Goal: Information Seeking & Learning: Learn about a topic

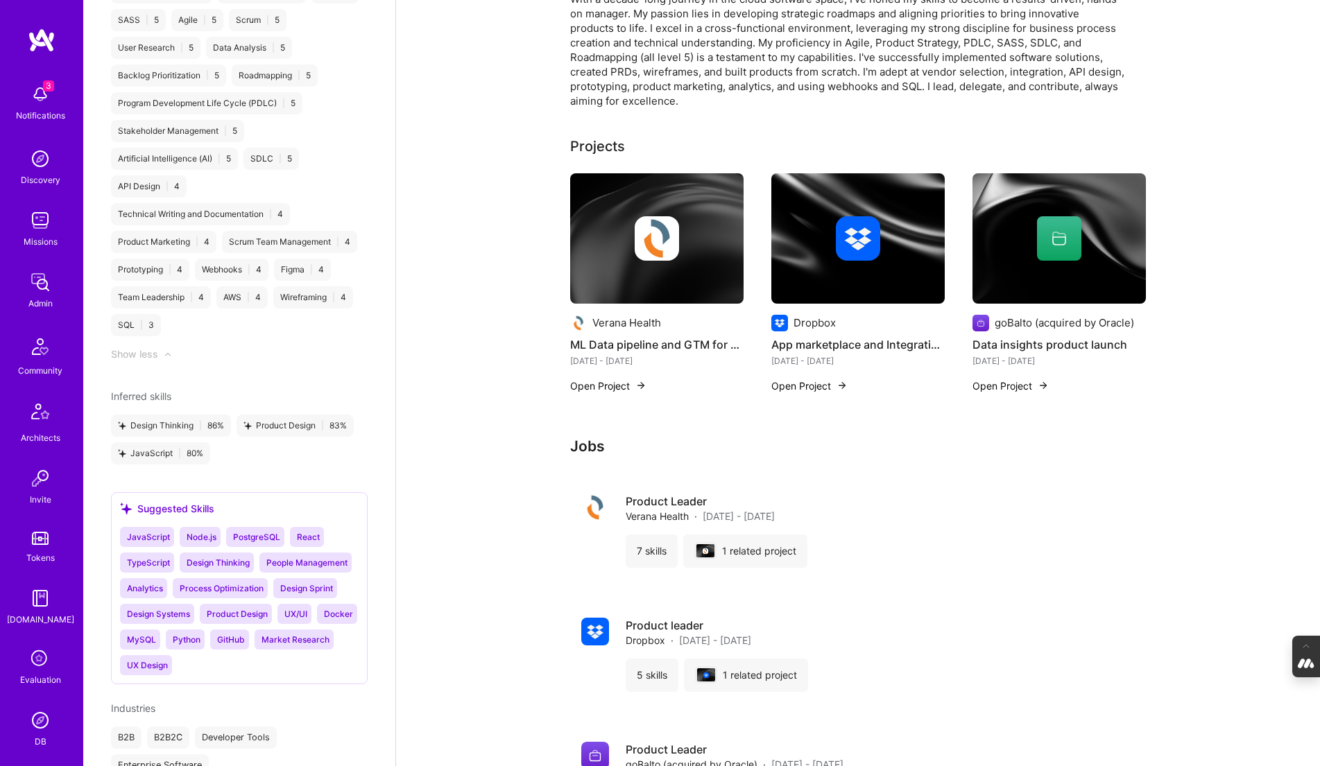
scroll to position [1547, 0]
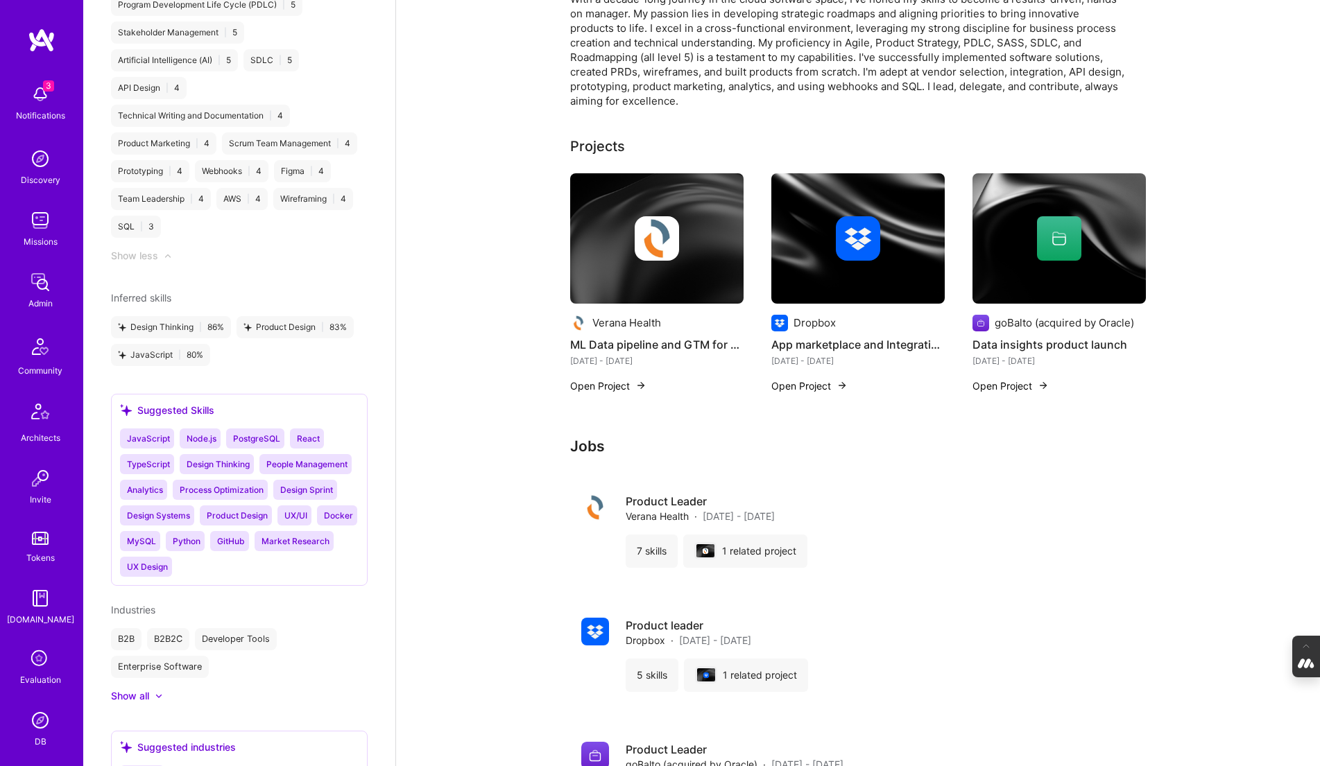
click at [610, 251] on div at bounding box center [656, 238] width 173 height 44
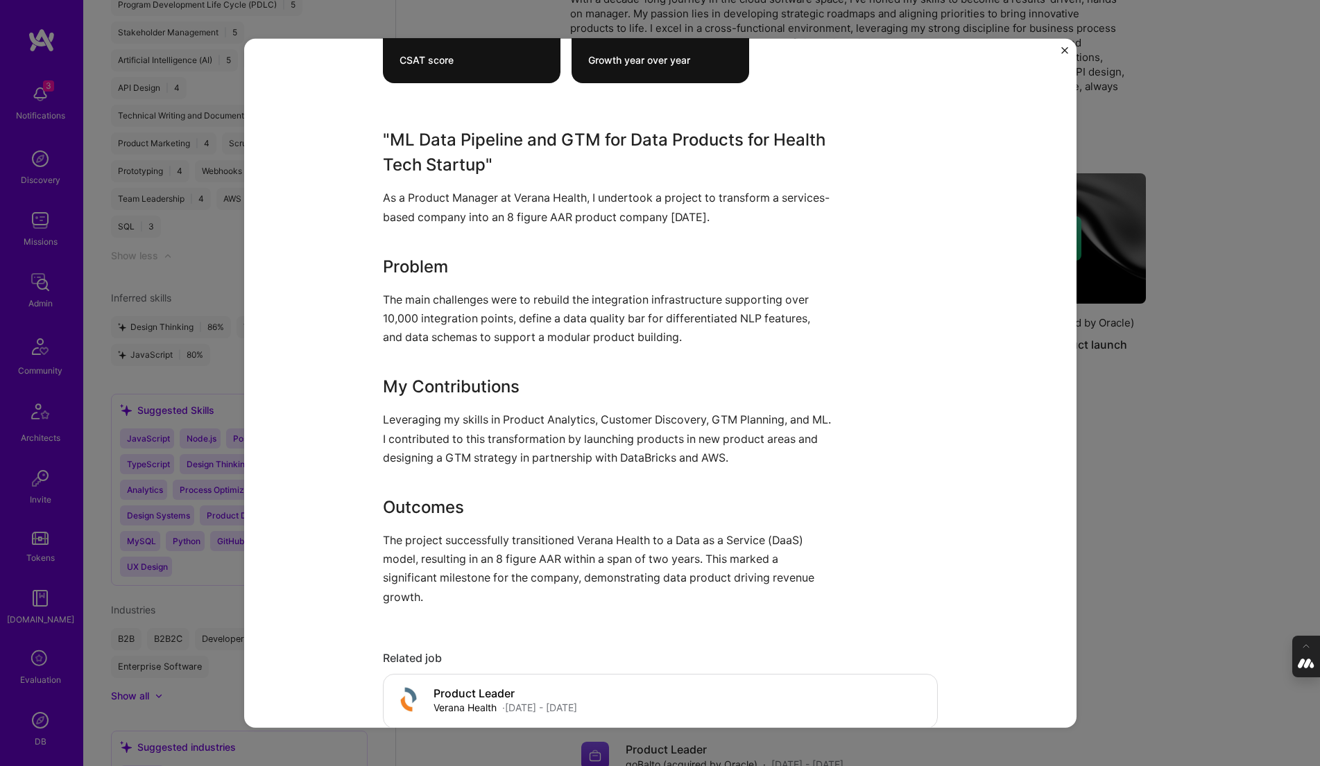
scroll to position [504, 0]
click at [1106, 433] on div "ML Data pipeline and GTM for Data Products for Health Tech startup Verana Healt…" at bounding box center [660, 383] width 1320 height 766
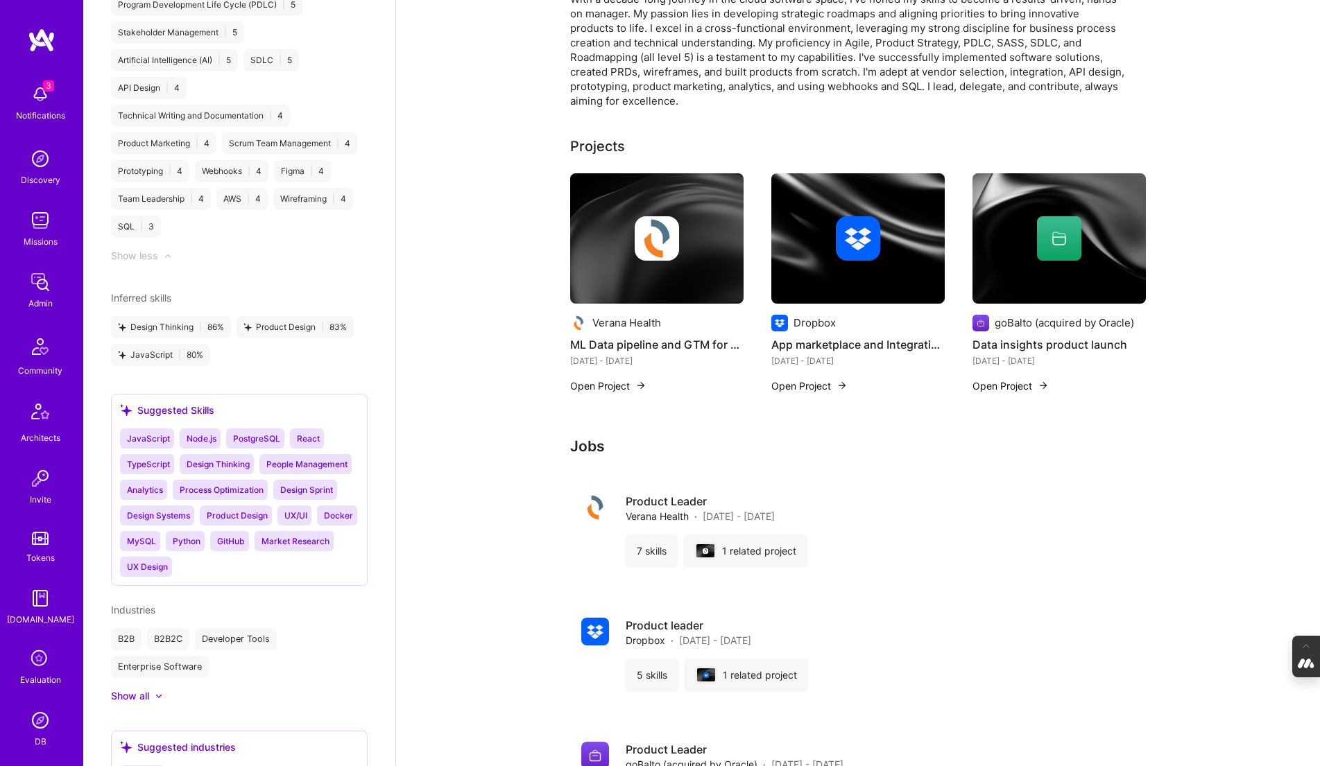
click at [895, 255] on div at bounding box center [857, 238] width 173 height 44
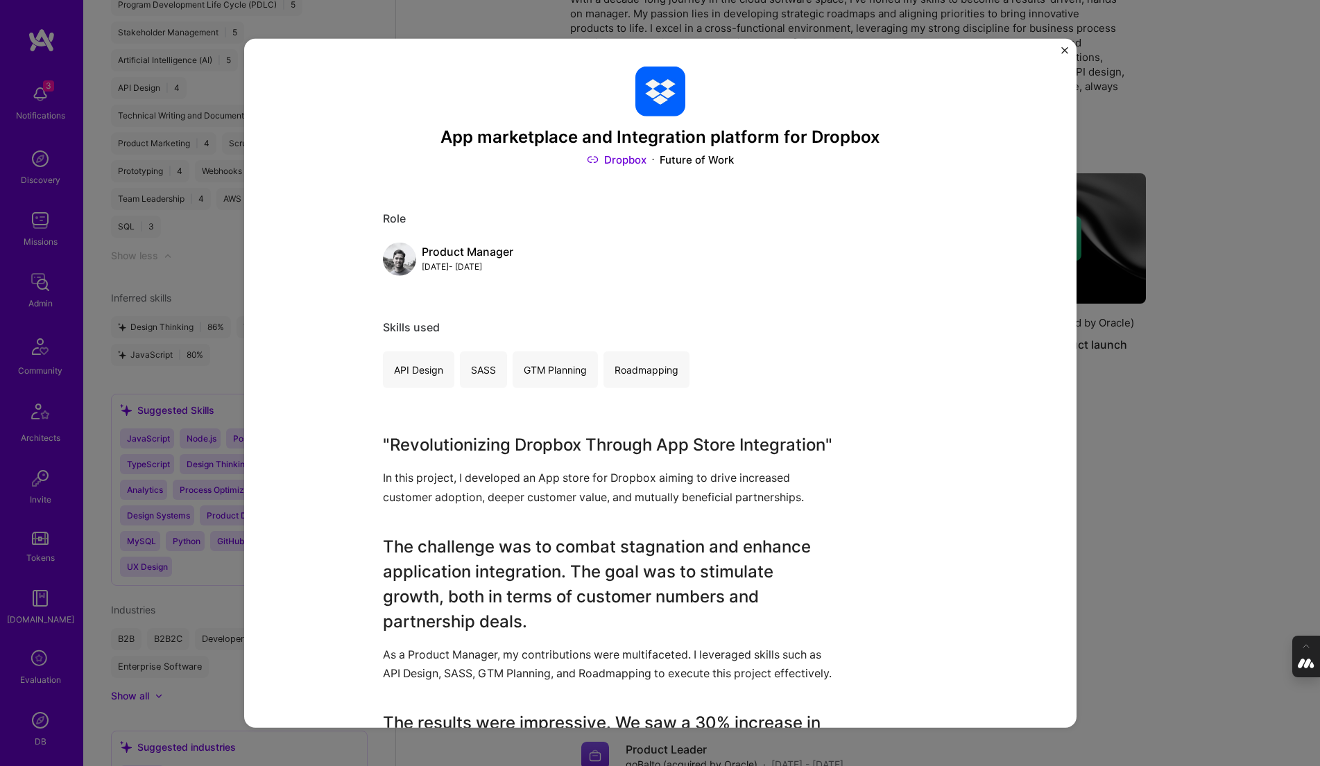
click at [1141, 102] on div "App marketplace and Integration platform for Dropbox Dropbox Future of Work Rol…" at bounding box center [660, 383] width 1320 height 766
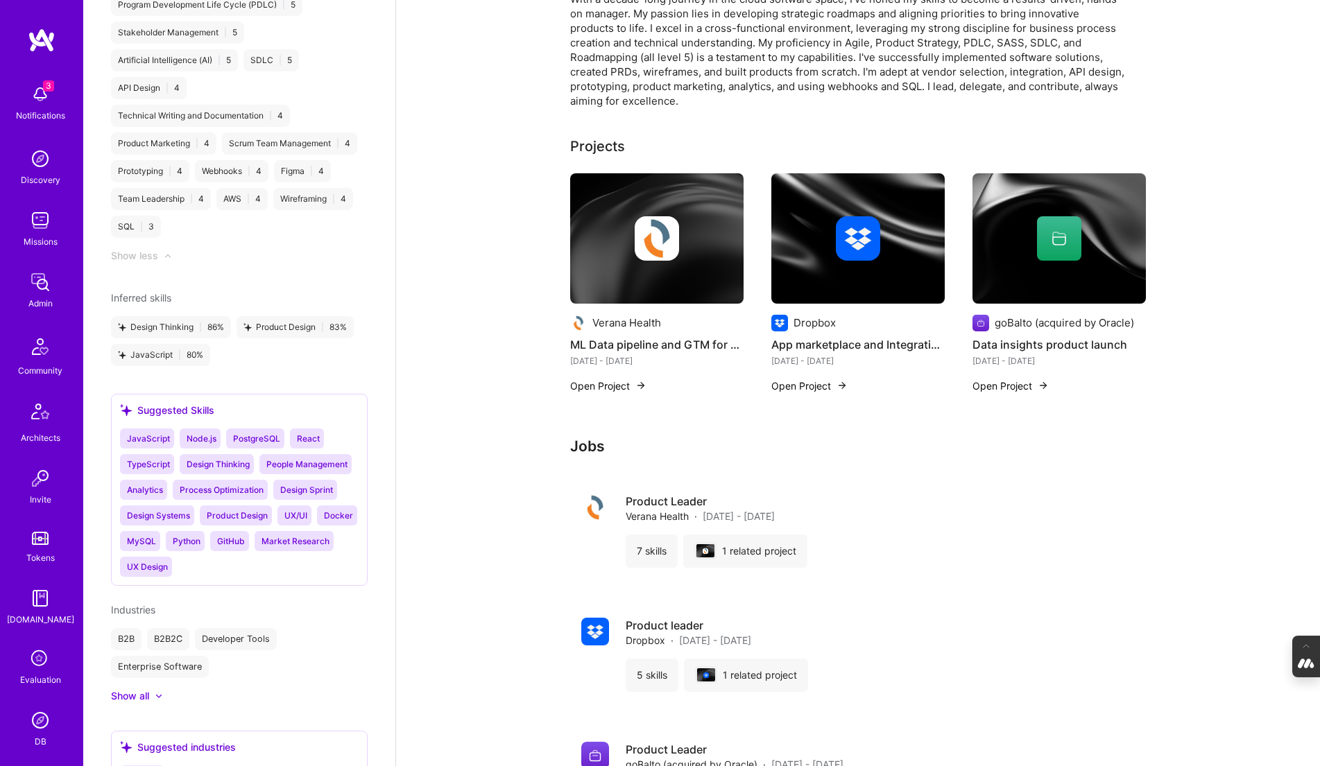
click at [1081, 267] on img at bounding box center [1058, 238] width 173 height 130
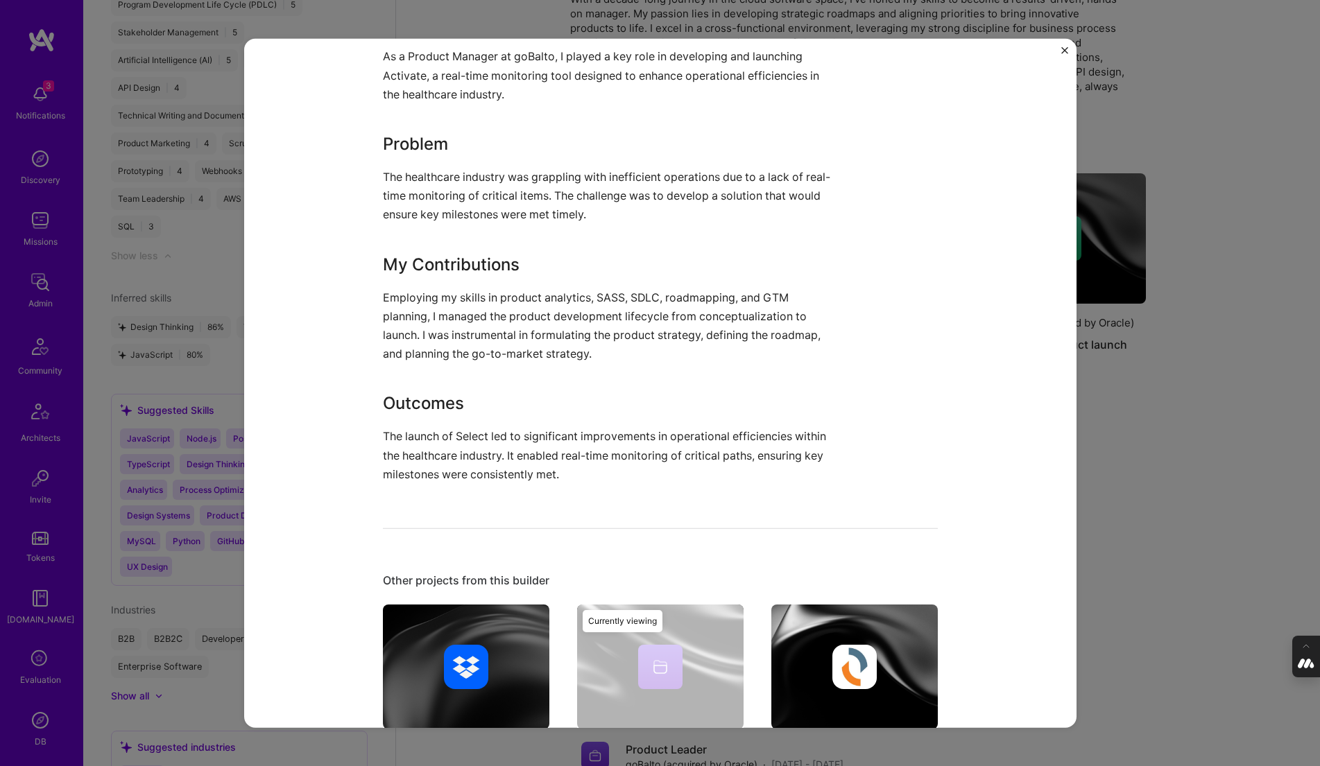
scroll to position [424, 0]
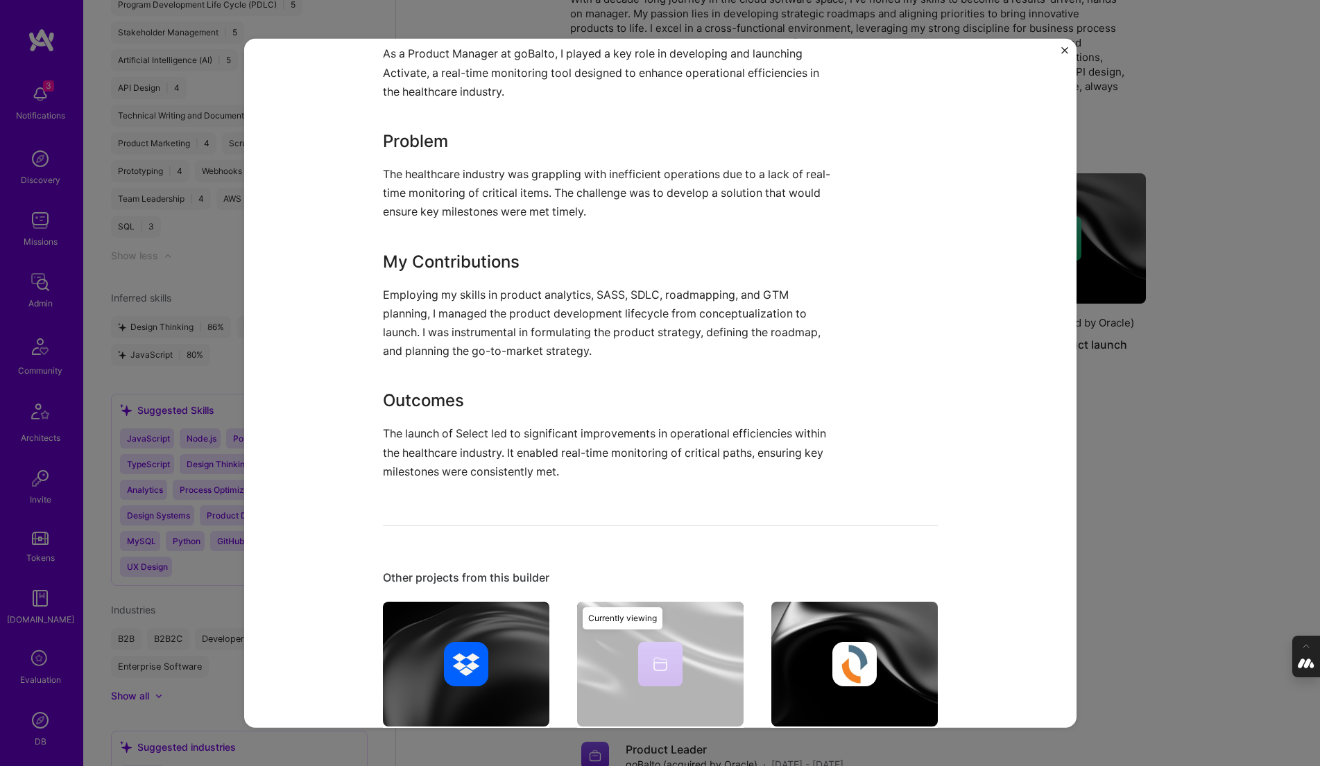
click at [1098, 400] on div "Data insights product launch goBalto (acquired by Oracle) Healthcare Role Produ…" at bounding box center [660, 383] width 1320 height 766
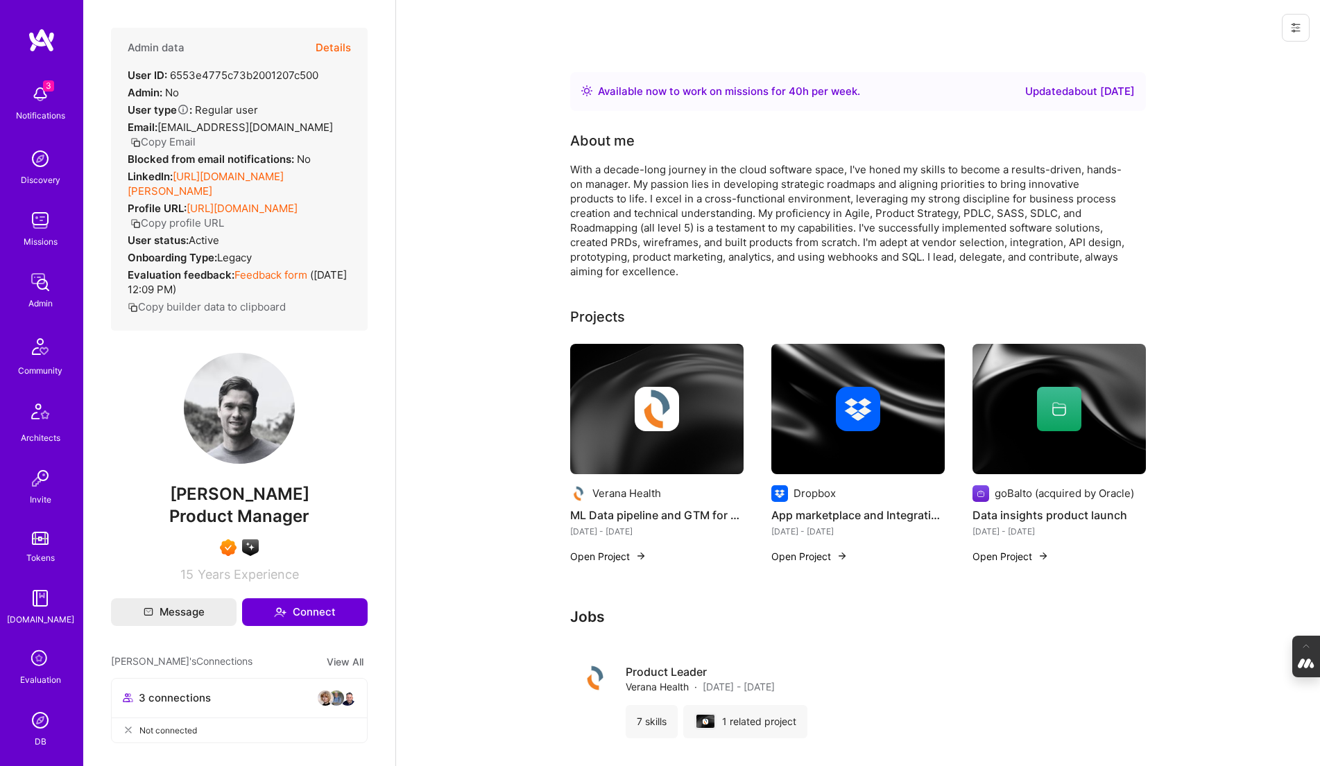
click at [333, 41] on button "Details" at bounding box center [333, 48] width 35 height 40
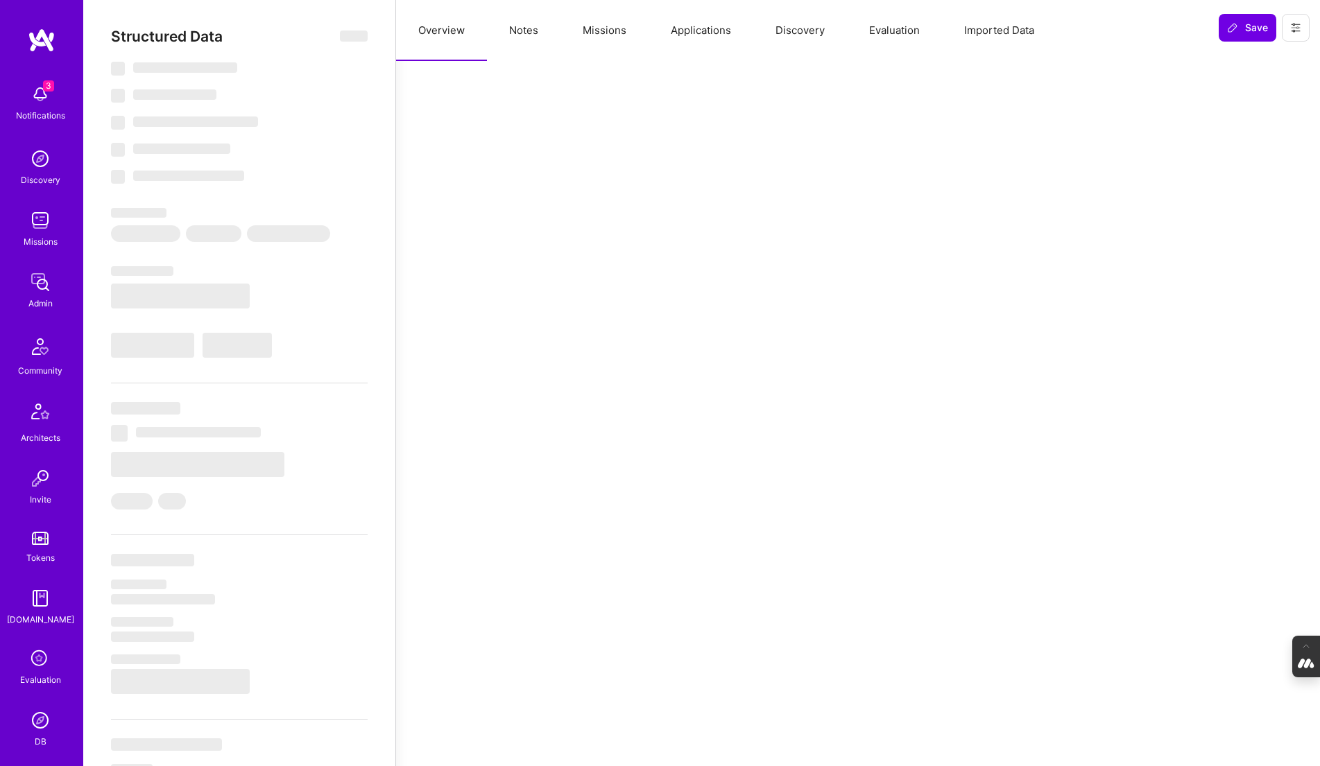
click at [525, 27] on button "Notes" at bounding box center [524, 30] width 74 height 61
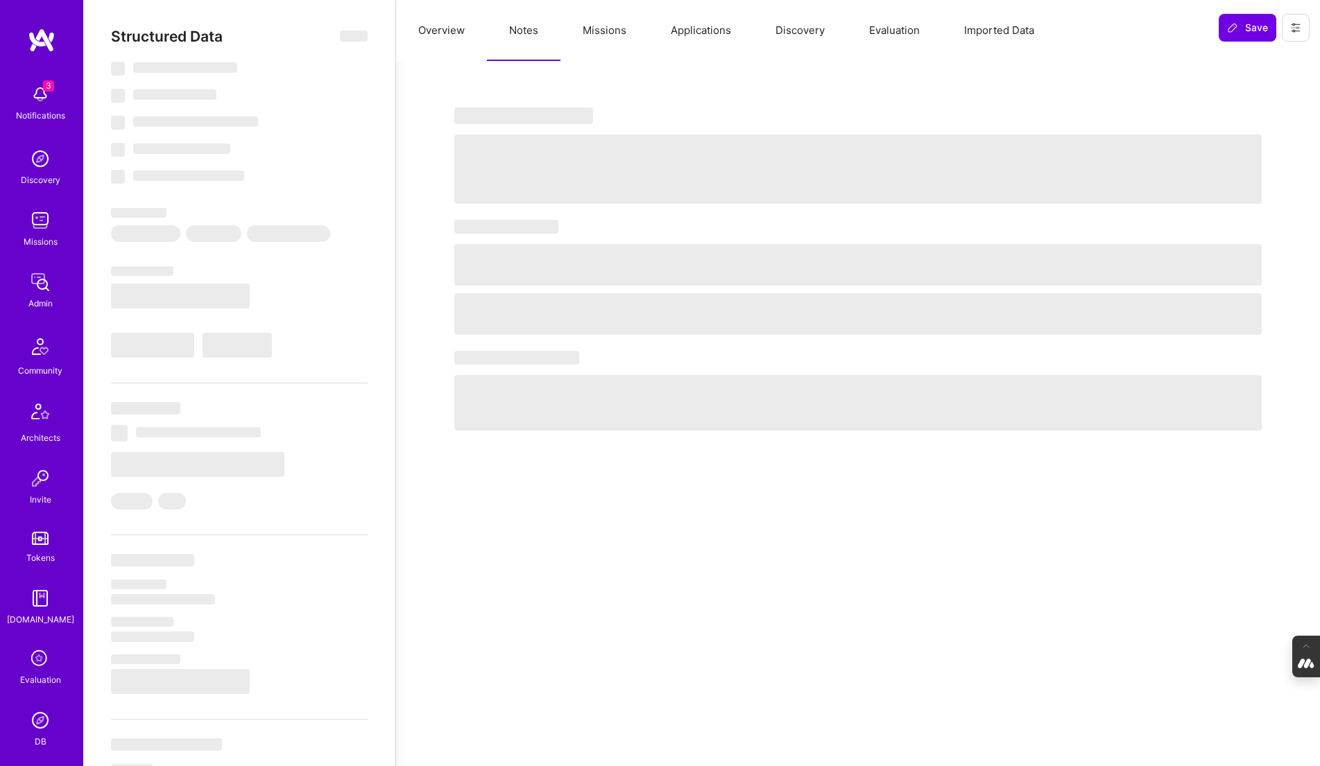
select select "Right Now"
select select "7"
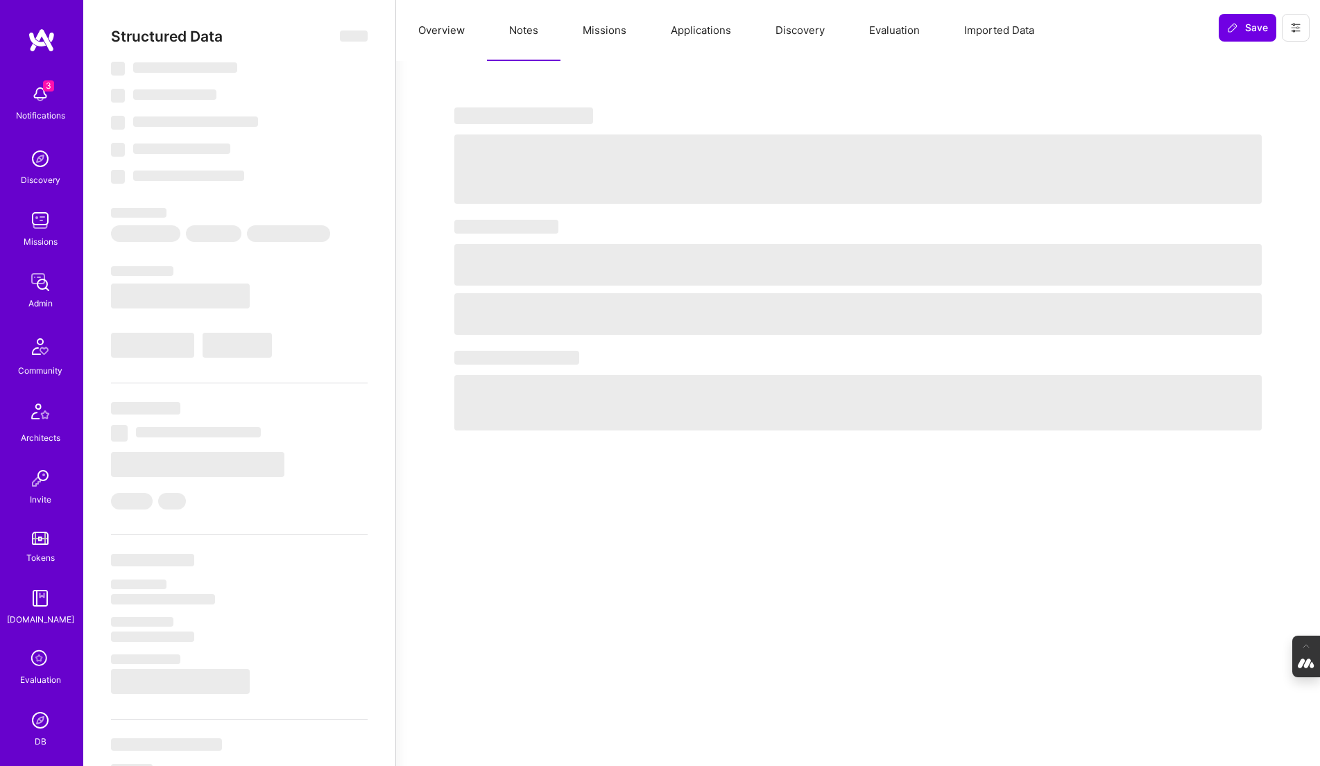
select select "US"
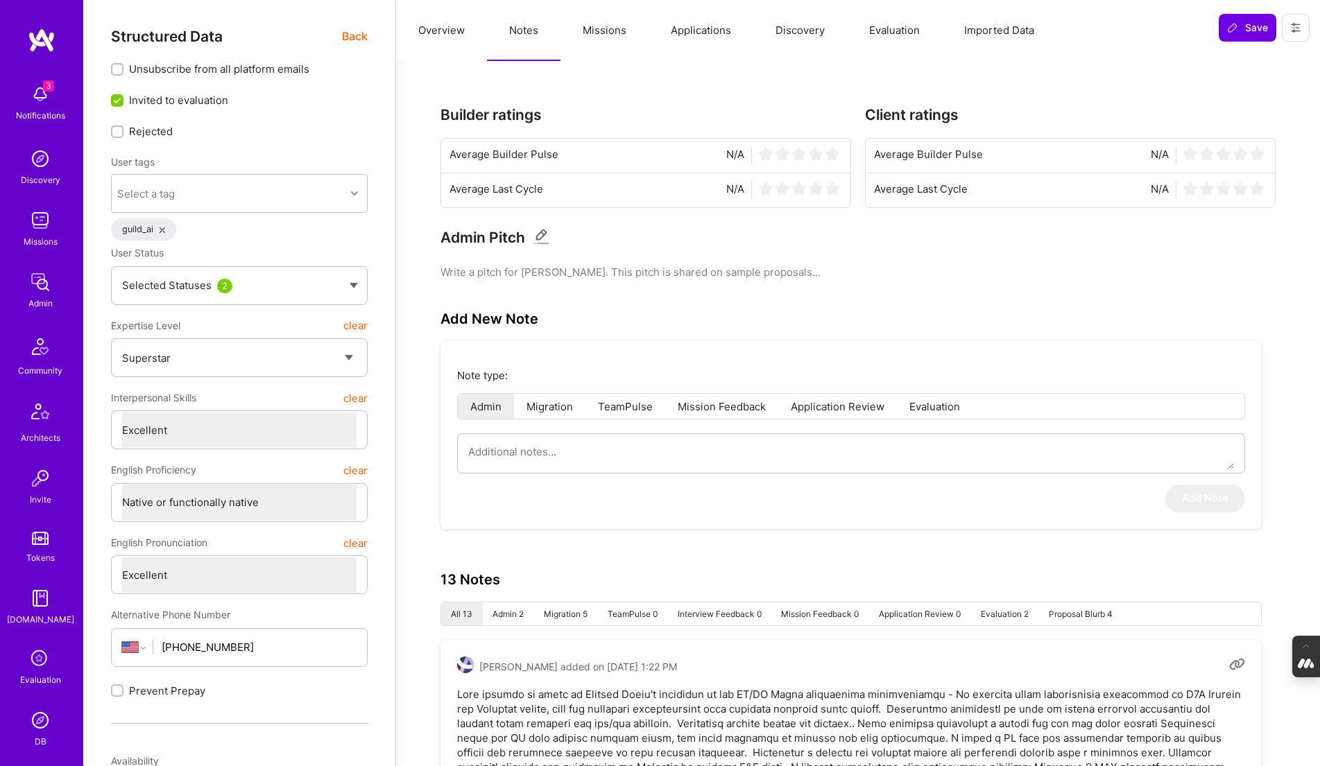
click at [601, 37] on button "Missions" at bounding box center [604, 30] width 88 height 61
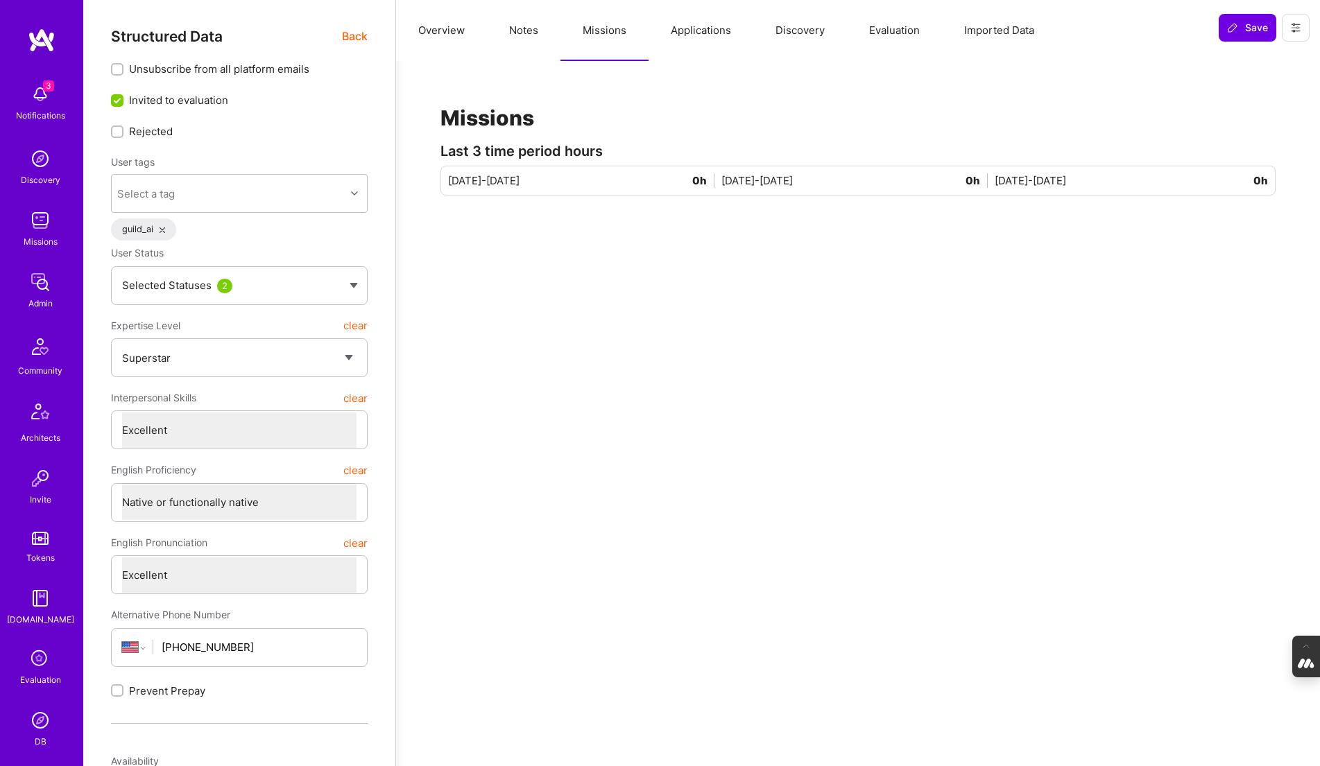
click at [722, 38] on button "Applications" at bounding box center [701, 30] width 105 height 61
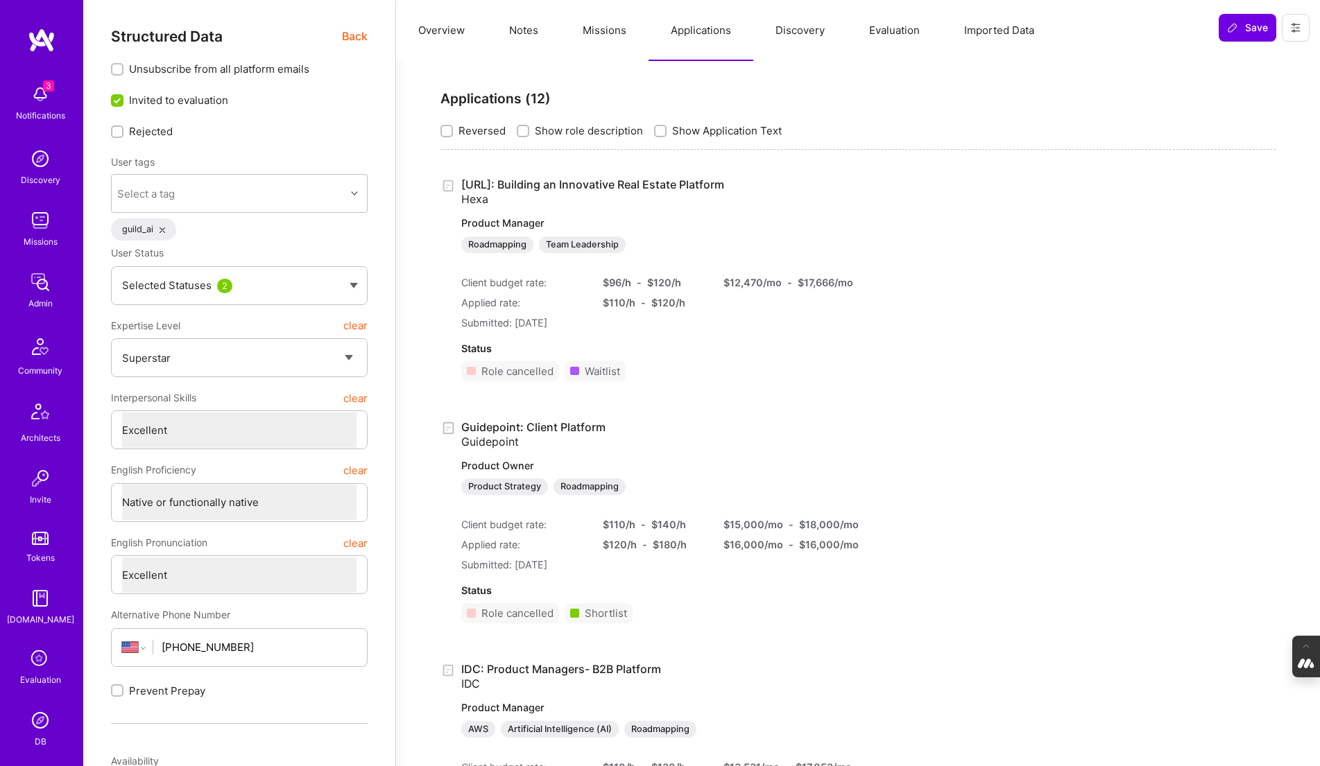
click at [803, 35] on button "Discovery" at bounding box center [800, 30] width 94 height 61
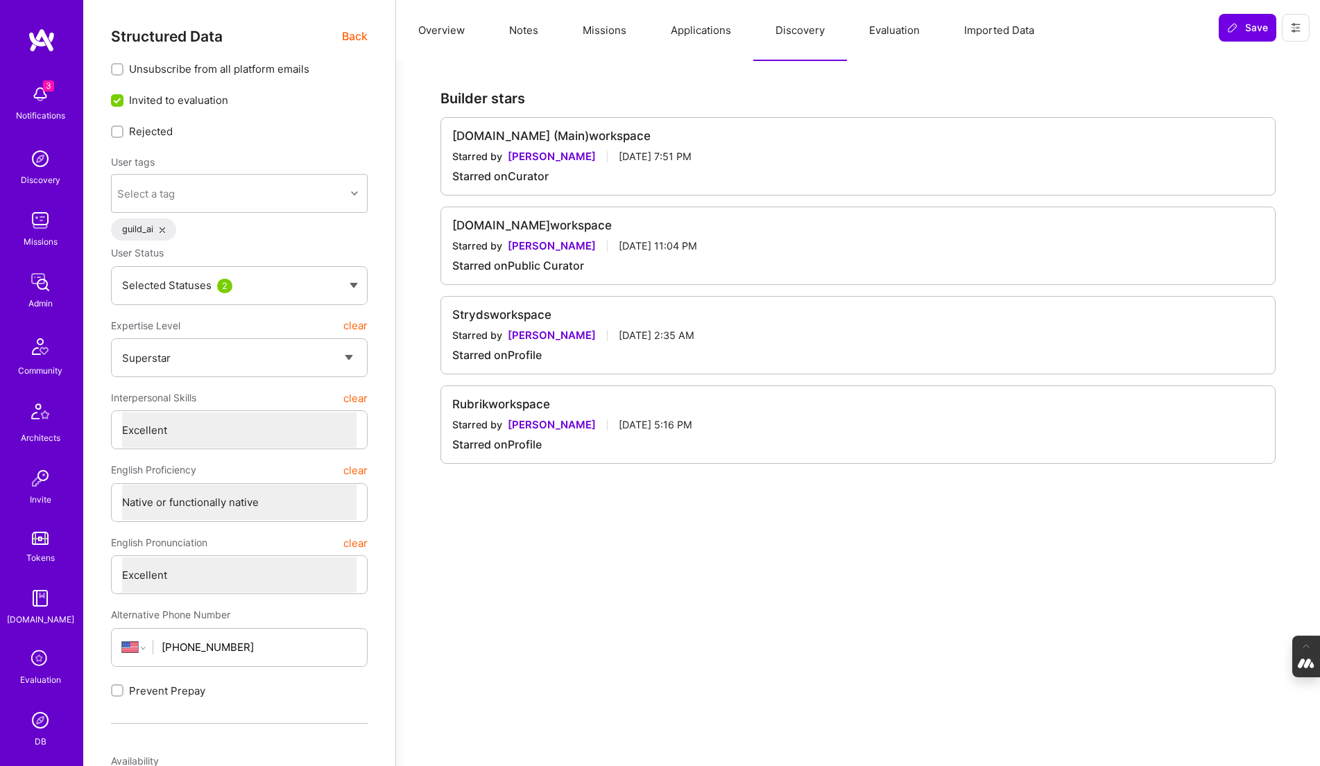
click at [897, 24] on button "Evaluation" at bounding box center [894, 30] width 95 height 61
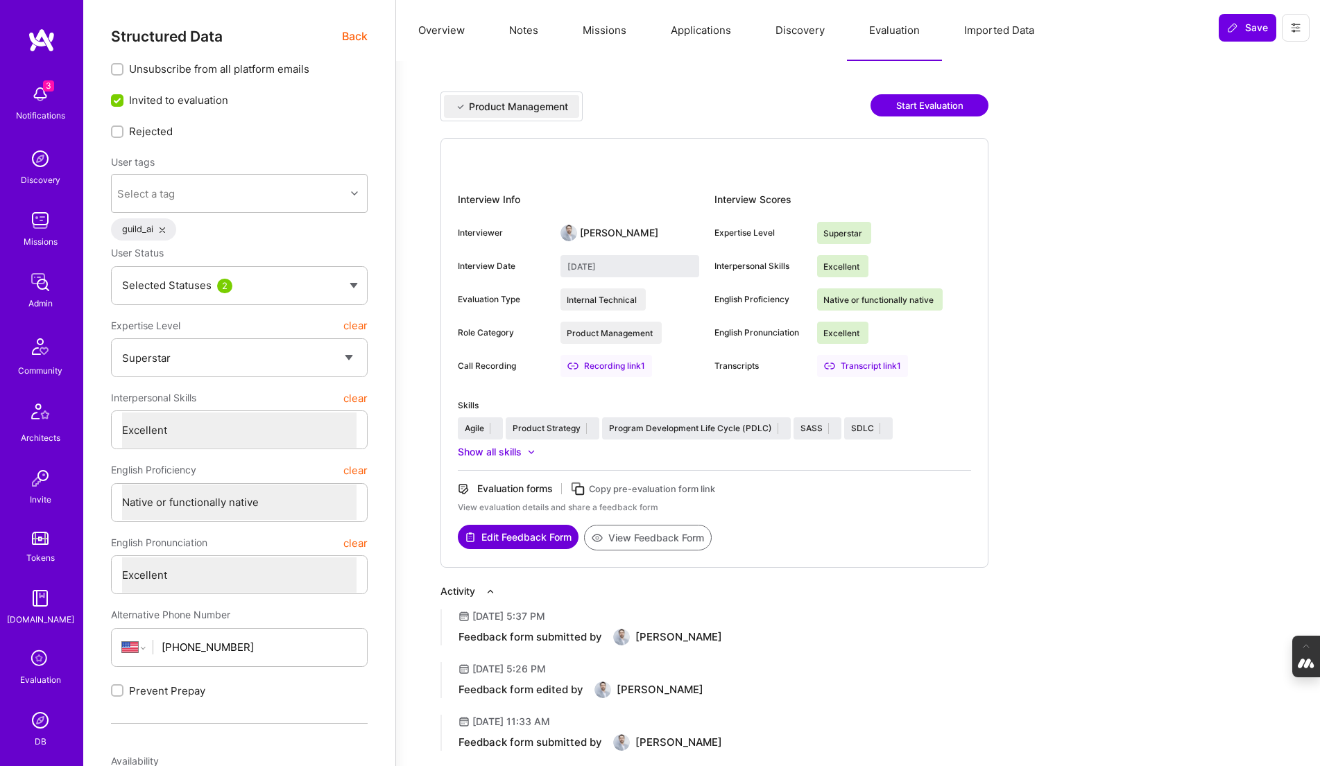
click at [655, 541] on button "View Feedback Form" at bounding box center [648, 538] width 128 height 26
click at [439, 28] on button "Overview" at bounding box center [441, 30] width 91 height 61
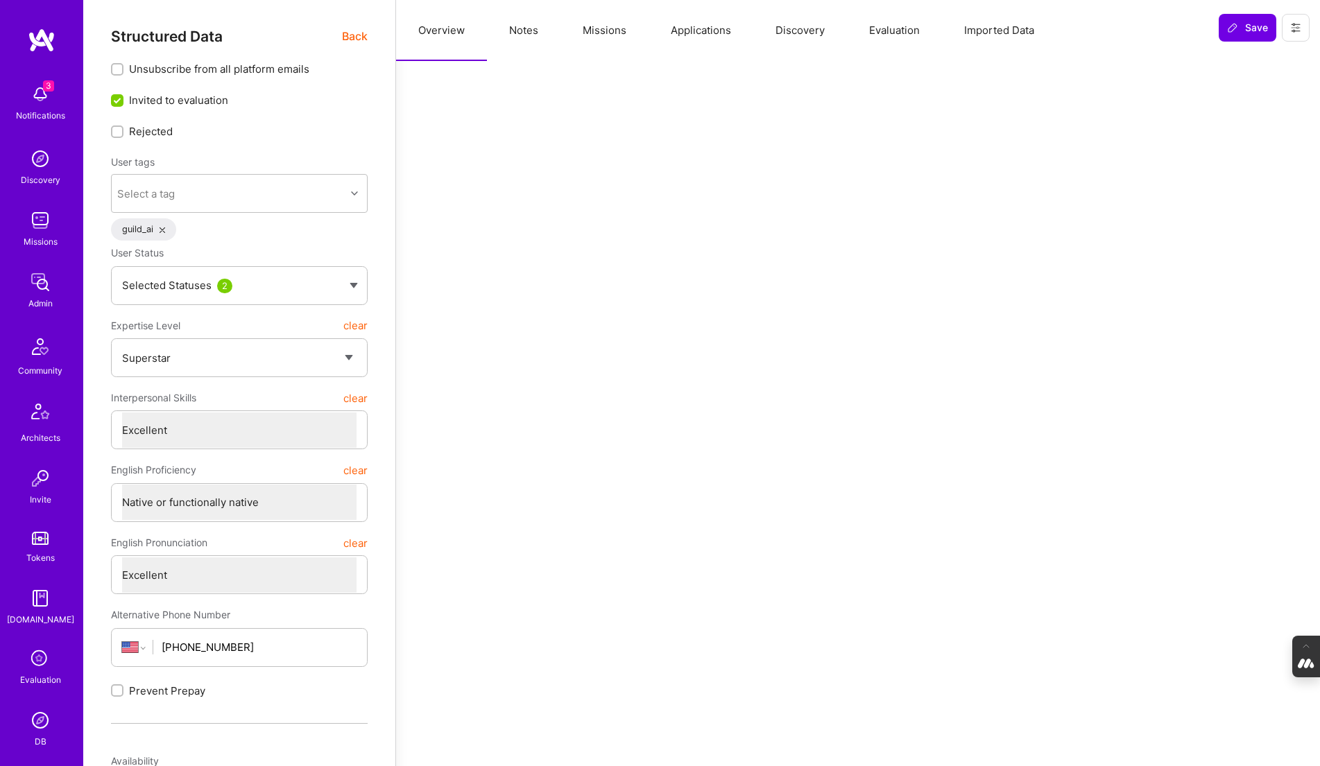
click at [358, 30] on span "Back" at bounding box center [355, 36] width 26 height 17
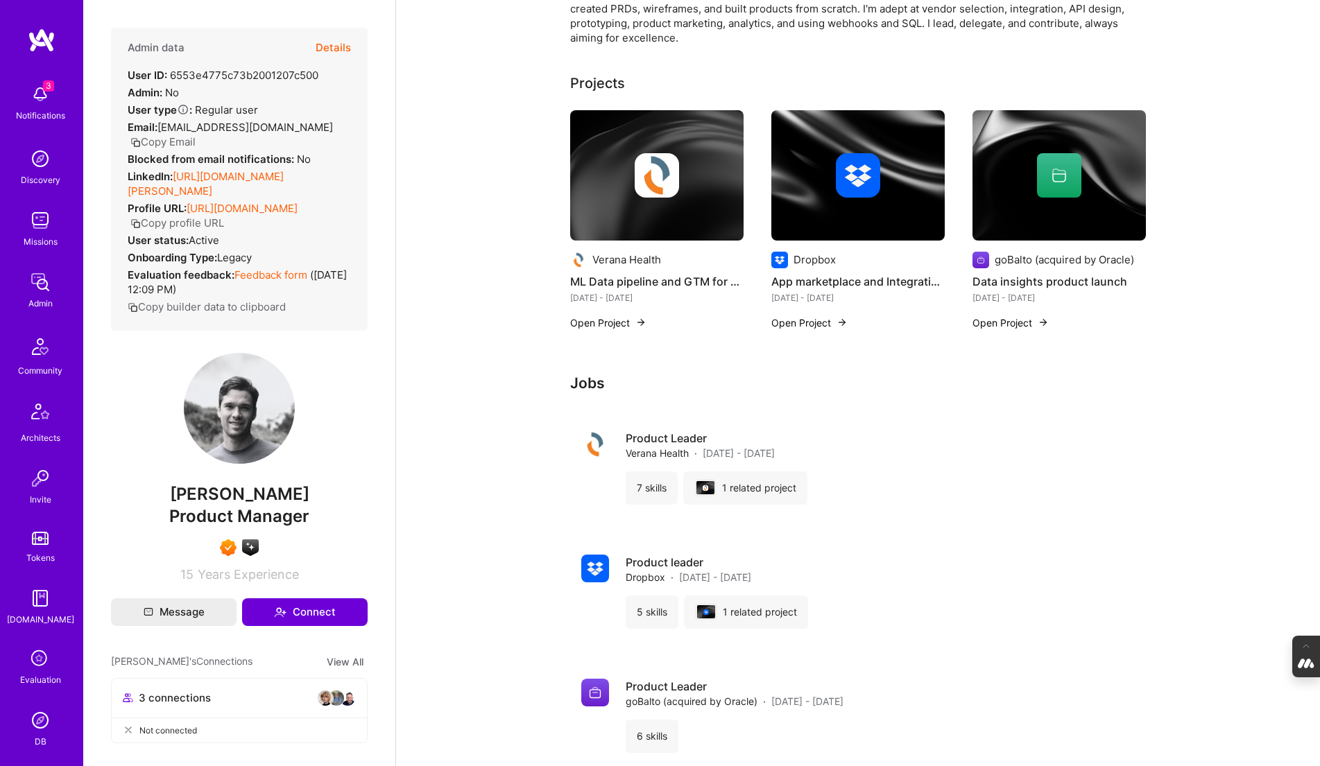
scroll to position [233, 0]
click at [1001, 204] on img at bounding box center [1058, 176] width 173 height 130
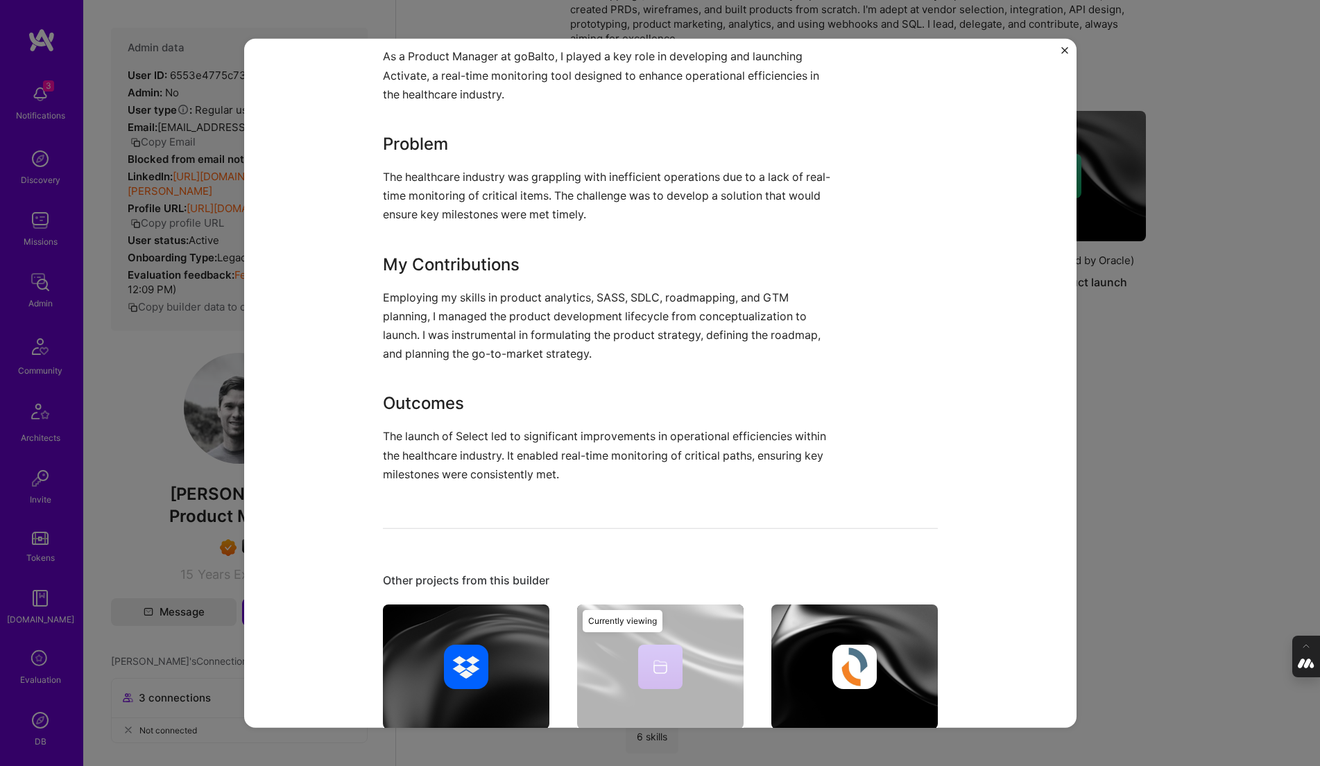
scroll to position [429, 0]
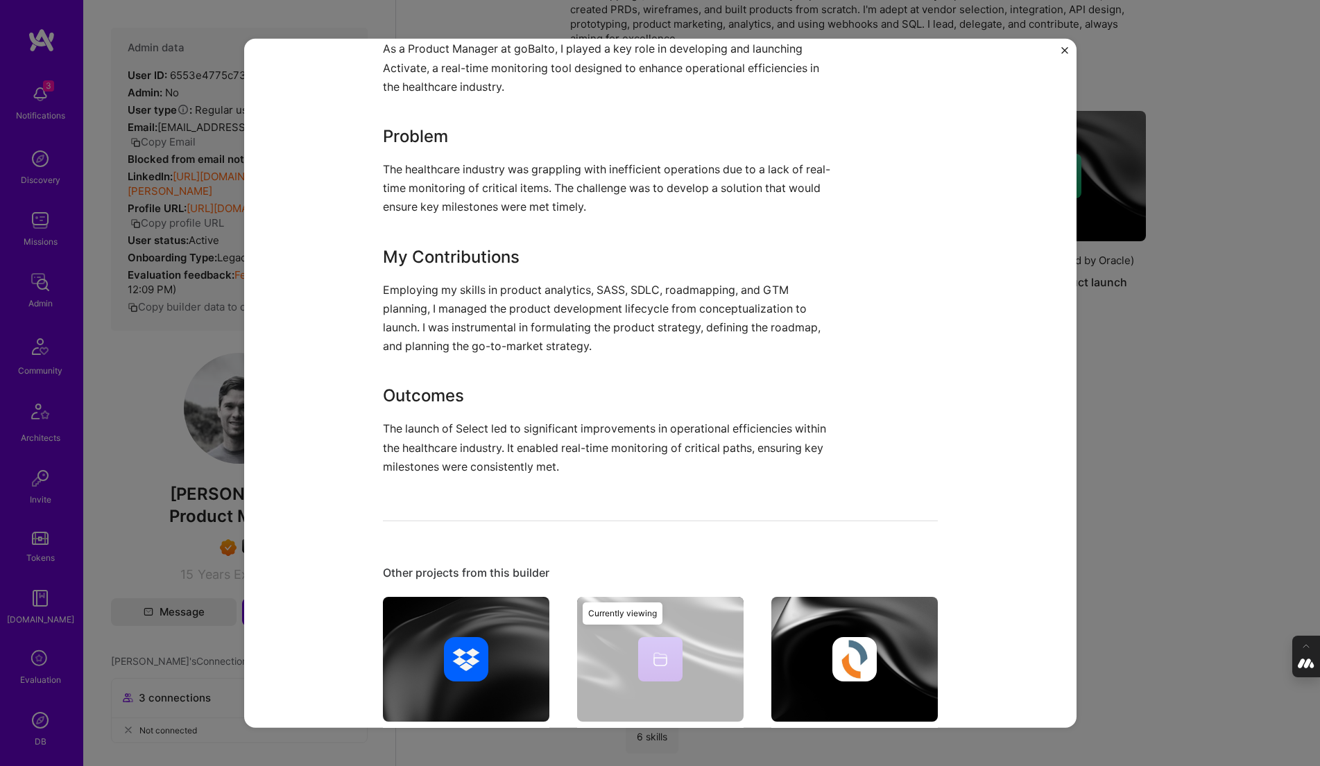
click at [1063, 49] on img "Close" at bounding box center [1064, 49] width 7 height 7
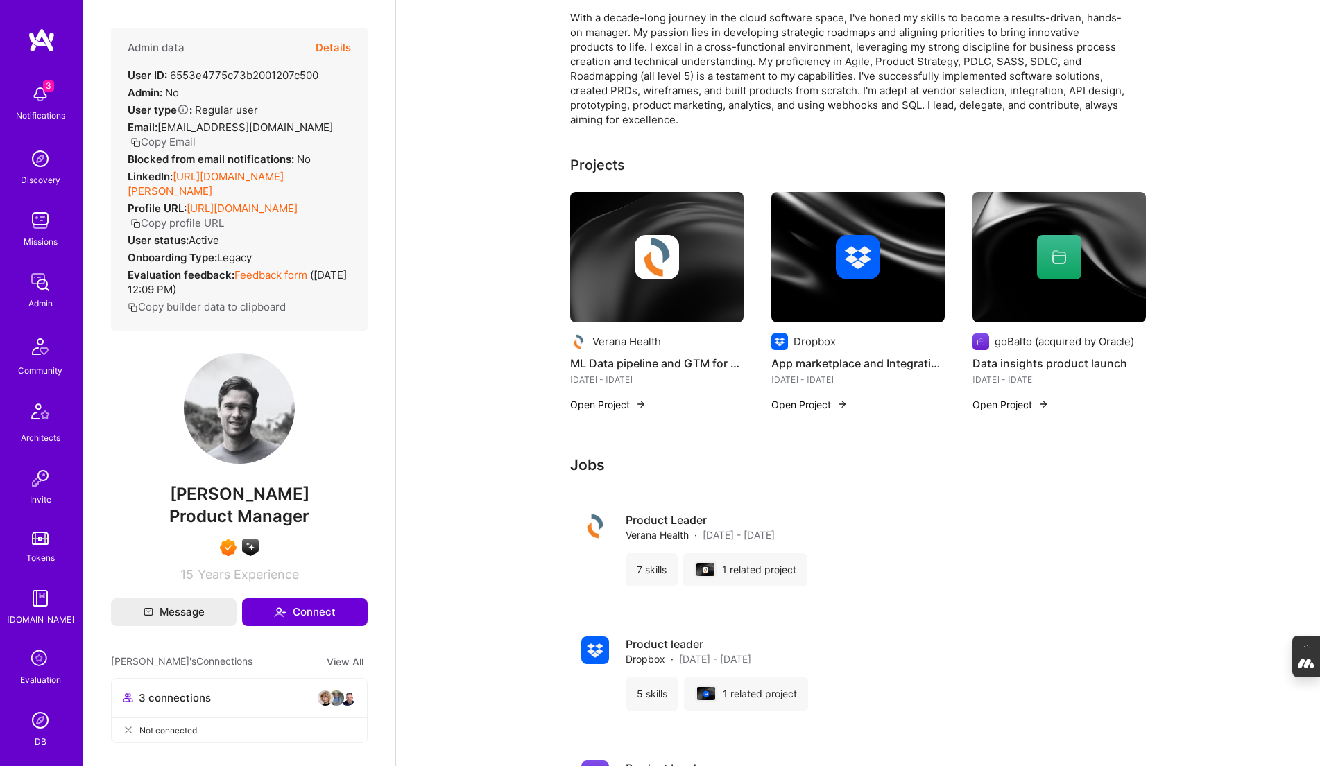
scroll to position [89, 0]
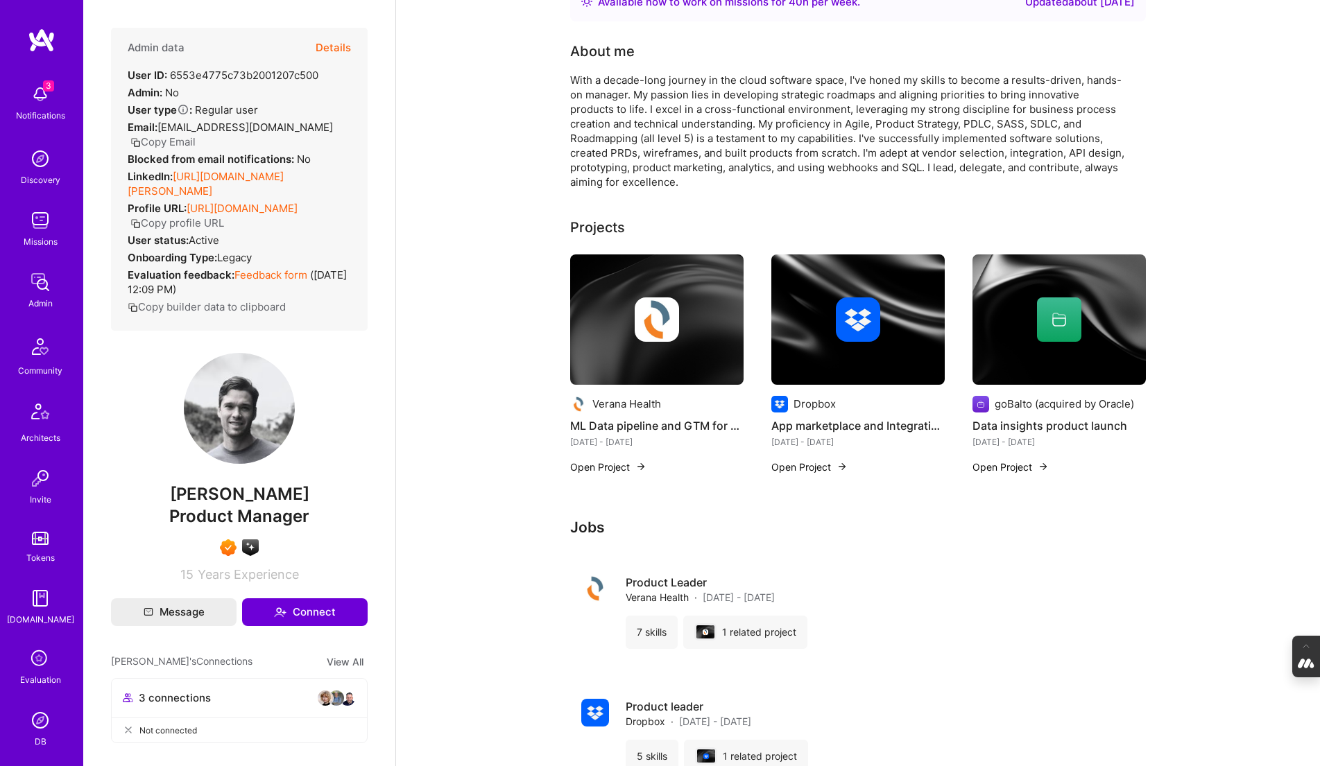
click at [229, 170] on link "https://linkedin.com/in/doug-summe" at bounding box center [206, 184] width 156 height 28
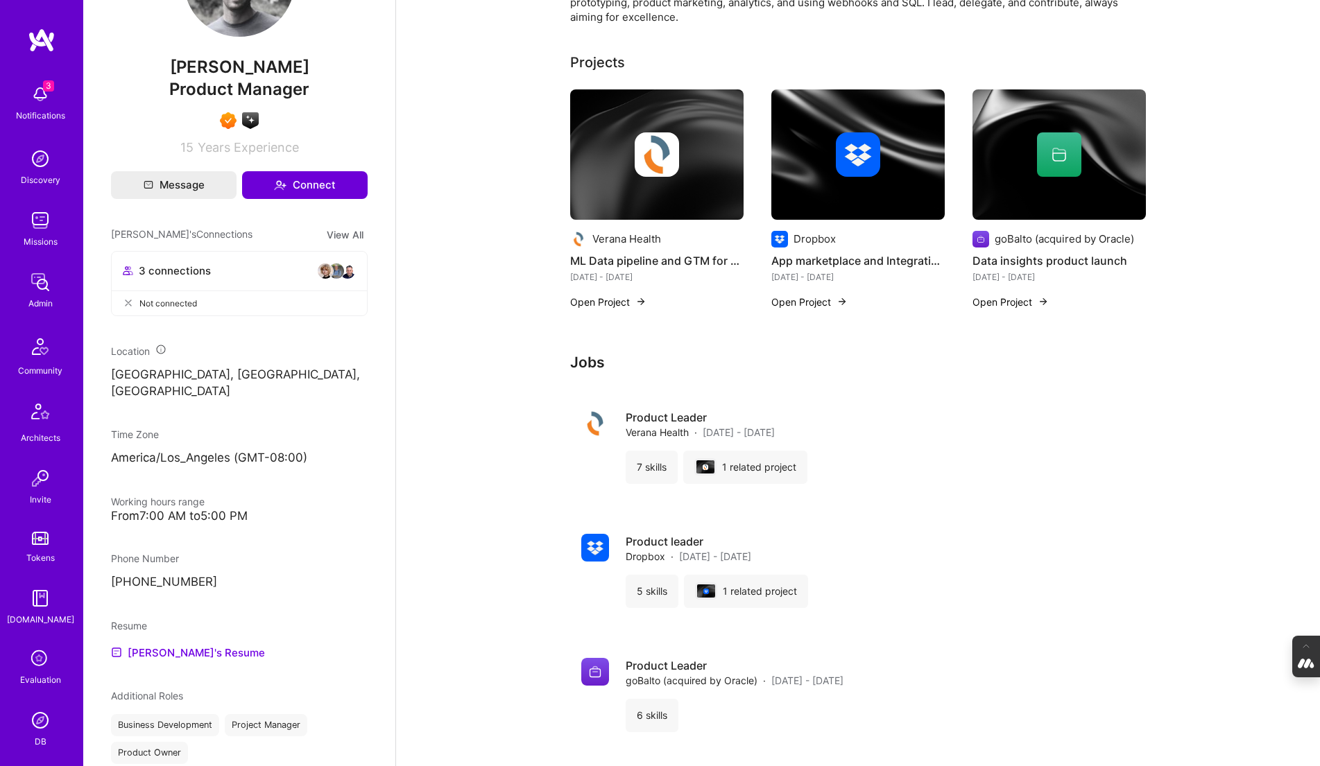
scroll to position [0, 0]
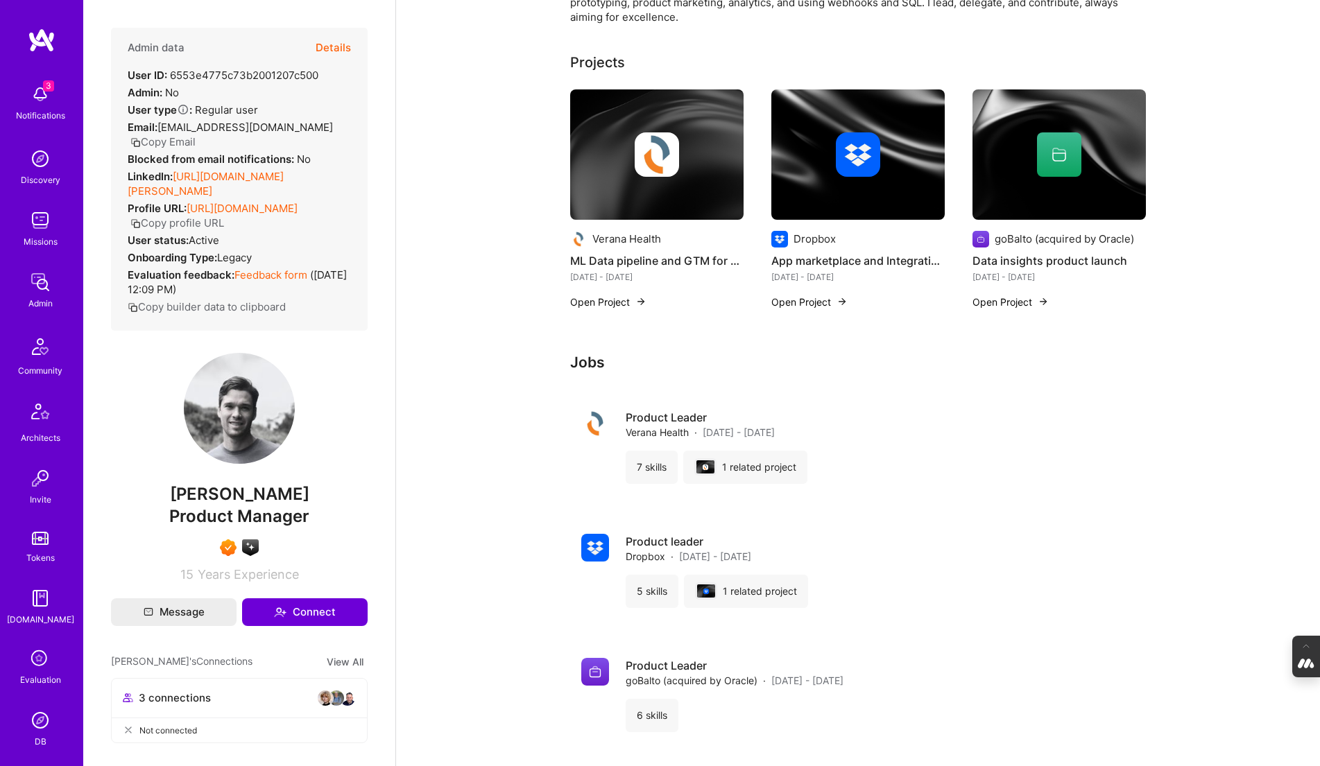
click at [685, 155] on div at bounding box center [656, 154] width 173 height 44
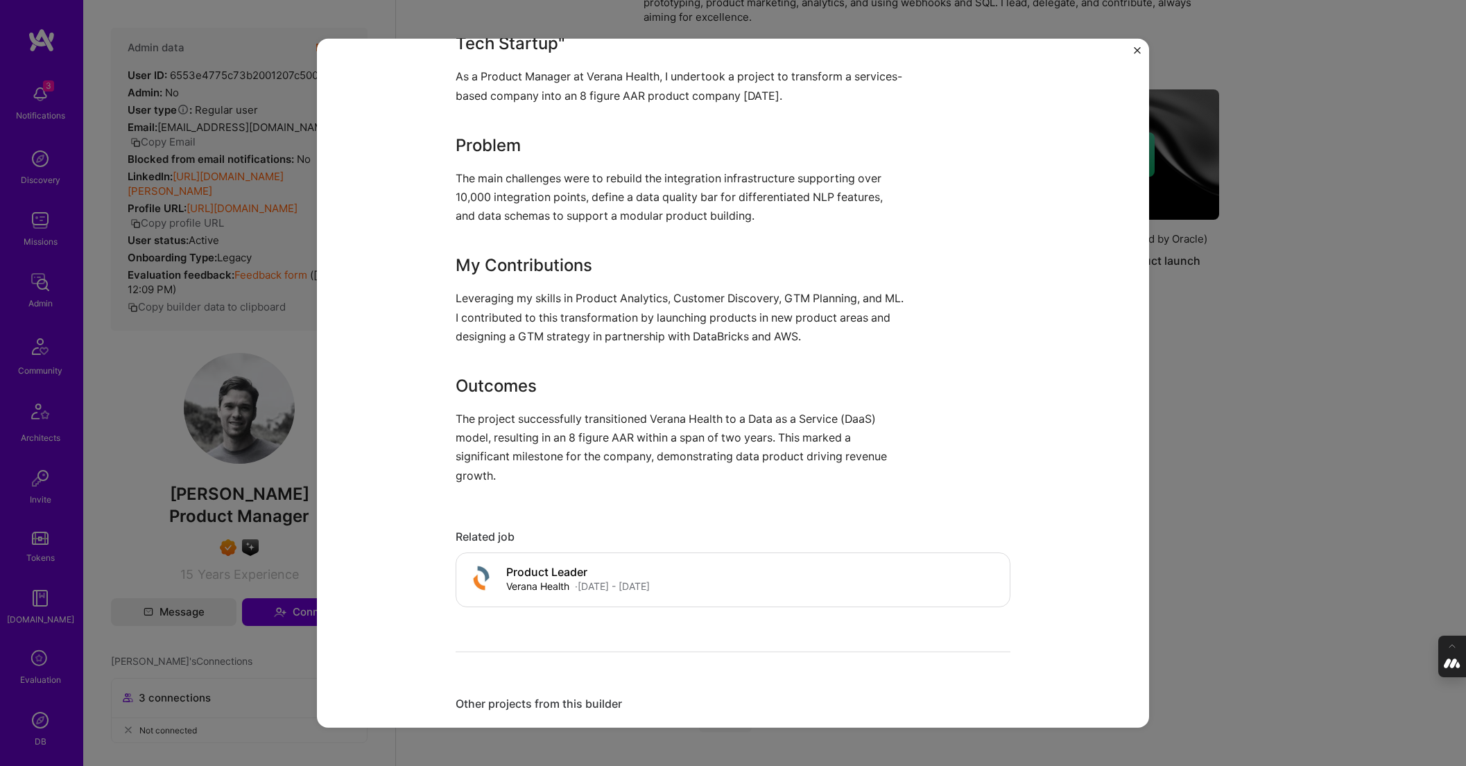
scroll to position [626, 0]
click at [1228, 411] on div "ML Data pipeline and GTM for Data Products for Health Tech startup Verana Healt…" at bounding box center [733, 383] width 1466 height 766
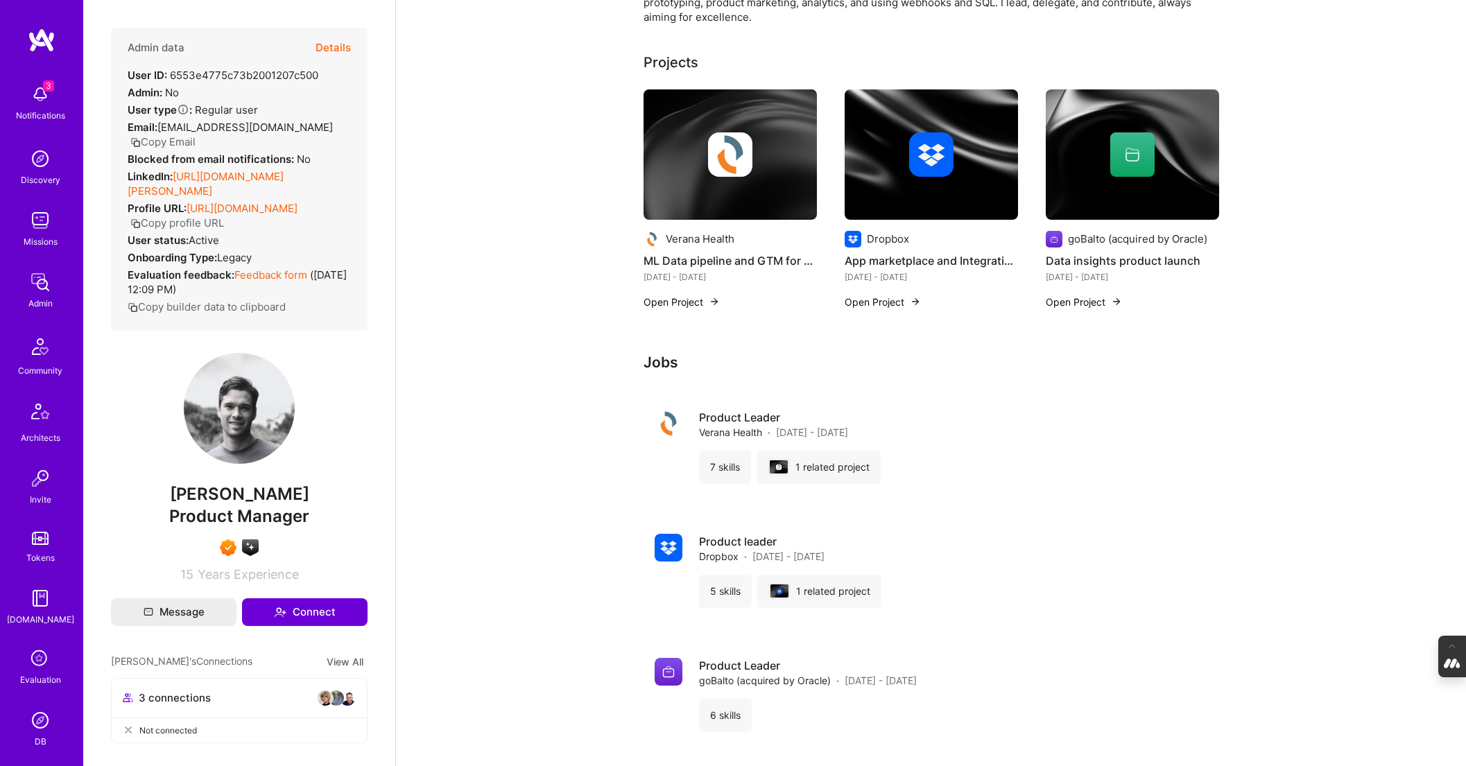
click at [338, 49] on button "Details" at bounding box center [333, 48] width 35 height 40
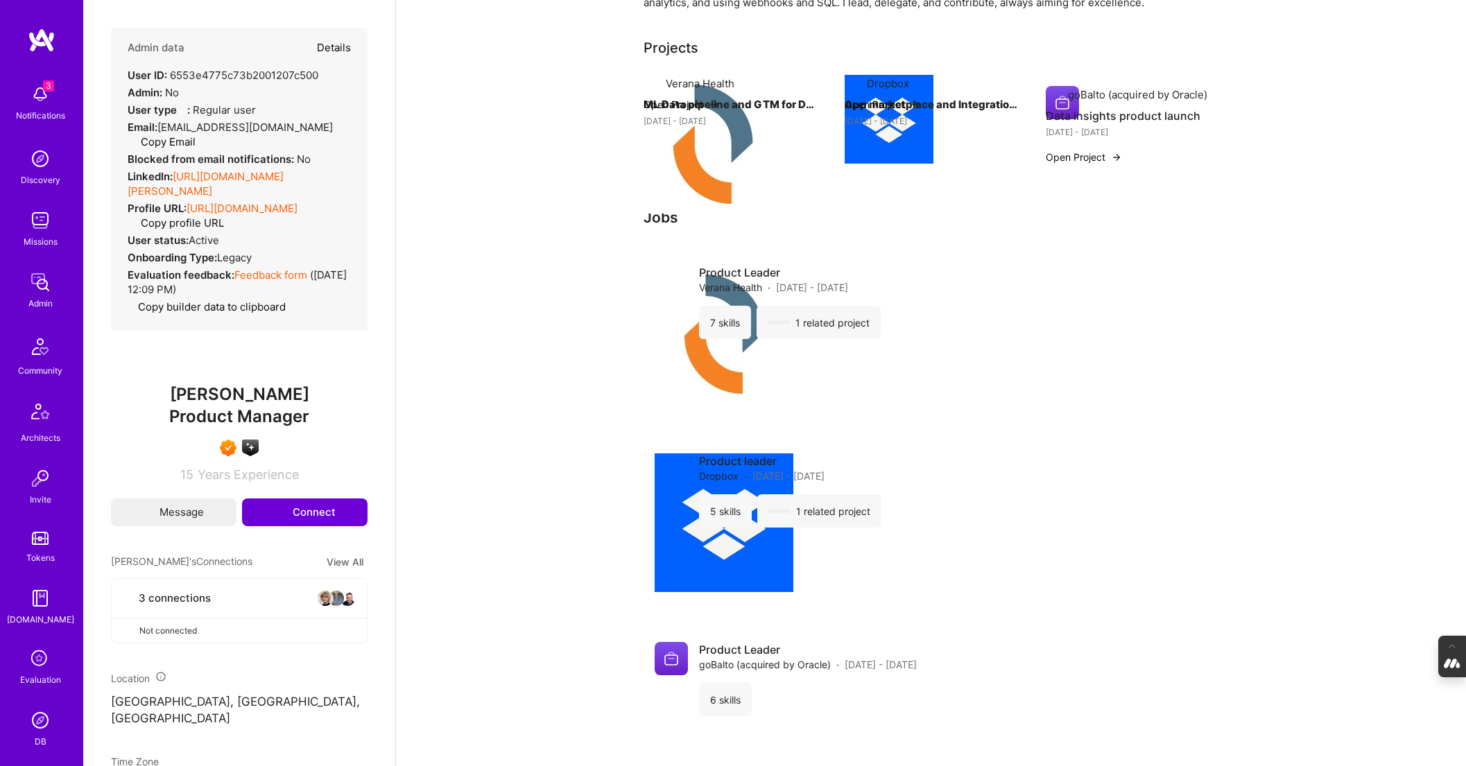
type textarea "x"
select select "7"
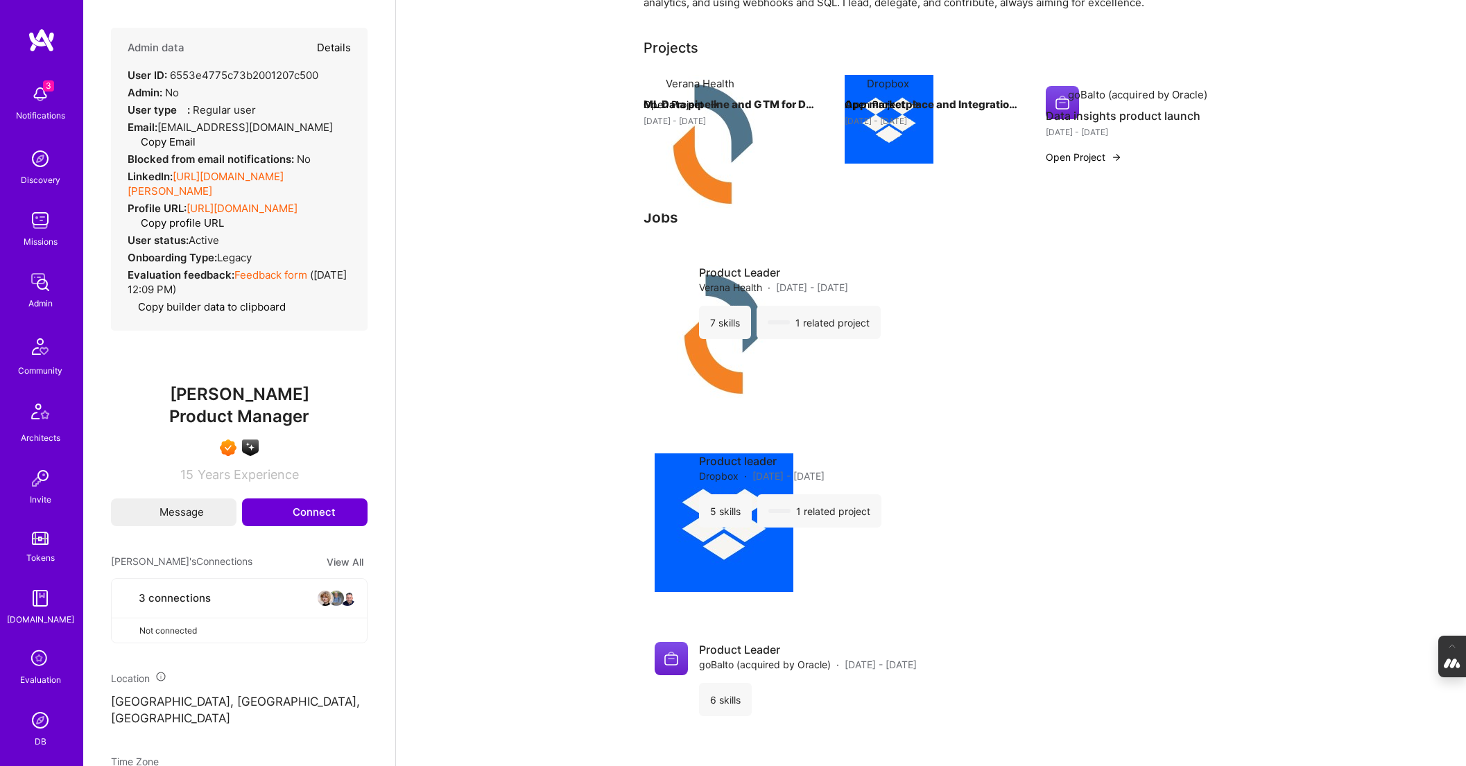
select select "US"
select select "Right Now"
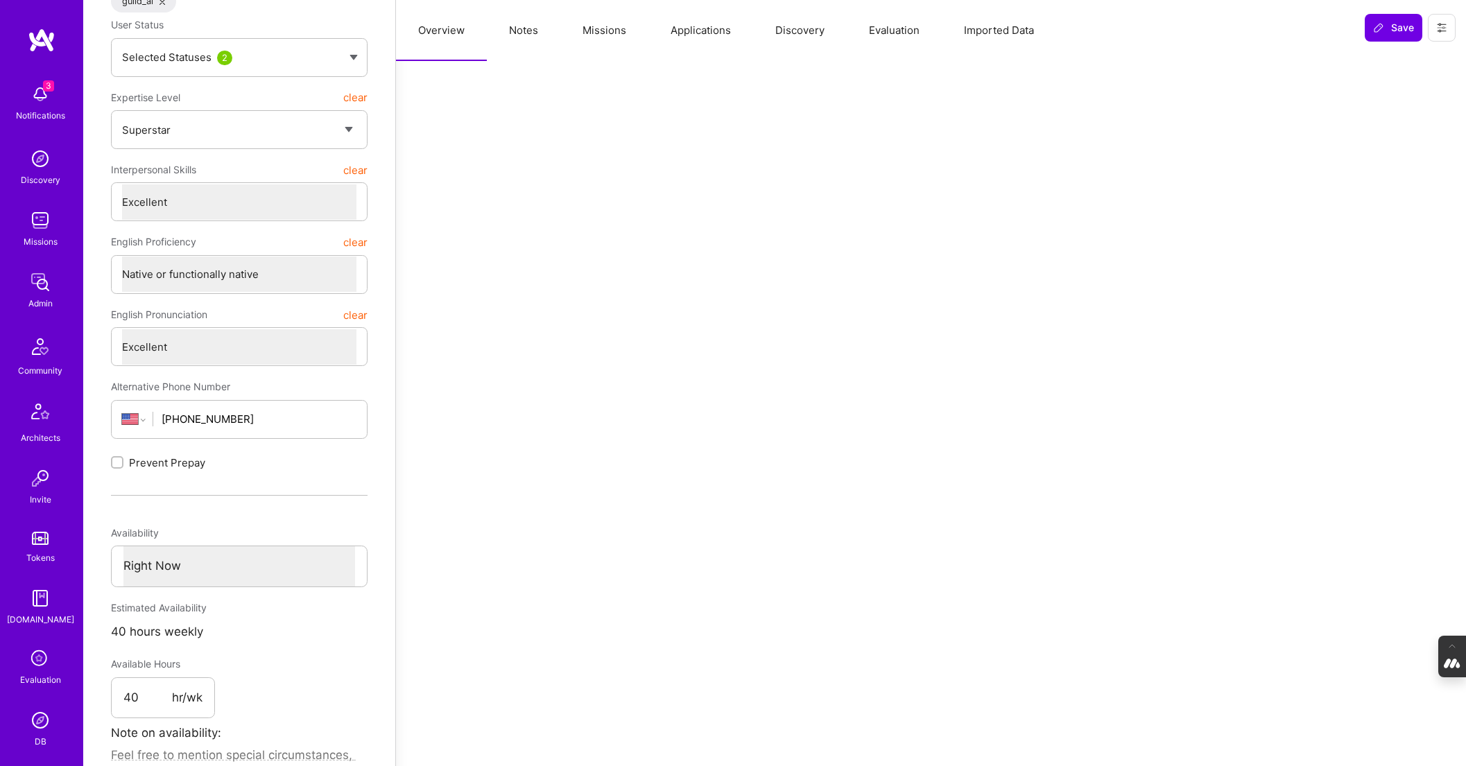
scroll to position [223, 0]
click at [524, 33] on button "Notes" at bounding box center [524, 30] width 74 height 61
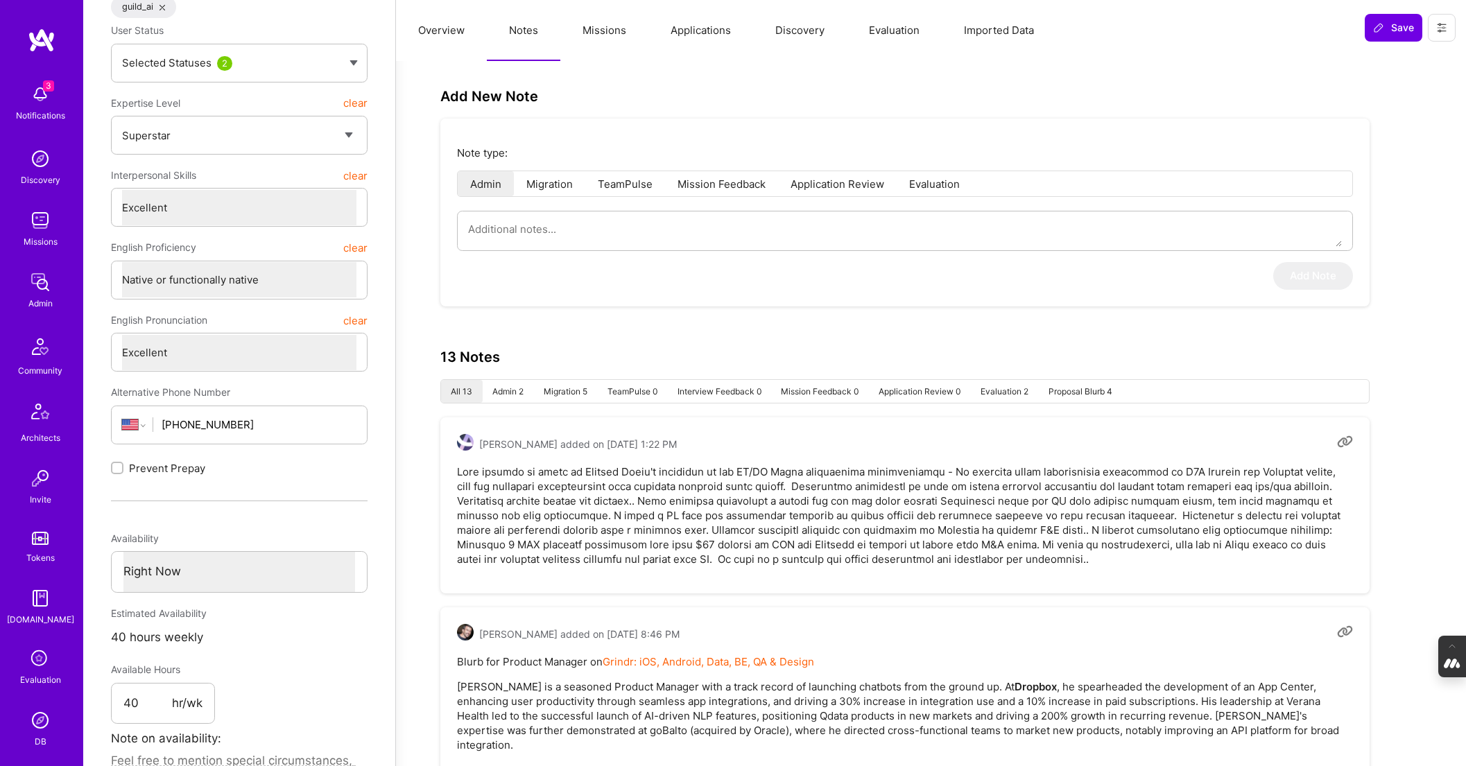
type textarea "x"
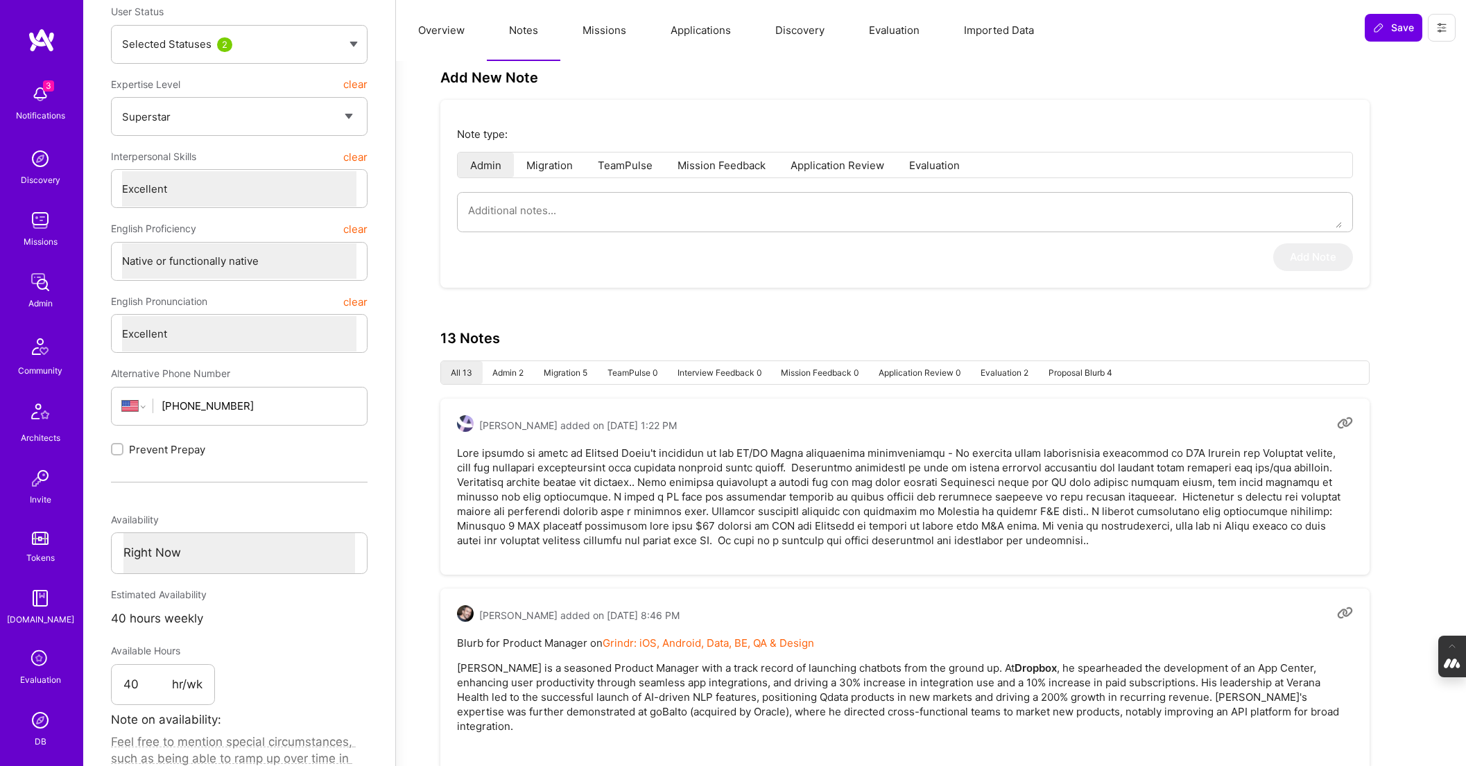
scroll to position [252, 0]
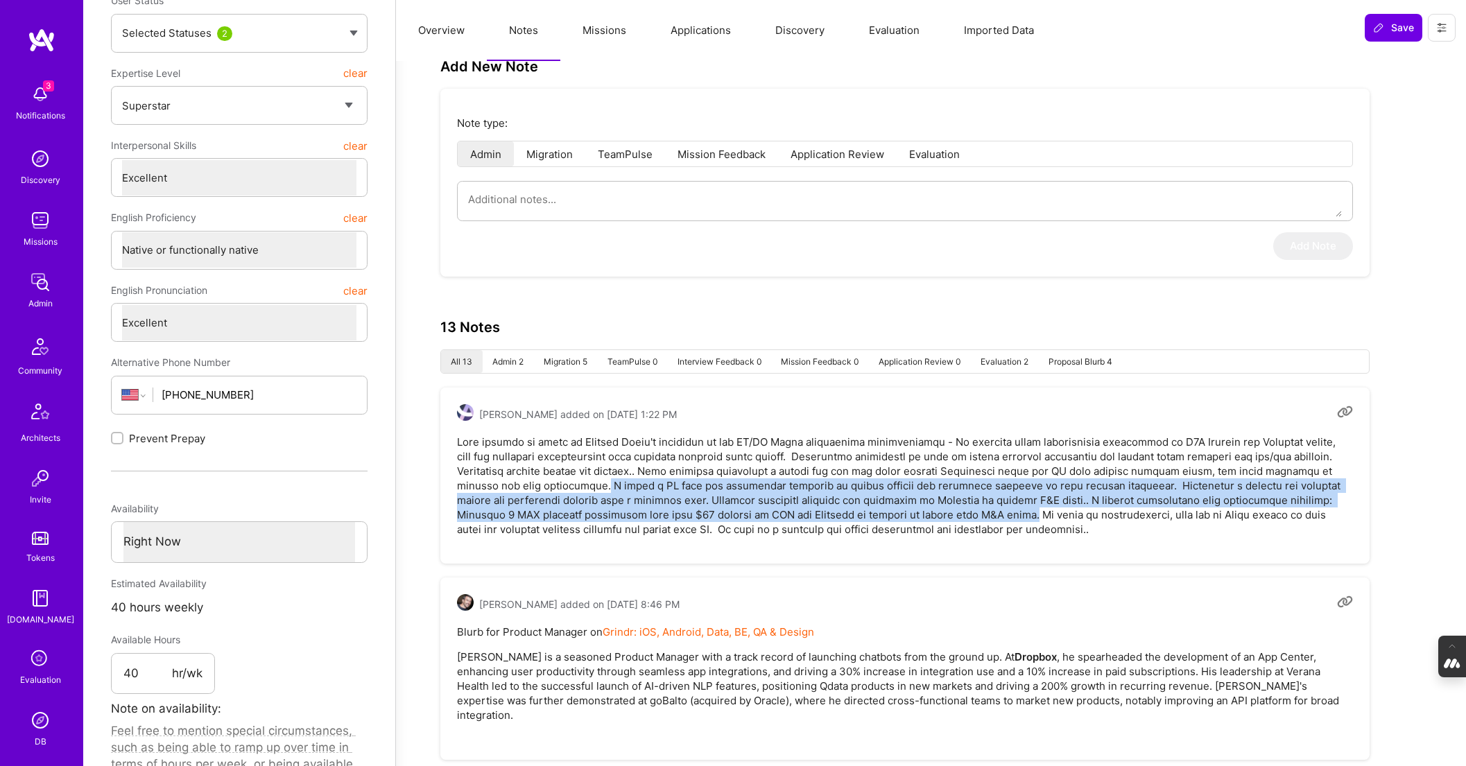
drag, startPoint x: 660, startPoint y: 485, endPoint x: 1022, endPoint y: 520, distance: 363.0
click at [1022, 520] on pre at bounding box center [905, 486] width 896 height 102
copy pre "I built a ML team for processing billions of health records for providing insig…"
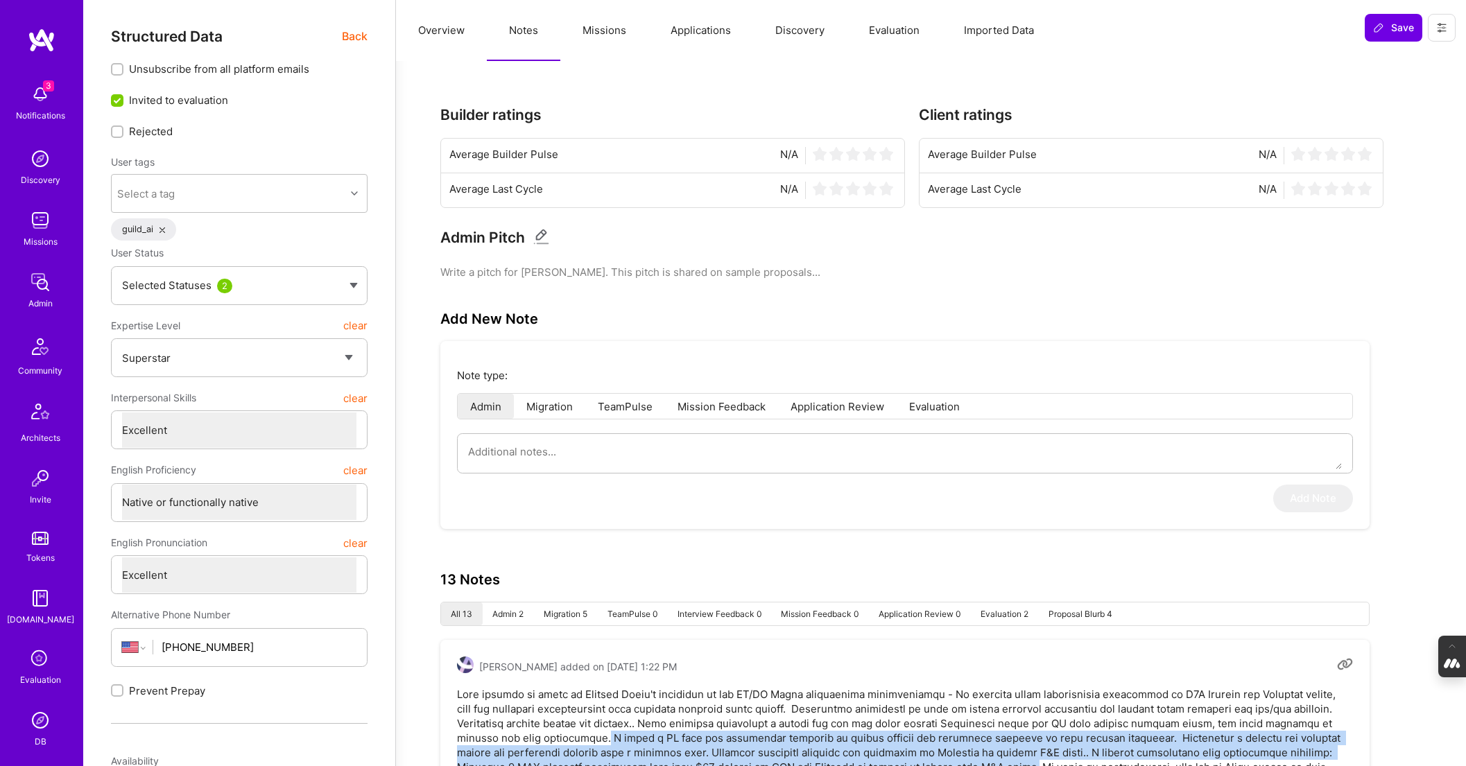
click at [440, 35] on button "Overview" at bounding box center [441, 30] width 91 height 61
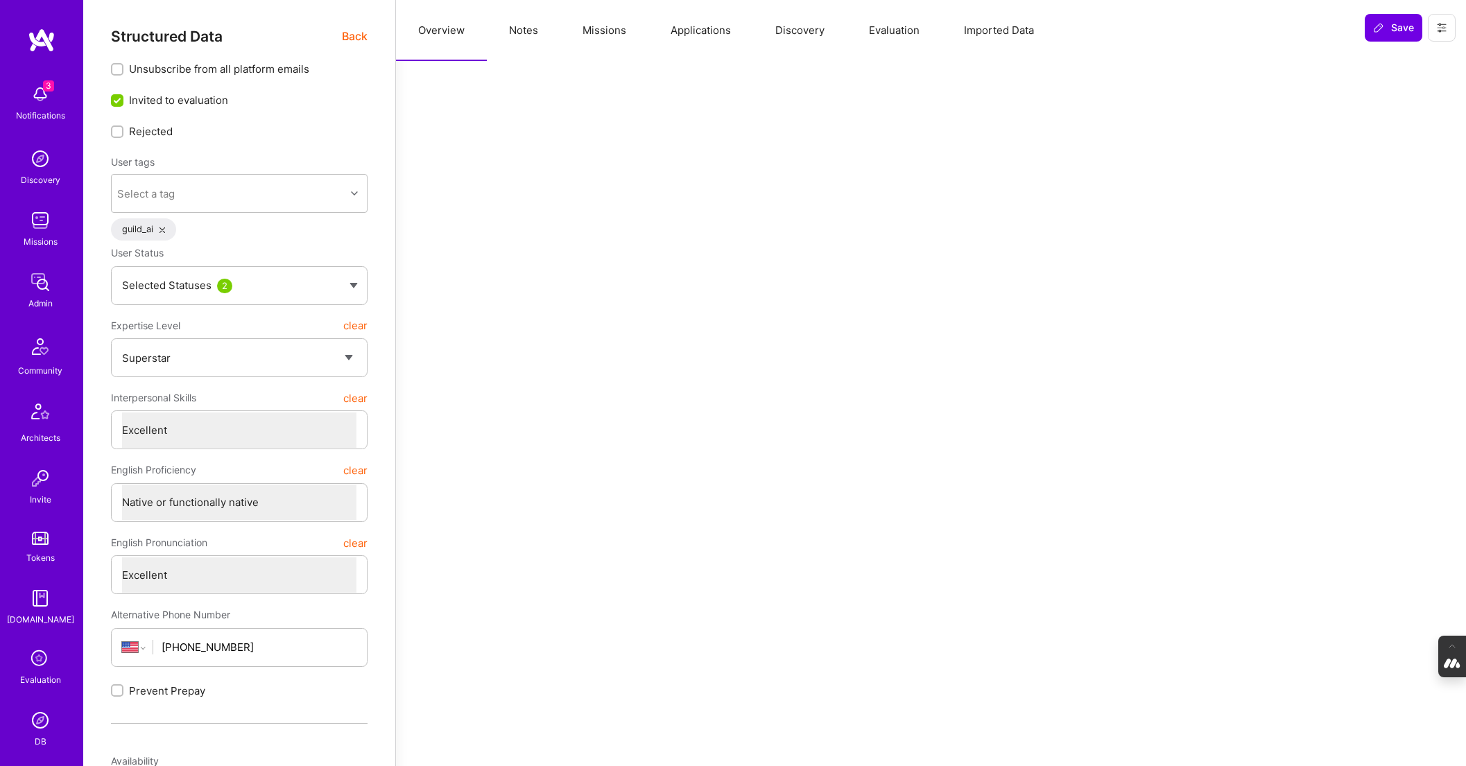
click at [353, 38] on span "Back" at bounding box center [355, 36] width 26 height 17
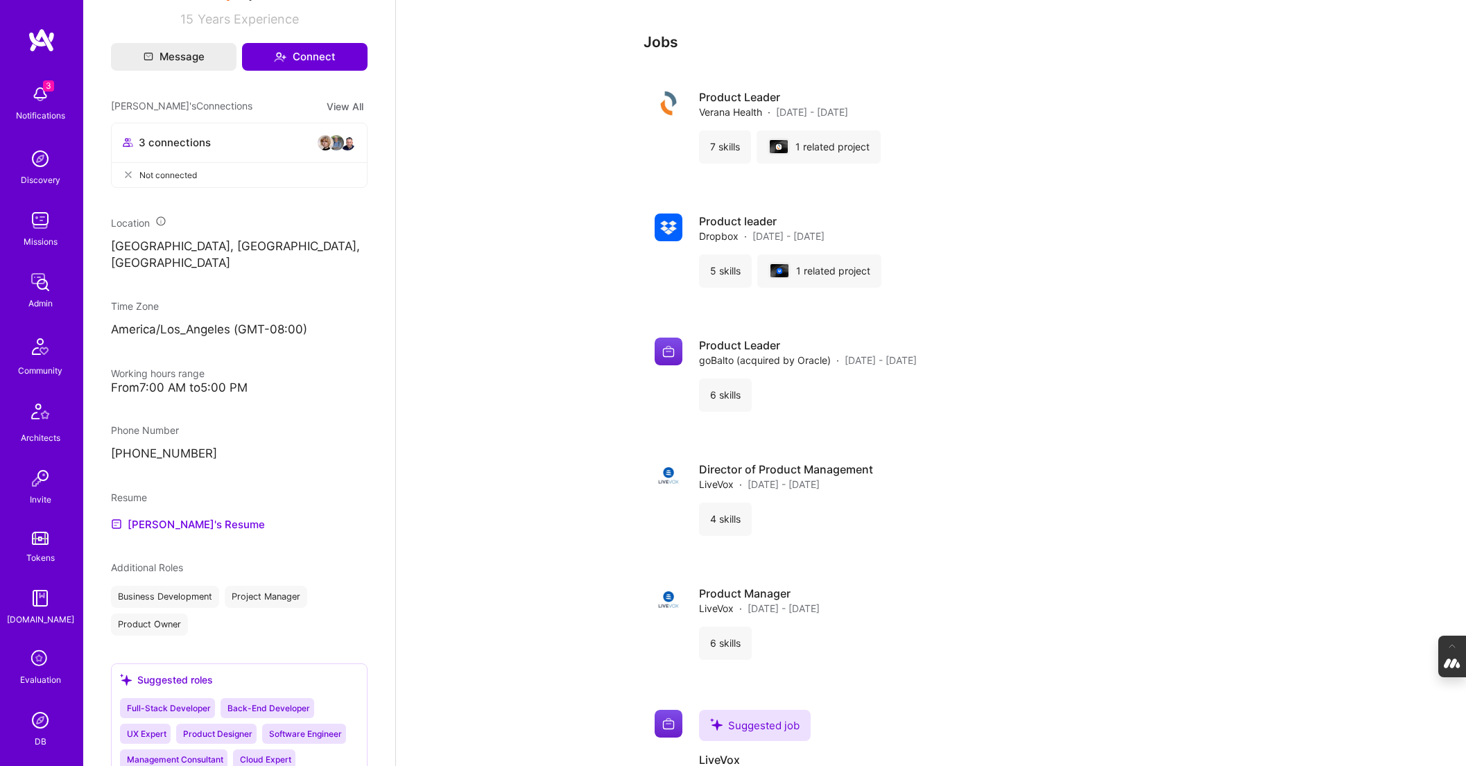
scroll to position [578, 0]
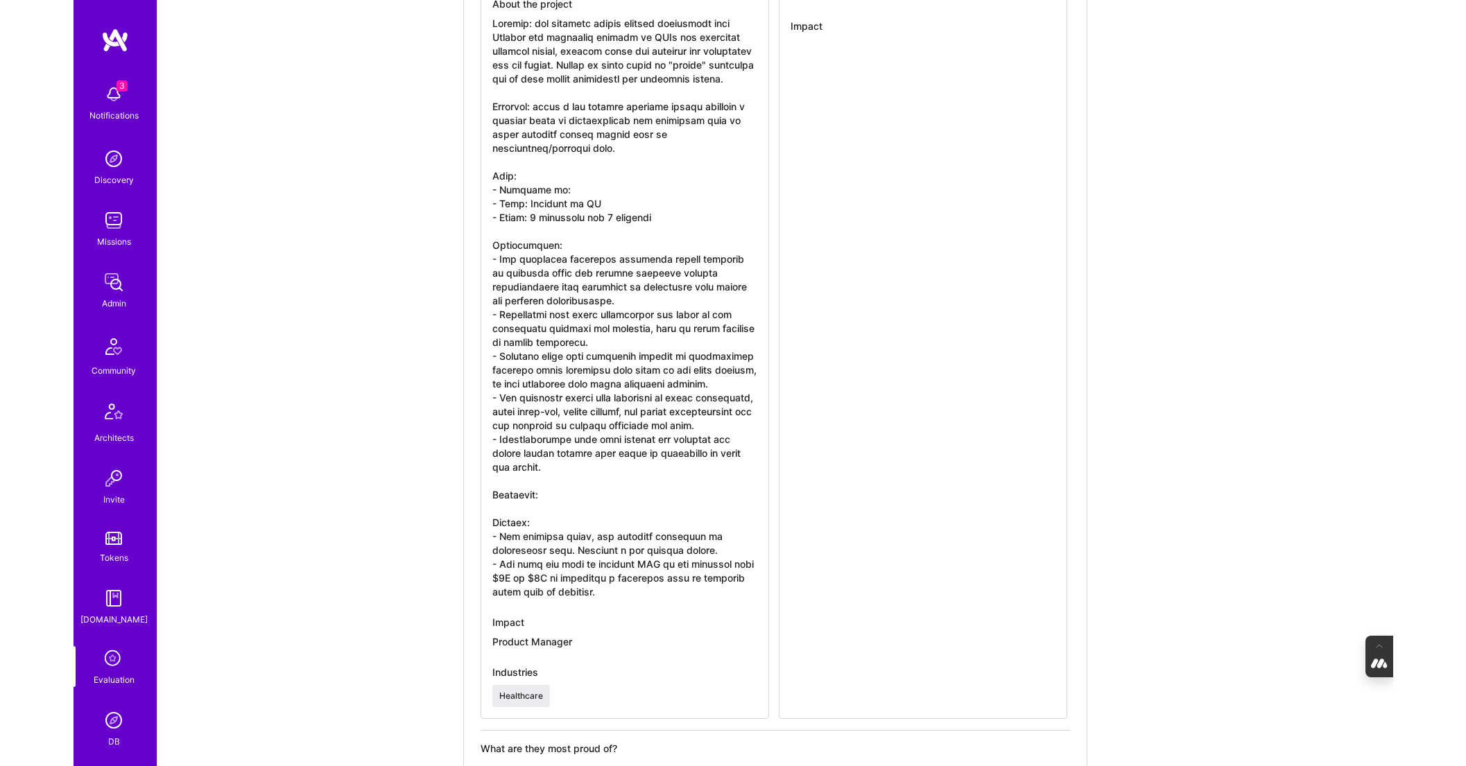
scroll to position [3382, 0]
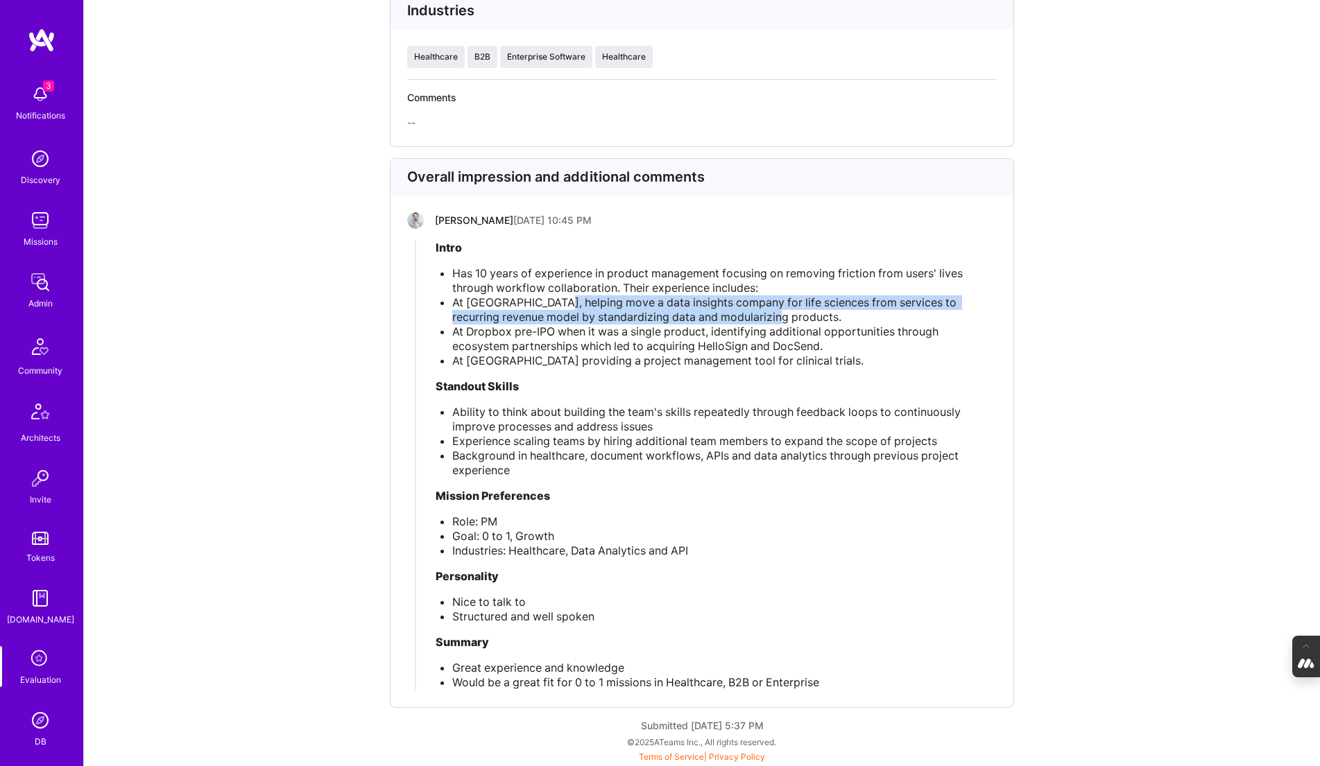
drag, startPoint x: 552, startPoint y: 300, endPoint x: 753, endPoint y: 320, distance: 201.5
click at [753, 320] on div "At Verona, helping move a data insights company for life sciences from services…" at bounding box center [724, 309] width 544 height 29
copy span "move a data insights company for life sciences from services to recurring reven…"
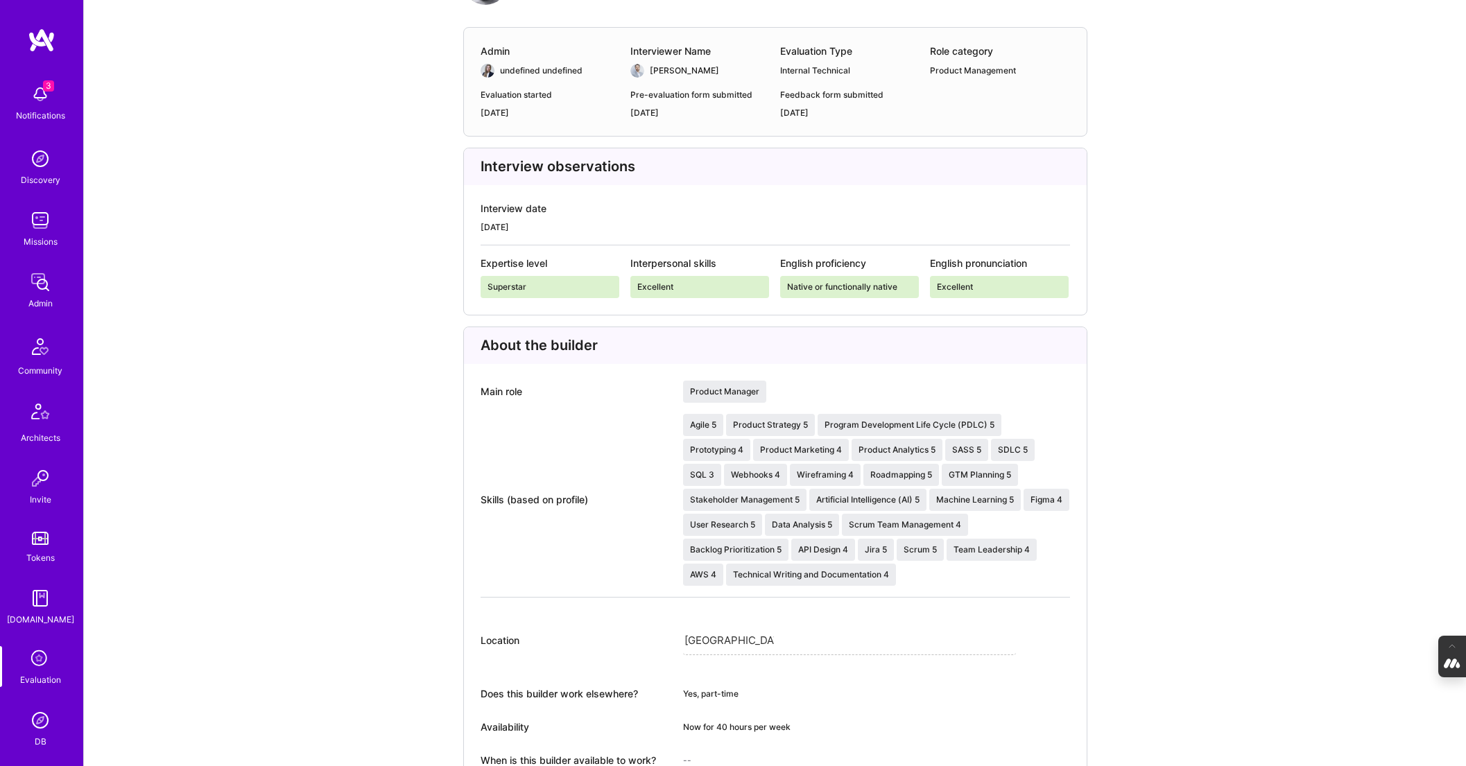
scroll to position [179, 0]
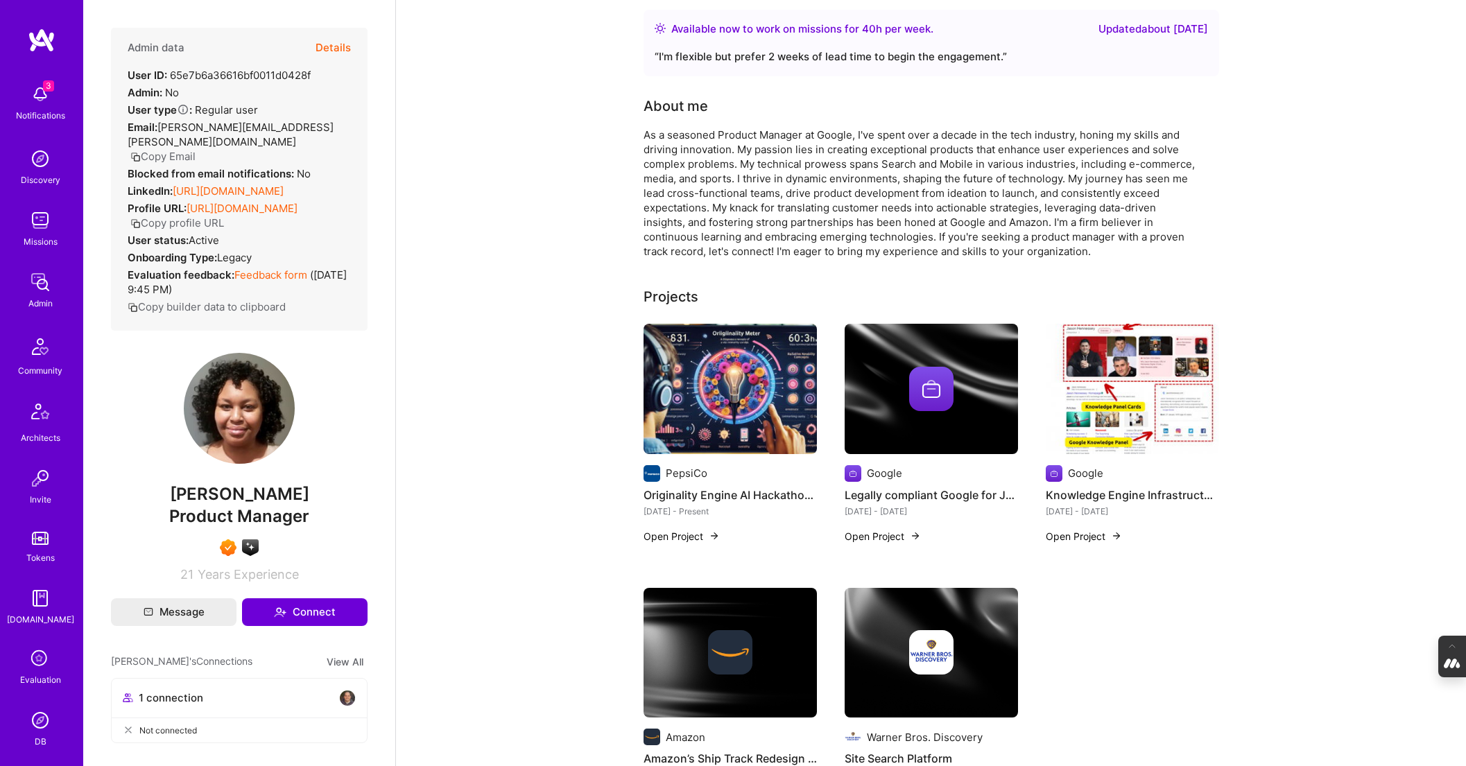
scroll to position [85, 0]
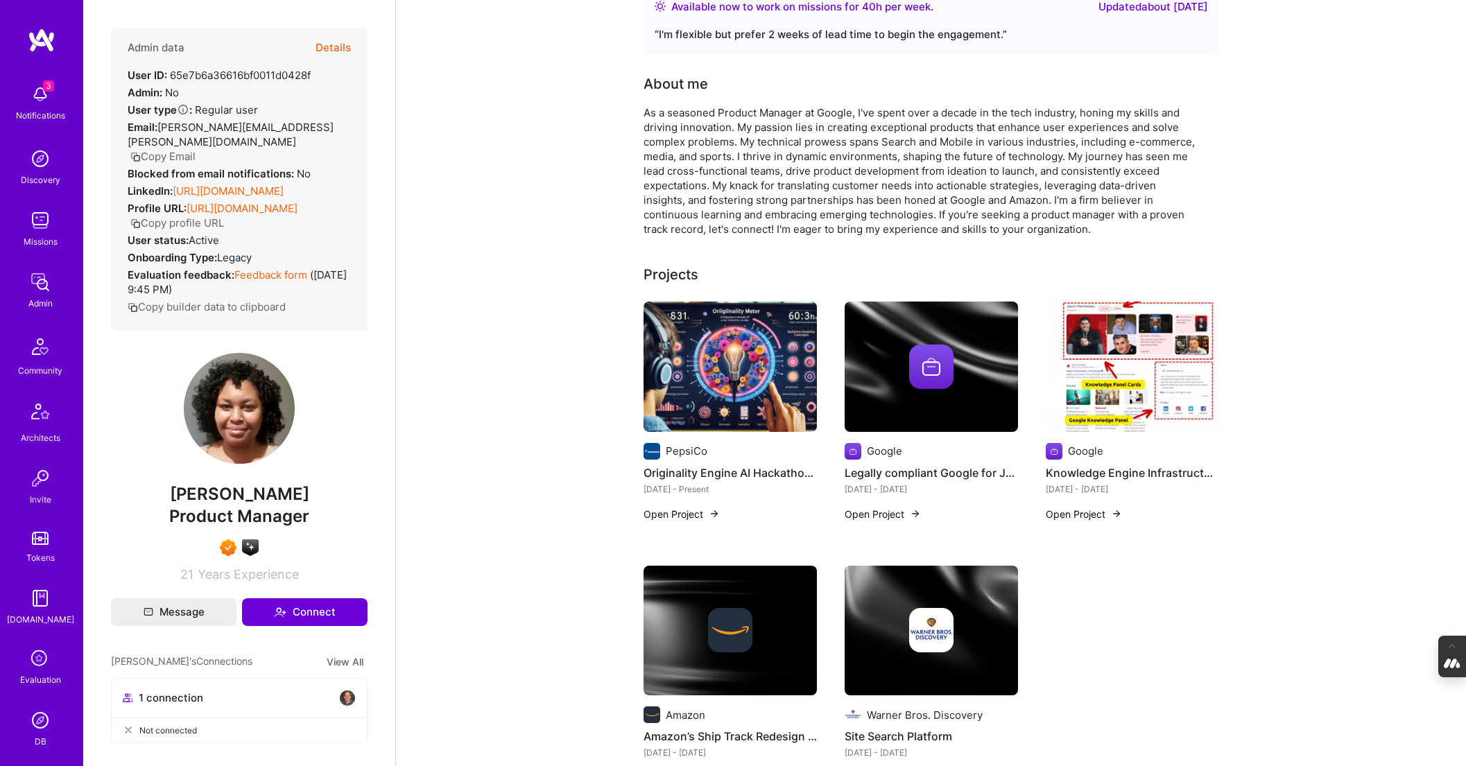
click at [768, 363] on img at bounding box center [730, 367] width 173 height 130
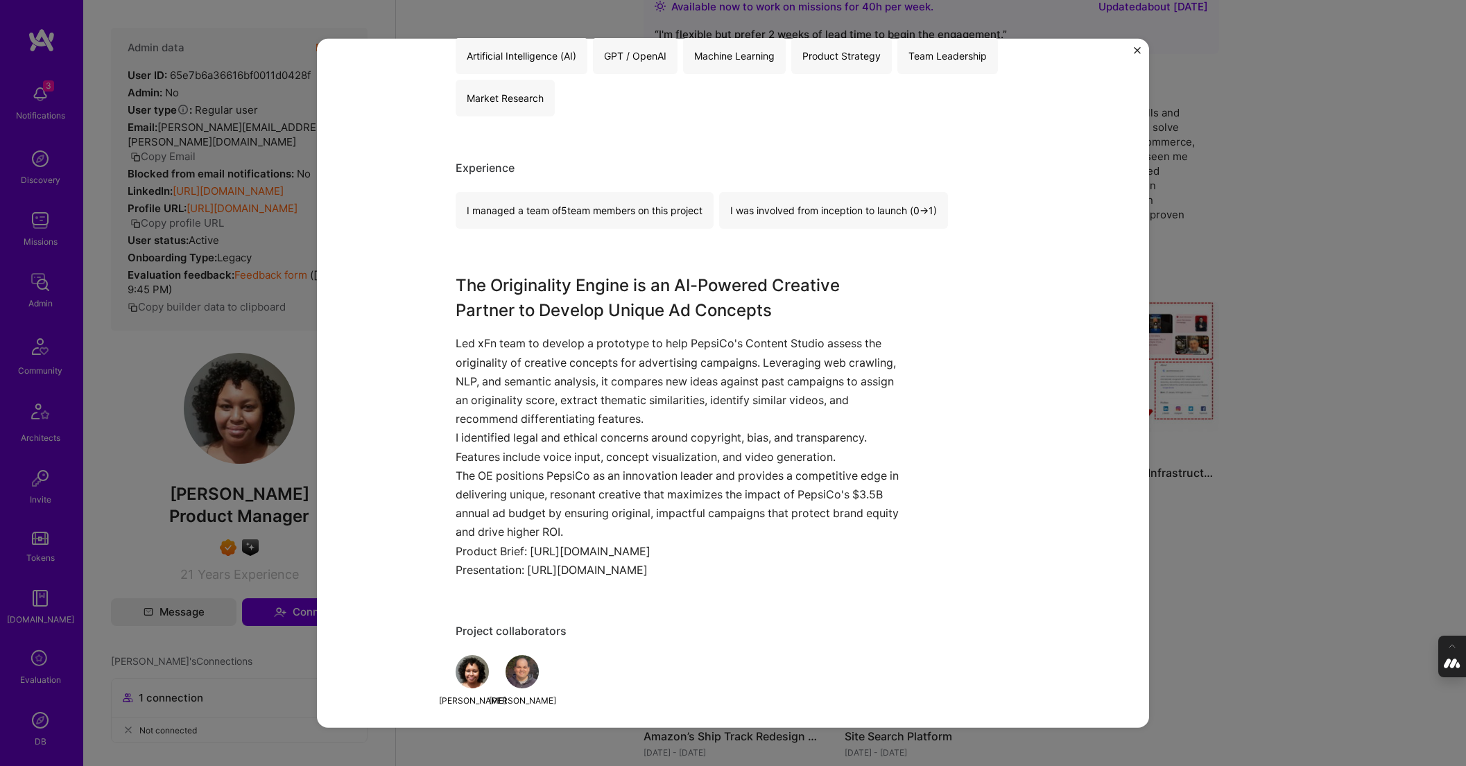
scroll to position [805, 0]
click at [1210, 495] on div "Originality Engine AI Hackathon Prototype PepsiCo B2B Project link Role Product…" at bounding box center [733, 383] width 1466 height 766
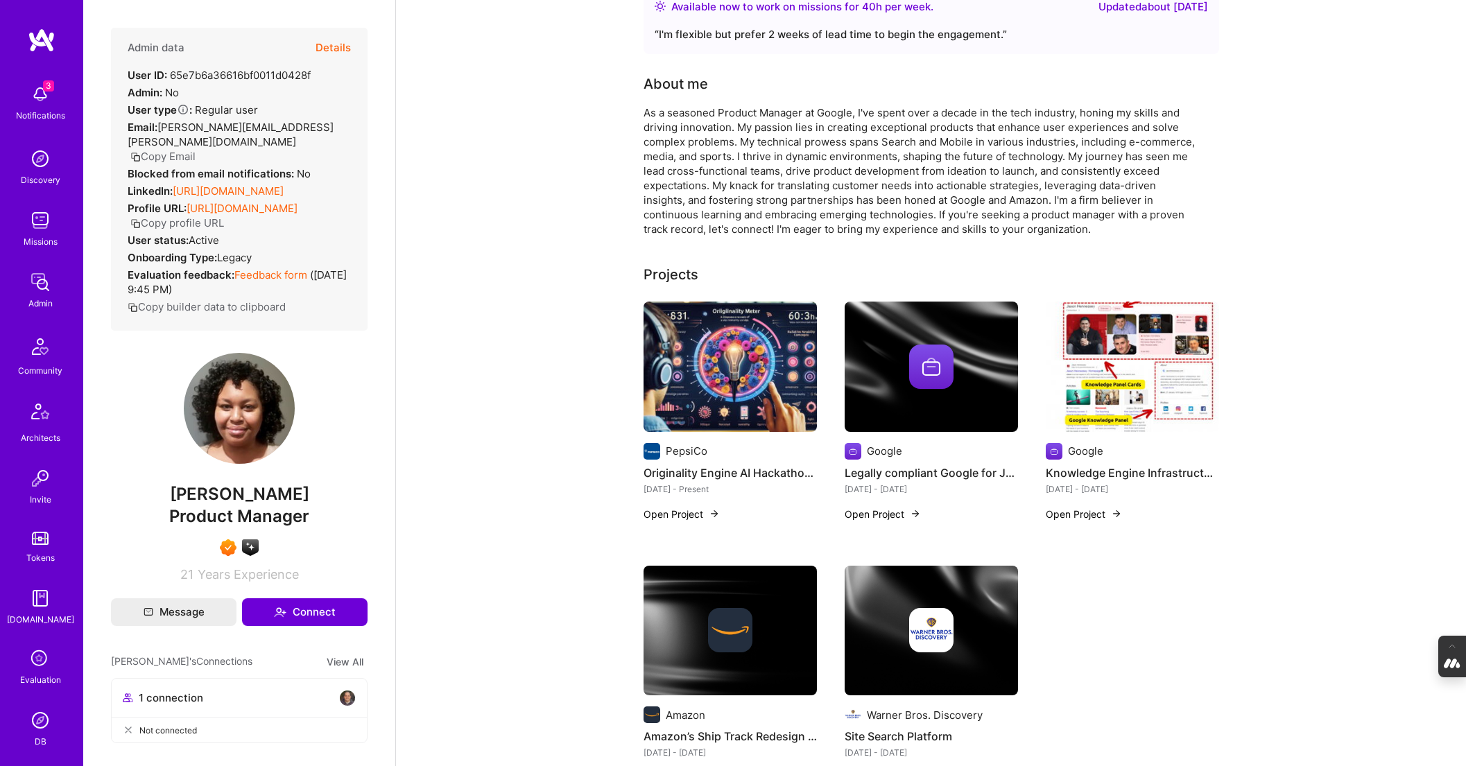
click at [930, 394] on img at bounding box center [931, 367] width 173 height 130
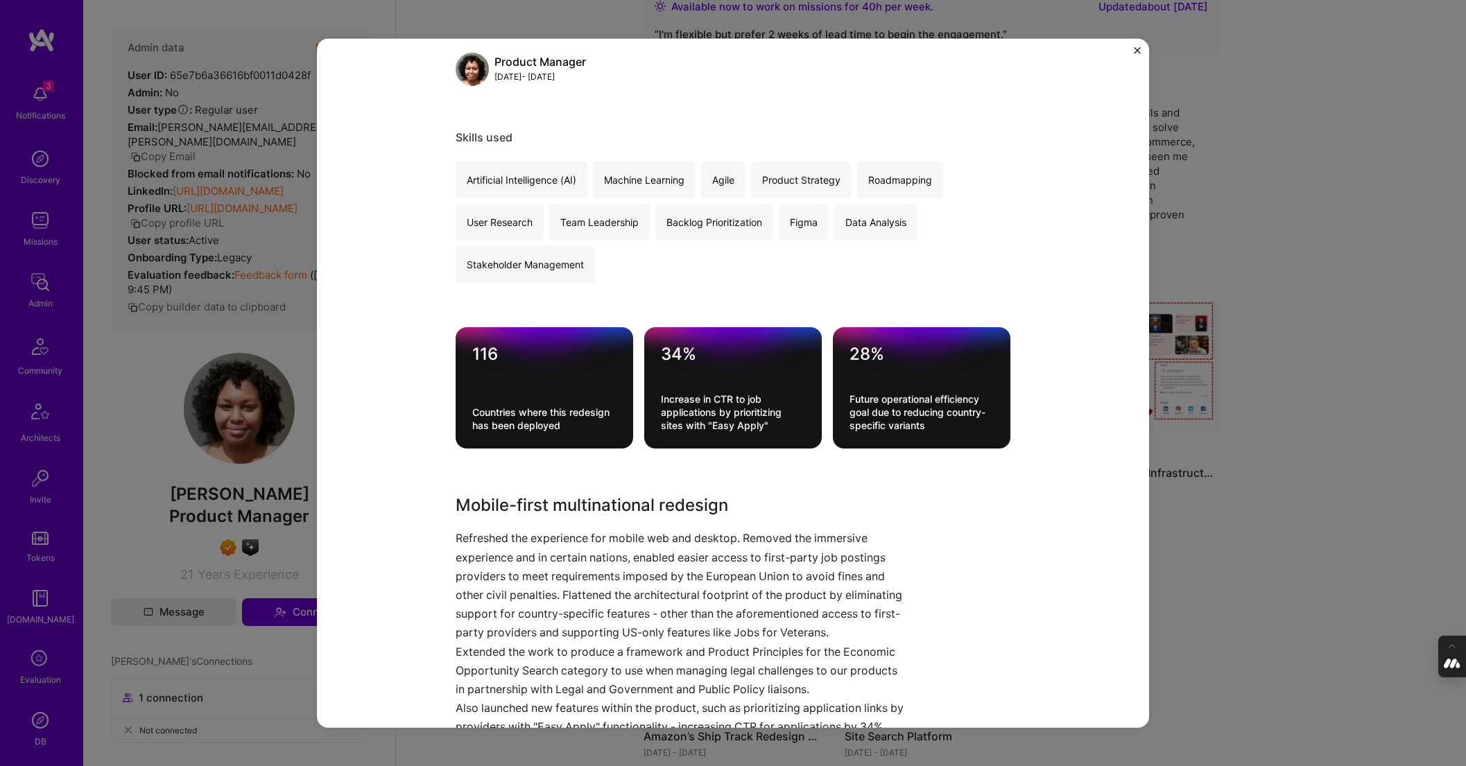
scroll to position [124, 0]
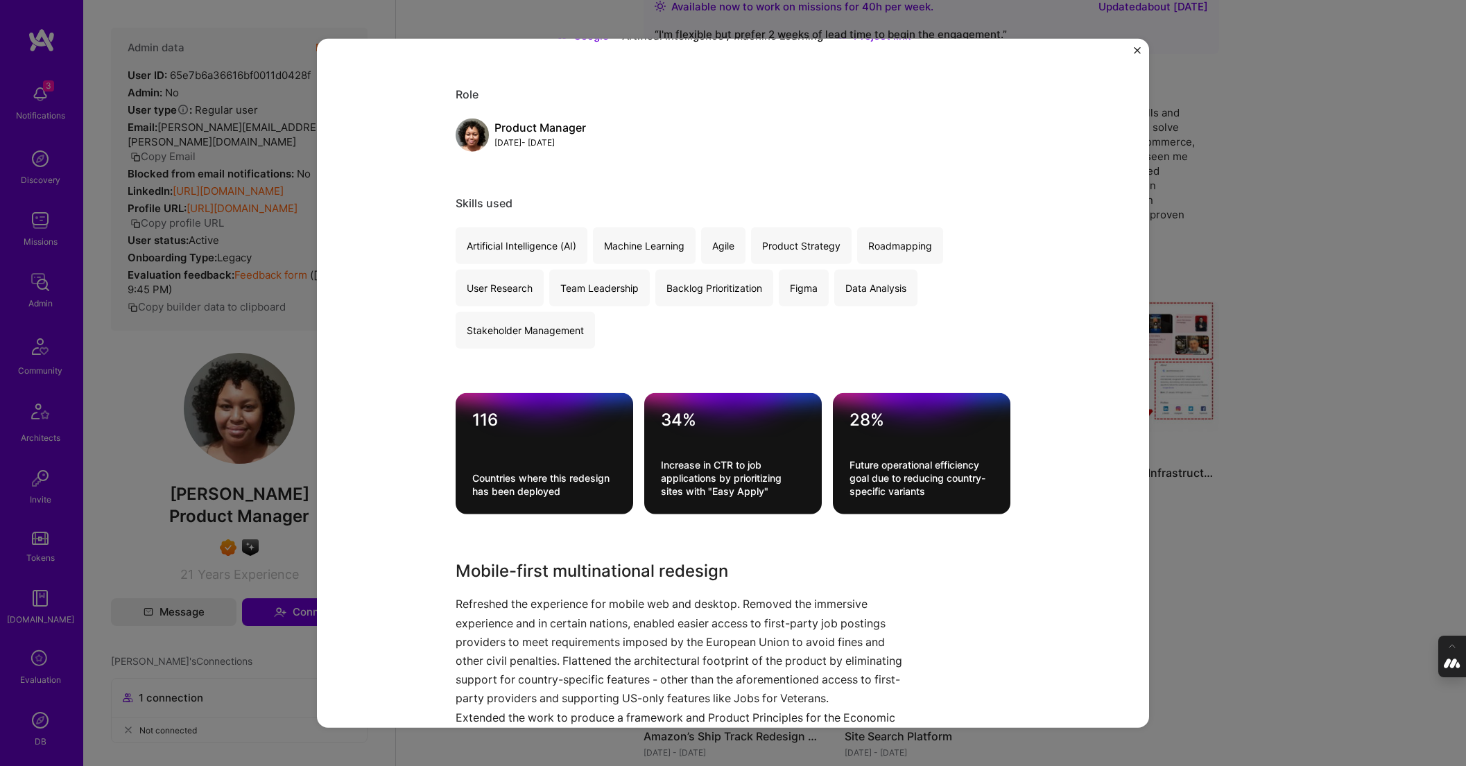
click at [1217, 216] on div "Legally compliant Google for Jobs Search Product Google Artifical Intelligence …" at bounding box center [733, 383] width 1466 height 766
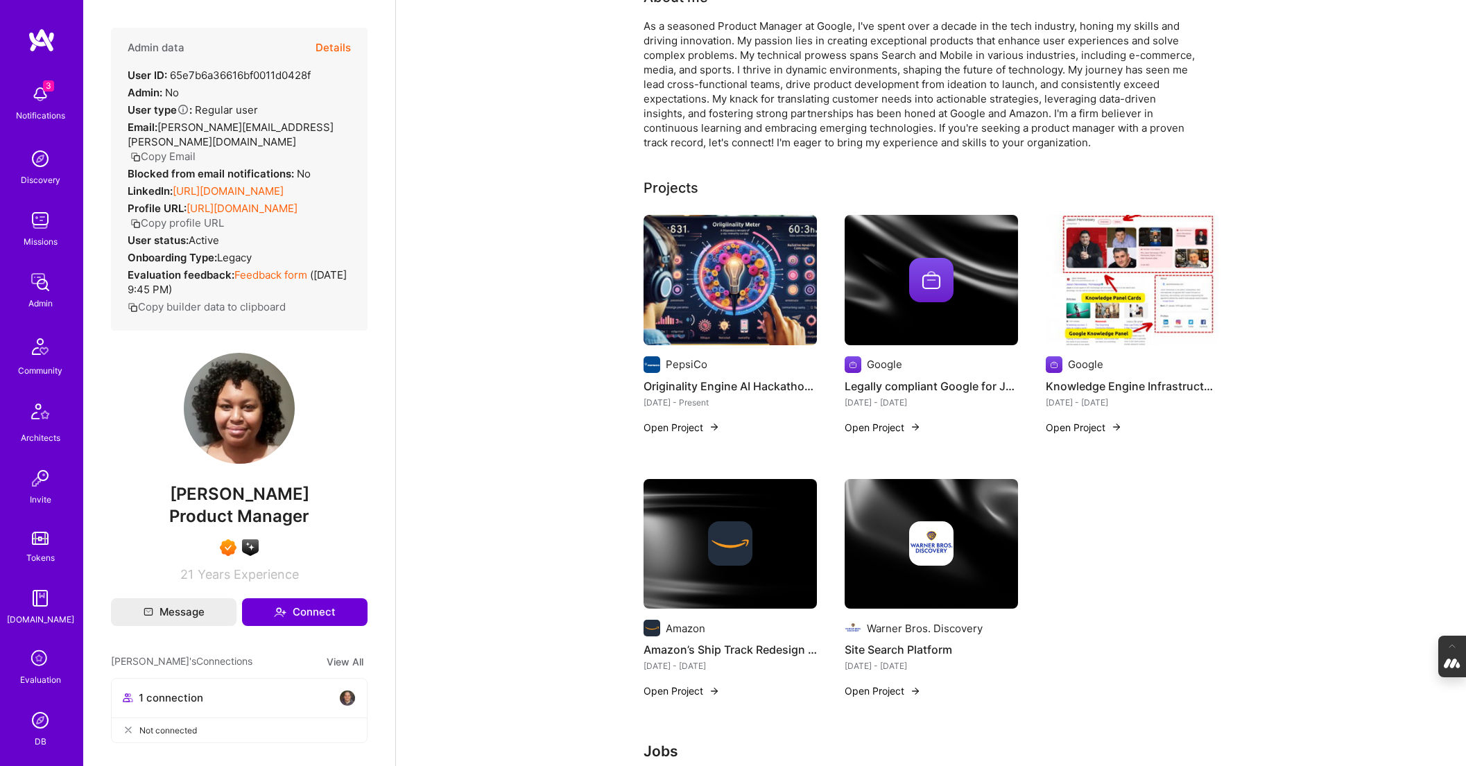
scroll to position [178, 0]
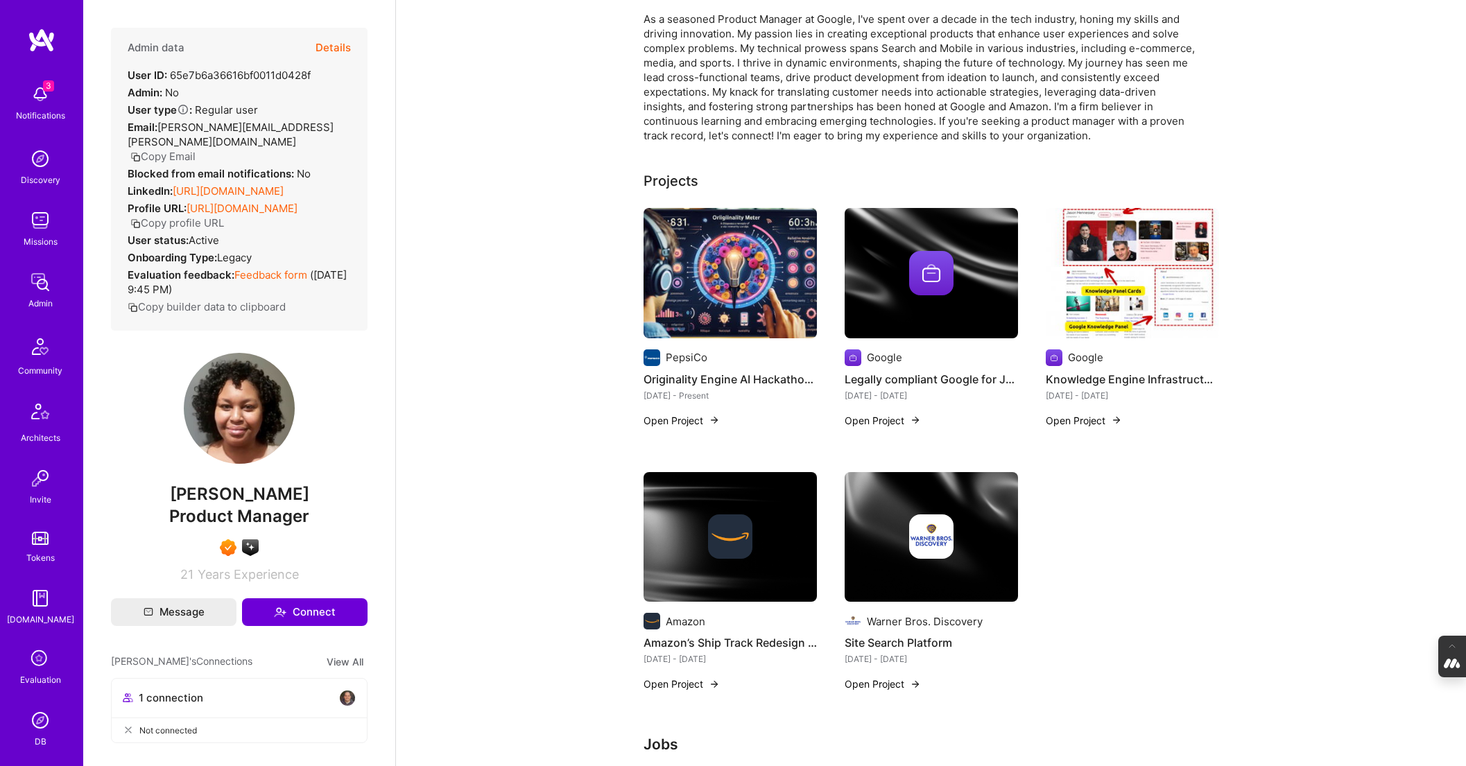
click at [1173, 293] on img at bounding box center [1132, 273] width 173 height 130
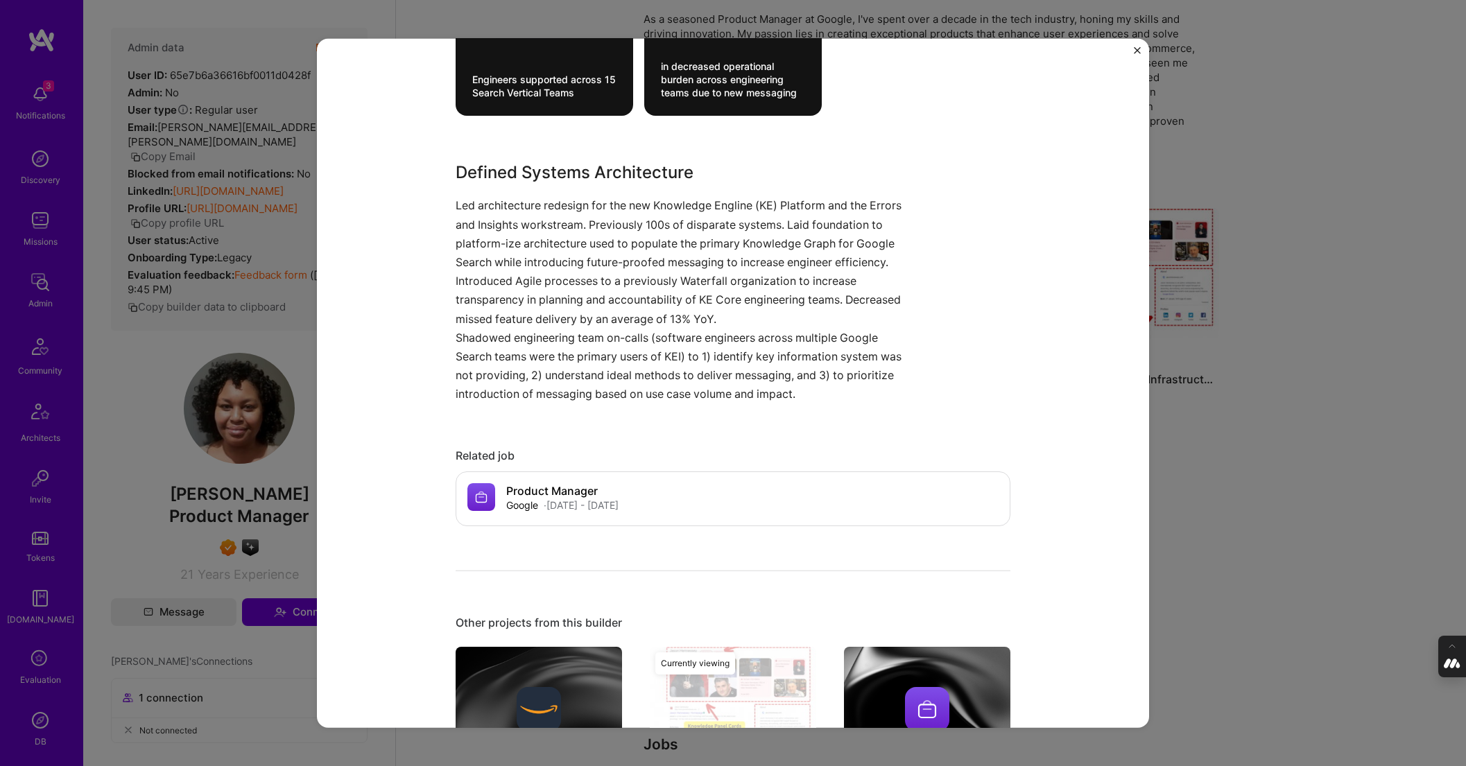
scroll to position [970, 0]
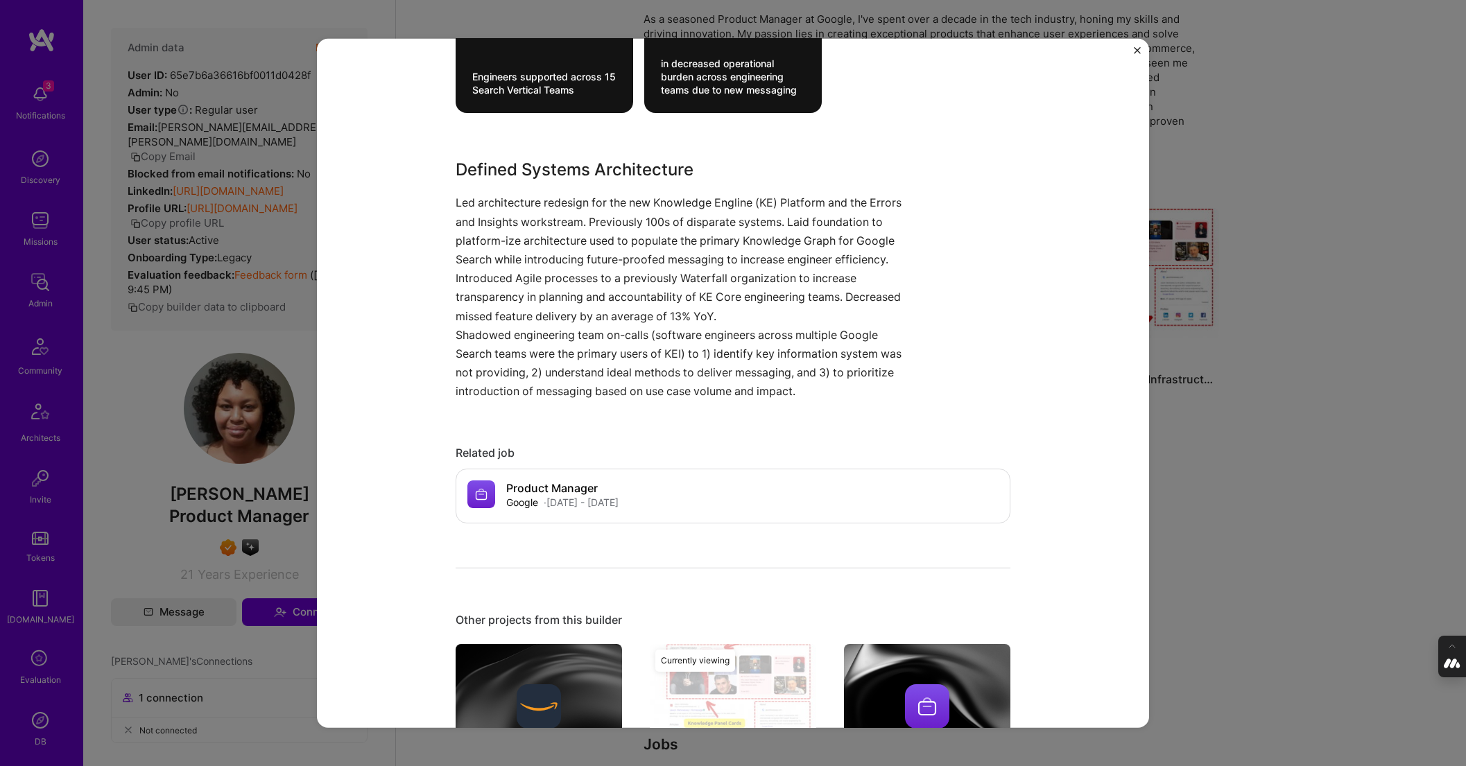
click at [1273, 463] on div "Knowledge Engine Infrastructure Revamp Google Developer Tools Project link Role…" at bounding box center [733, 383] width 1466 height 766
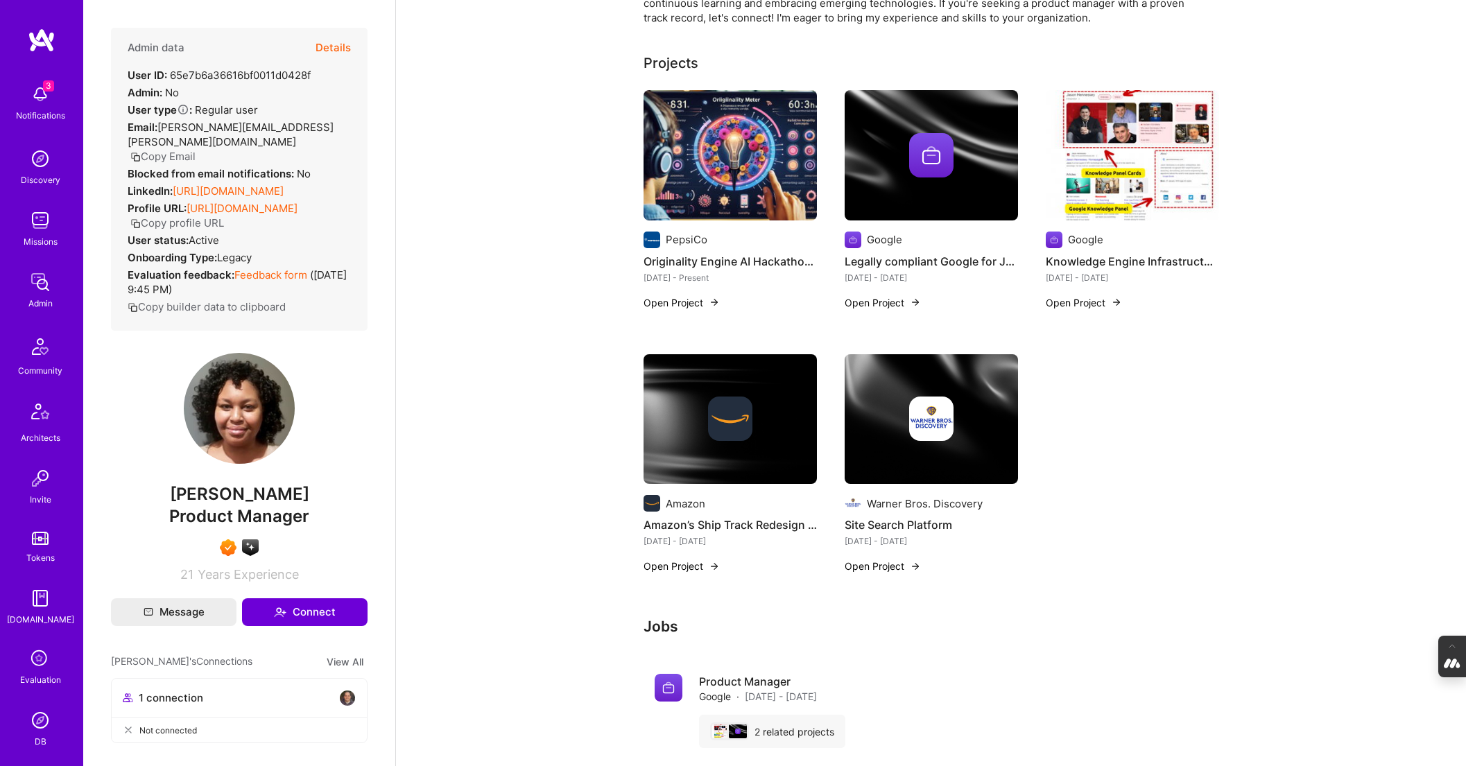
scroll to position [325, 0]
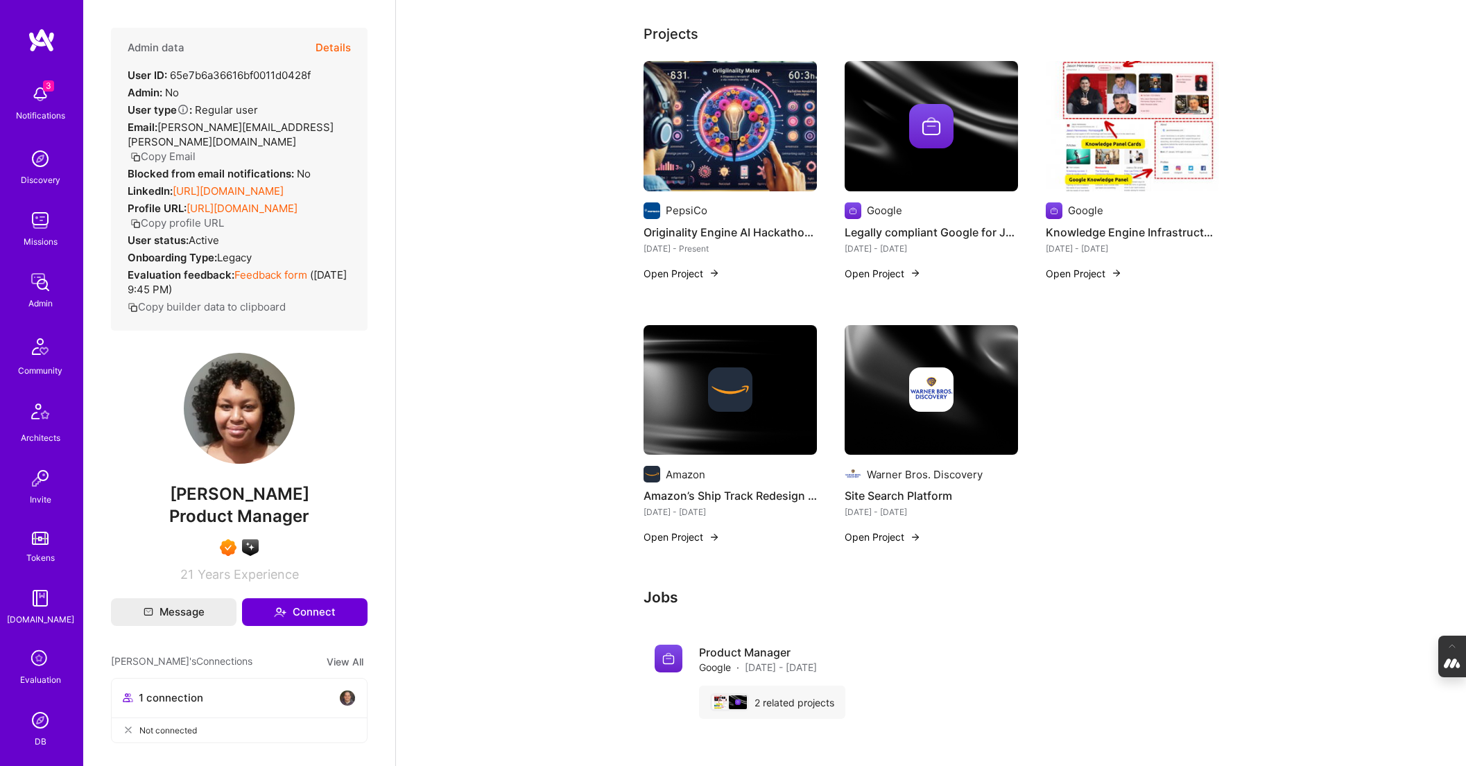
click at [729, 411] on img at bounding box center [730, 390] width 44 height 44
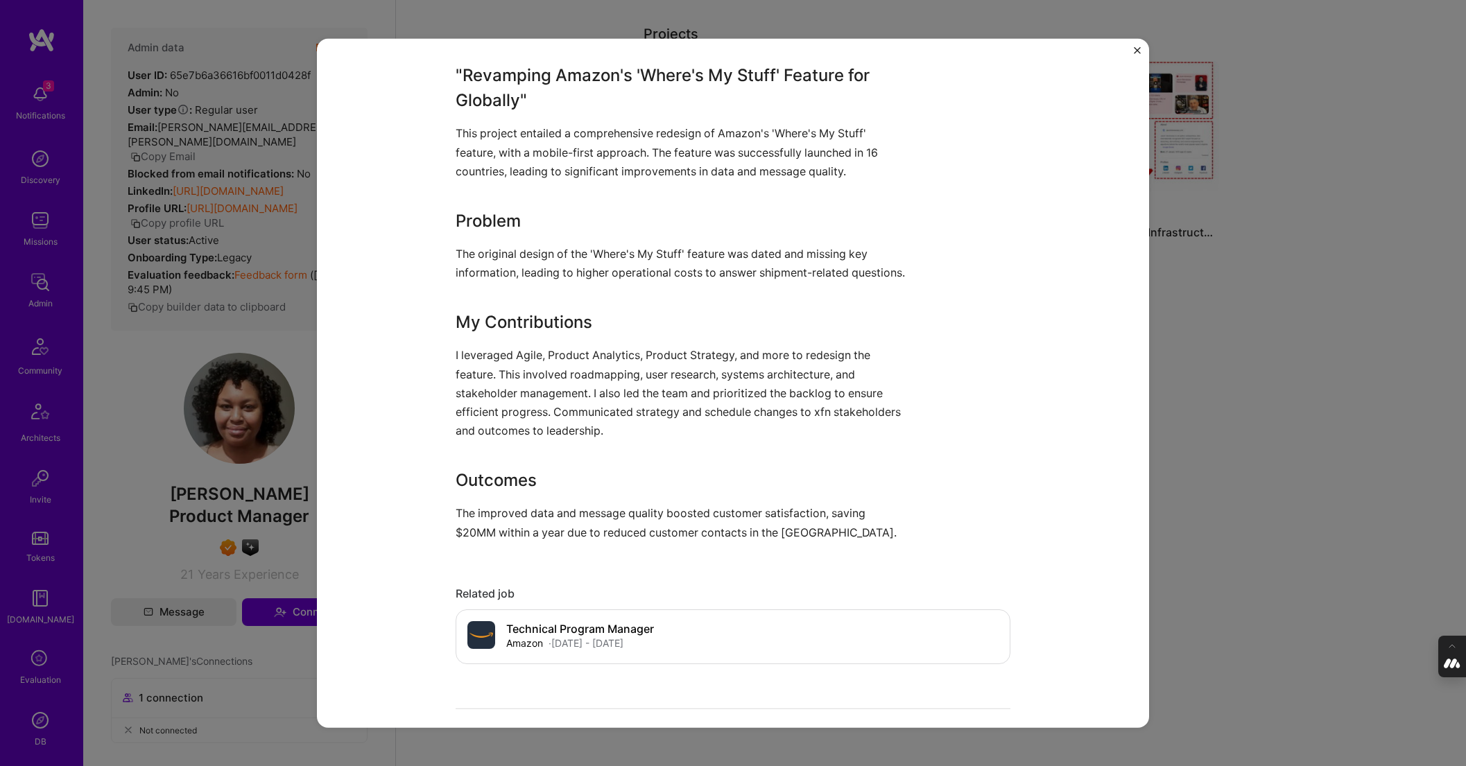
scroll to position [612, 0]
click at [1211, 508] on div "Amazon’s Ship Track Redesign 2016 Amazon E-Commerce Role Technical Program Mana…" at bounding box center [733, 383] width 1466 height 766
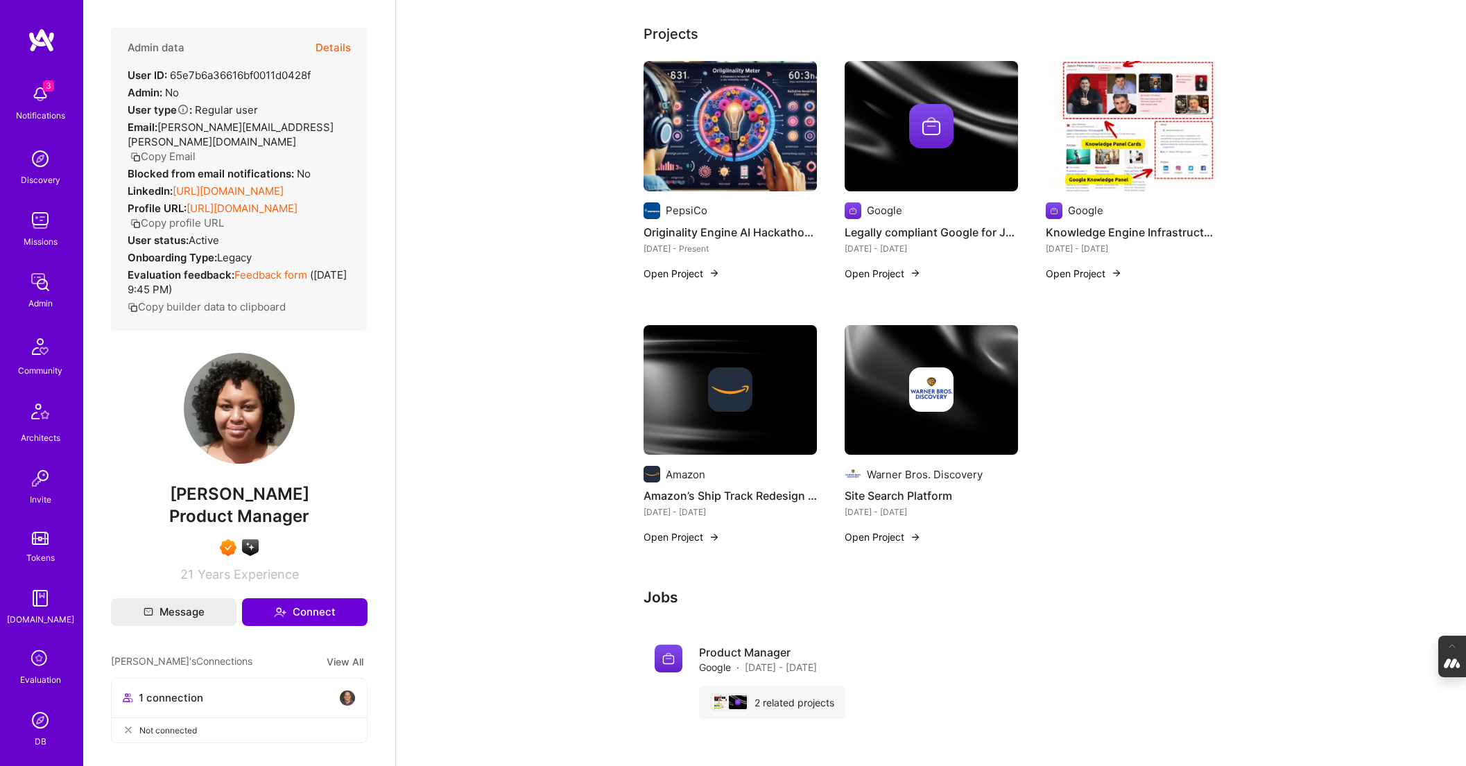
click at [943, 384] on img at bounding box center [931, 390] width 44 height 44
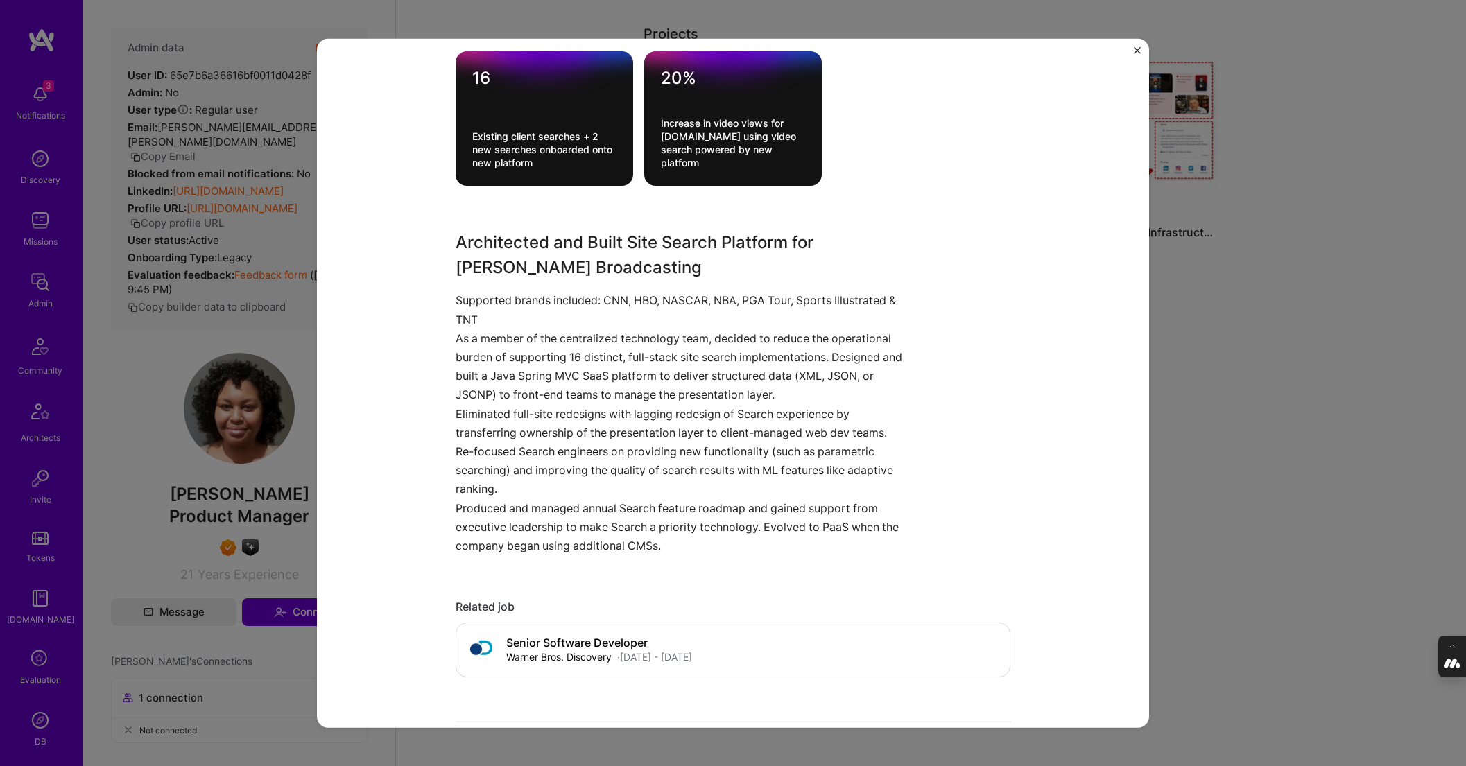
scroll to position [470, 0]
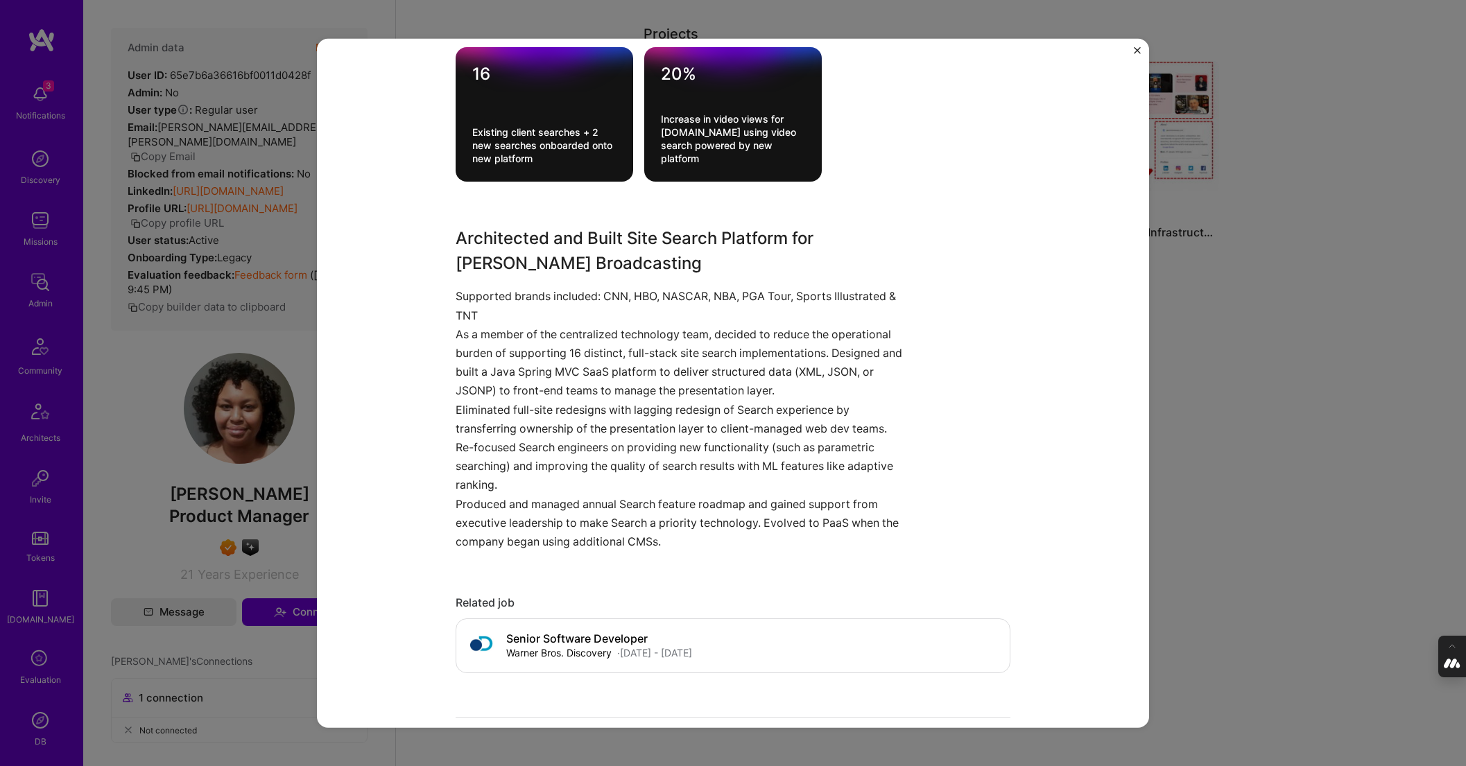
click at [1210, 297] on div "Site Search Platform Warner Bros. Discovery Media Role Sr. Software Engineer Ma…" at bounding box center [733, 383] width 1466 height 766
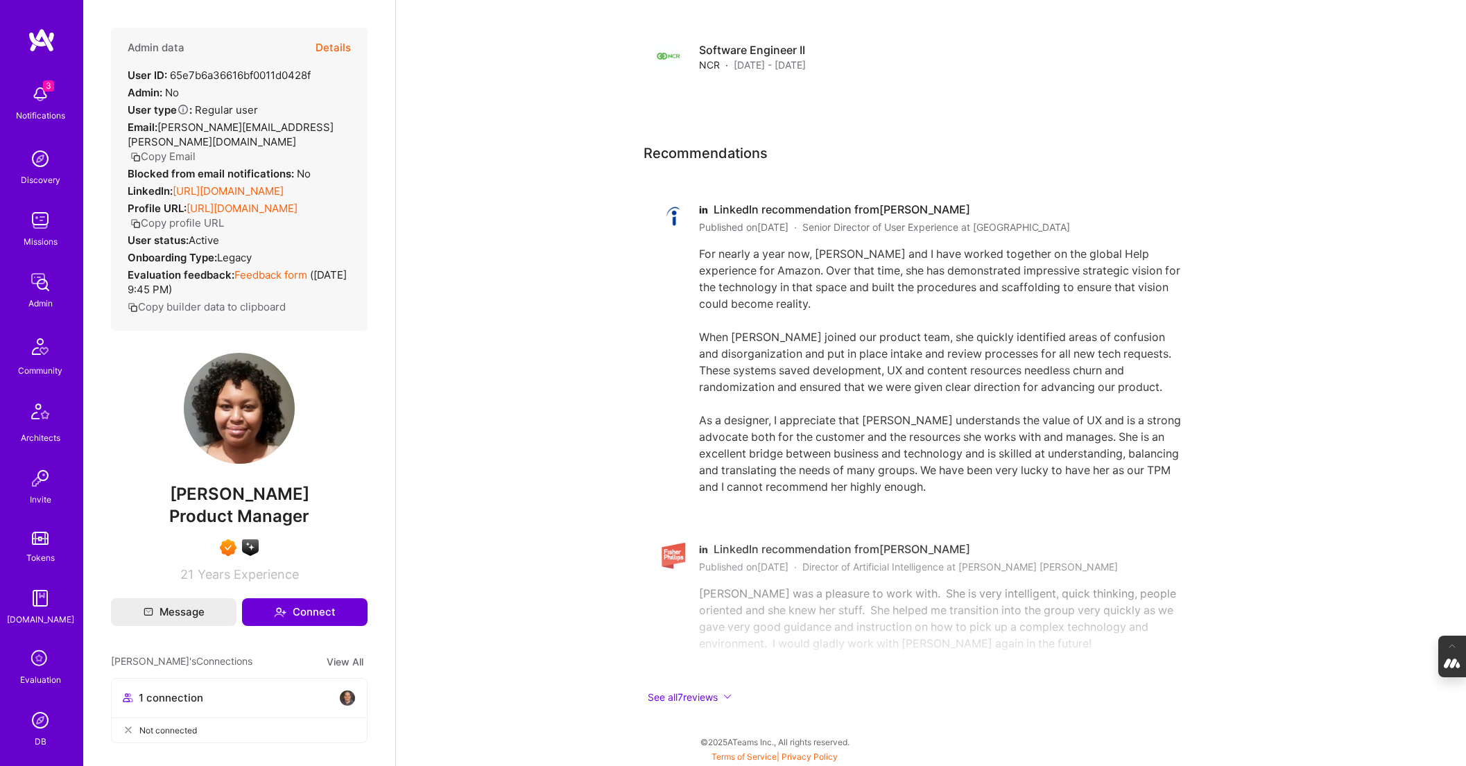
click at [330, 42] on button "Details" at bounding box center [333, 48] width 35 height 40
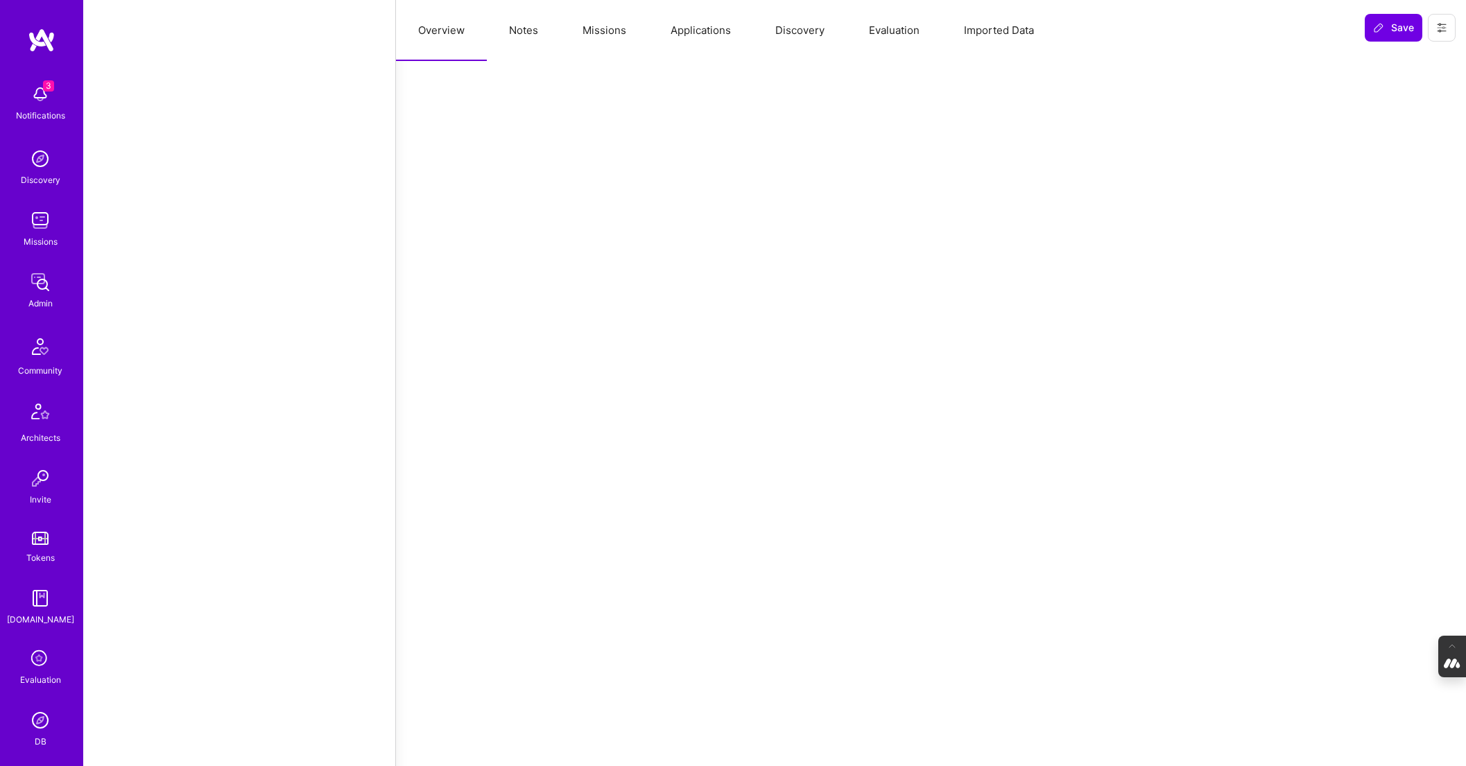
click at [537, 34] on button "Notes" at bounding box center [524, 30] width 74 height 61
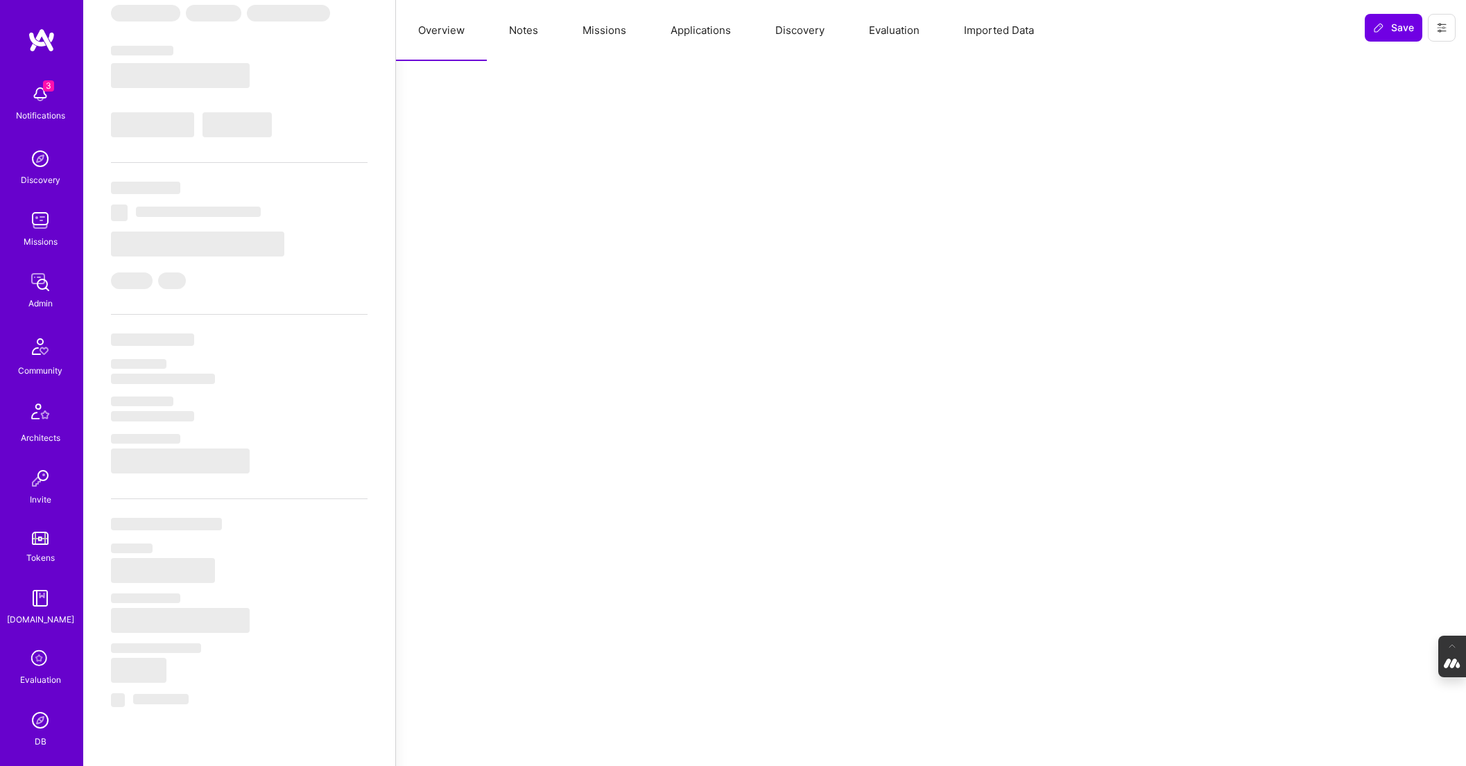
select select "Right Now"
select select "7"
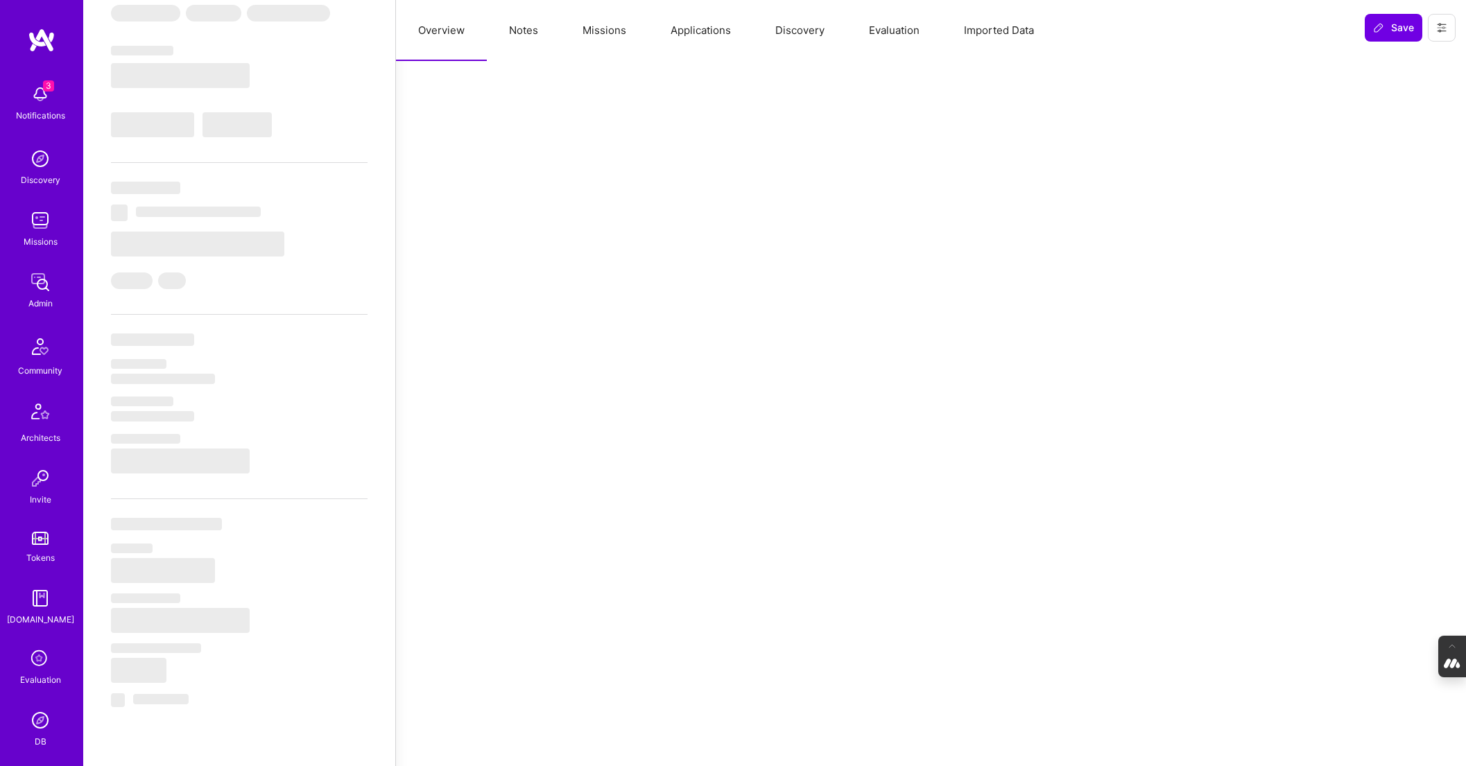
select select "US"
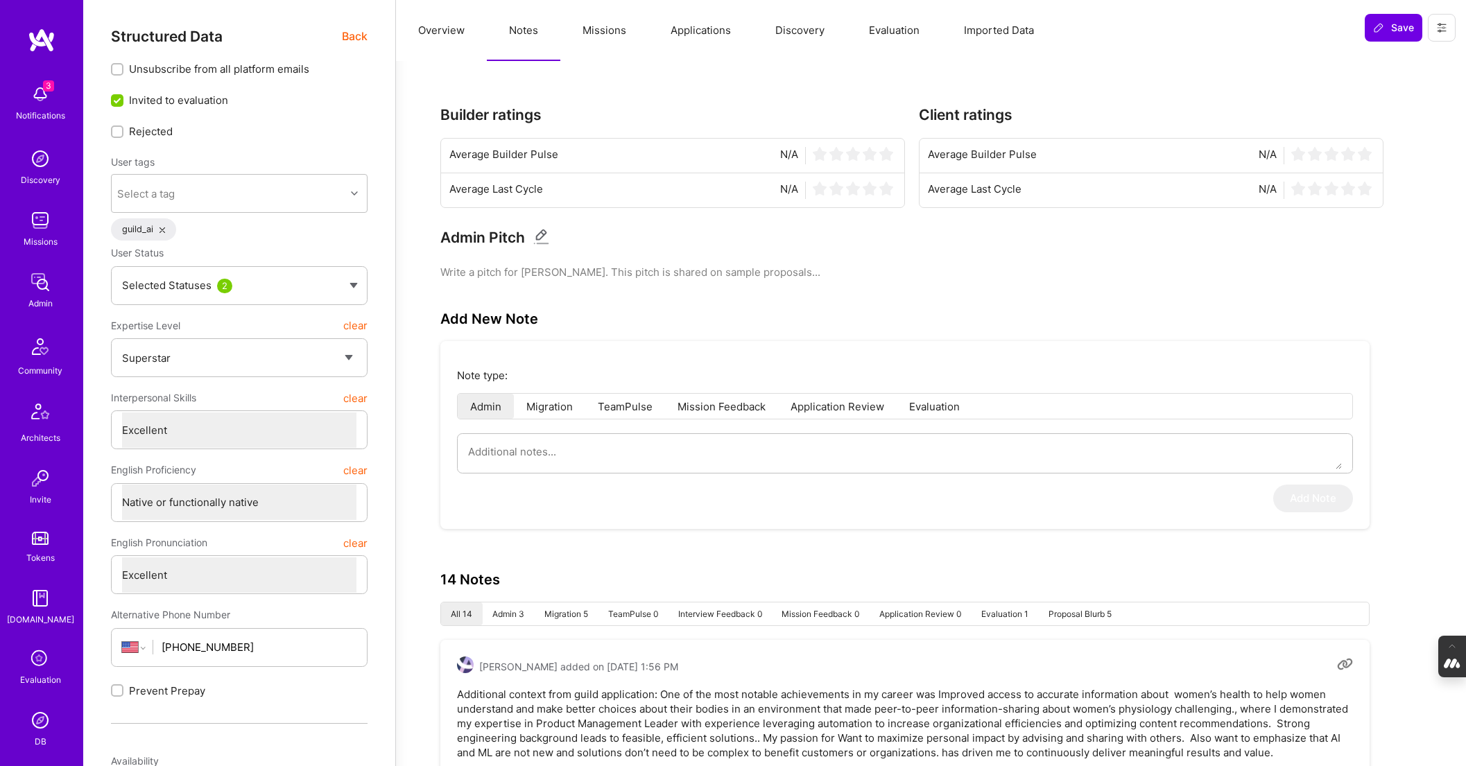
click at [868, 27] on button "Evaluation" at bounding box center [894, 30] width 95 height 61
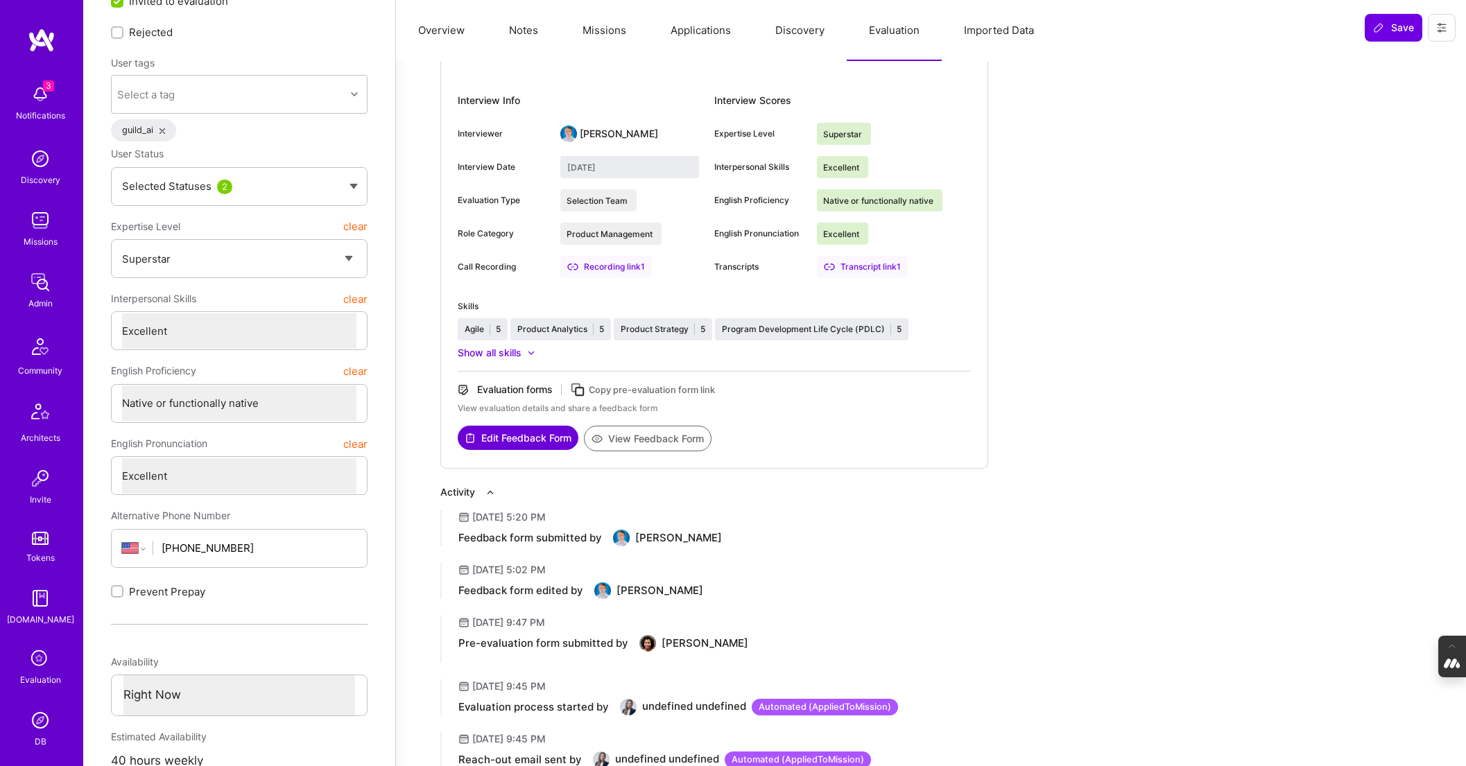
scroll to position [109, 0]
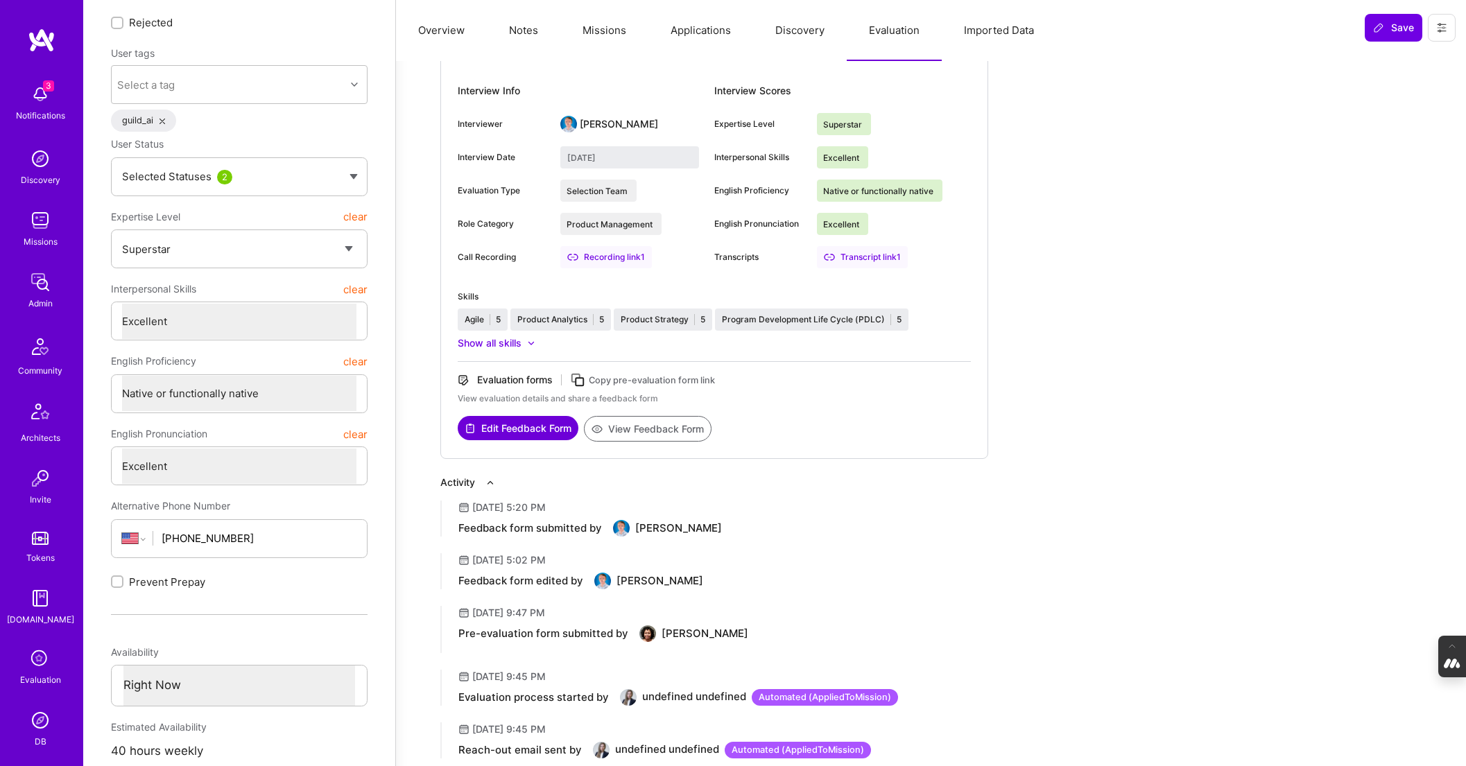
click at [674, 425] on button "View Feedback Form" at bounding box center [648, 429] width 128 height 26
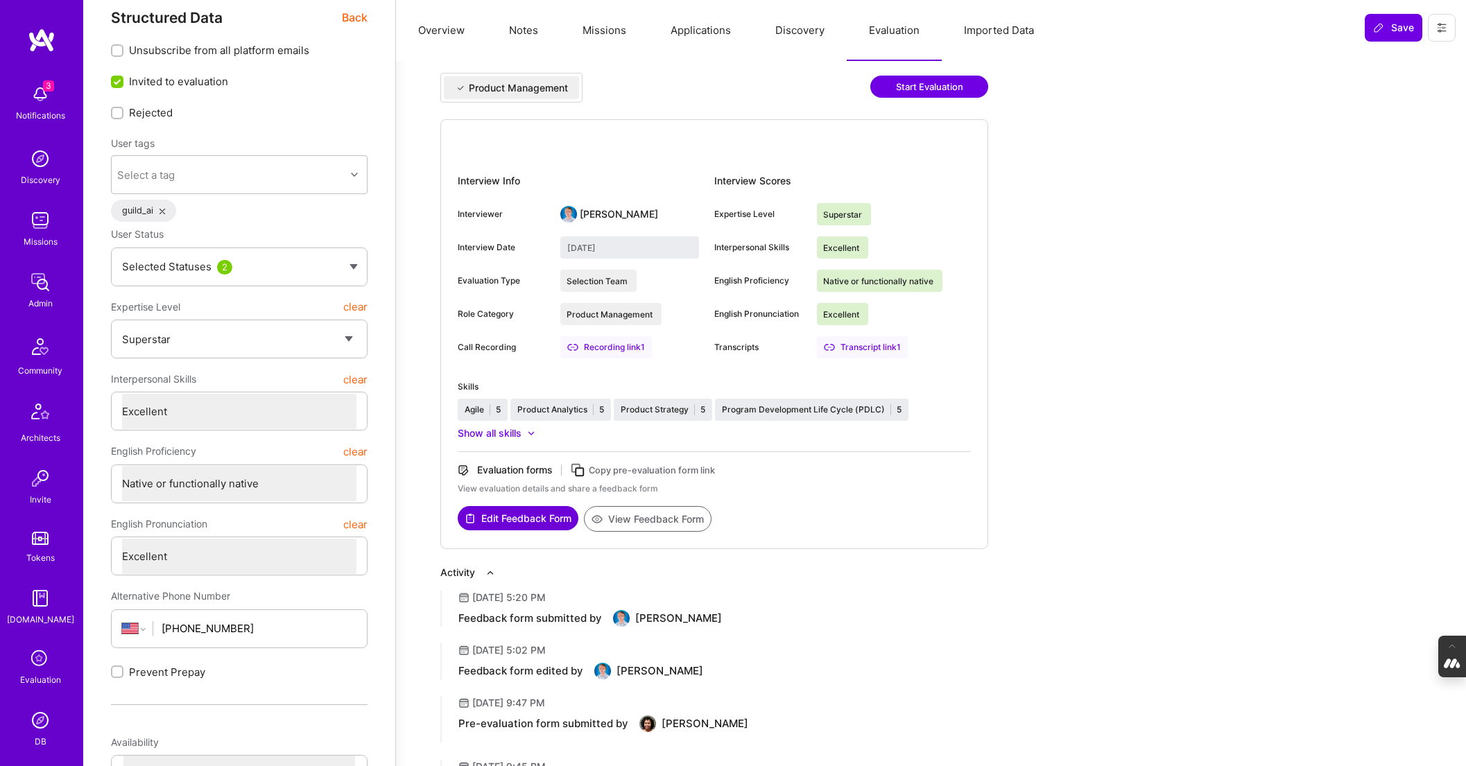
scroll to position [0, 0]
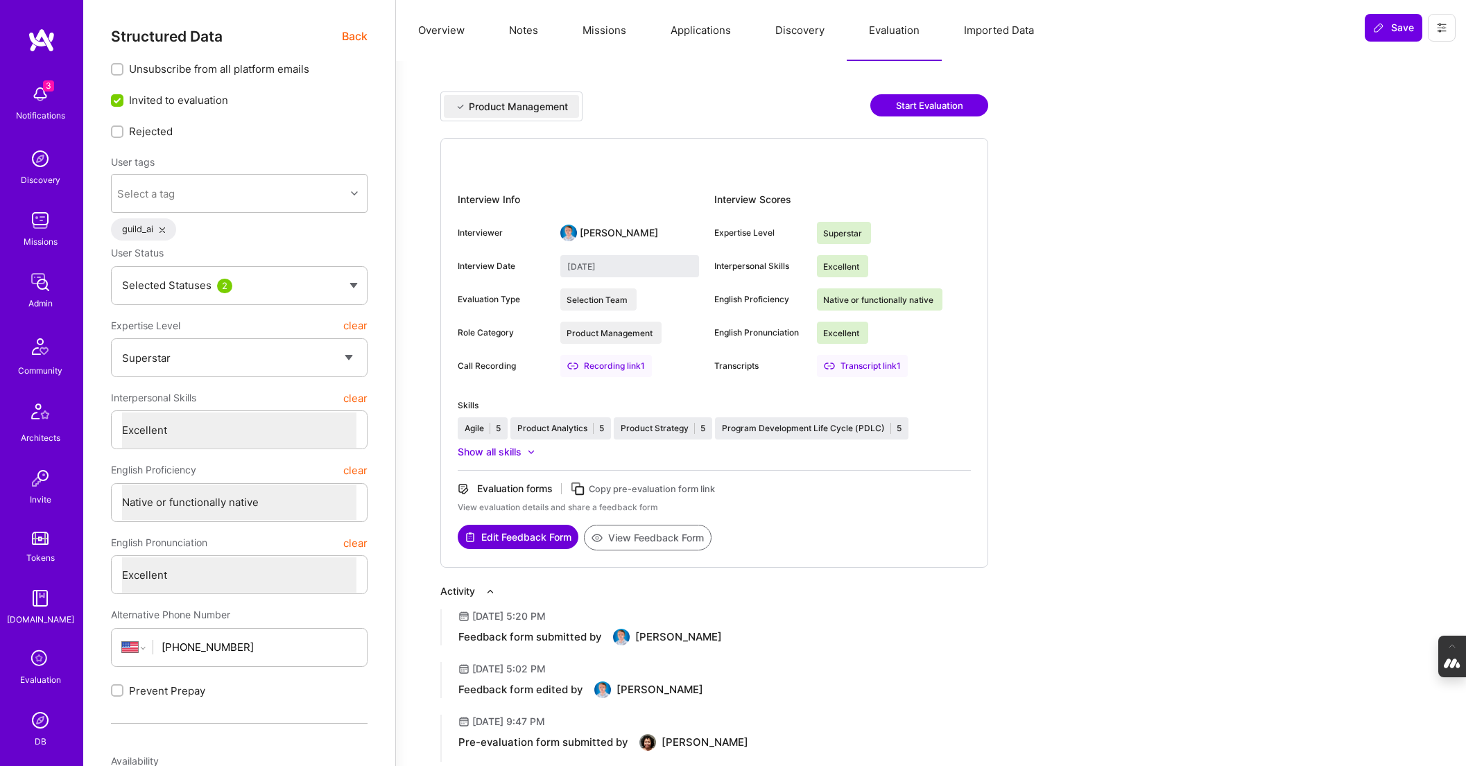
click at [521, 38] on button "Notes" at bounding box center [524, 30] width 74 height 61
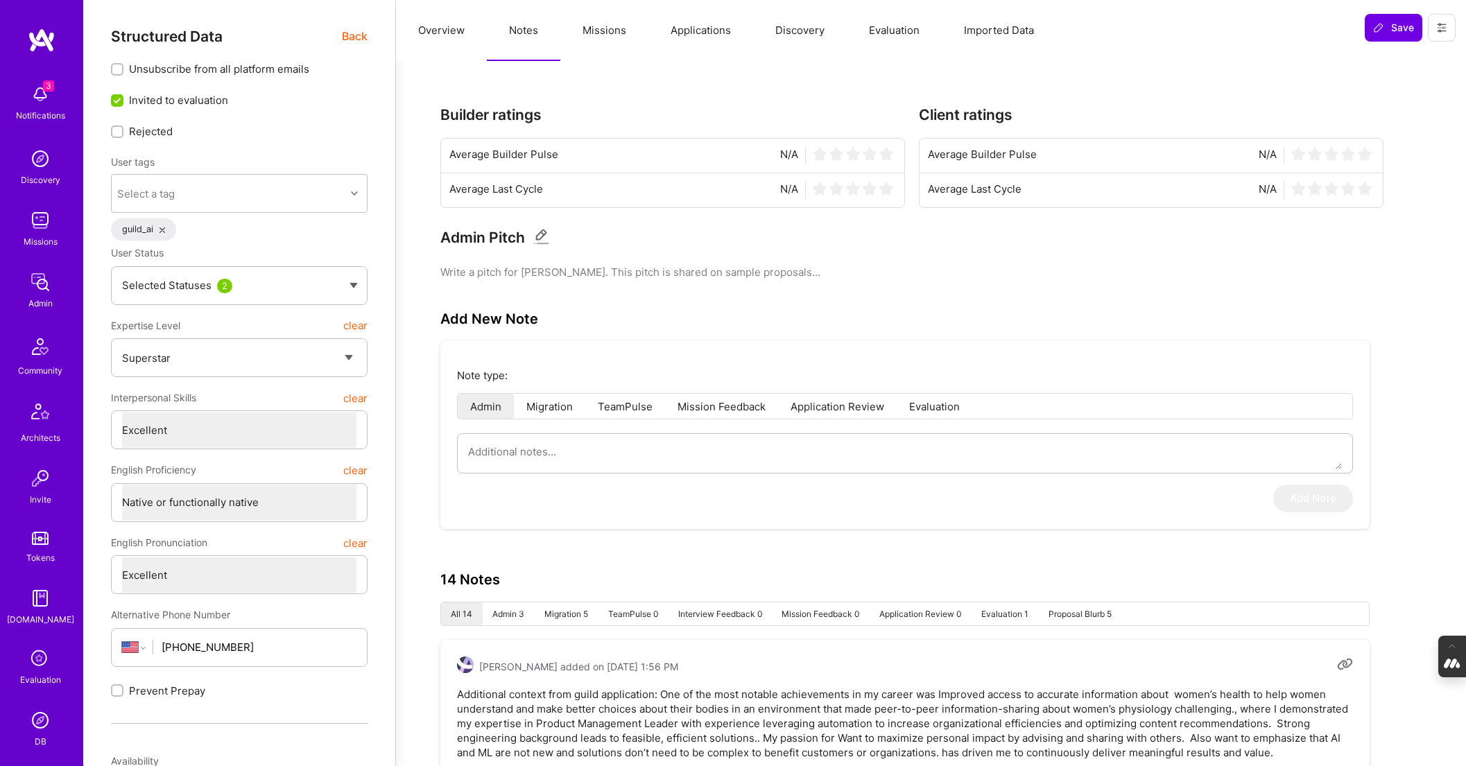
click at [357, 32] on span "Back" at bounding box center [355, 36] width 26 height 17
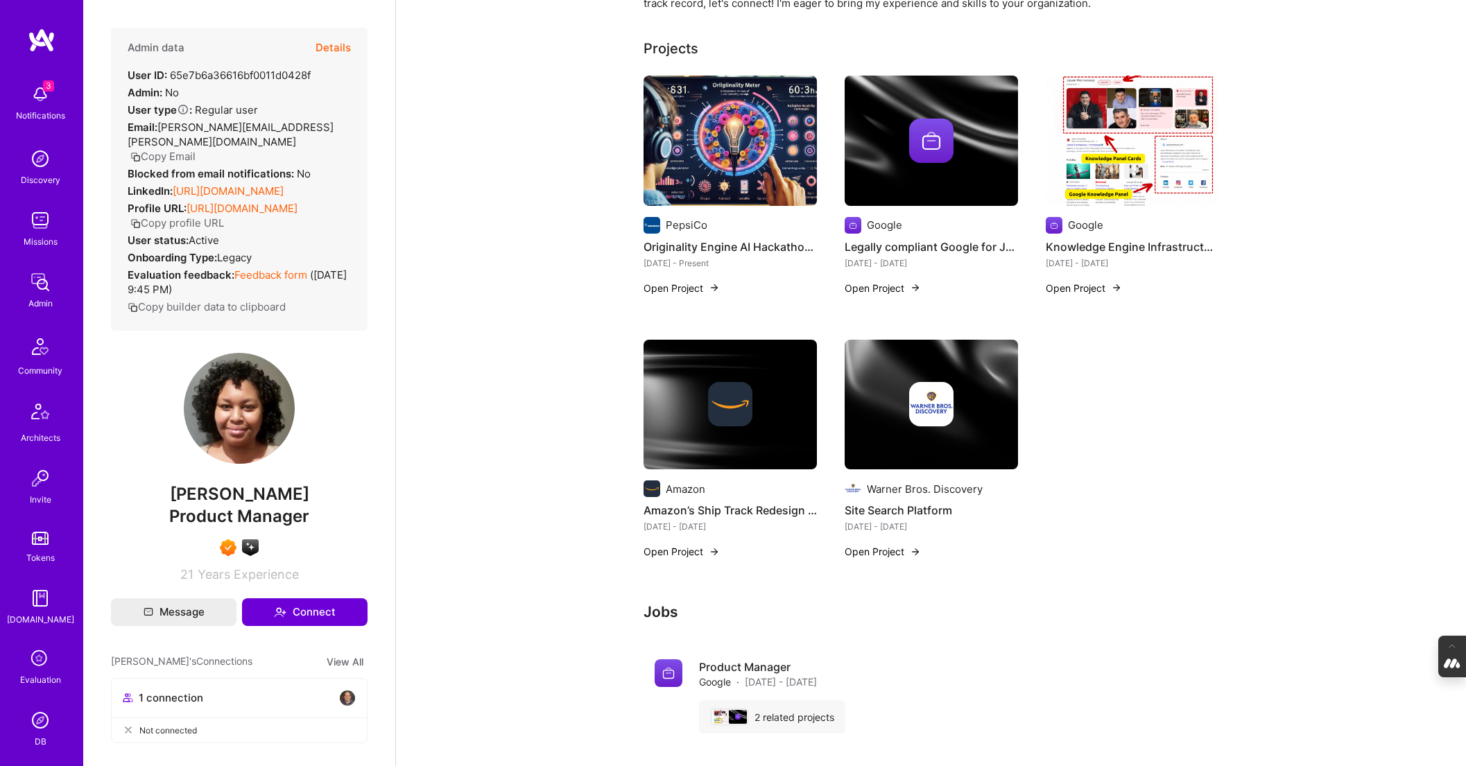
click at [258, 185] on link "https://linkedin.com/in/keishalfuller" at bounding box center [228, 191] width 111 height 13
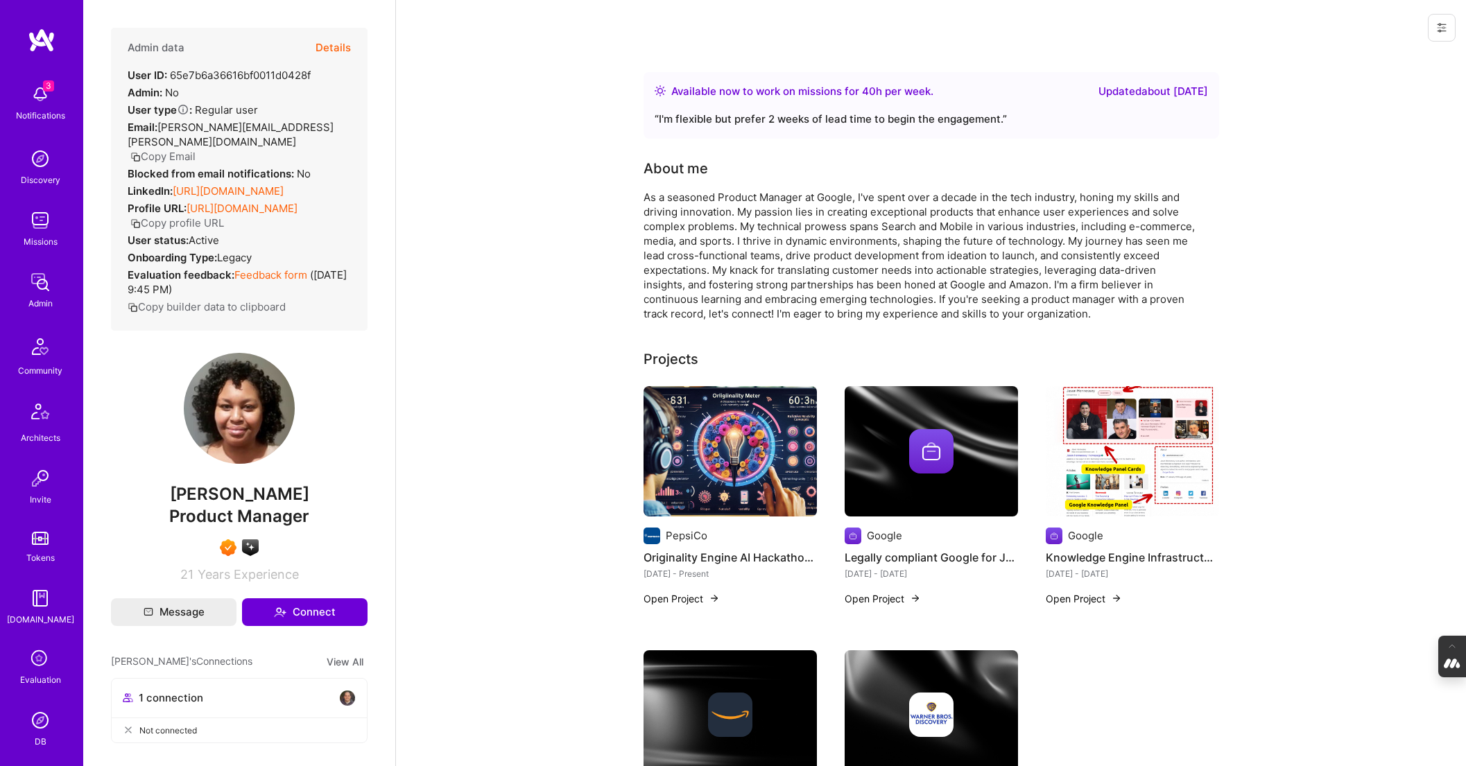
click at [885, 436] on div at bounding box center [931, 451] width 173 height 44
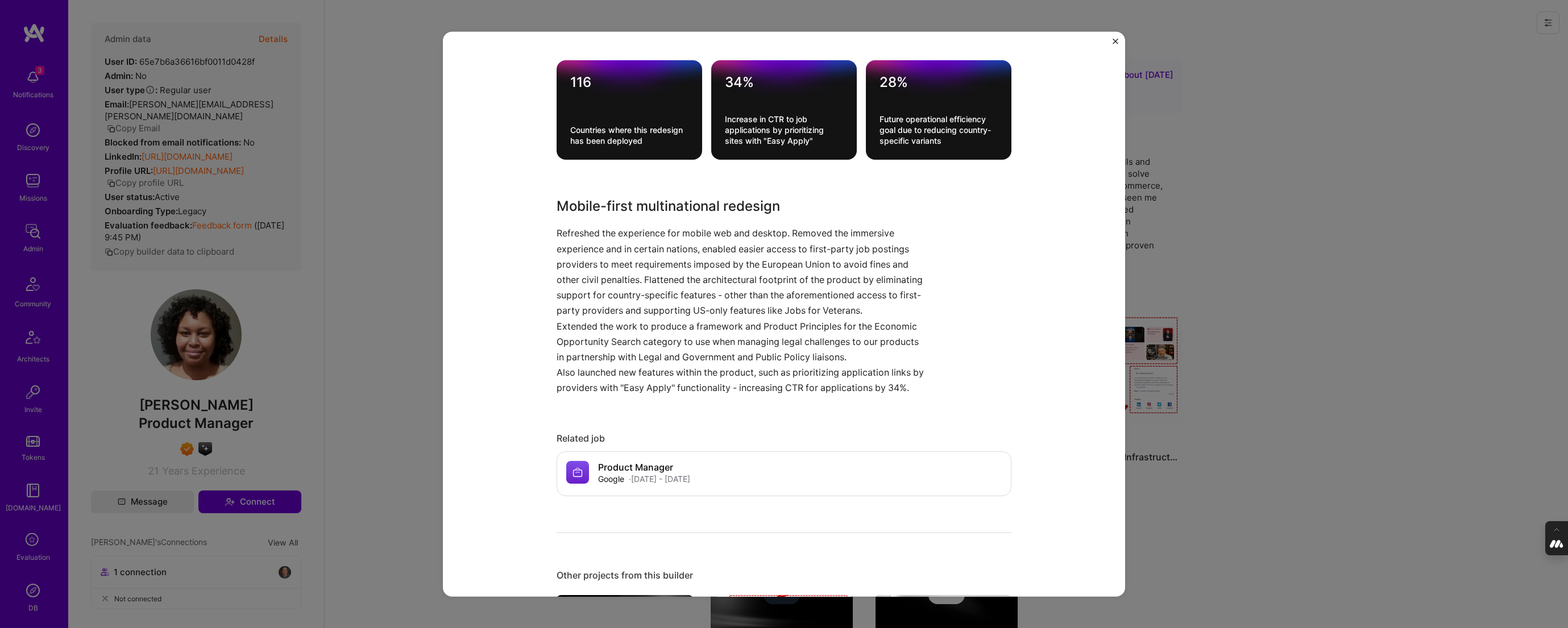
scroll to position [393, 0]
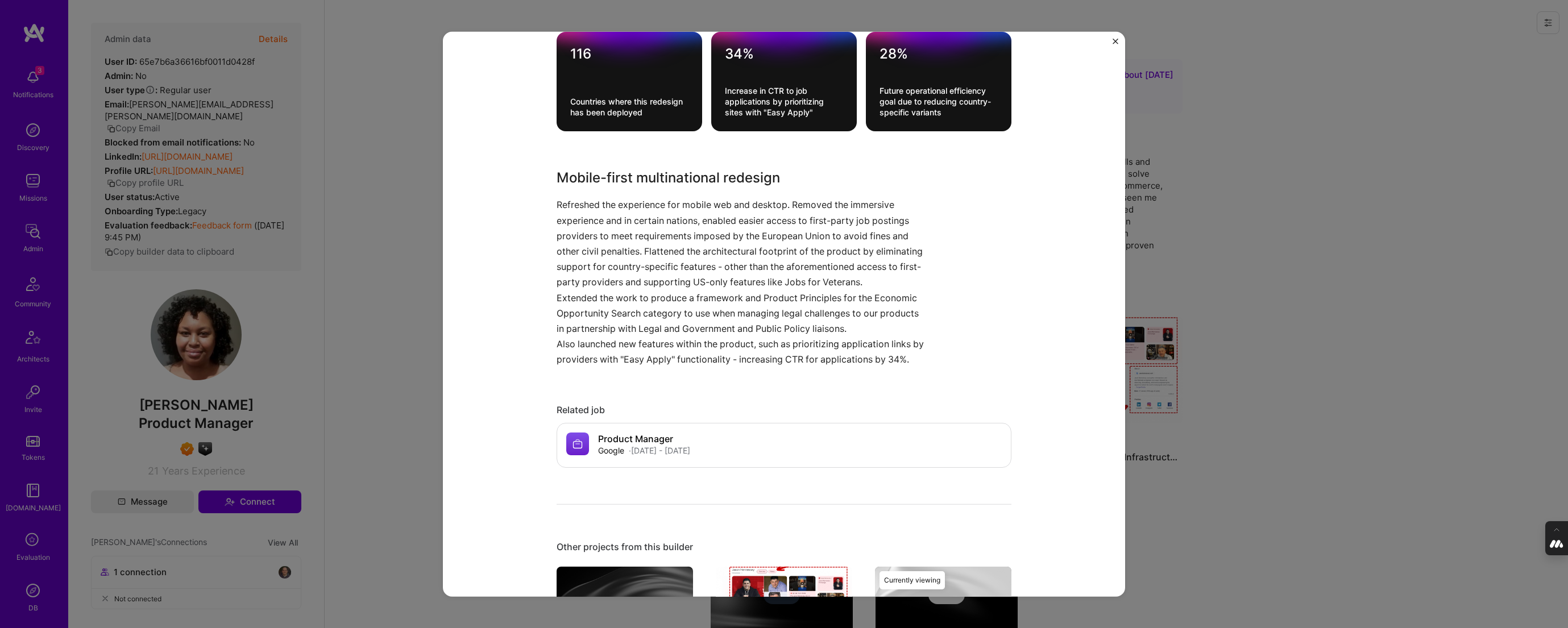
click at [1202, 284] on div "Legally compliant Google for Jobs Search Product Google Artifical Intelligence …" at bounding box center [784, 314] width 1568 height 628
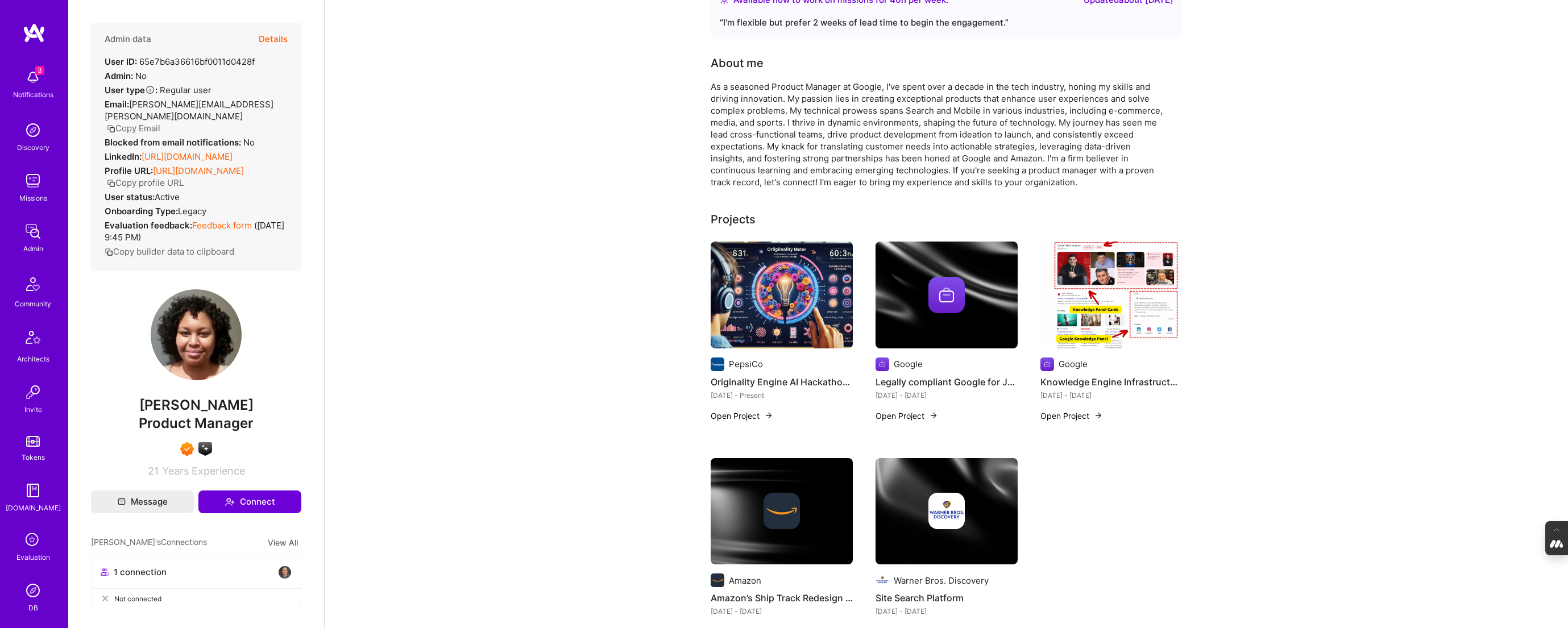
scroll to position [83, 0]
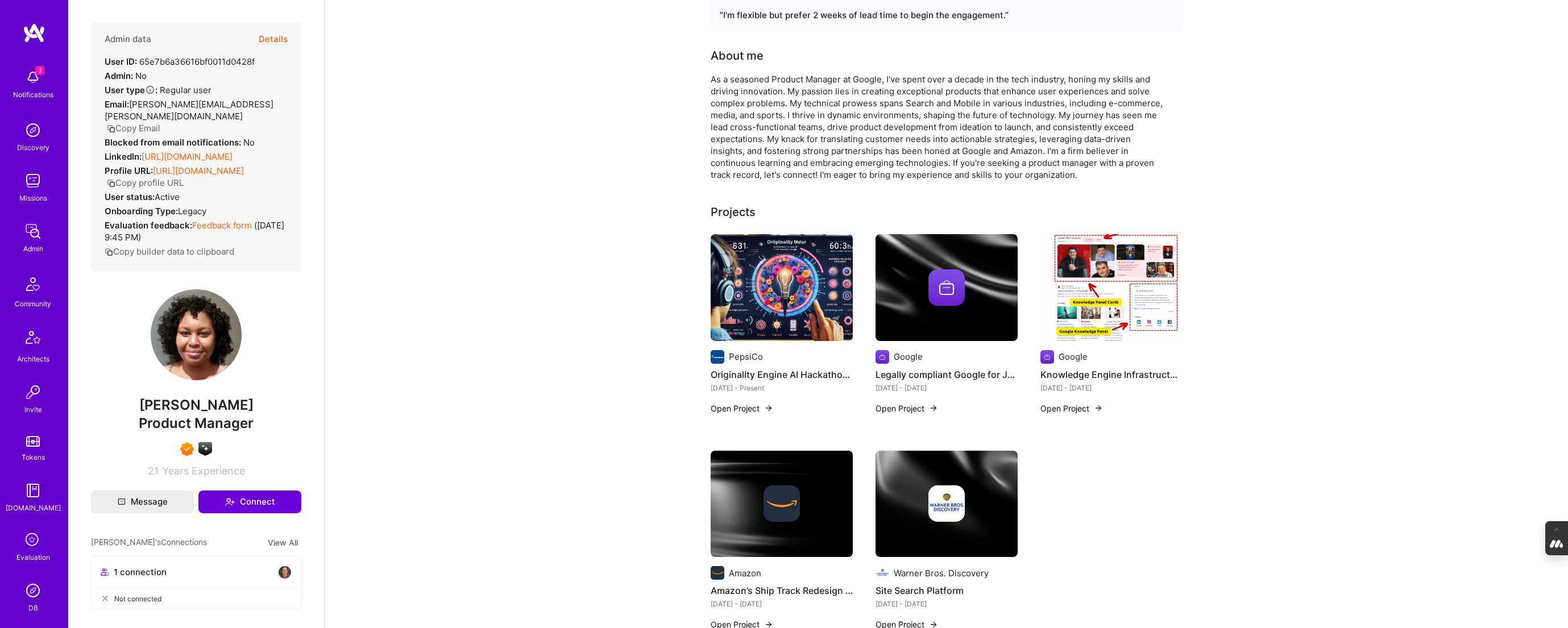
click at [1054, 298] on img at bounding box center [1111, 288] width 142 height 107
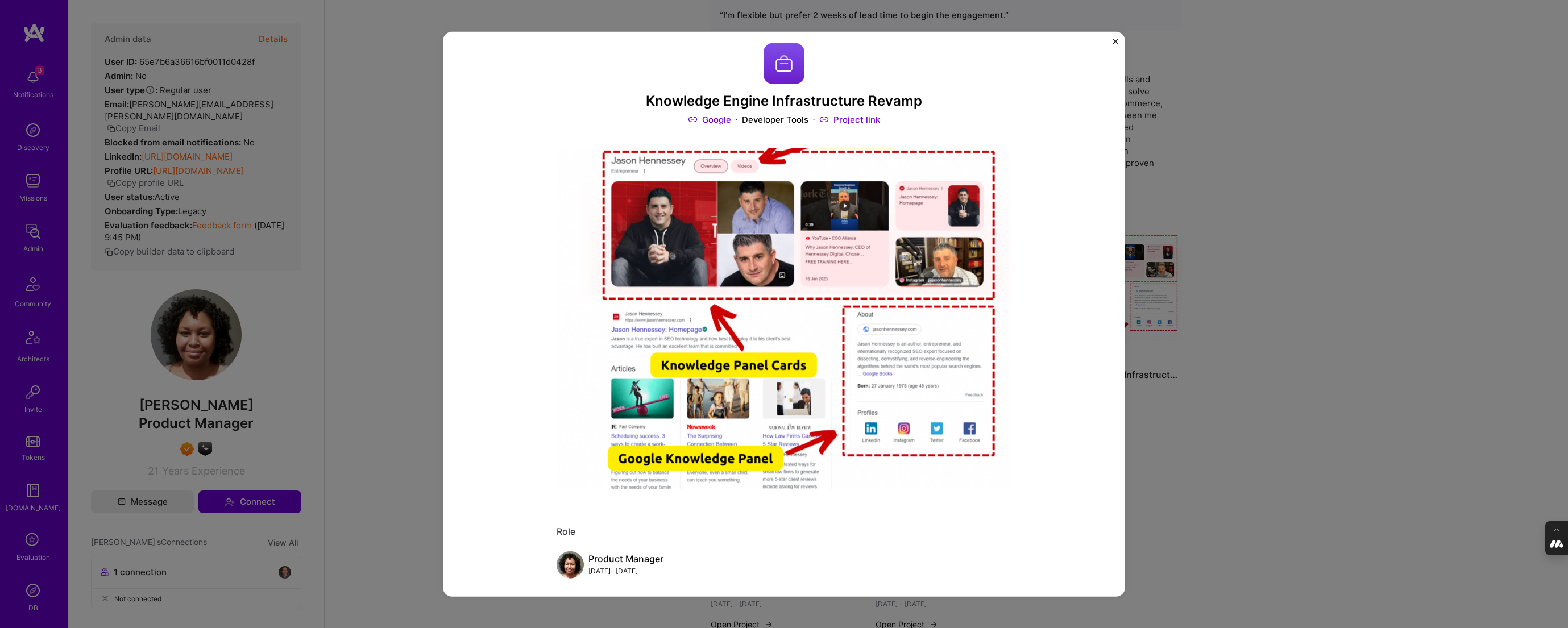
scroll to position [11, 0]
click at [383, 163] on div "Knowledge Engine Infrastructure Revamp Google Developer Tools Project link Role…" at bounding box center [784, 314] width 1568 height 628
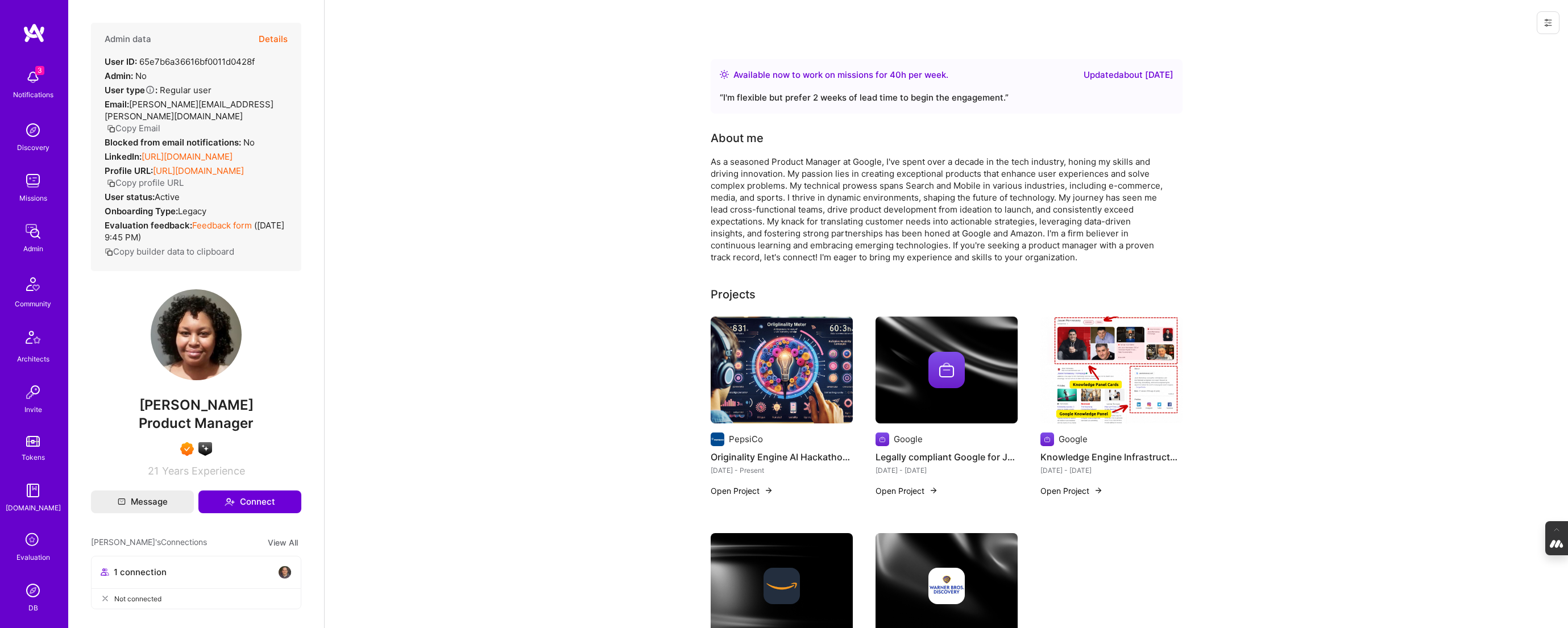
click at [269, 39] on button "Details" at bounding box center [273, 39] width 29 height 33
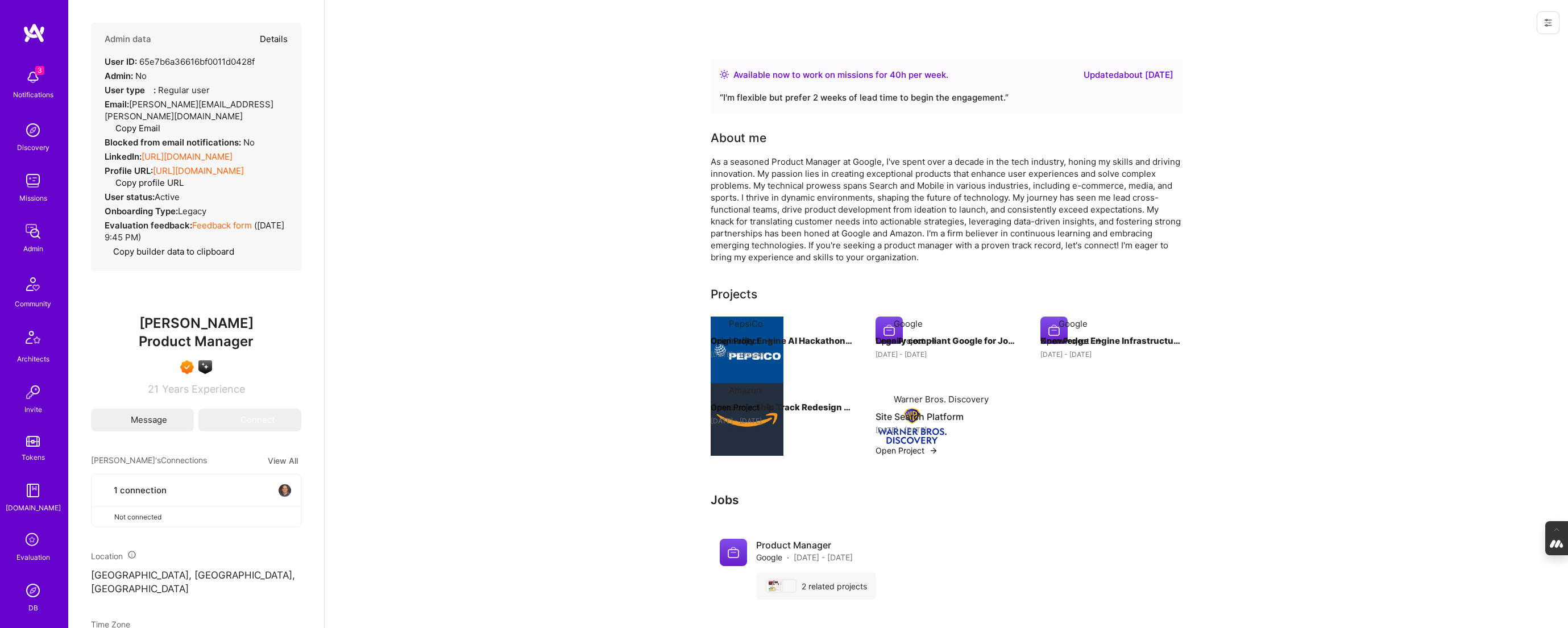
type textarea "x"
select select "7"
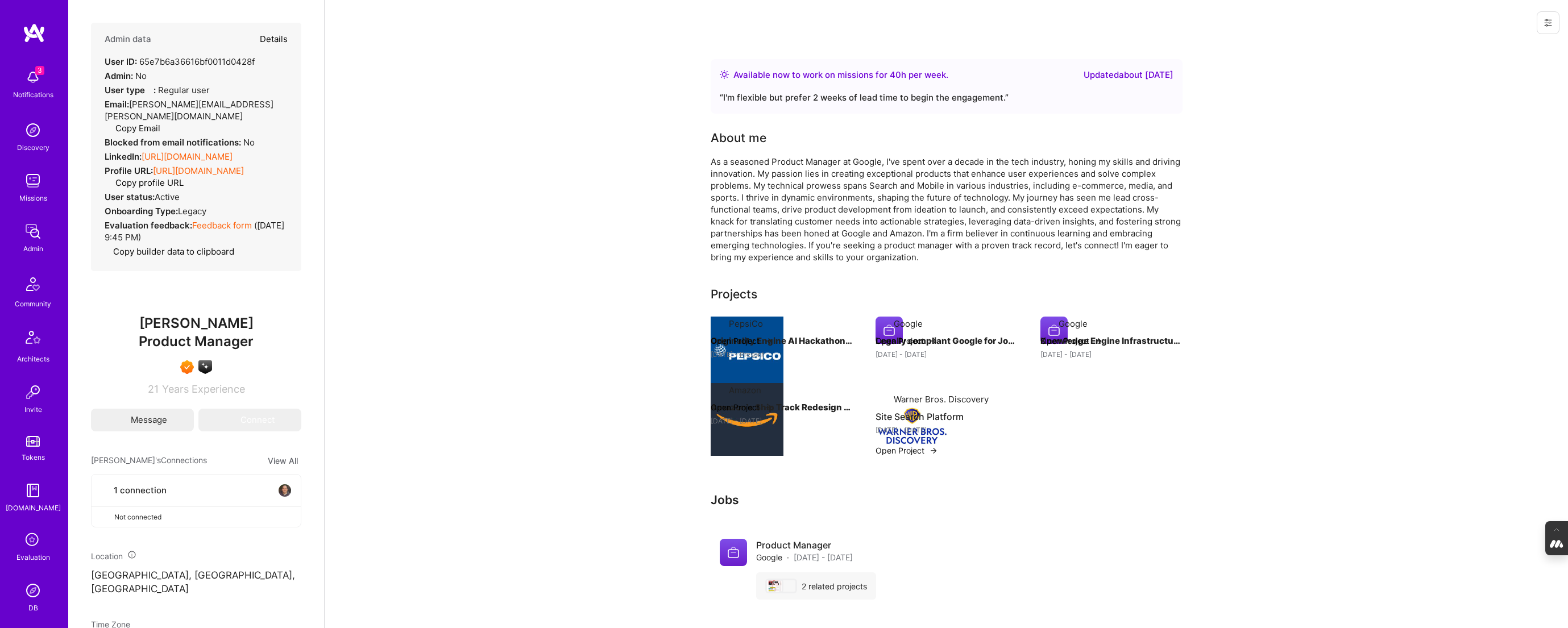
select select "US"
select select "Right Now"
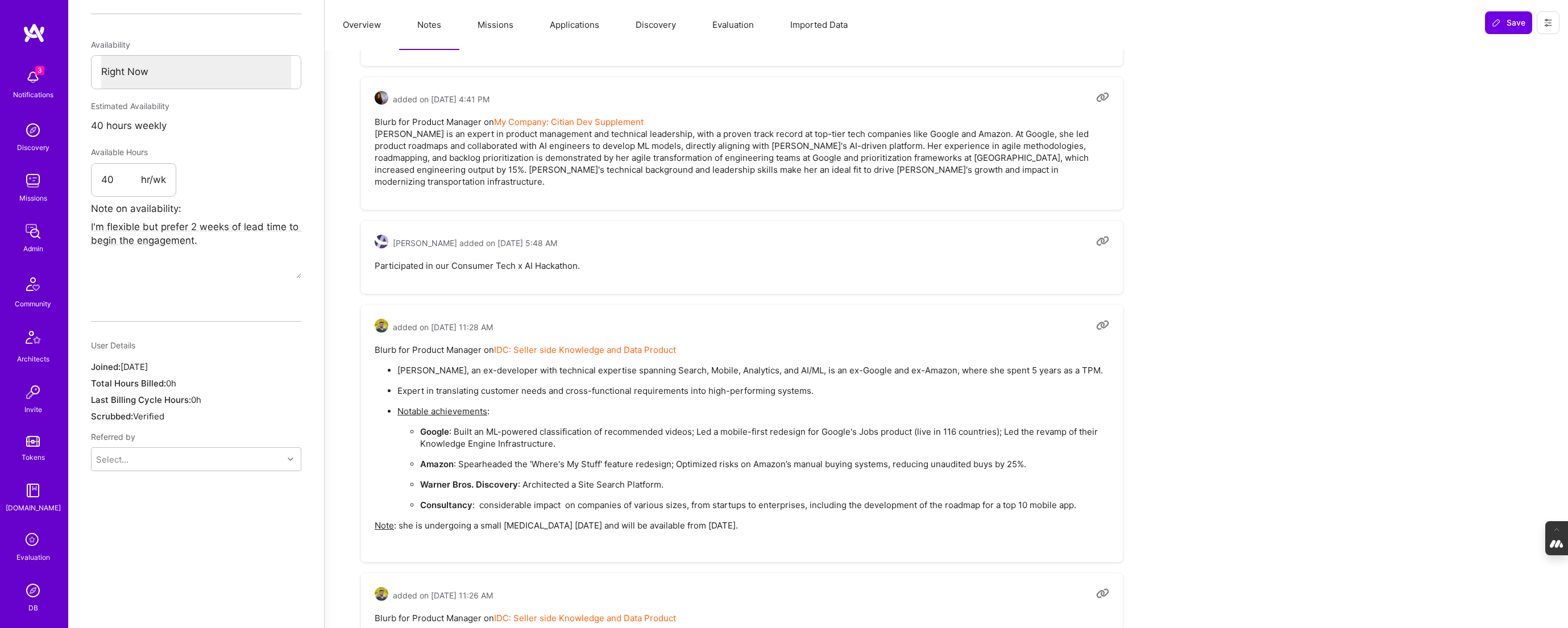
scroll to position [582, 0]
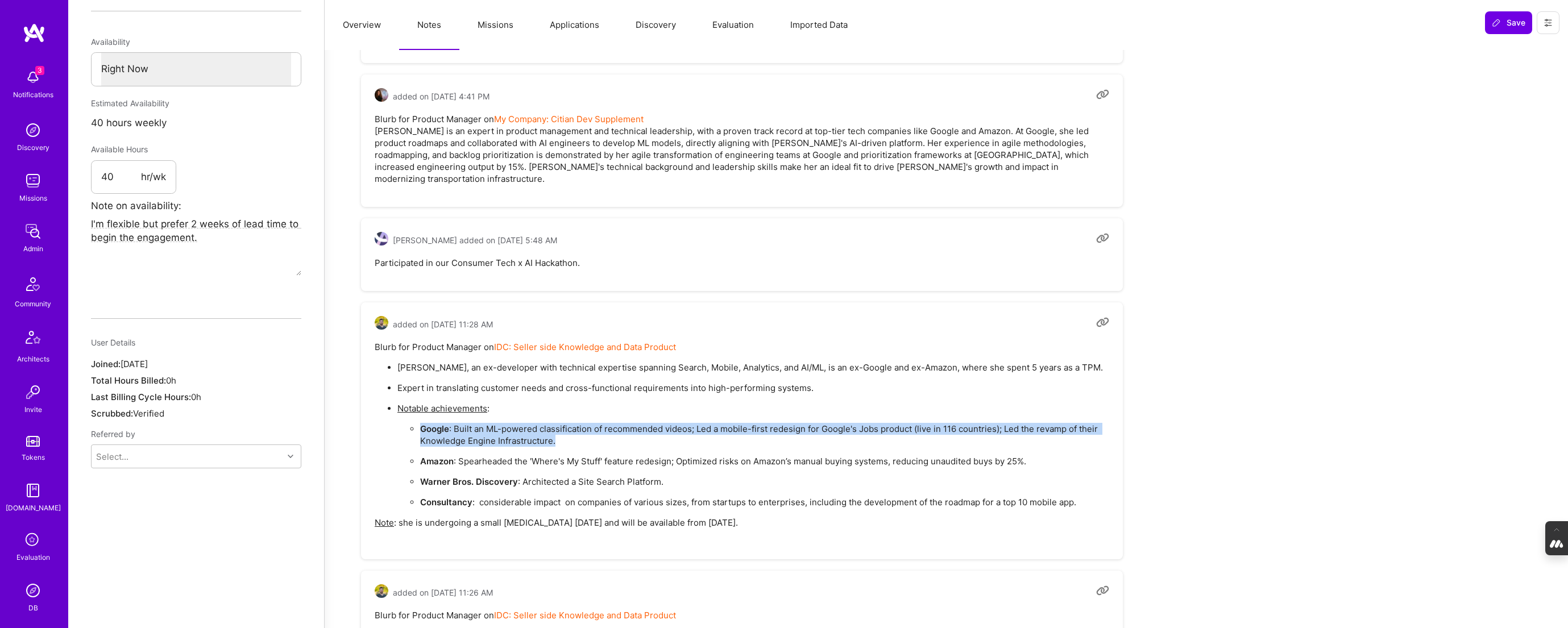
drag, startPoint x: 556, startPoint y: 428, endPoint x: 422, endPoint y: 415, distance: 134.6
click at [422, 423] on p "Google : Built an ML-powered classification of recommended videos; Led a mobile…" at bounding box center [765, 435] width 689 height 24
copy p "Google : Built an ML-powered classification of recommended videos; Led a mobile…"
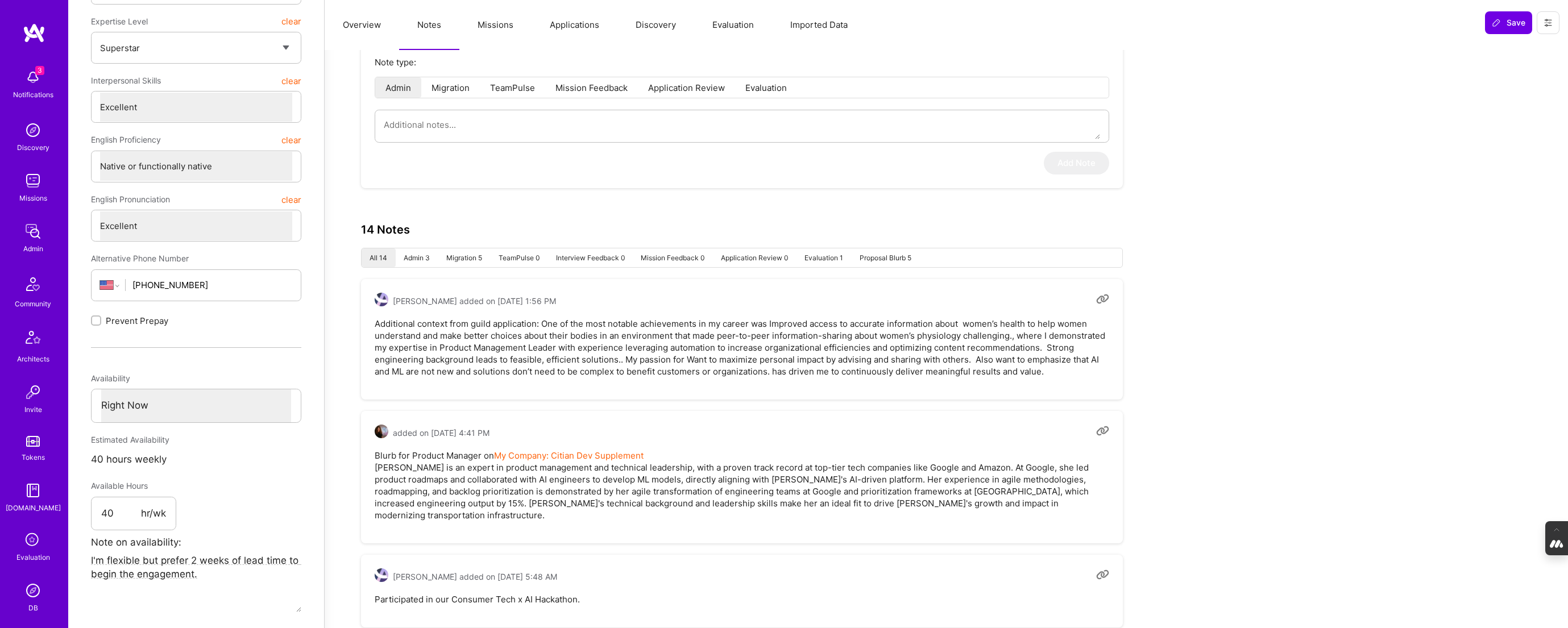
scroll to position [0, 0]
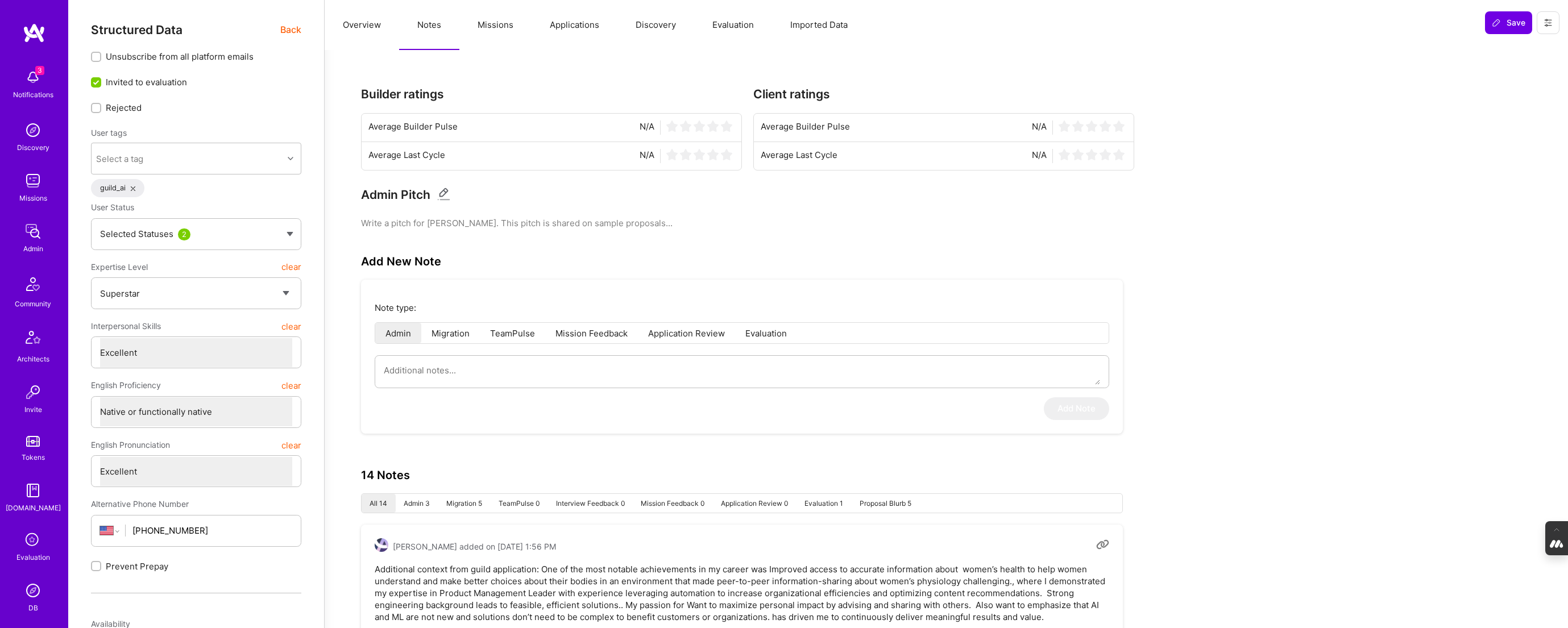
click at [284, 28] on span "Back" at bounding box center [291, 30] width 21 height 14
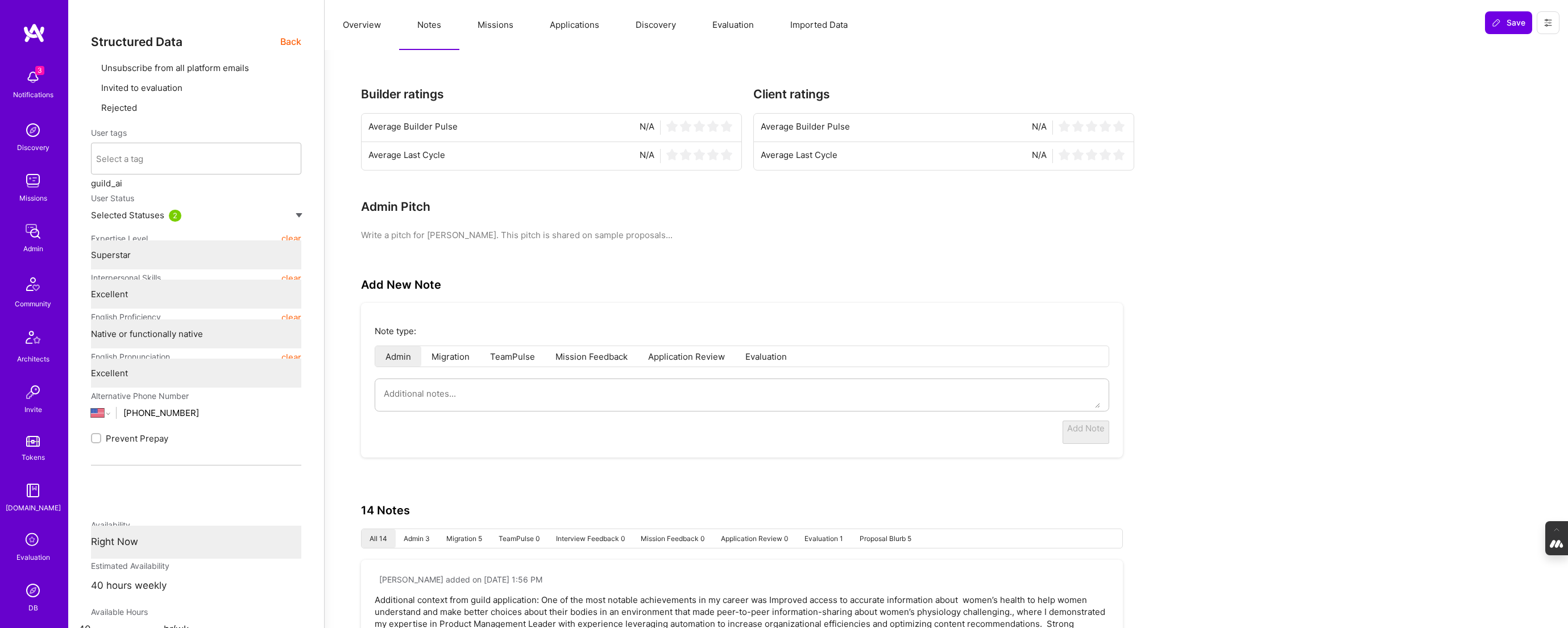
type textarea "x"
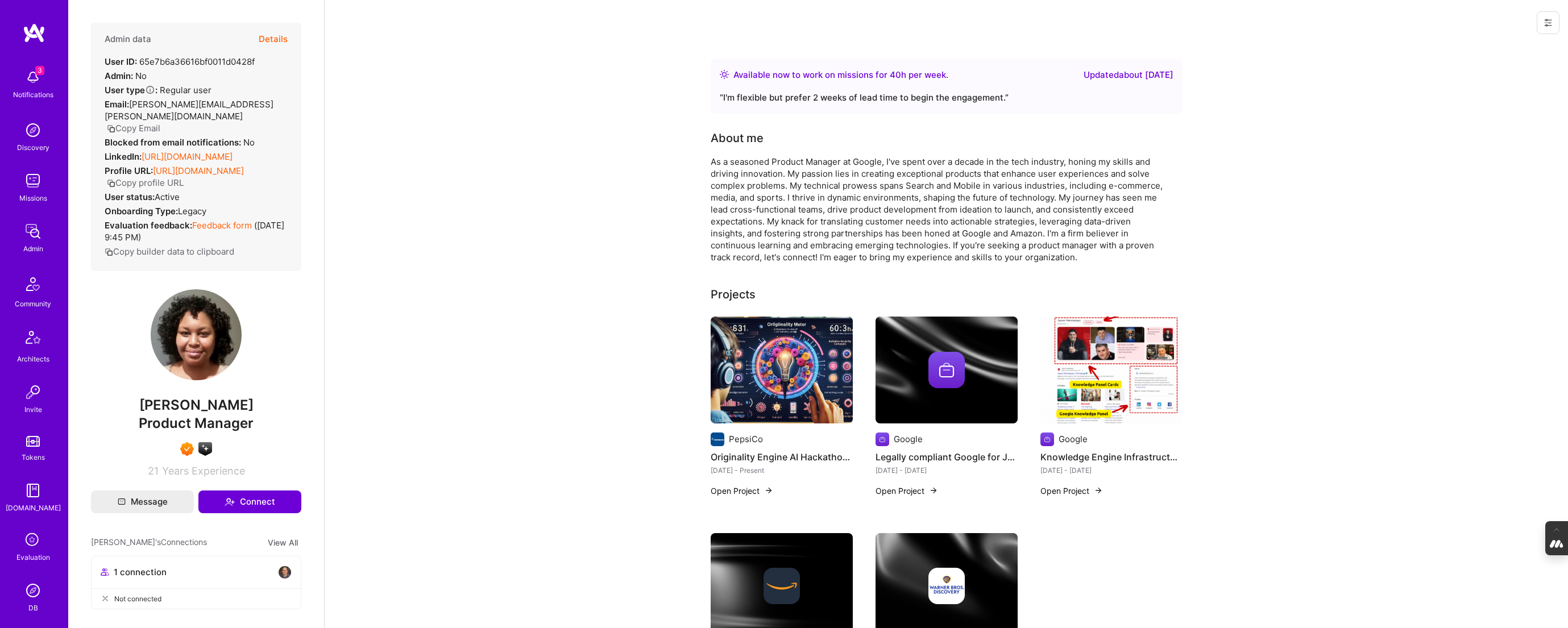
click at [910, 379] on div at bounding box center [946, 370] width 142 height 36
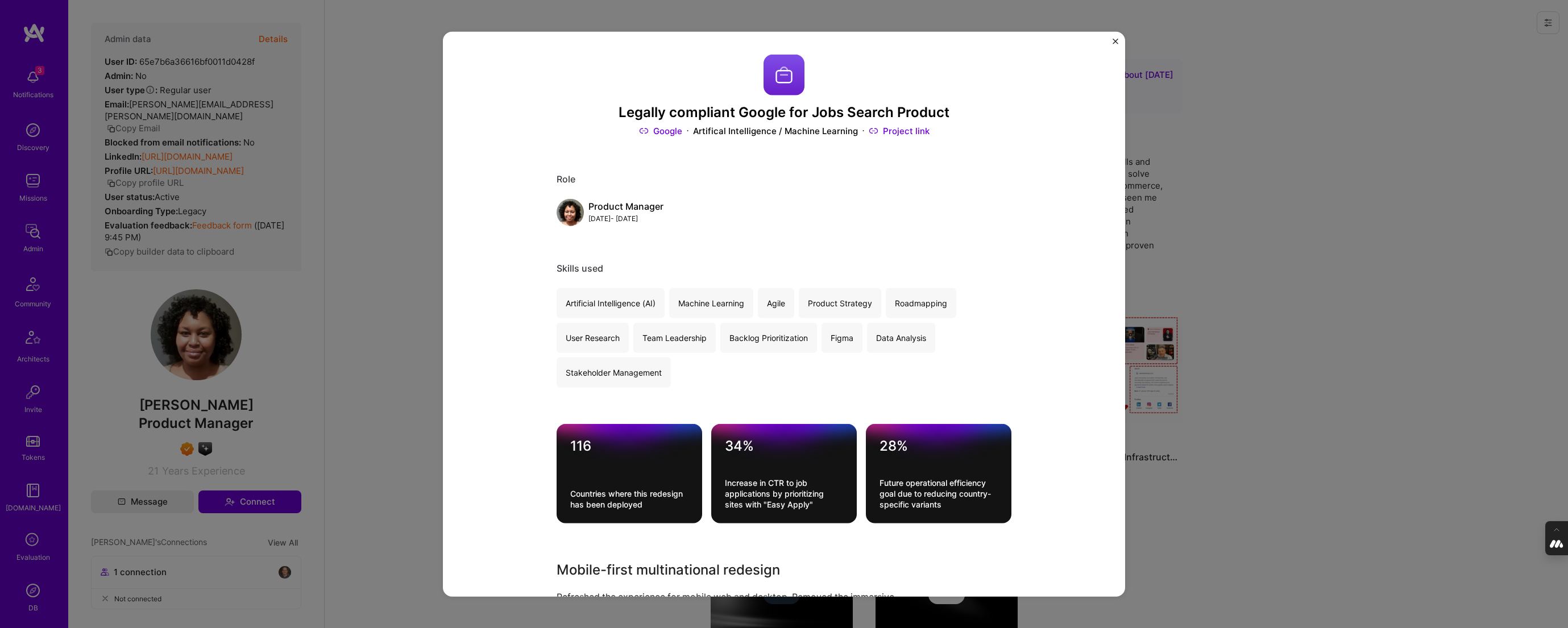
click at [1115, 43] on img "Close" at bounding box center [1115, 40] width 6 height 6
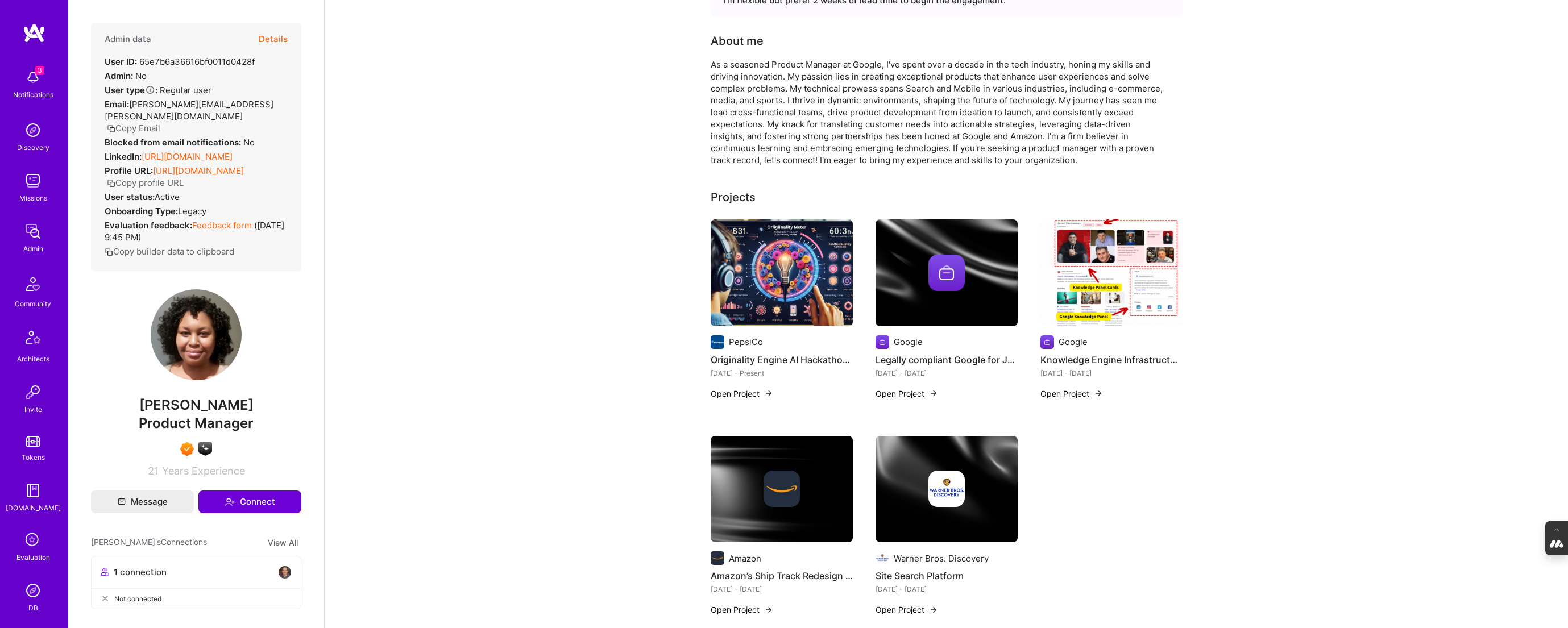
scroll to position [98, 0]
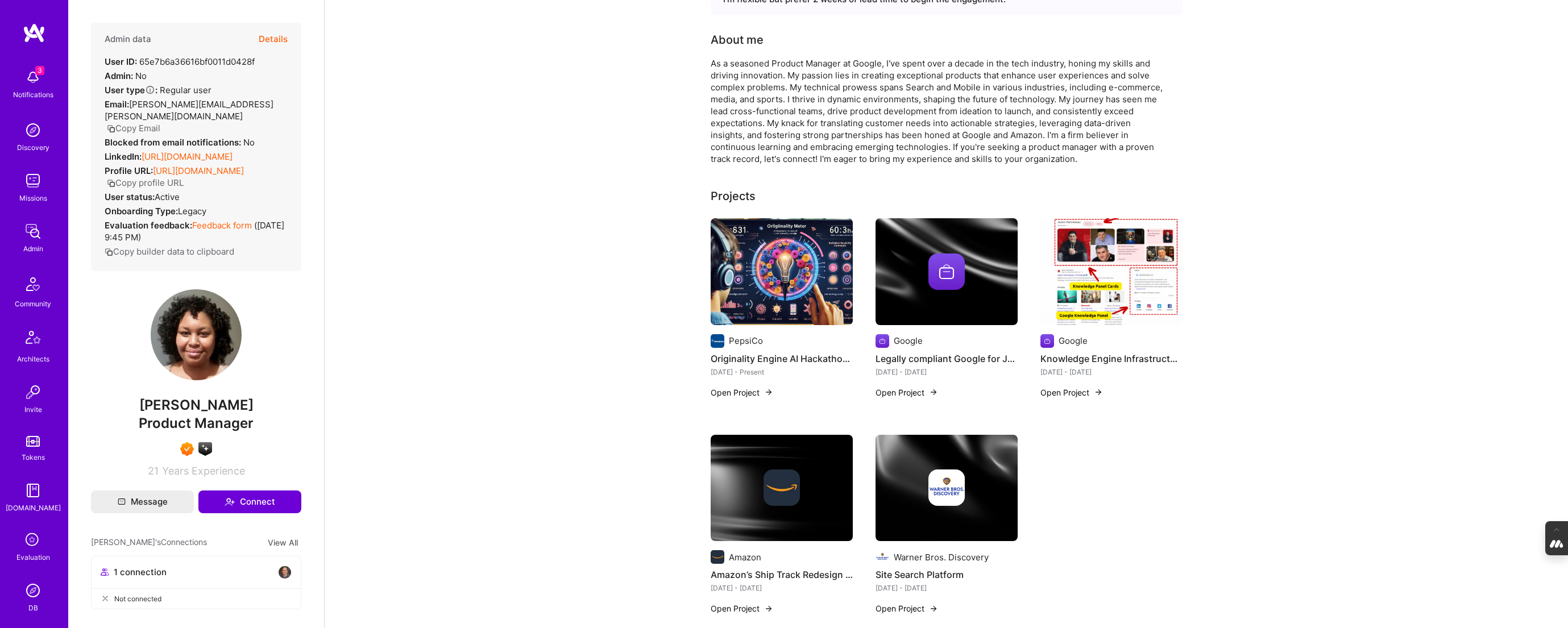
click at [270, 38] on button "Details" at bounding box center [273, 39] width 29 height 33
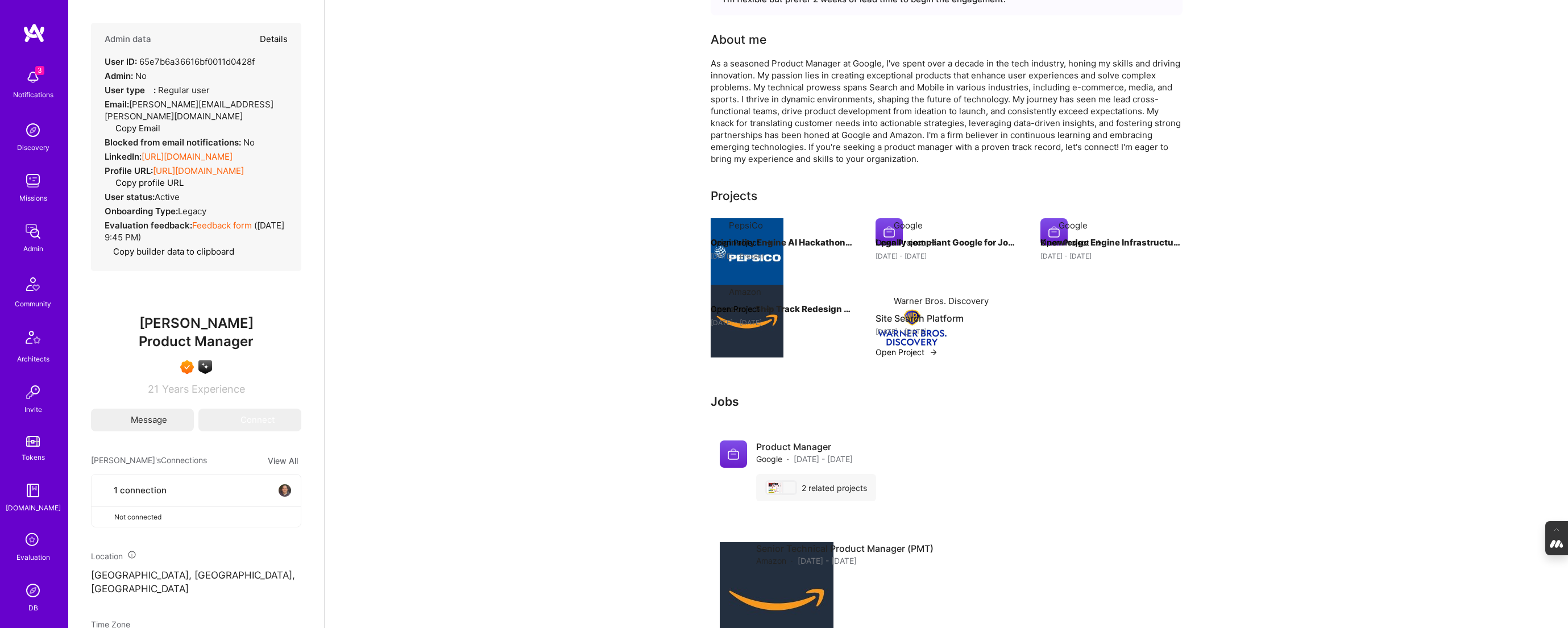
select select "7"
select select "US"
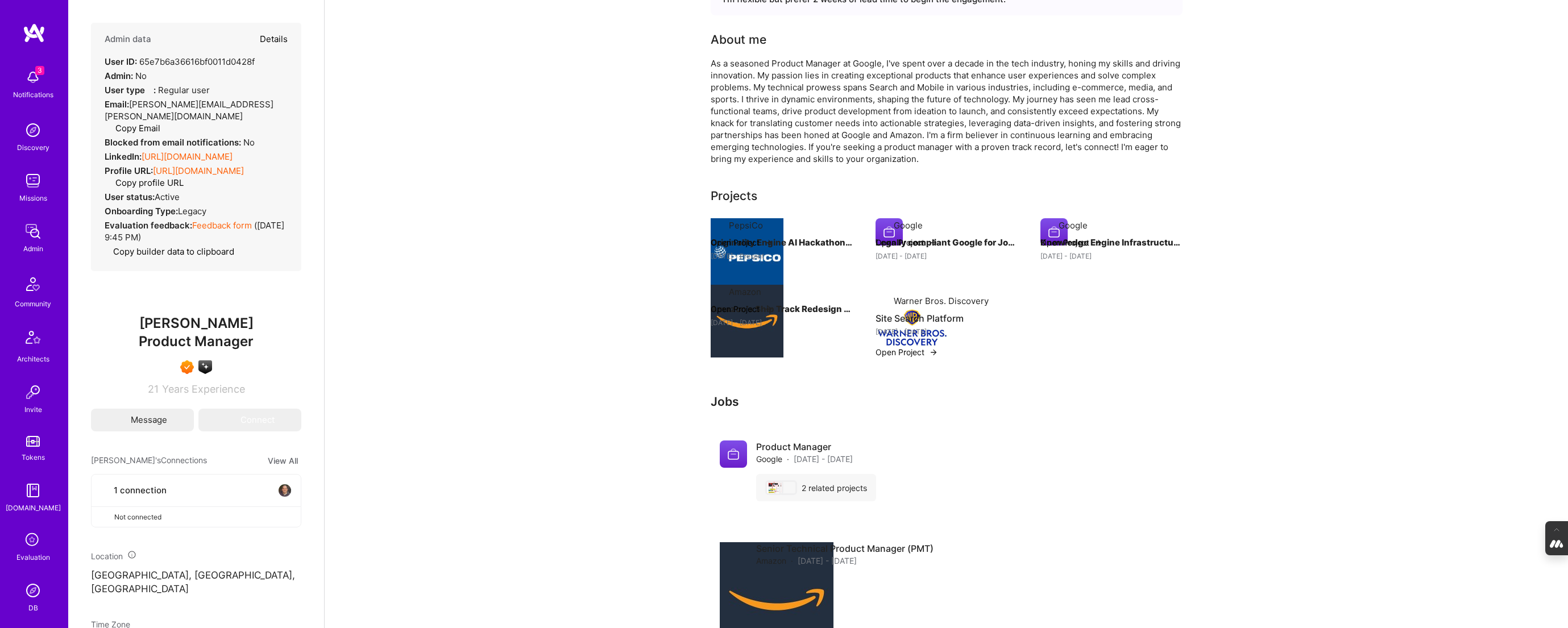
select select "Right Now"
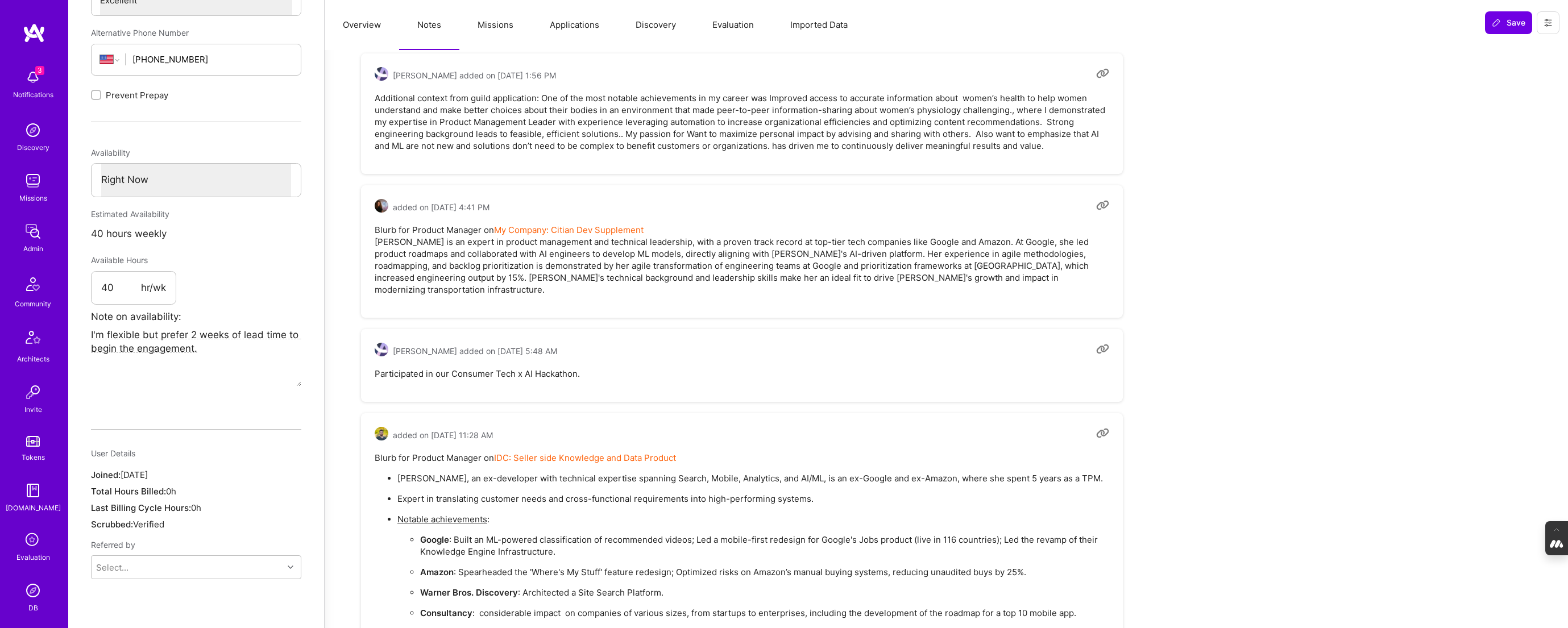
type textarea "x"
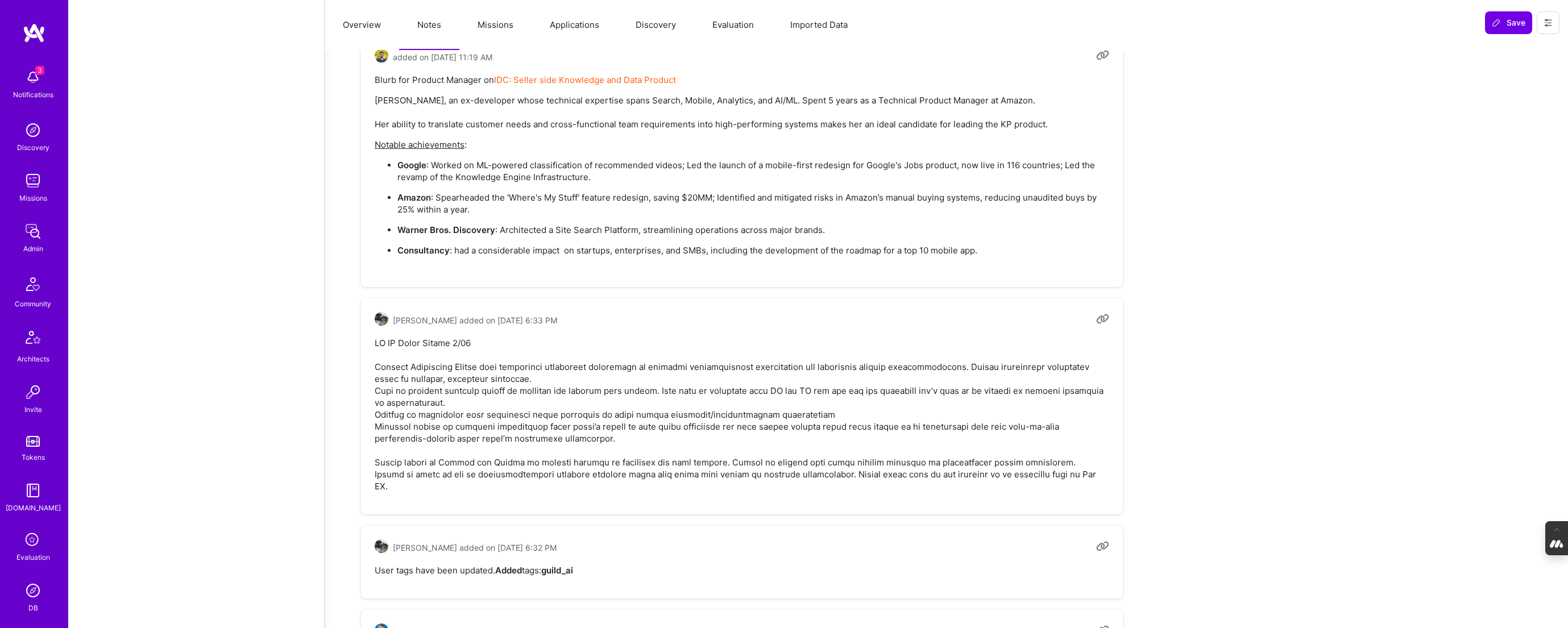
scroll to position [1590, 0]
click at [33, 546] on icon at bounding box center [33, 540] width 21 height 21
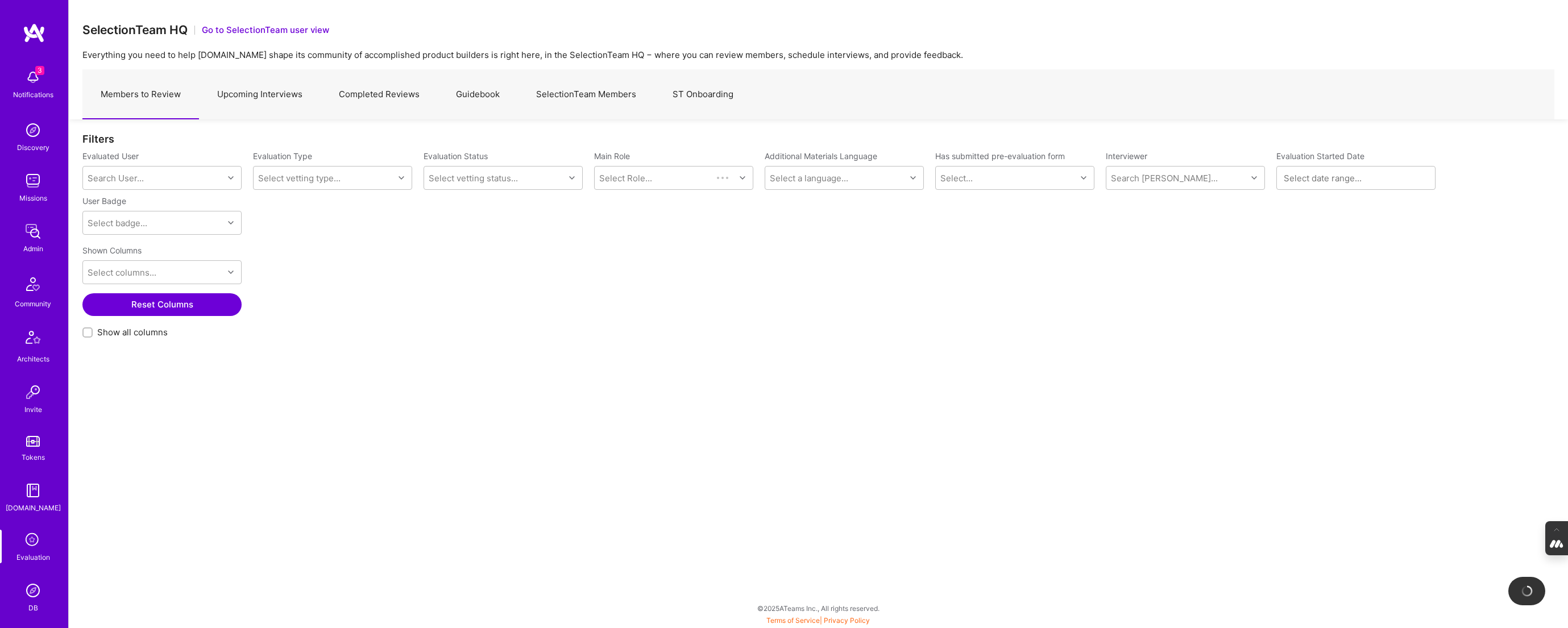
click at [252, 93] on link "Upcoming Interviews" at bounding box center [260, 94] width 121 height 49
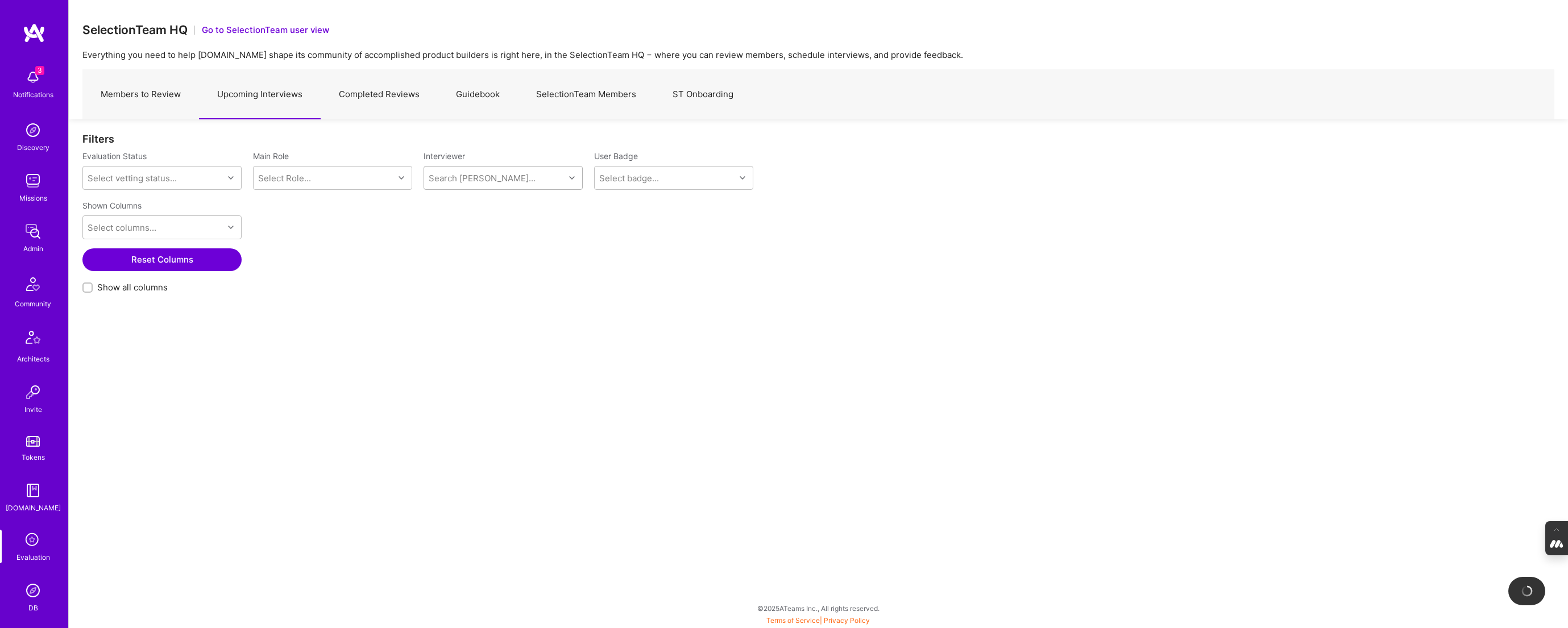
click at [479, 177] on div "Search Vetter..." at bounding box center [482, 178] width 107 height 12
type input "johan"
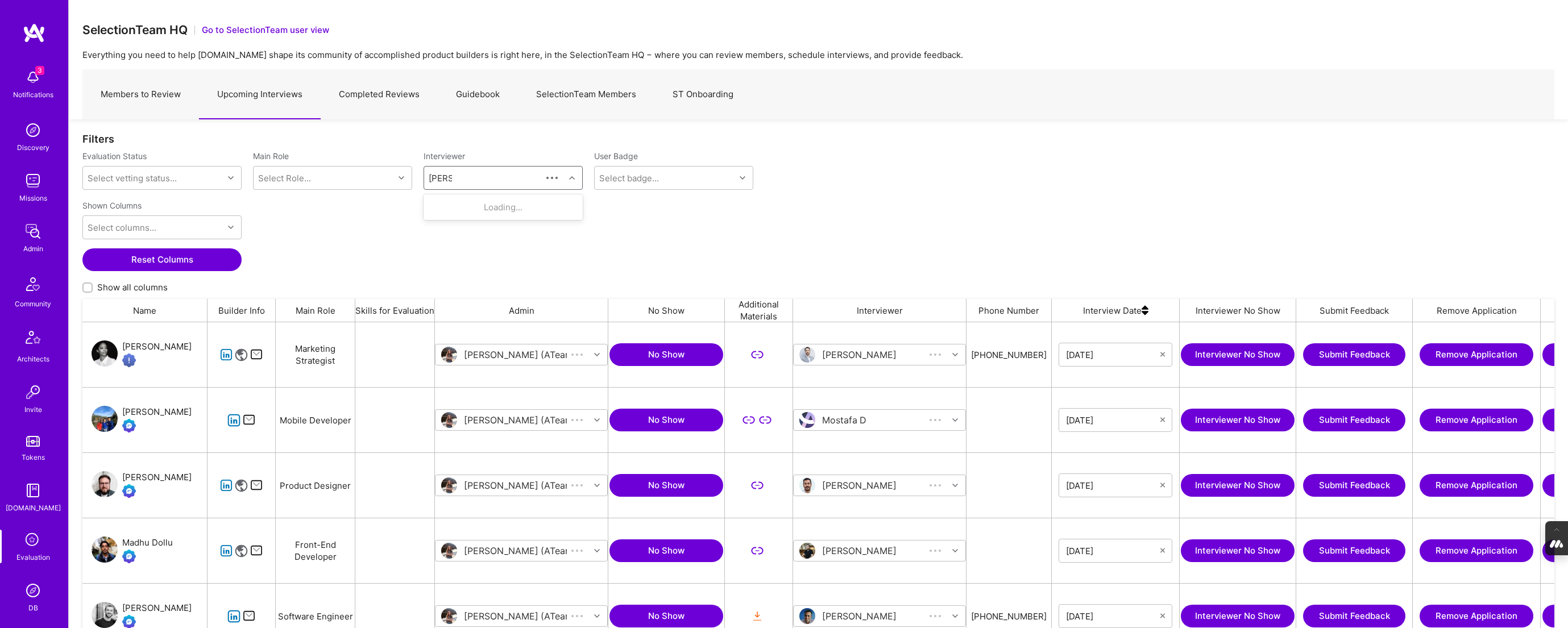
scroll to position [509, 1472]
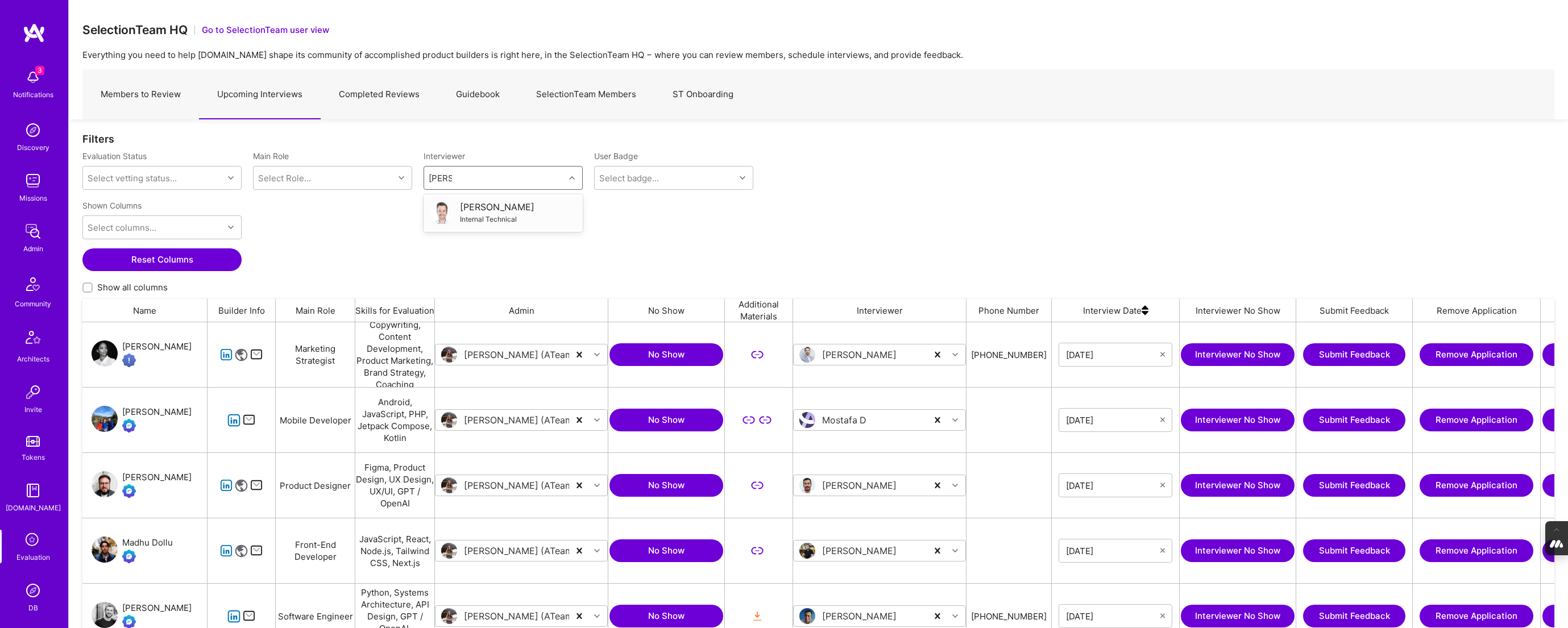
click at [506, 214] on div "Internal Technical" at bounding box center [497, 219] width 75 height 12
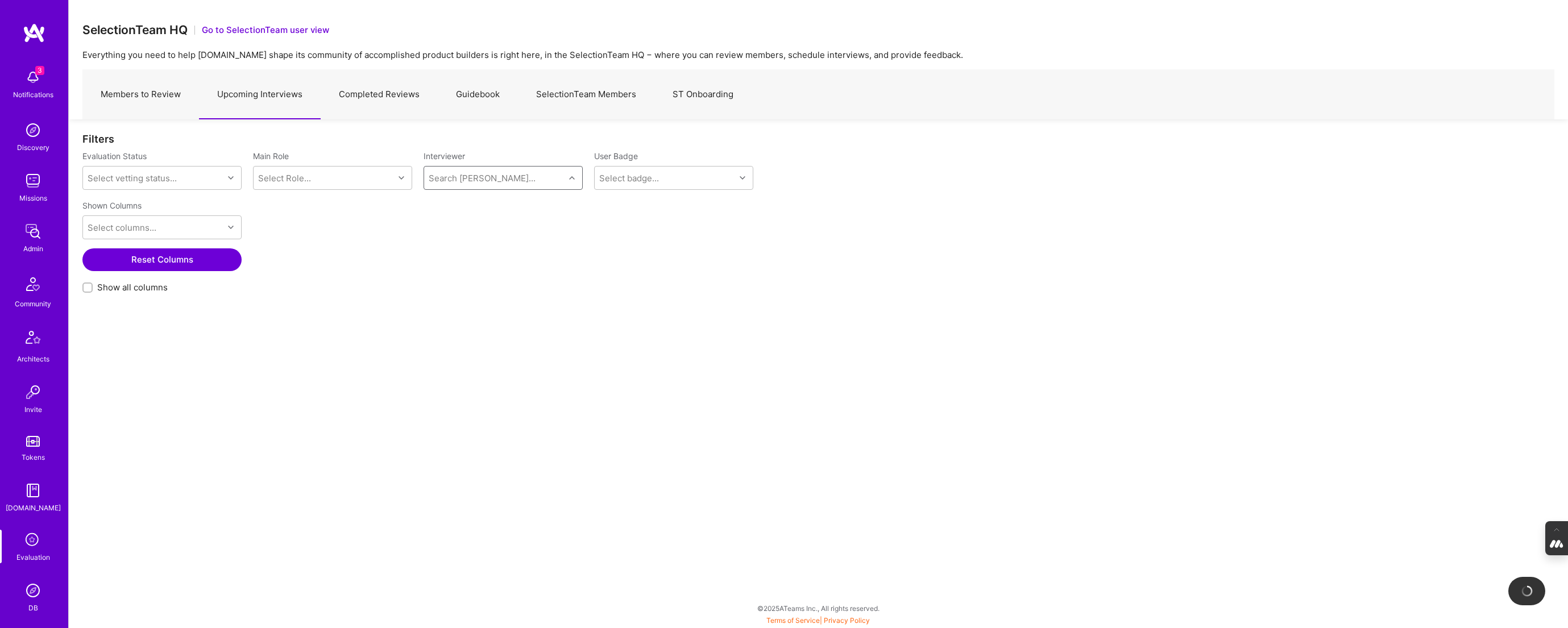
click at [149, 100] on link "Members to Review" at bounding box center [141, 94] width 116 height 49
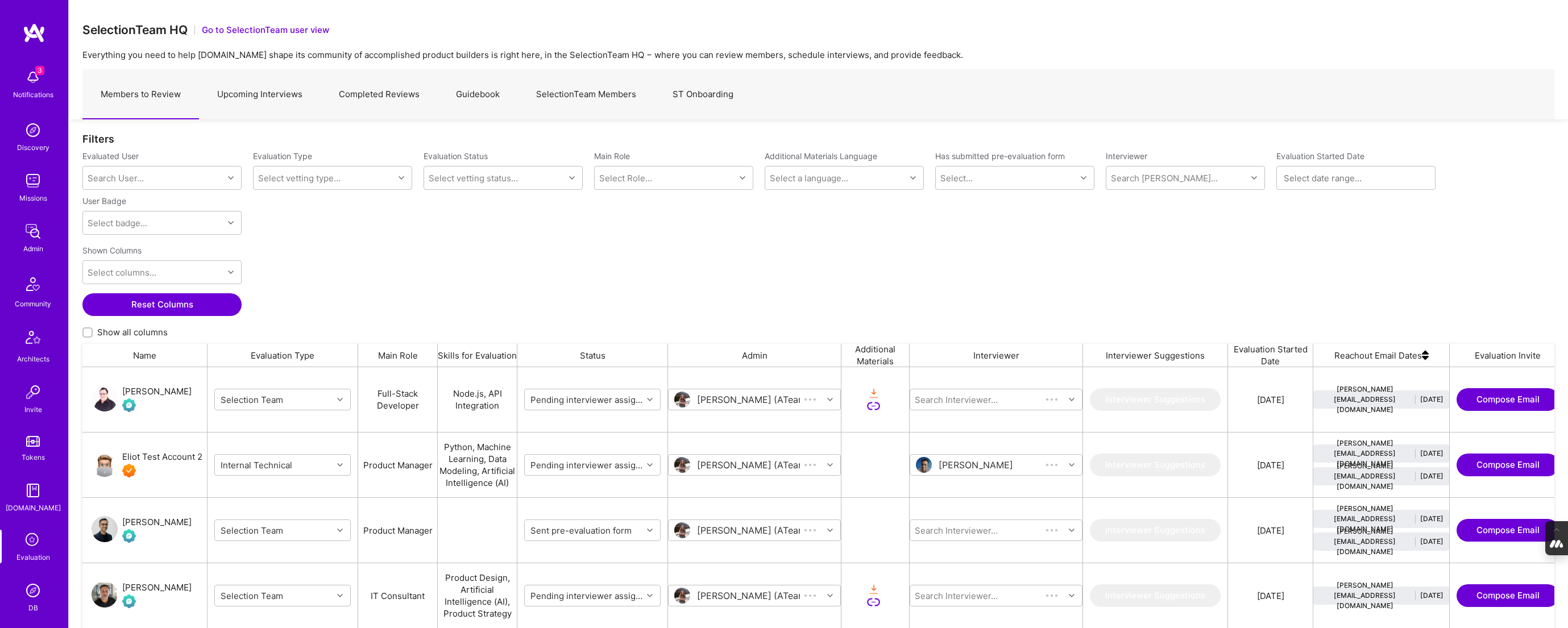
scroll to position [509, 1472]
click at [270, 92] on link "Upcoming Interviews" at bounding box center [260, 94] width 121 height 49
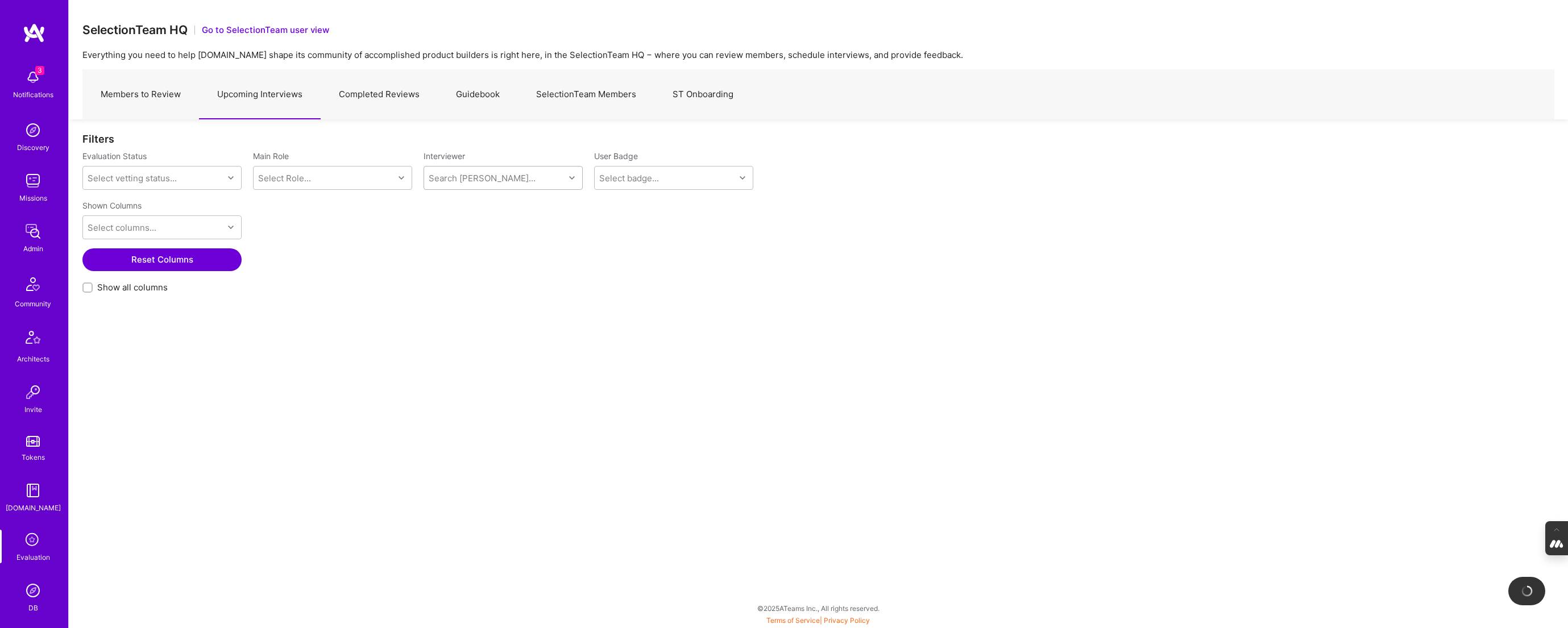
click at [457, 175] on div "Search Vetter..." at bounding box center [482, 178] width 107 height 12
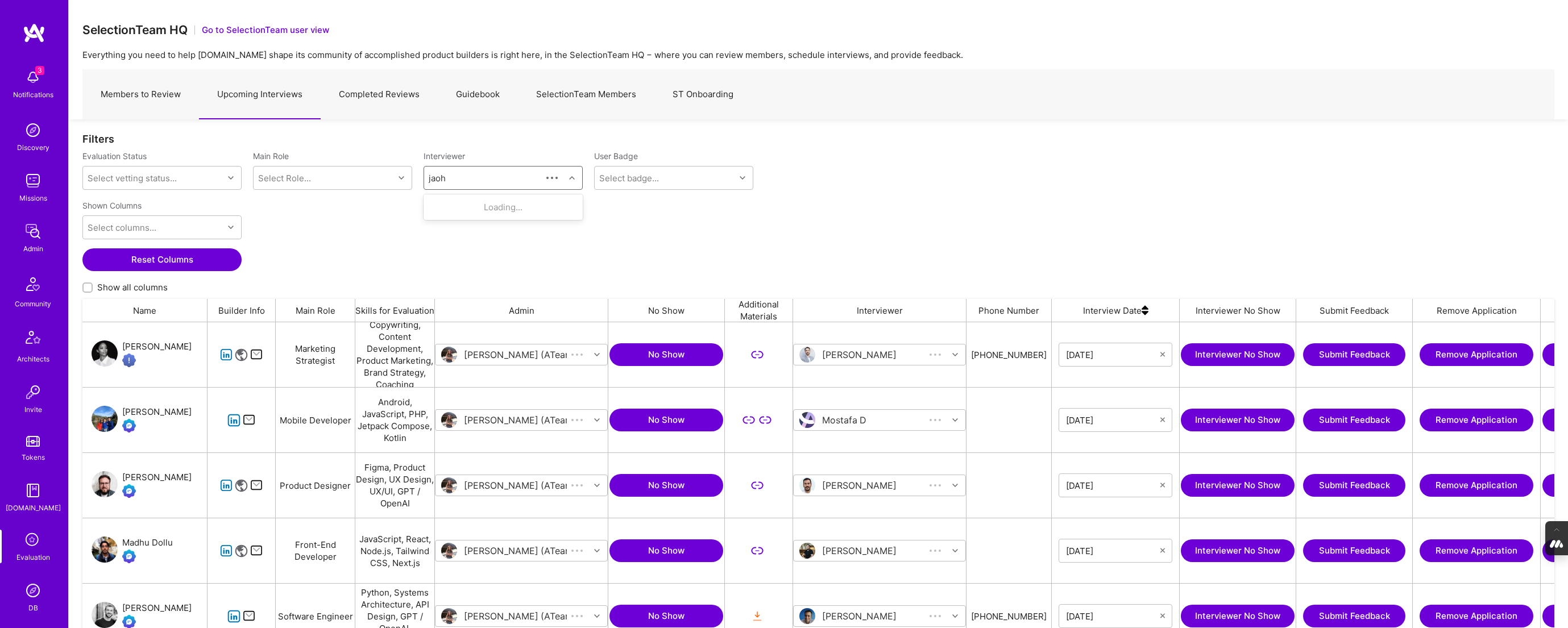
scroll to position [509, 1472]
type input "johan"
click at [476, 212] on div "Johan Walhout" at bounding box center [497, 207] width 75 height 12
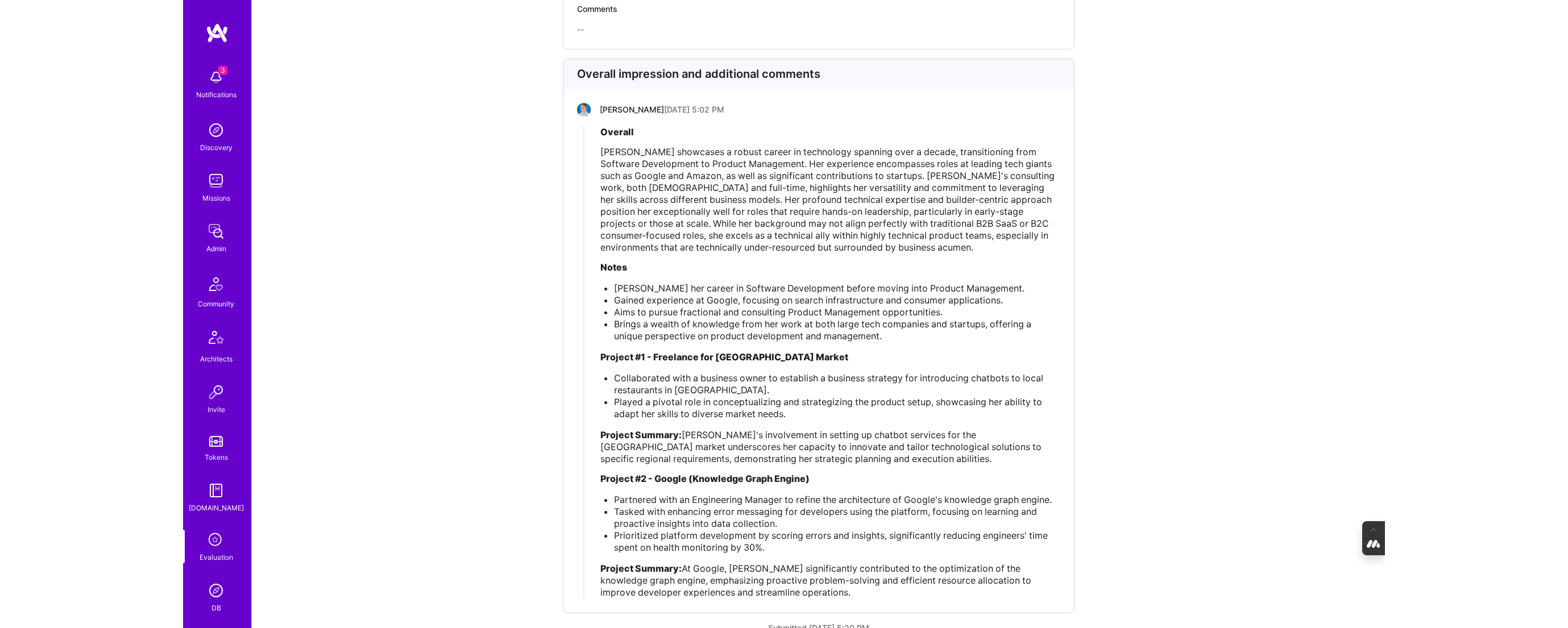
scroll to position [2783, 0]
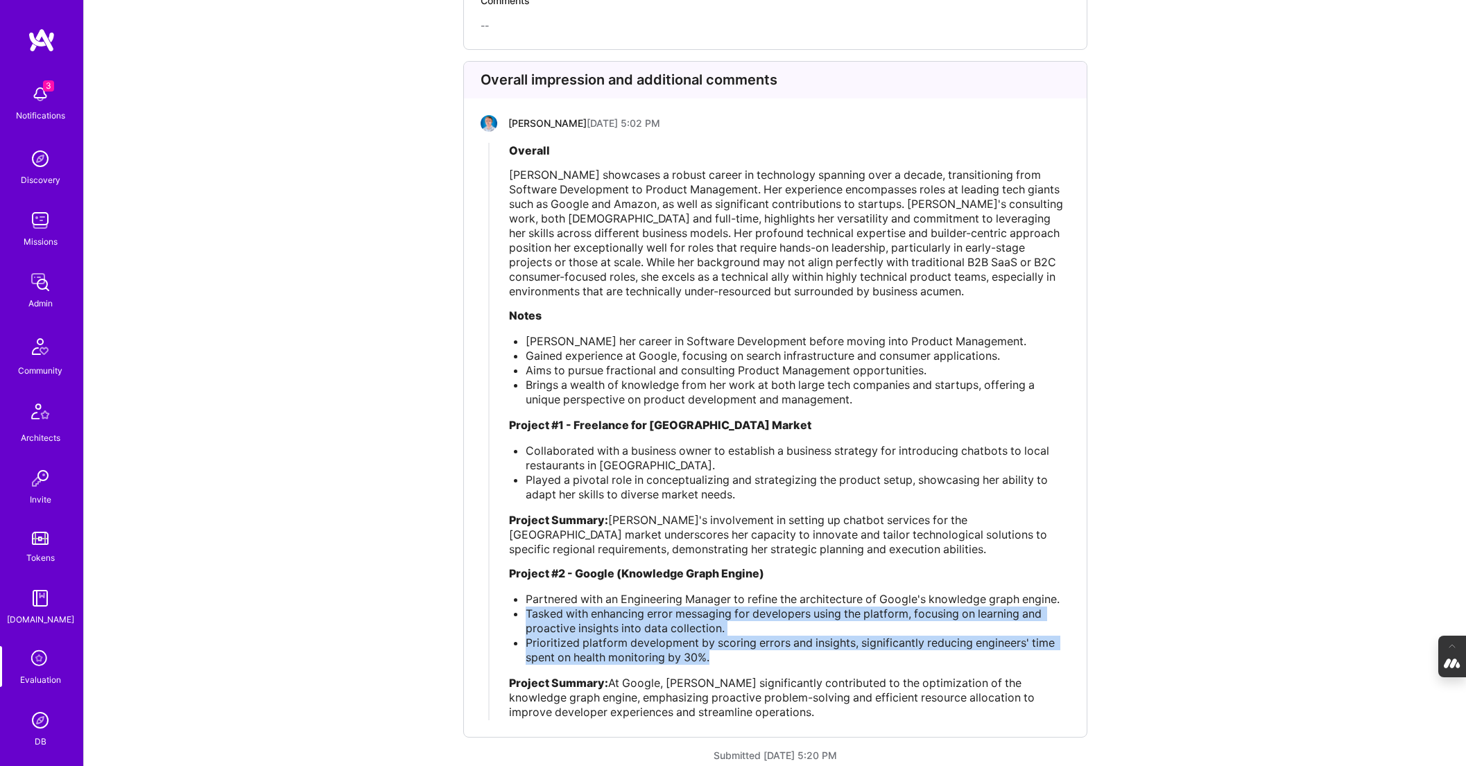
drag, startPoint x: 721, startPoint y: 640, endPoint x: 521, endPoint y: 603, distance: 203.1
click at [521, 603] on ul "Partnered with an Engineering Manager to refine the architecture of Google's kn…" at bounding box center [789, 628] width 560 height 73
copy ul "Tasked with enhancing error messaging for developers using the platform, focusi…"
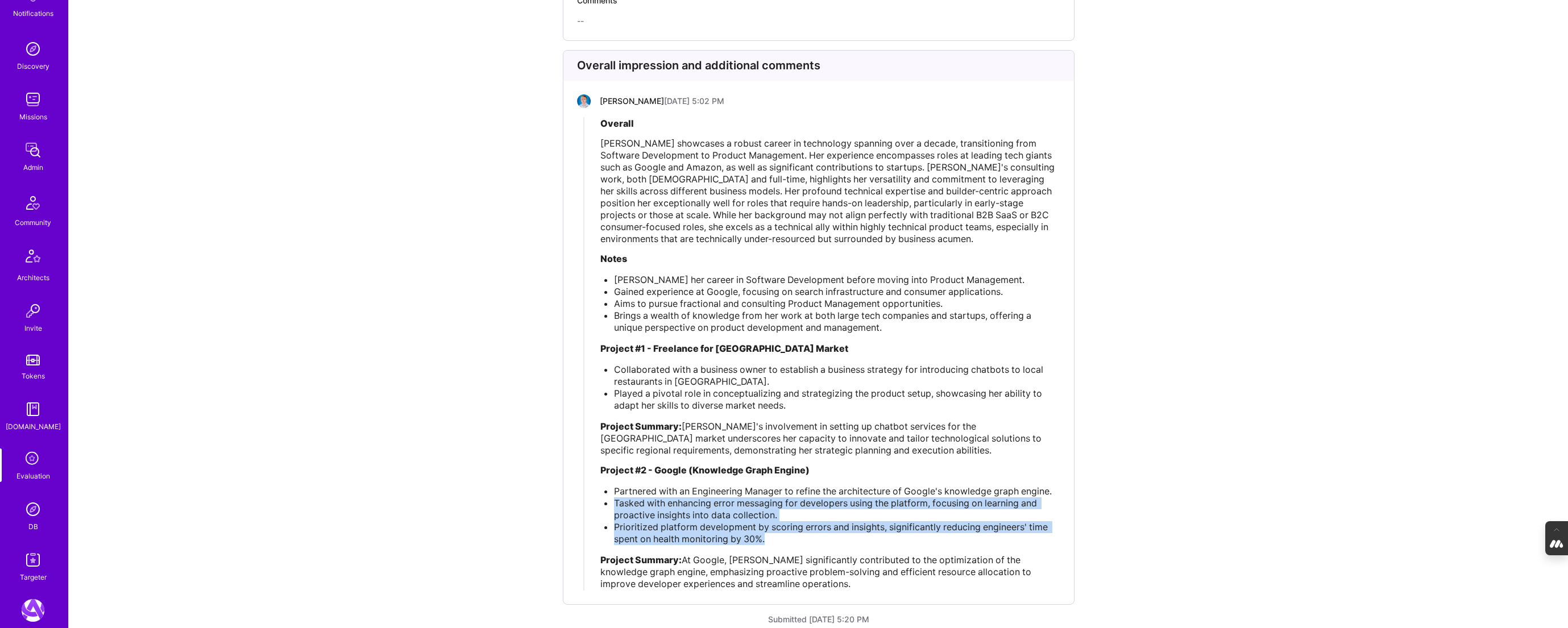
scroll to position [83, 0]
click at [29, 504] on img at bounding box center [33, 508] width 23 height 23
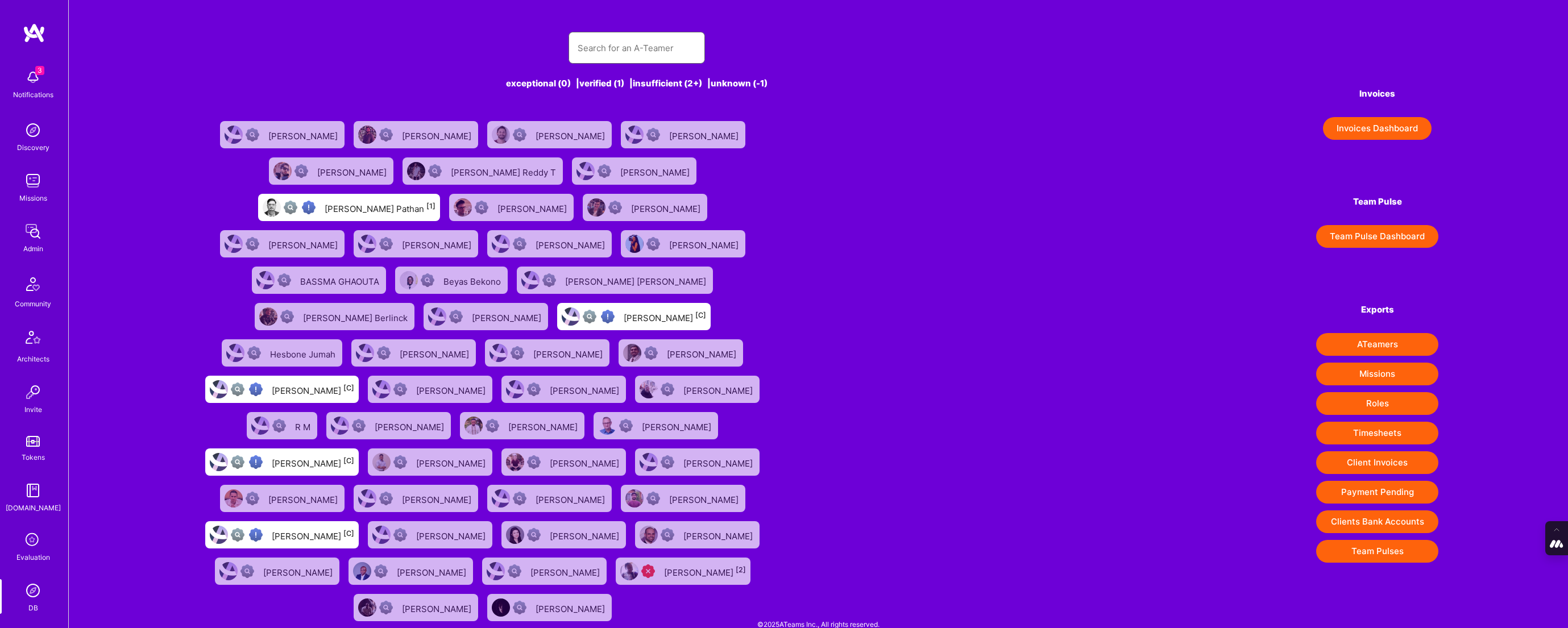
click at [584, 45] on input "text" at bounding box center [637, 48] width 118 height 29
type input "y"
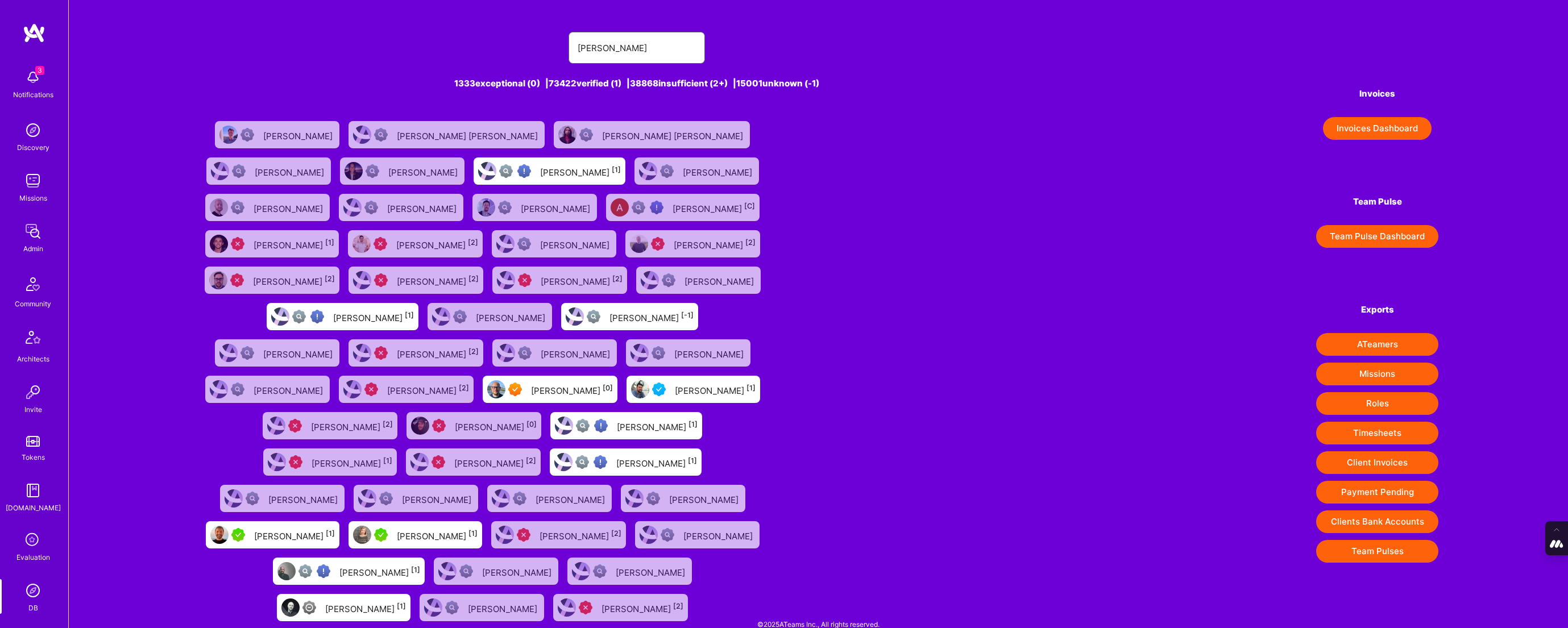
type input "[PERSON_NAME]"
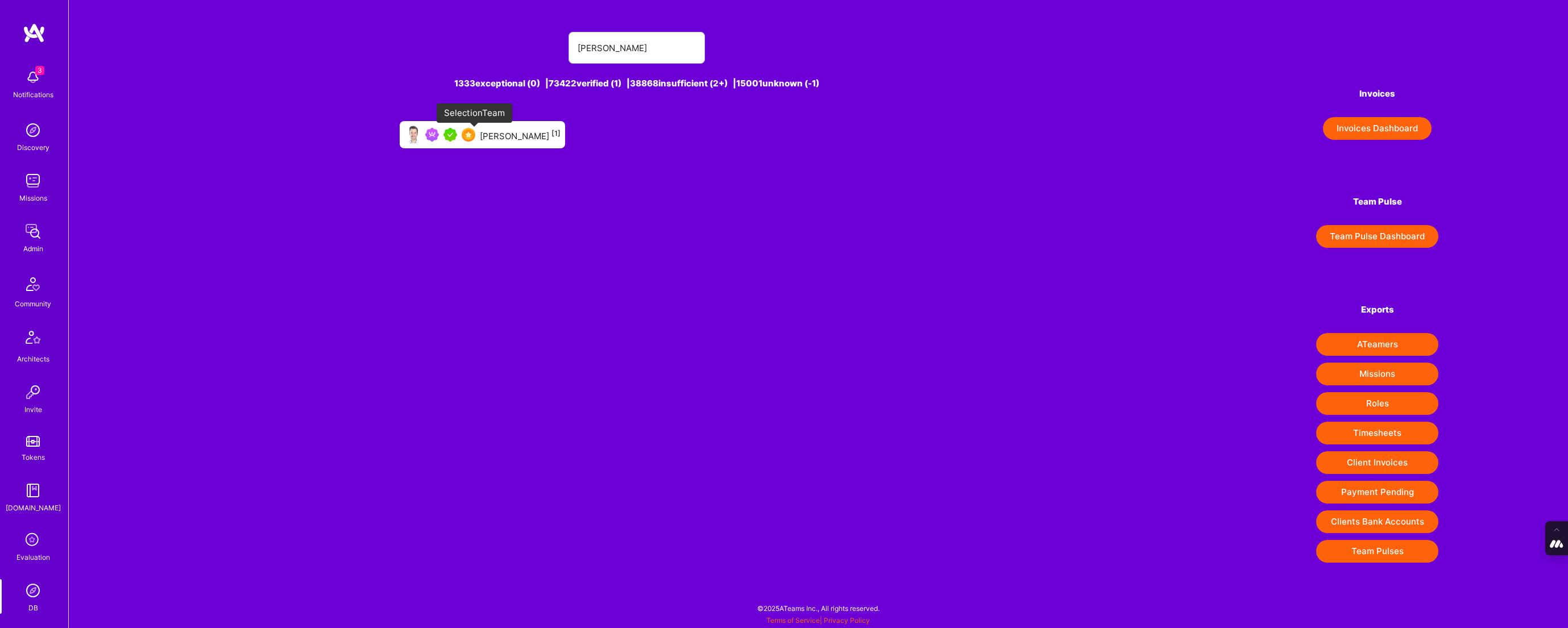
click at [484, 136] on div "Johan Walhout [1]" at bounding box center [483, 134] width 166 height 27
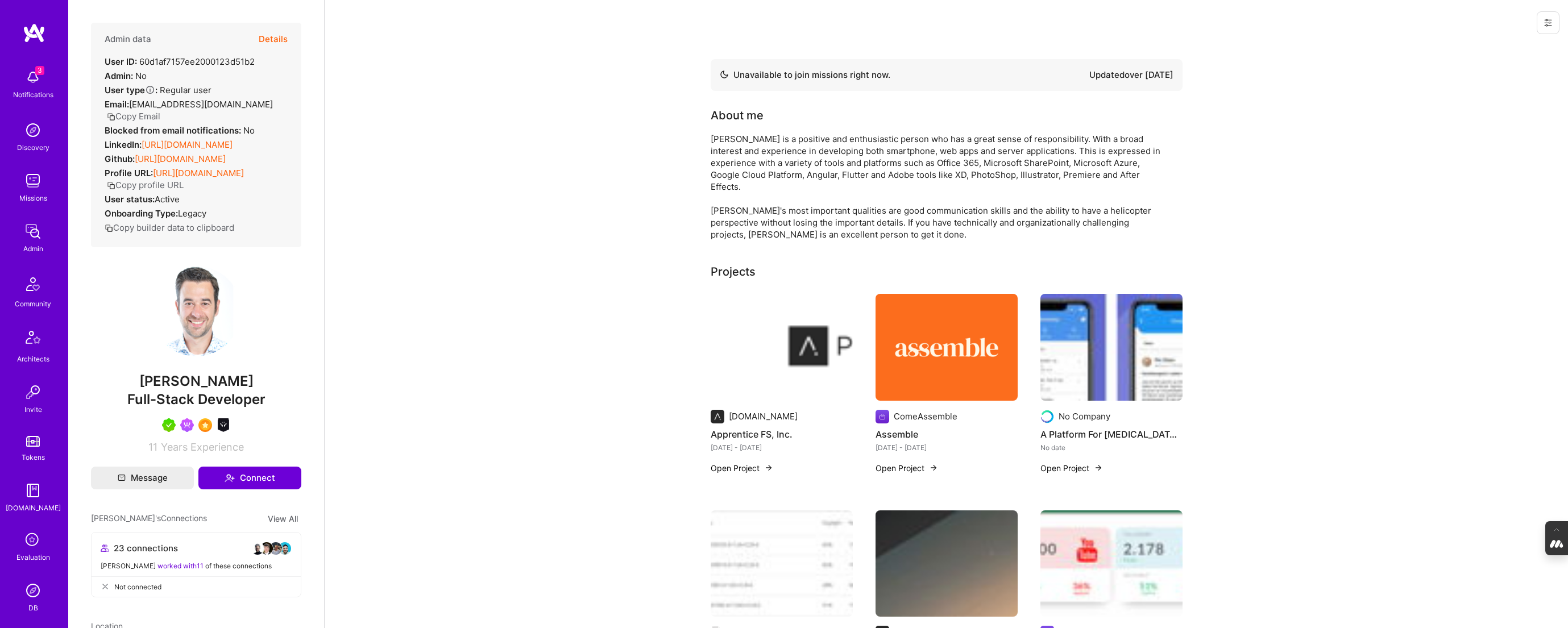
click at [1202, 22] on button at bounding box center [1548, 23] width 23 height 23
click at [1202, 51] on button "Login as Johan" at bounding box center [1499, 48] width 120 height 29
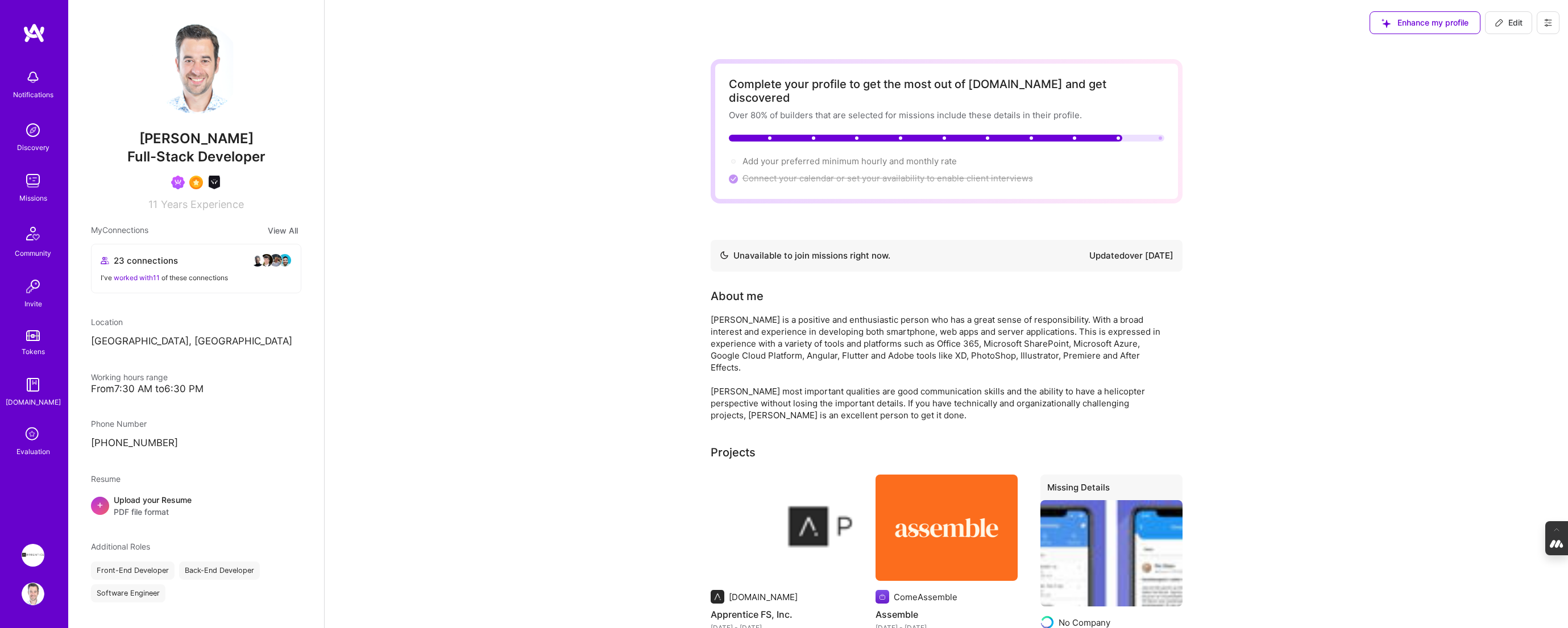
click at [1551, 19] on icon at bounding box center [1548, 22] width 9 height 9
click at [1504, 50] on button "Settings" at bounding box center [1517, 48] width 85 height 29
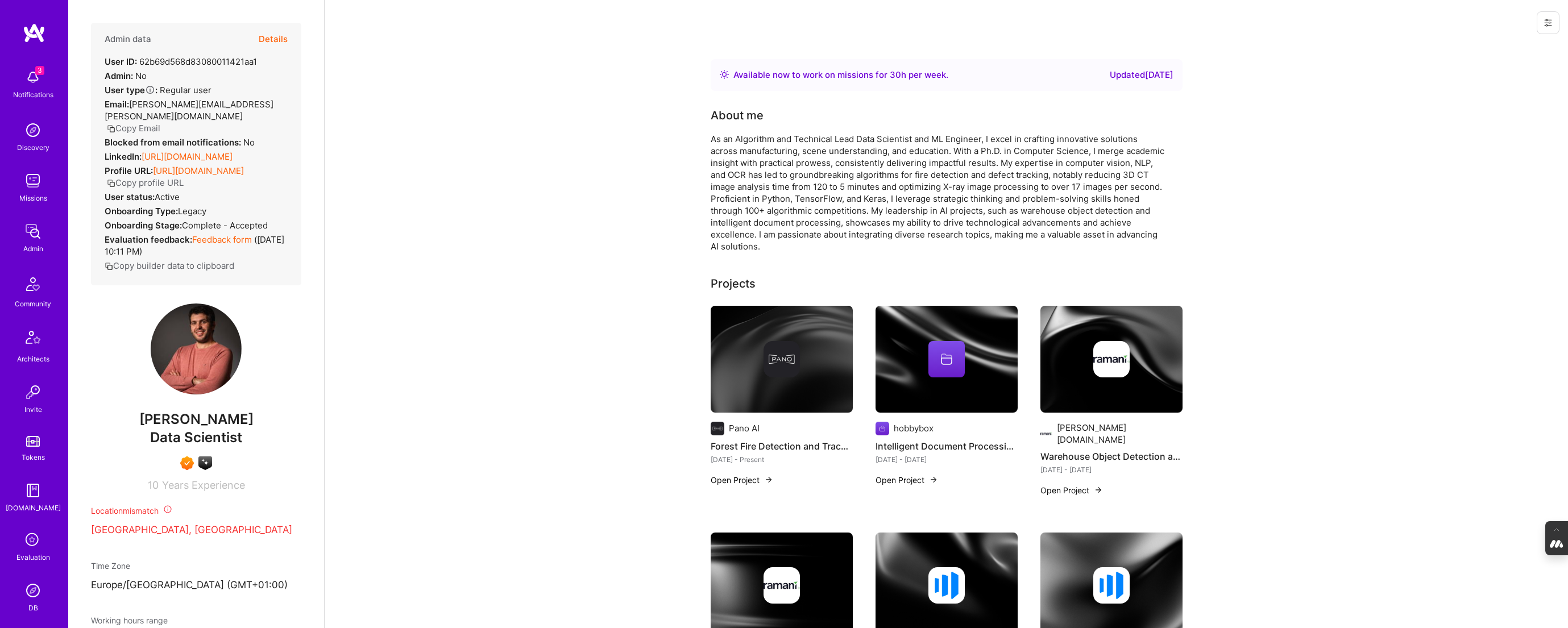
click at [799, 378] on img at bounding box center [781, 359] width 142 height 107
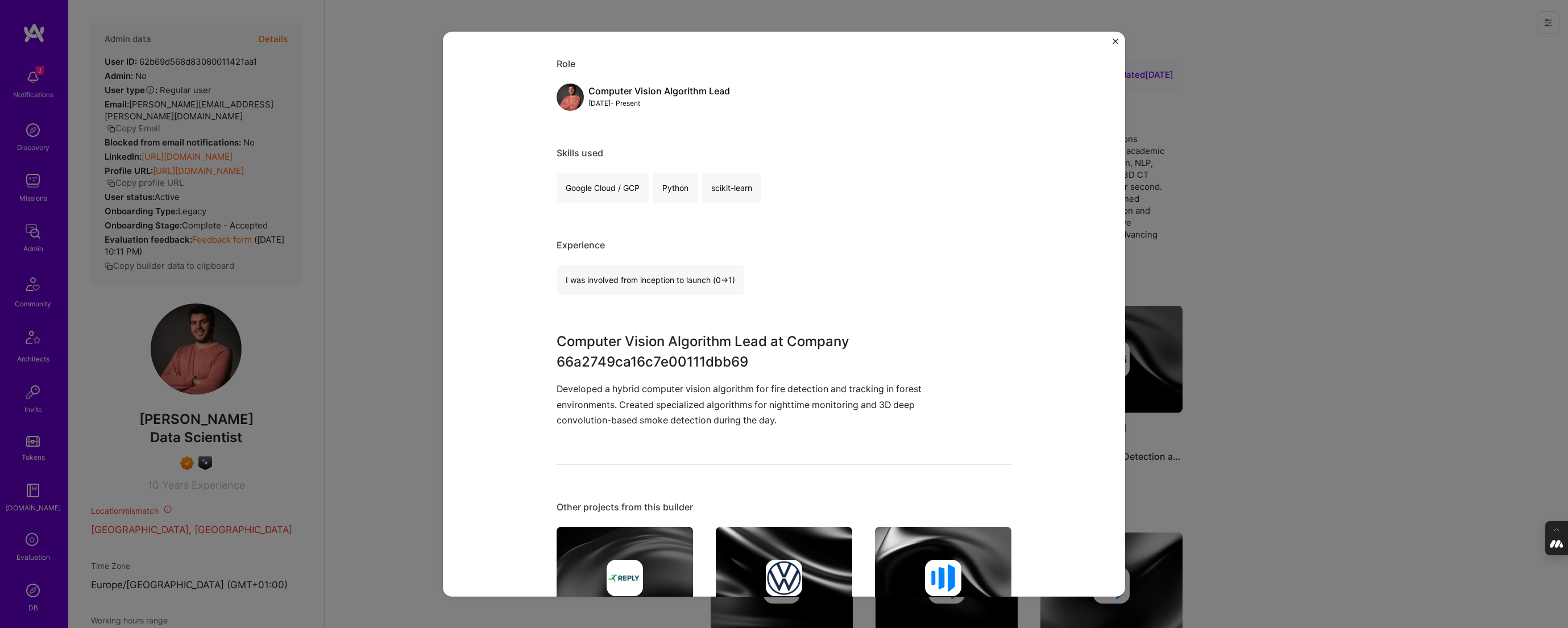
scroll to position [116, 0]
click at [1337, 242] on div "Forest Fire Detection and Tracking Pano AI Environment Role Computer Vision Alg…" at bounding box center [784, 314] width 1568 height 628
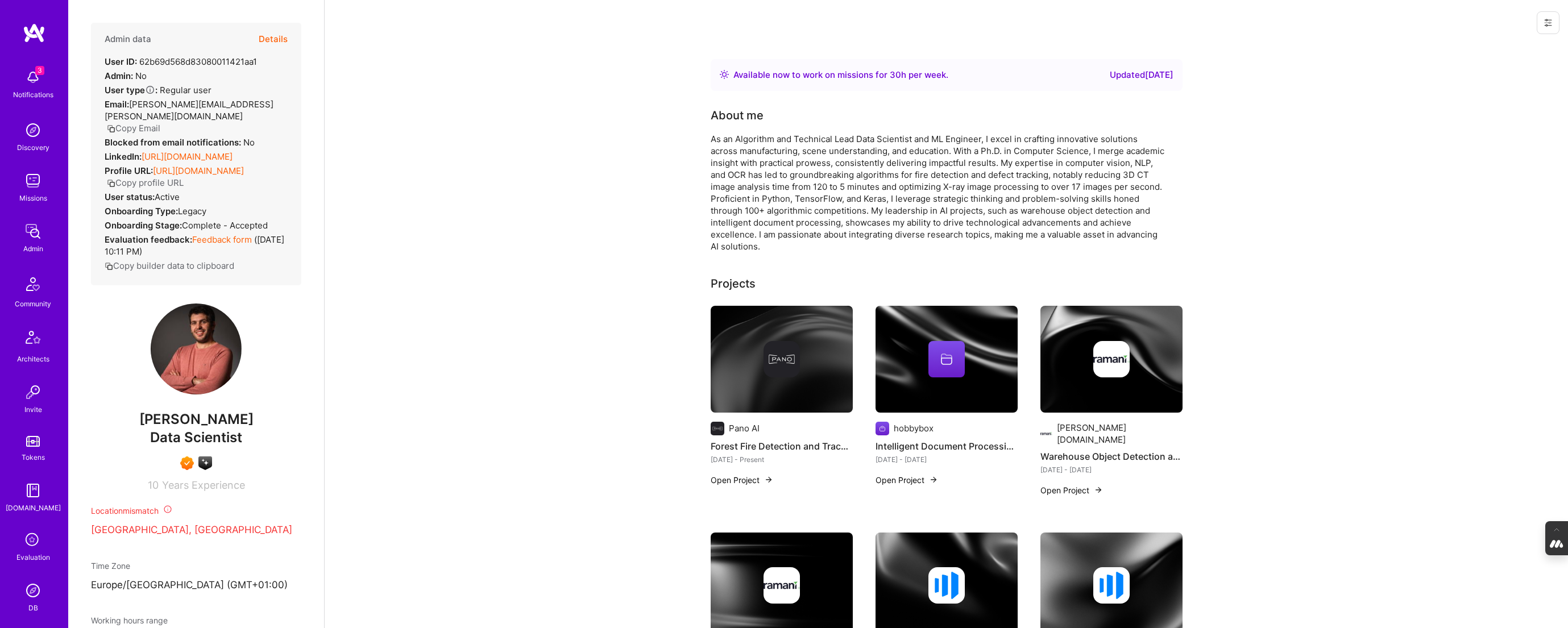
click at [907, 375] on div at bounding box center [946, 359] width 142 height 36
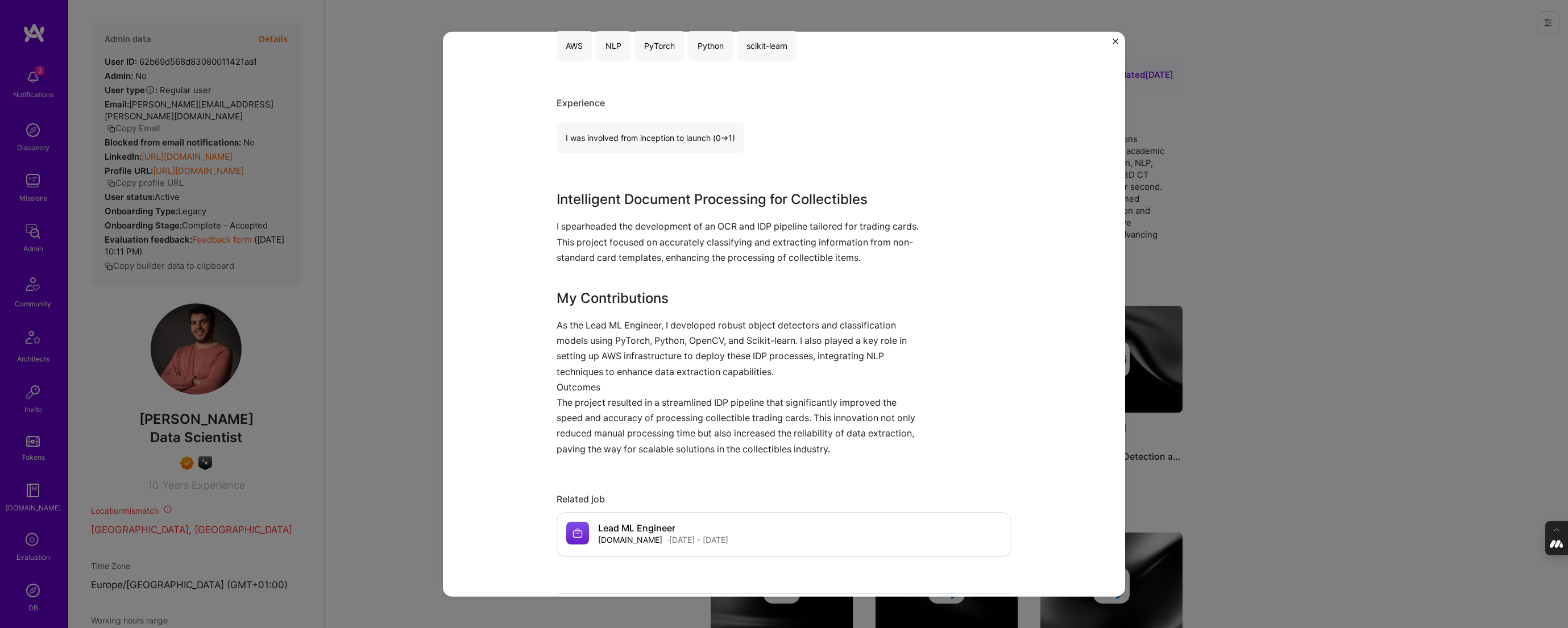
scroll to position [268, 0]
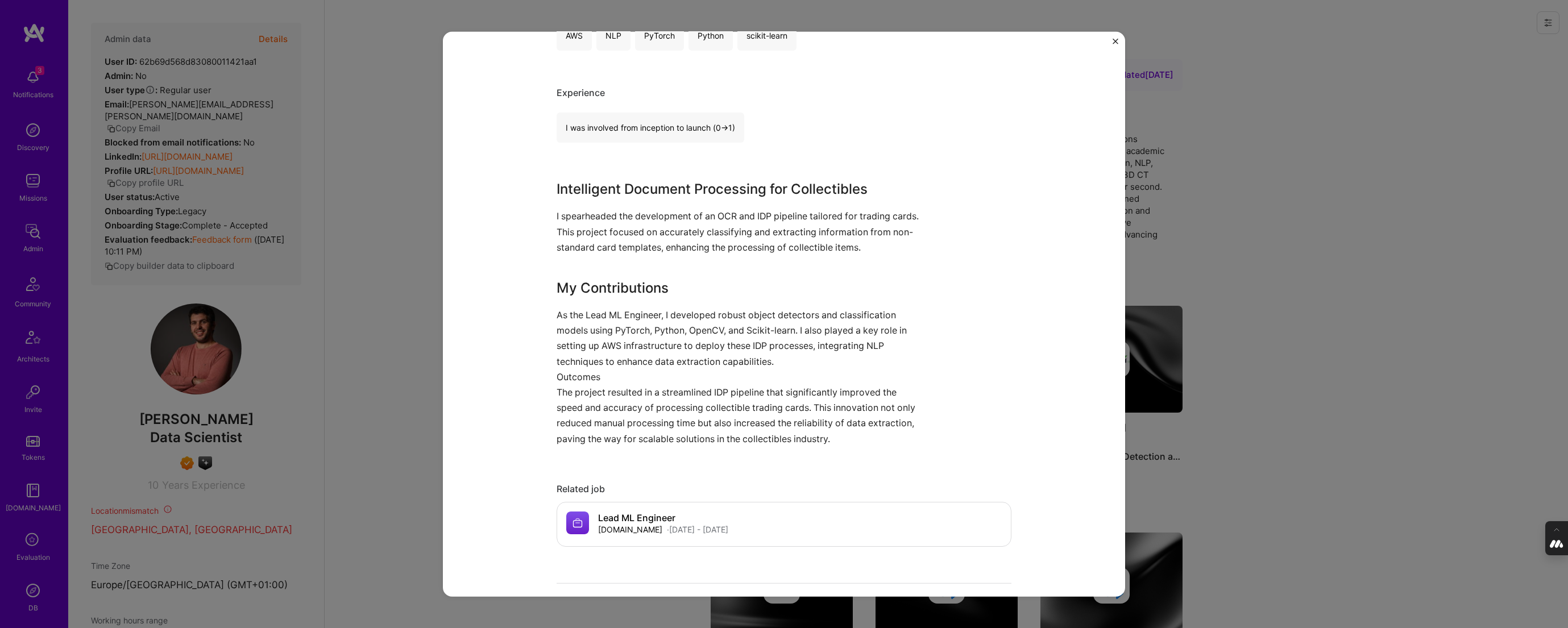
click at [1242, 355] on div "Intelligent Document Processing for Collectibles hobbybox Entertainment, Gaming…" at bounding box center [784, 314] width 1568 height 628
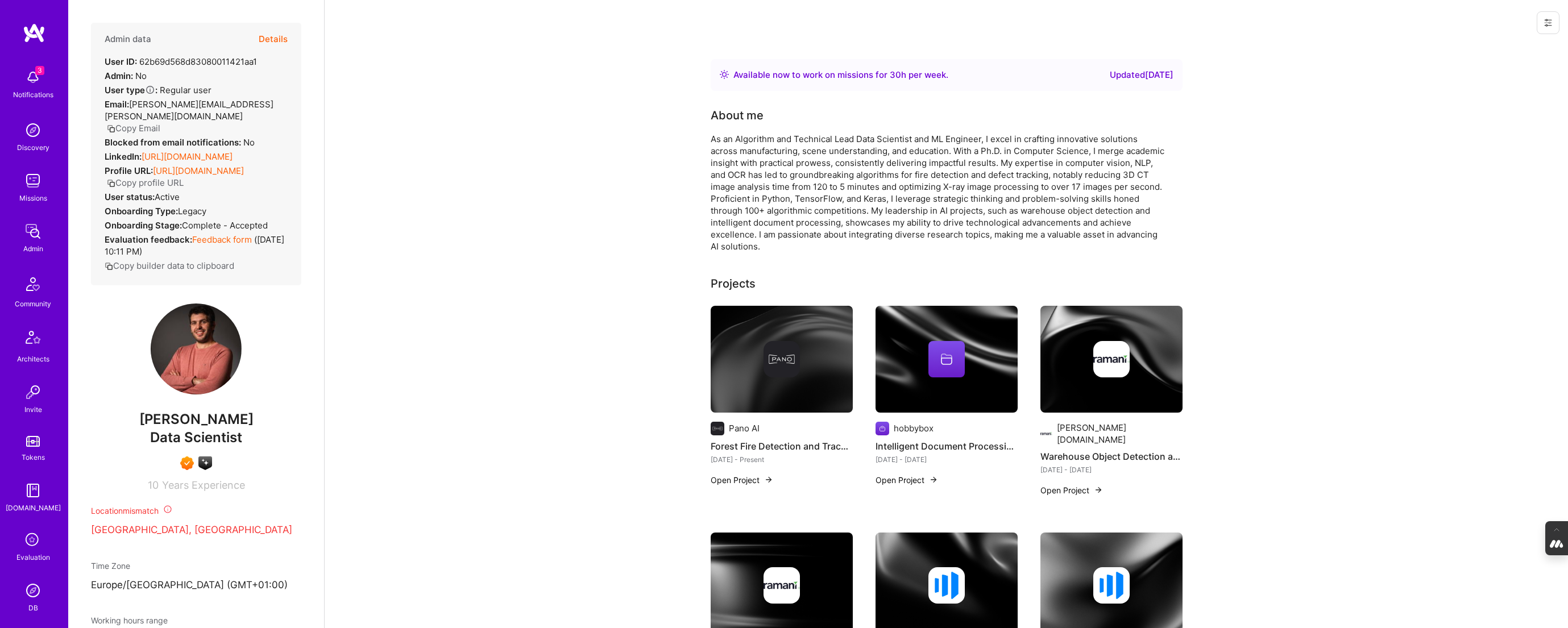
click at [1057, 357] on div at bounding box center [1111, 359] width 142 height 36
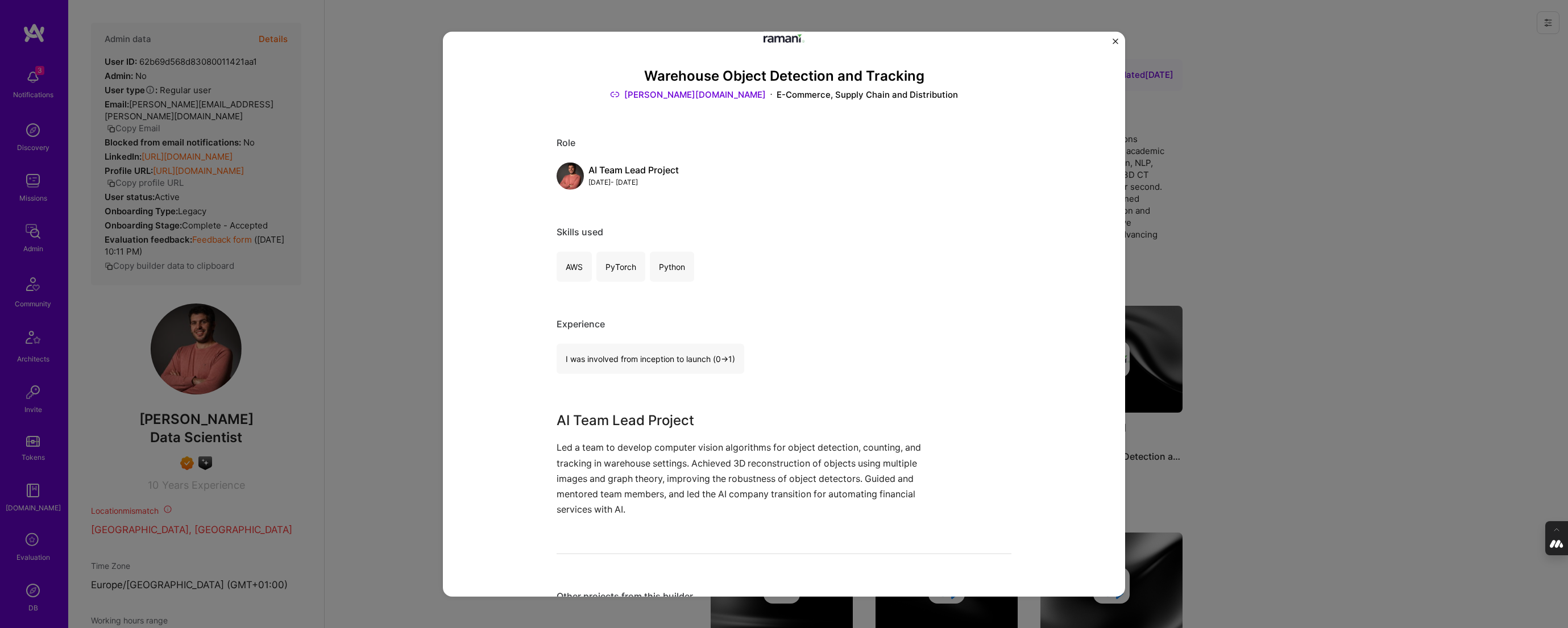
scroll to position [31, 0]
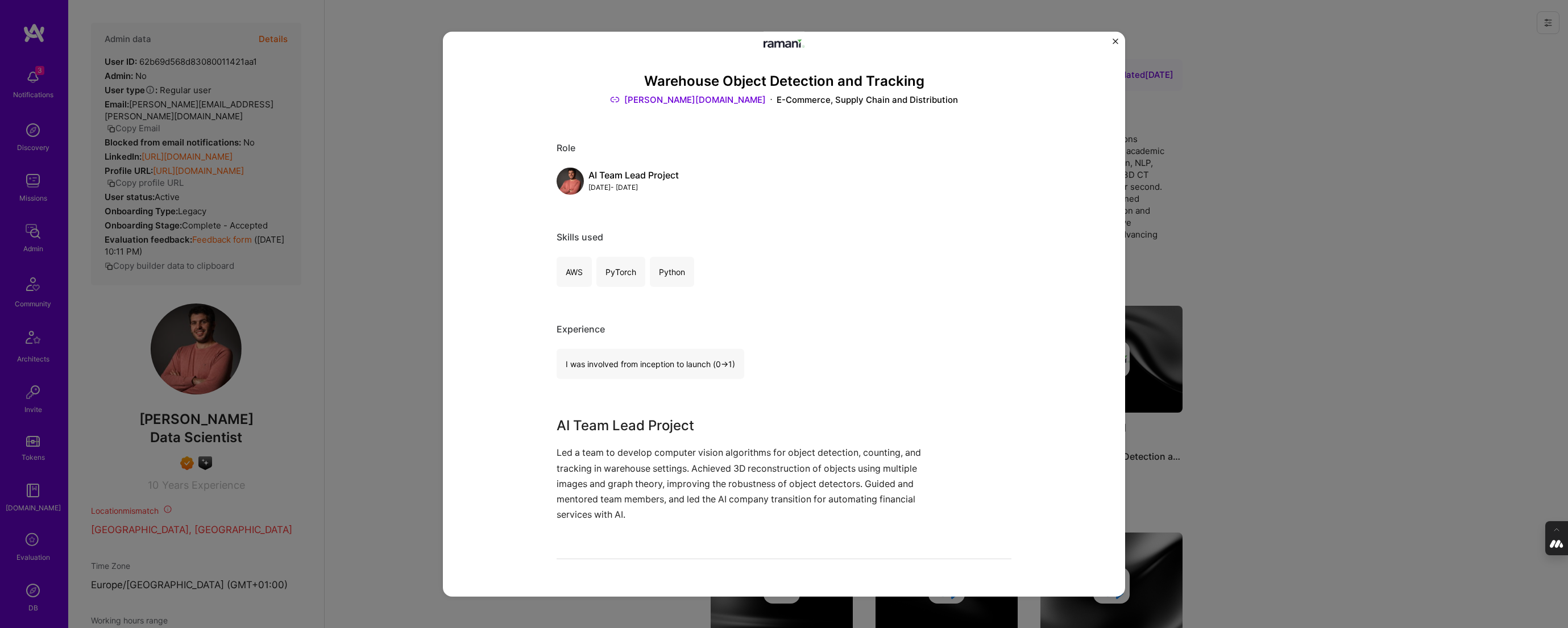
click at [1247, 378] on div "Warehouse Object Detection and Tracking Ramani.io E-Commerce, Supply Chain and …" at bounding box center [784, 314] width 1568 height 628
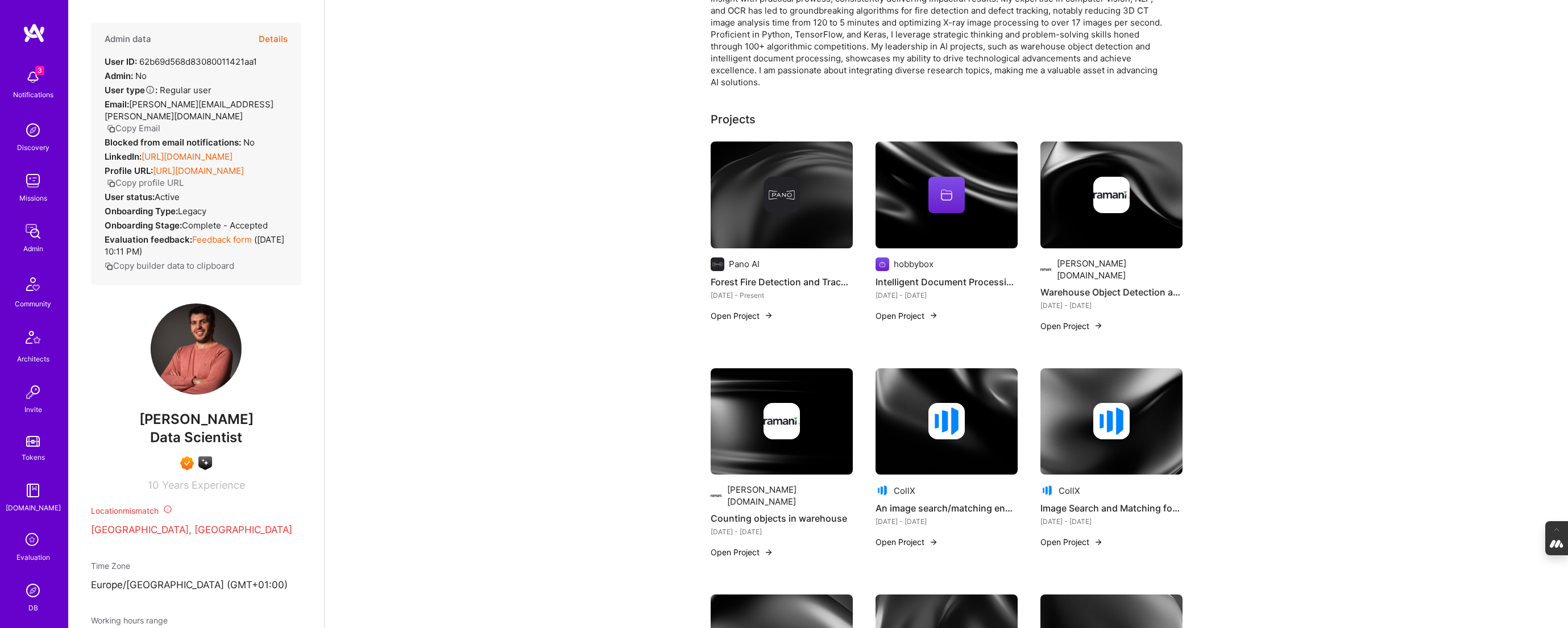
scroll to position [196, 0]
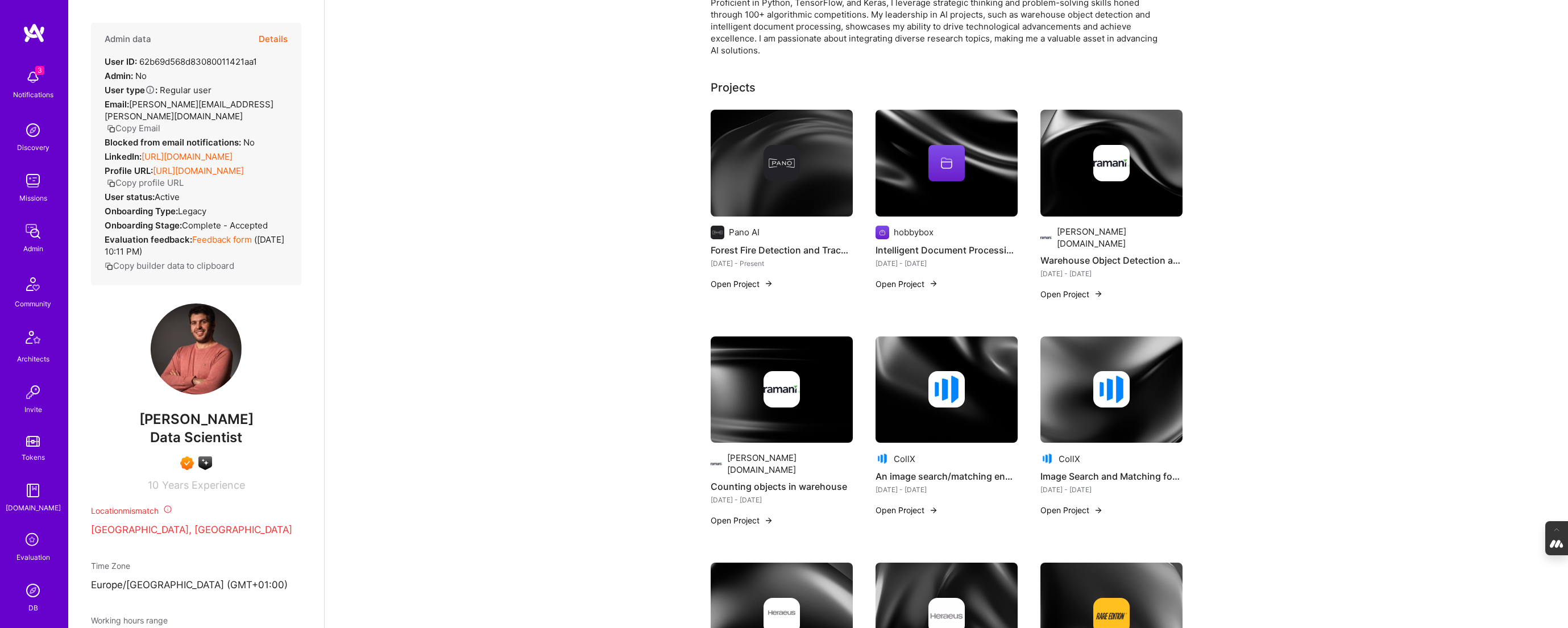
click at [779, 378] on img at bounding box center [782, 389] width 36 height 36
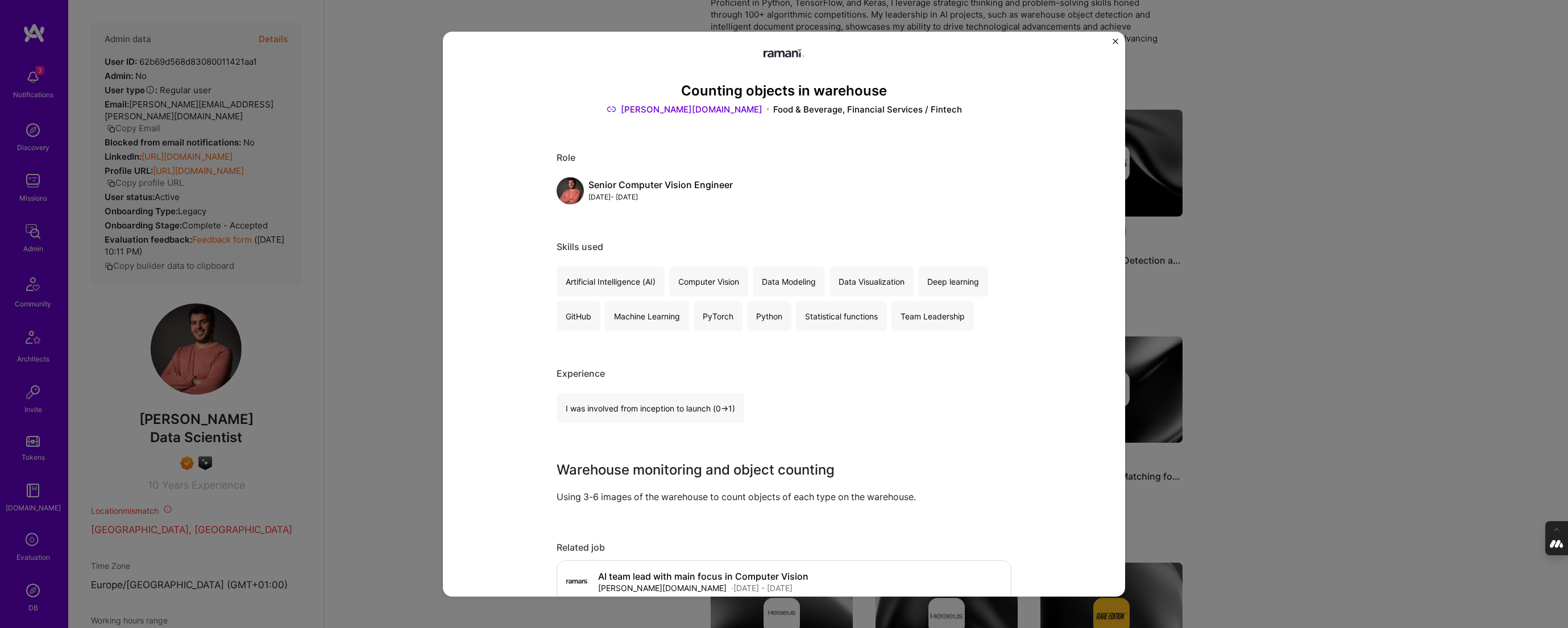
scroll to position [23, 0]
click at [1324, 253] on div "Counting objects in warehouse Ramani.io Food & Beverage, Financial Services / F…" at bounding box center [784, 314] width 1568 height 628
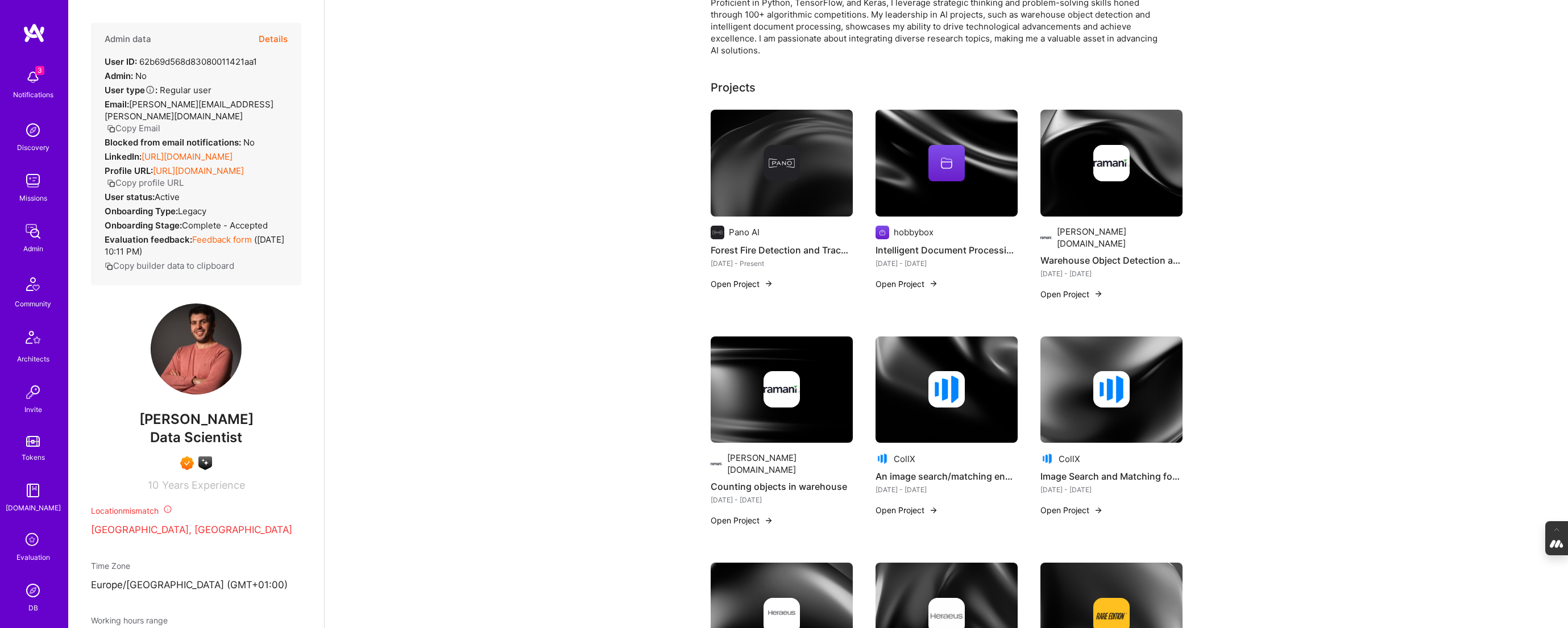
click at [887, 387] on div at bounding box center [946, 389] width 142 height 36
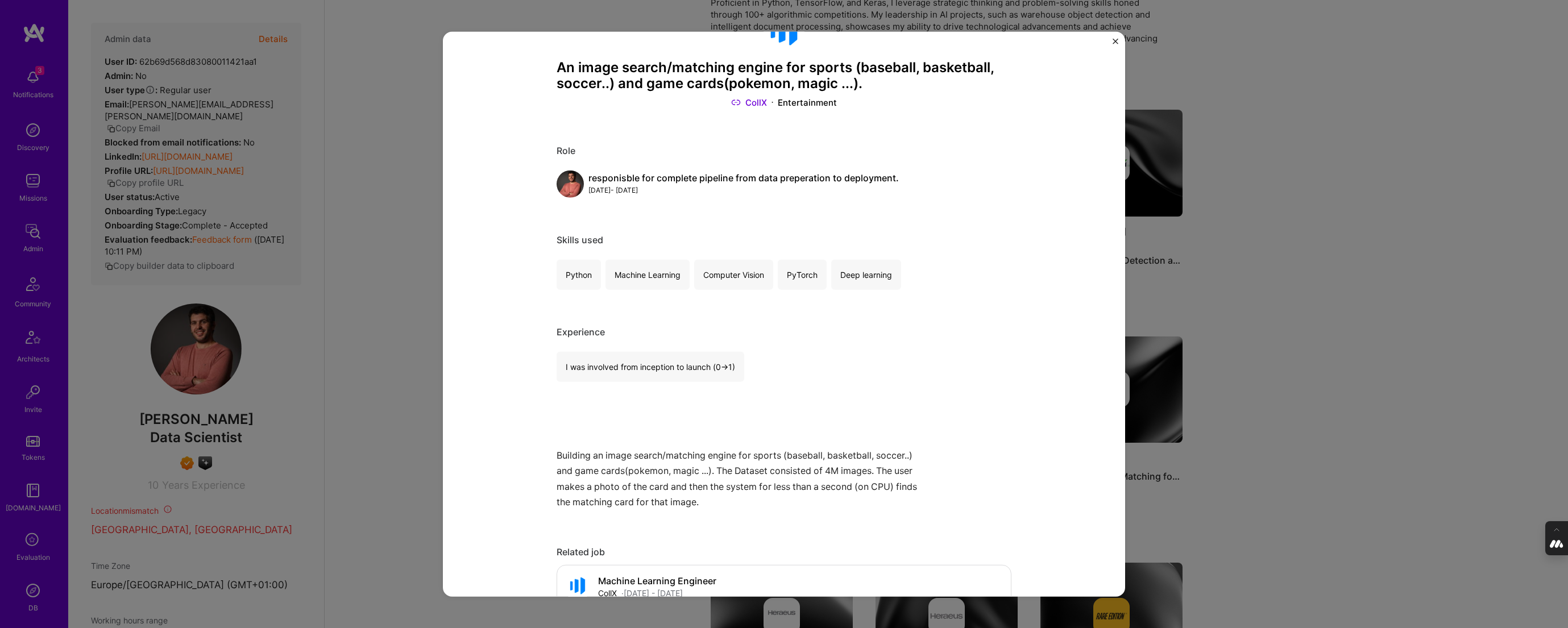
scroll to position [70, 0]
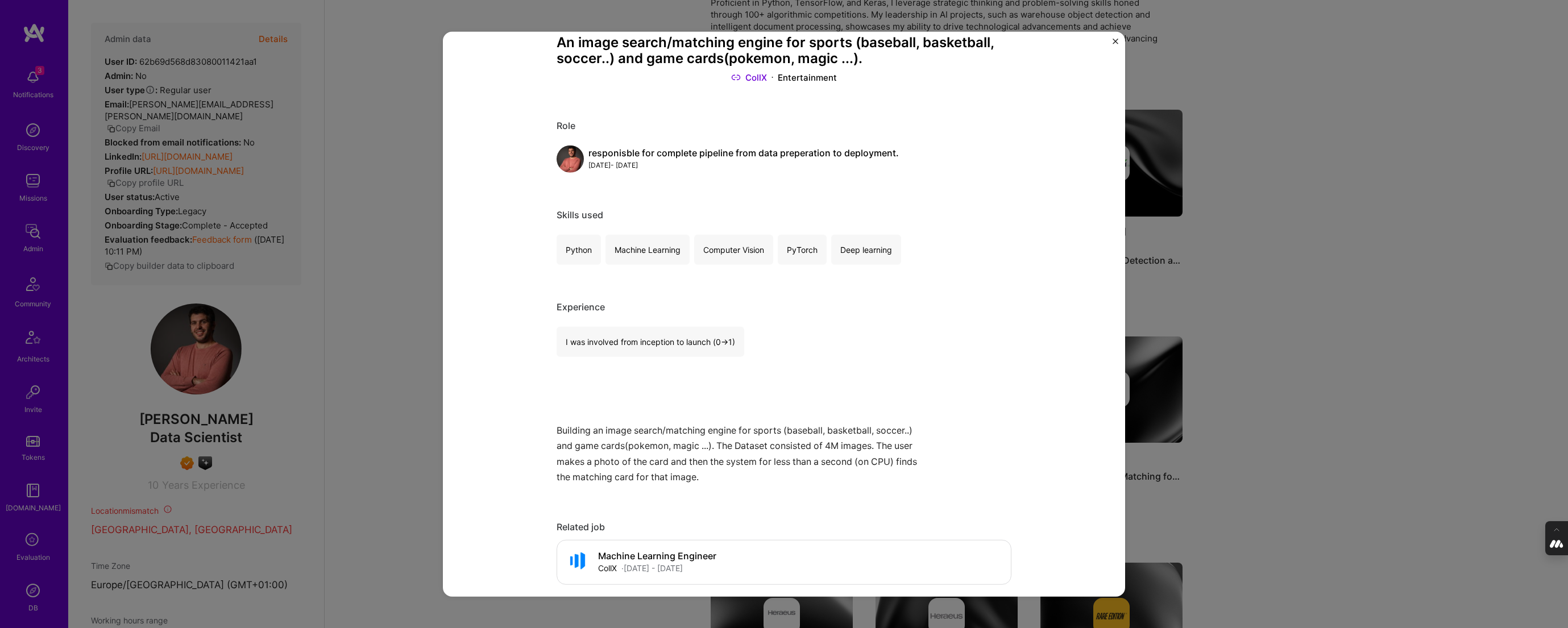
click at [1331, 308] on div "An image search/matching engine for sports (baseball, basketball, soccer..) and…" at bounding box center [784, 314] width 1568 height 628
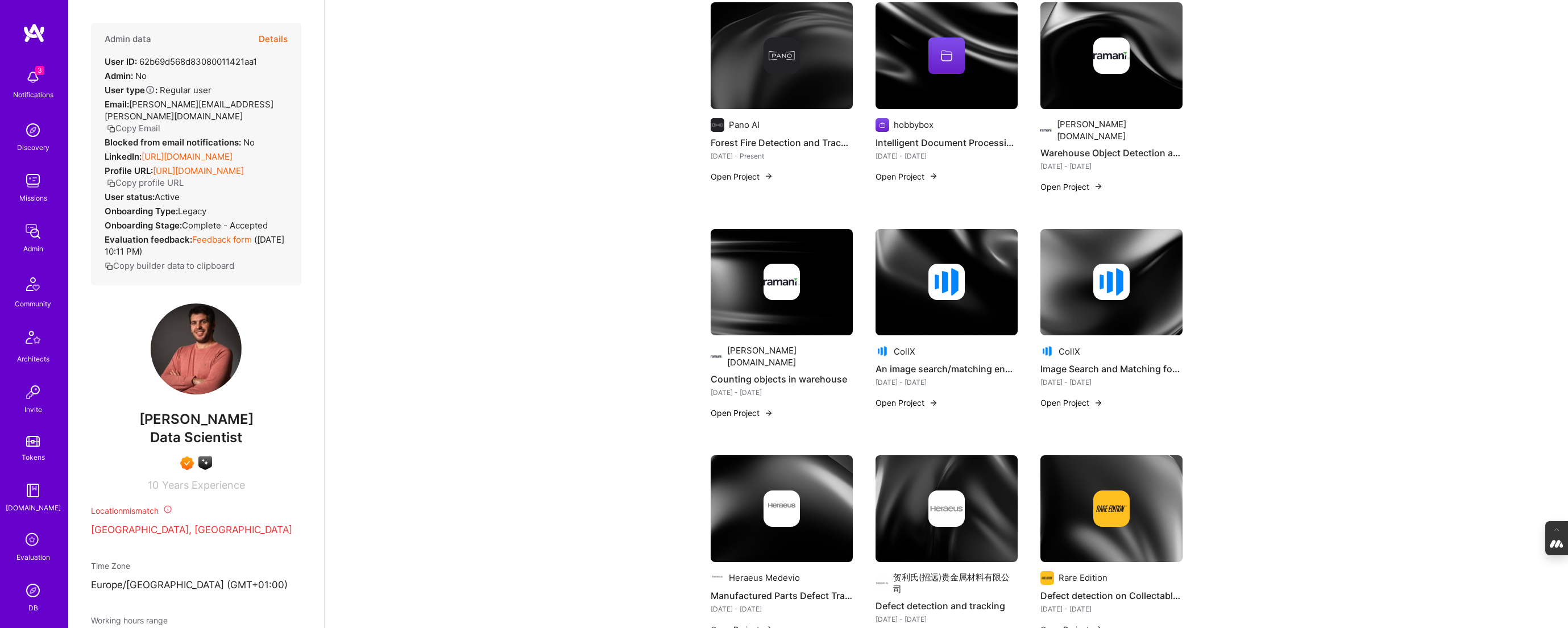
scroll to position [307, 0]
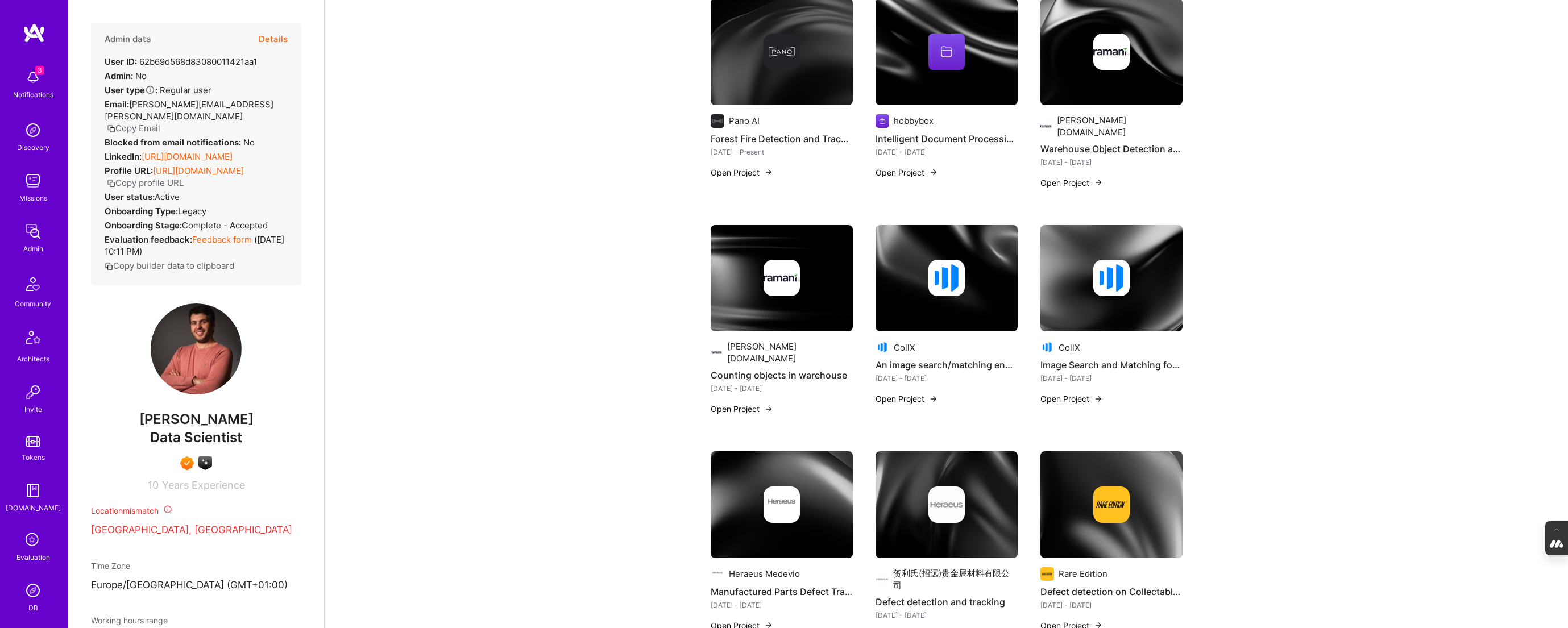
click at [1088, 294] on img at bounding box center [1111, 279] width 142 height 107
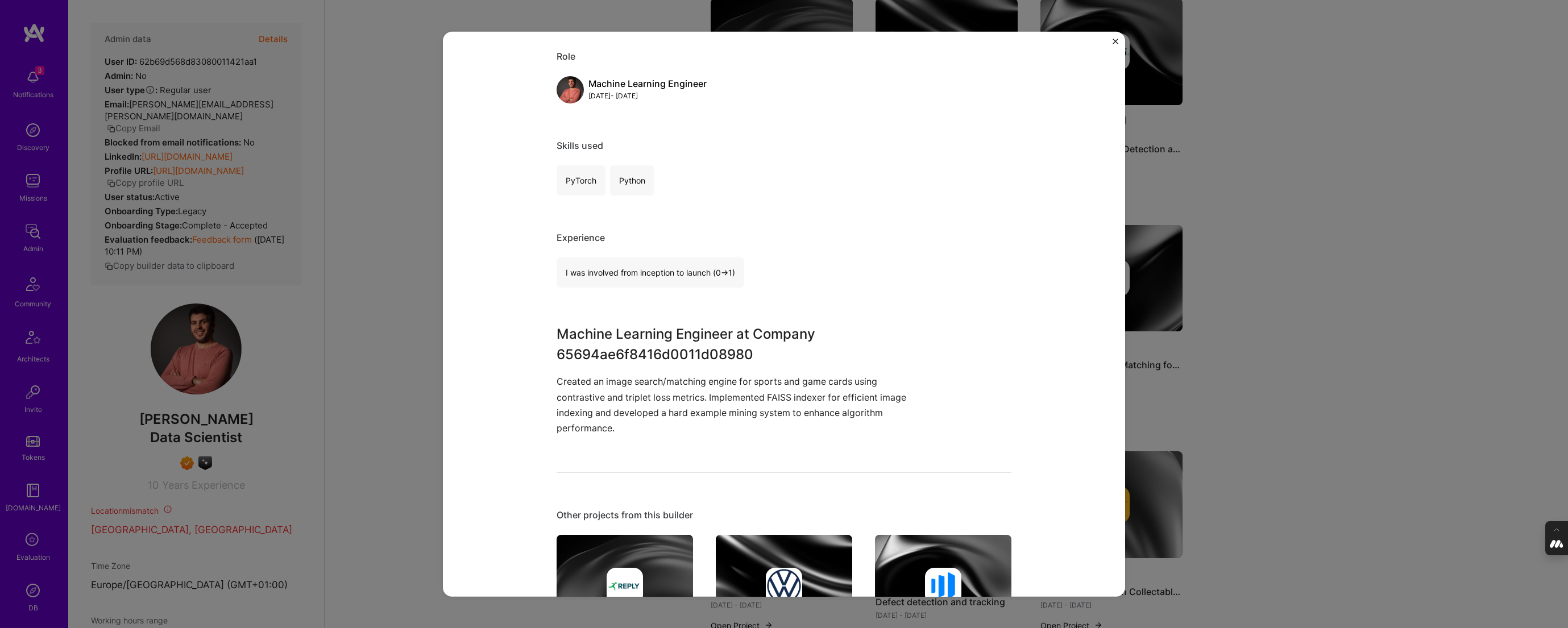
scroll to position [125, 0]
click at [1291, 310] on div "Image Search and Matching for Sports Cards CollX Gaming & e-Sports Role Machine…" at bounding box center [784, 314] width 1568 height 628
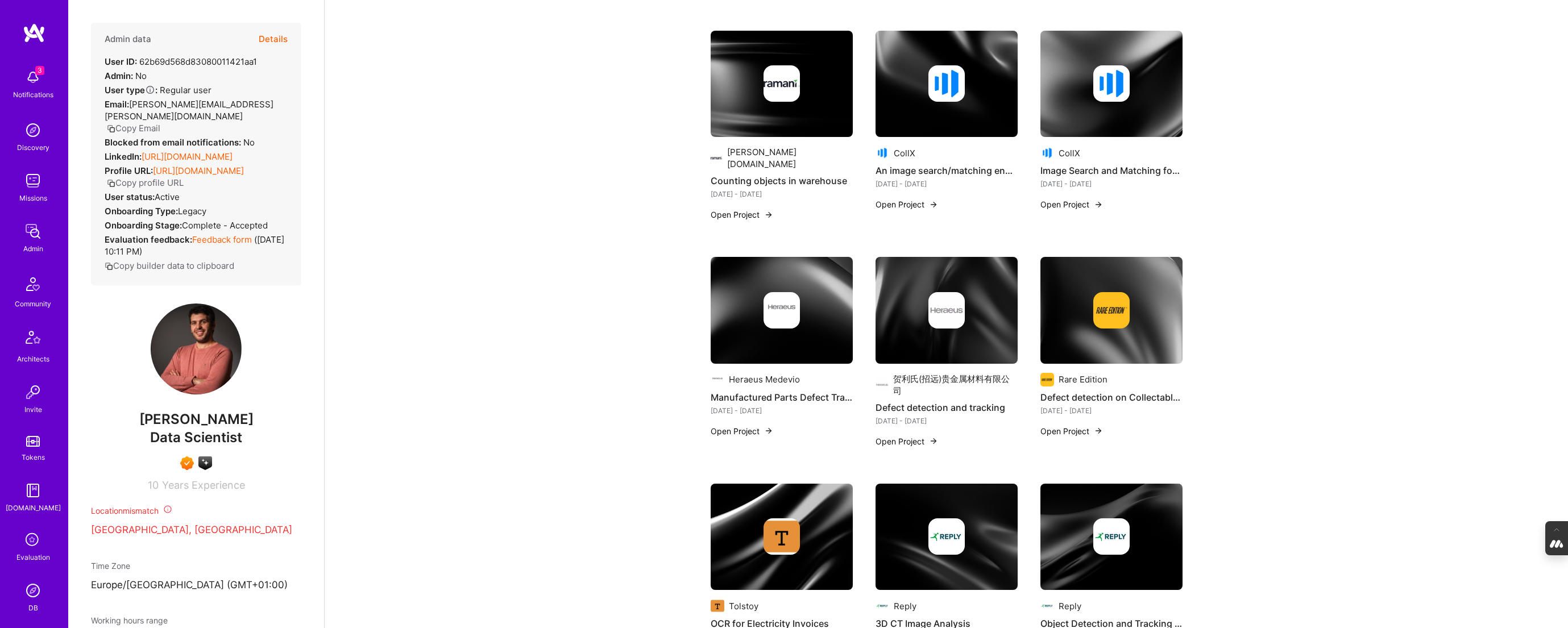
scroll to position [554, 0]
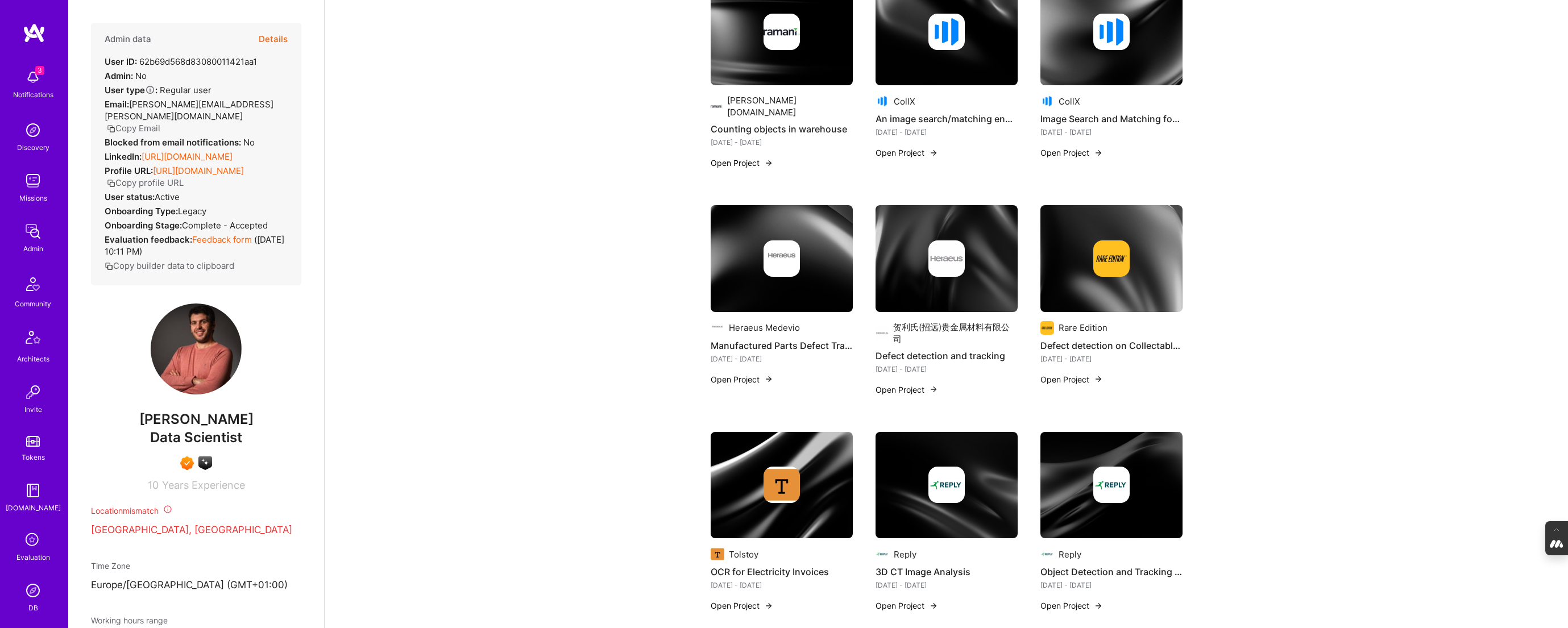
click at [776, 268] on img at bounding box center [781, 258] width 142 height 107
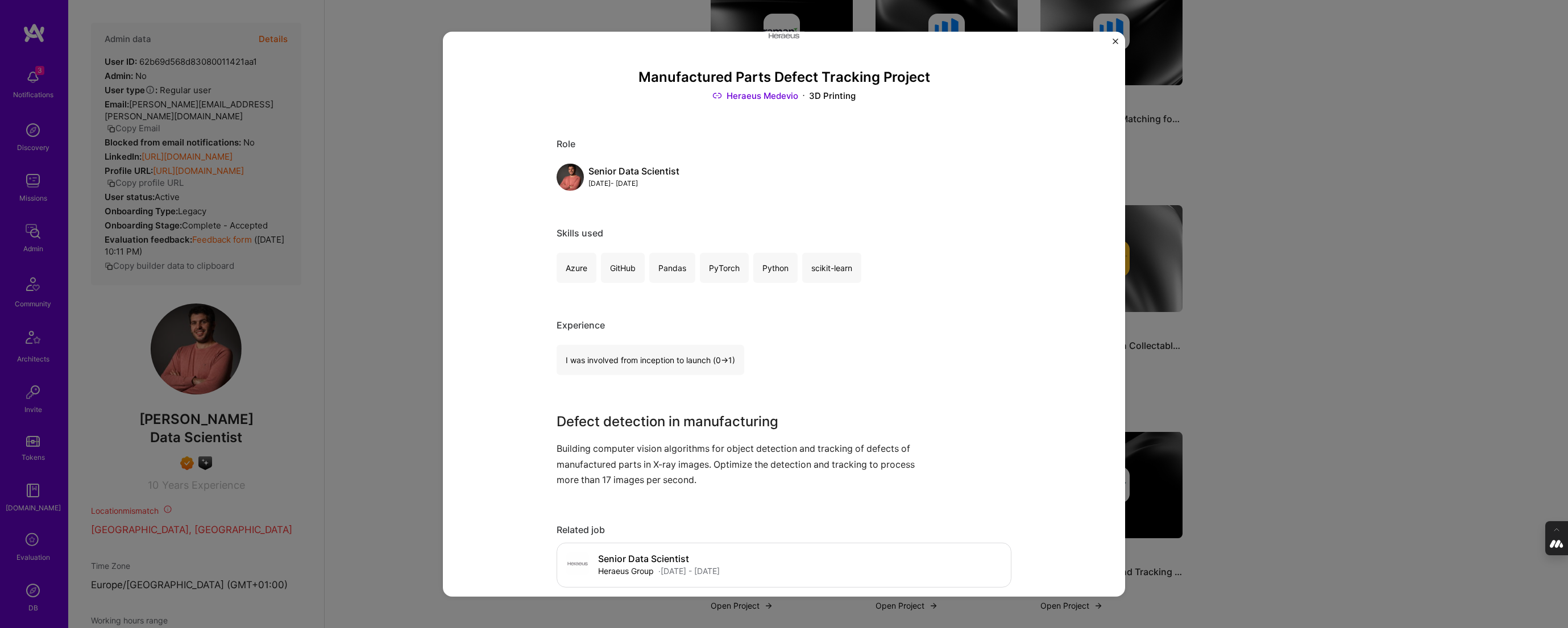
scroll to position [49, 0]
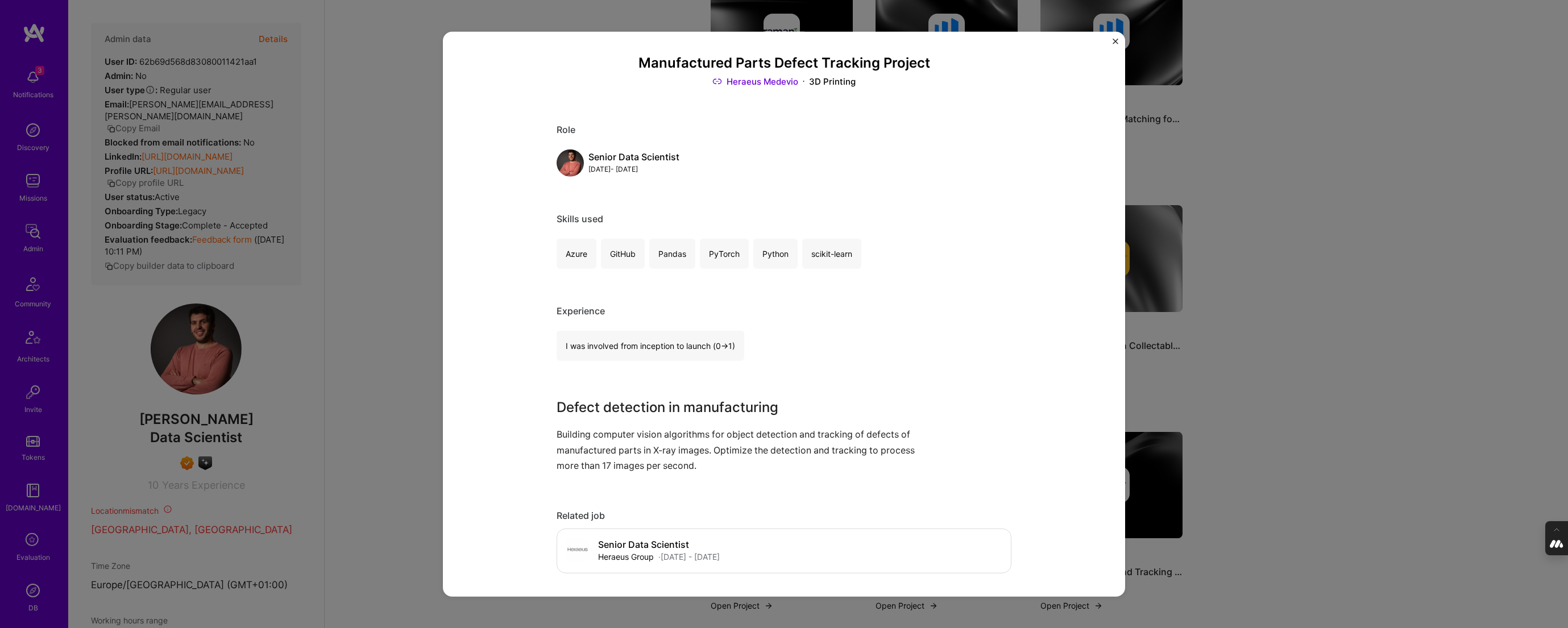
click at [1310, 328] on div "Manufactured Parts Defect Tracking Project Heraeus Medevio 3D Printing Role Sen…" at bounding box center [784, 314] width 1568 height 628
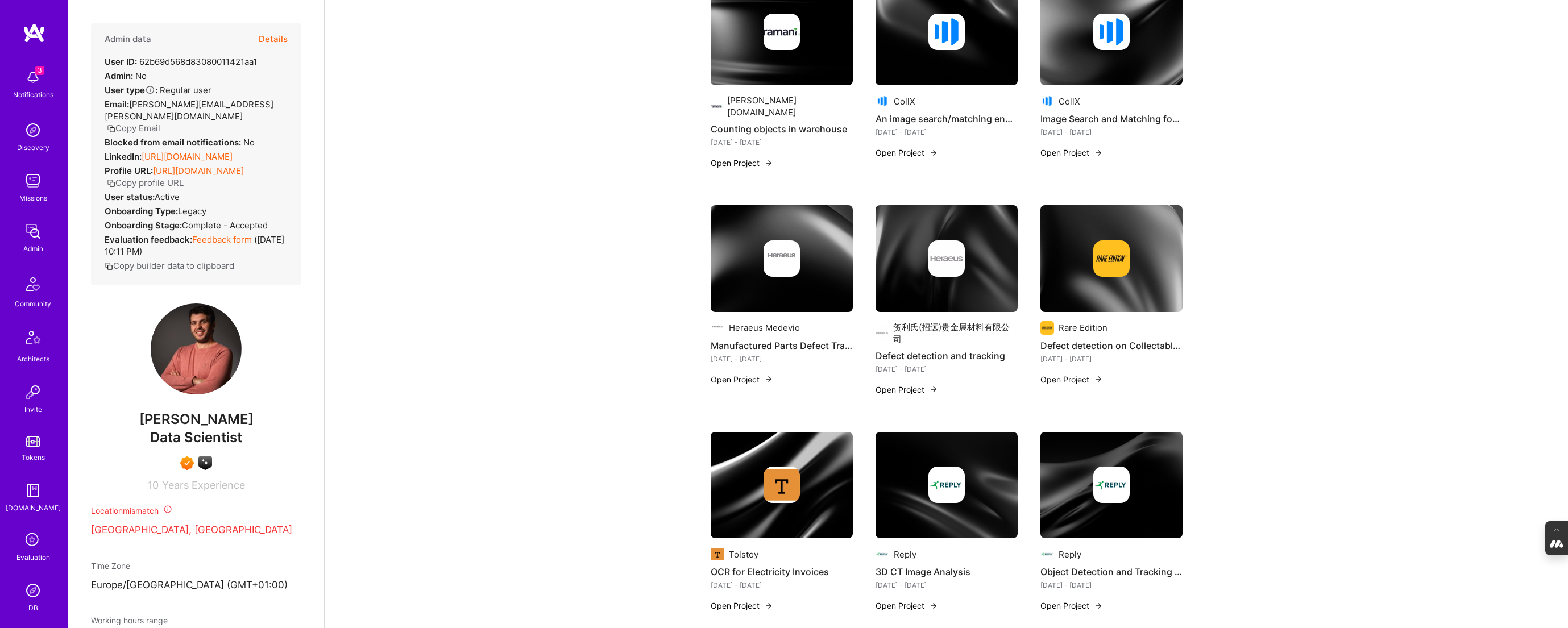
click at [1140, 257] on img at bounding box center [1111, 258] width 142 height 107
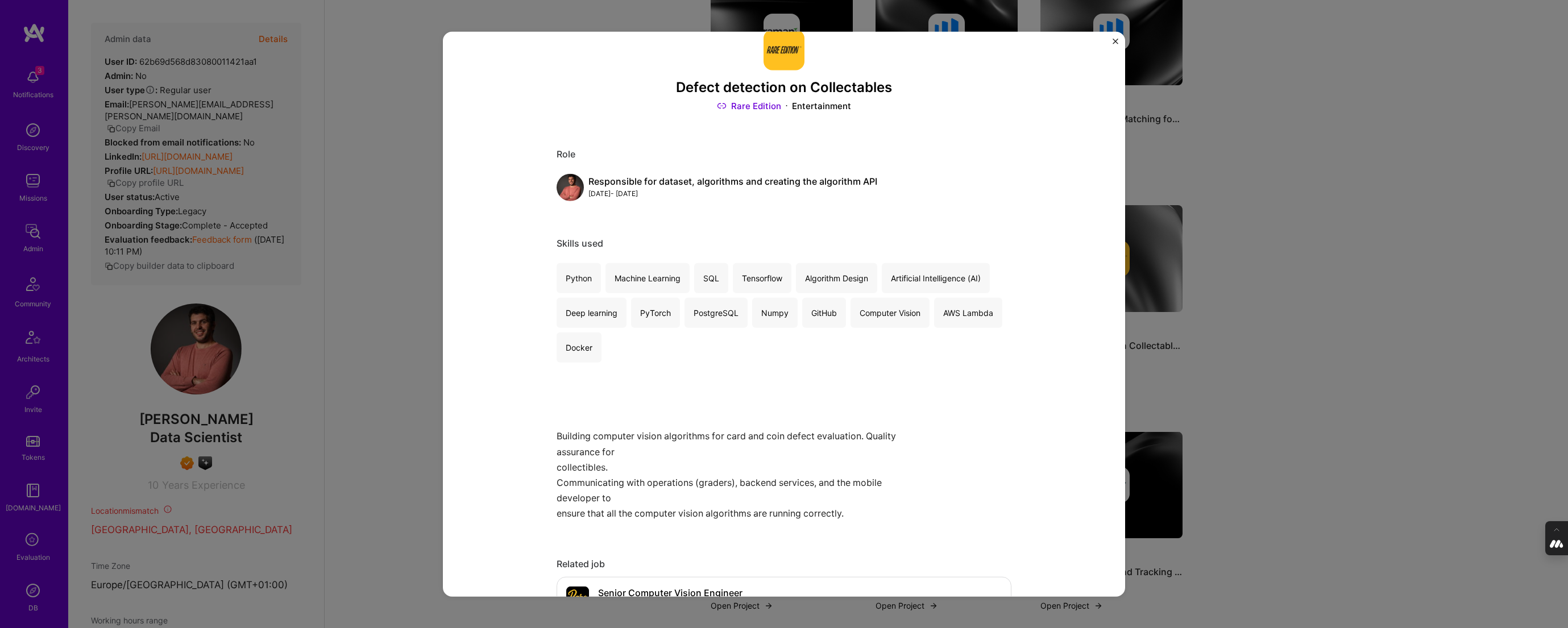
scroll to position [27, 0]
click at [1246, 348] on div "Defect detection on Collectables Rare Edition Entertainment Role Responsible fo…" at bounding box center [784, 314] width 1568 height 628
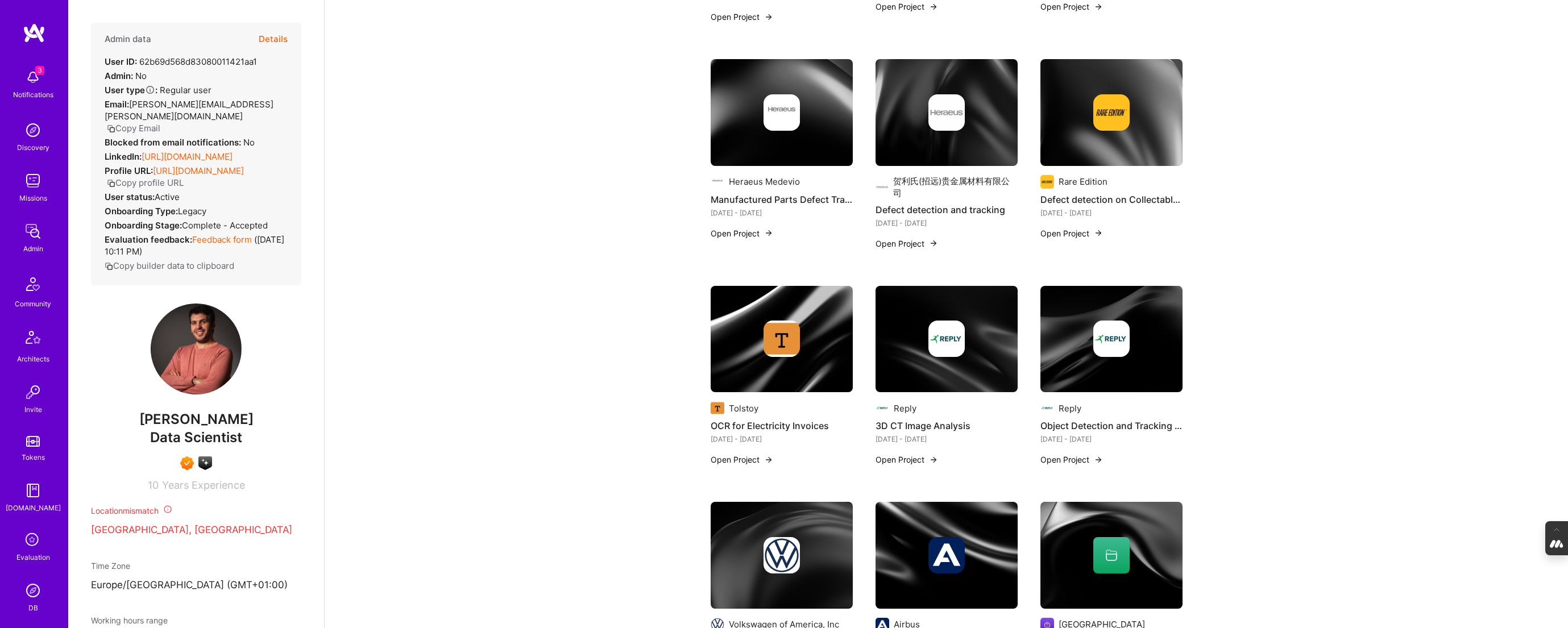
scroll to position [703, 0]
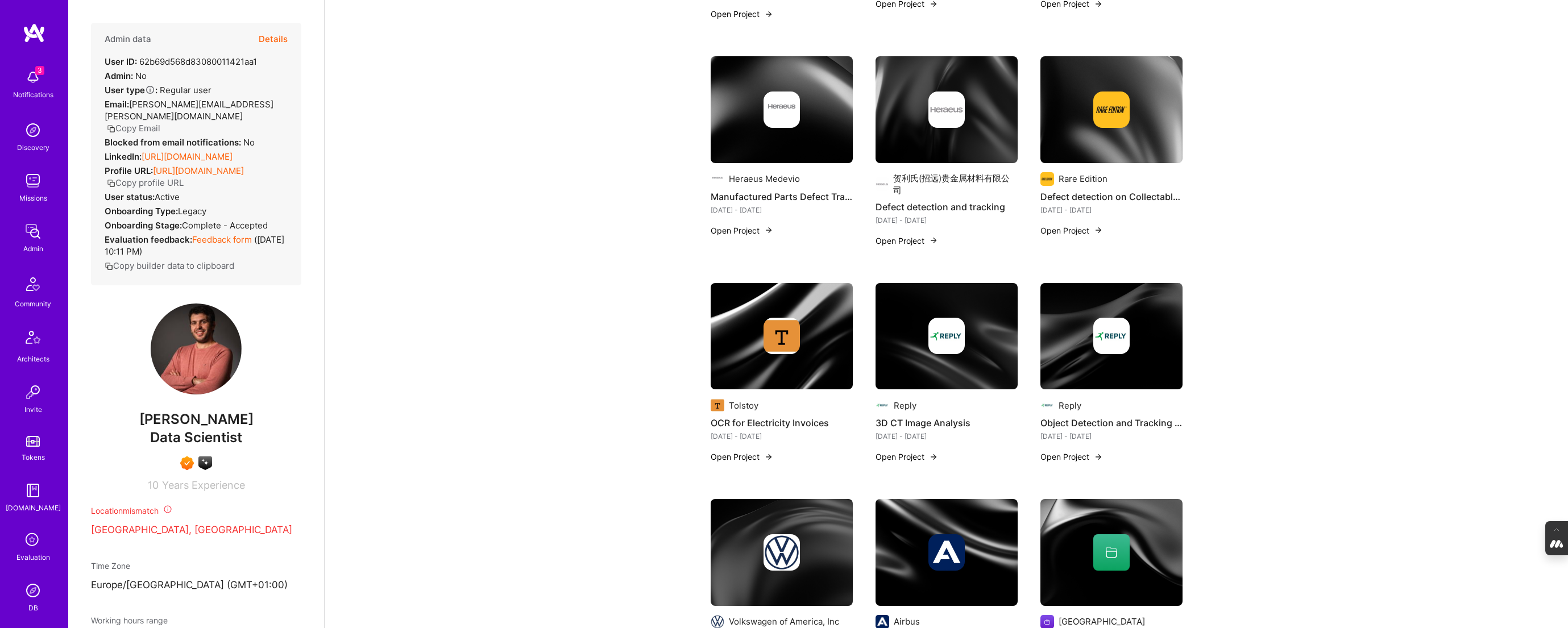
click at [734, 323] on div at bounding box center [781, 336] width 142 height 36
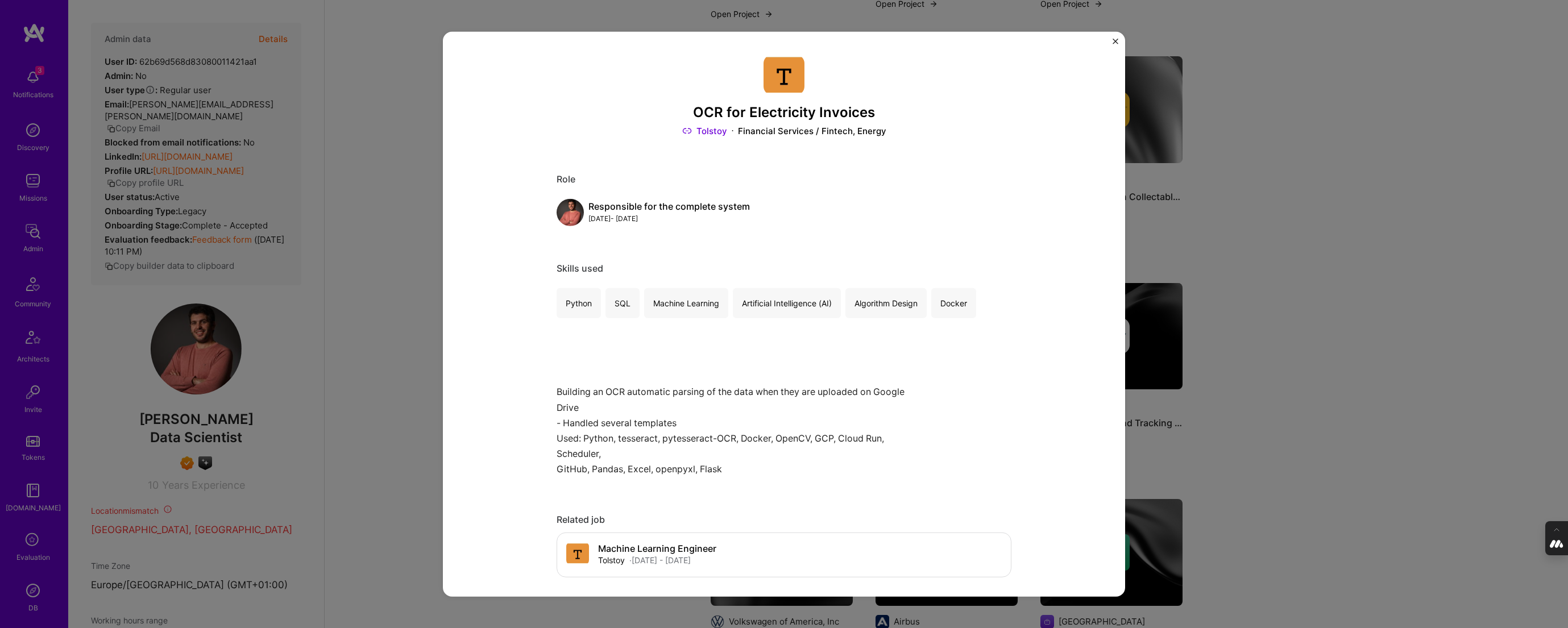
click at [1264, 322] on div "OCR for Electricity Invoices Tolstoy Financial Services / Fintech, Energy Role …" at bounding box center [784, 314] width 1568 height 628
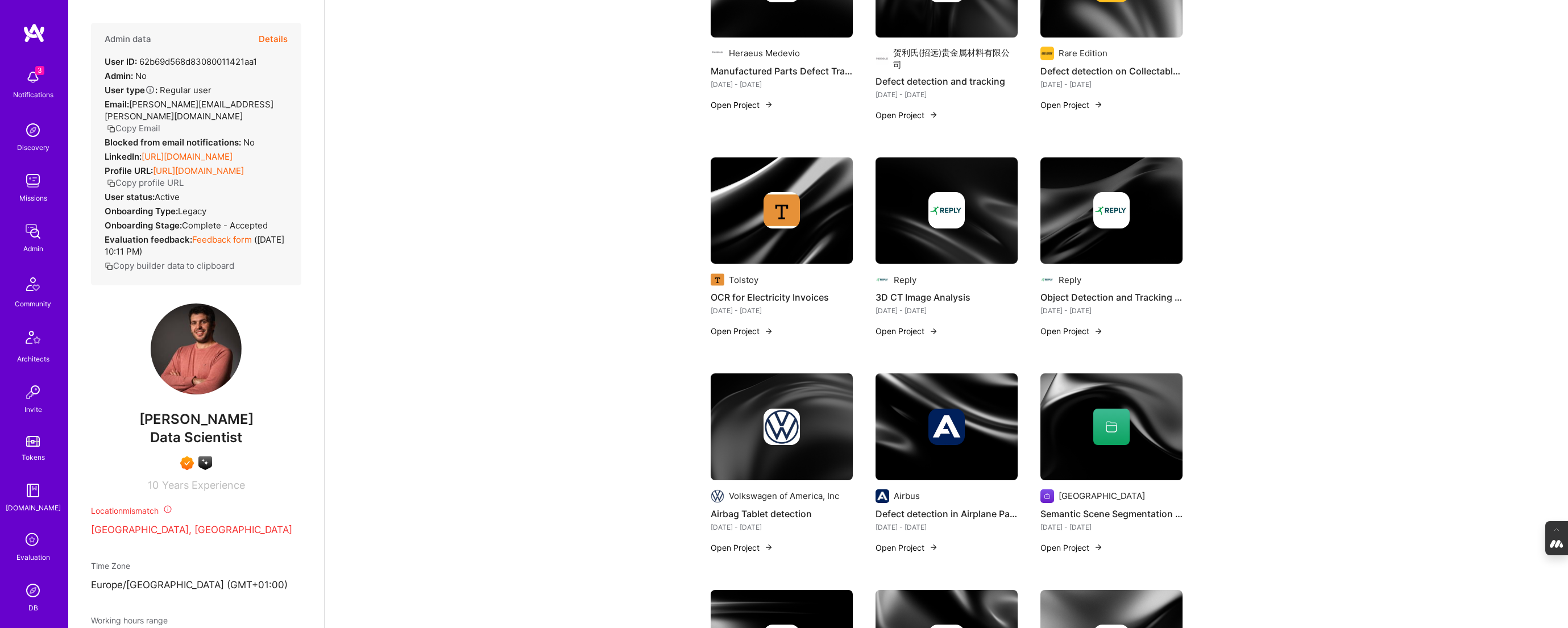
scroll to position [833, 0]
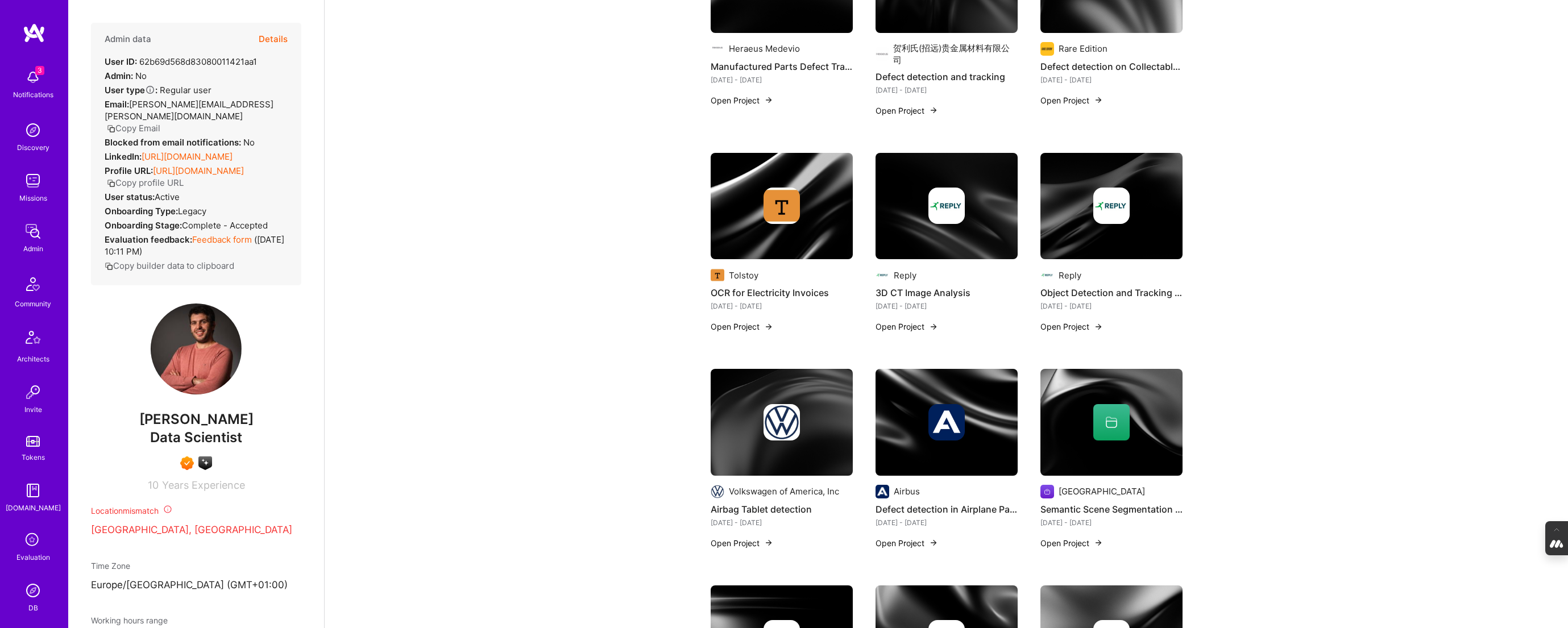
click at [948, 205] on img at bounding box center [946, 207] width 142 height 107
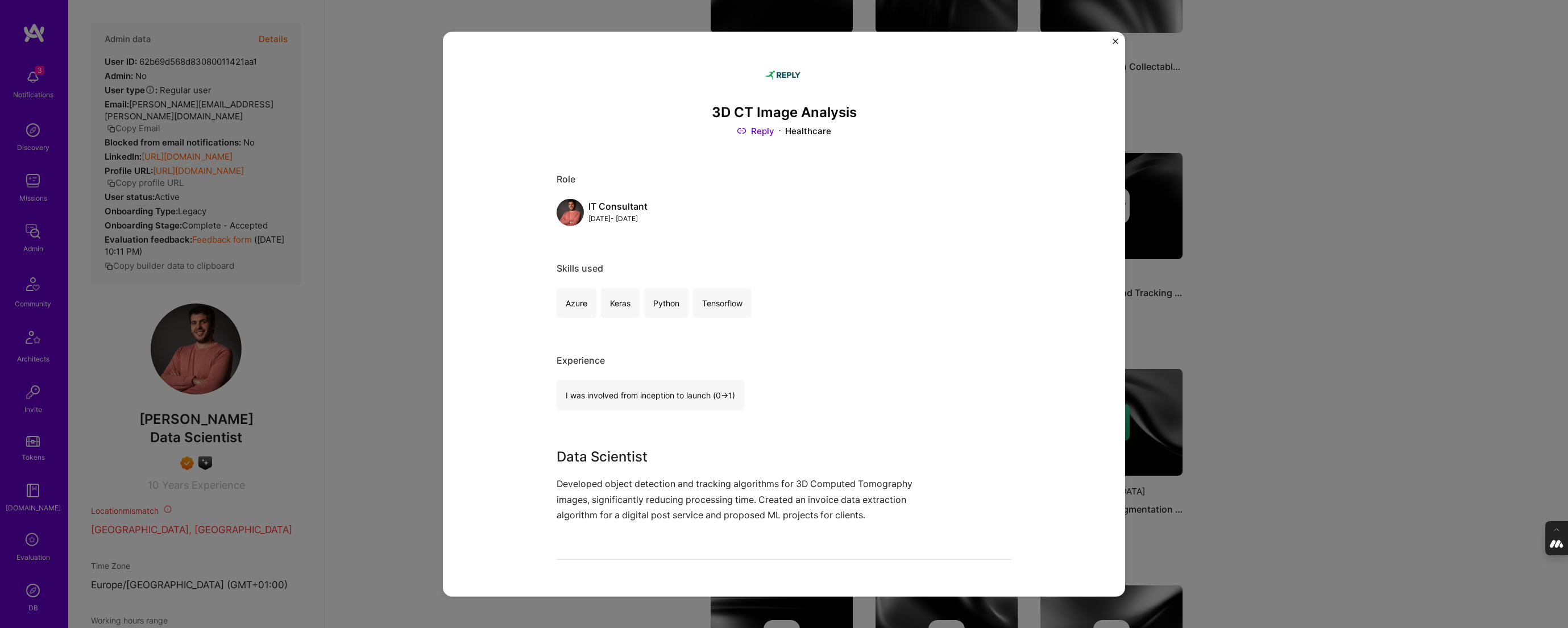
click at [1233, 293] on div "3D CT Image Analysis Reply Healthcare Role IT Consultant Aug, 2019 - May, 2021 …" at bounding box center [784, 314] width 1568 height 628
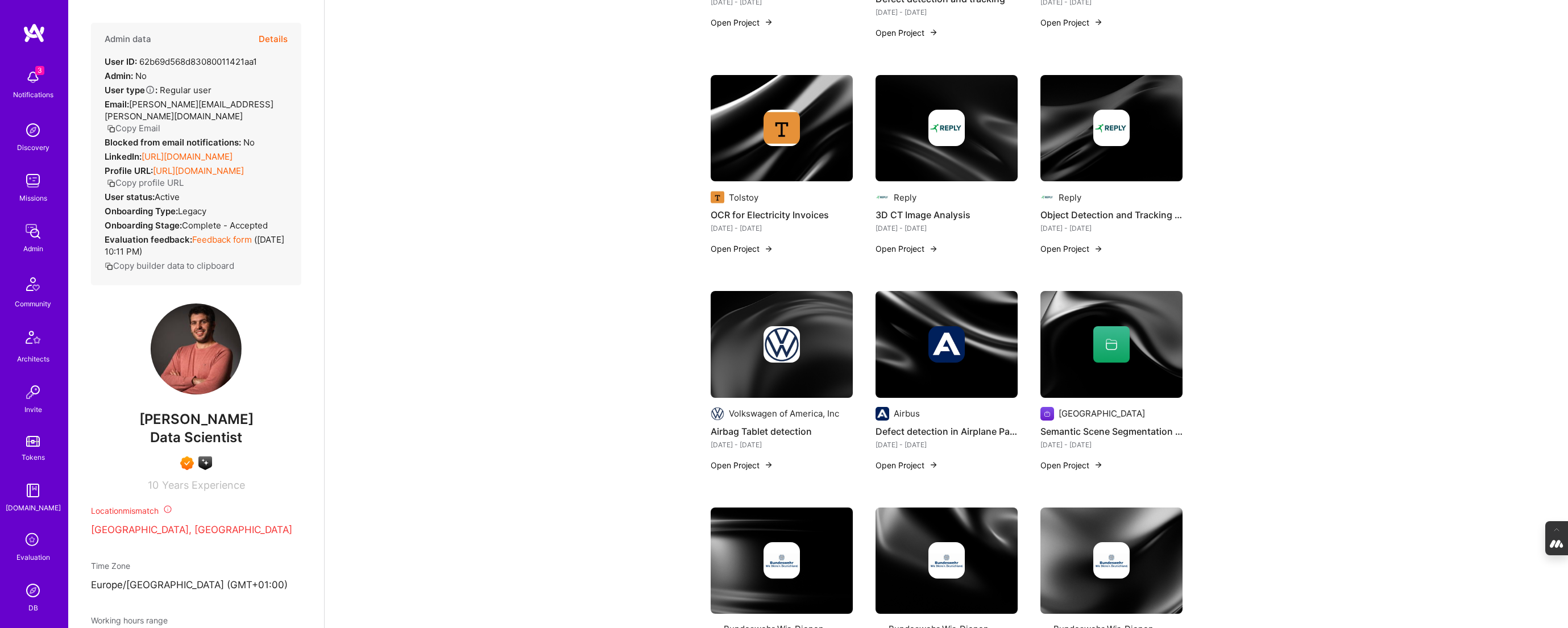
scroll to position [912, 0]
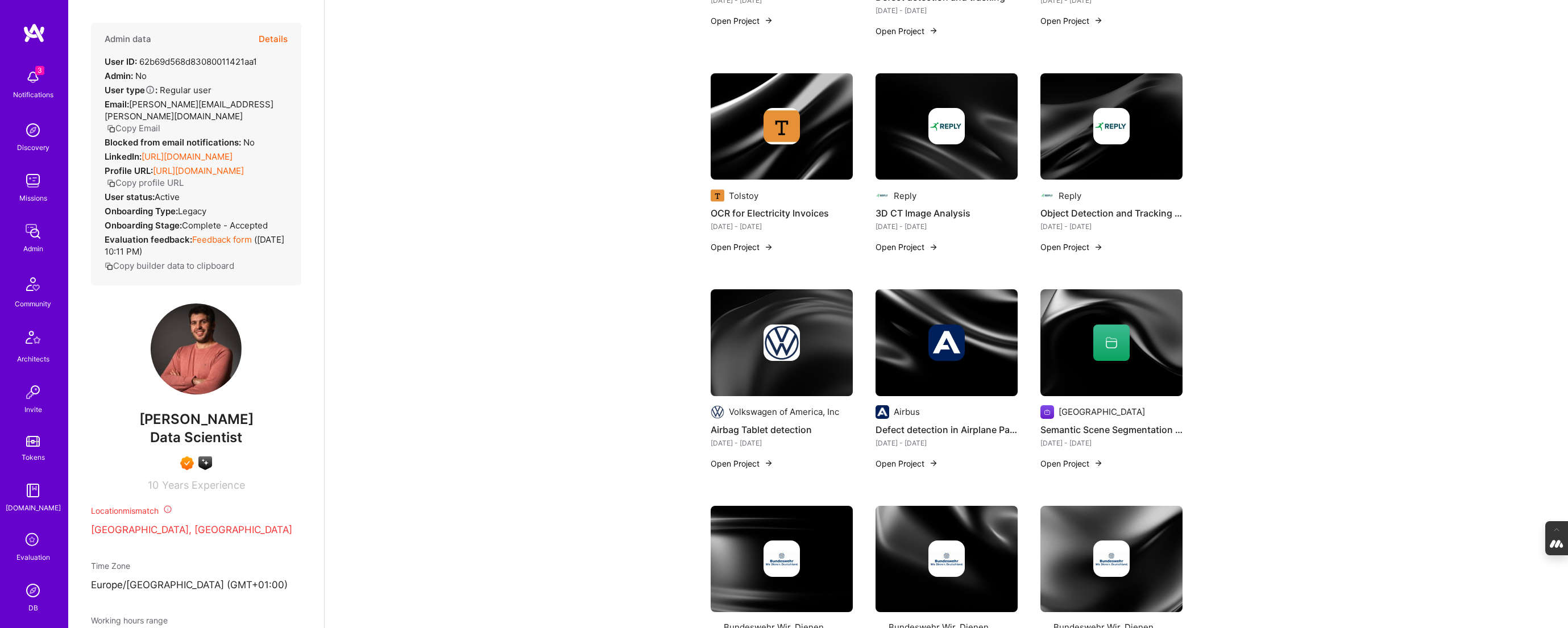
click at [1094, 108] on img at bounding box center [1111, 126] width 36 height 36
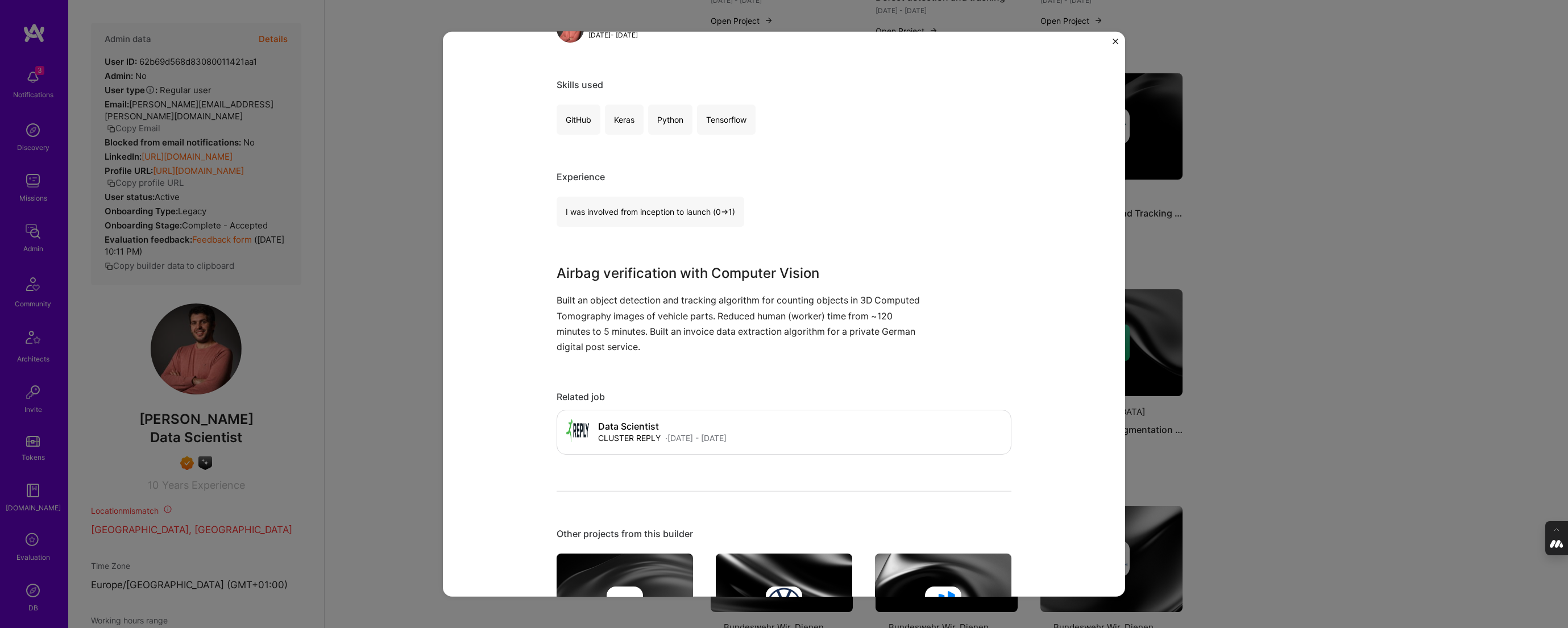
scroll to position [184, 0]
click at [1257, 298] on div "Object Detection and Tracking Project Reply 3D Printing Role Data Scientist Aug…" at bounding box center [784, 314] width 1568 height 628
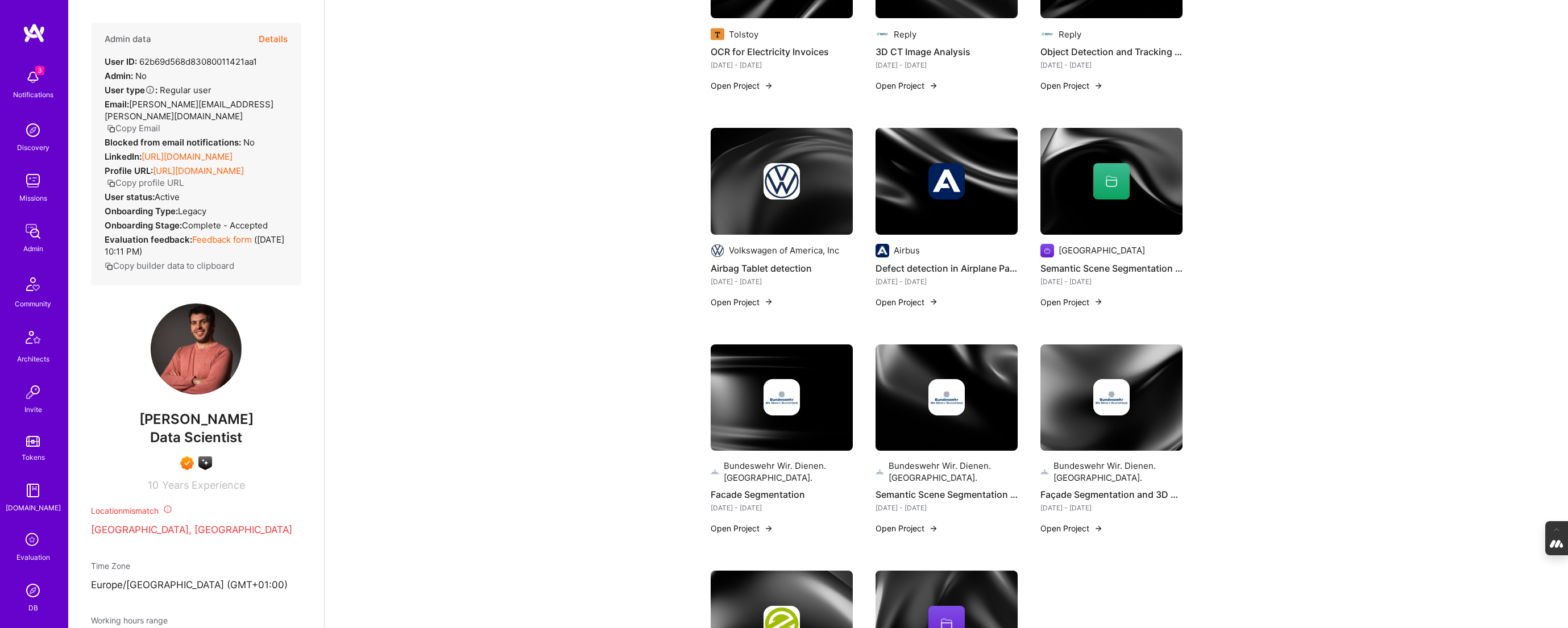
scroll to position [1084, 0]
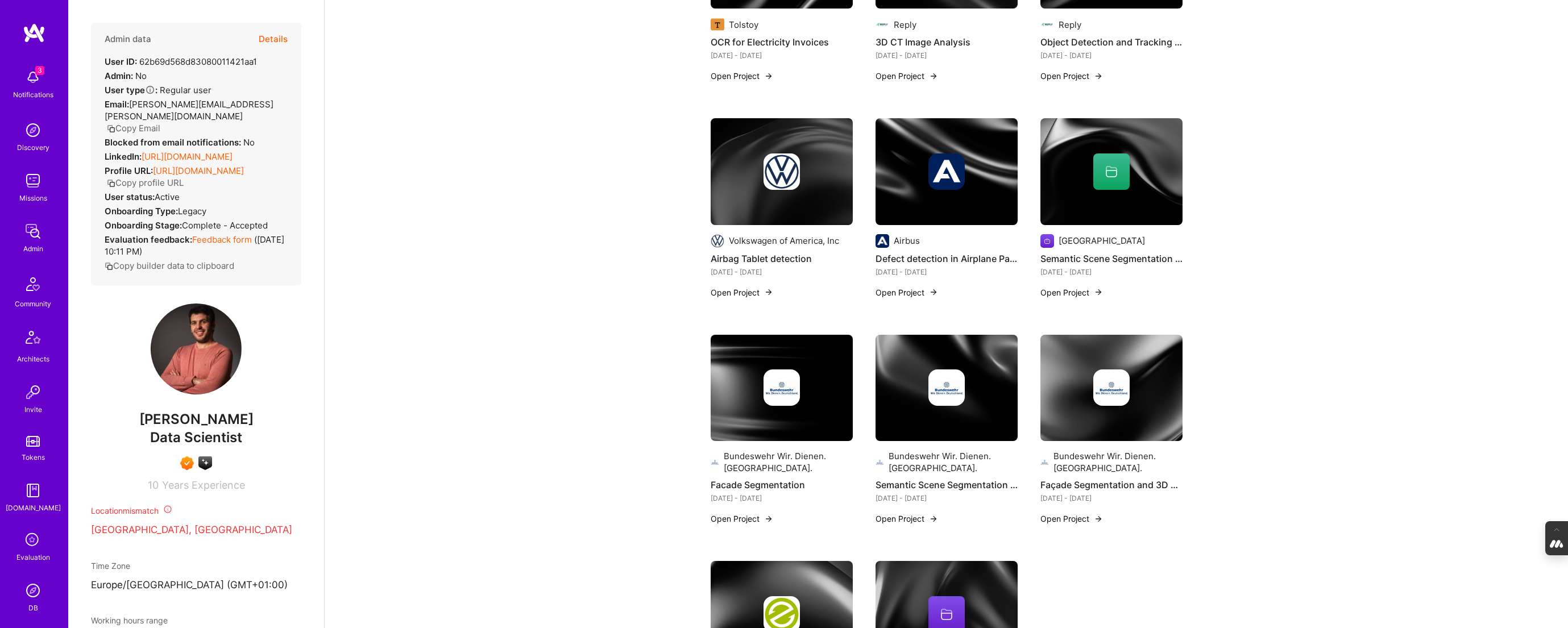
click at [743, 174] on img at bounding box center [781, 171] width 142 height 107
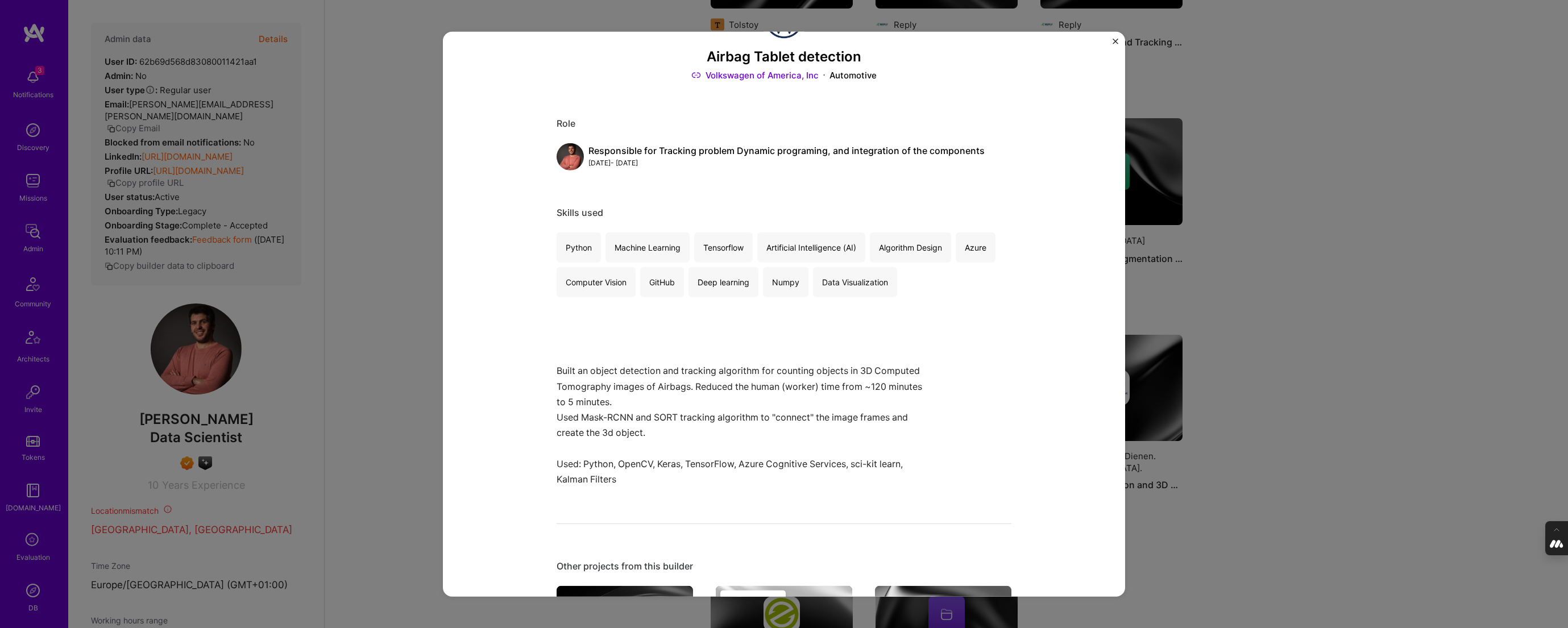
scroll to position [59, 0]
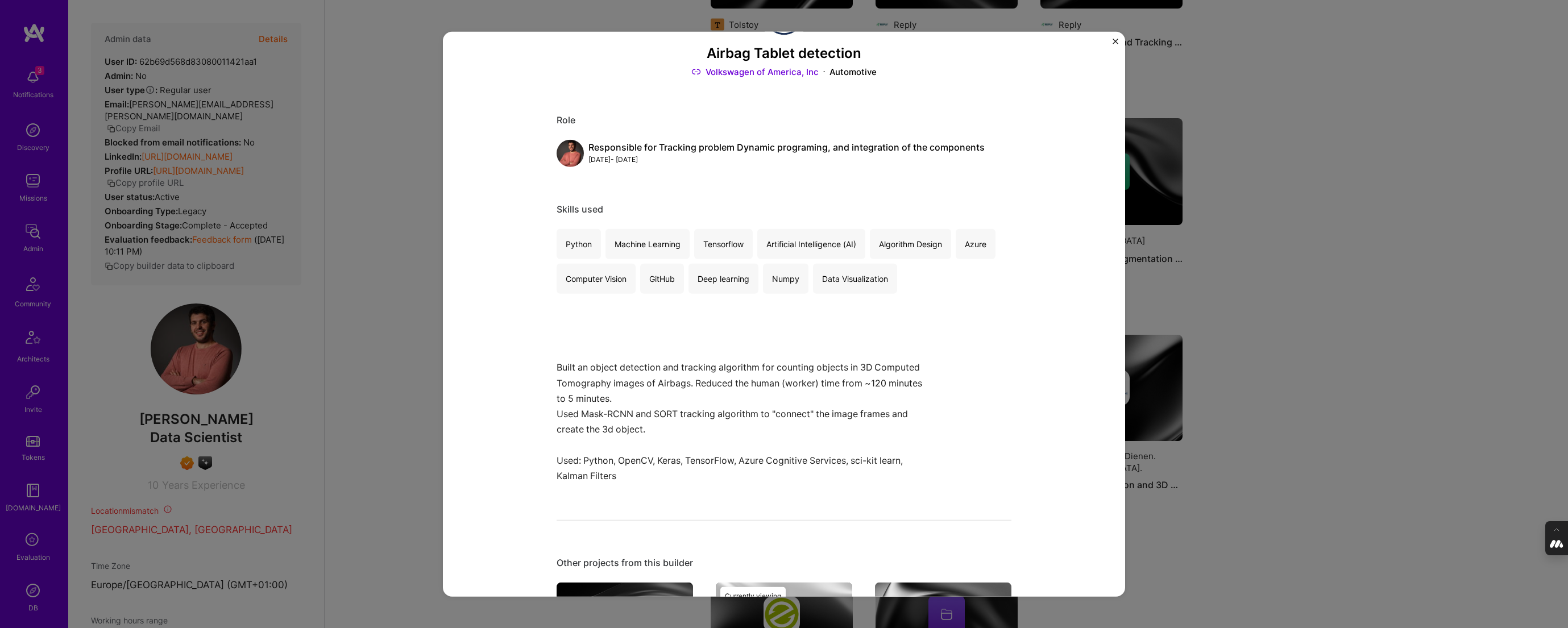
click at [1250, 300] on div "Airbag Tablet detection Volkswagen of America, Inc Automotive Role Responsible …" at bounding box center [784, 314] width 1568 height 628
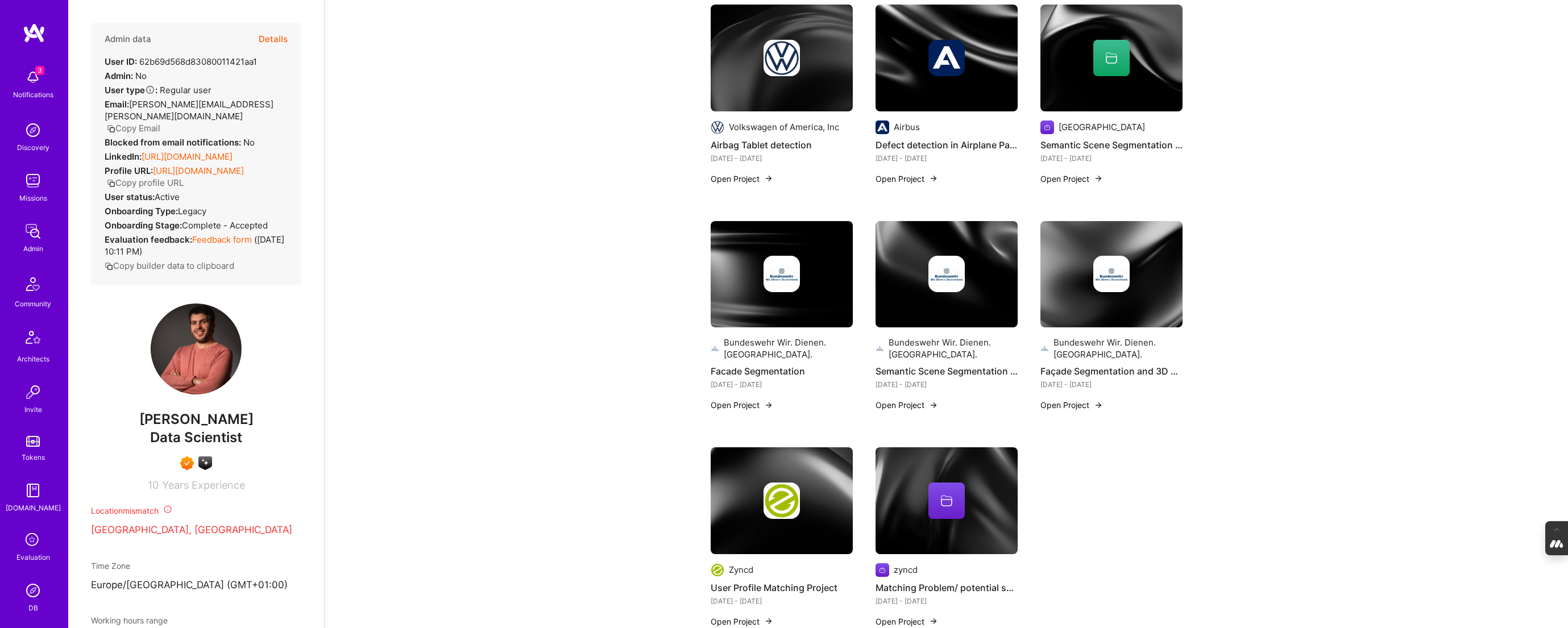
scroll to position [1209, 0]
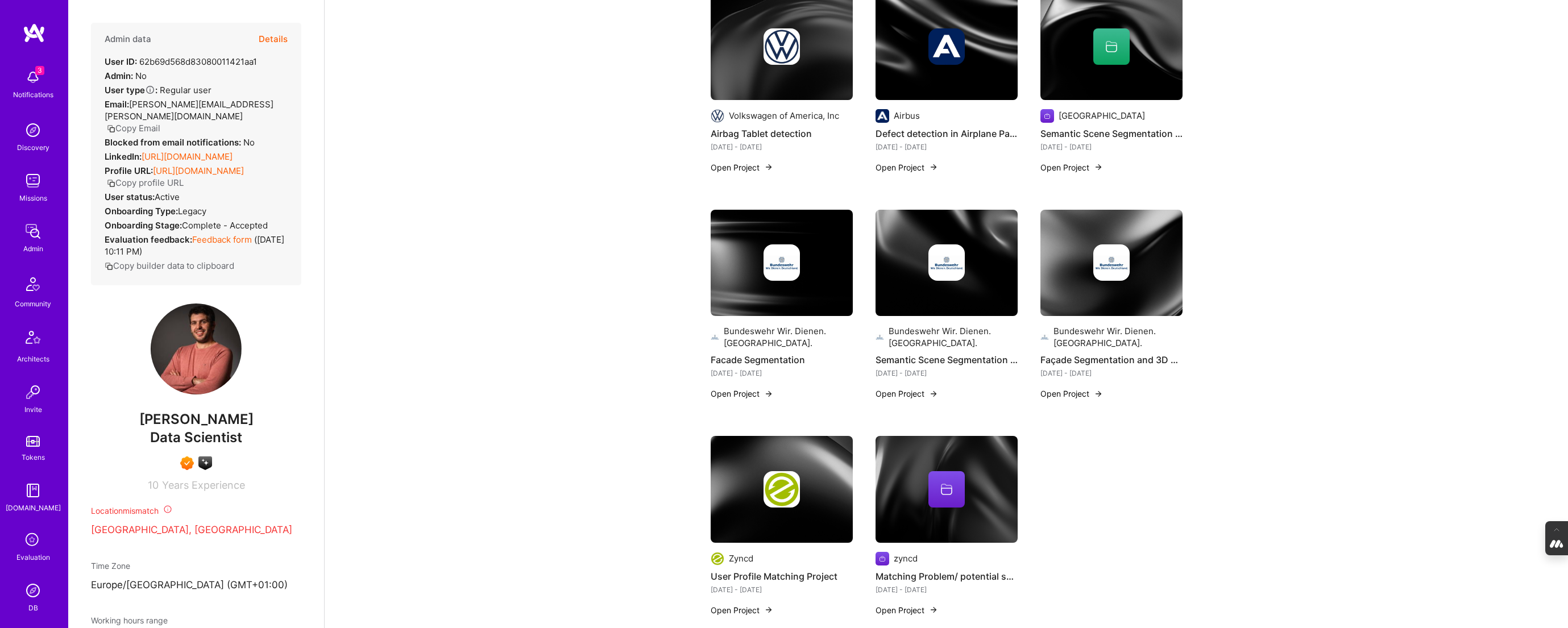
click at [910, 224] on img at bounding box center [946, 263] width 142 height 107
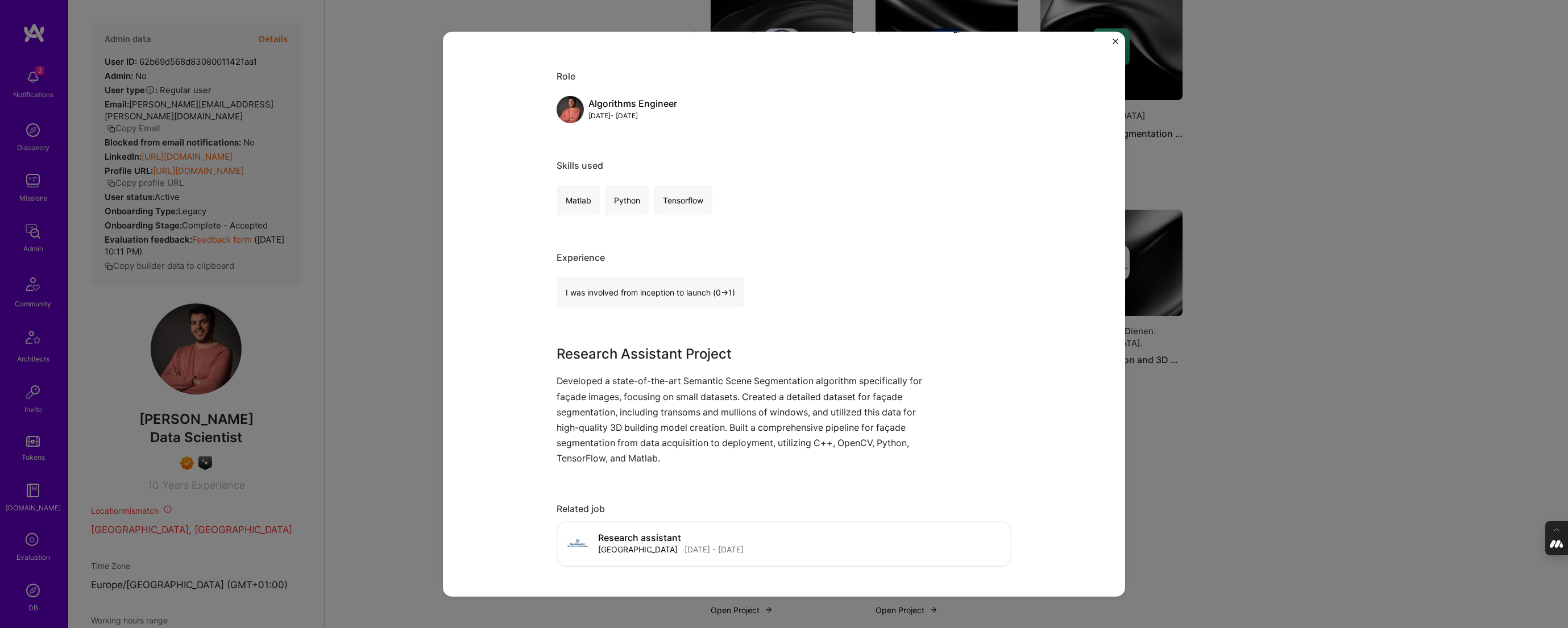
scroll to position [125, 0]
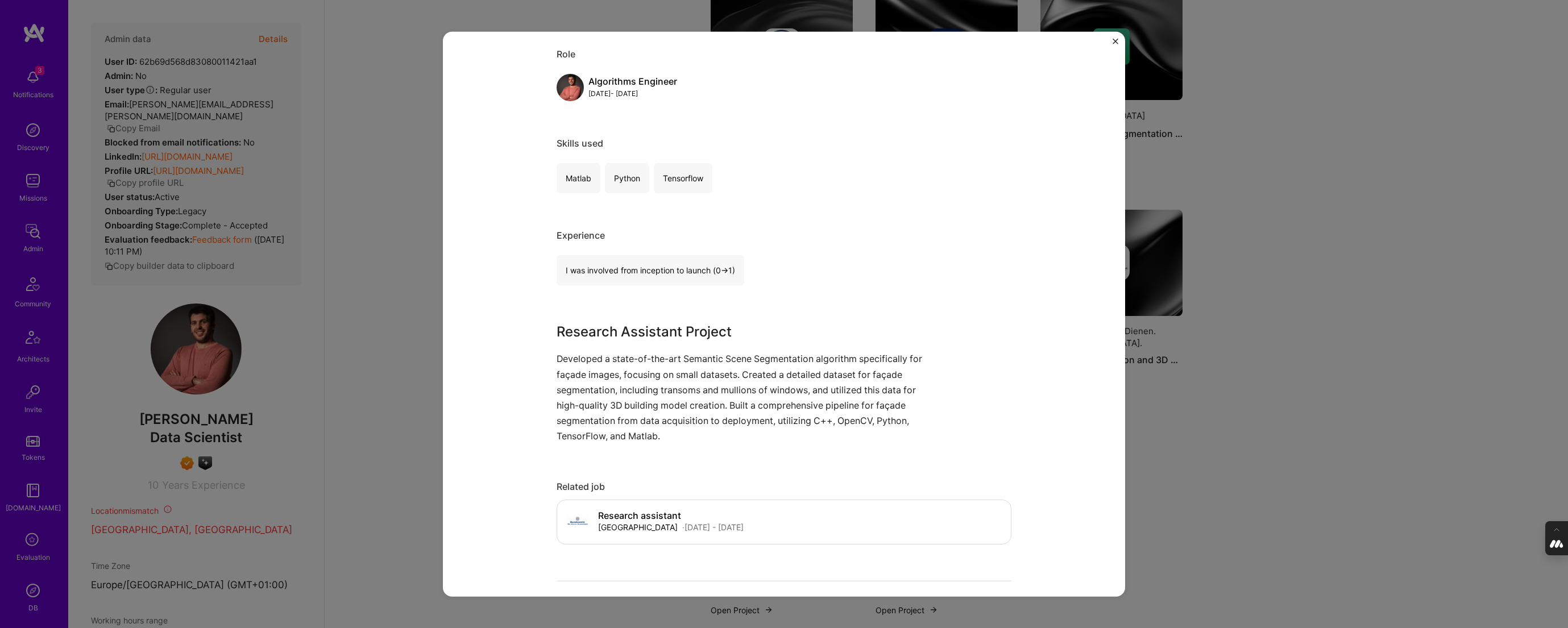
click at [1278, 357] on div "Semantic Scene Segmentation for Façade Images Bundeswehr Wir. Dienen. Deutschla…" at bounding box center [784, 314] width 1568 height 628
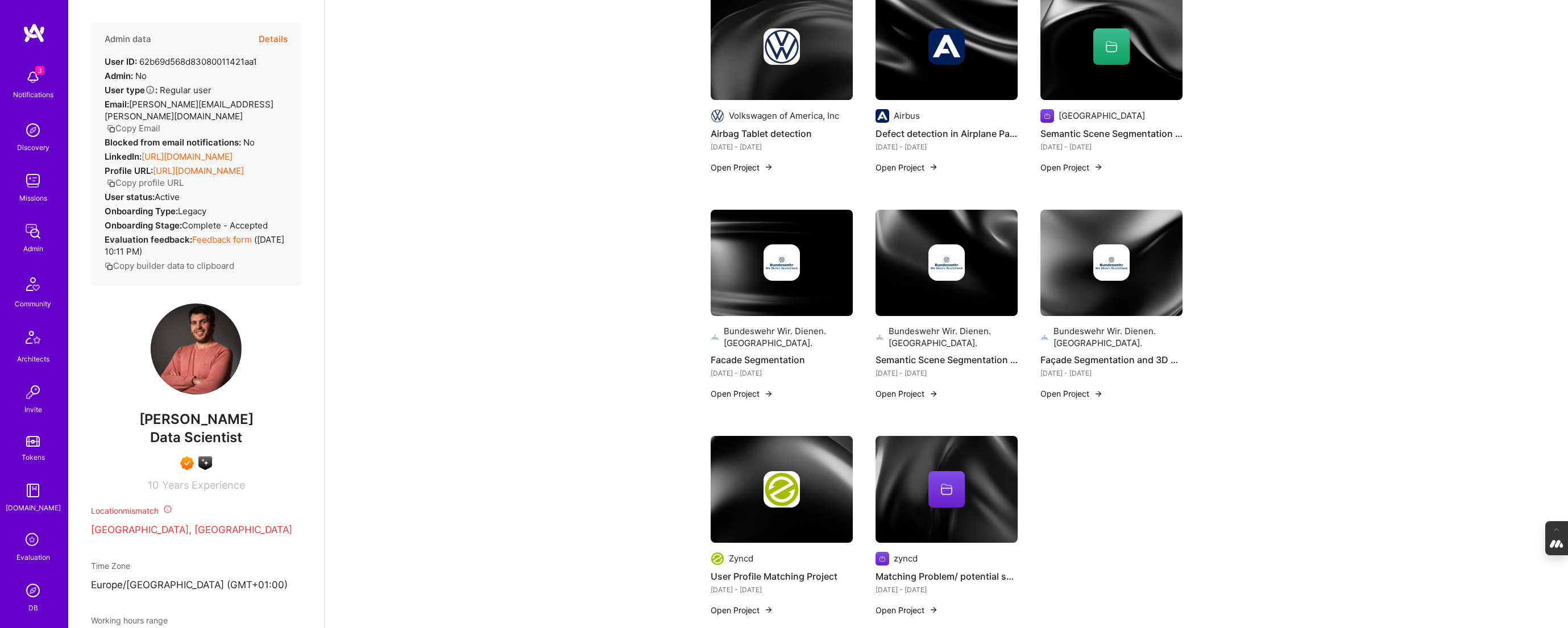
click at [1111, 289] on img at bounding box center [1111, 263] width 142 height 107
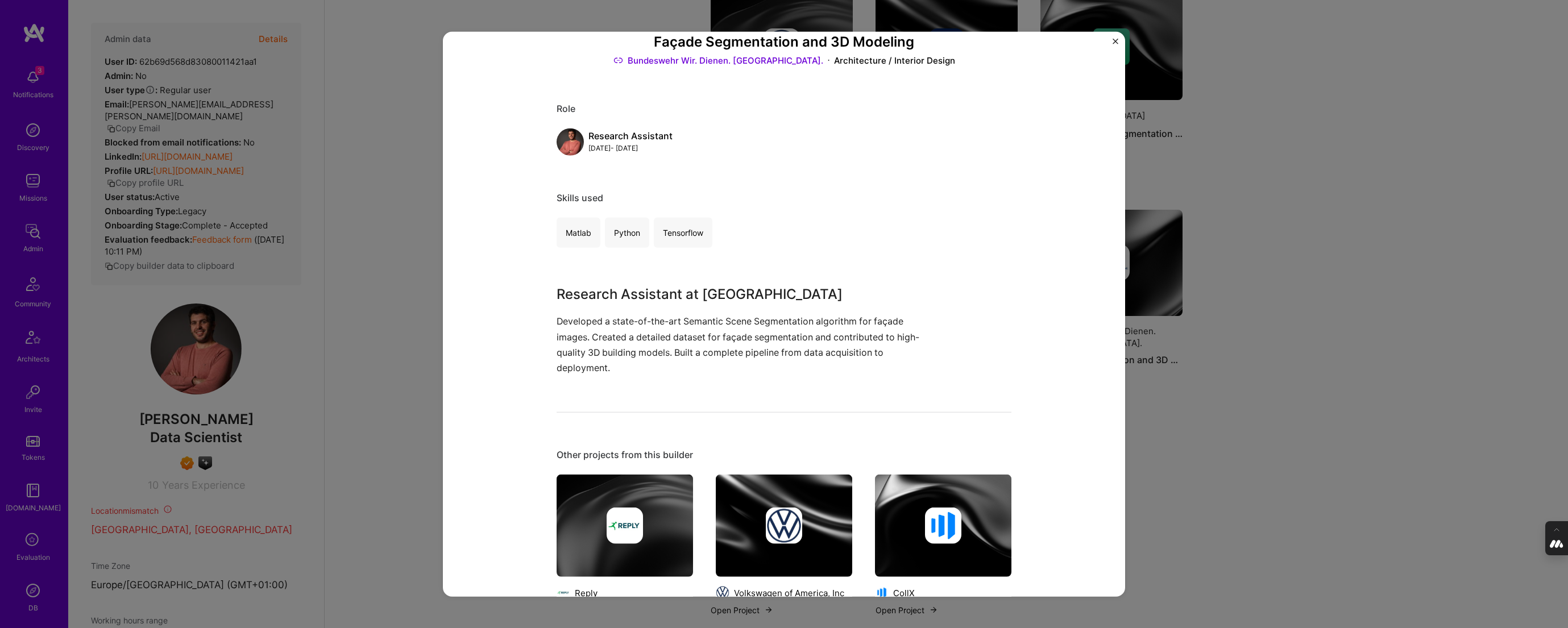
scroll to position [85, 0]
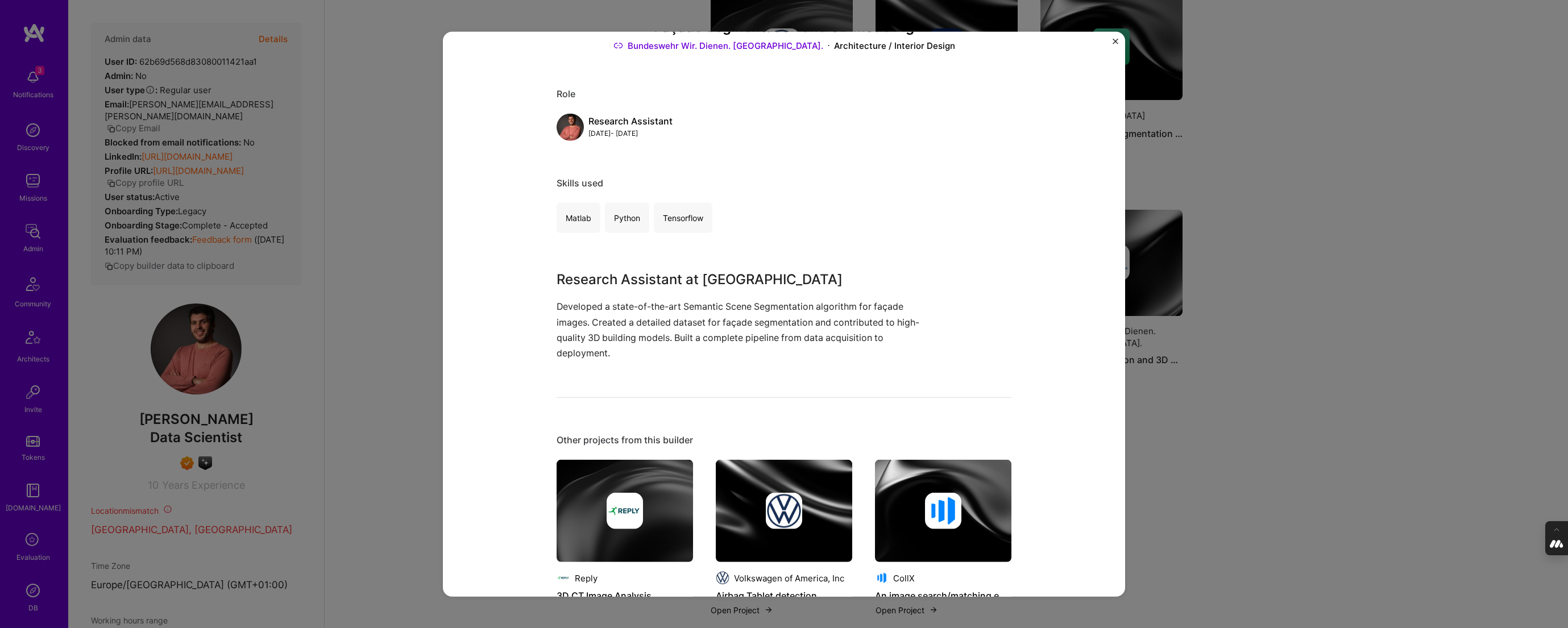
click at [1243, 421] on div "Façade Segmentation and 3D Modeling Bundeswehr Wir. Dienen. Deutschland. Archit…" at bounding box center [784, 314] width 1568 height 628
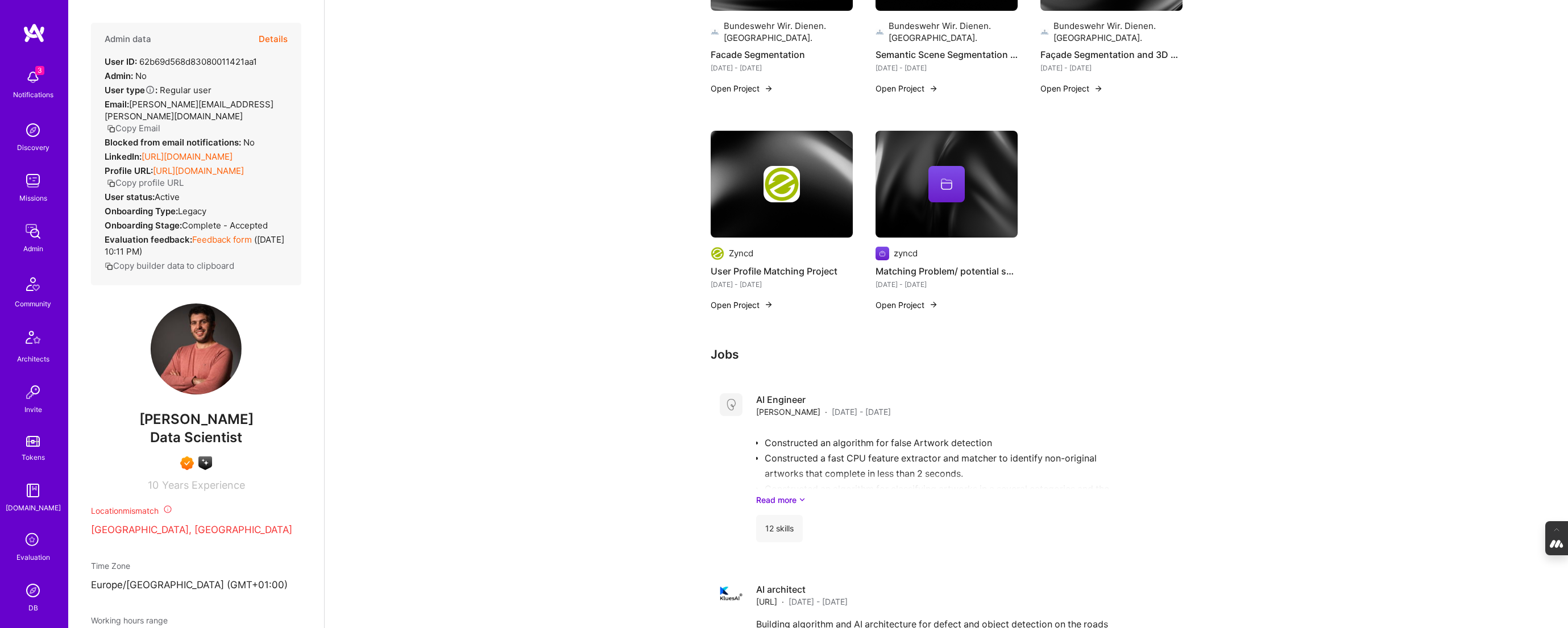
scroll to position [1518, 0]
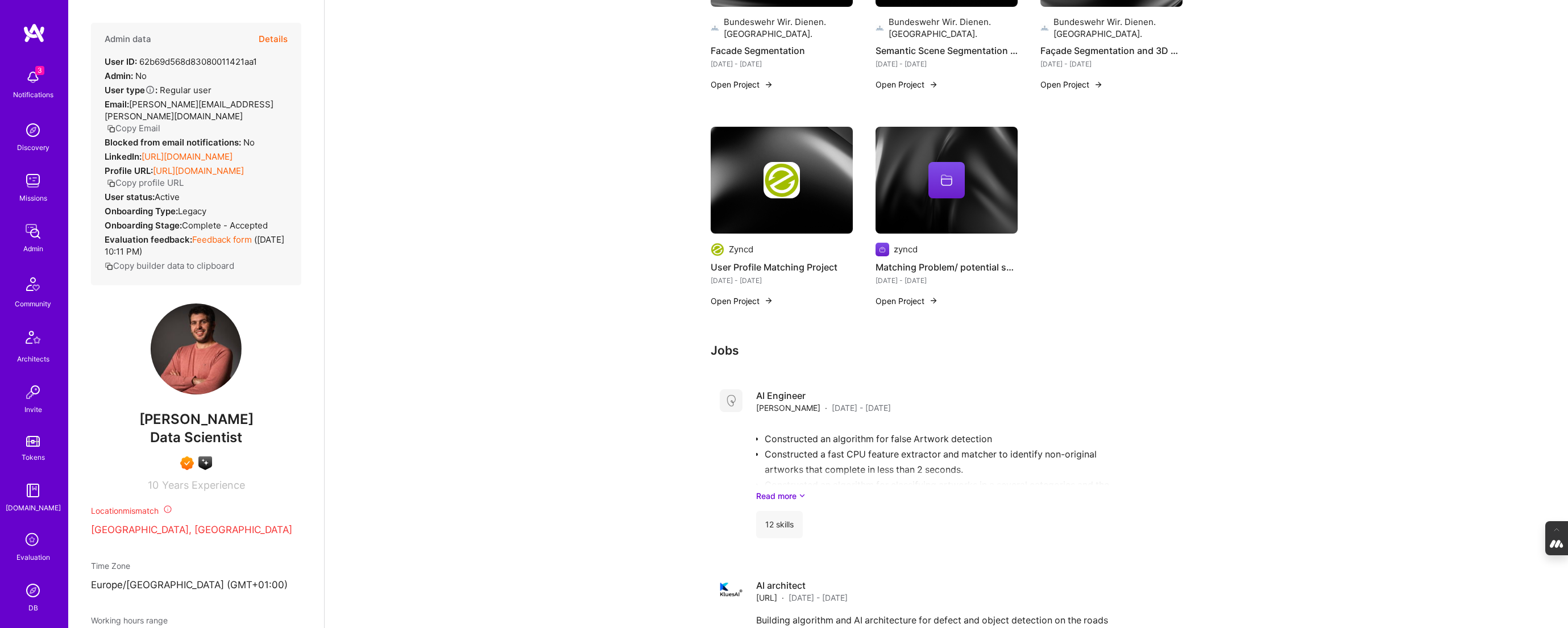
click at [779, 190] on img at bounding box center [781, 180] width 142 height 107
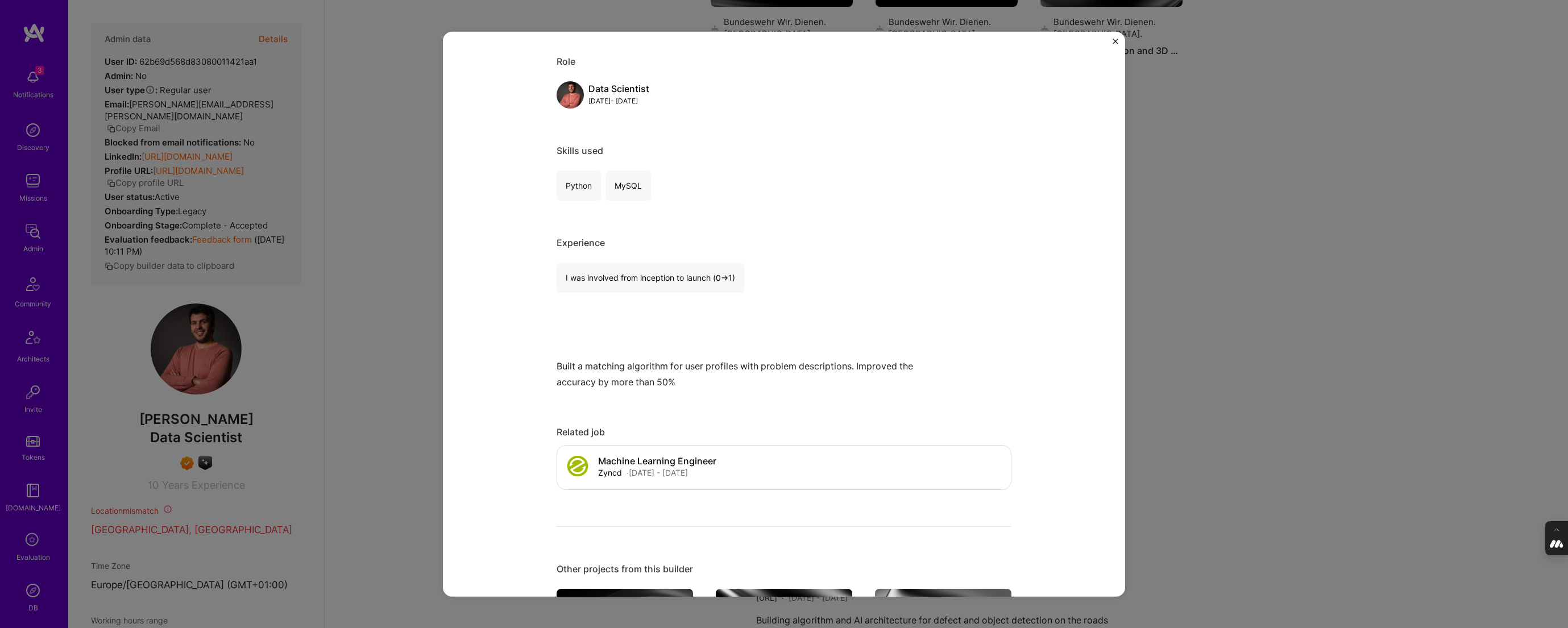
scroll to position [120, 0]
click at [1203, 252] on div "User Profile Matching Project Zyncd 3D Printing Role Data Scientist Dec, 2014 -…" at bounding box center [784, 314] width 1568 height 628
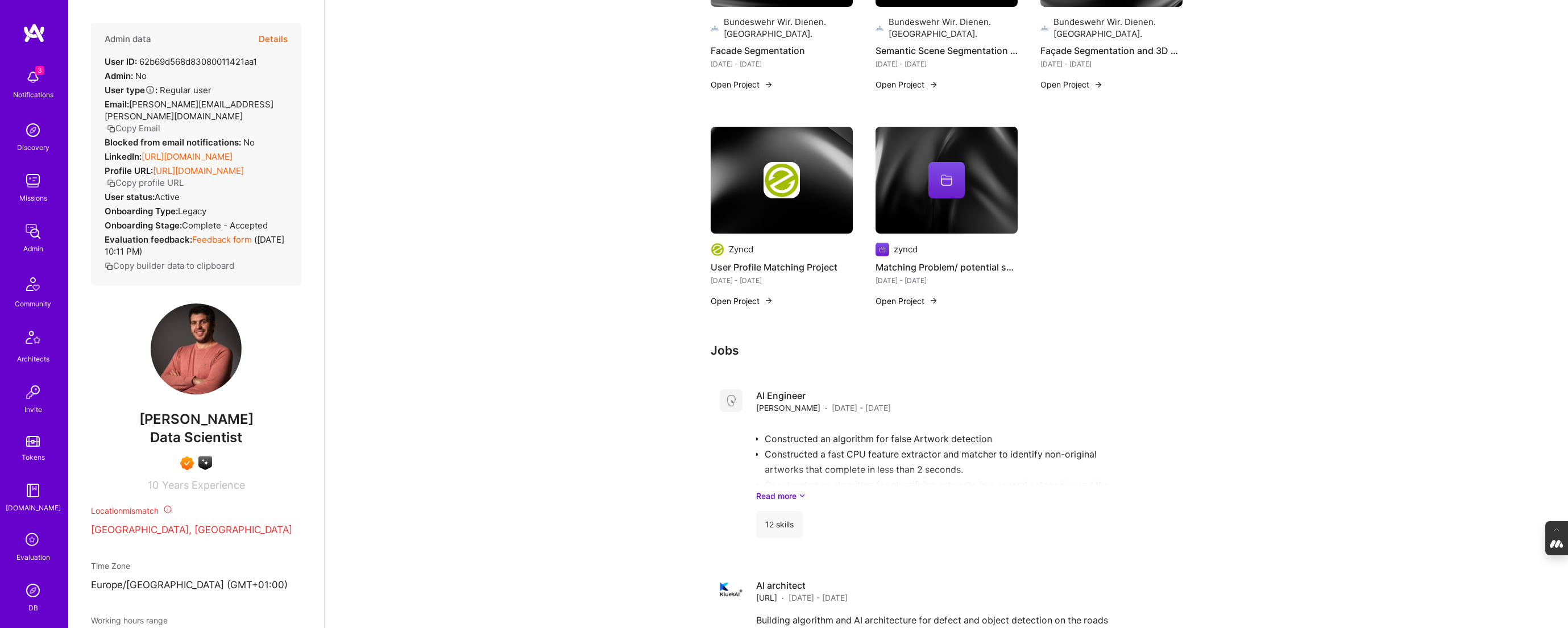
click at [918, 192] on img at bounding box center [946, 180] width 142 height 107
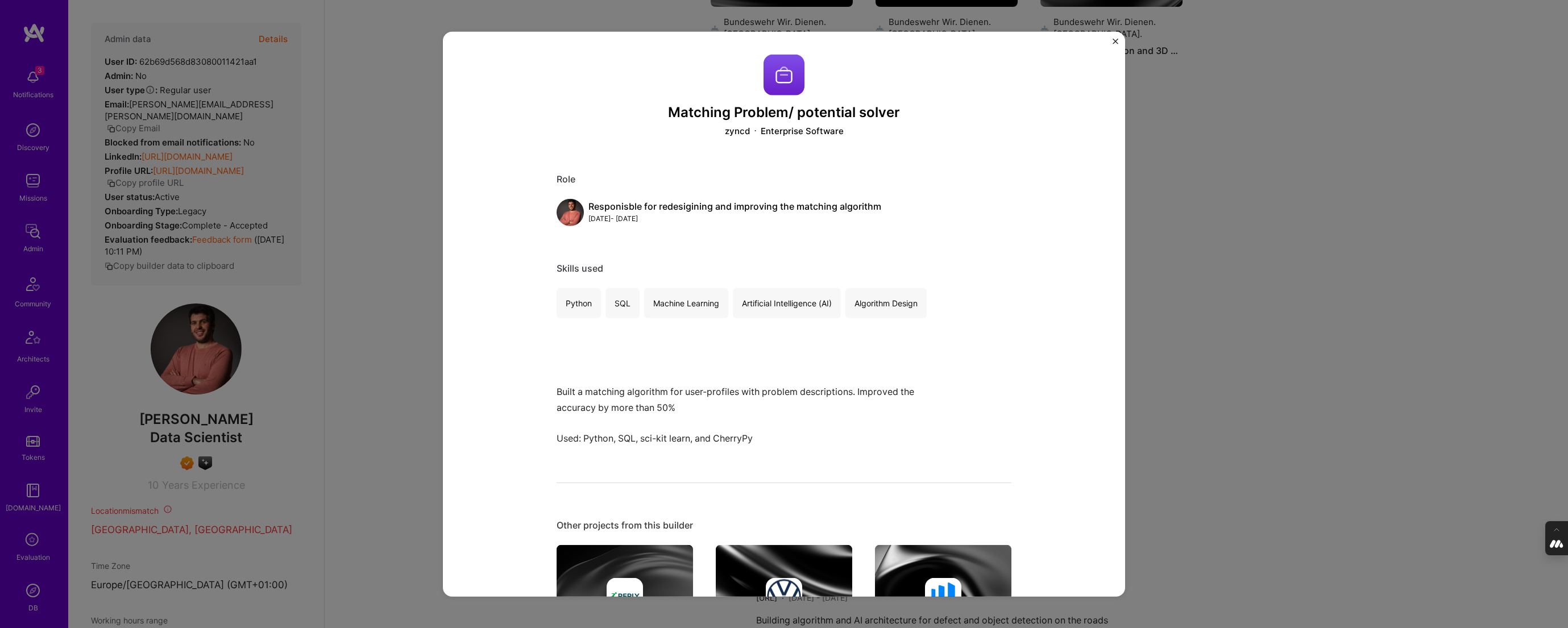
click at [1243, 340] on div "Matching Problem/ potential solver zyncd Enterprise Software Role Responisble f…" at bounding box center [784, 314] width 1568 height 628
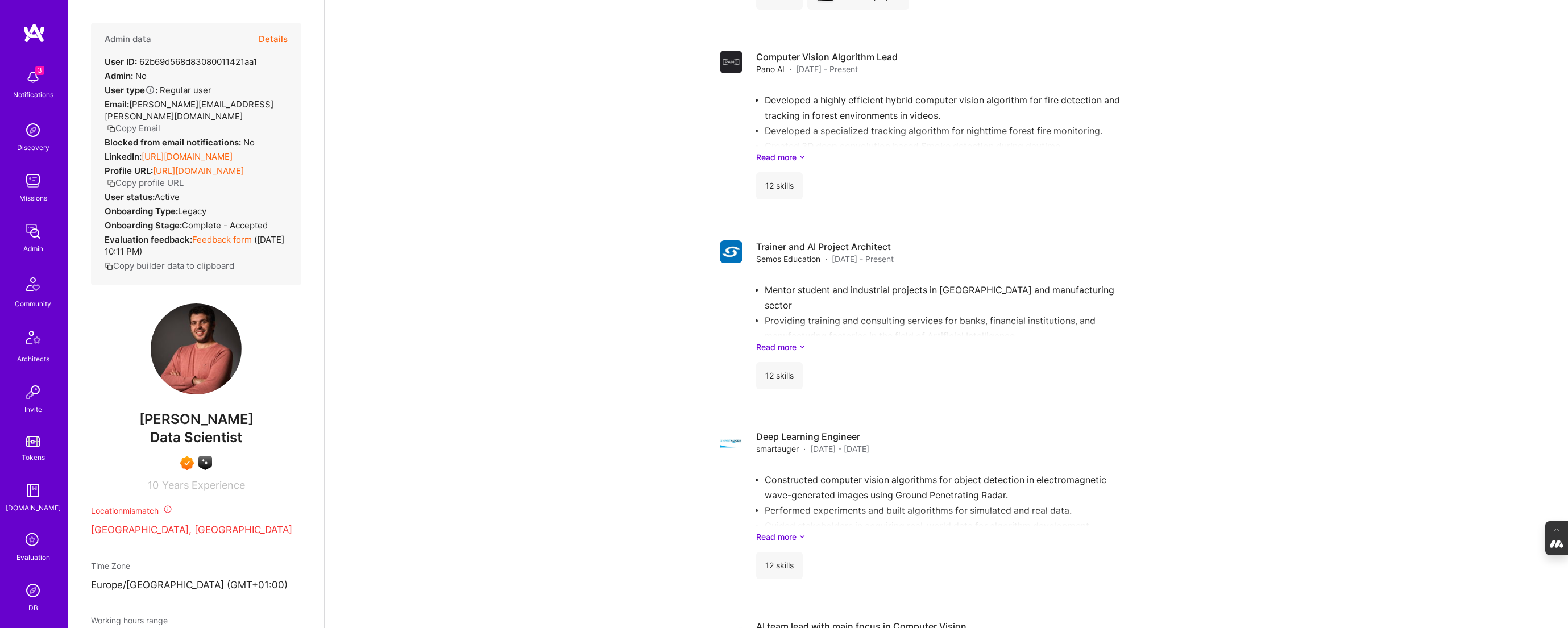
scroll to position [2209, 0]
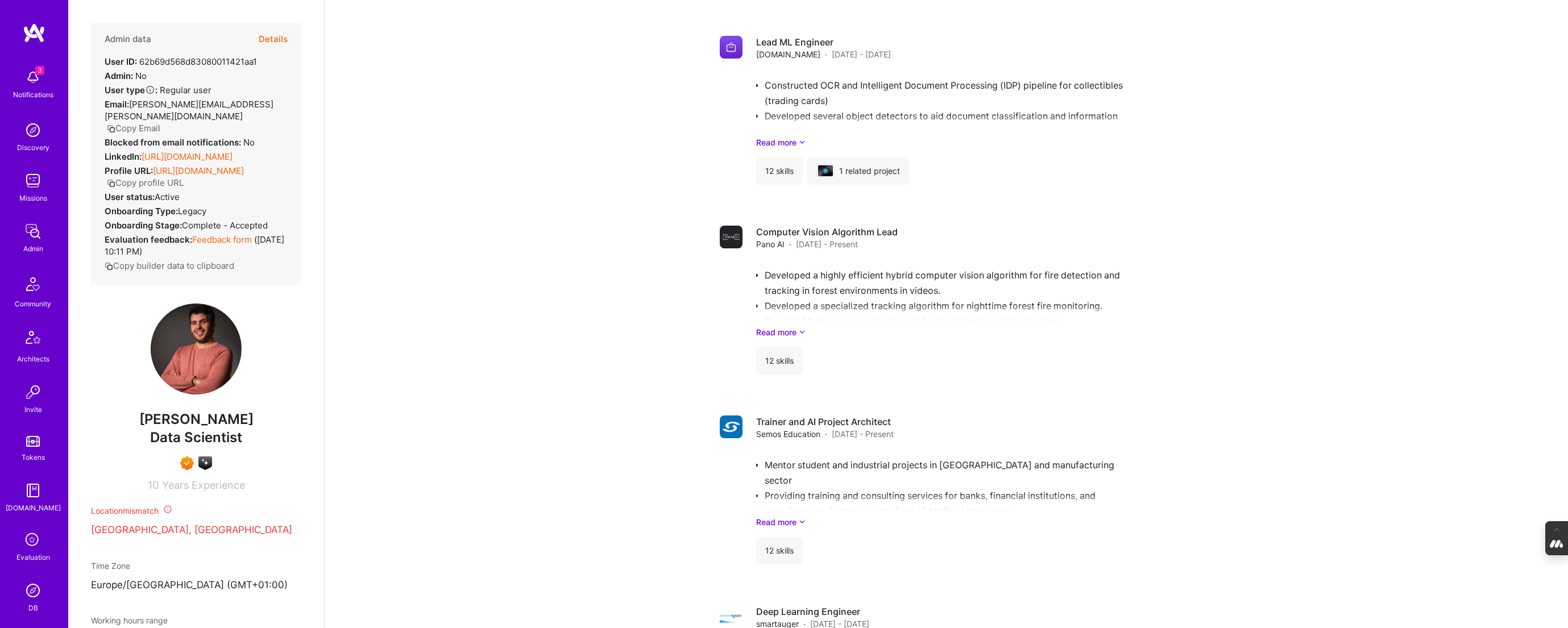
click at [270, 36] on button "Details" at bounding box center [273, 39] width 29 height 33
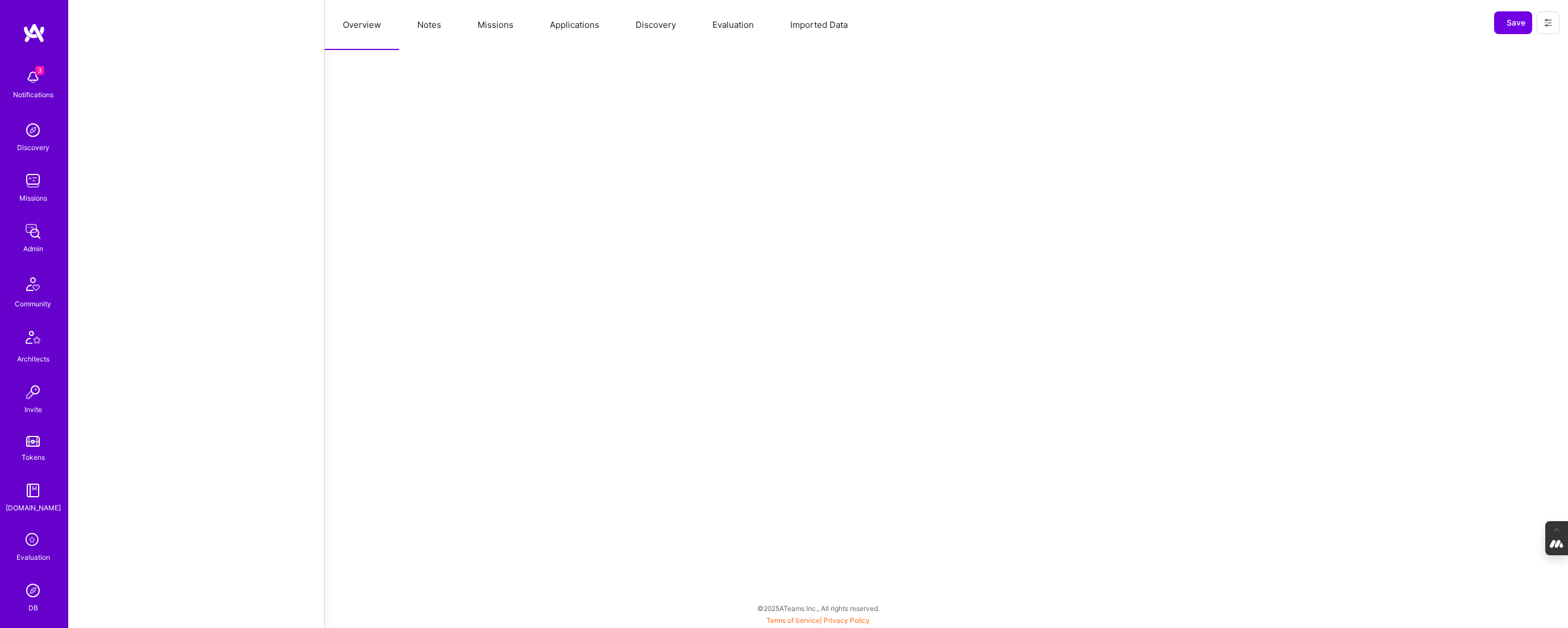
scroll to position [2047, 0]
click at [740, 21] on button "Evaluation" at bounding box center [733, 25] width 78 height 50
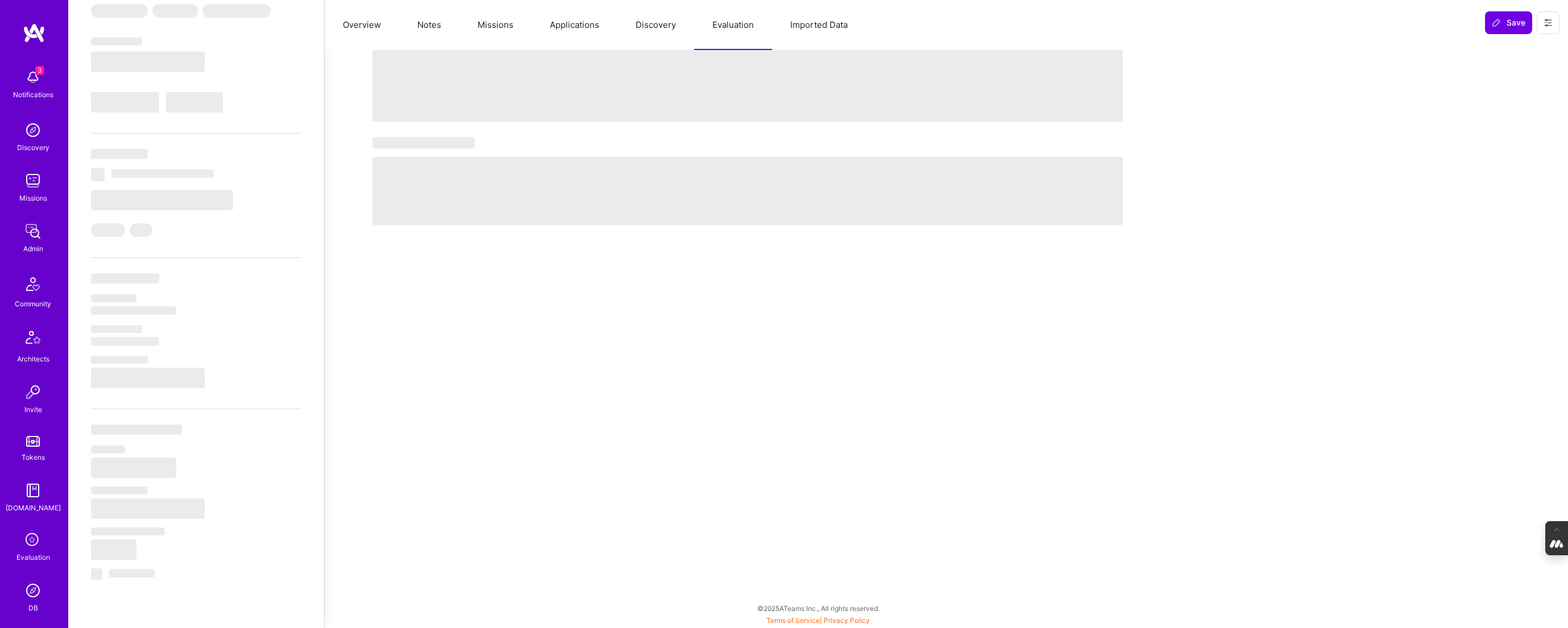
scroll to position [181, 0]
select select "Right Now"
select select "7"
select select "4"
select select "7"
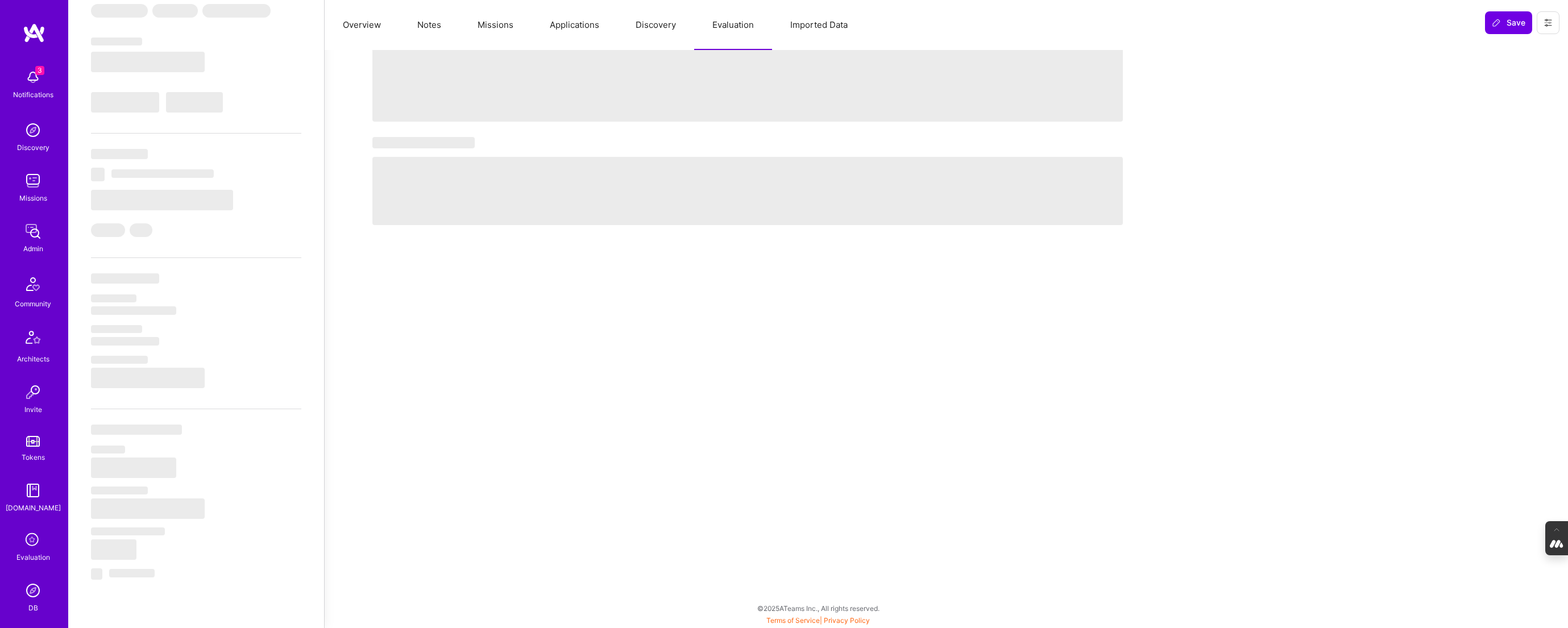
select select "7"
select select "MK"
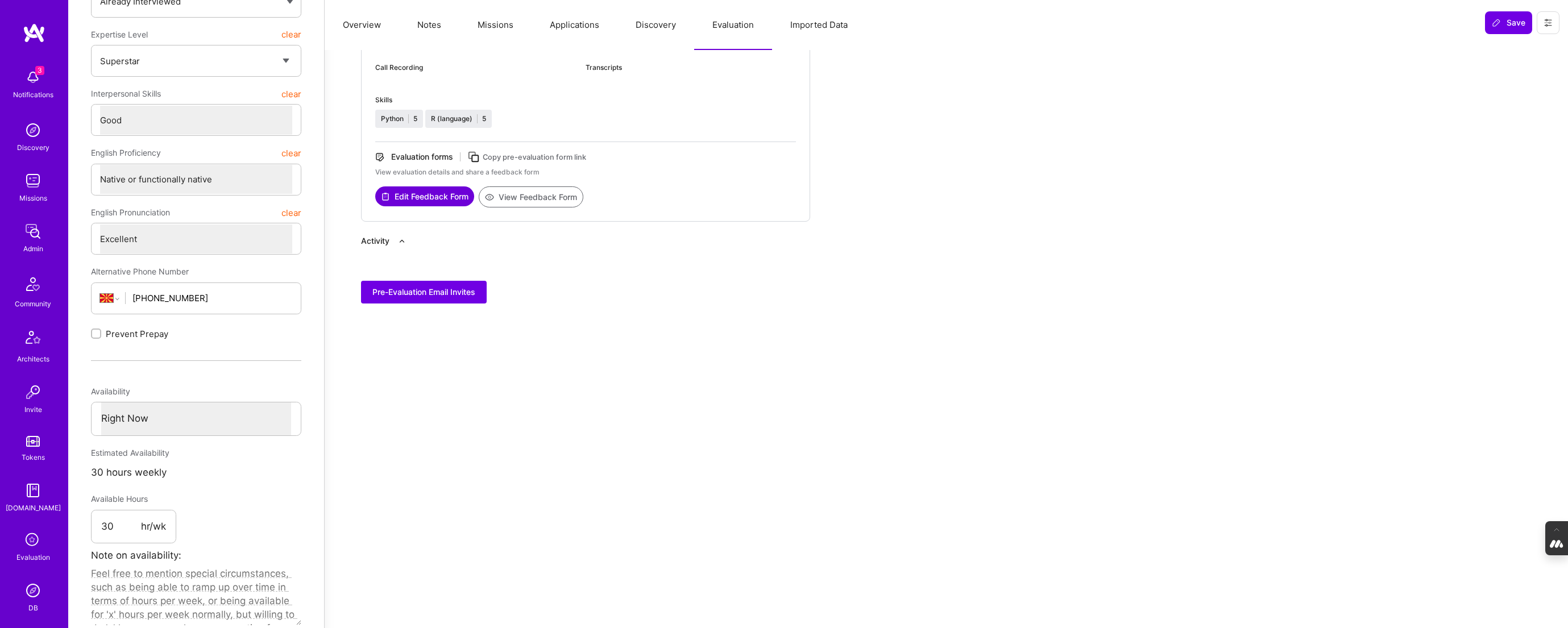
scroll to position [0, 0]
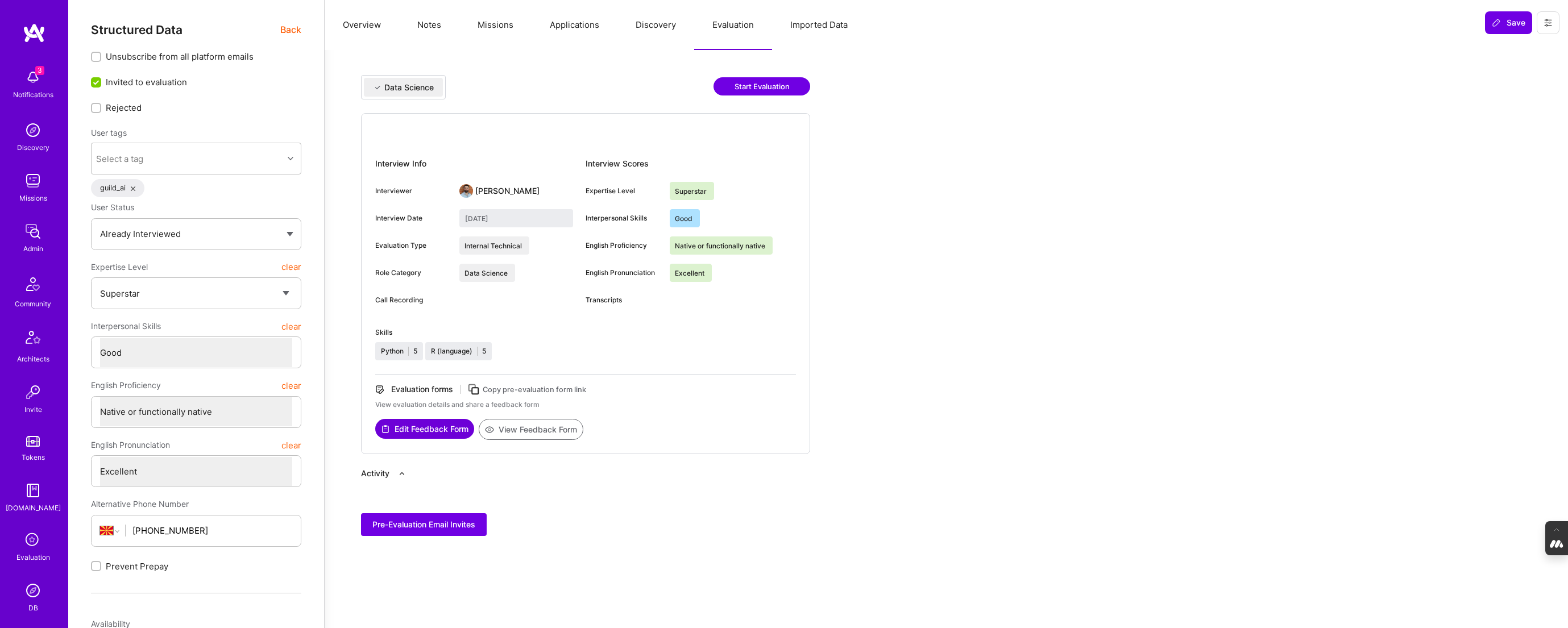
click at [555, 430] on button "View Feedback Form" at bounding box center [531, 430] width 105 height 21
click at [421, 22] on button "Notes" at bounding box center [429, 25] width 61 height 50
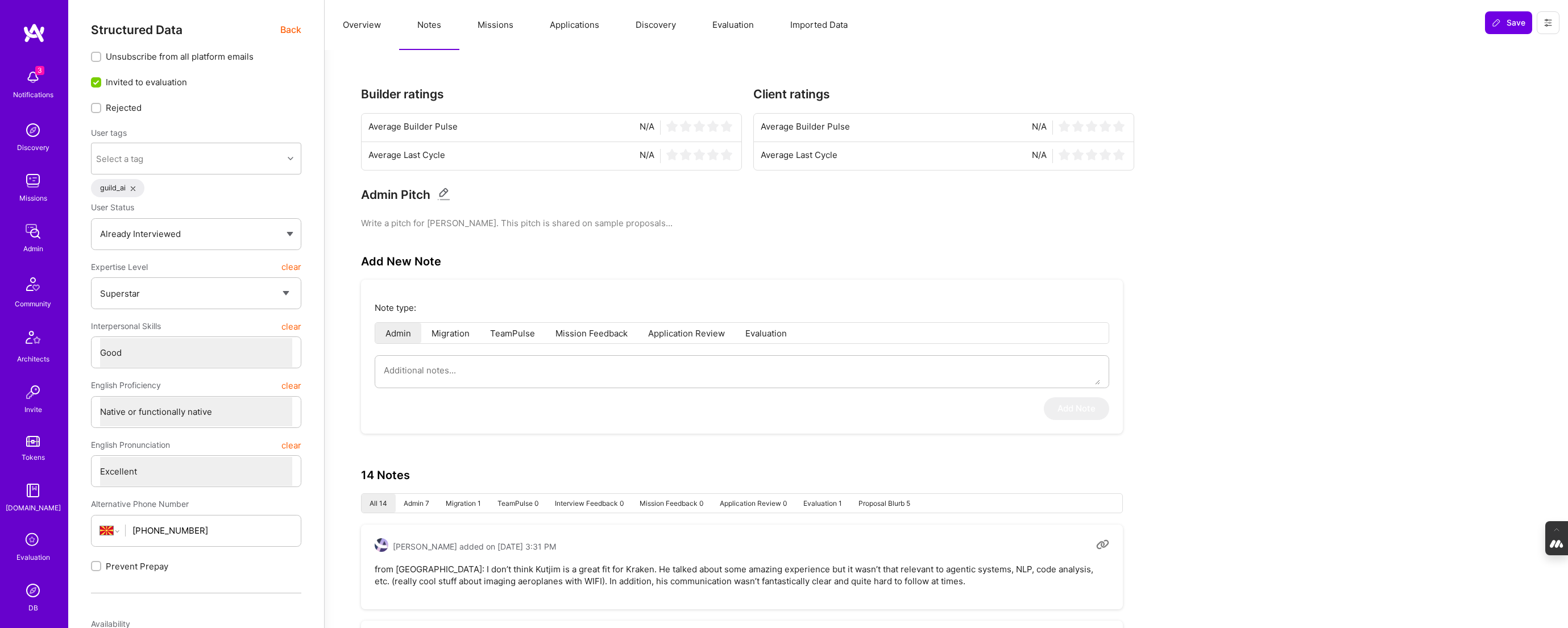
click at [487, 27] on button "Missions" at bounding box center [495, 25] width 72 height 50
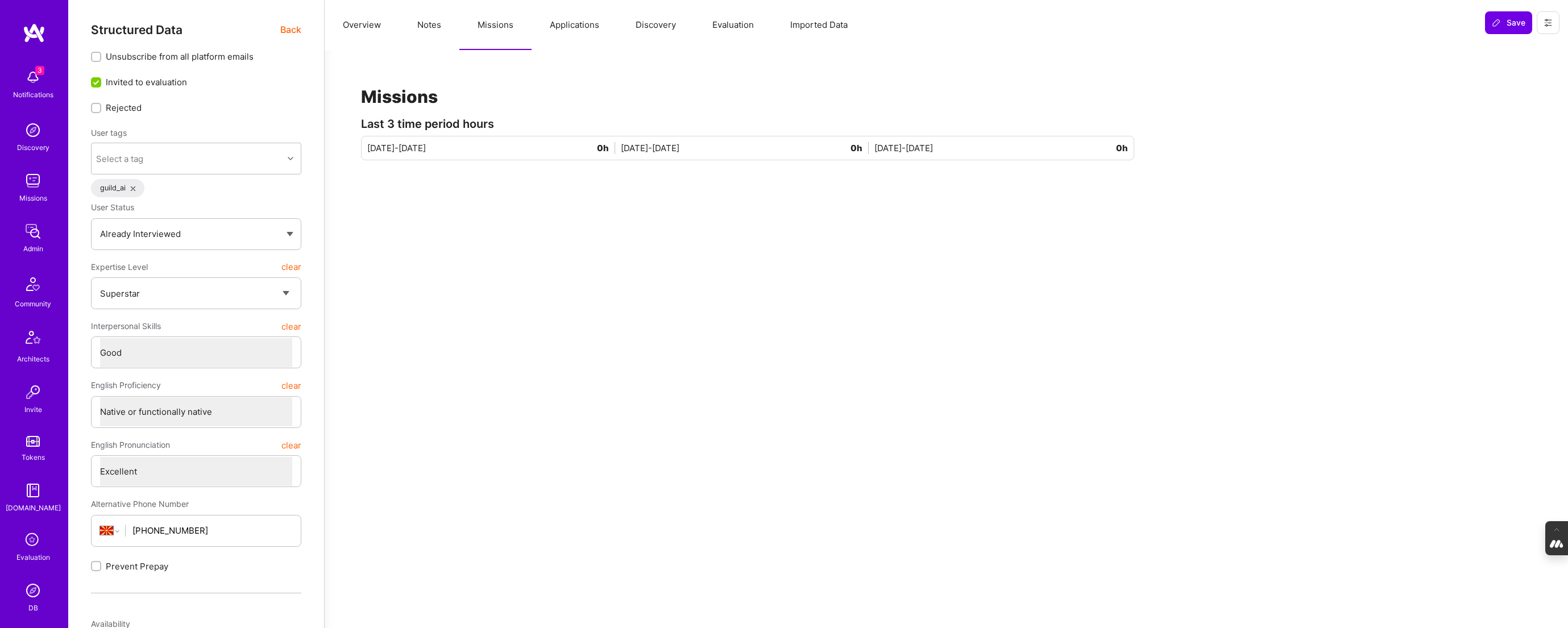
click at [569, 16] on button "Applications" at bounding box center [575, 25] width 86 height 50
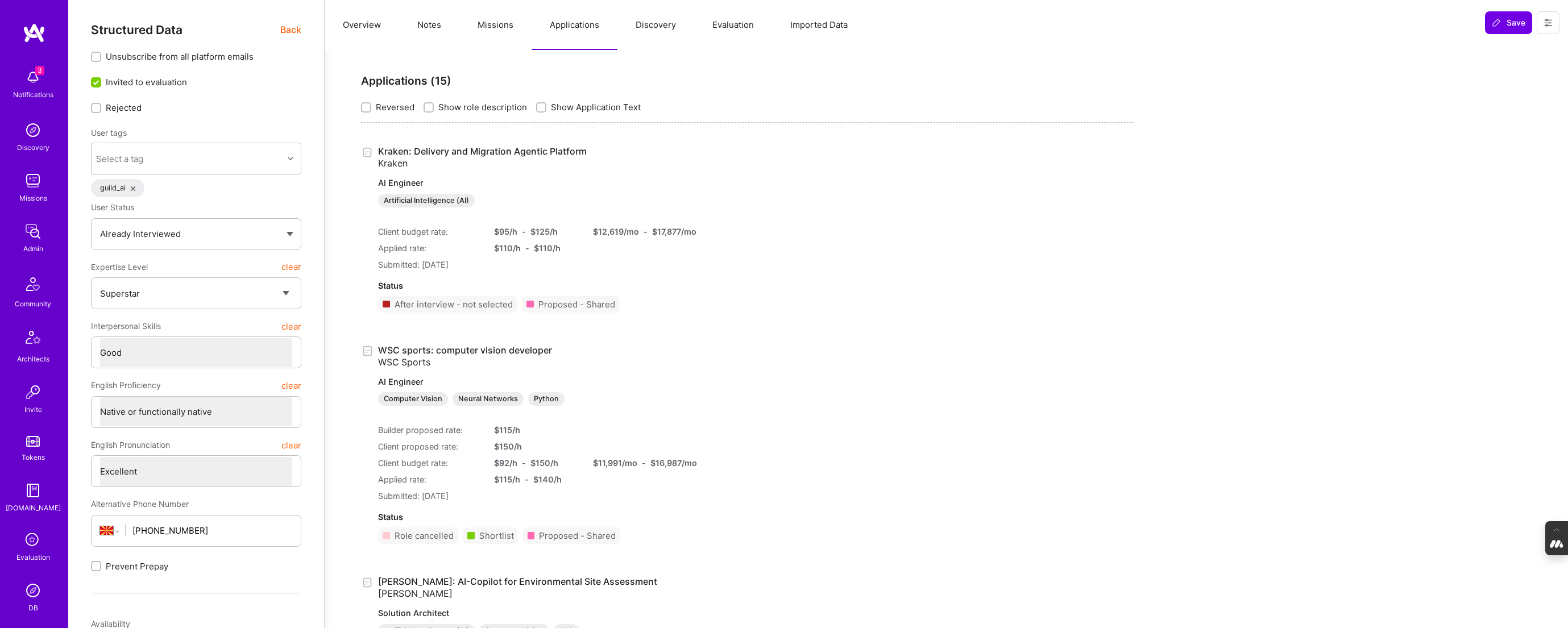
click at [496, 24] on button "Missions" at bounding box center [495, 25] width 72 height 50
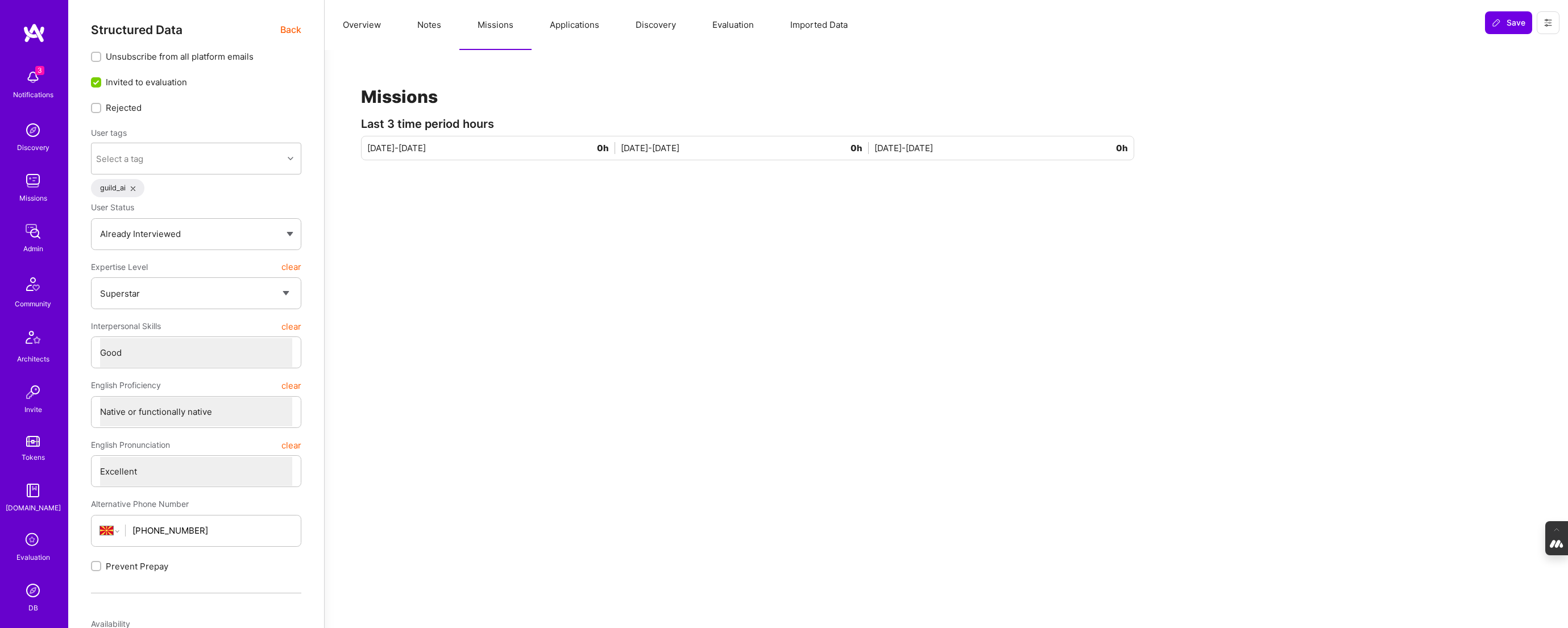
click at [427, 29] on button "Notes" at bounding box center [429, 25] width 61 height 50
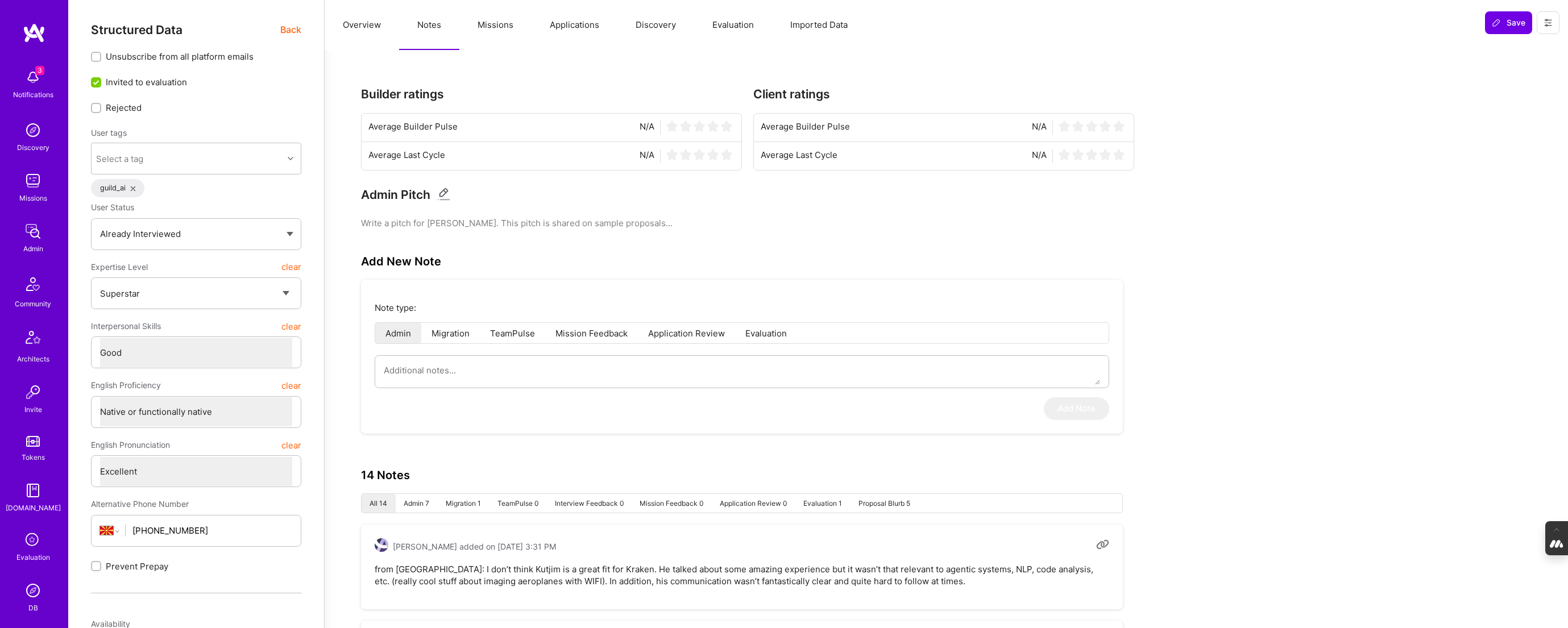
click at [567, 30] on button "Applications" at bounding box center [575, 25] width 86 height 50
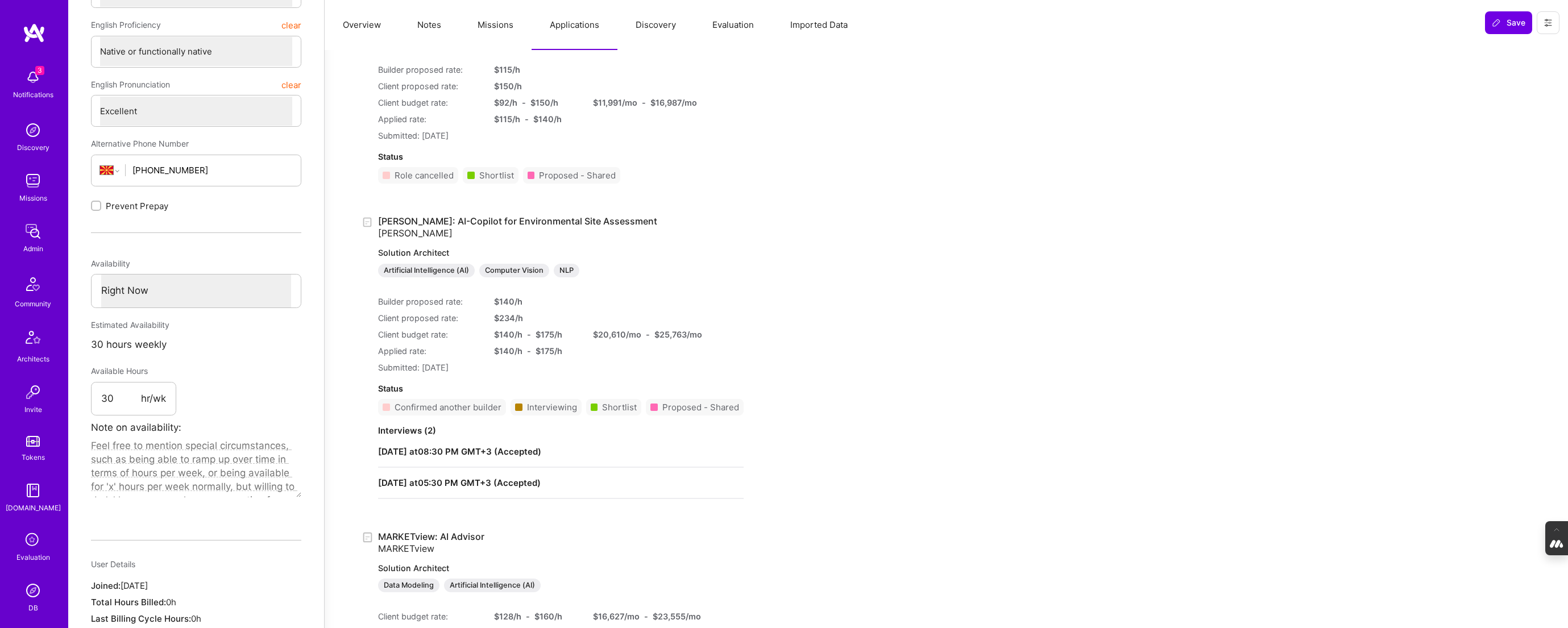
scroll to position [364, 0]
click at [644, 307] on div "Builder proposed rate: $ 140 /h Client proposed rate: $ 234 /h Client budget ra…" at bounding box center [561, 326] width 366 height 87
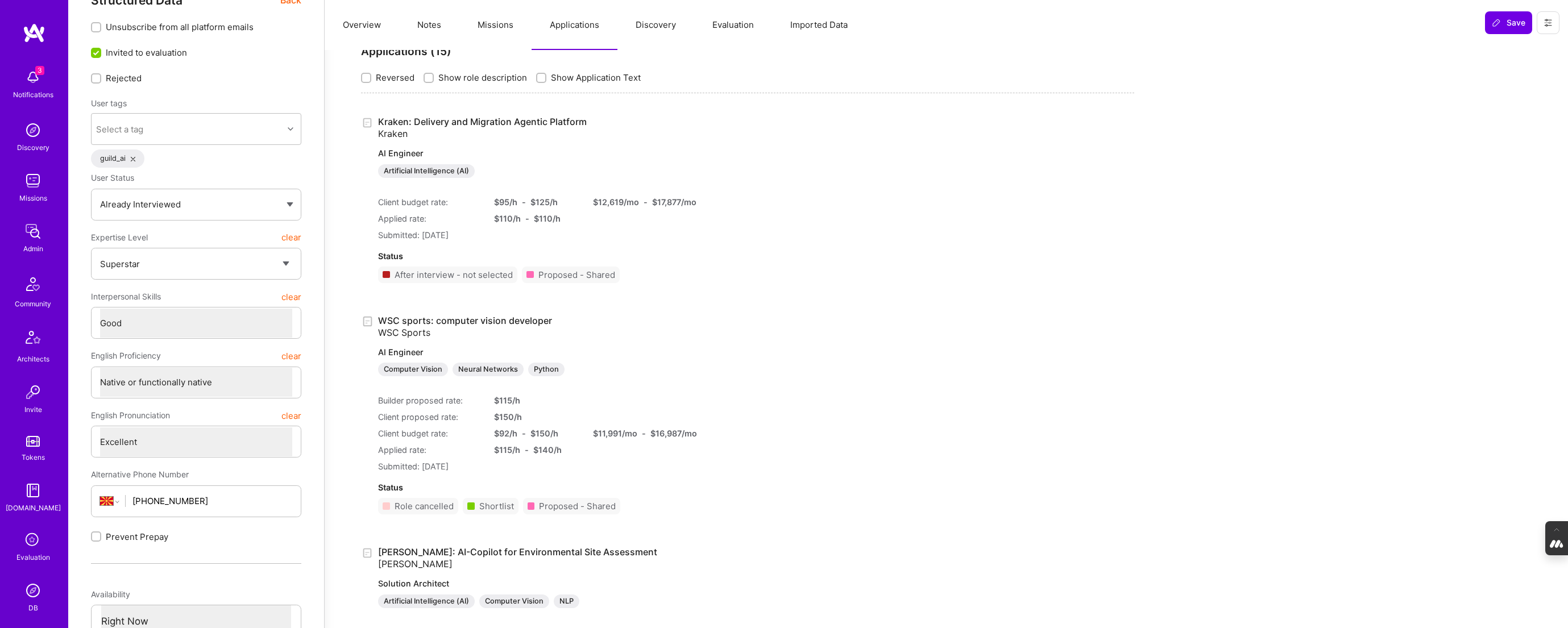
scroll to position [0, 0]
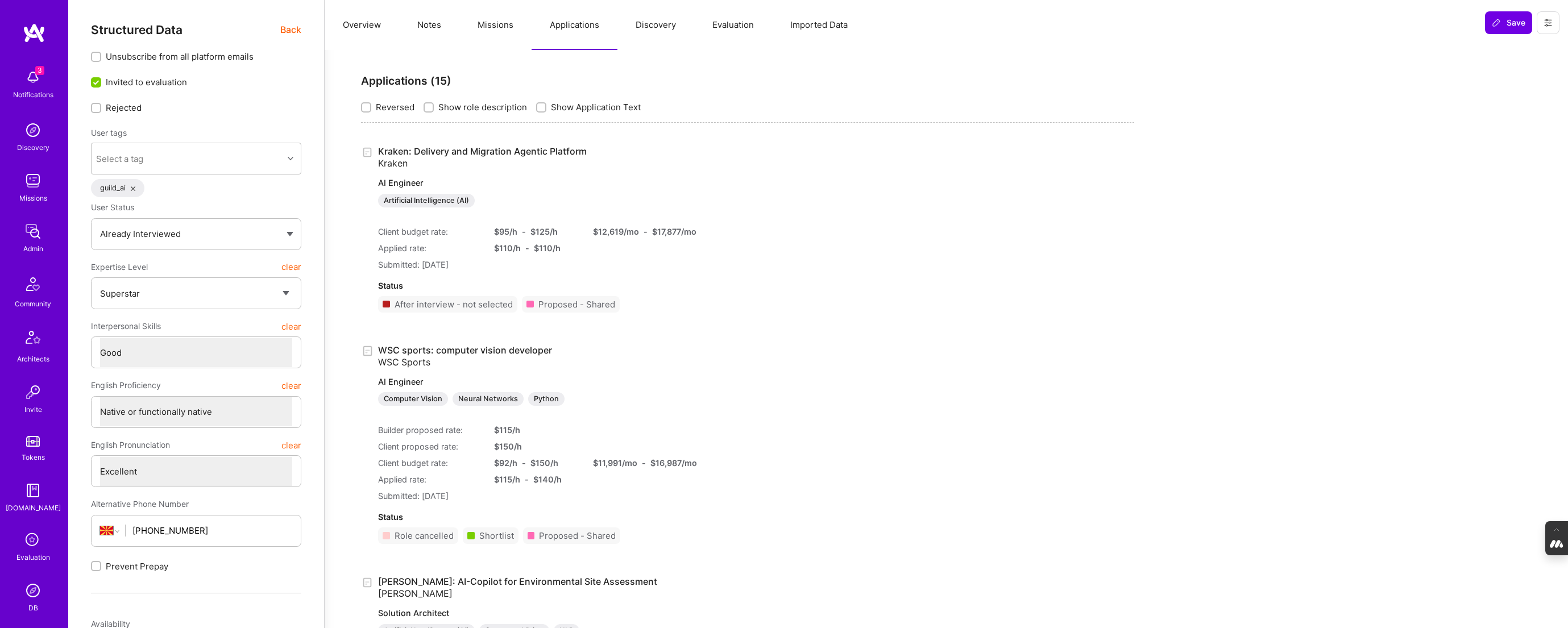
click at [423, 20] on button "Notes" at bounding box center [429, 25] width 61 height 50
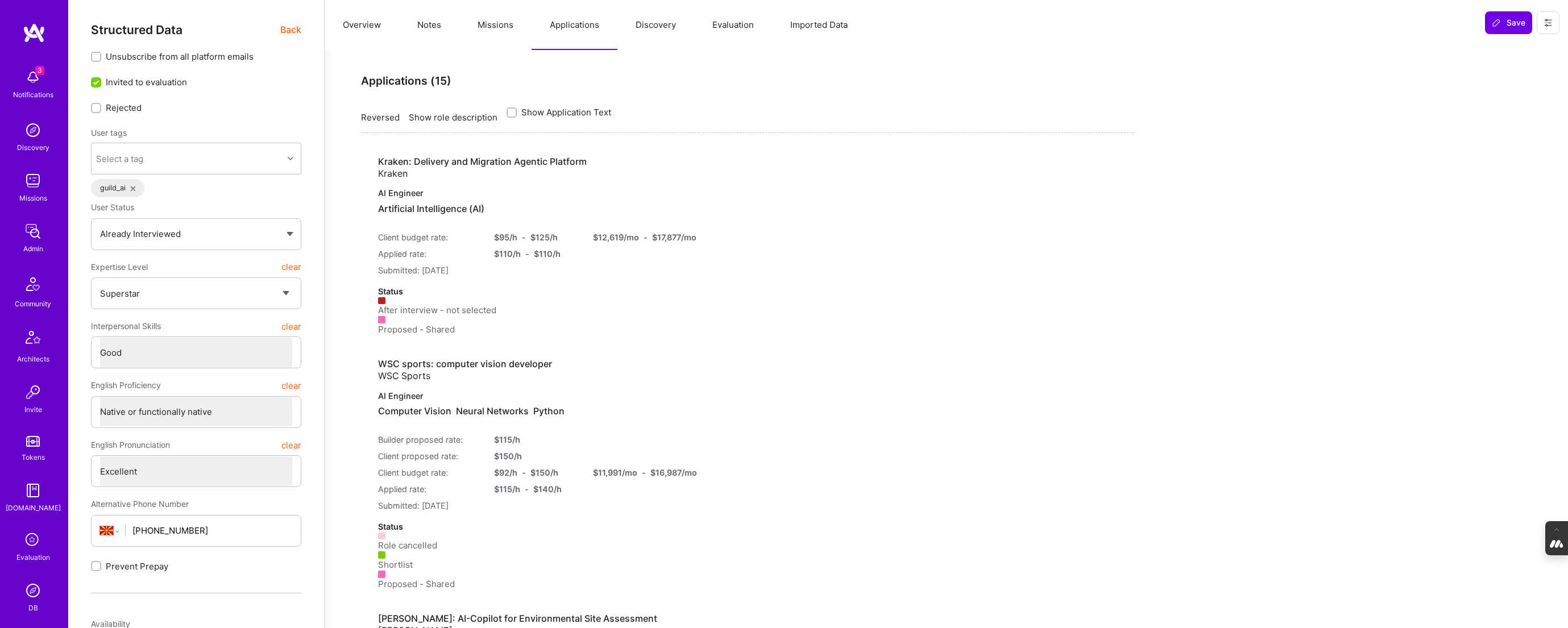
type textarea "x"
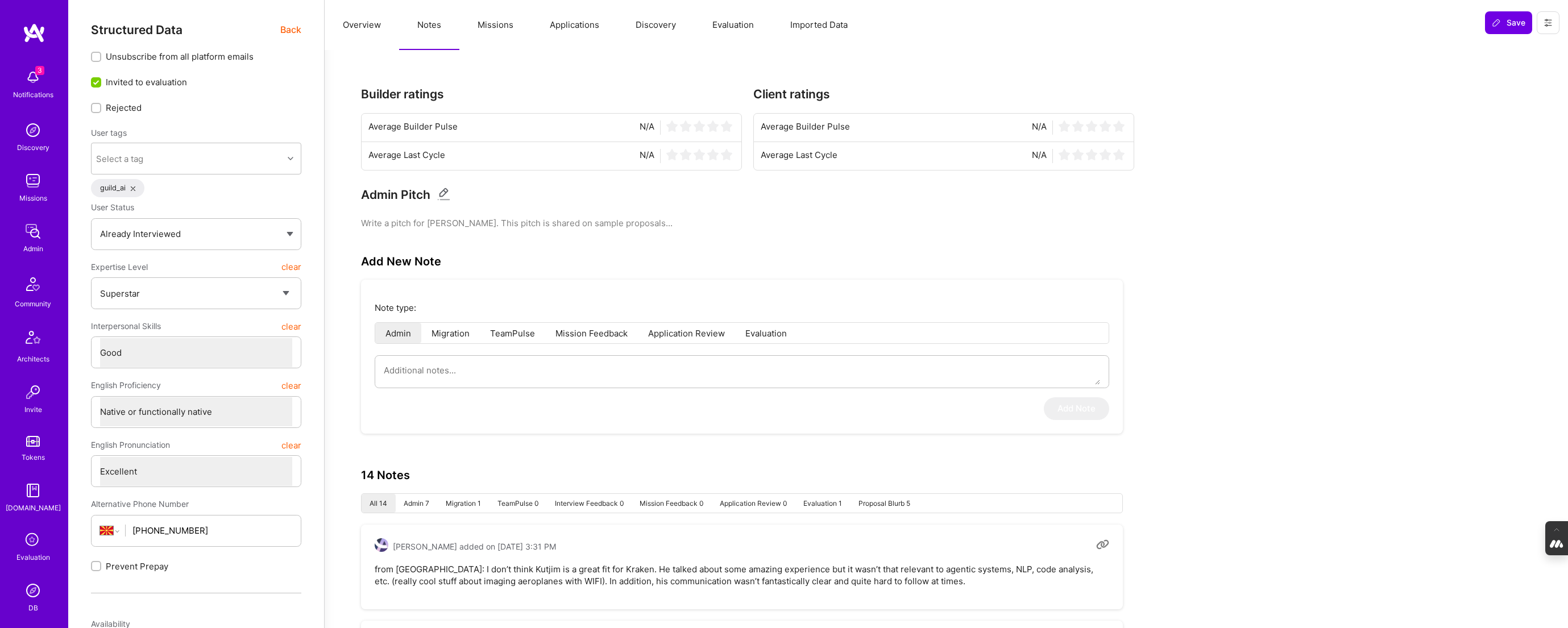
click at [368, 30] on button "Overview" at bounding box center [361, 25] width 75 height 50
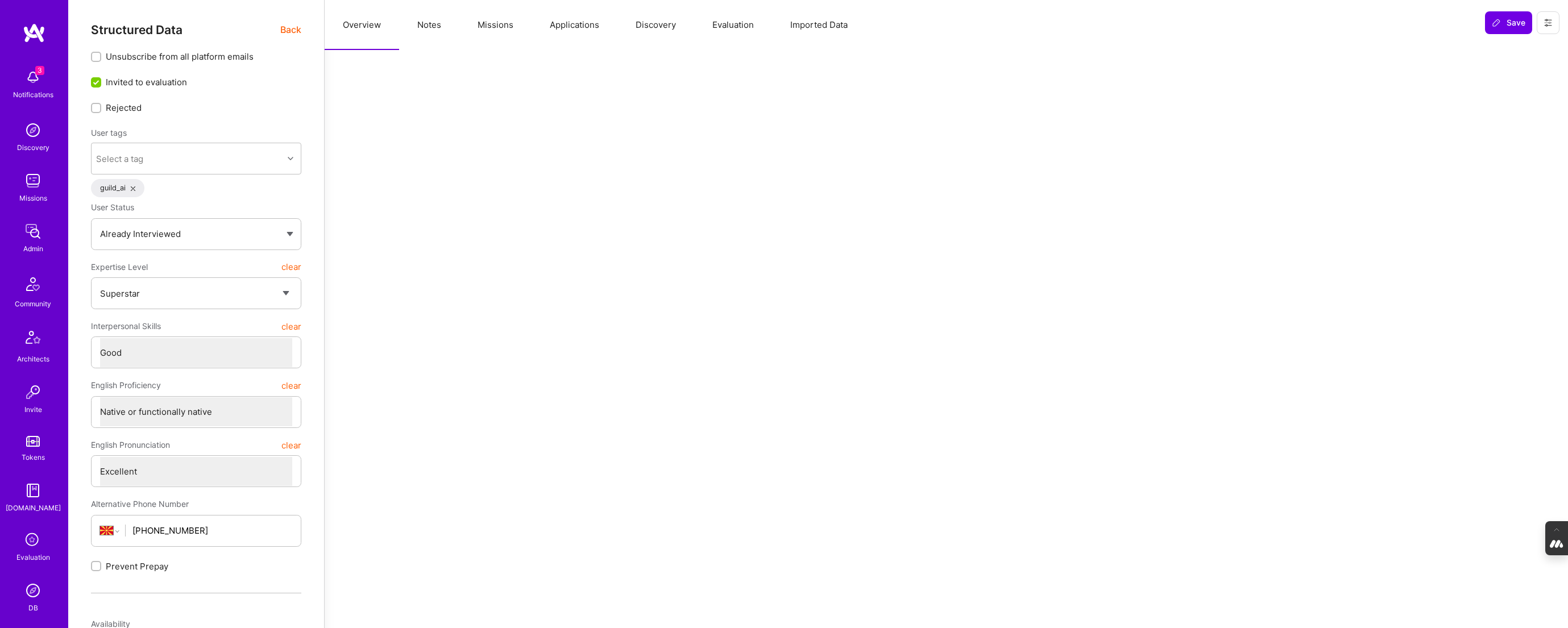
click at [284, 30] on span "Back" at bounding box center [291, 30] width 21 height 14
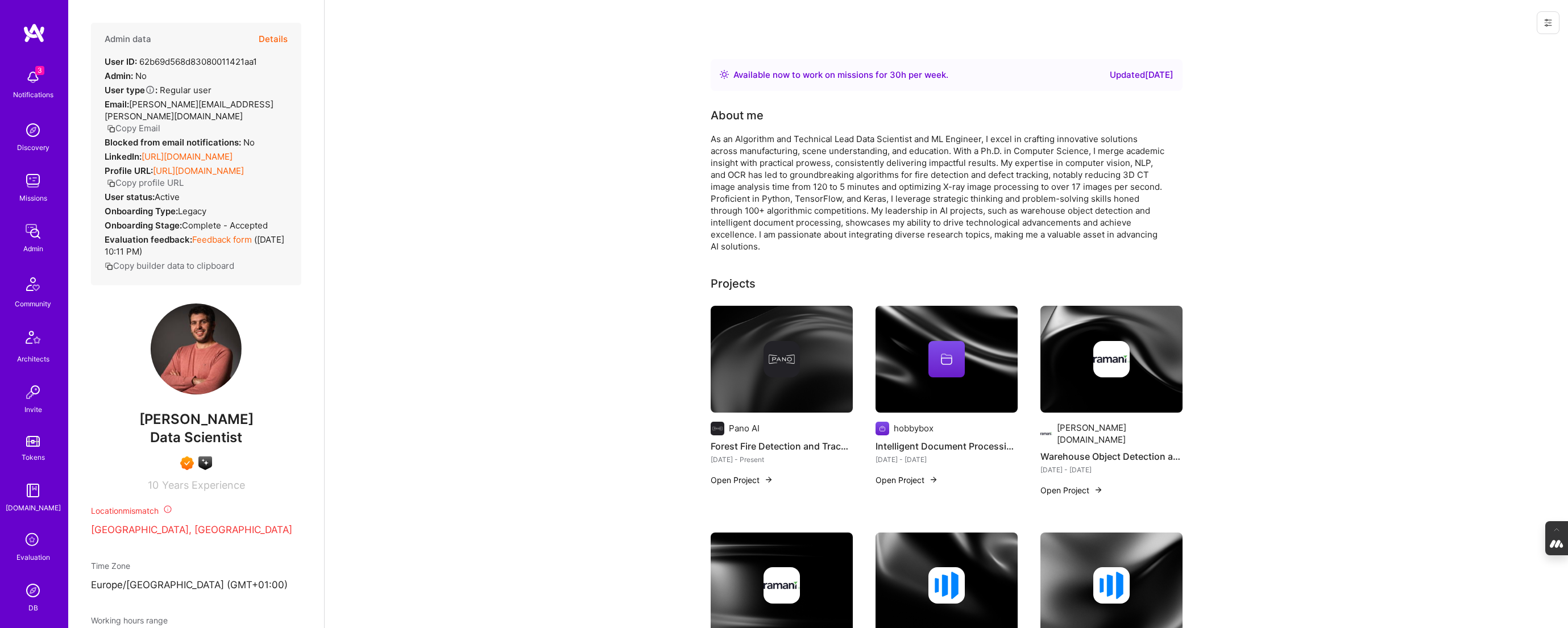
click at [164, 157] on link "https://linkedin.com/in/kujtimrahmani" at bounding box center [187, 157] width 91 height 11
click at [811, 357] on div at bounding box center [781, 359] width 142 height 36
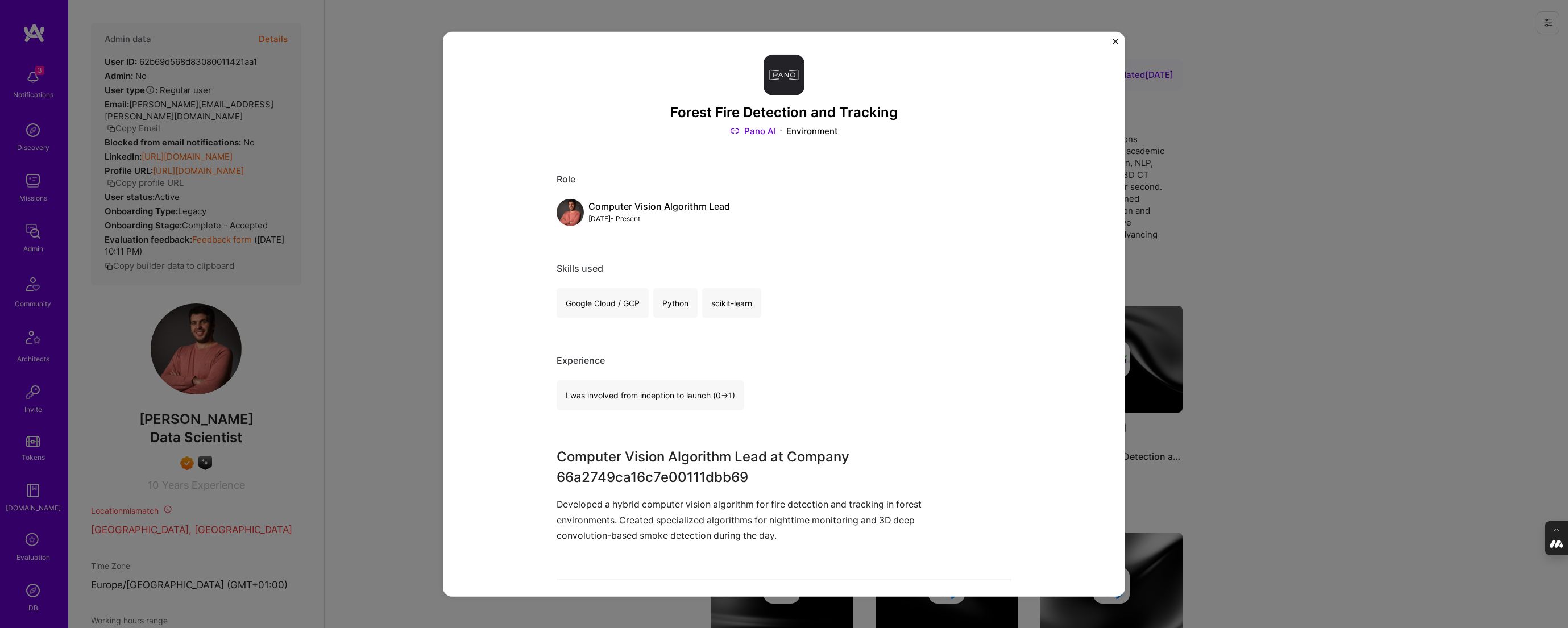
click at [1339, 305] on div "Forest Fire Detection and Tracking Pano AI Environment Role Computer Vision Alg…" at bounding box center [784, 314] width 1568 height 628
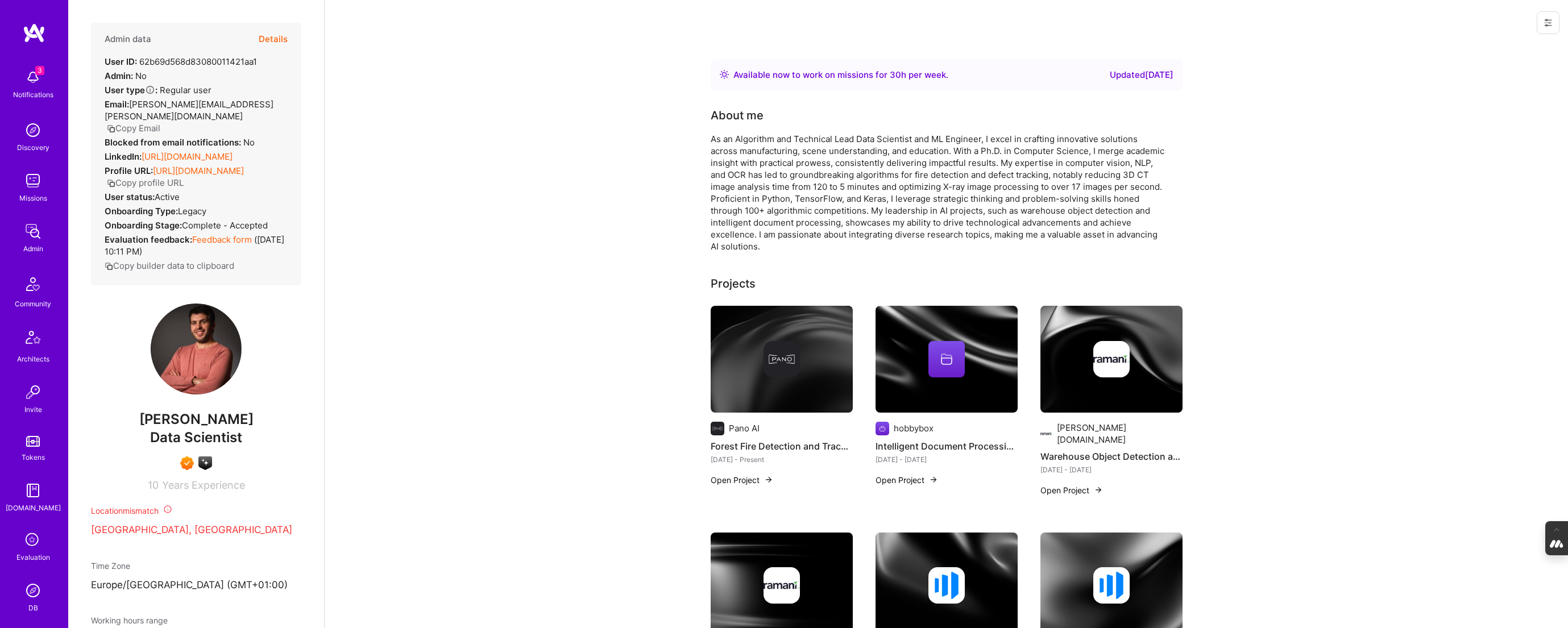
click at [977, 350] on div at bounding box center [946, 359] width 142 height 36
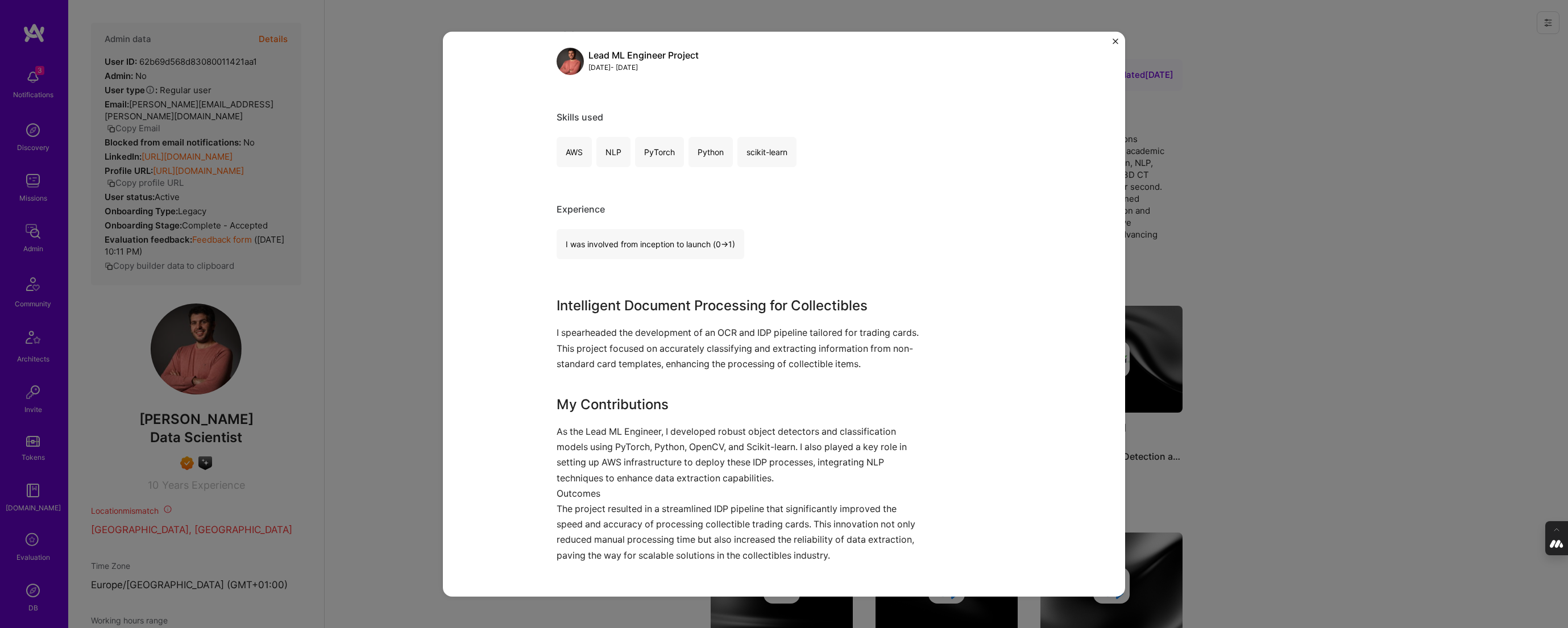
scroll to position [154, 0]
click at [1288, 249] on div "Intelligent Document Processing for Collectibles hobbybox Entertainment, Gaming…" at bounding box center [784, 314] width 1568 height 628
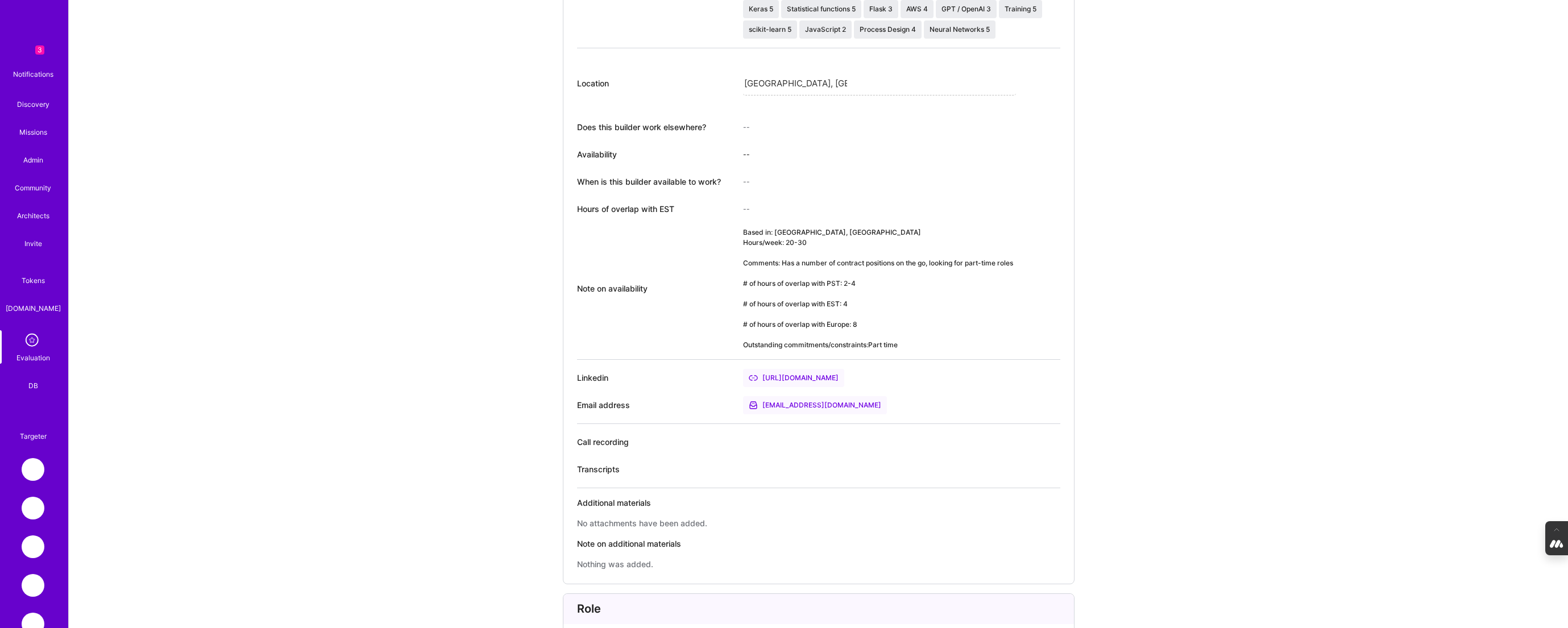
scroll to position [547, 0]
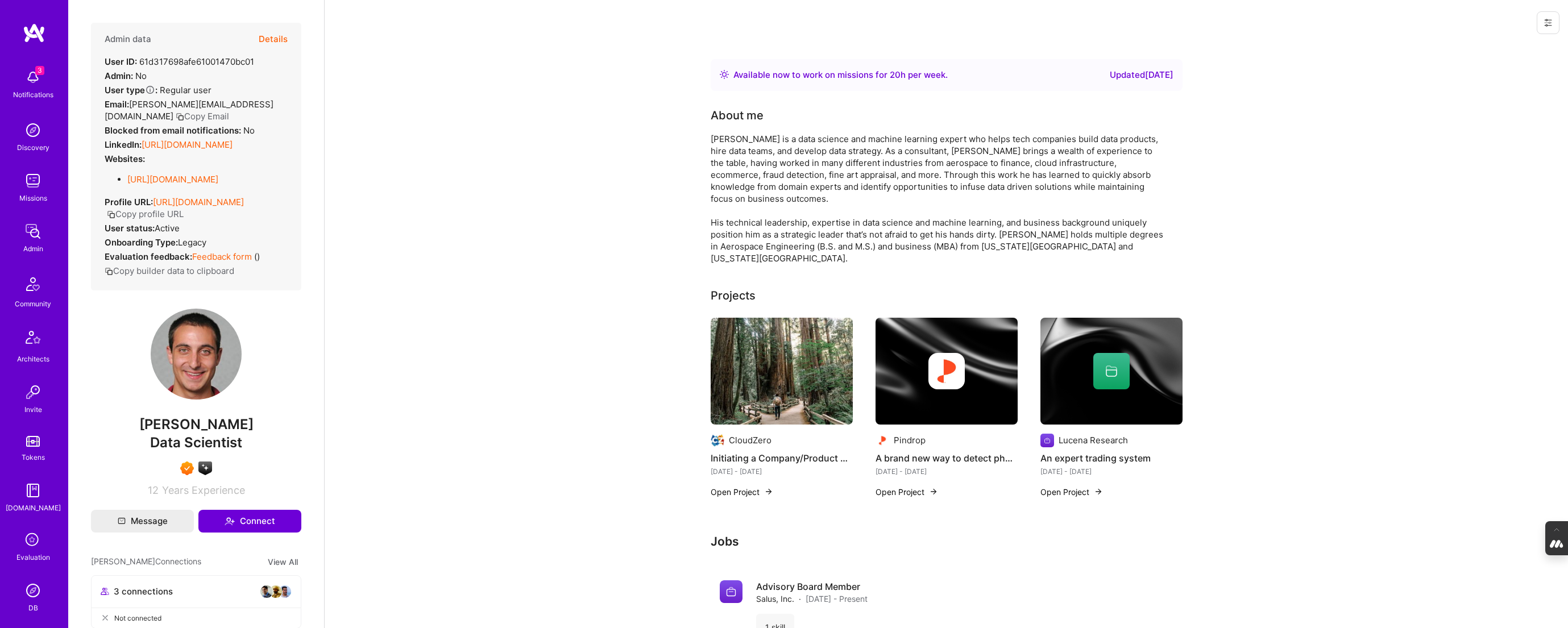
click at [756, 402] on img at bounding box center [781, 371] width 142 height 107
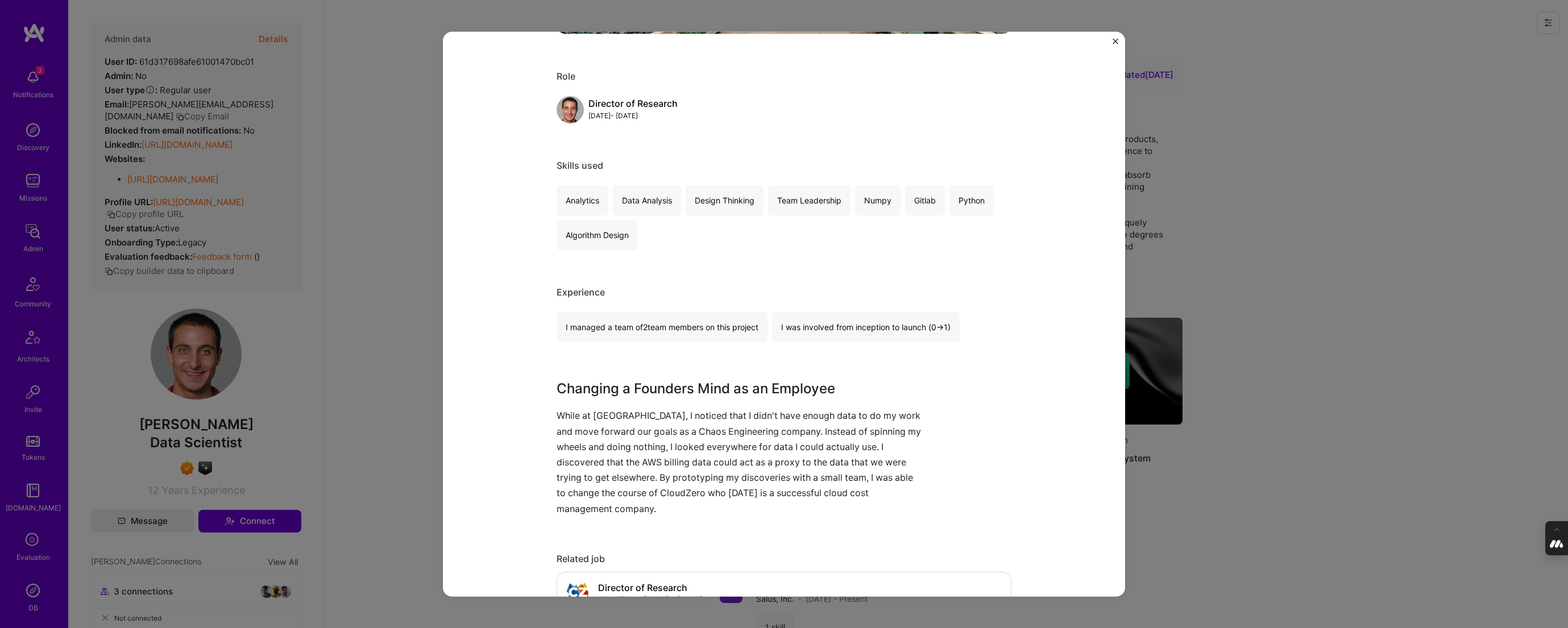
scroll to position [472, 0]
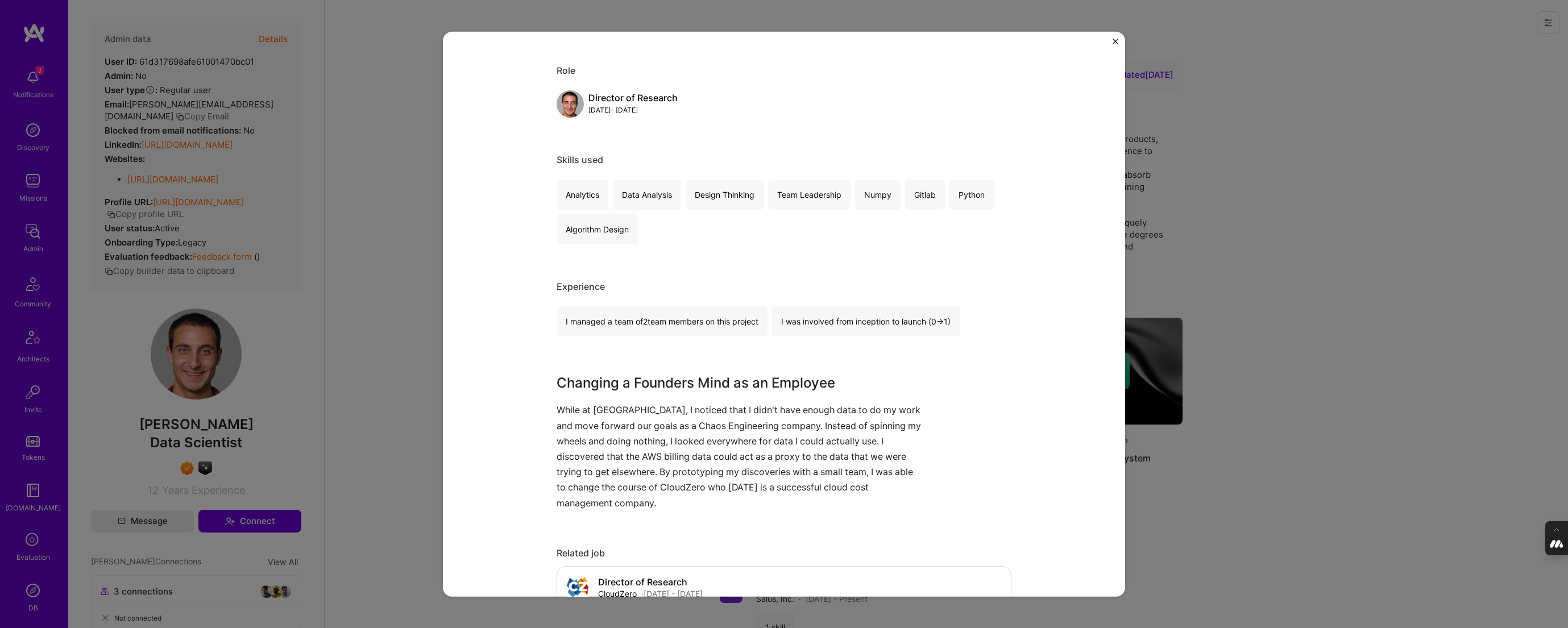
click at [1246, 411] on div "Initiating a Company/Product Pivot CloudZero Cloud Services Role Director of Re…" at bounding box center [784, 314] width 1568 height 628
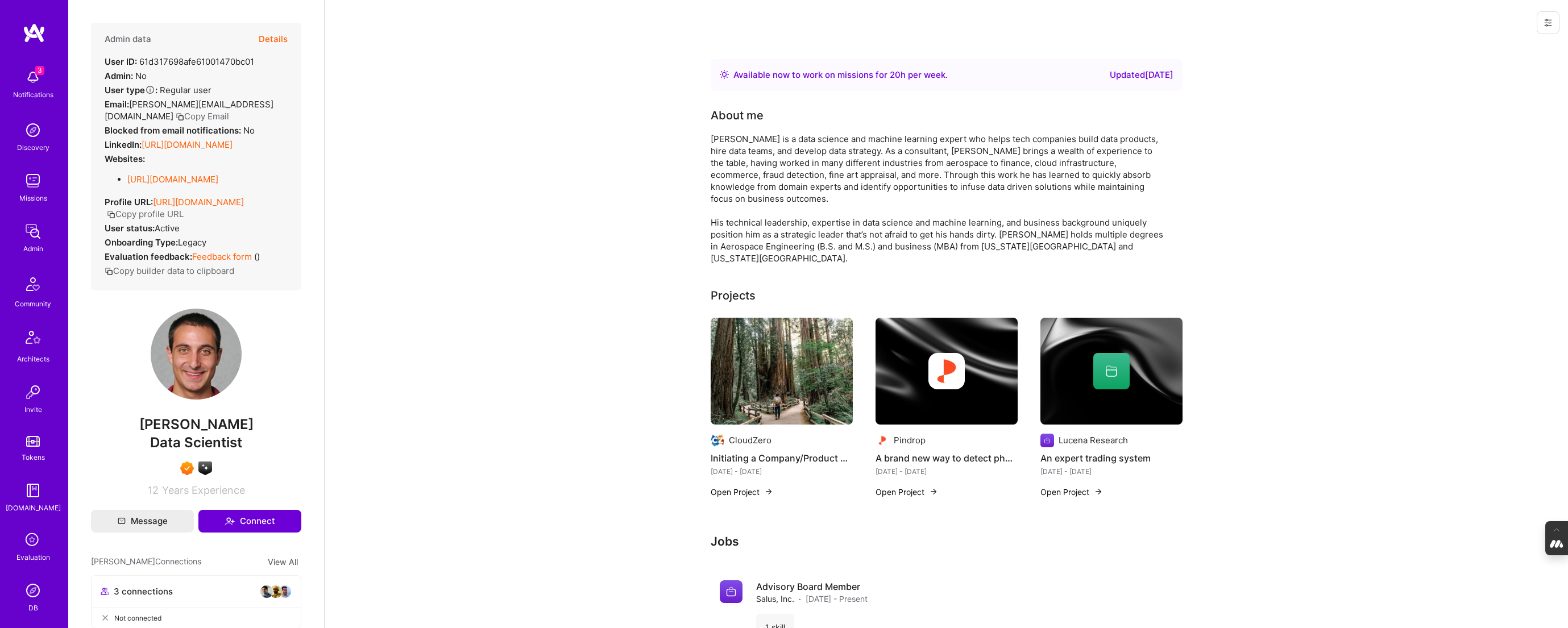
click at [948, 371] on img at bounding box center [947, 371] width 36 height 36
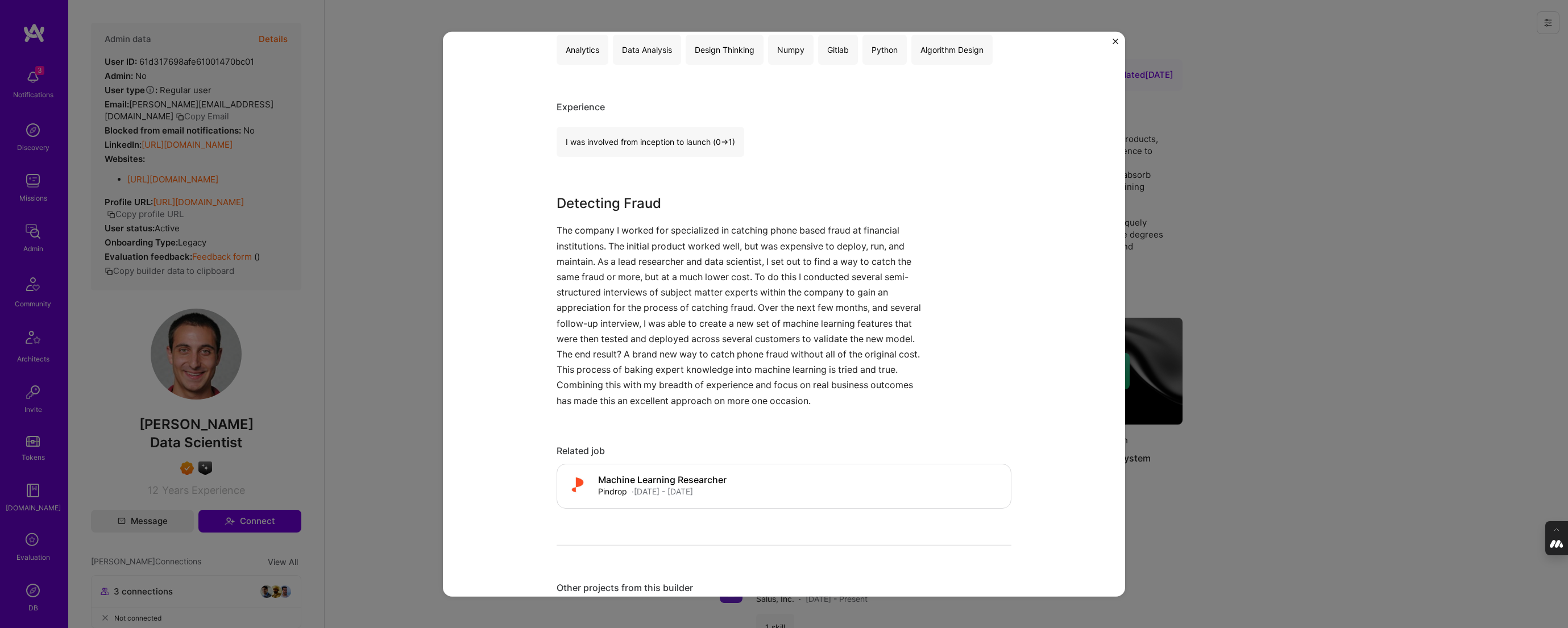
scroll to position [255, 0]
click at [1257, 280] on div "A brand new way to detect phone fraud Pindrop Telecom Role Data Scientist Aug, …" at bounding box center [784, 314] width 1568 height 628
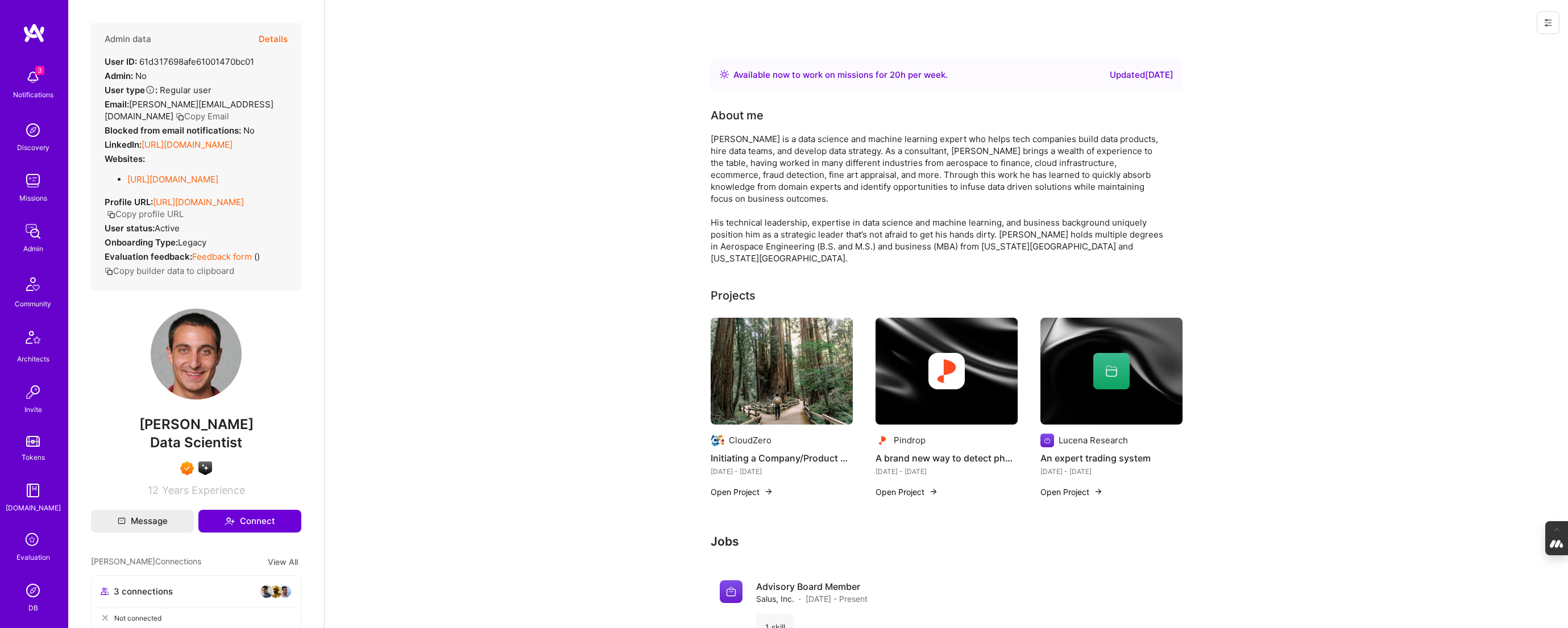
click at [1120, 369] on div at bounding box center [1111, 371] width 36 height 36
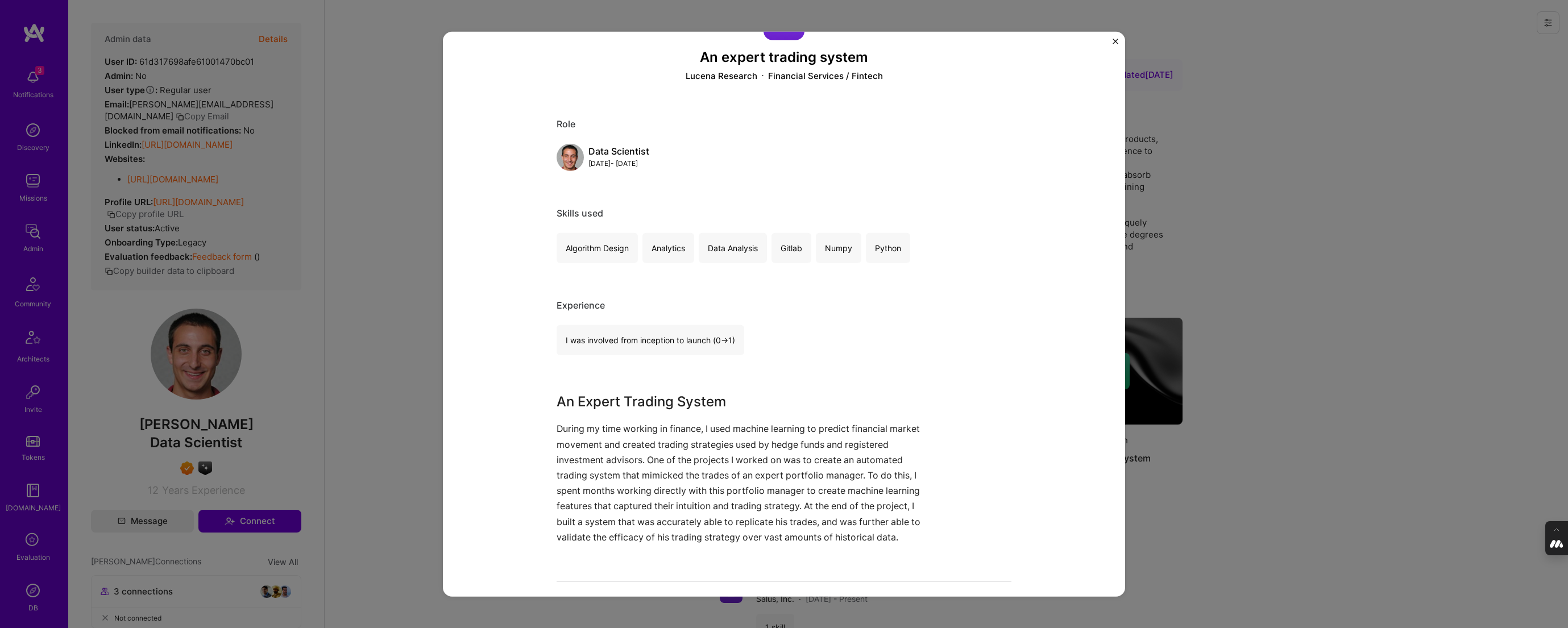
scroll to position [55, 0]
click at [368, 257] on div "An expert trading system Lucena Research Financial Services / Fintech Role Data…" at bounding box center [784, 314] width 1568 height 628
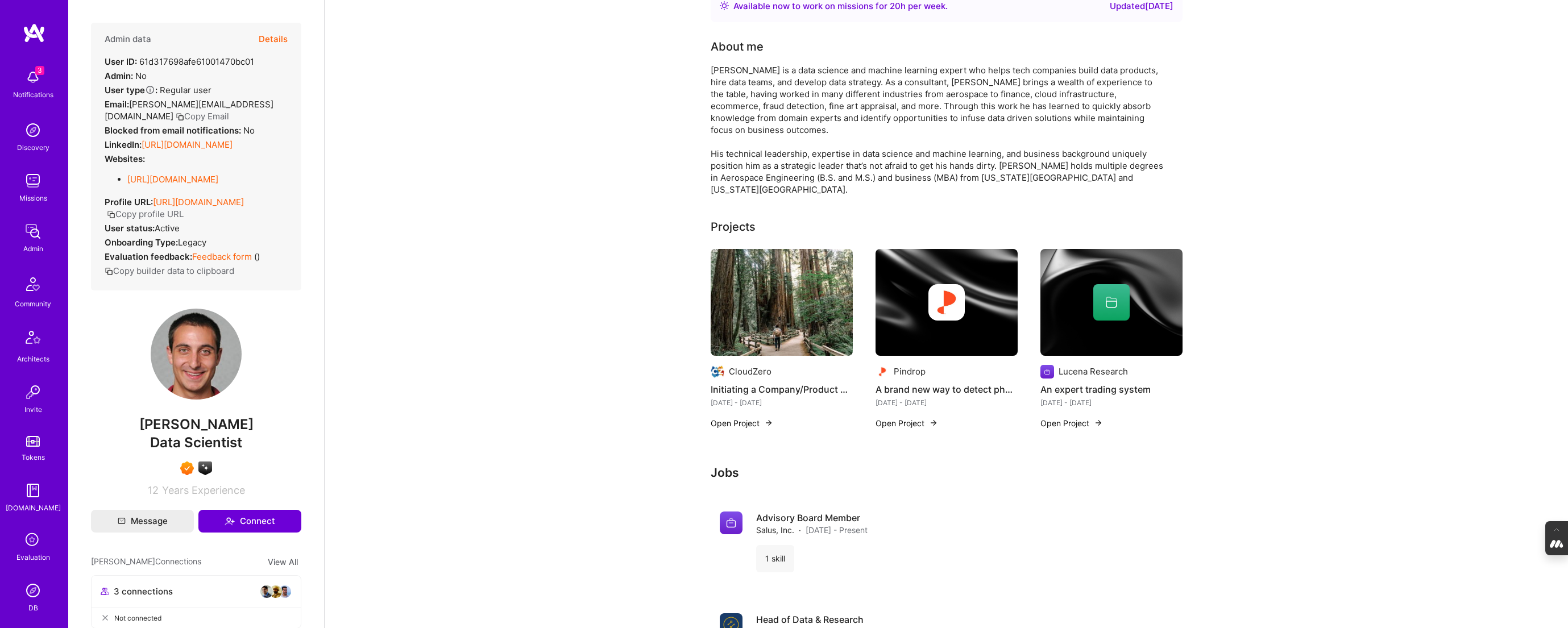
scroll to position [1, 0]
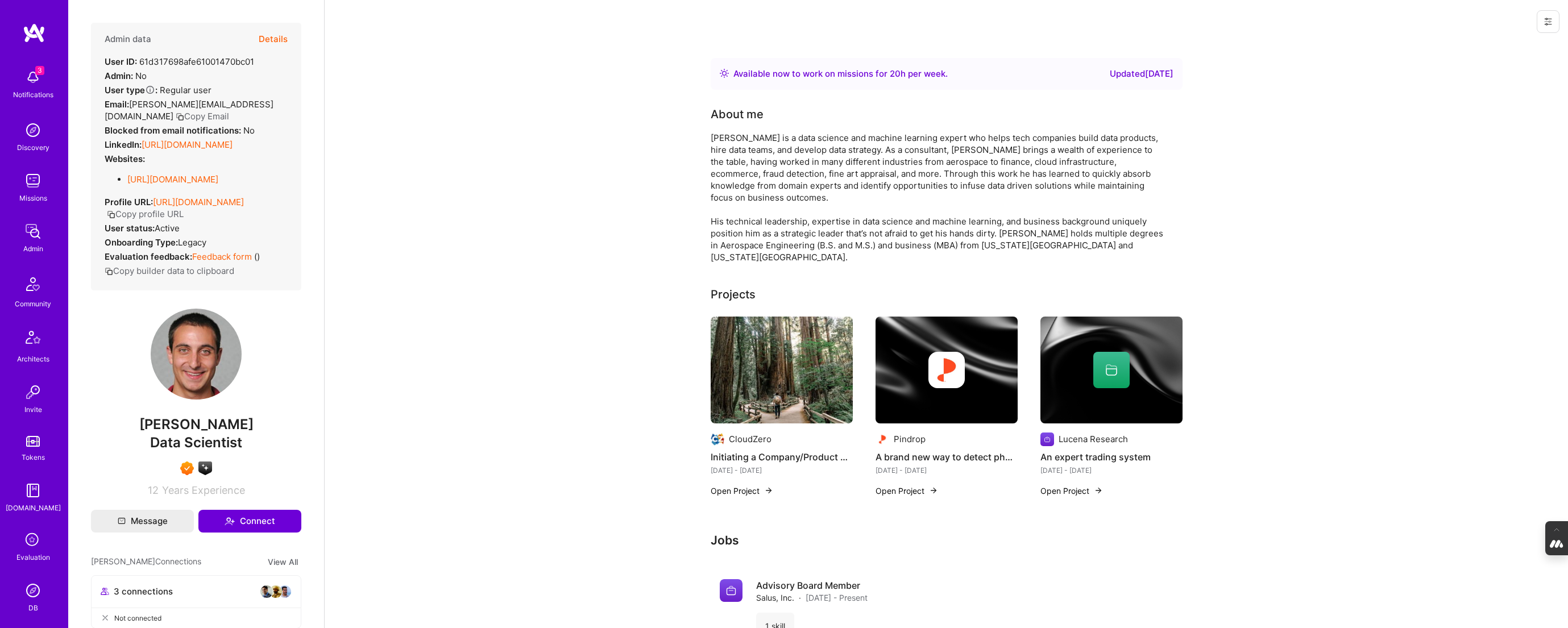
click at [272, 37] on button "Details" at bounding box center [273, 39] width 29 height 33
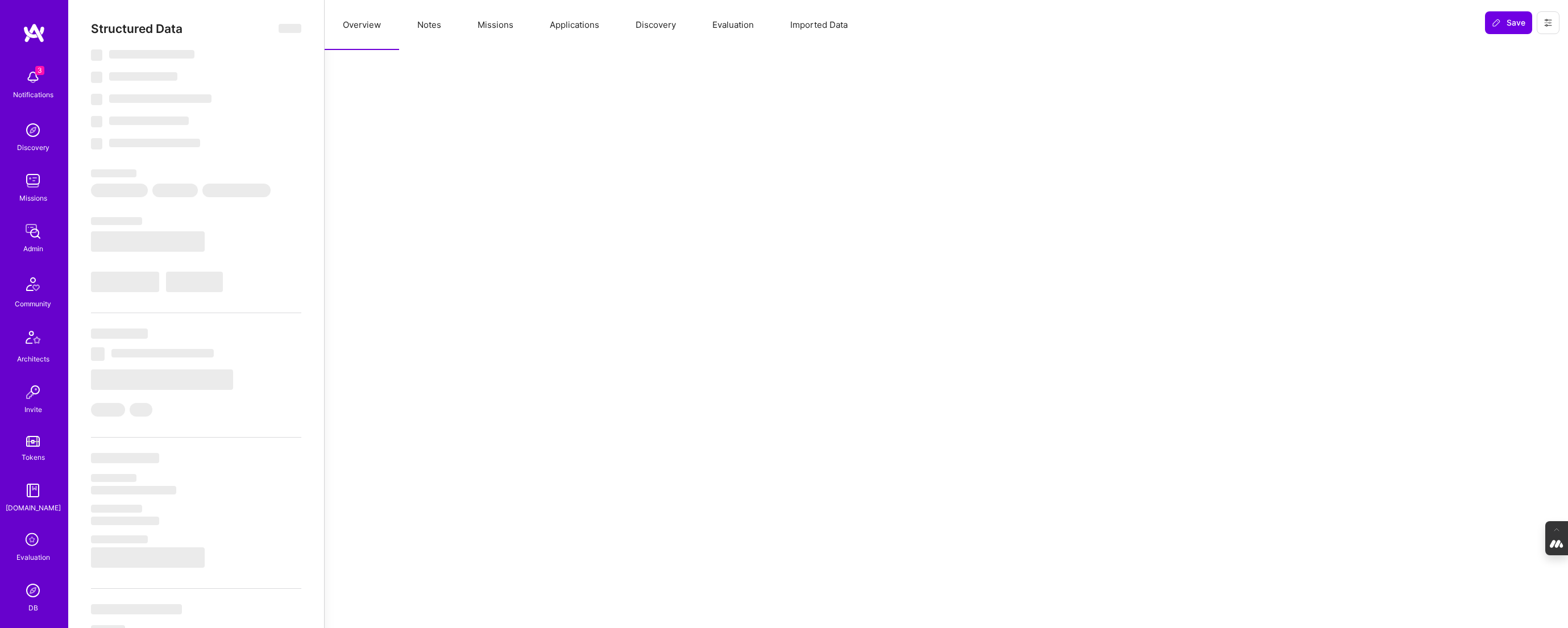
select select "Right Now"
select select "7"
select select "4"
select select "7"
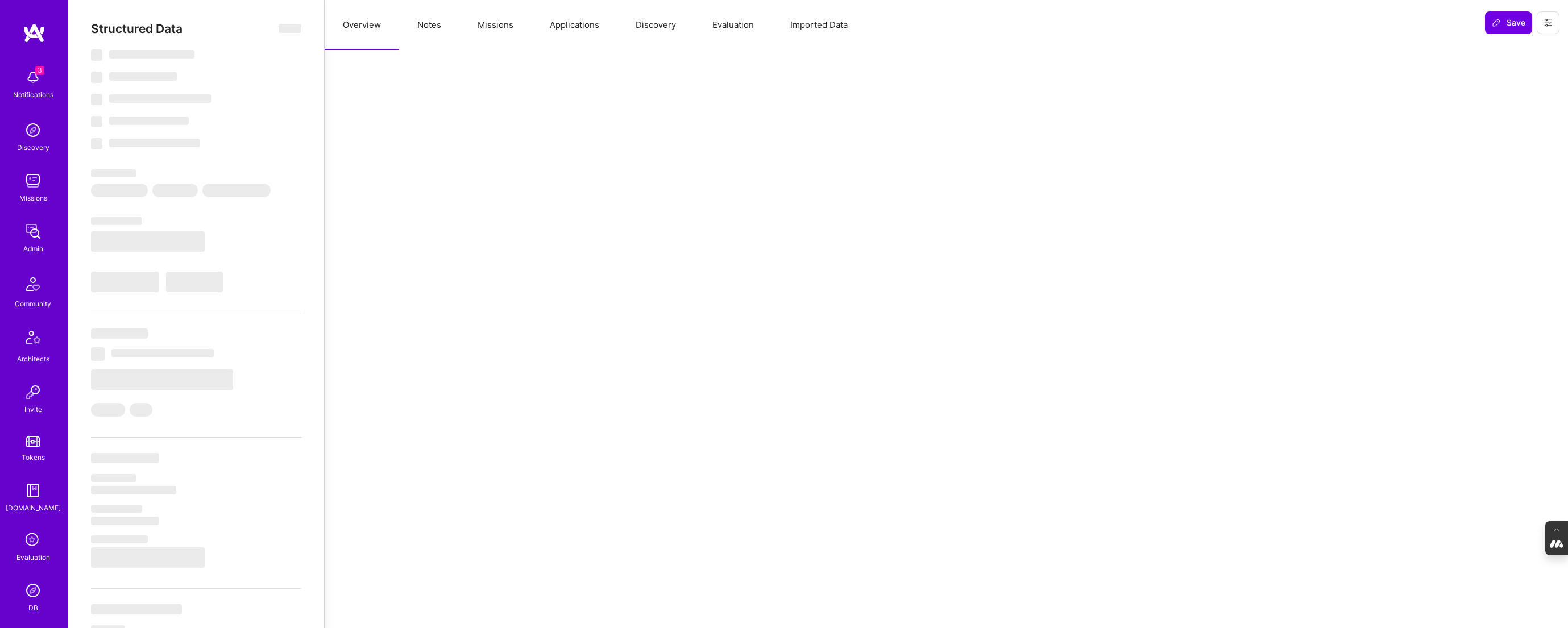
select select "US"
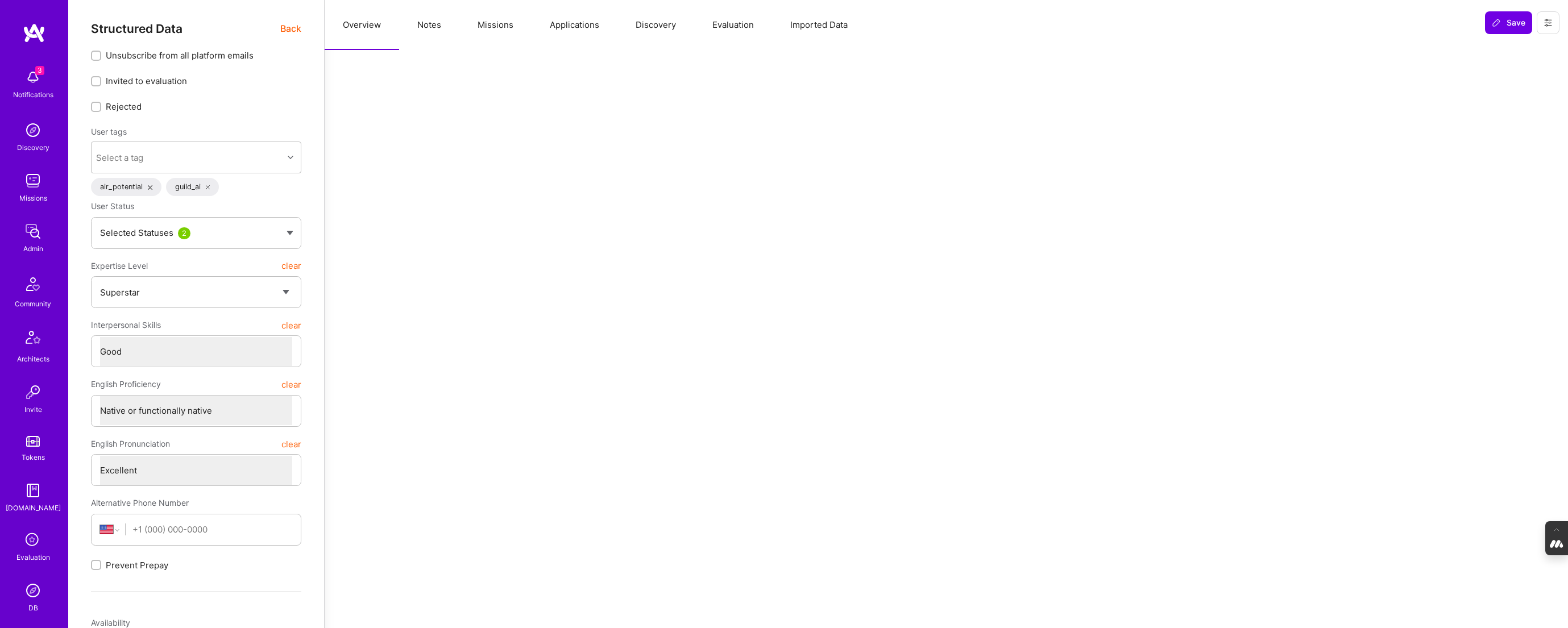
click at [430, 27] on button "Notes" at bounding box center [429, 25] width 61 height 50
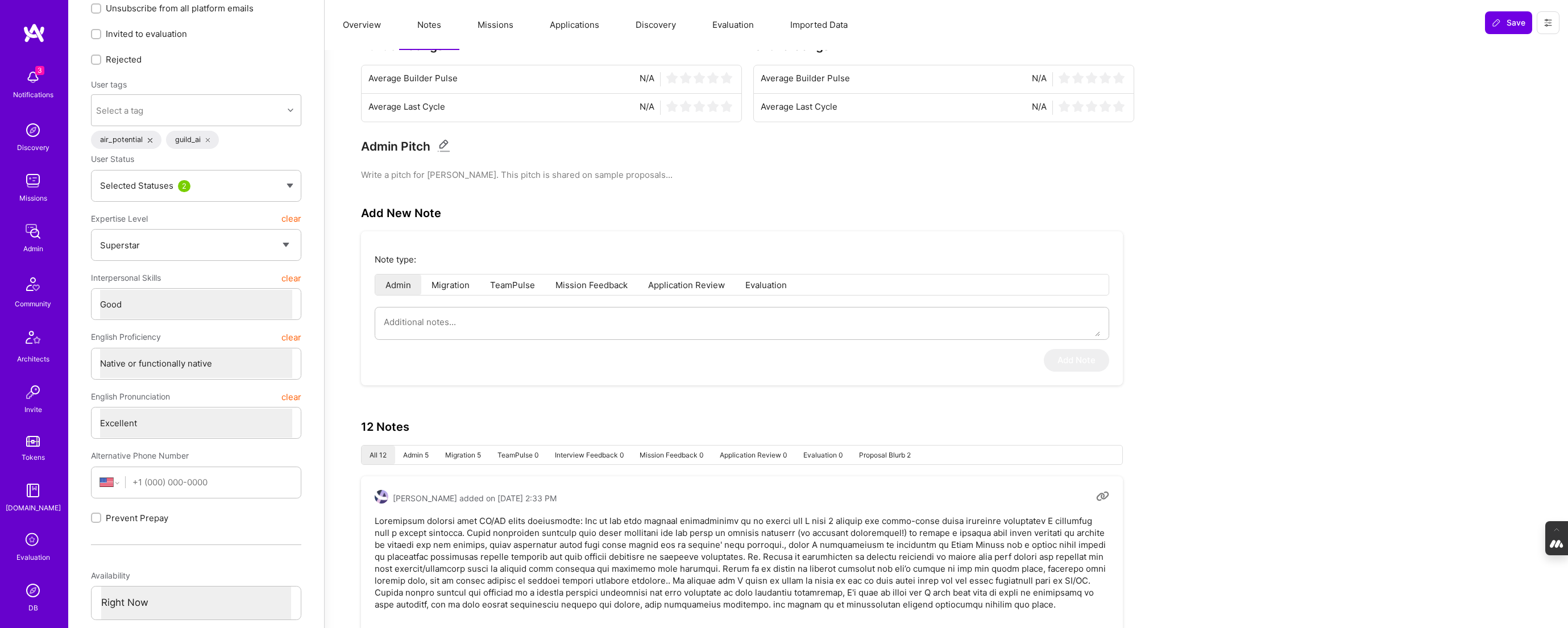
scroll to position [0, 0]
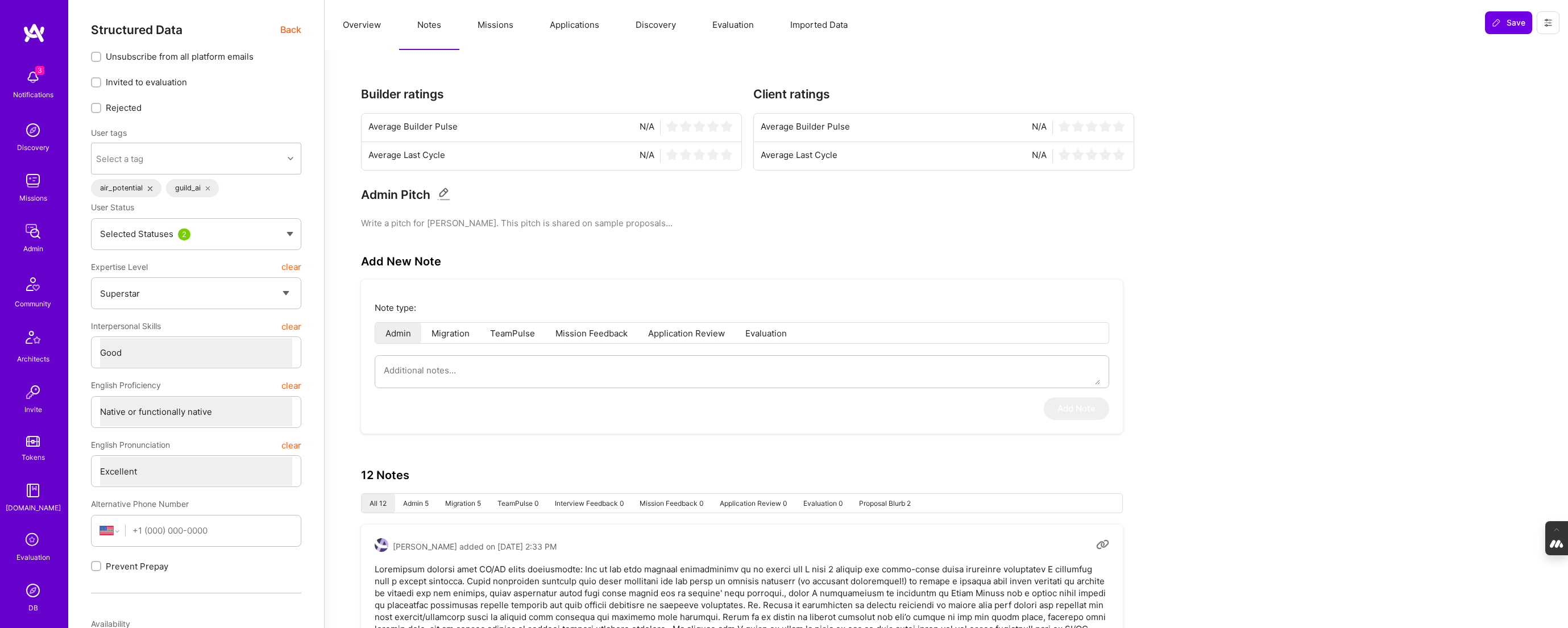
click at [493, 25] on button "Missions" at bounding box center [495, 25] width 72 height 50
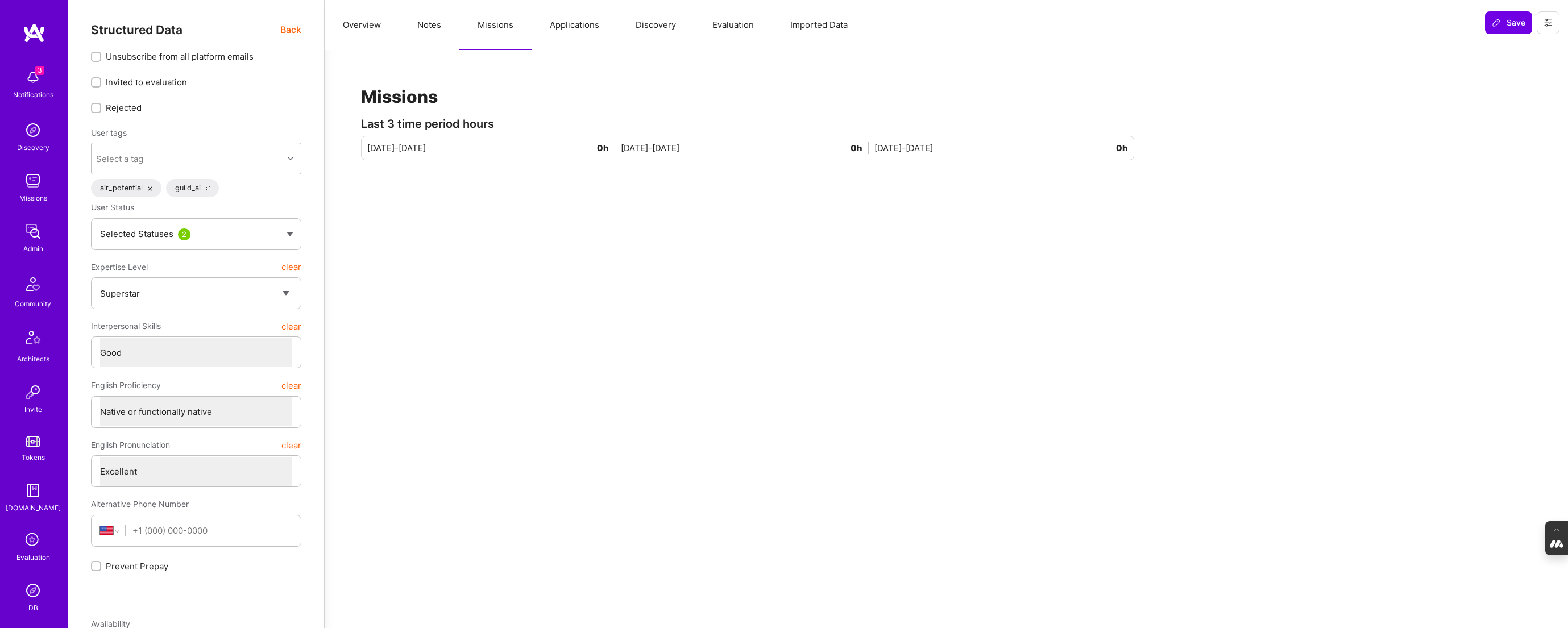
click at [579, 28] on button "Applications" at bounding box center [575, 25] width 86 height 50
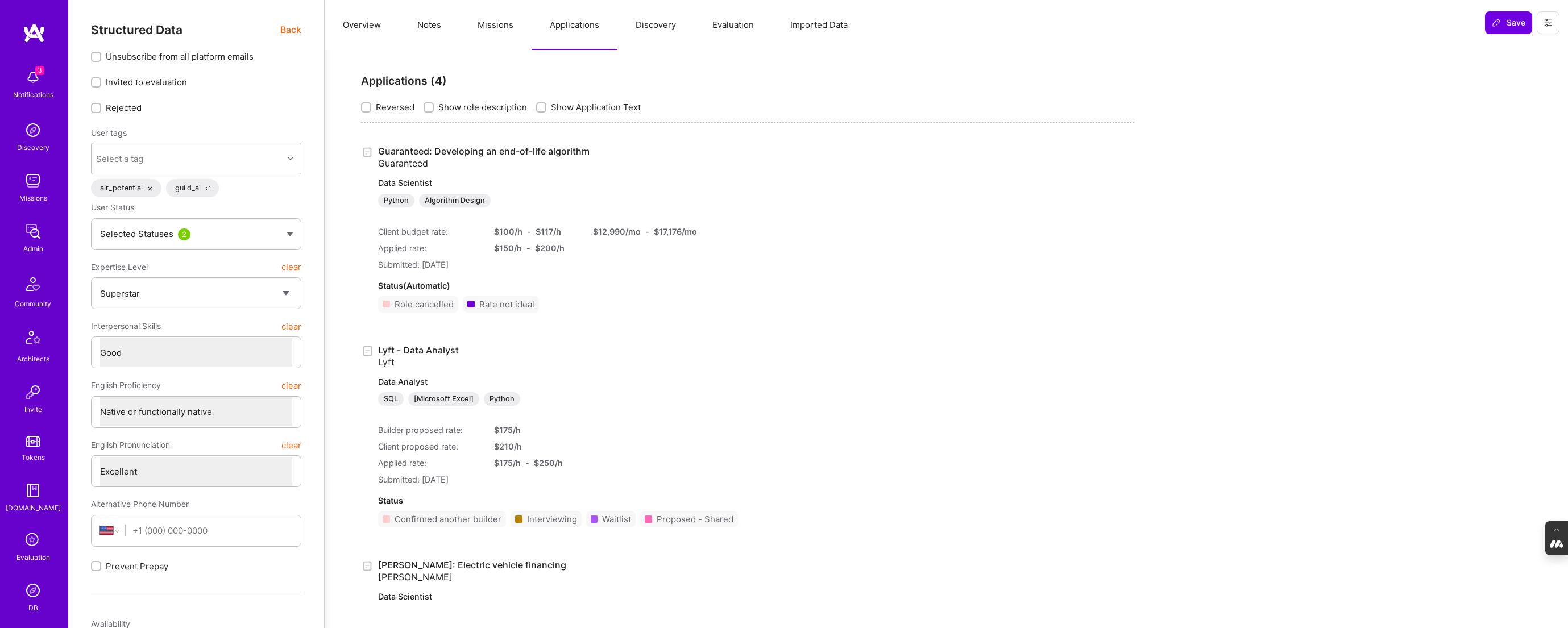
click at [740, 26] on button "Evaluation" at bounding box center [733, 25] width 78 height 50
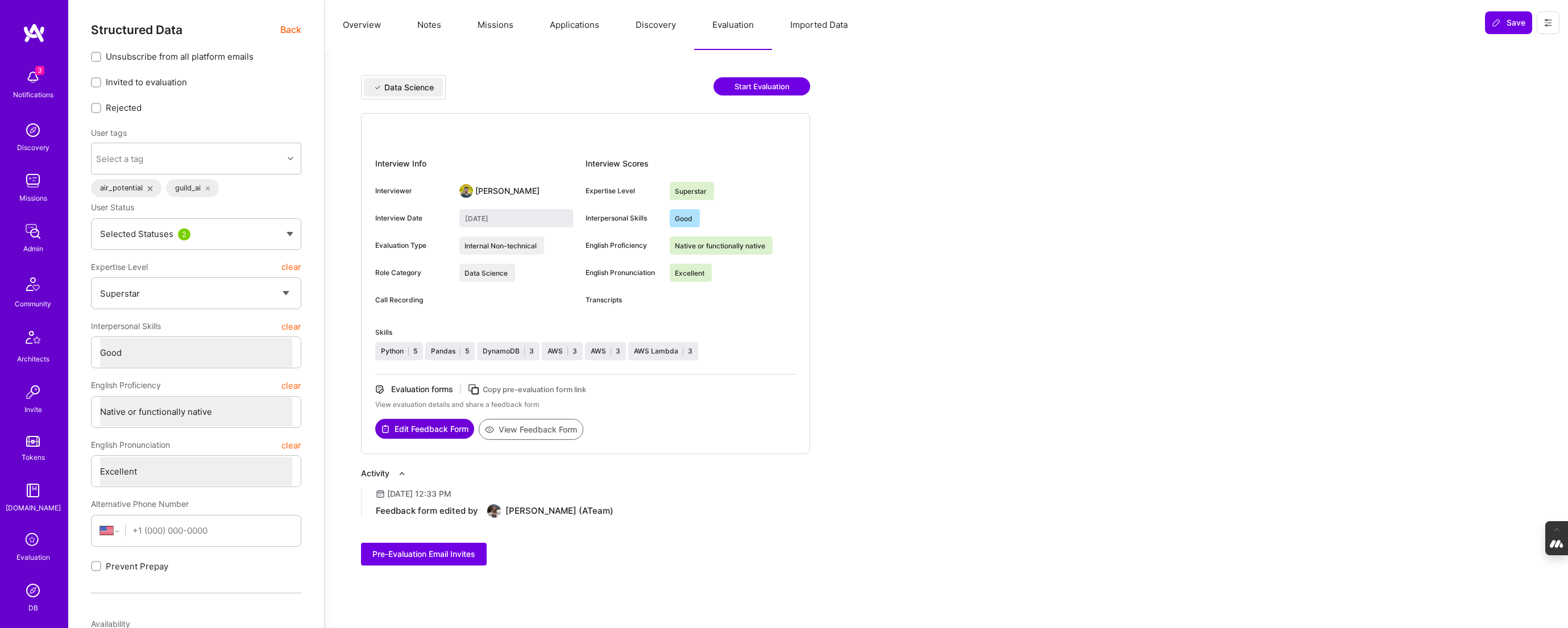
click at [539, 429] on button "View Feedback Form" at bounding box center [531, 430] width 105 height 21
click at [493, 24] on button "Missions" at bounding box center [495, 25] width 72 height 50
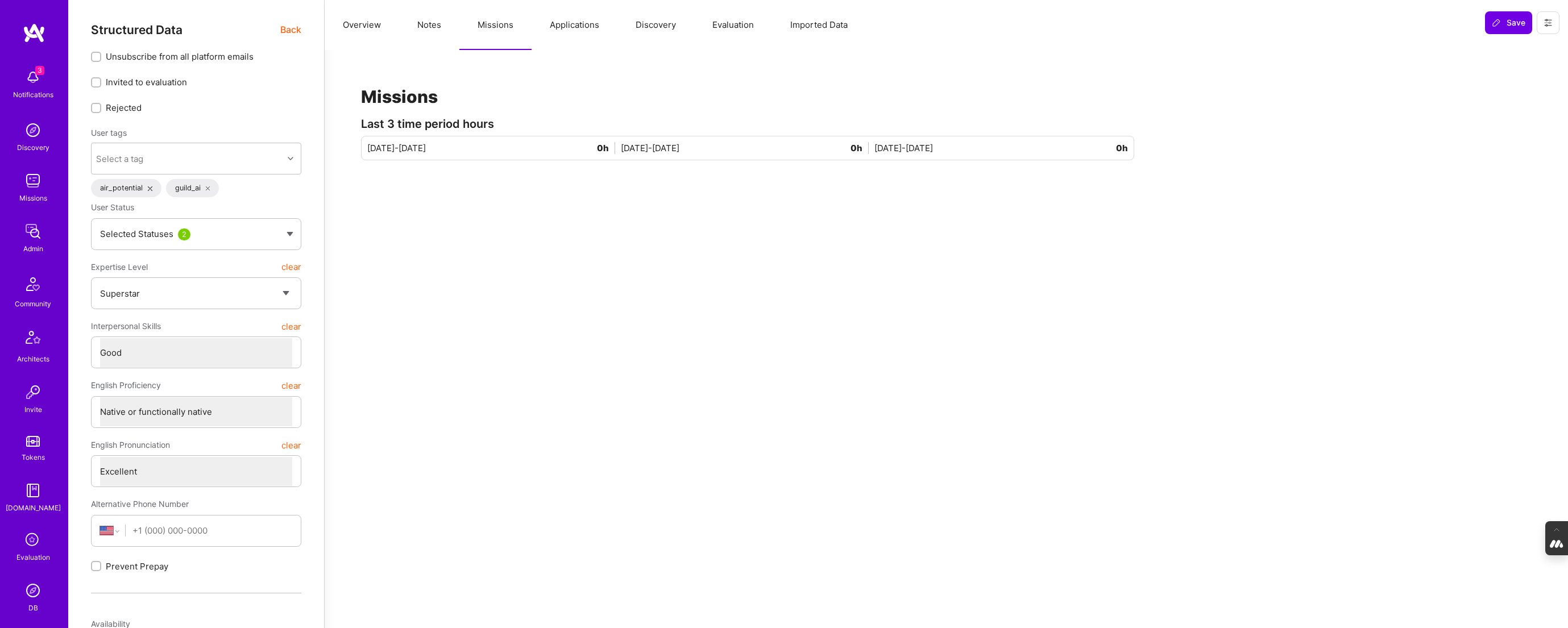
click at [572, 21] on button "Applications" at bounding box center [575, 25] width 86 height 50
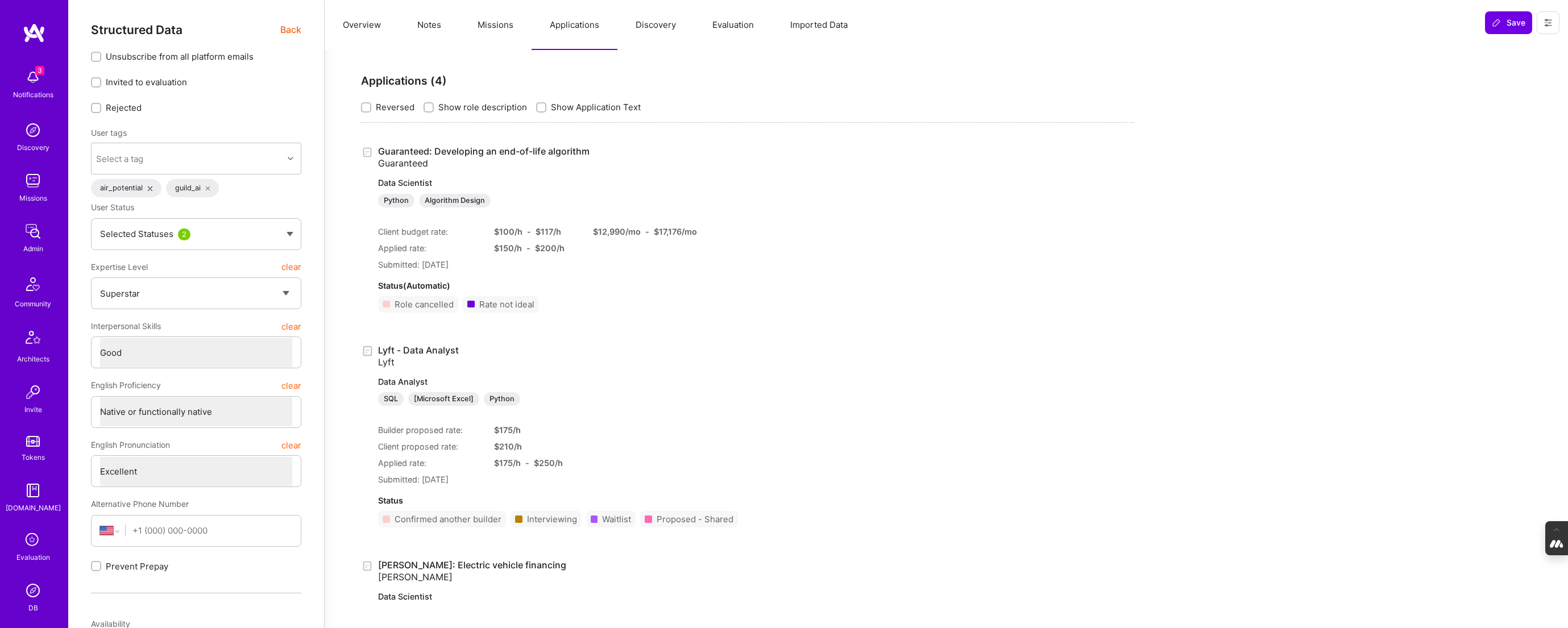
click at [434, 28] on button "Notes" at bounding box center [429, 25] width 61 height 50
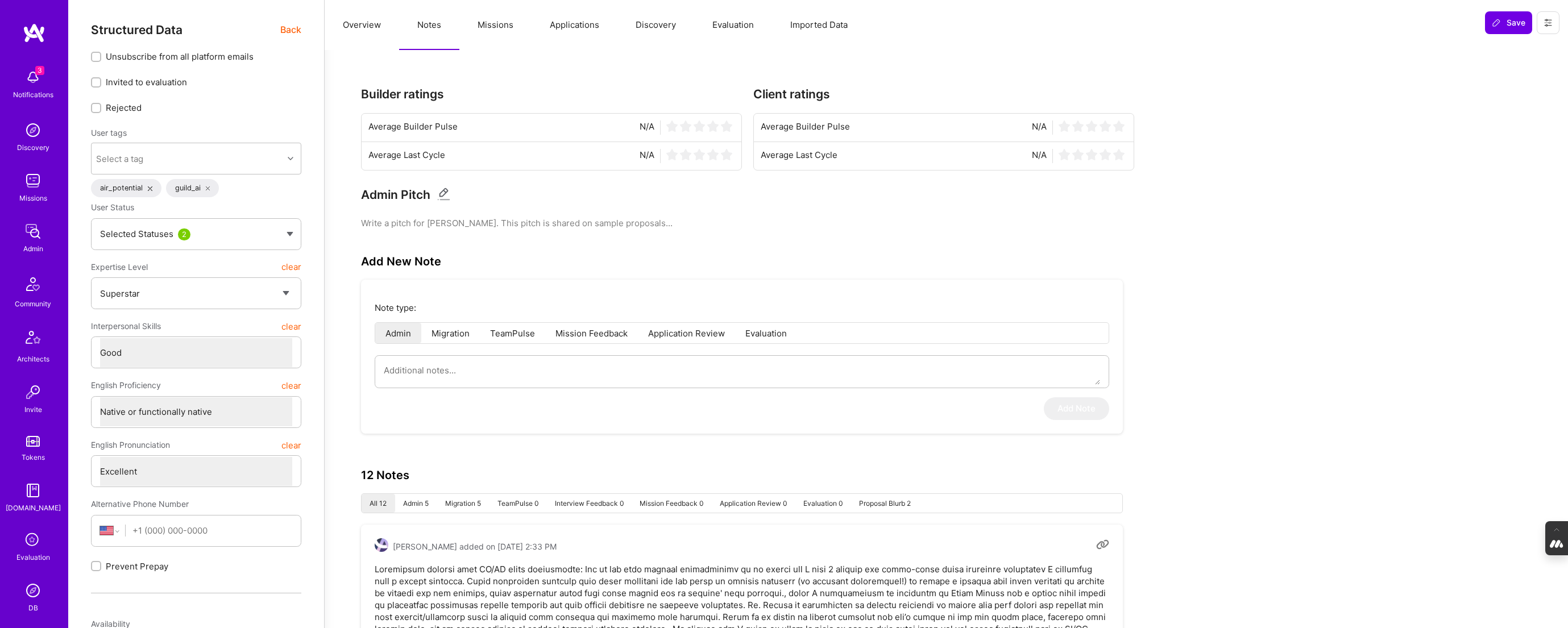
click at [287, 29] on span "Back" at bounding box center [291, 30] width 21 height 14
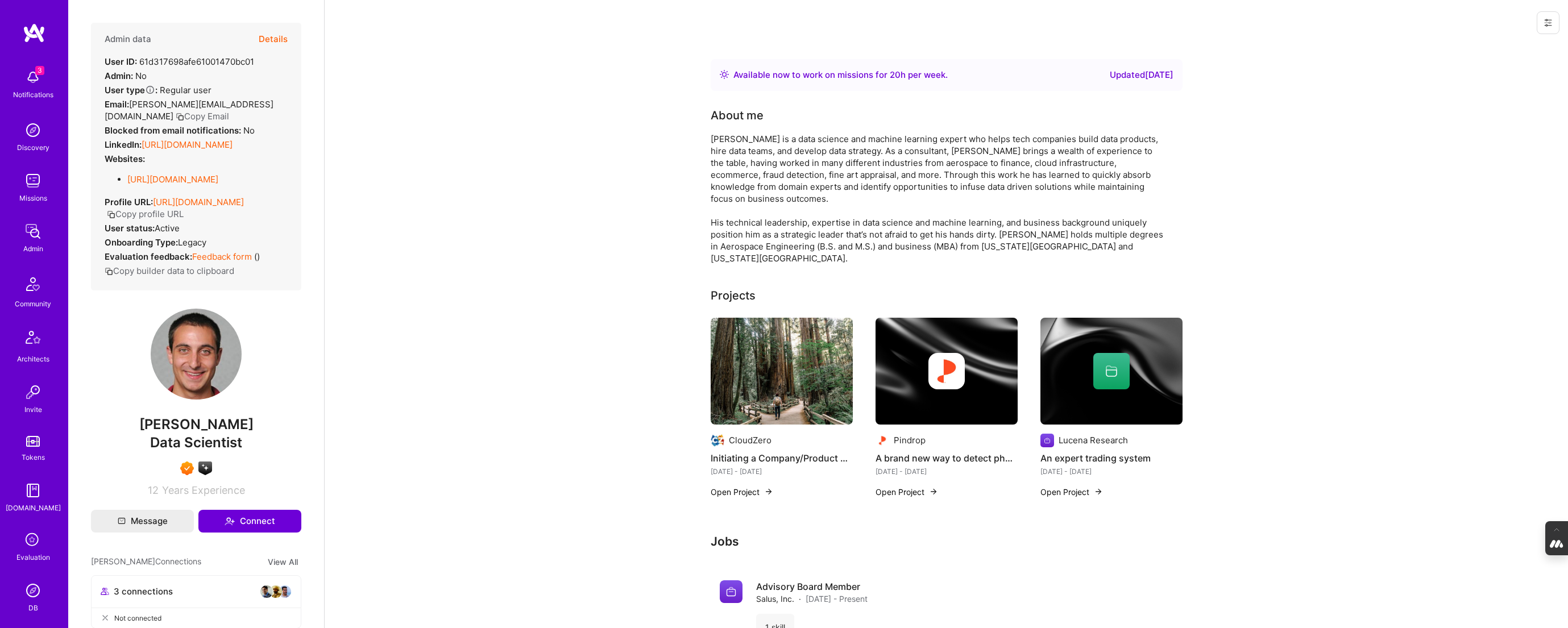
click at [811, 376] on img at bounding box center [781, 371] width 142 height 107
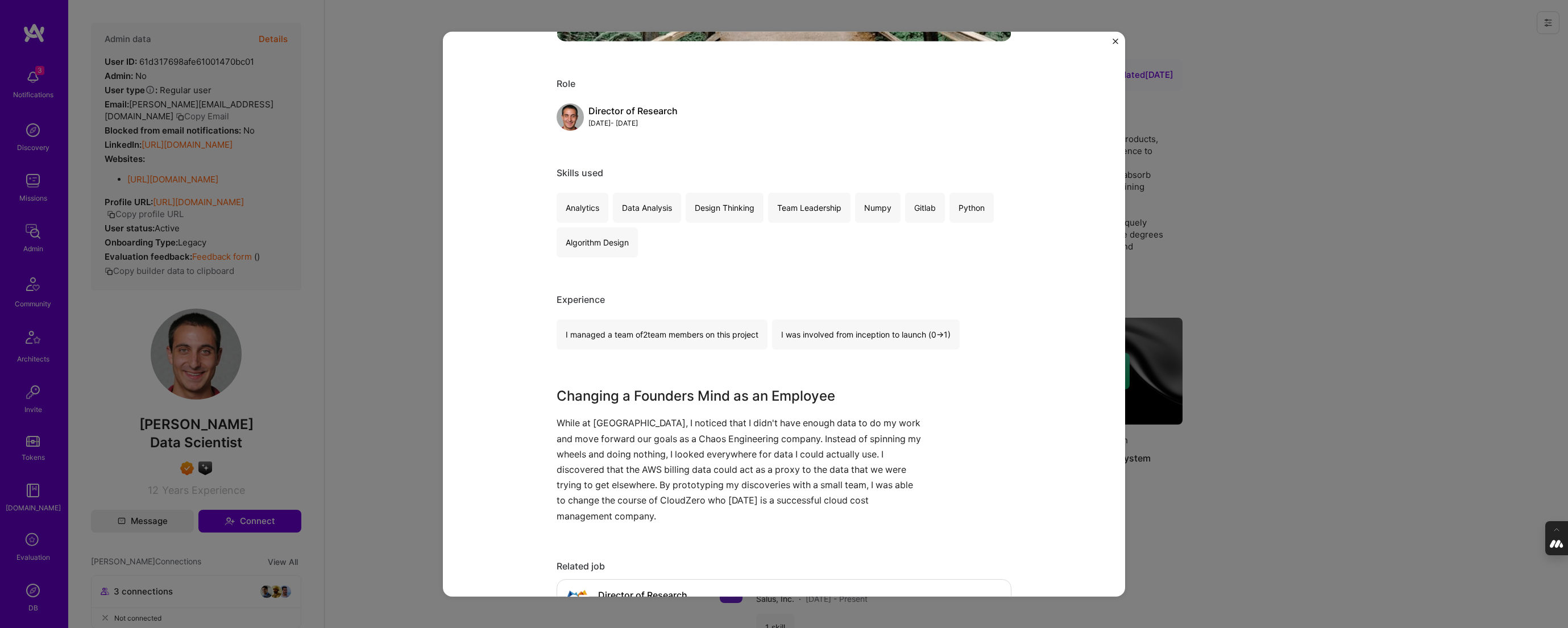
scroll to position [462, 0]
click at [1266, 359] on div "Initiating a Company/Product Pivot CloudZero Cloud Services Role Director of Re…" at bounding box center [784, 314] width 1568 height 628
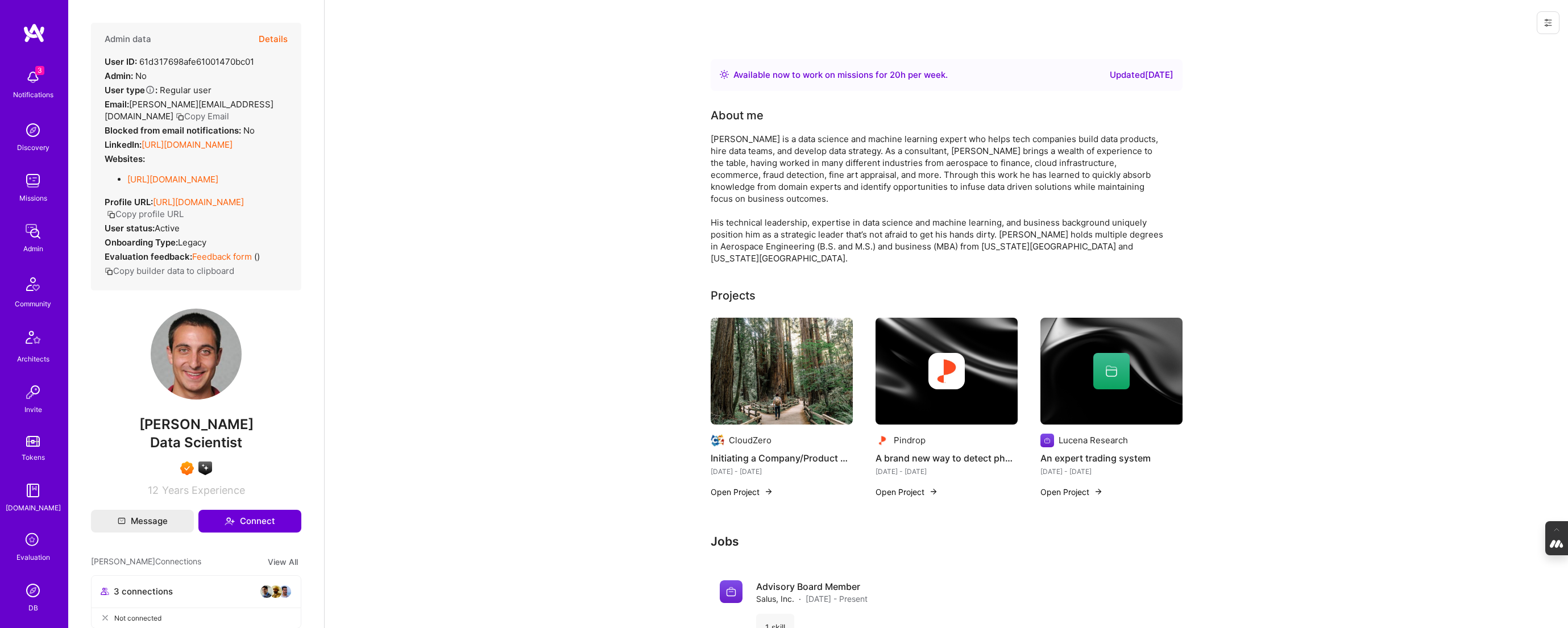
click at [938, 383] on img at bounding box center [946, 371] width 142 height 107
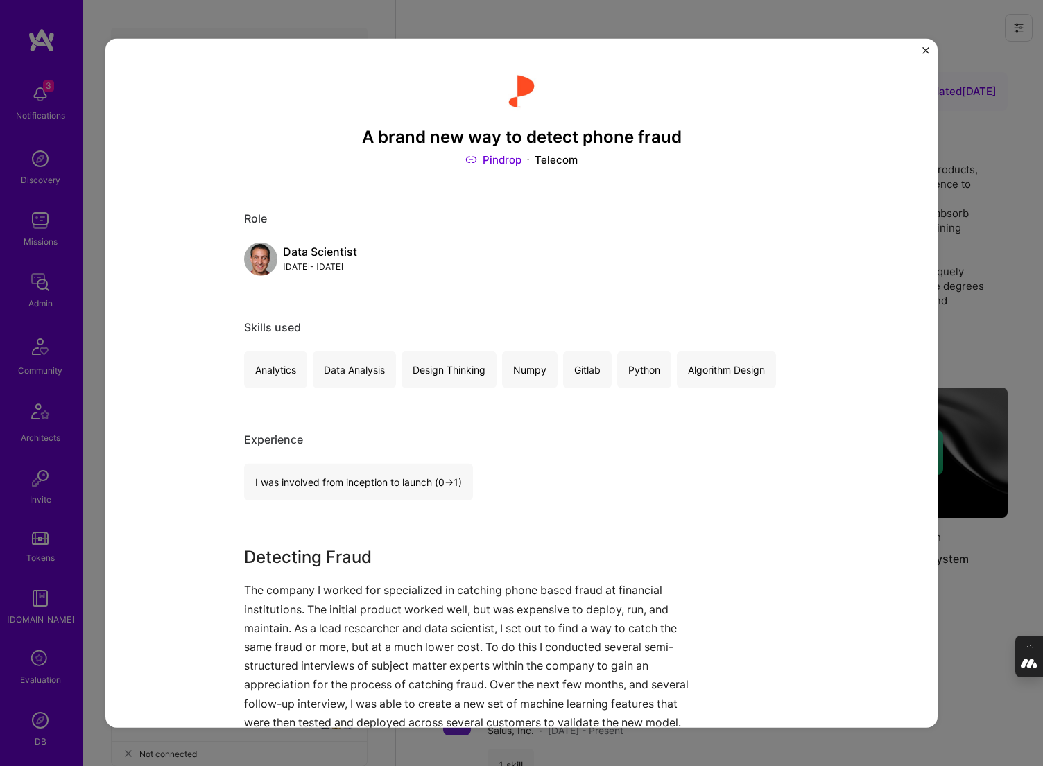
click at [925, 51] on img "Close" at bounding box center [926, 49] width 7 height 7
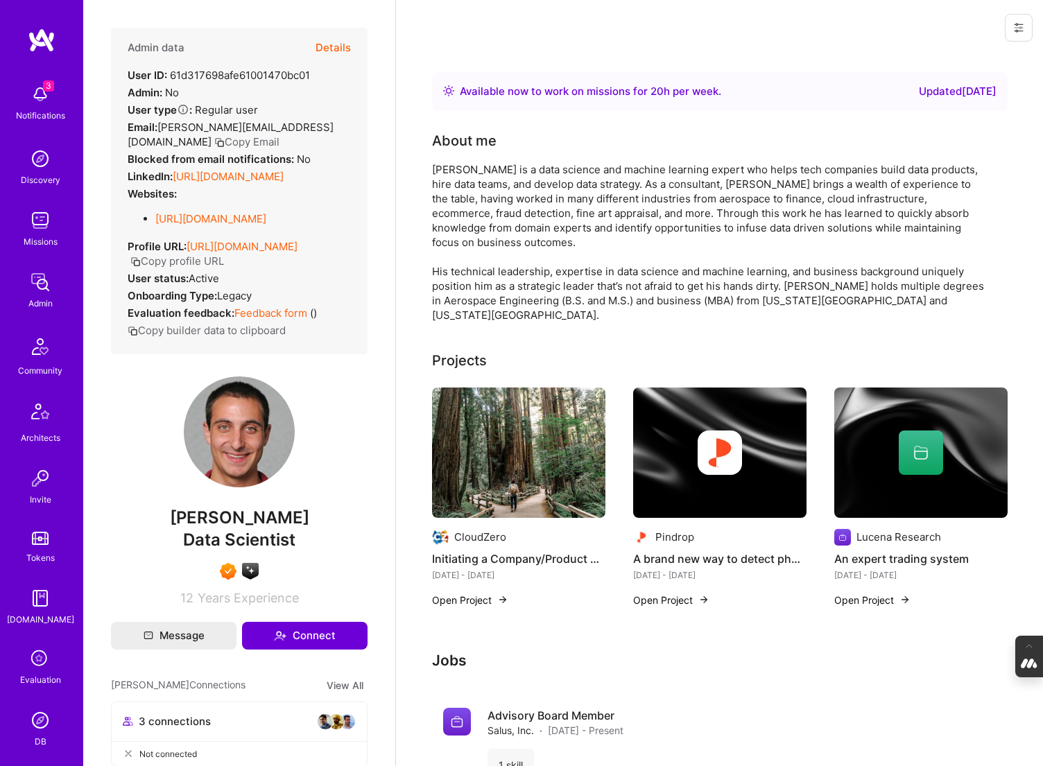
click at [325, 46] on button "Details" at bounding box center [333, 48] width 35 height 40
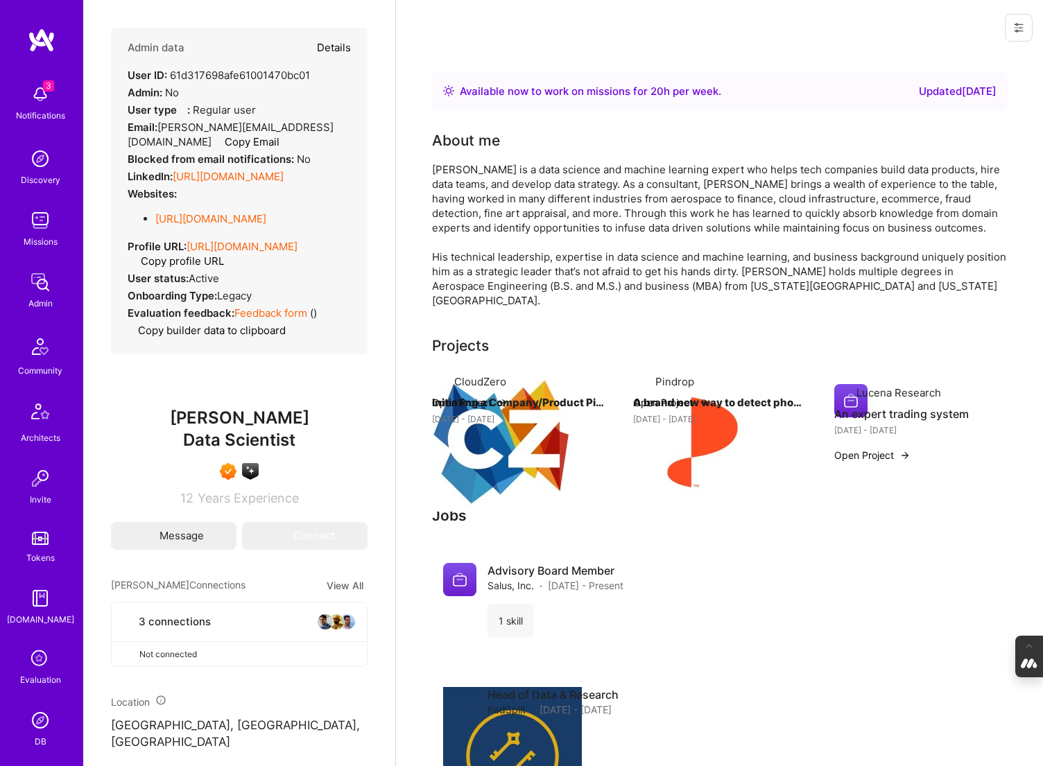
type textarea "x"
select select "7"
select select "4"
select select "7"
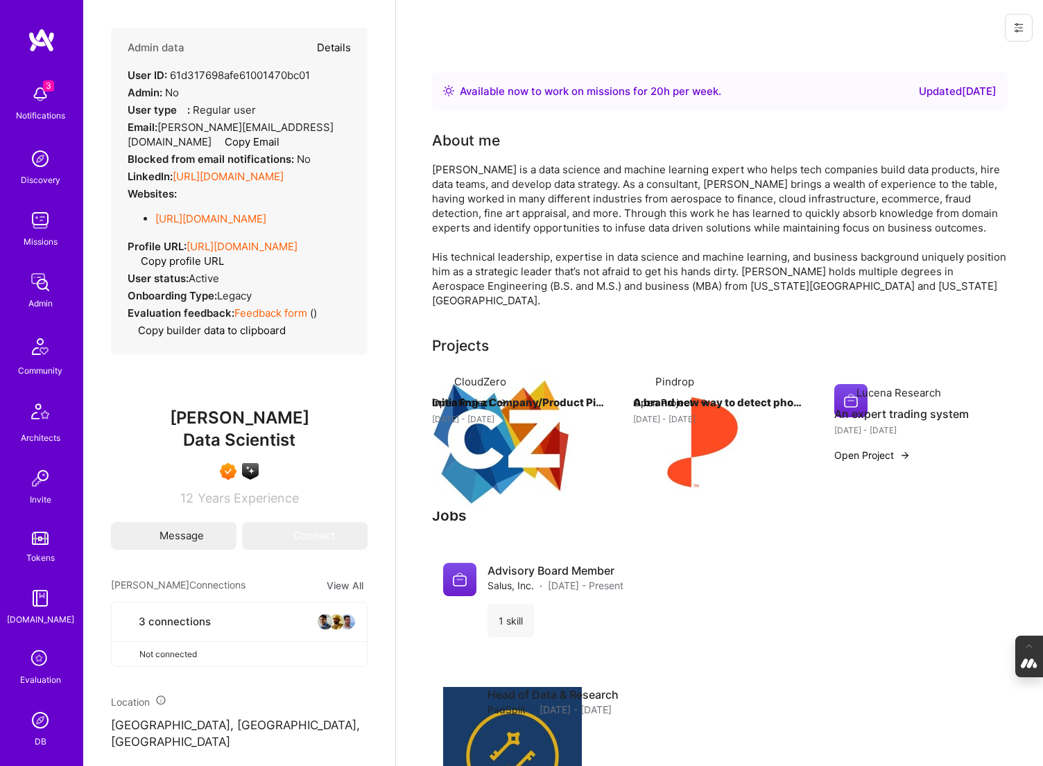
select select "US"
select select "Right Now"
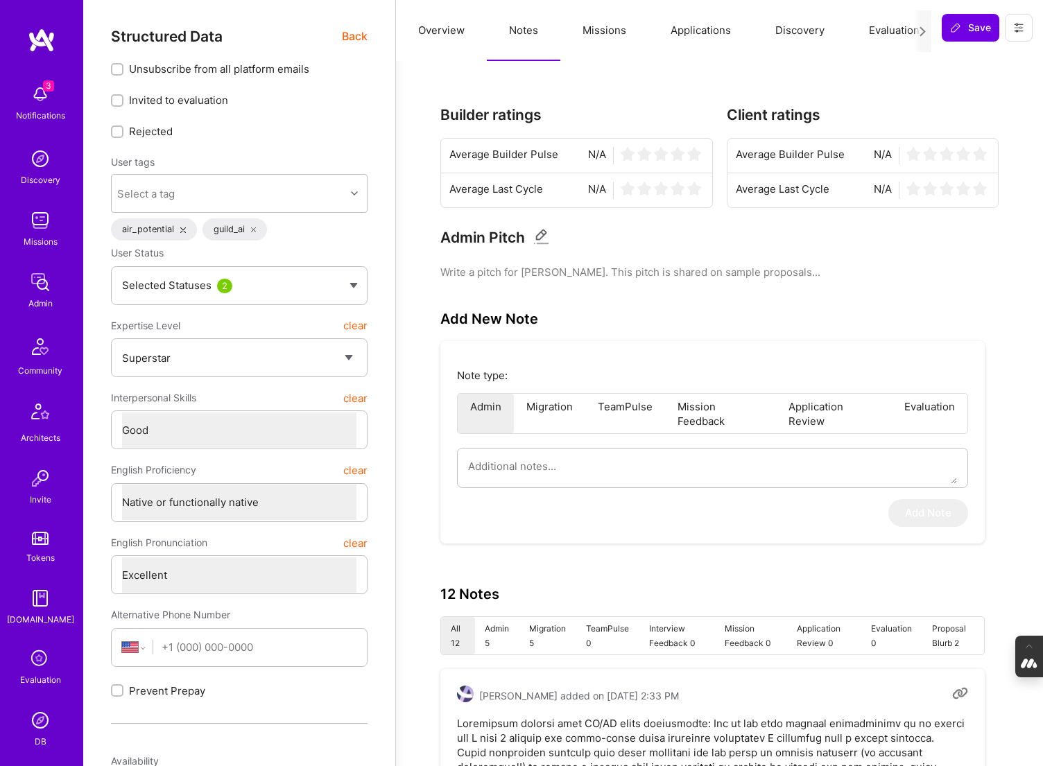
click at [354, 36] on span "Back" at bounding box center [355, 36] width 26 height 17
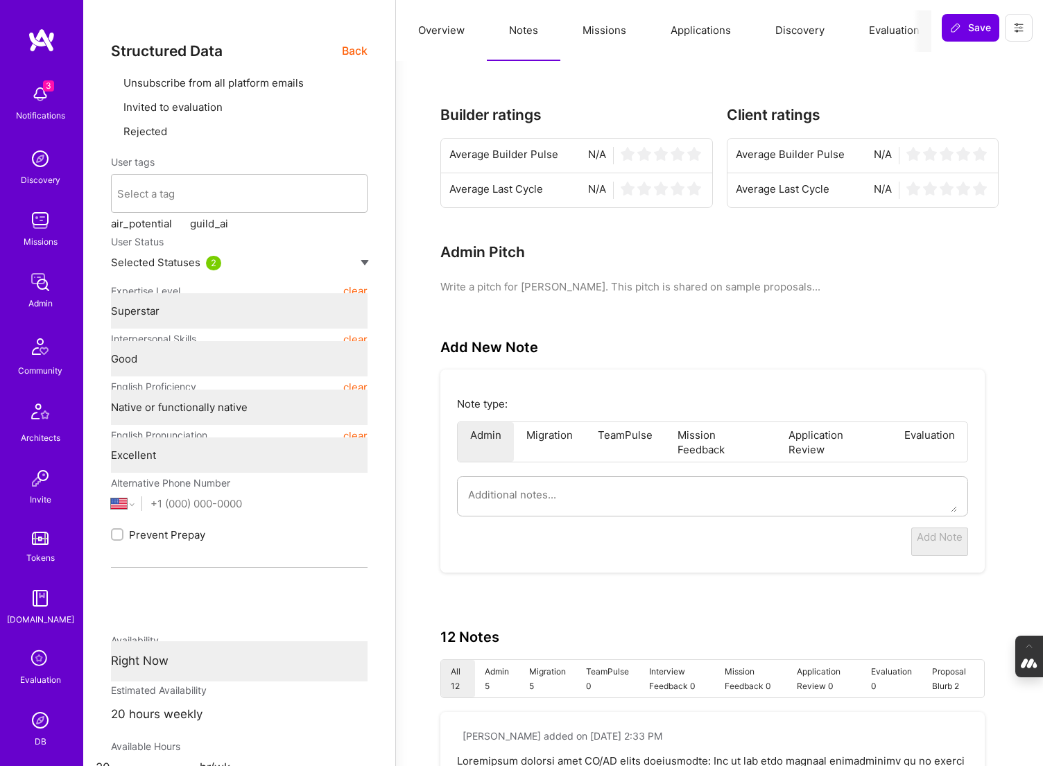
type textarea "x"
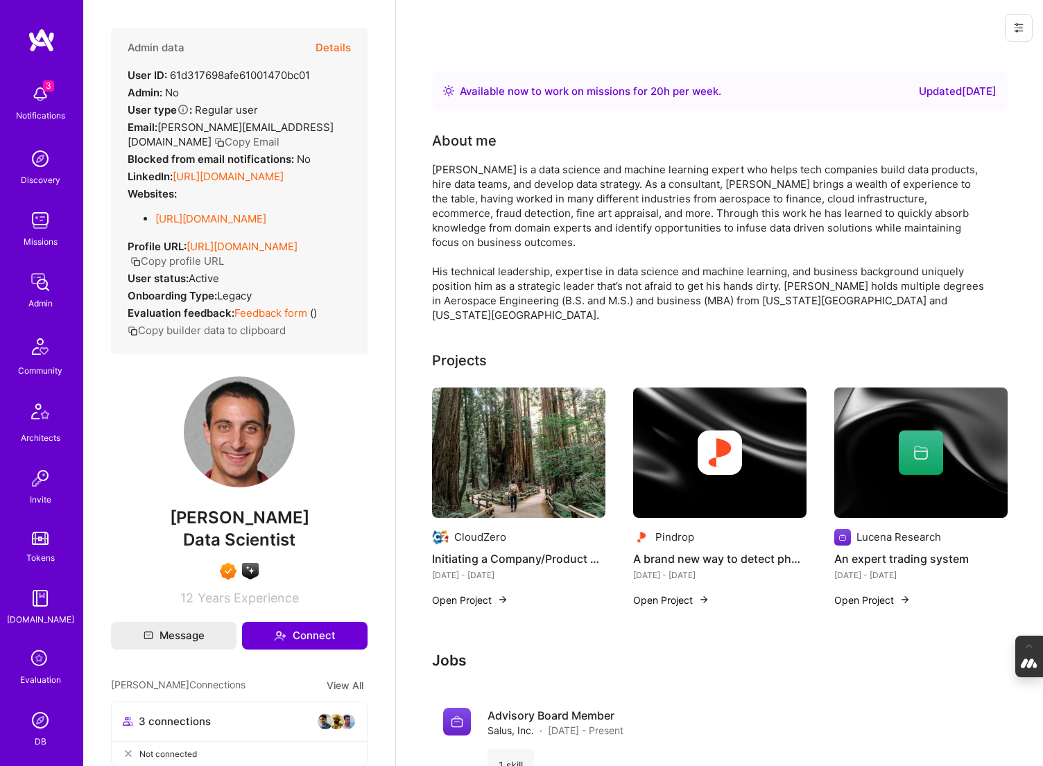
click at [726, 465] on img at bounding box center [719, 453] width 173 height 130
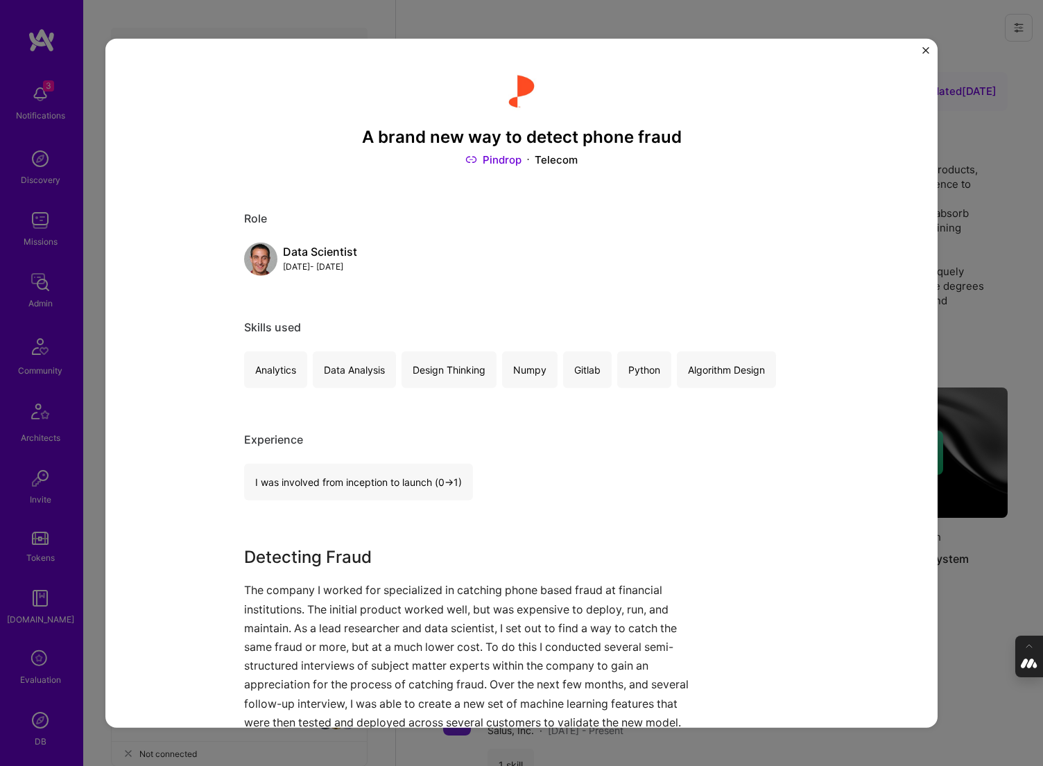
click at [983, 262] on div "A brand new way to detect phone fraud Pindrop Telecom Role Data Scientist Aug, …" at bounding box center [521, 383] width 1043 height 766
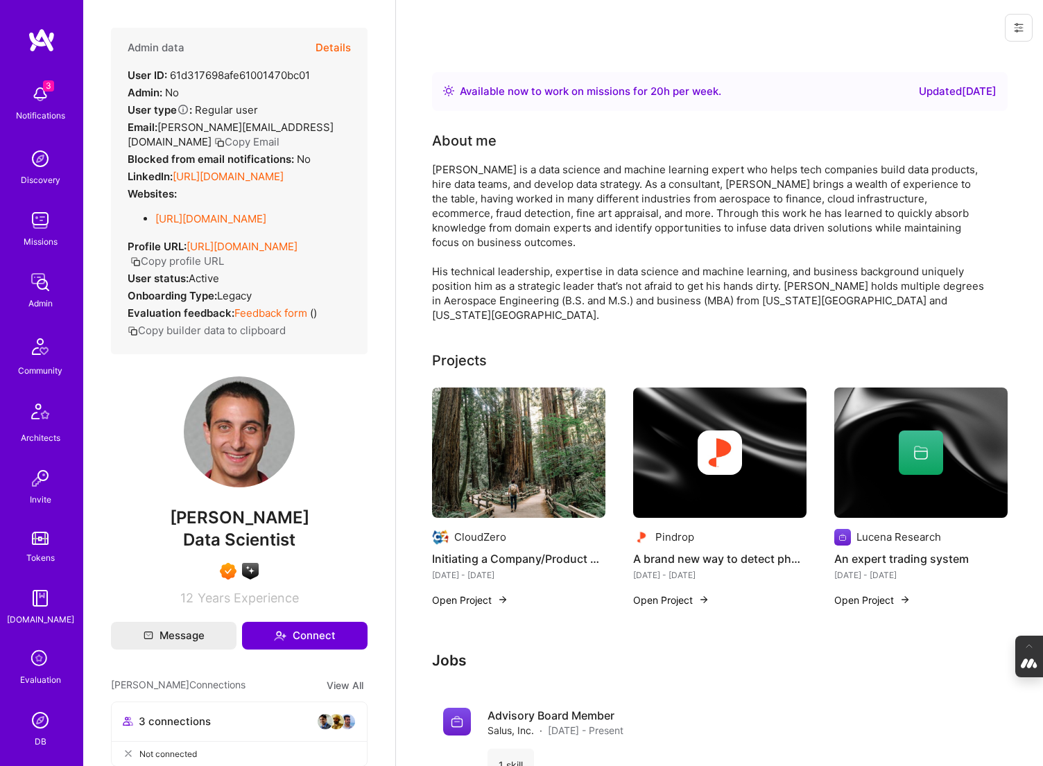
click at [735, 449] on img at bounding box center [720, 453] width 44 height 44
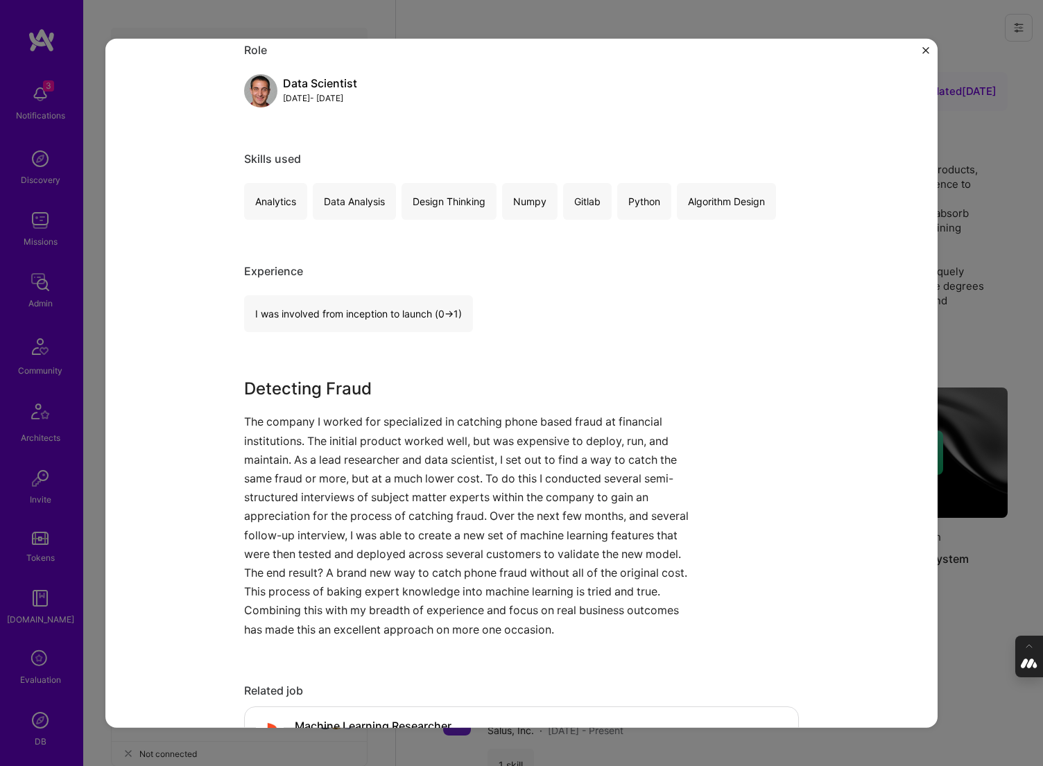
scroll to position [181, 0]
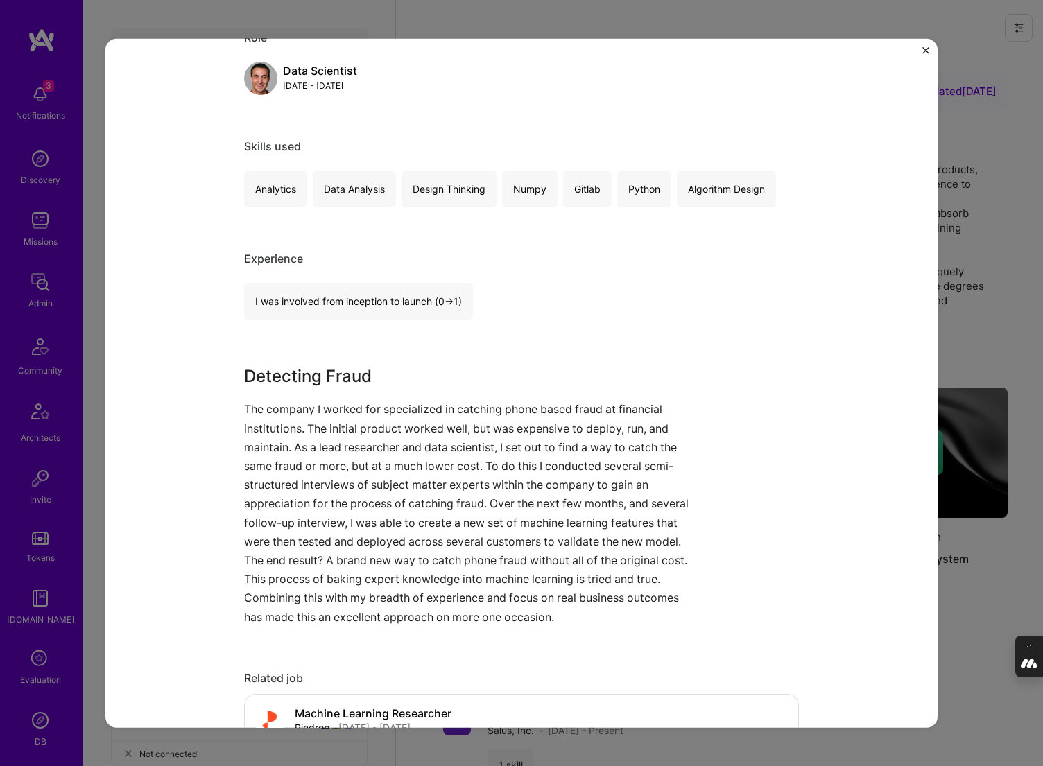
click at [928, 47] on img "Close" at bounding box center [926, 49] width 7 height 7
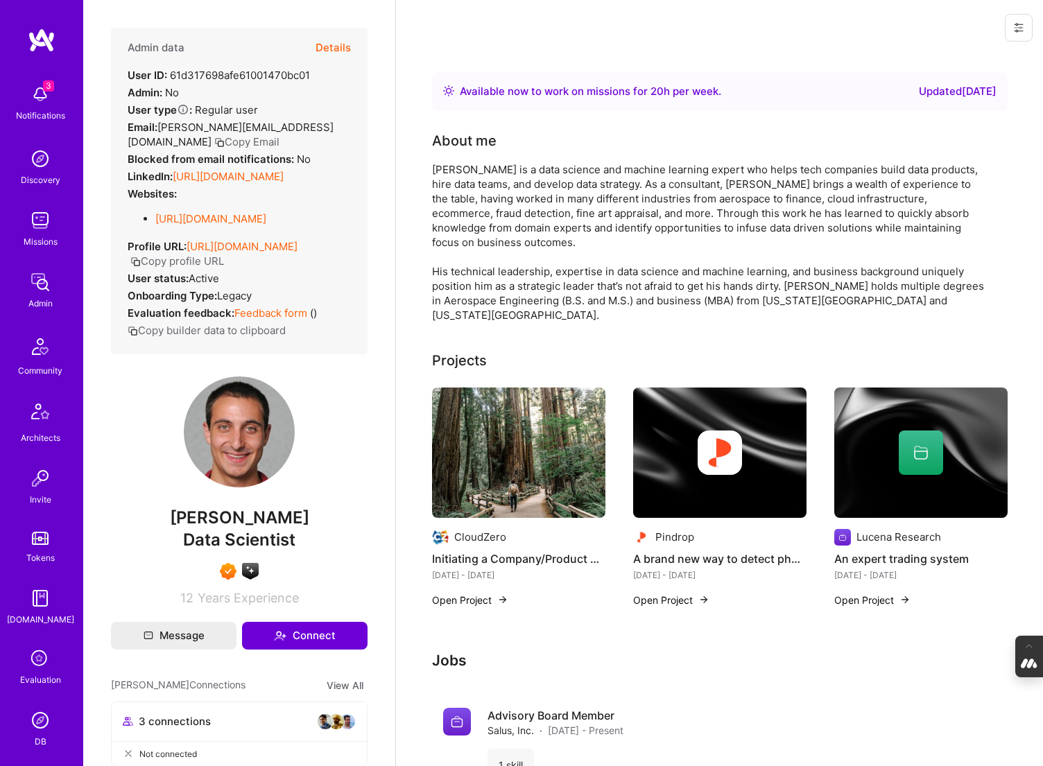
click at [207, 183] on link "https://linkedin.com/in/scottwstrong" at bounding box center [228, 176] width 111 height 13
click at [522, 419] on img at bounding box center [518, 453] width 173 height 130
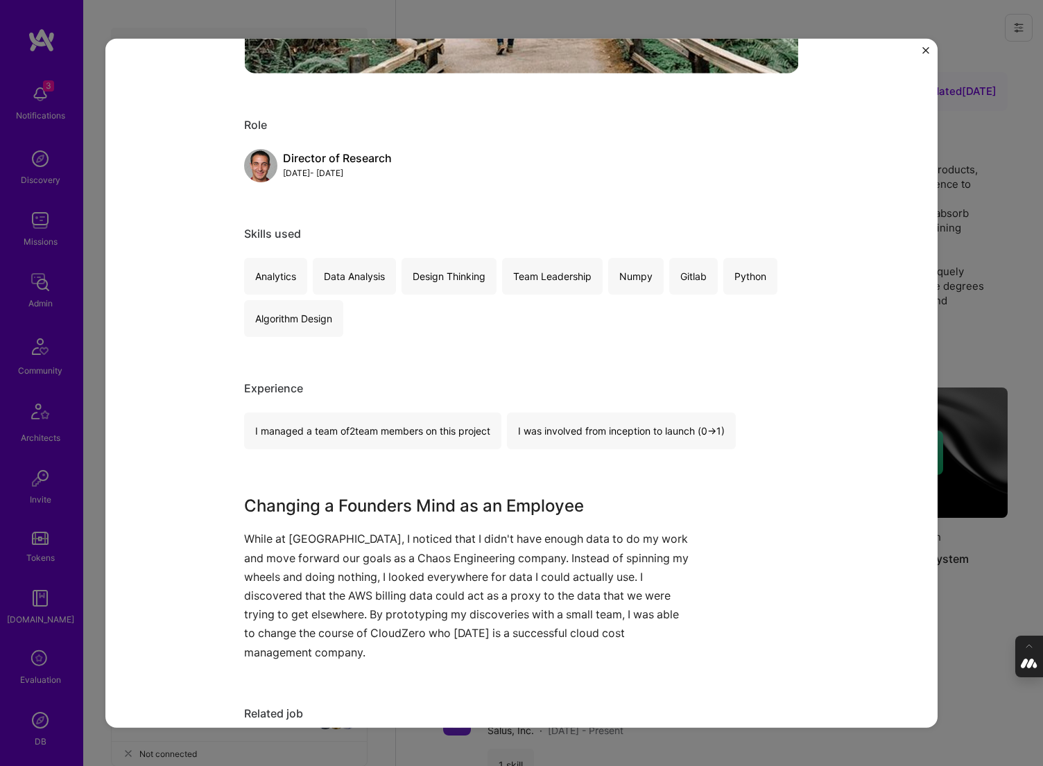
scroll to position [538, 0]
click at [925, 49] on img "Close" at bounding box center [926, 49] width 7 height 7
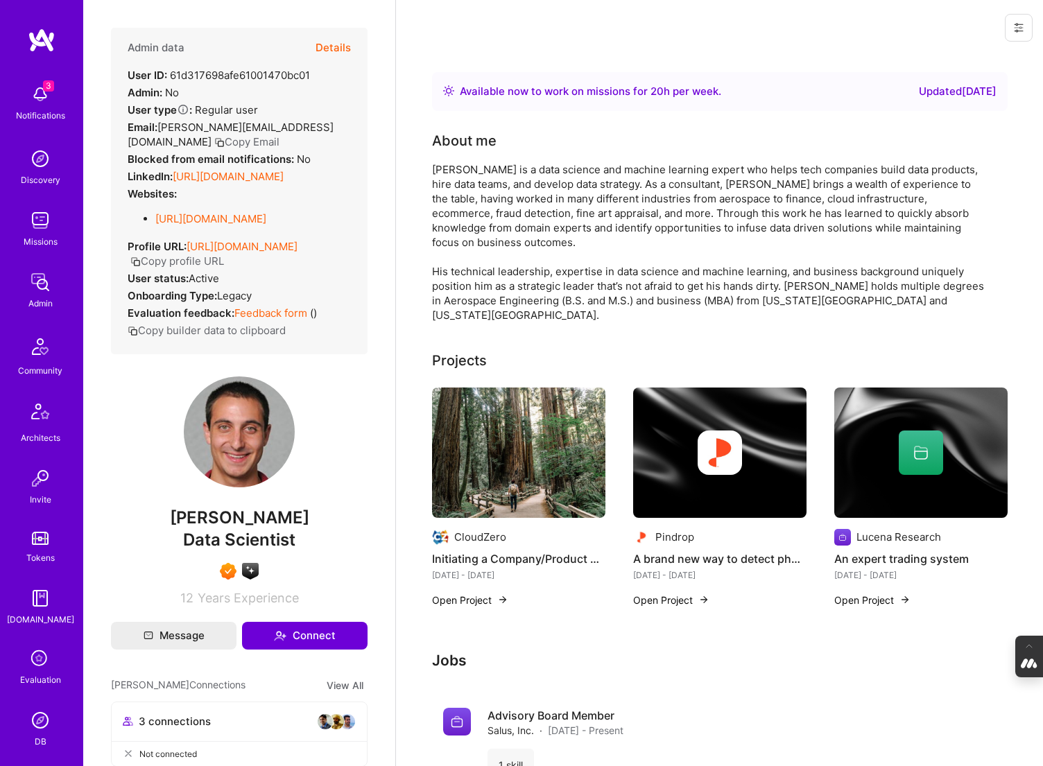
click at [876, 472] on img at bounding box center [920, 453] width 173 height 130
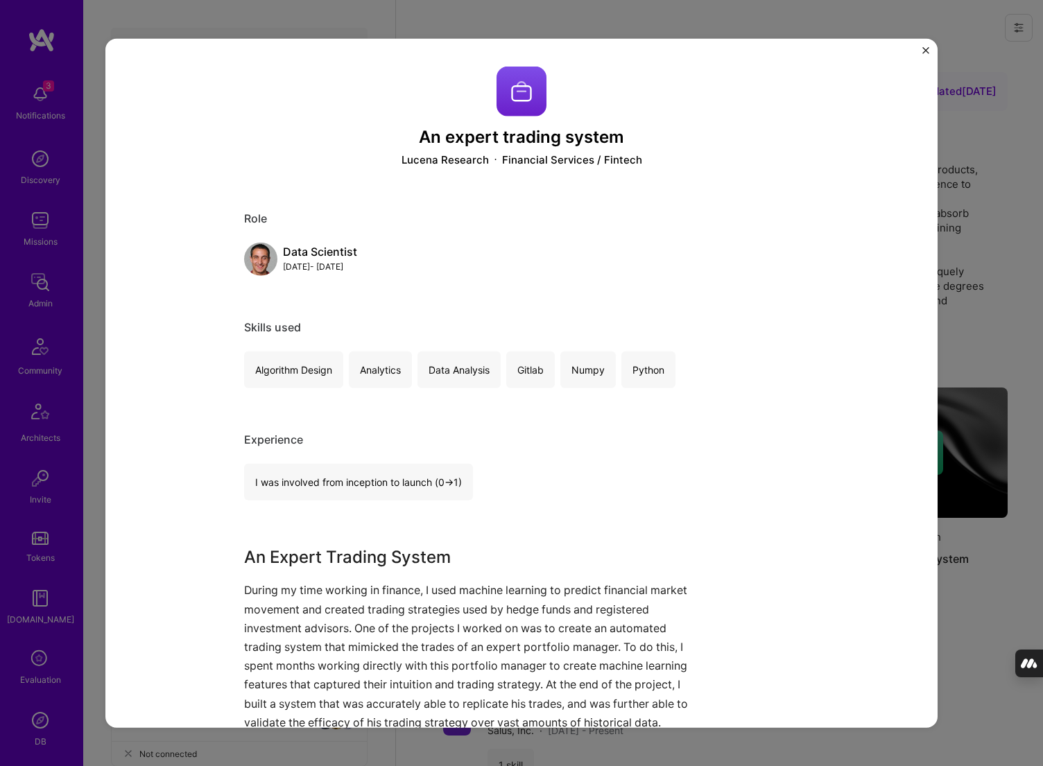
click at [990, 629] on div "An expert trading system Lucena Research Financial Services / Fintech Role Data…" at bounding box center [521, 383] width 1043 height 766
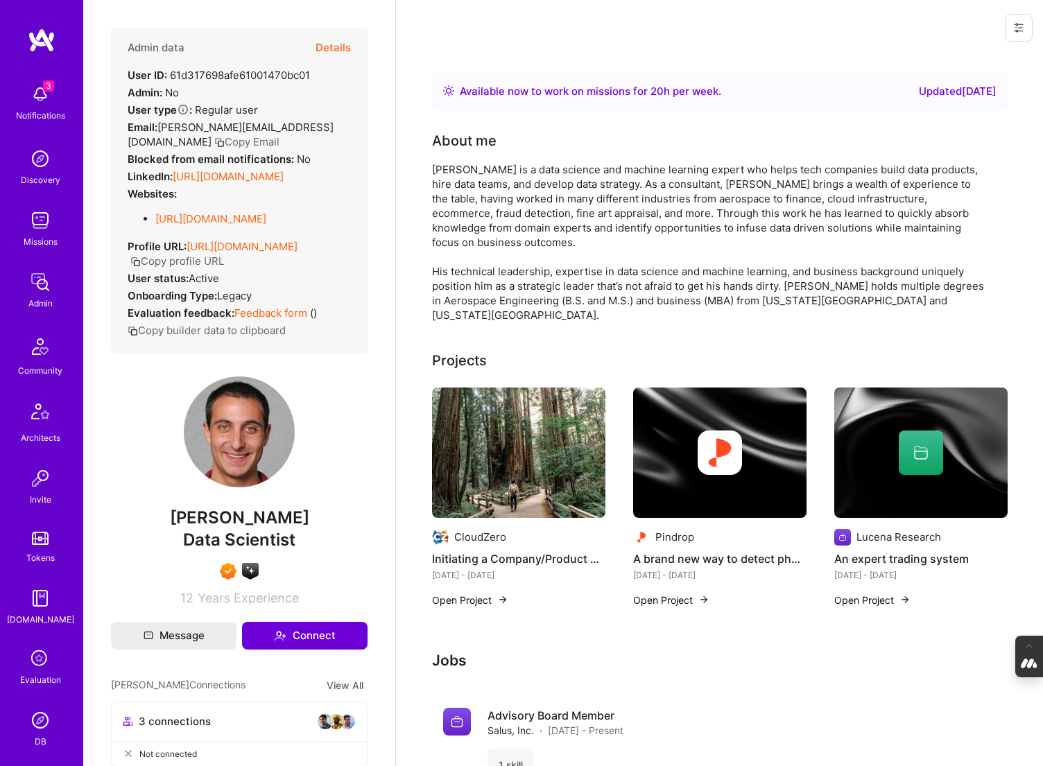
click at [884, 460] on div at bounding box center [920, 453] width 173 height 44
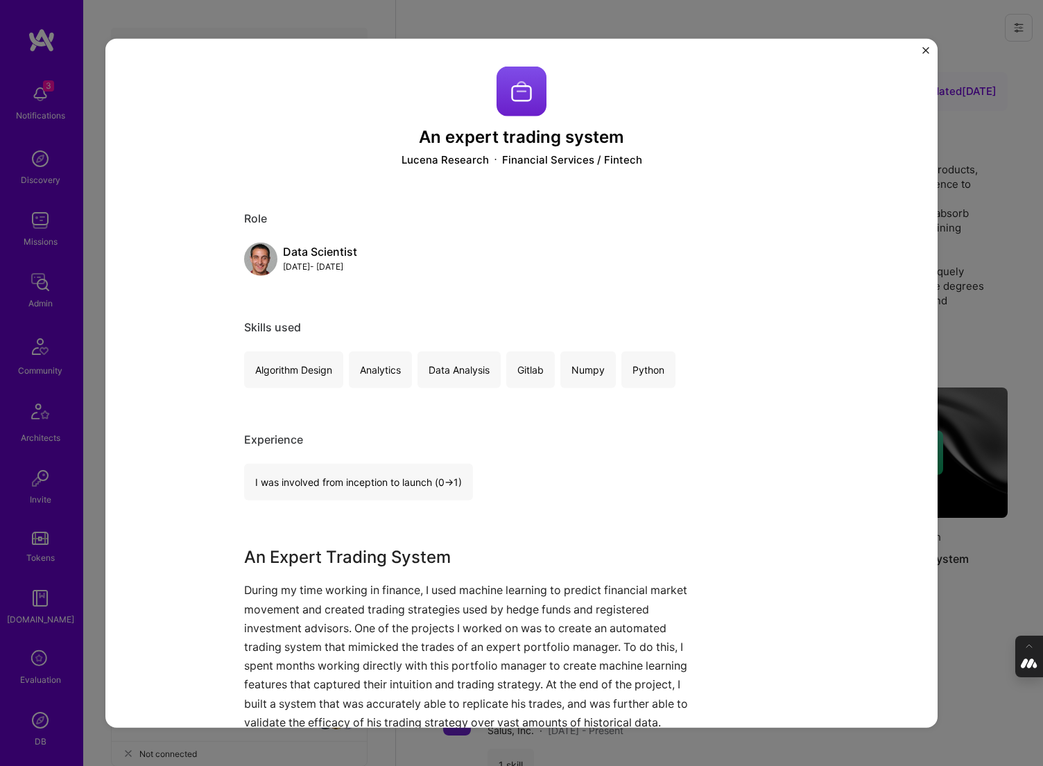
click at [457, 160] on div "Lucena Research" at bounding box center [445, 160] width 87 height 15
click at [926, 47] on img "Close" at bounding box center [926, 49] width 7 height 7
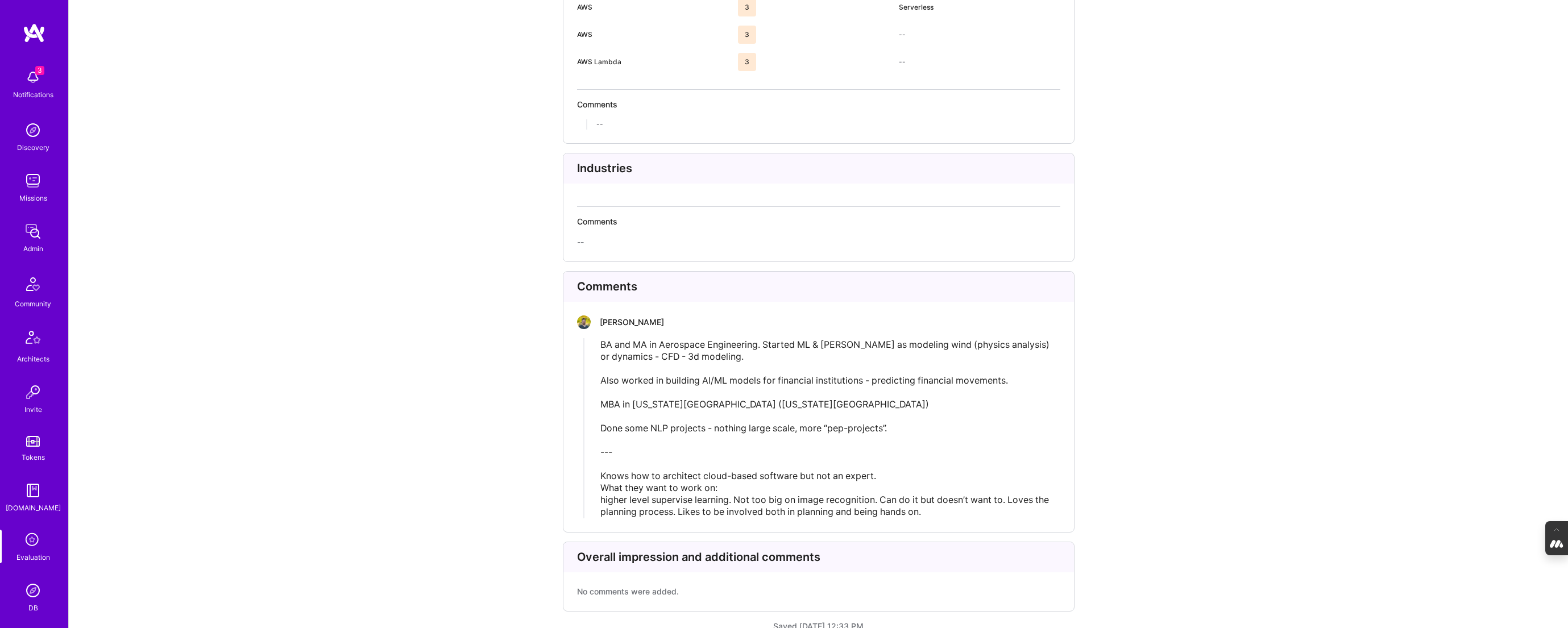
scroll to position [2209, 0]
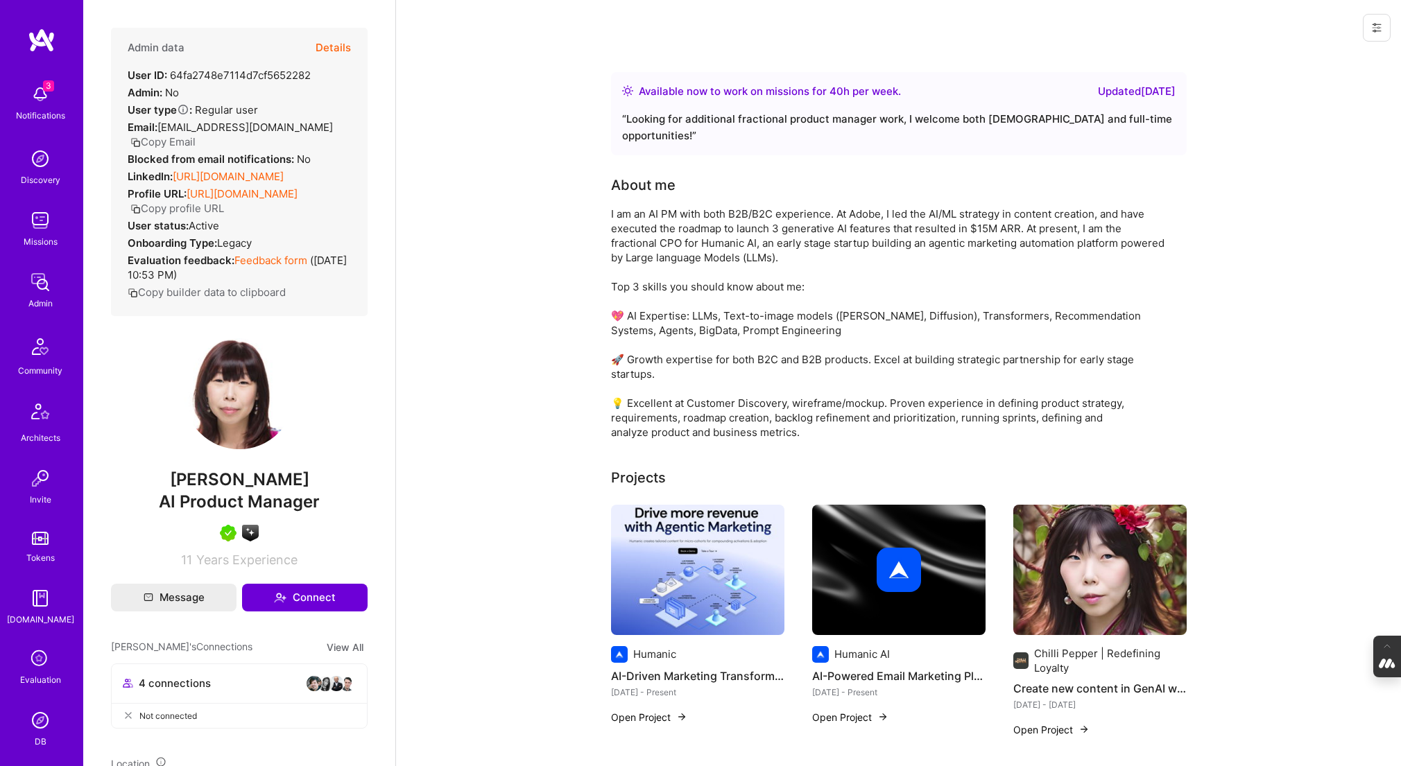
click at [336, 44] on button "Details" at bounding box center [333, 48] width 35 height 40
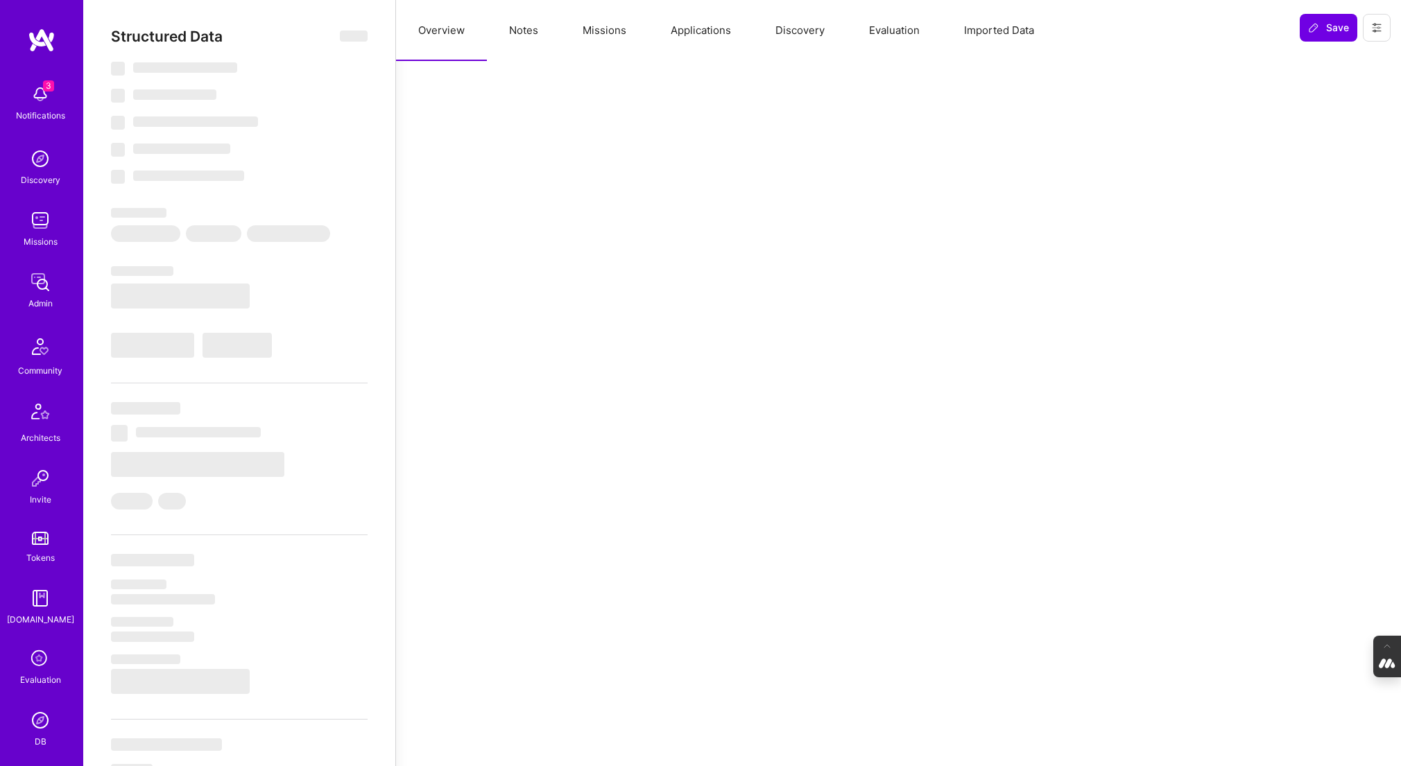
click at [896, 27] on button "Evaluation" at bounding box center [894, 30] width 95 height 61
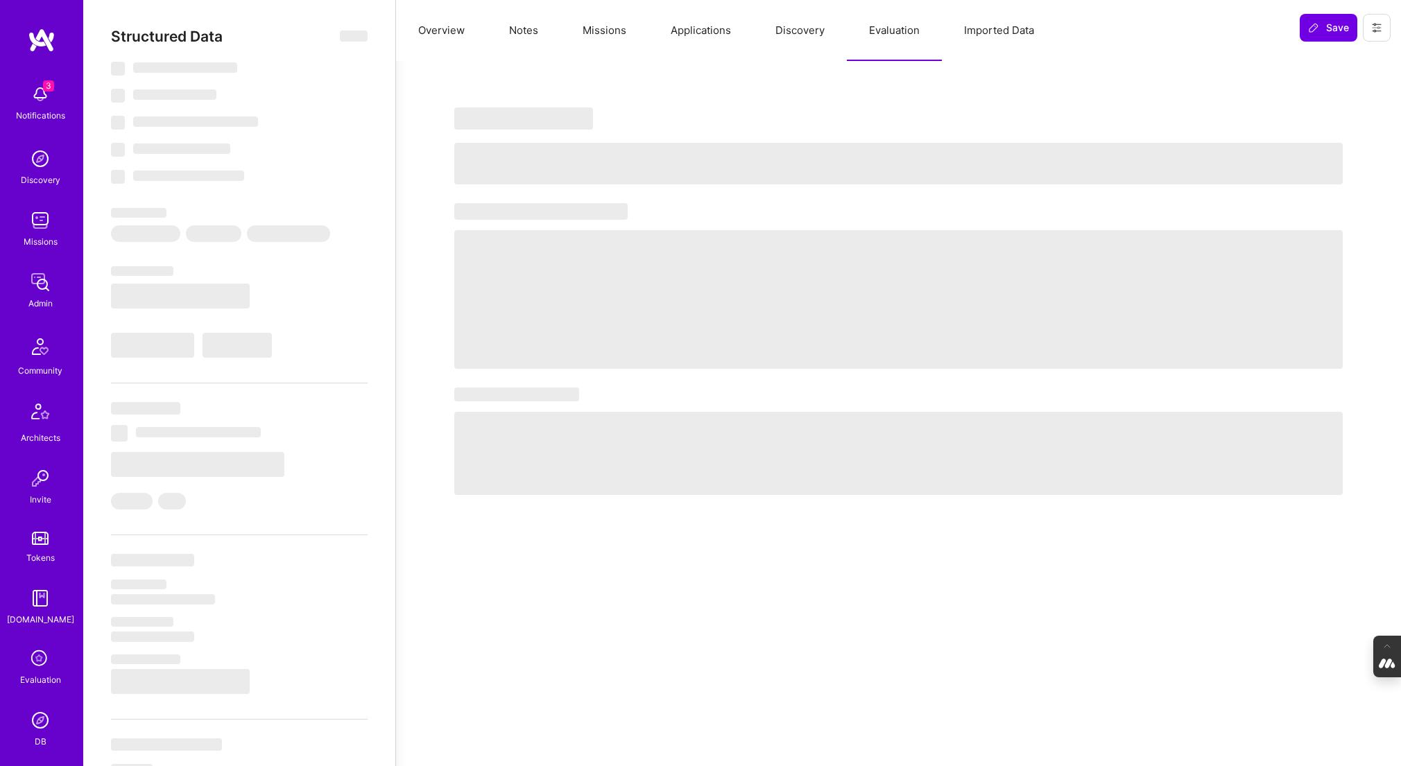
select select "Right Now"
select select "5"
select select "7"
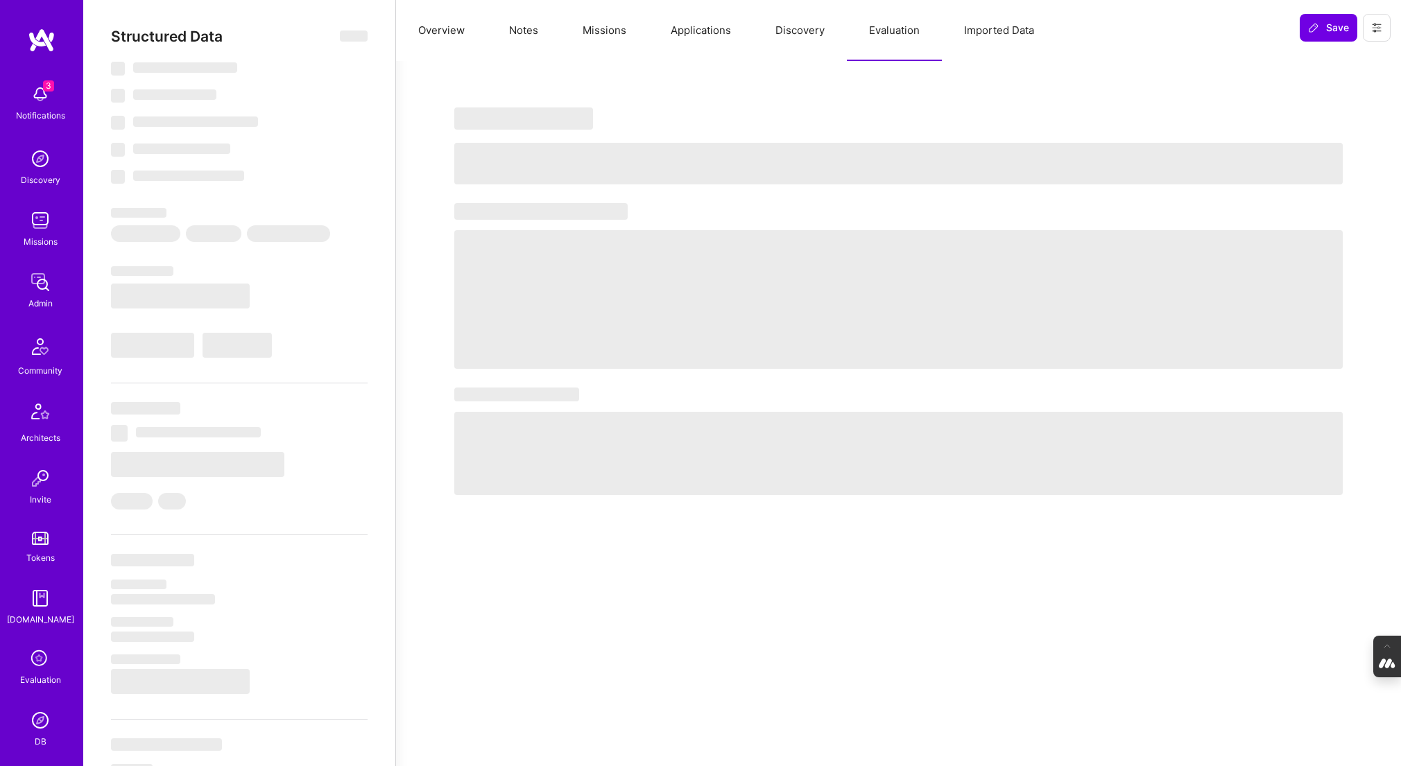
select select "US"
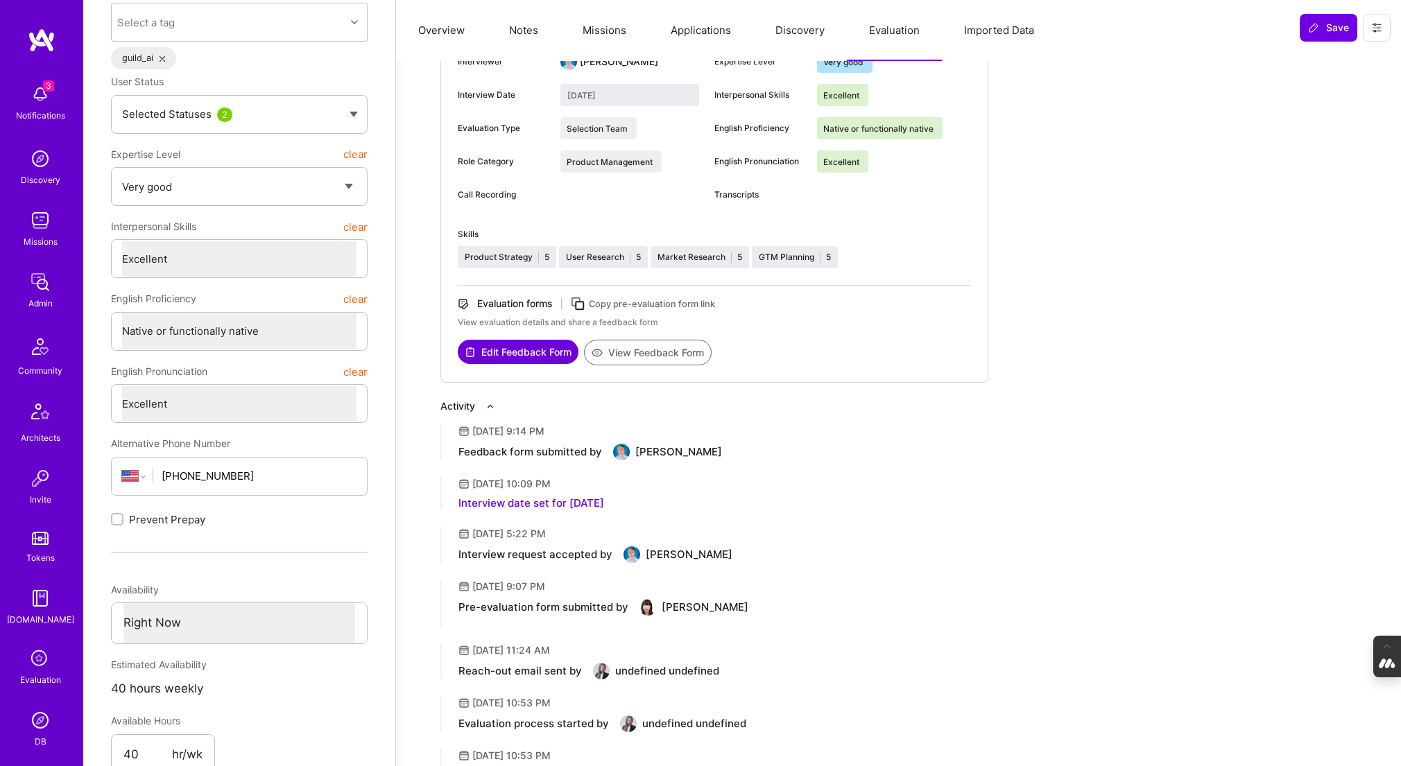
scroll to position [174, 0]
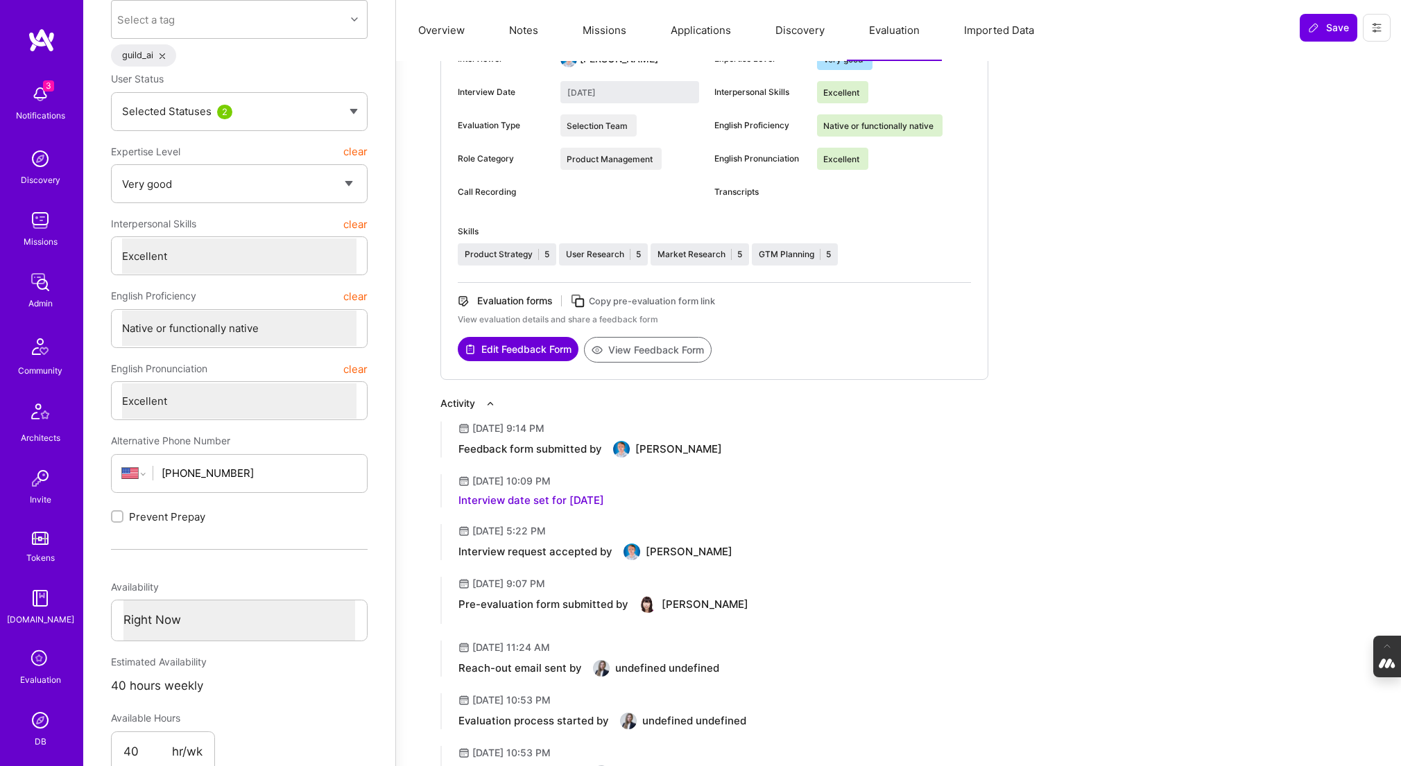
click at [651, 344] on button "View Feedback Form" at bounding box center [648, 350] width 128 height 26
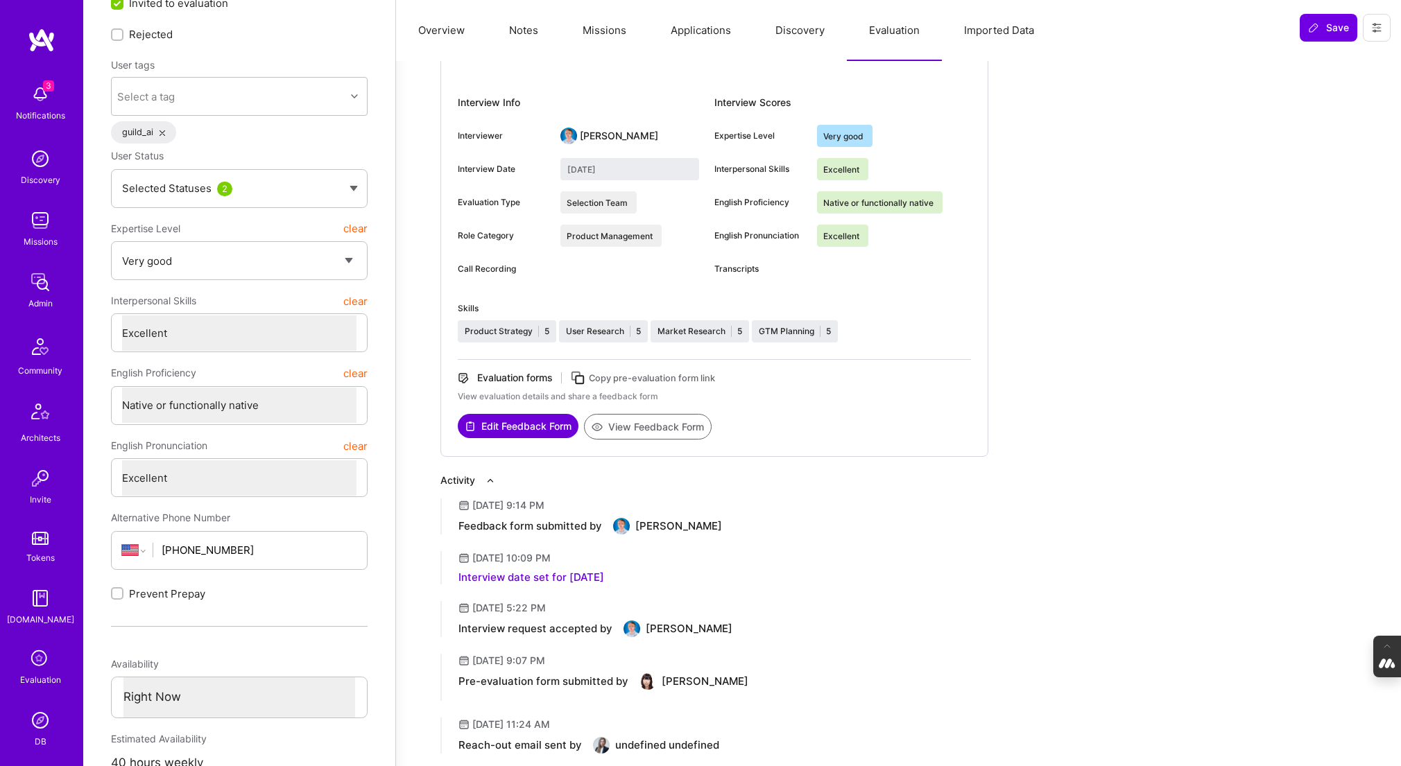
scroll to position [0, 0]
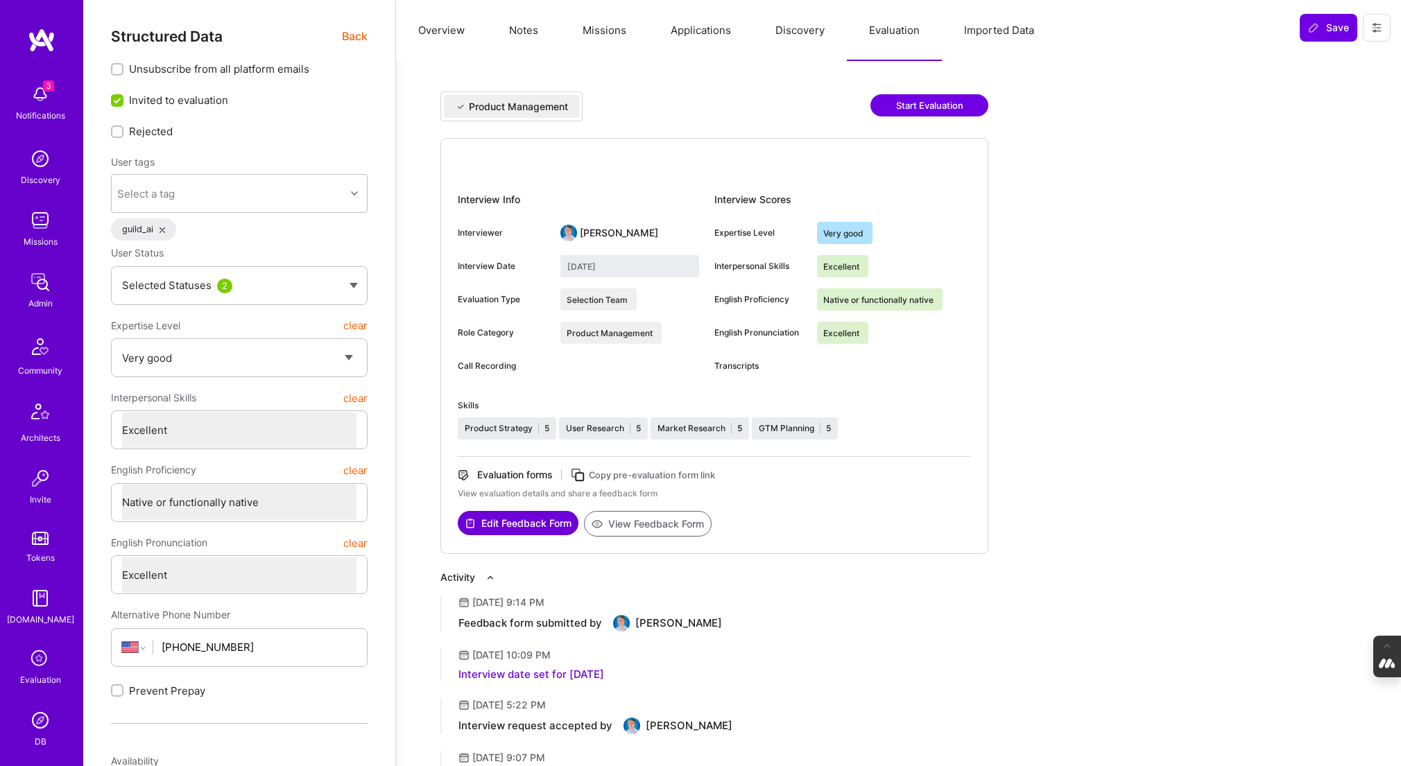
click at [358, 36] on span "Back" at bounding box center [355, 36] width 26 height 17
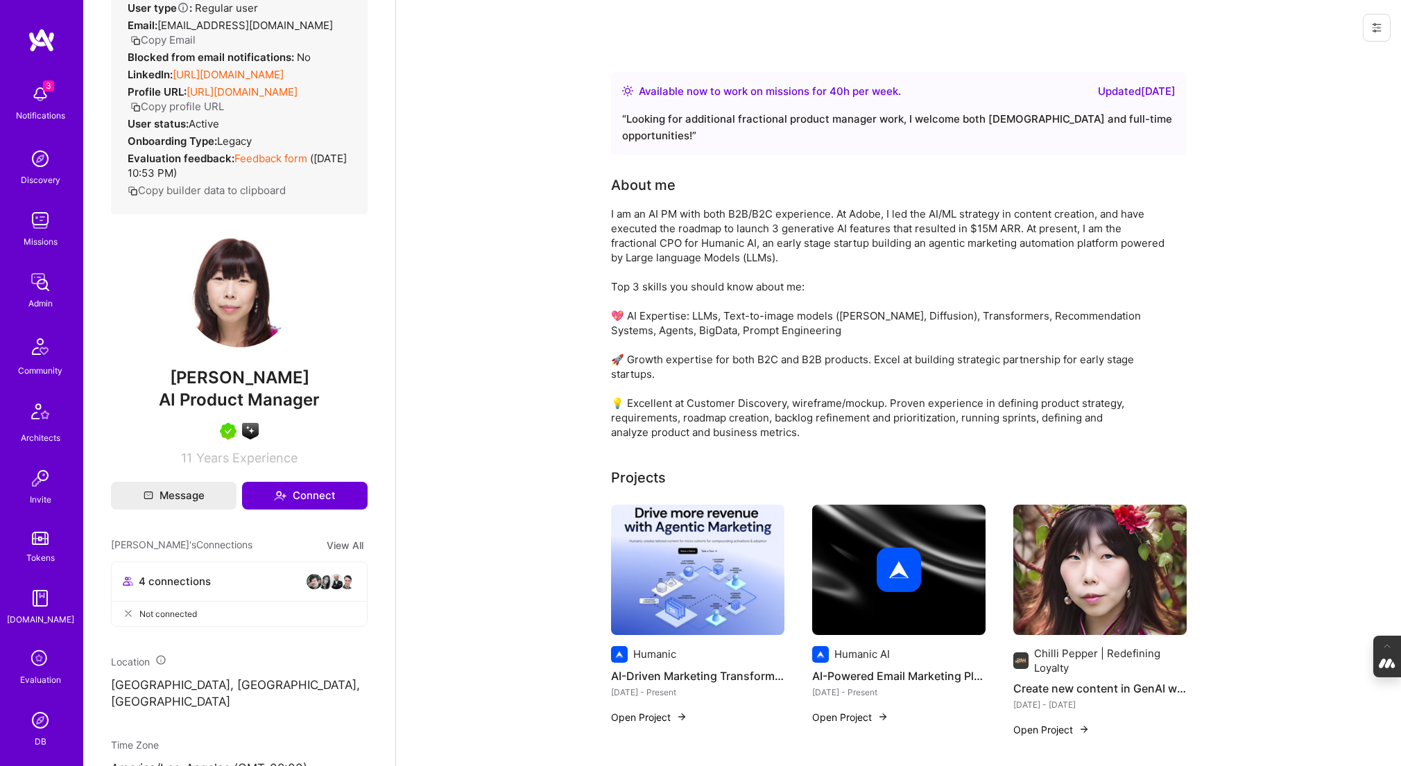
scroll to position [130, 0]
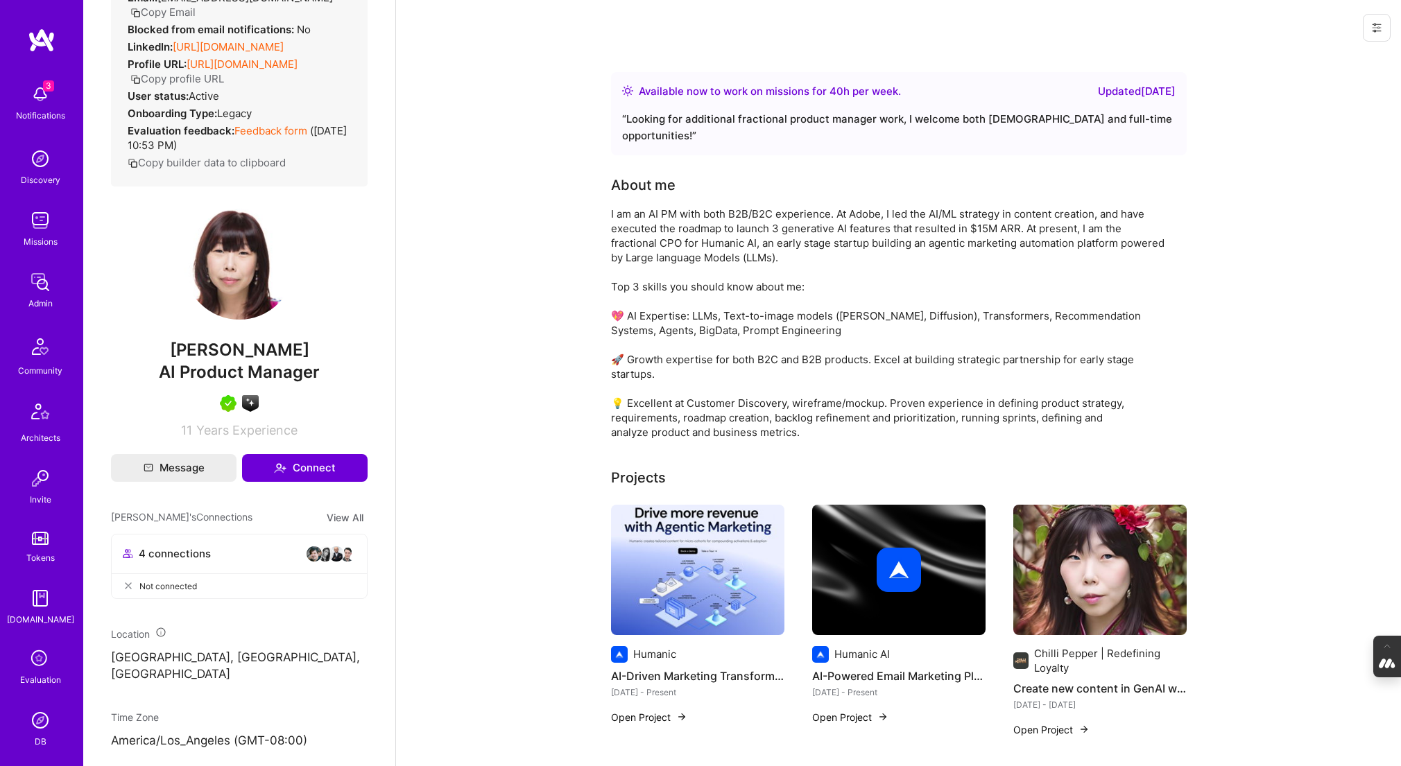
click at [689, 533] on img at bounding box center [697, 570] width 173 height 130
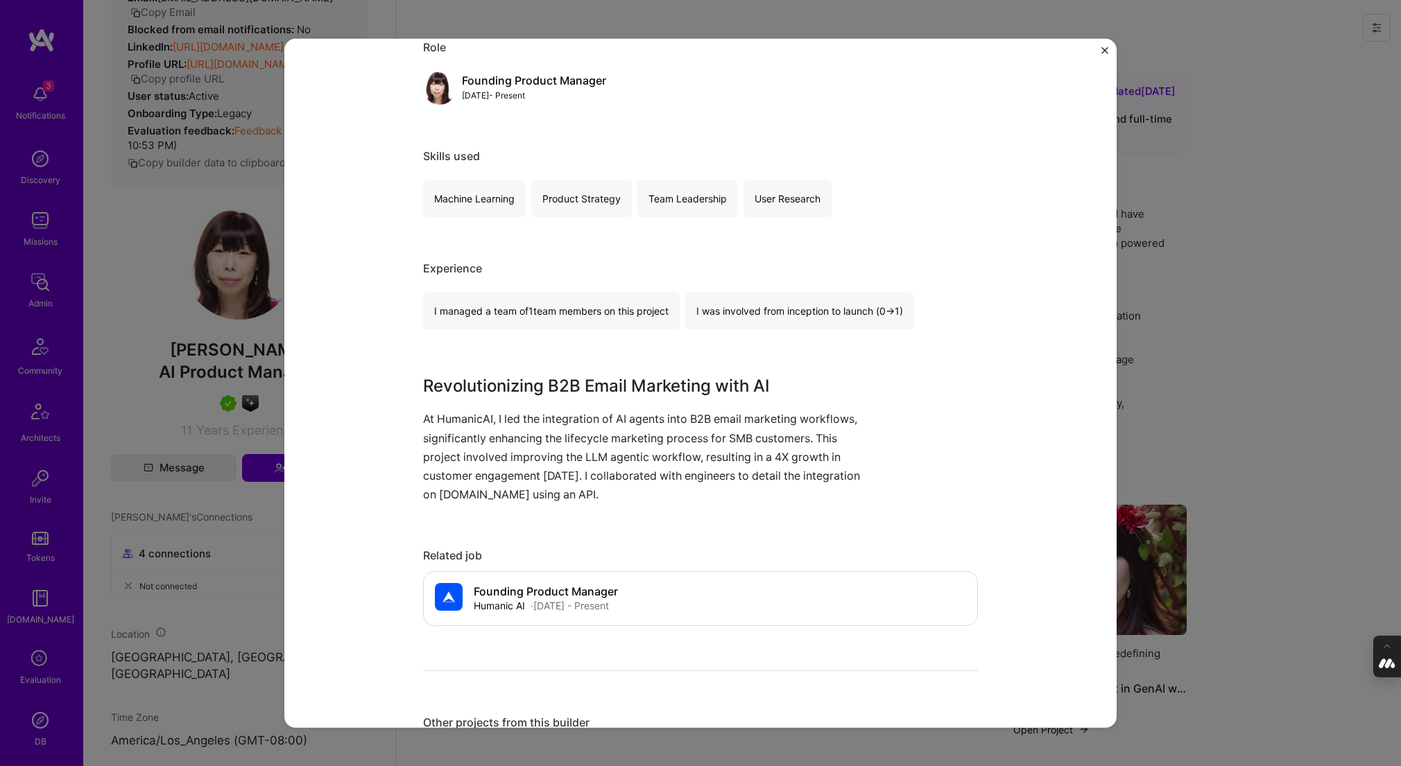
scroll to position [616, 0]
click at [1257, 403] on div "AI-Driven Marketing Transformation Humanic Artifical Intelligence / Machine Lea…" at bounding box center [700, 383] width 1401 height 766
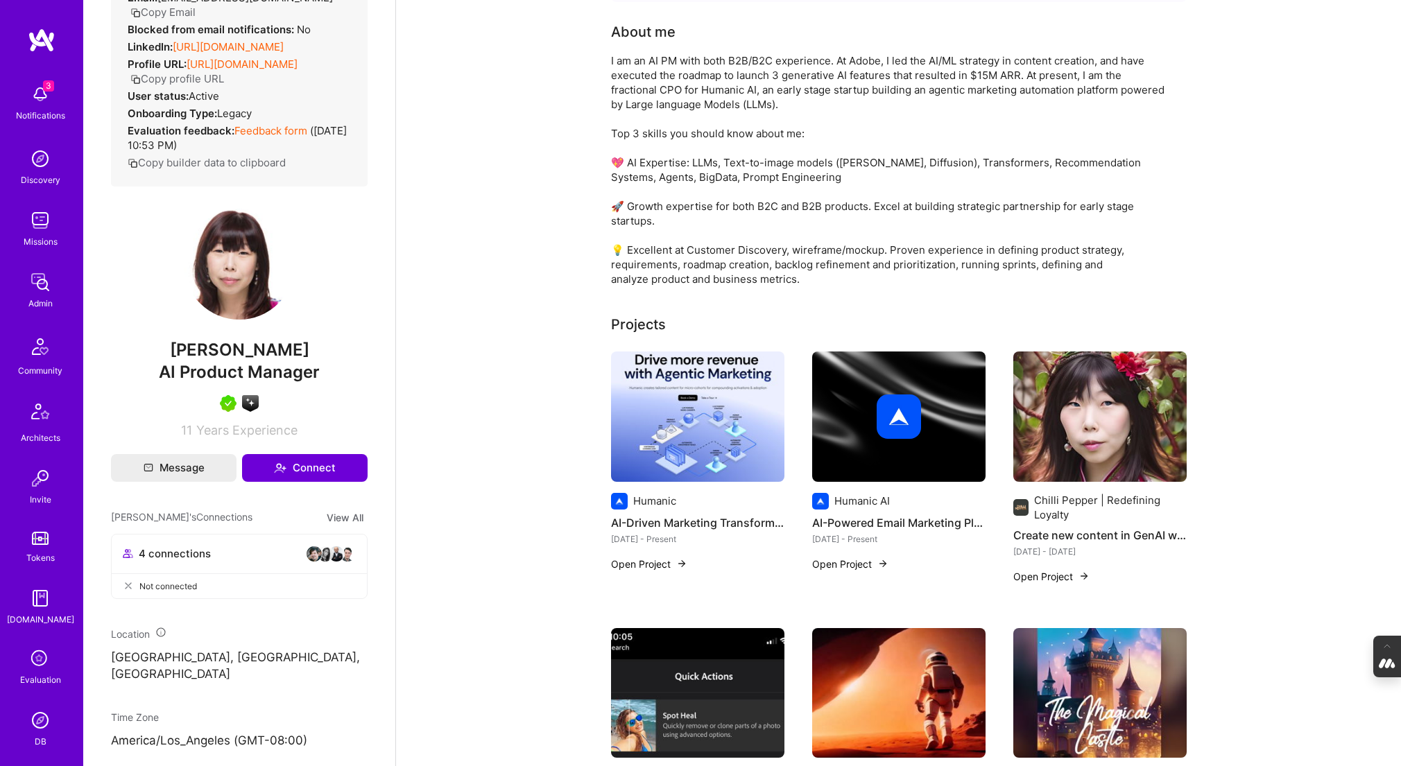
scroll to position [162, 0]
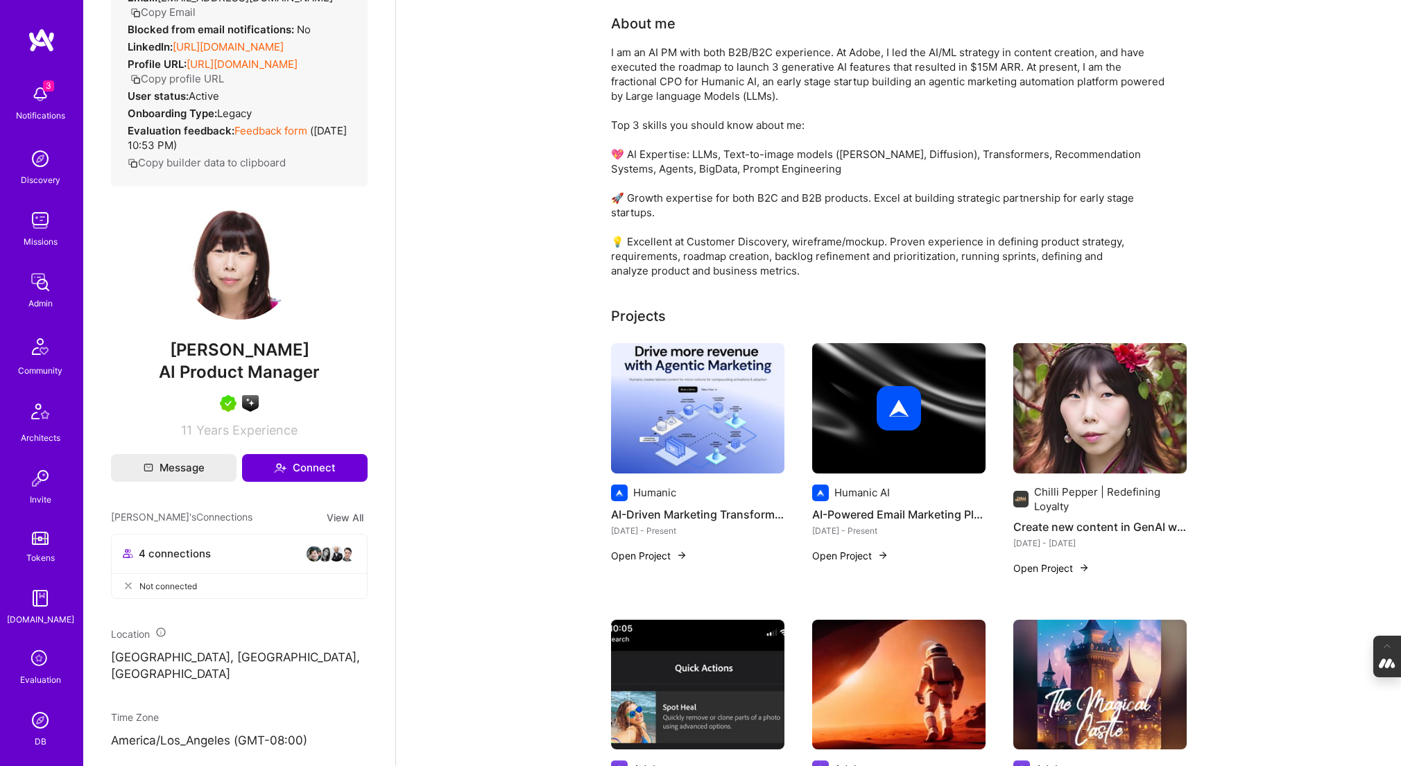
click at [929, 461] on img at bounding box center [898, 408] width 173 height 130
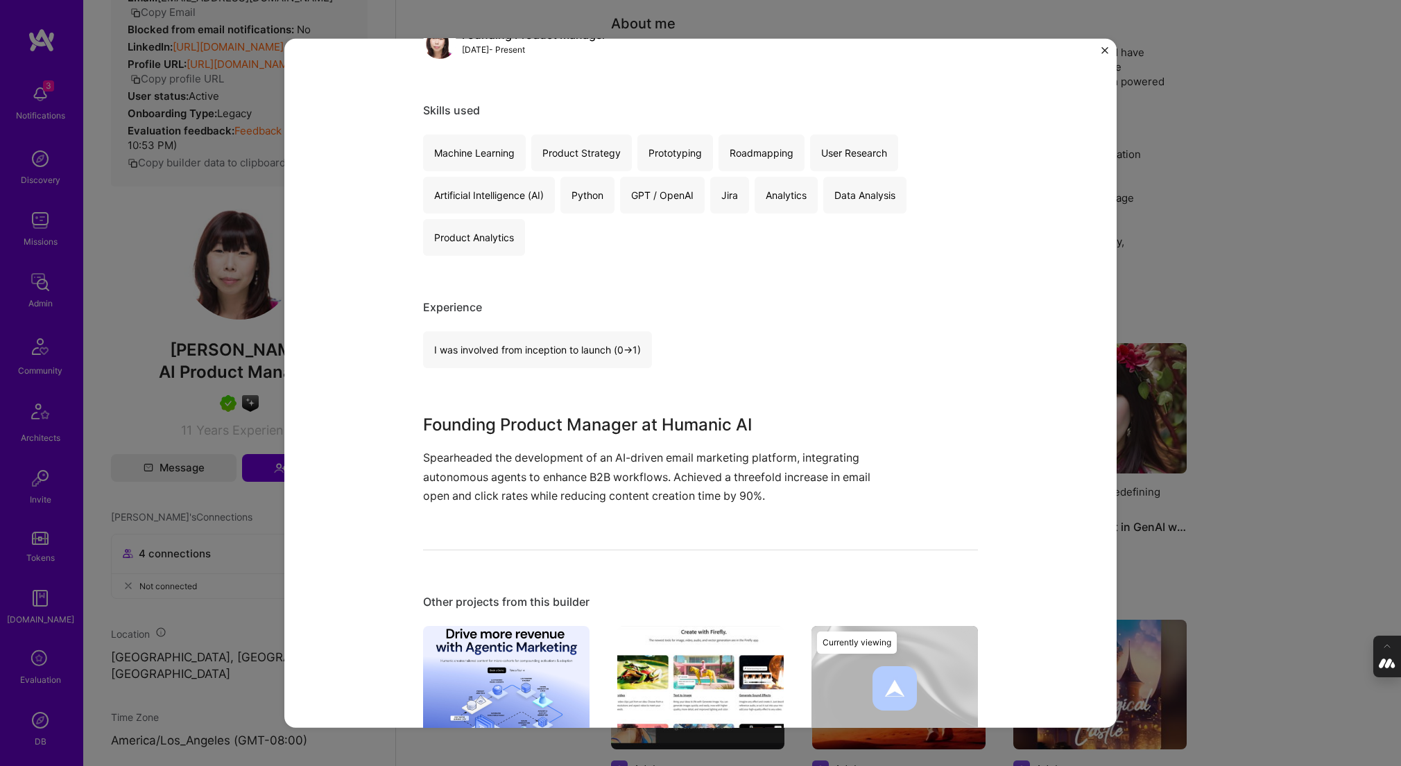
scroll to position [218, 0]
click at [1220, 197] on div "AI-Powered Email Marketing Platform Humanic AI B2B, Marketing Role Founding Pro…" at bounding box center [700, 383] width 1401 height 766
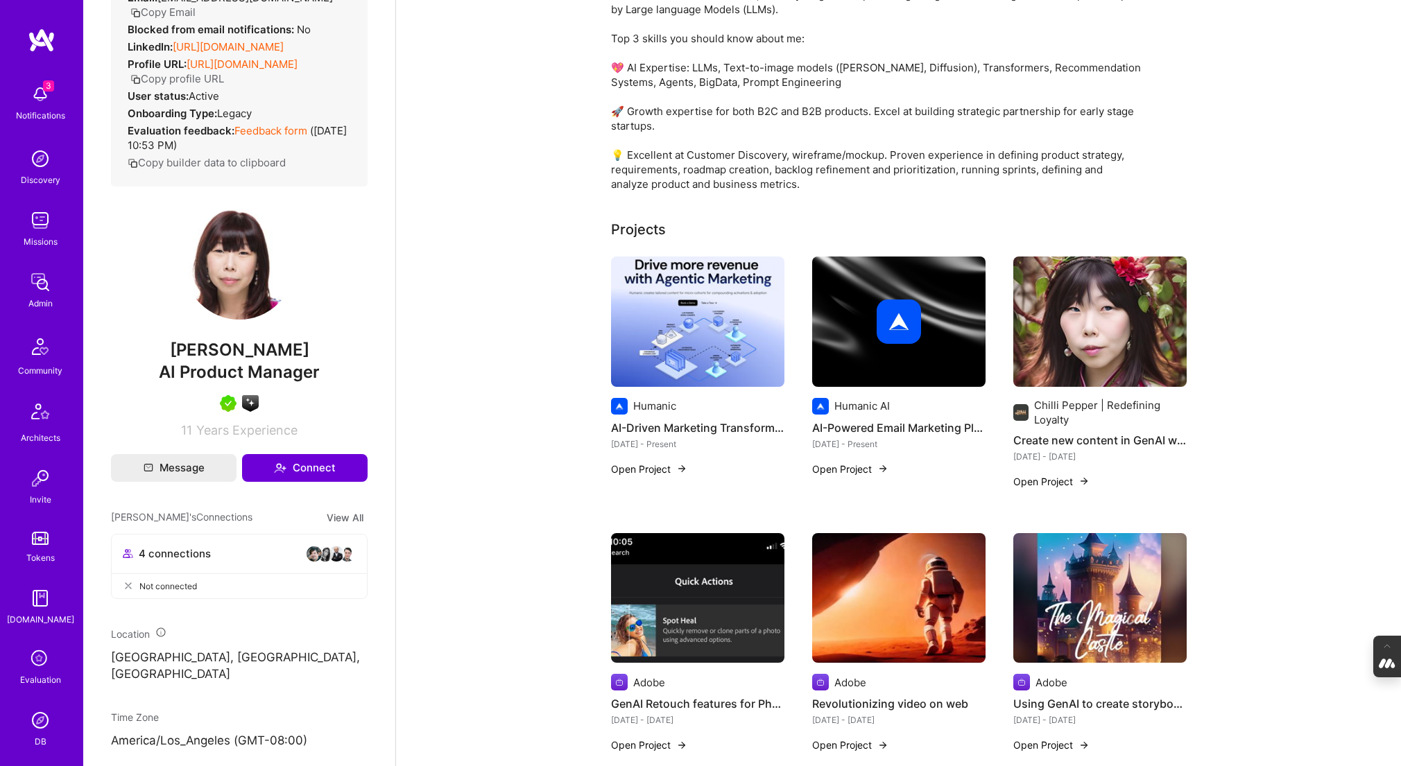
scroll to position [252, 0]
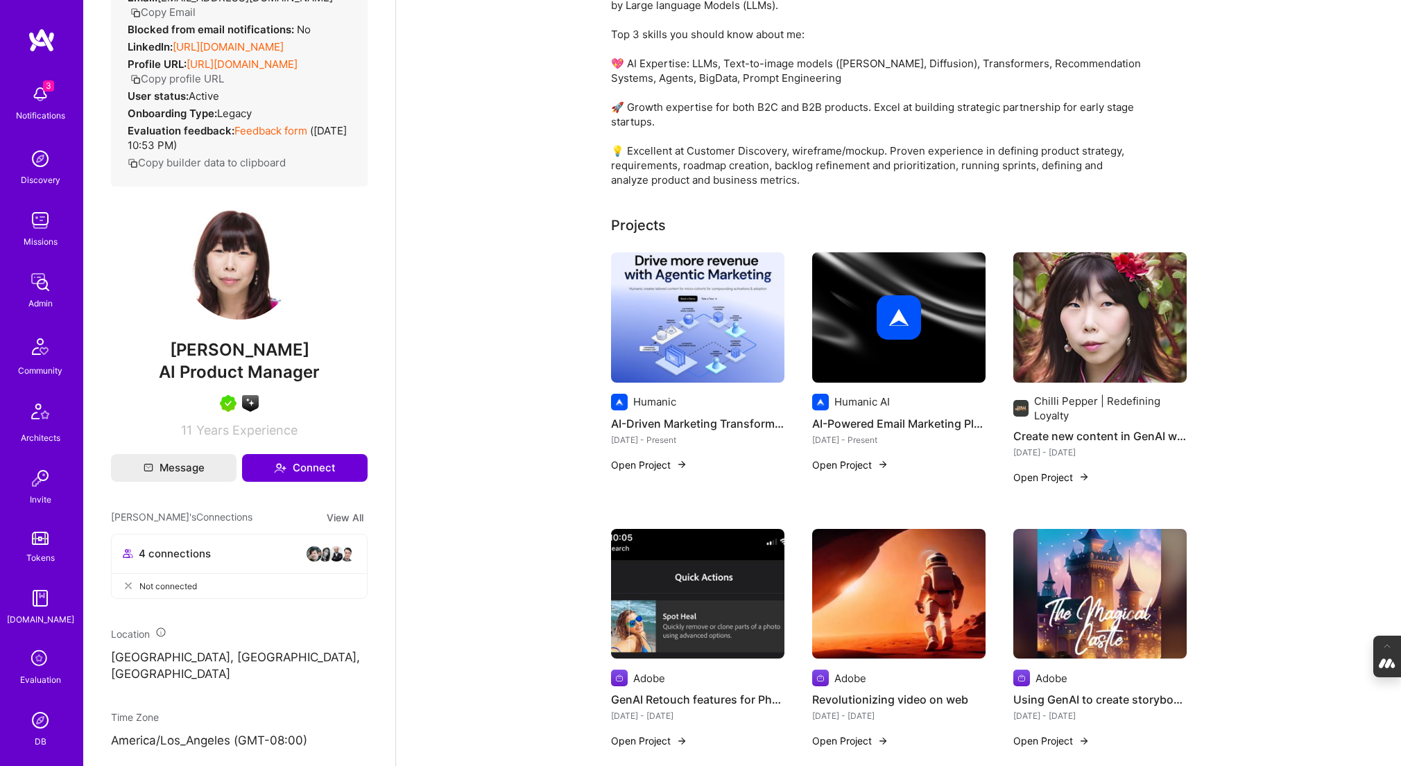
click at [1102, 314] on img at bounding box center [1099, 317] width 173 height 130
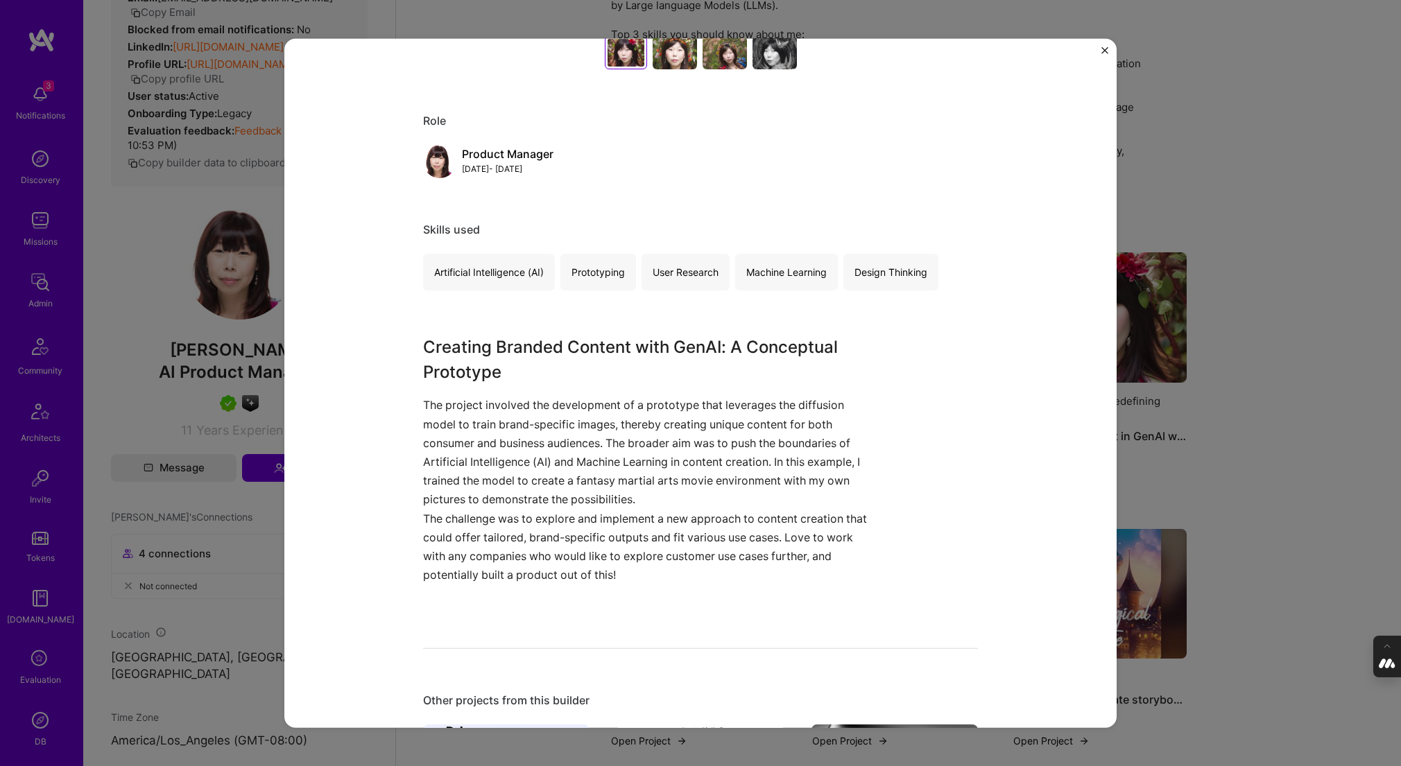
scroll to position [587, 0]
click at [1255, 175] on div "Create new content in GenAI with your brand images/content Chilli Pepper | Rede…" at bounding box center [700, 383] width 1401 height 766
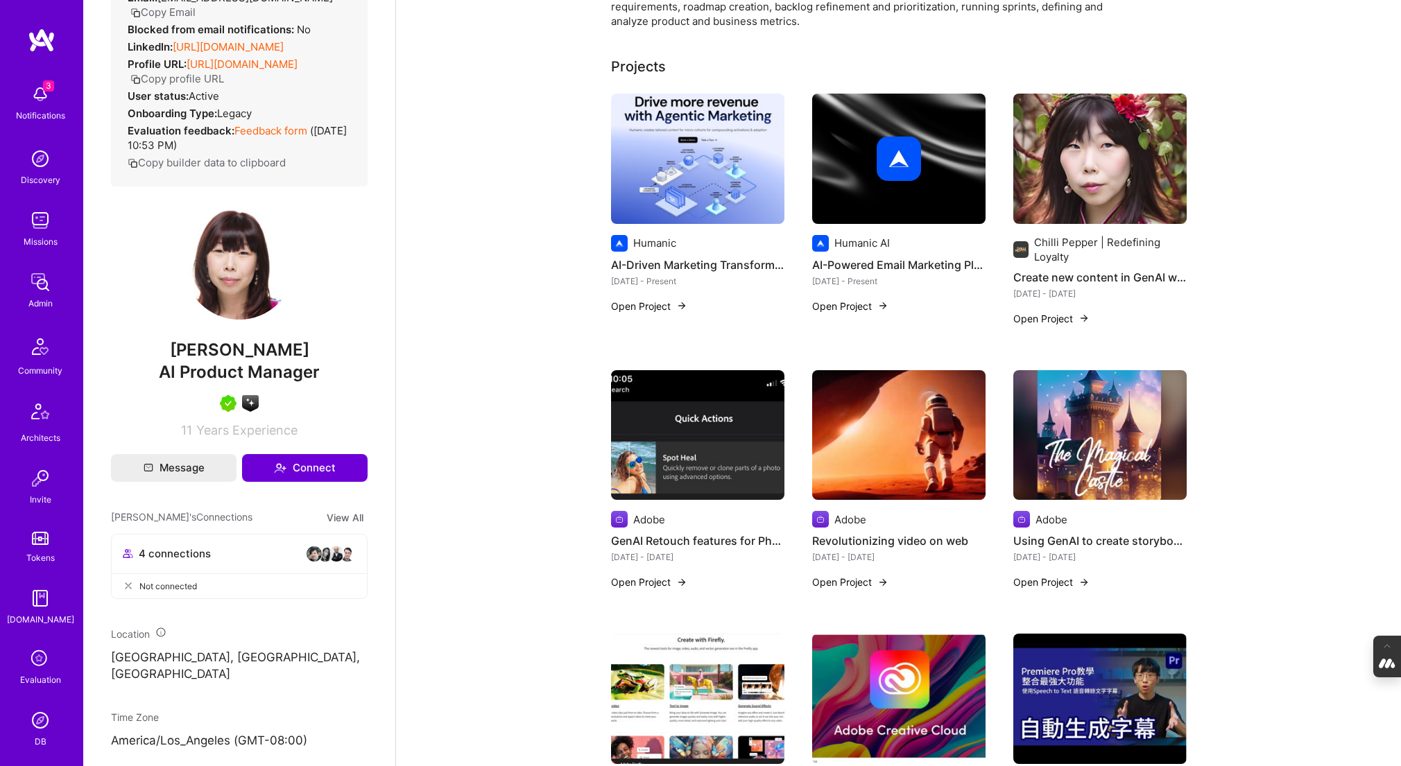
scroll to position [415, 0]
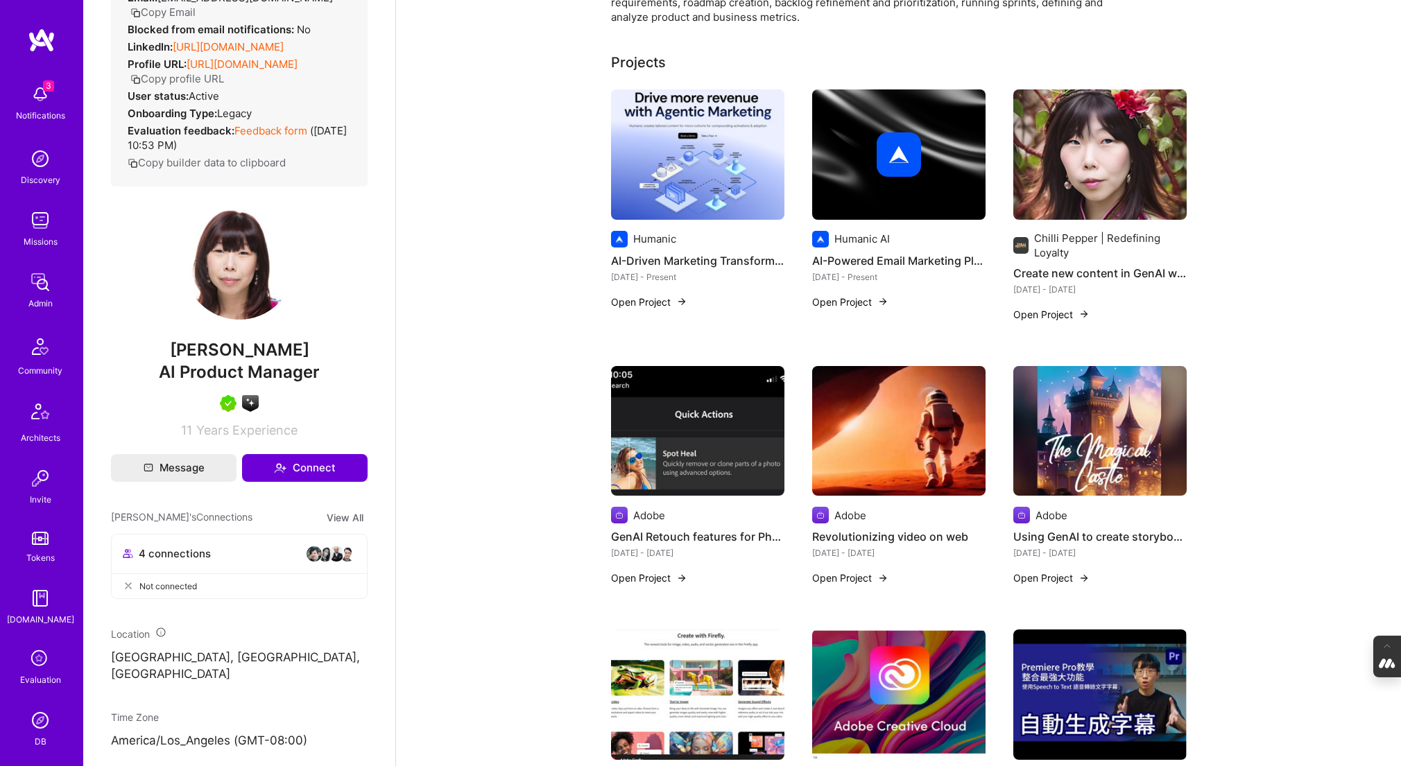
click at [692, 446] on img at bounding box center [697, 431] width 173 height 130
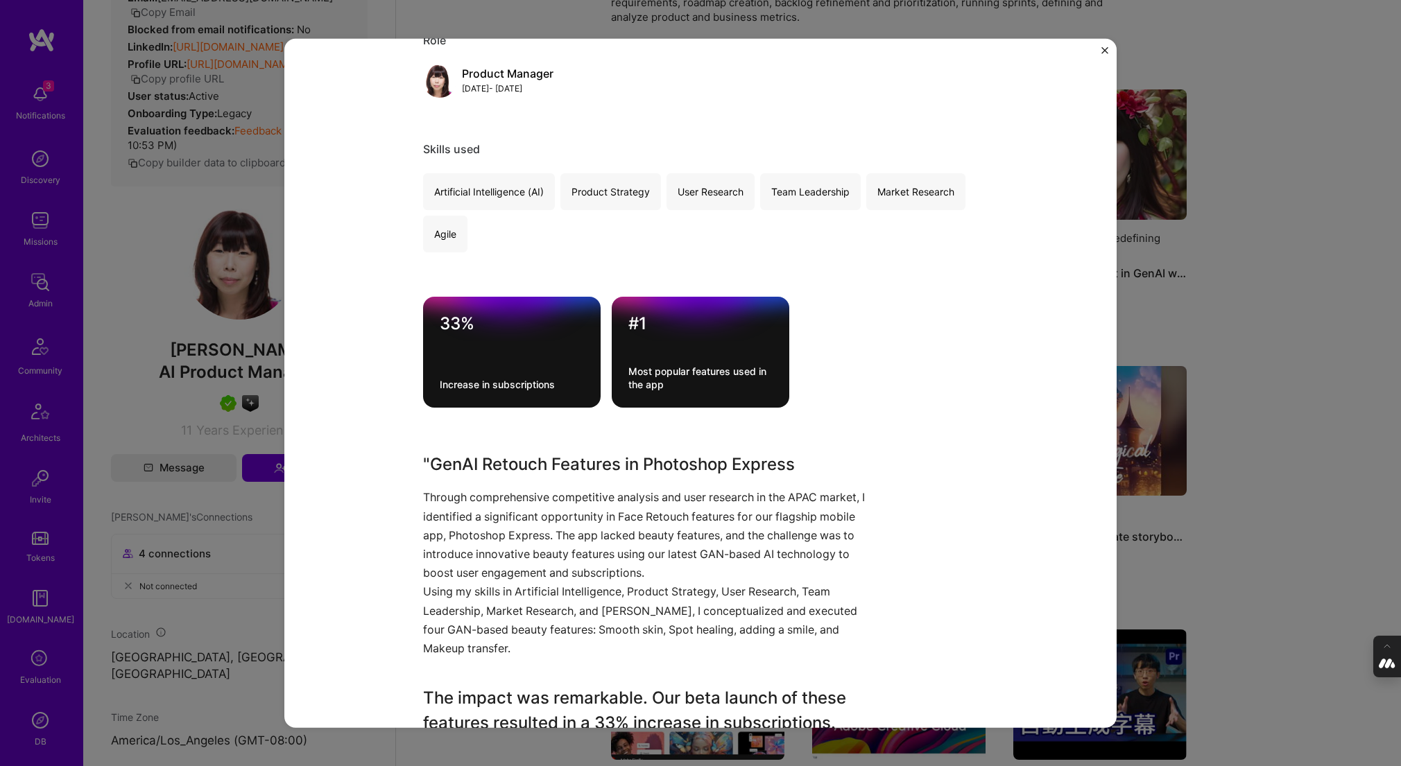
scroll to position [670, 0]
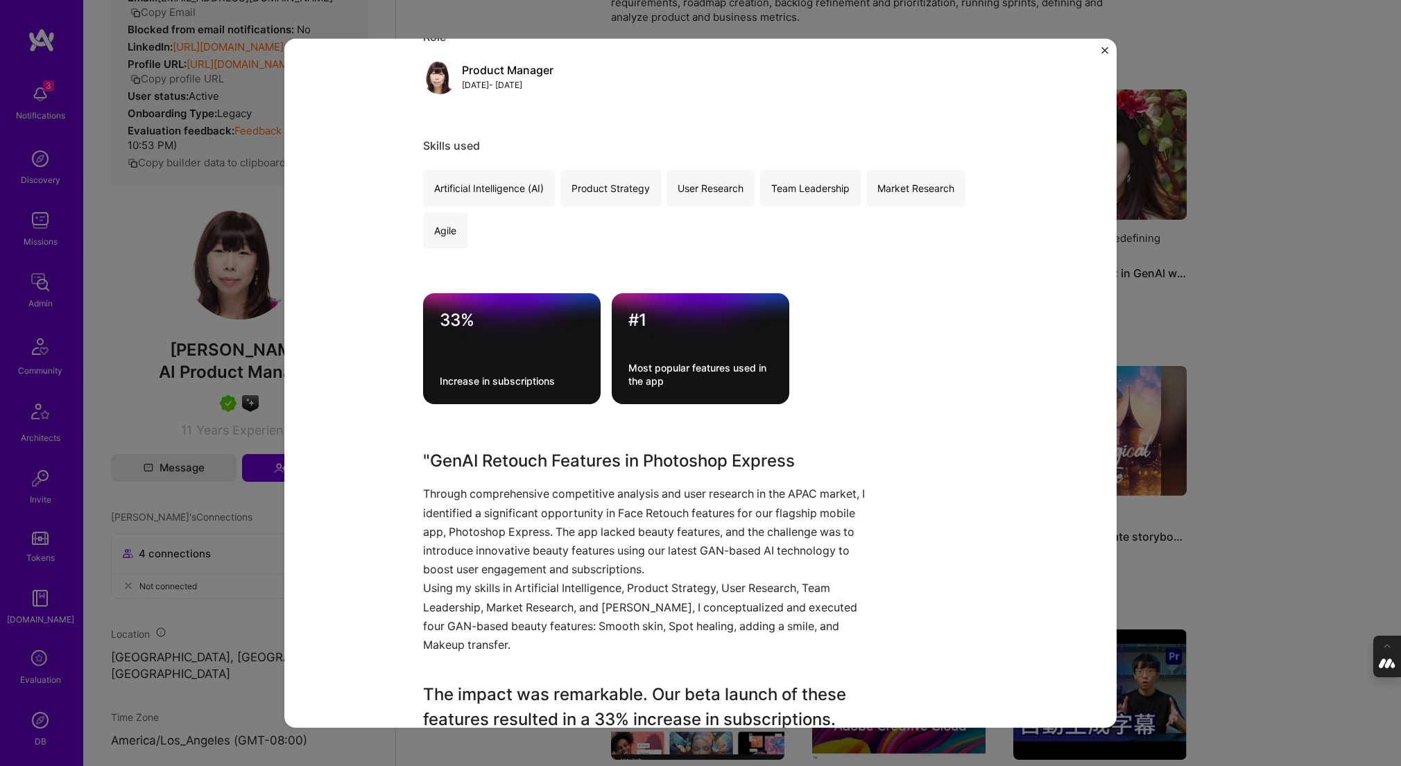
click at [1233, 318] on div "GenAI Retouch features for Photoshop Express Adobe Artifical Intelligence / Mac…" at bounding box center [700, 383] width 1401 height 766
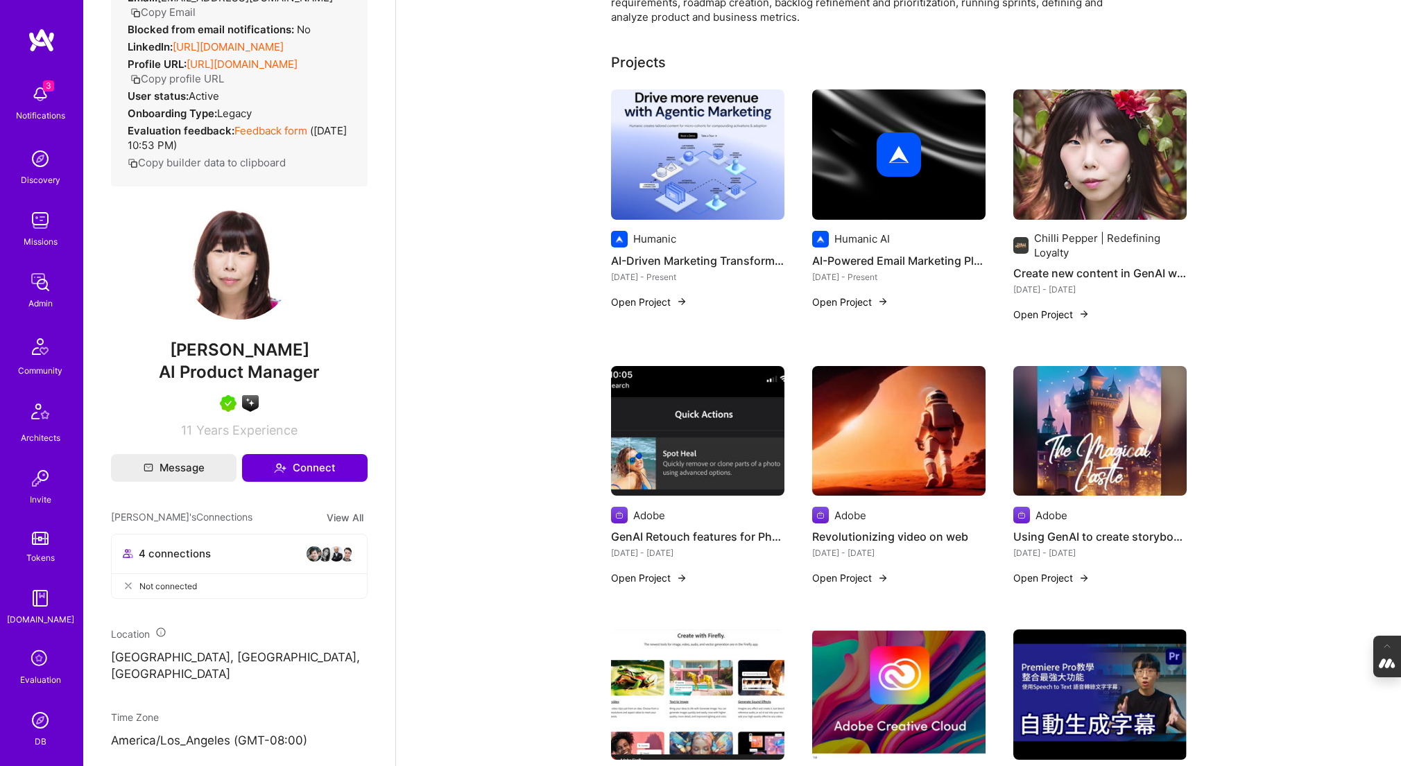
click at [909, 445] on img at bounding box center [898, 431] width 173 height 130
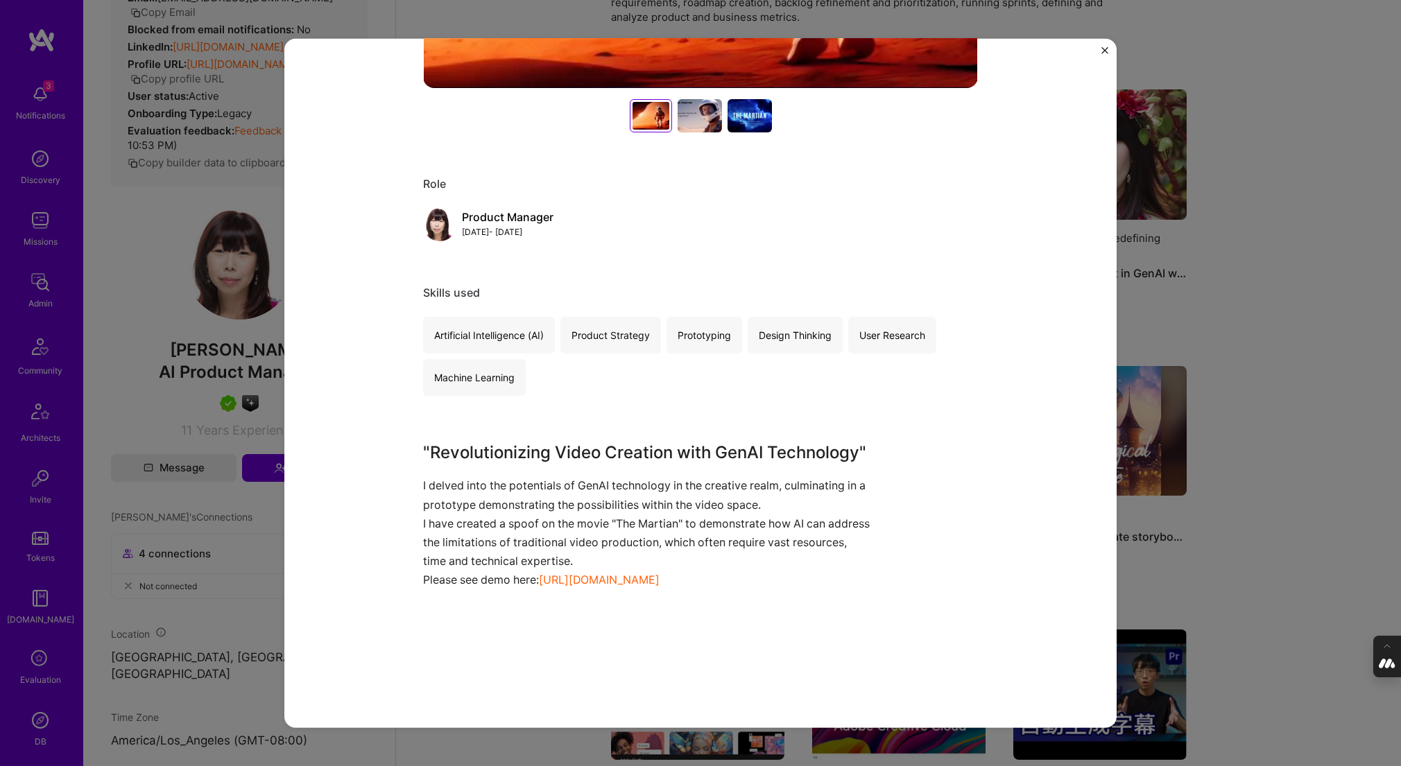
scroll to position [526, 0]
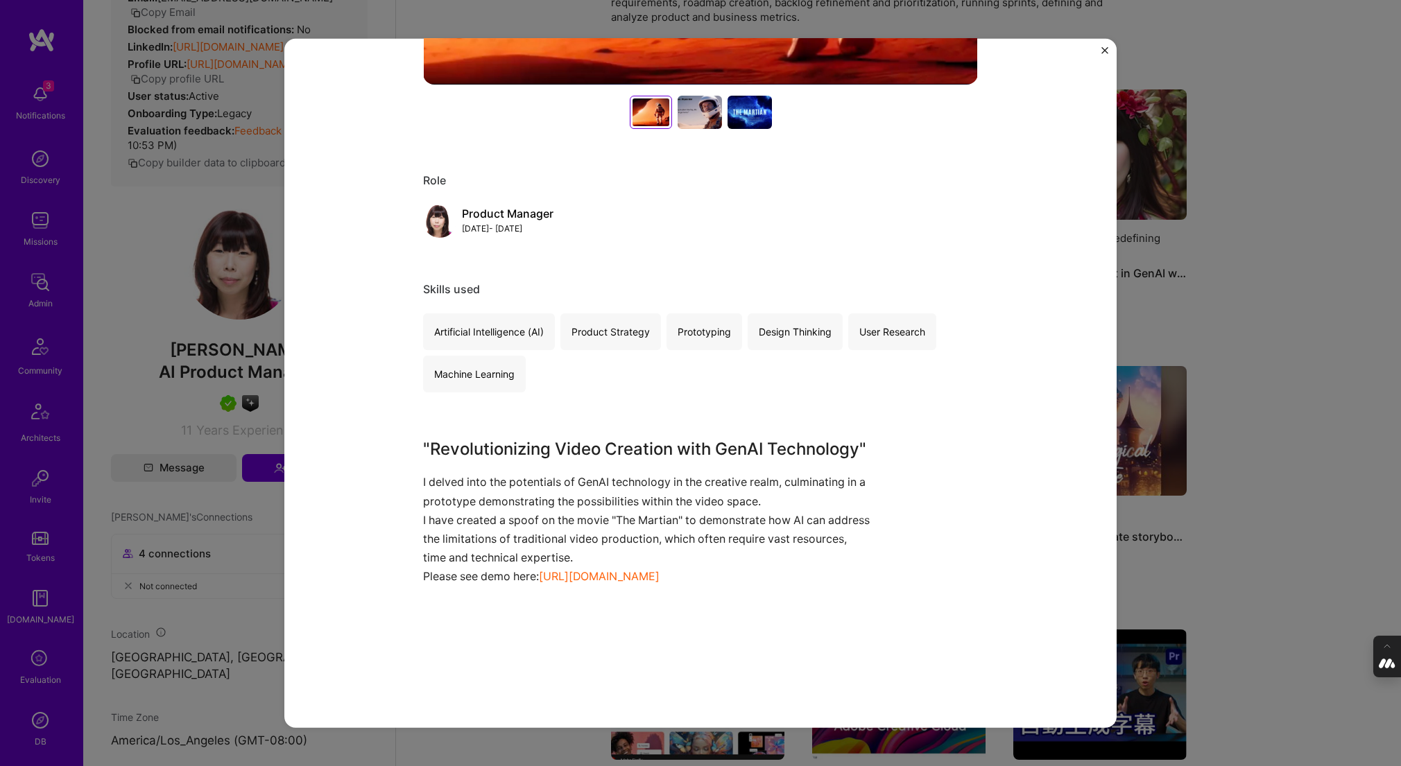
click at [1211, 279] on div "Revolutionizing video on web Adobe Artifical Intelligence / Machine Learning Pr…" at bounding box center [700, 383] width 1401 height 766
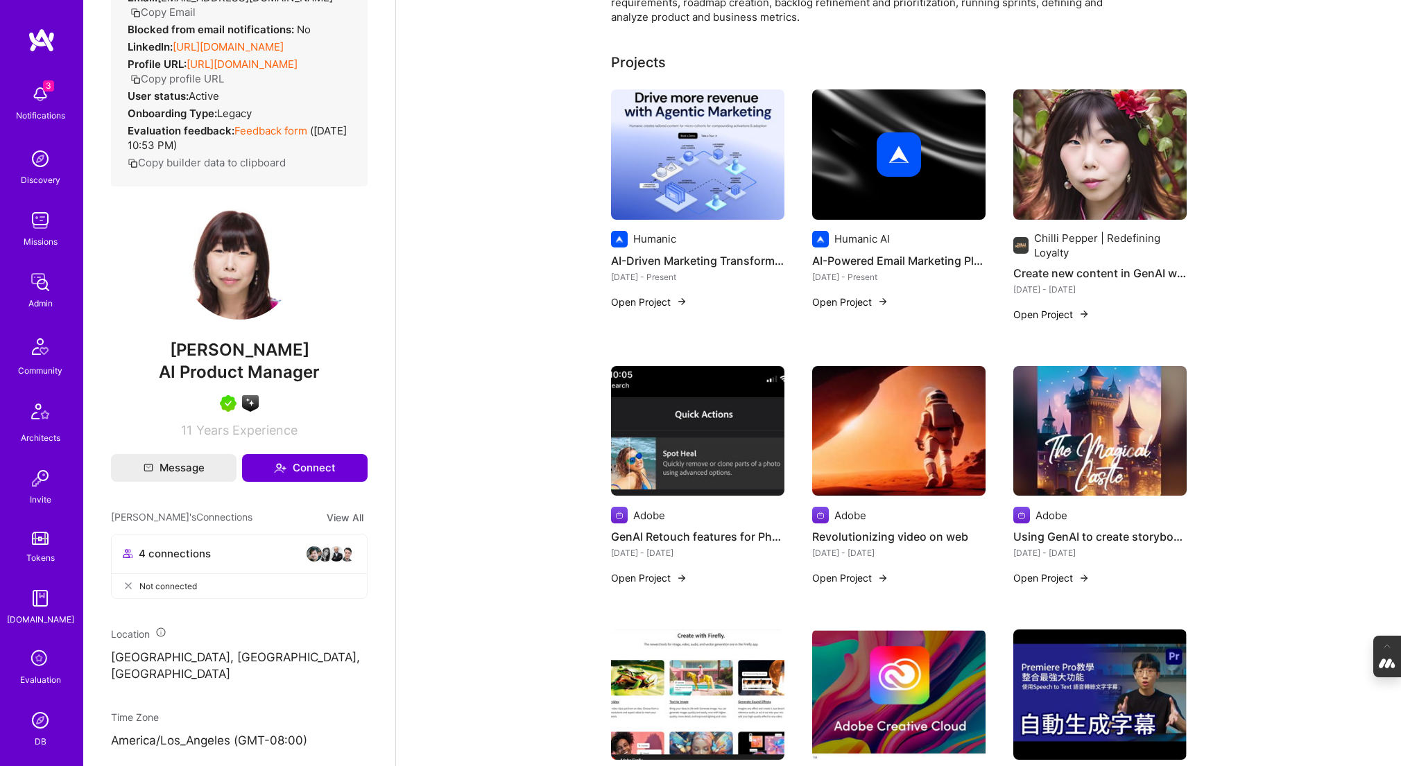
click at [1063, 464] on img at bounding box center [1099, 431] width 173 height 130
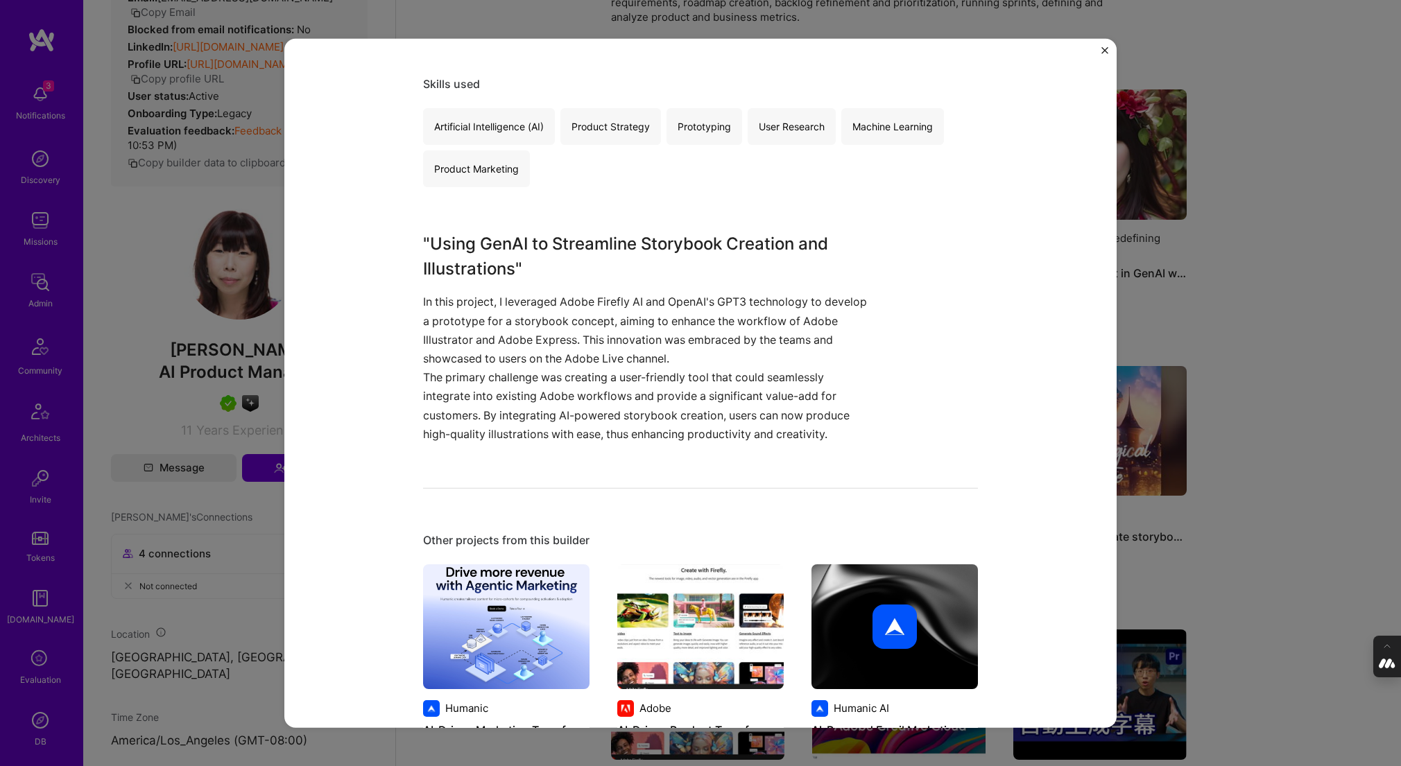
scroll to position [732, 0]
click at [1252, 400] on div "Using GenAI to create storybook and illustrations with ease Adobe Artifical Int…" at bounding box center [700, 383] width 1401 height 766
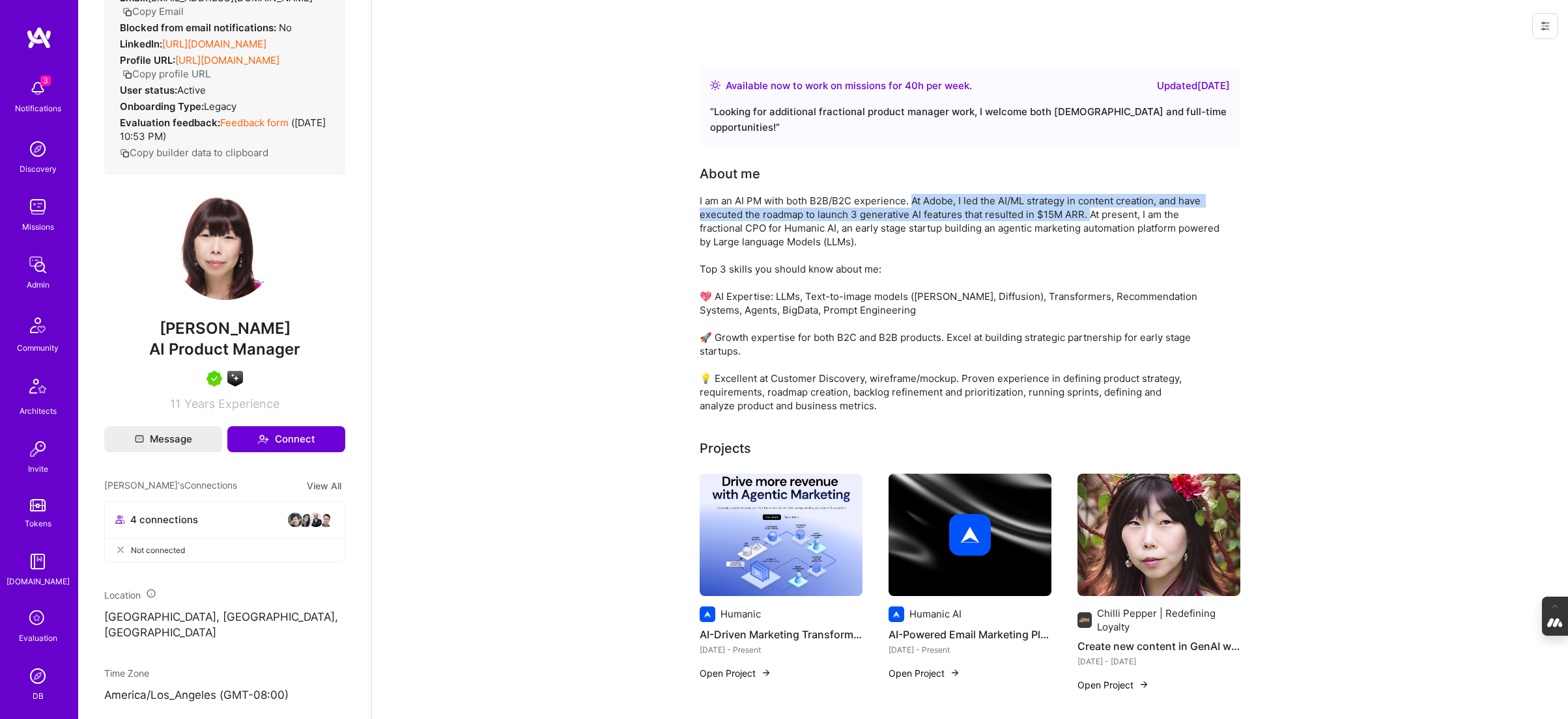
drag, startPoint x: 1089, startPoint y: 199, endPoint x: 915, endPoint y: 181, distance: 174.9
click at [915, 194] on div "I am an AI PM with both B2B/B2C experience. At Adobe, I led the AI/ML strategy …" at bounding box center [960, 303] width 521 height 219
copy div "At Adobe, I led the AI/ML strategy in content creation, and have executed the r…"
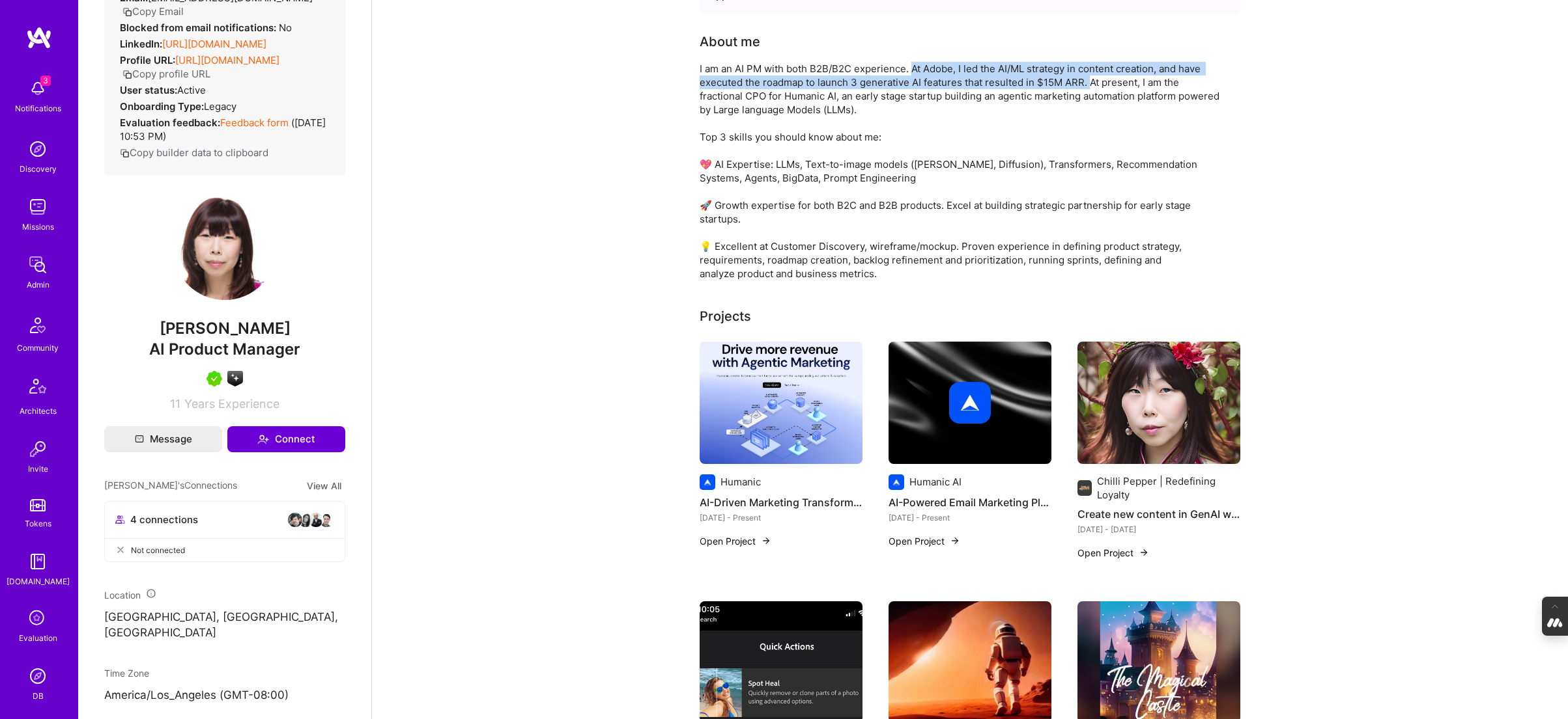
scroll to position [134, 0]
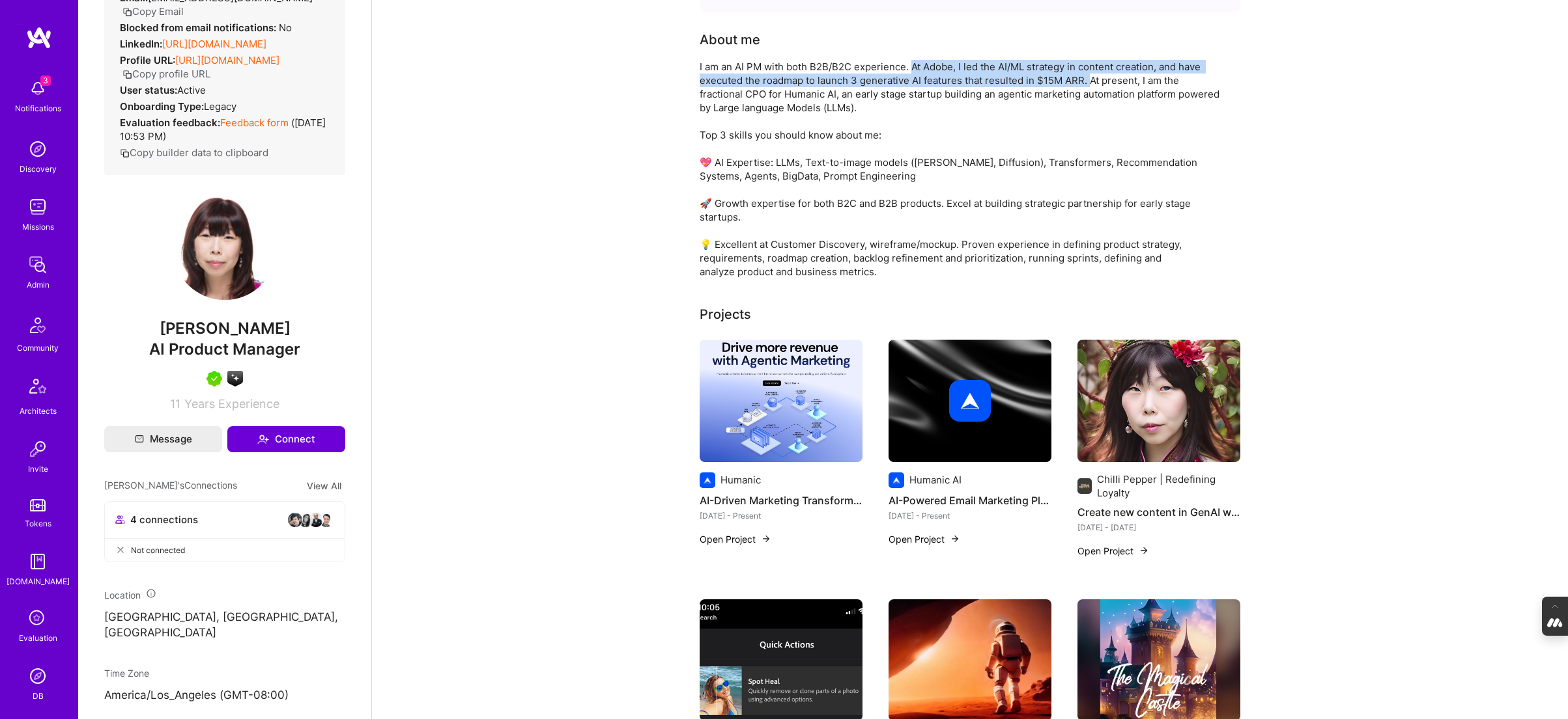
click at [783, 386] on img at bounding box center [780, 401] width 162 height 122
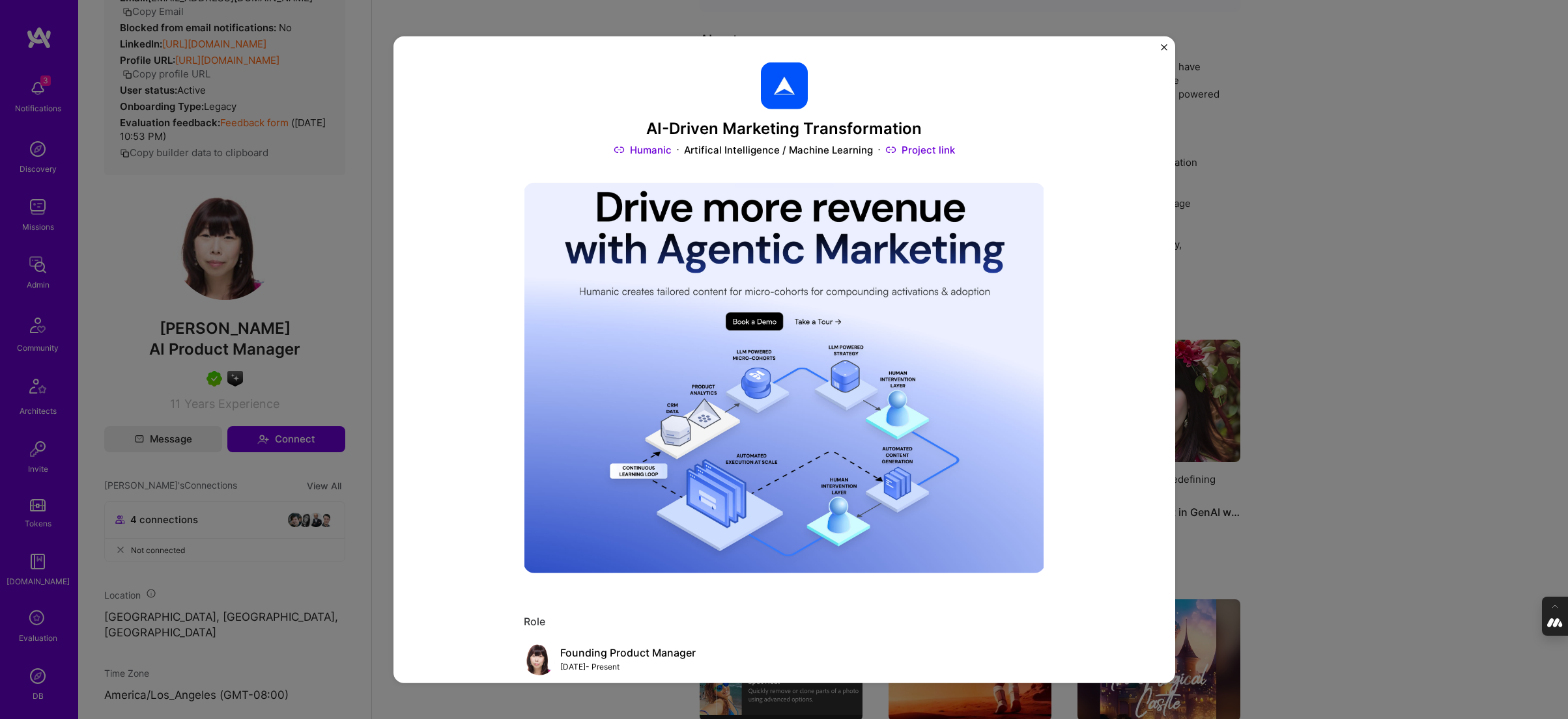
click at [363, 173] on div "AI-Driven Marketing Transformation Humanic Artifical Intelligence / Machine Lea…" at bounding box center [784, 360] width 1568 height 719
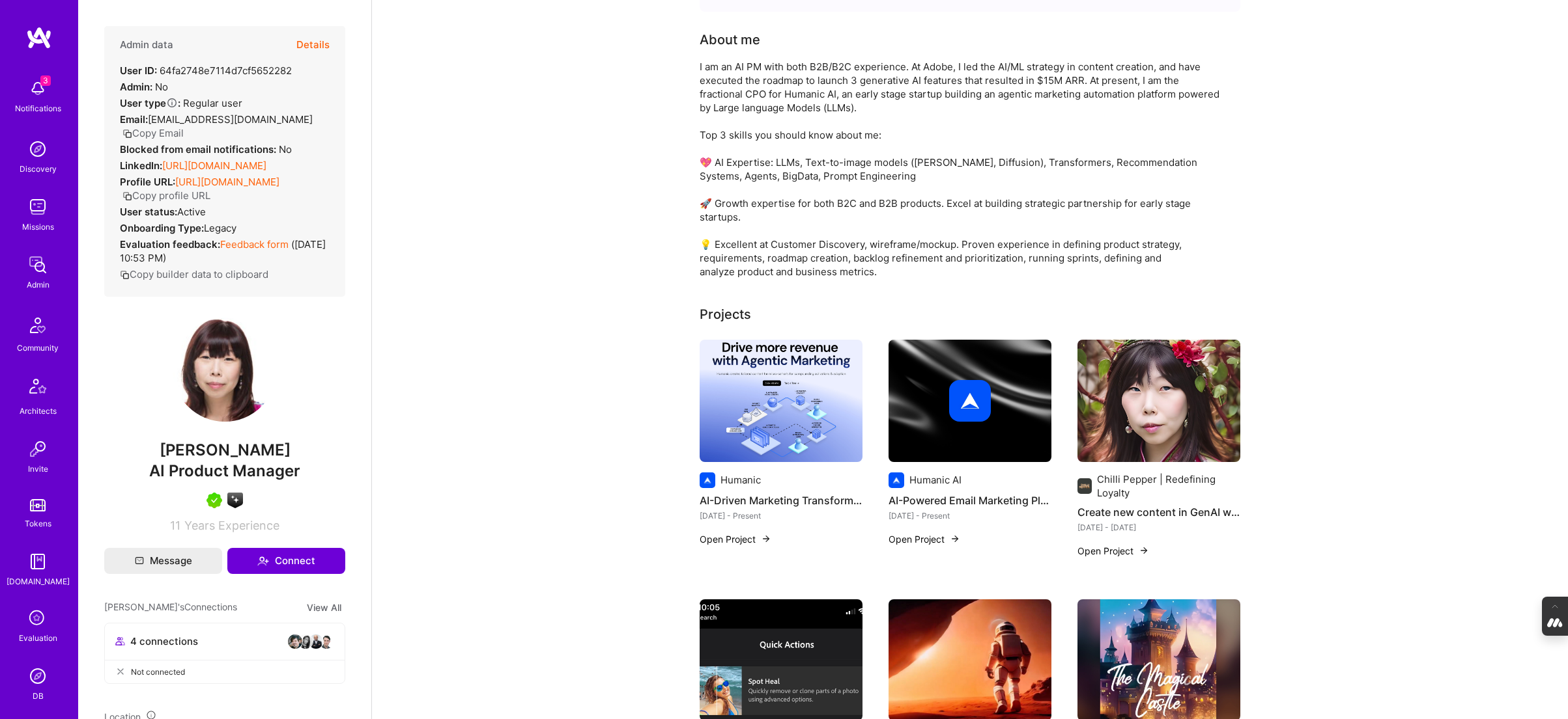
click at [216, 160] on link "https://linkedin.com/in/chilannchan" at bounding box center [214, 165] width 104 height 12
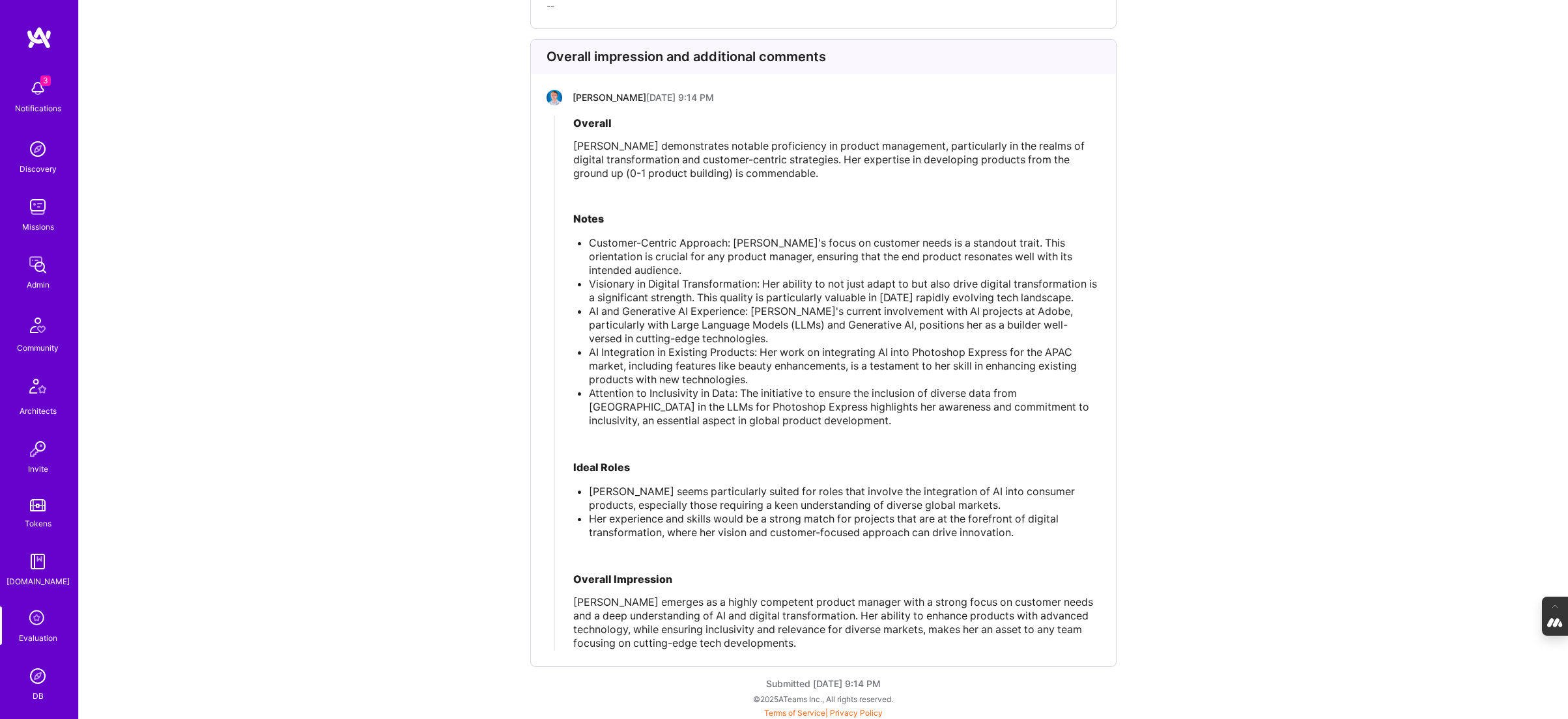
scroll to position [3084, 0]
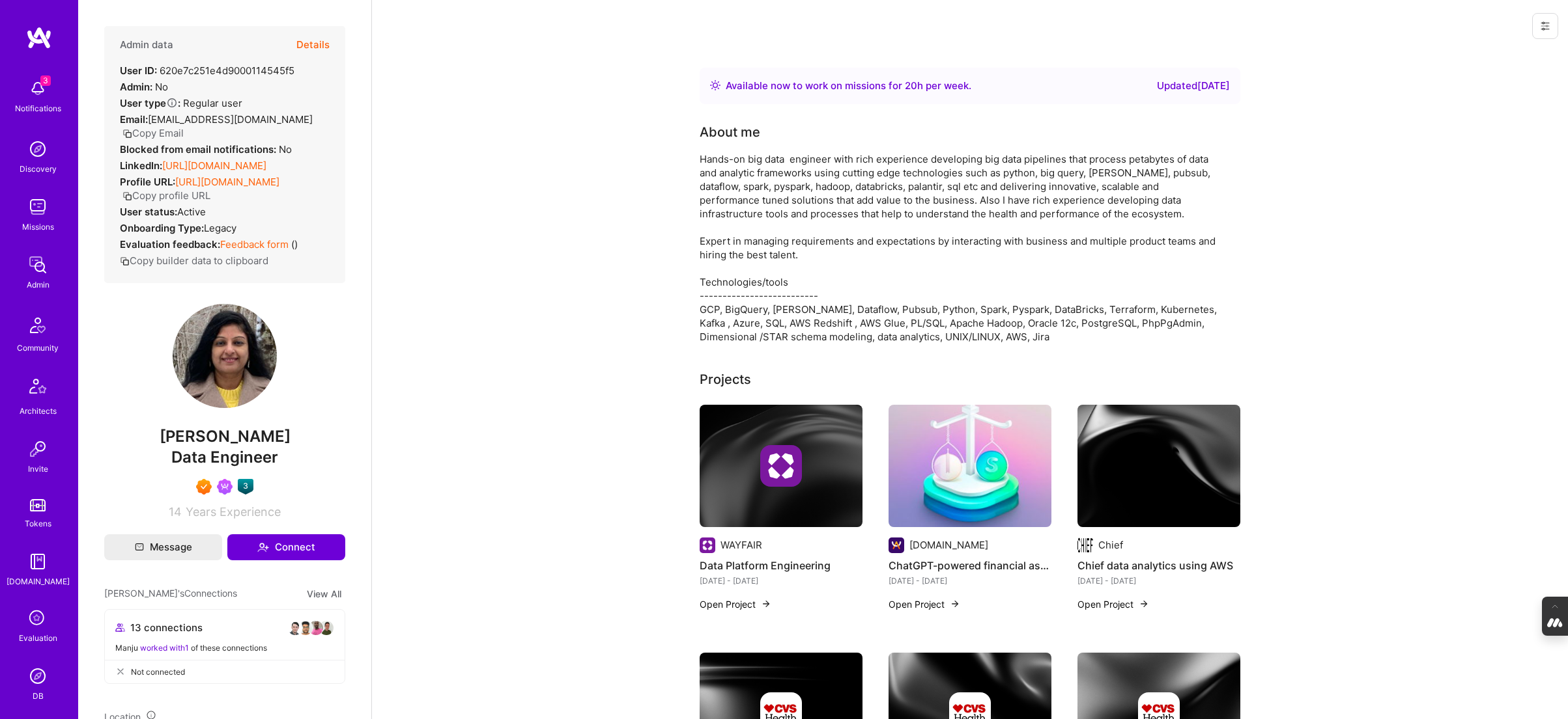
click at [295, 495] on div at bounding box center [224, 486] width 241 height 16
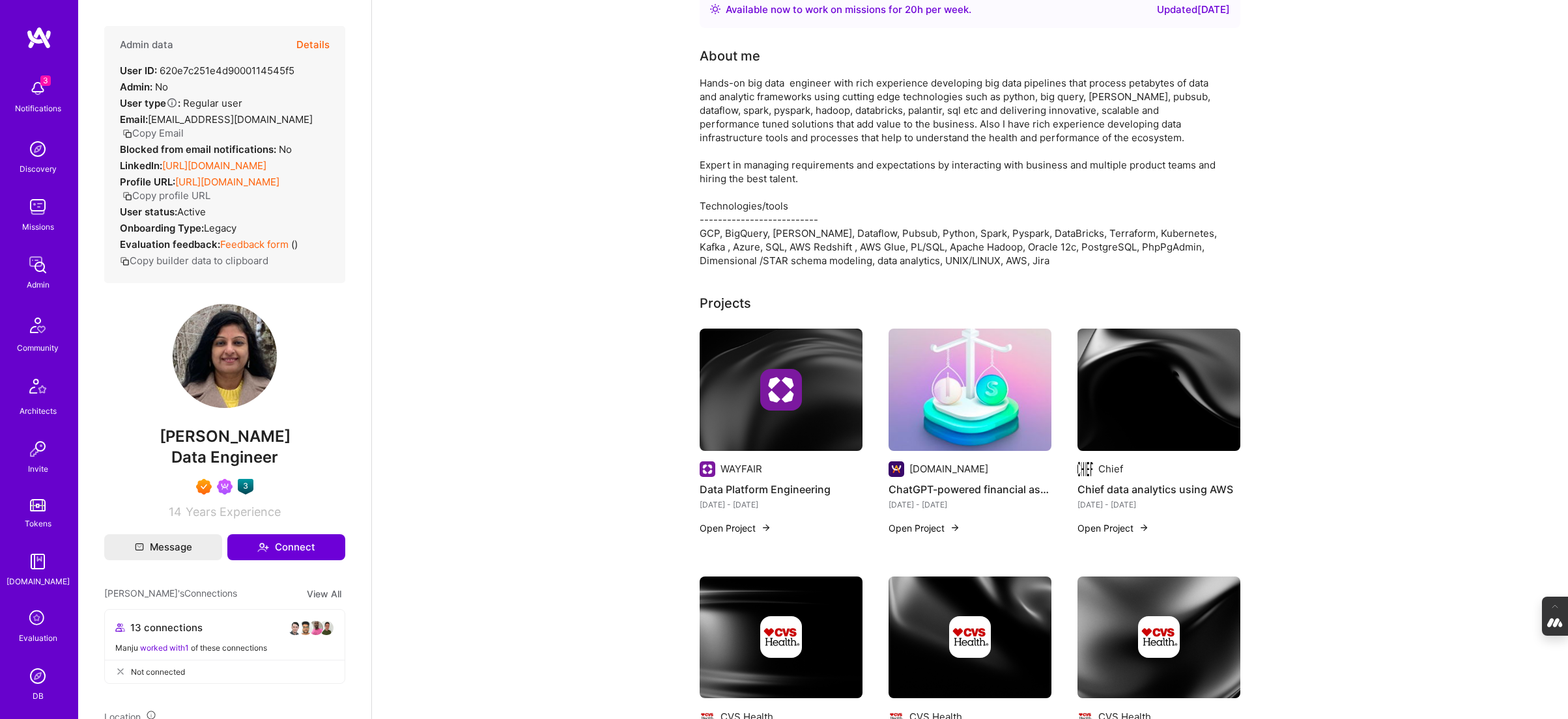
scroll to position [78, 0]
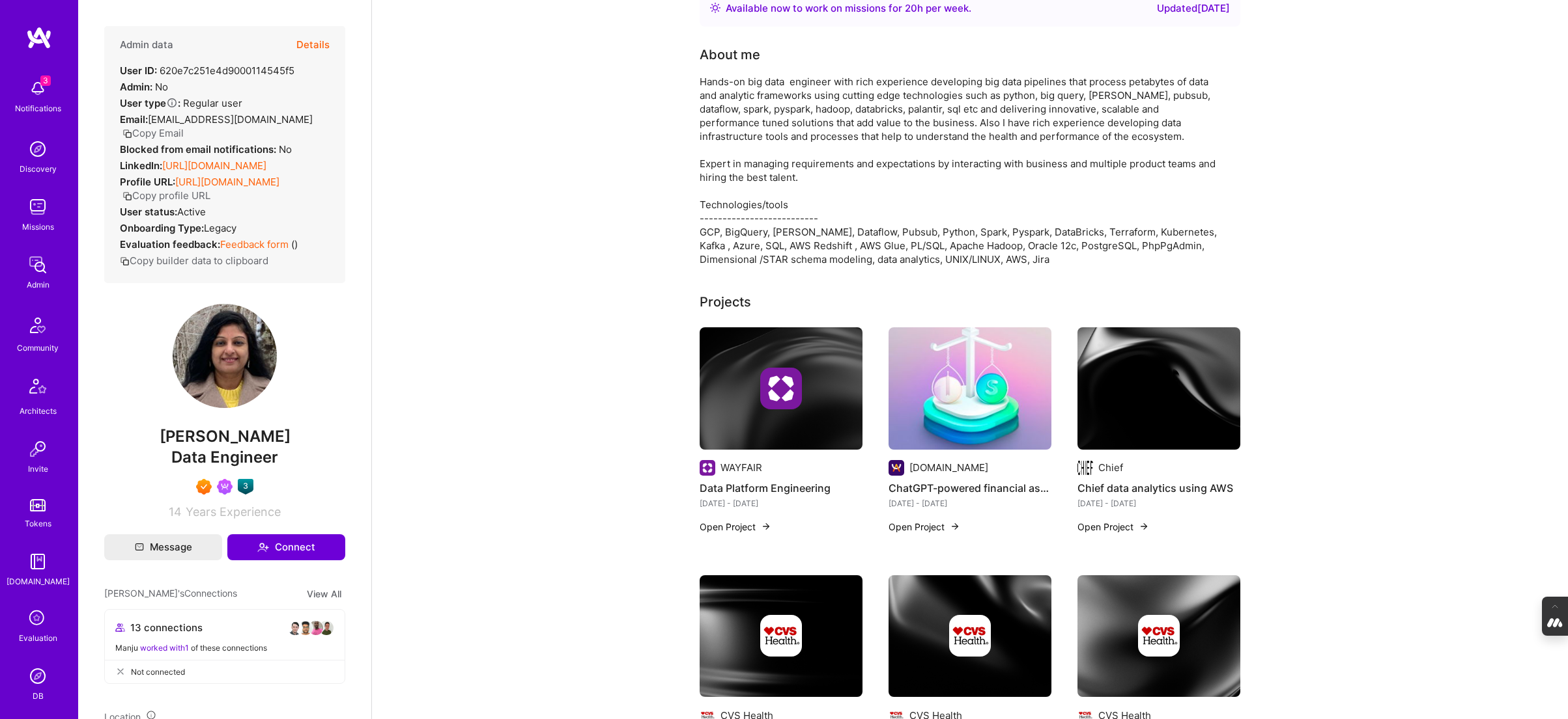
click at [730, 382] on div at bounding box center [780, 389] width 162 height 41
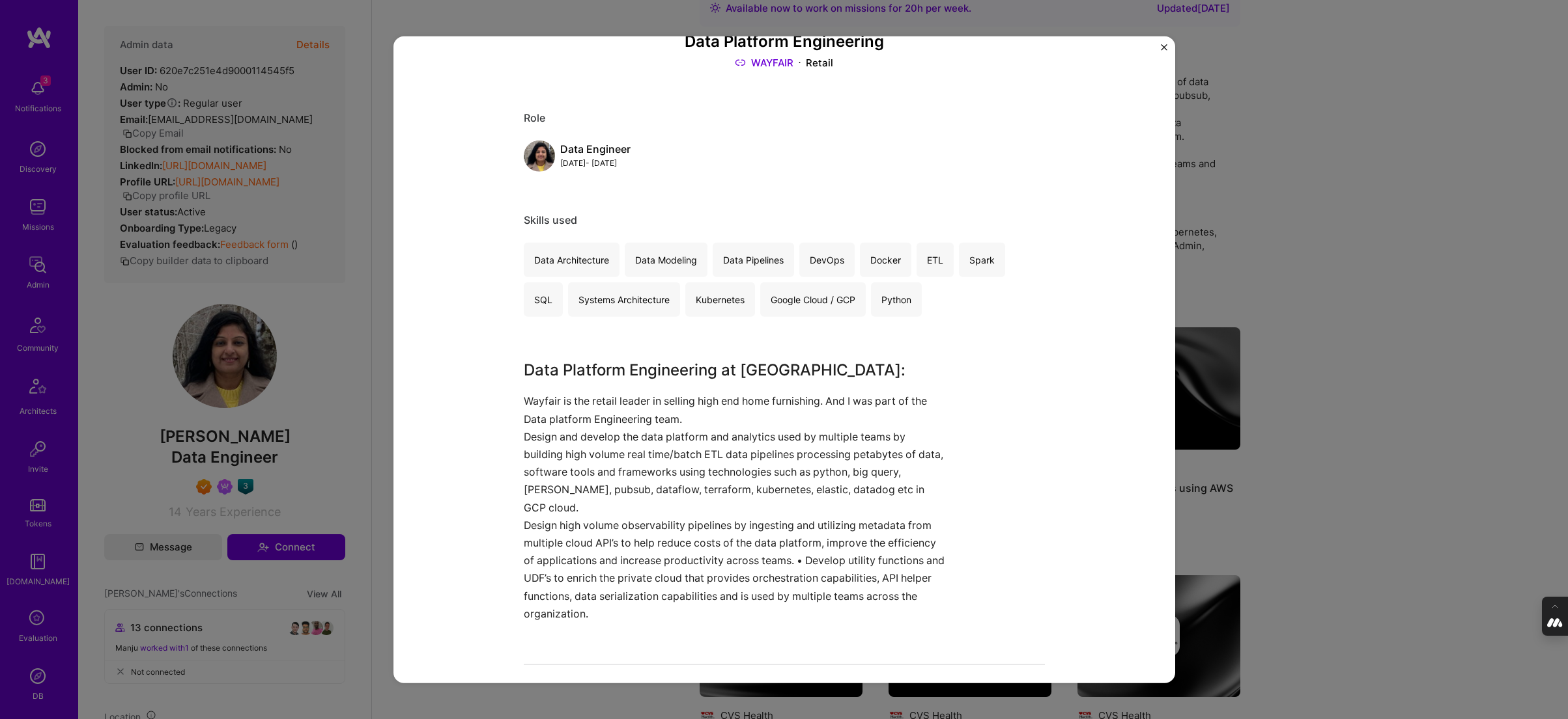
scroll to position [88, 0]
click at [1254, 272] on div "Data Platform Engineering WAYFAIR Retail Role Data Engineer [DATE] - [DATE] Ski…" at bounding box center [784, 360] width 1568 height 719
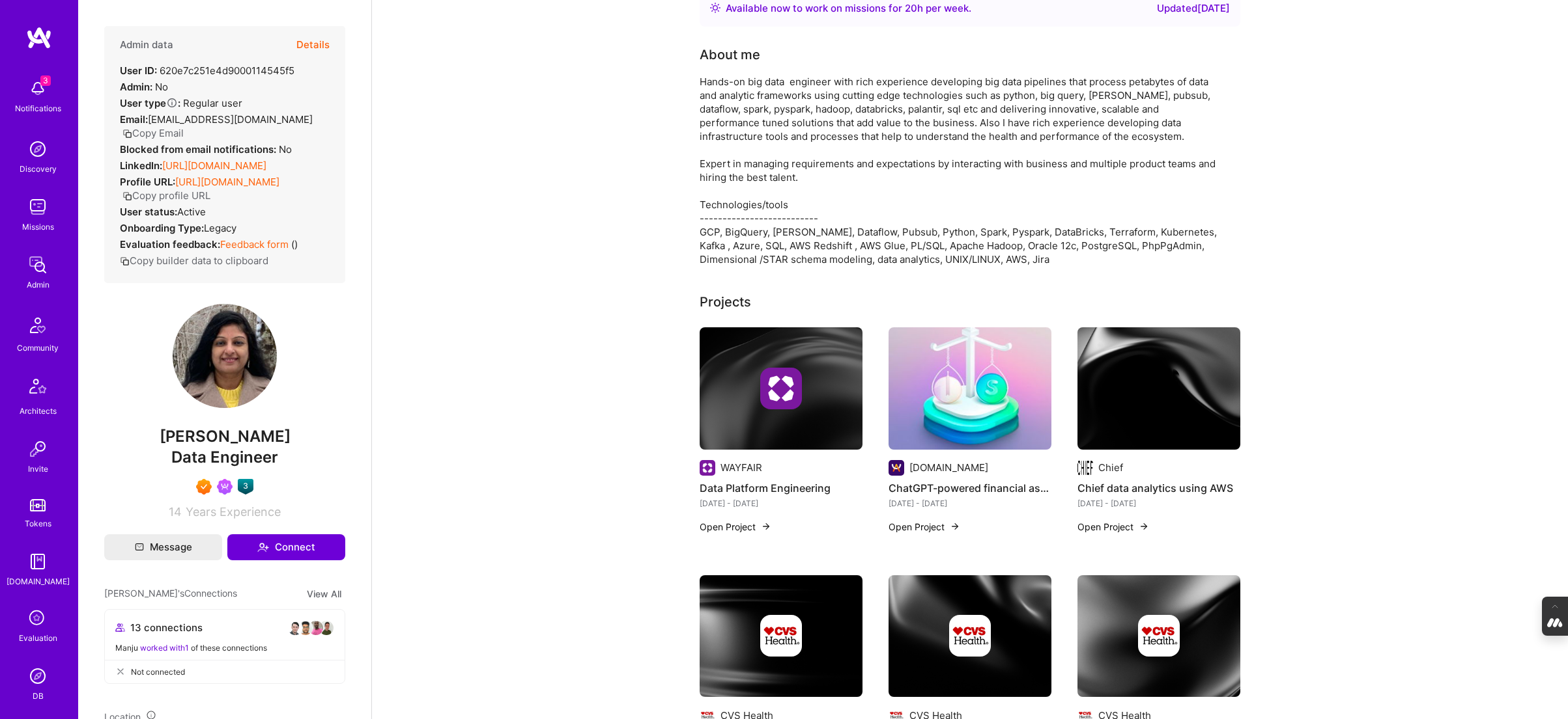
click at [980, 386] on img at bounding box center [969, 389] width 162 height 122
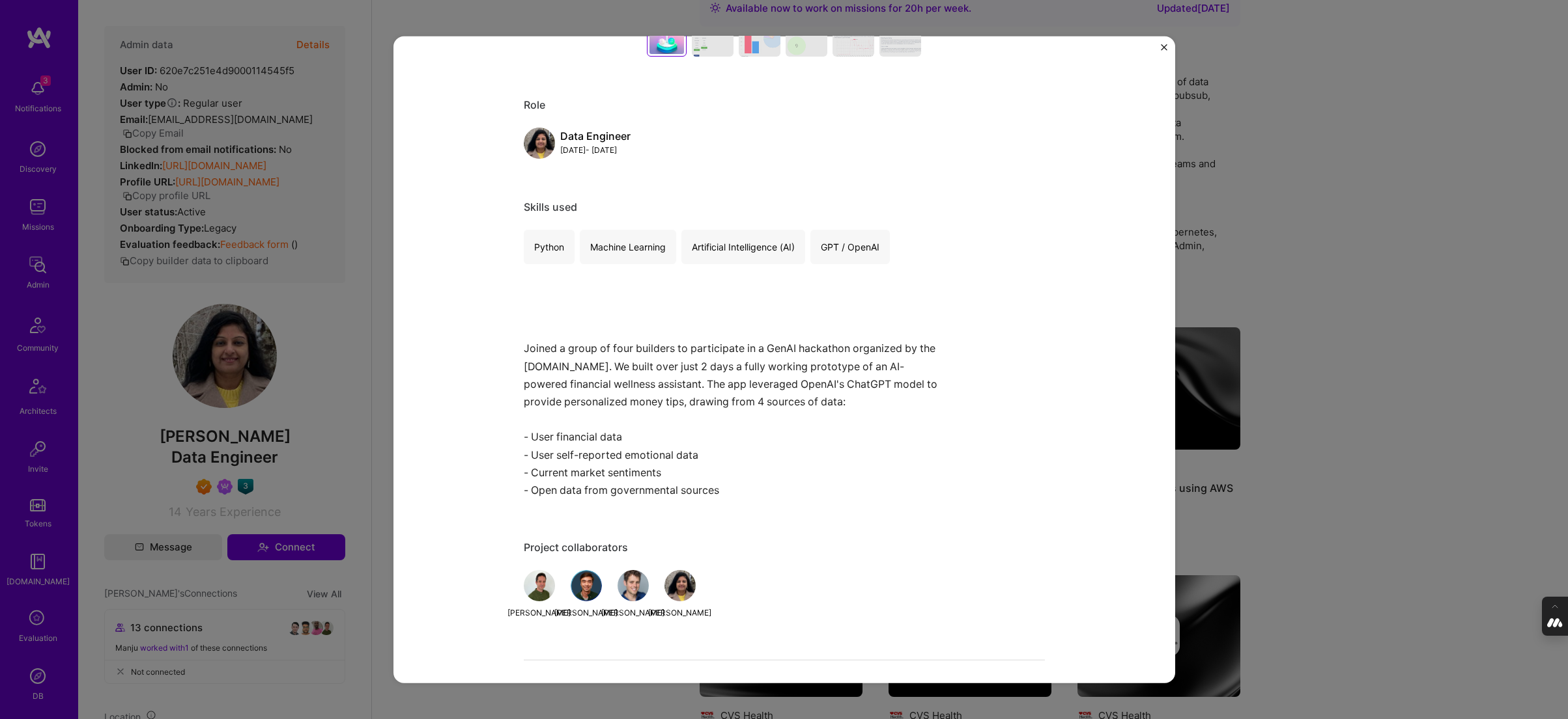
scroll to position [559, 0]
click at [1329, 261] on div "ChatGPT-powered financial assistant [DOMAIN_NAME] Artifical Intelligence / Mach…" at bounding box center [784, 360] width 1568 height 719
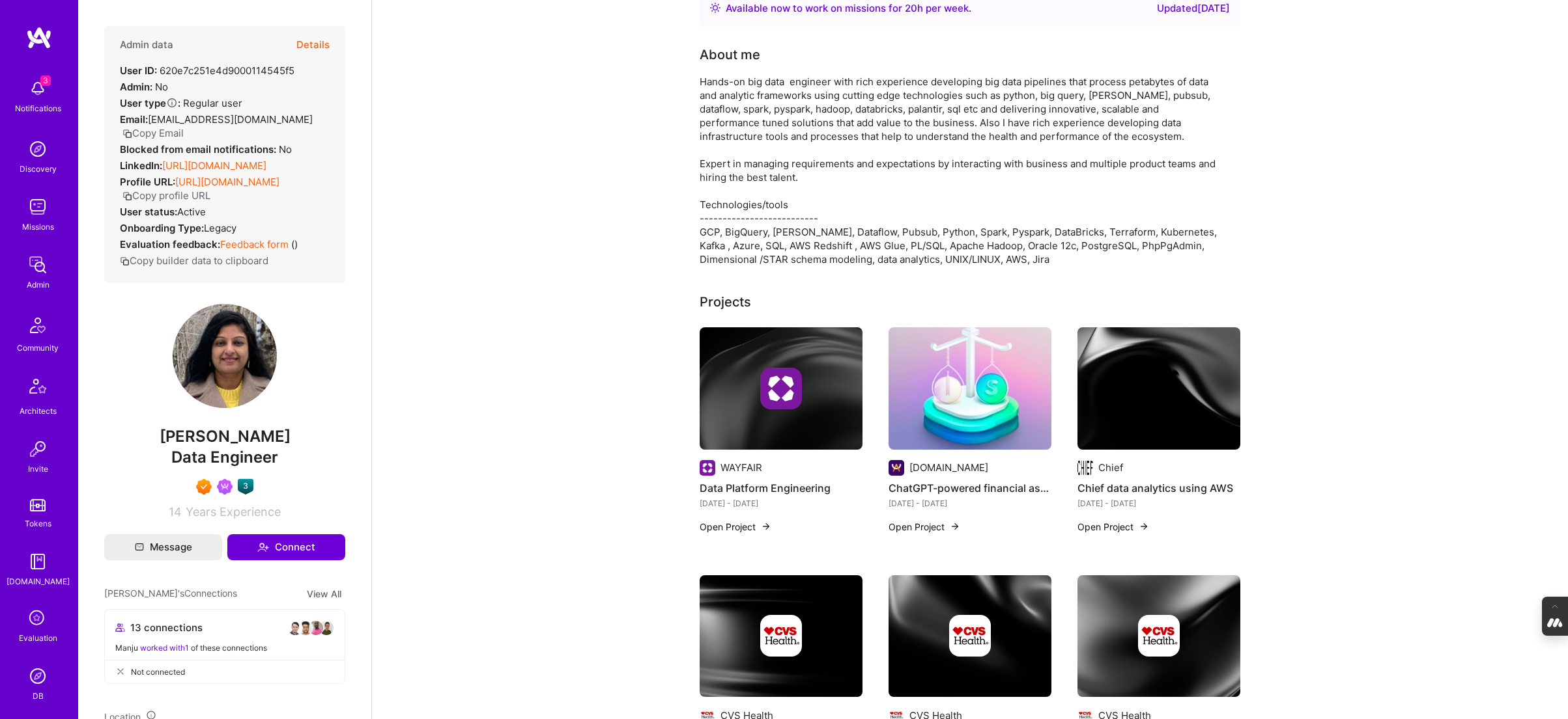
click at [1130, 391] on div at bounding box center [1158, 389] width 162 height 41
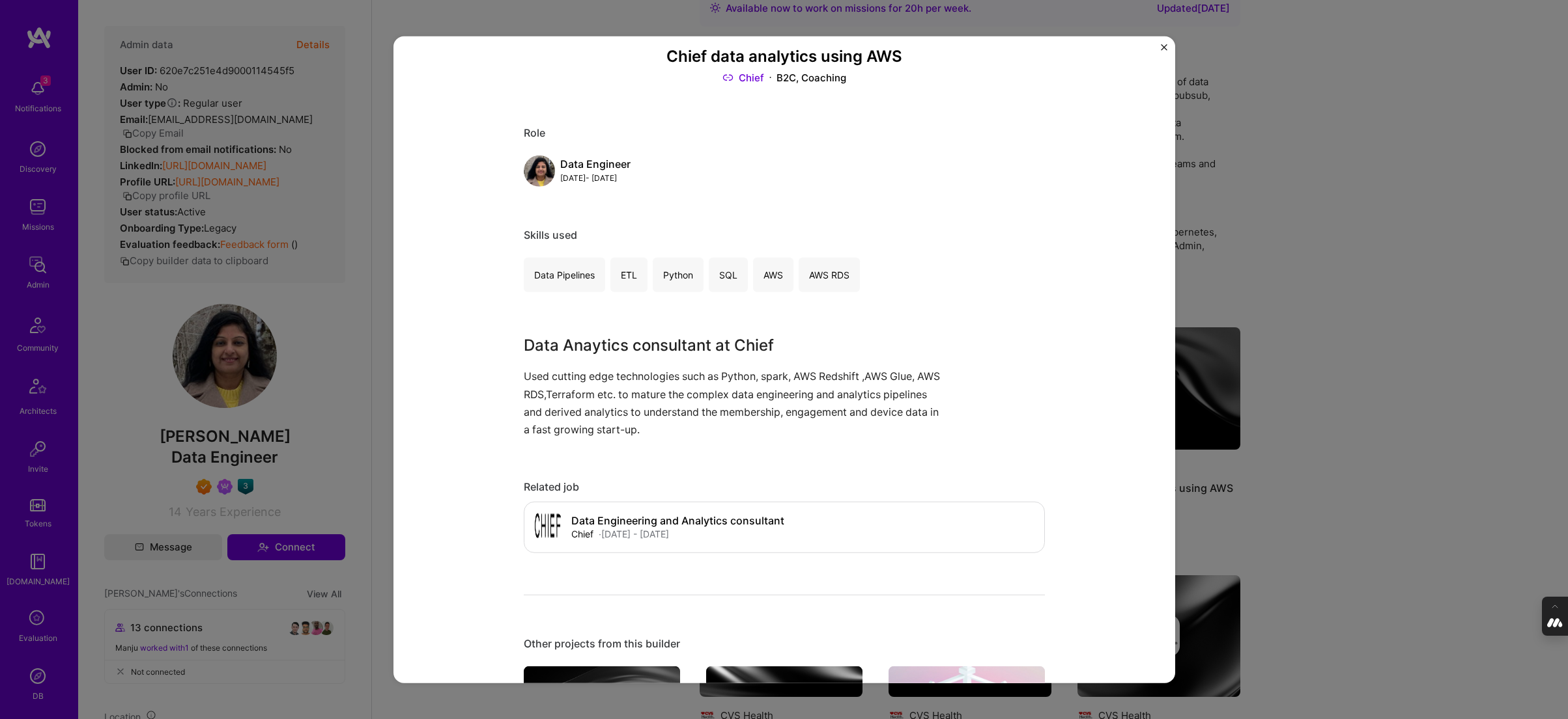
scroll to position [77, 0]
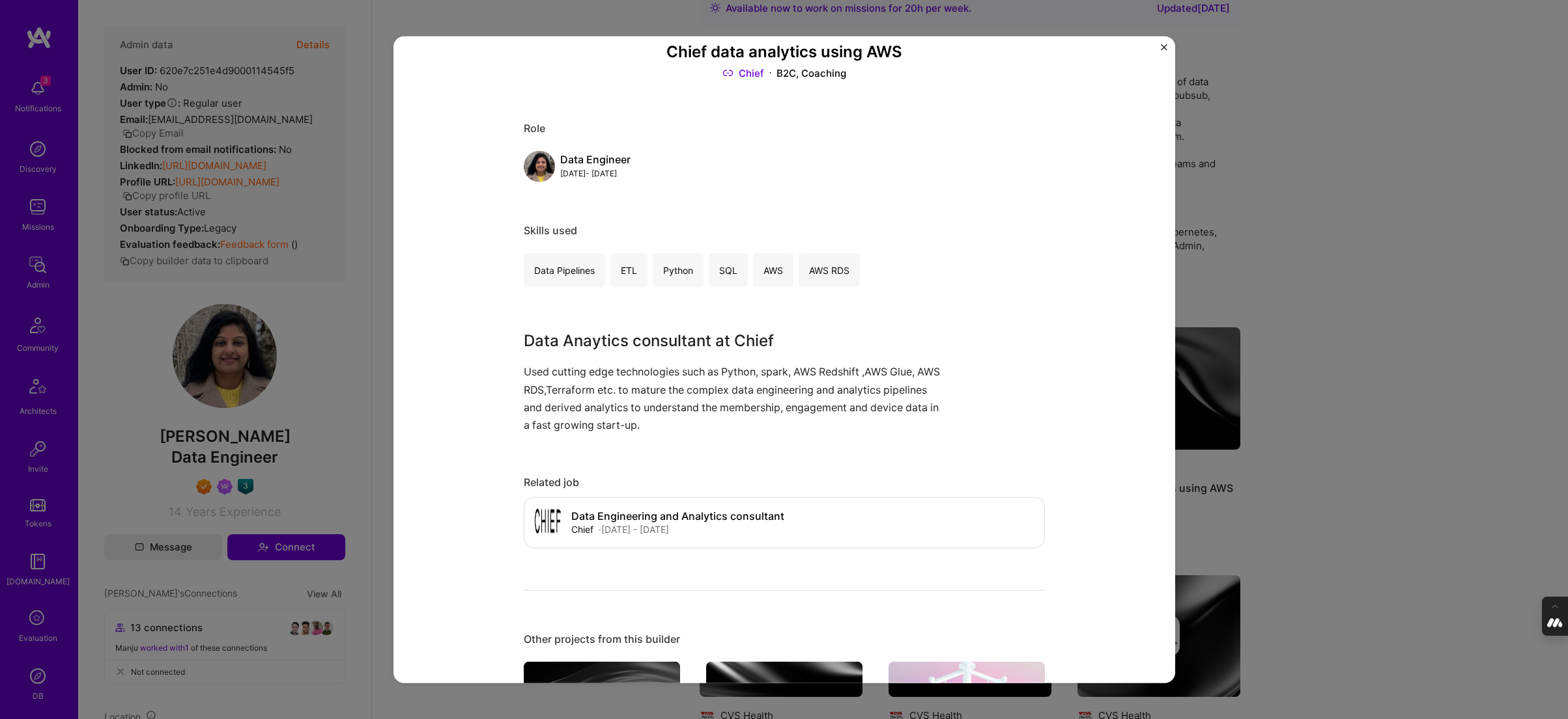
click at [1312, 414] on div "Chief data analytics using AWS Chief B2C, Coaching Role Data Engineer [DATE] - …" at bounding box center [784, 360] width 1568 height 719
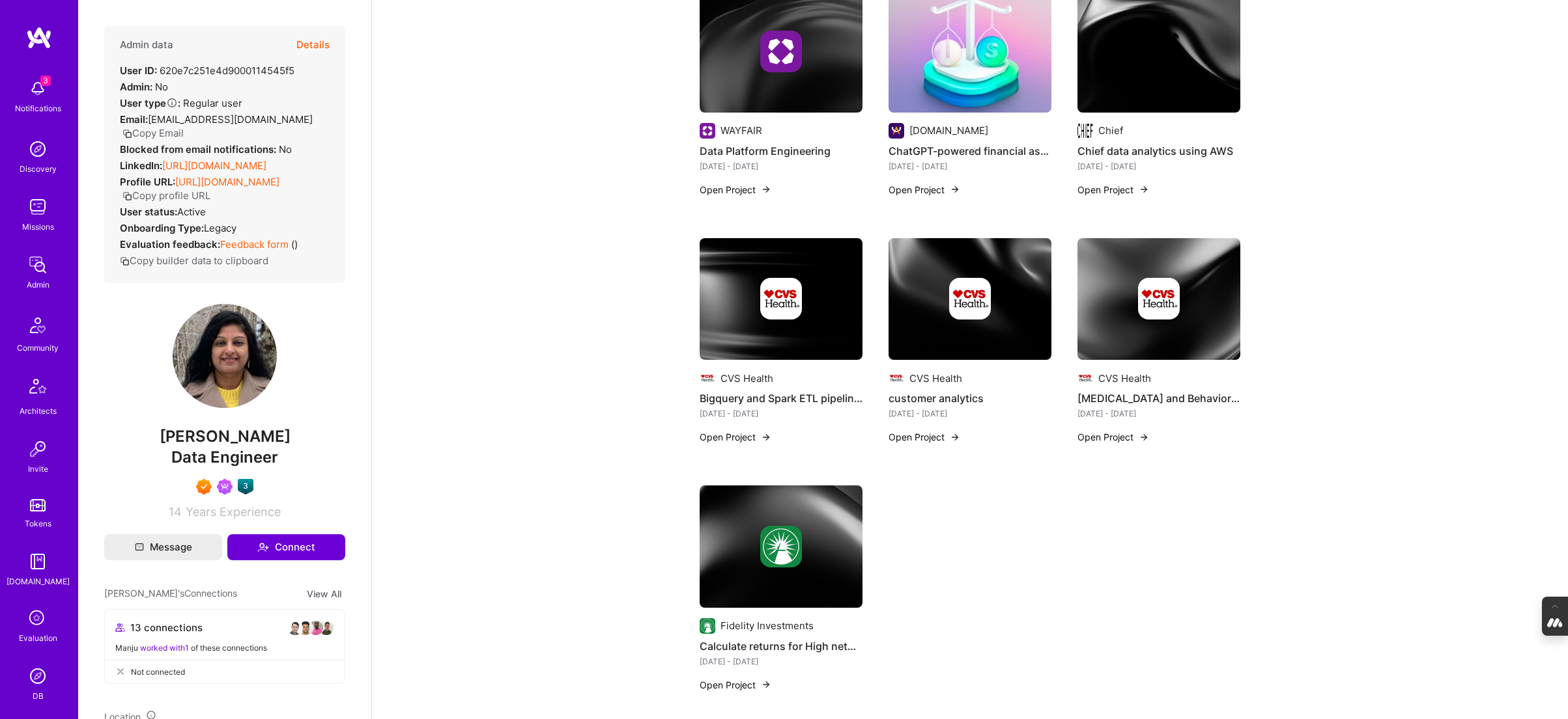
scroll to position [428, 0]
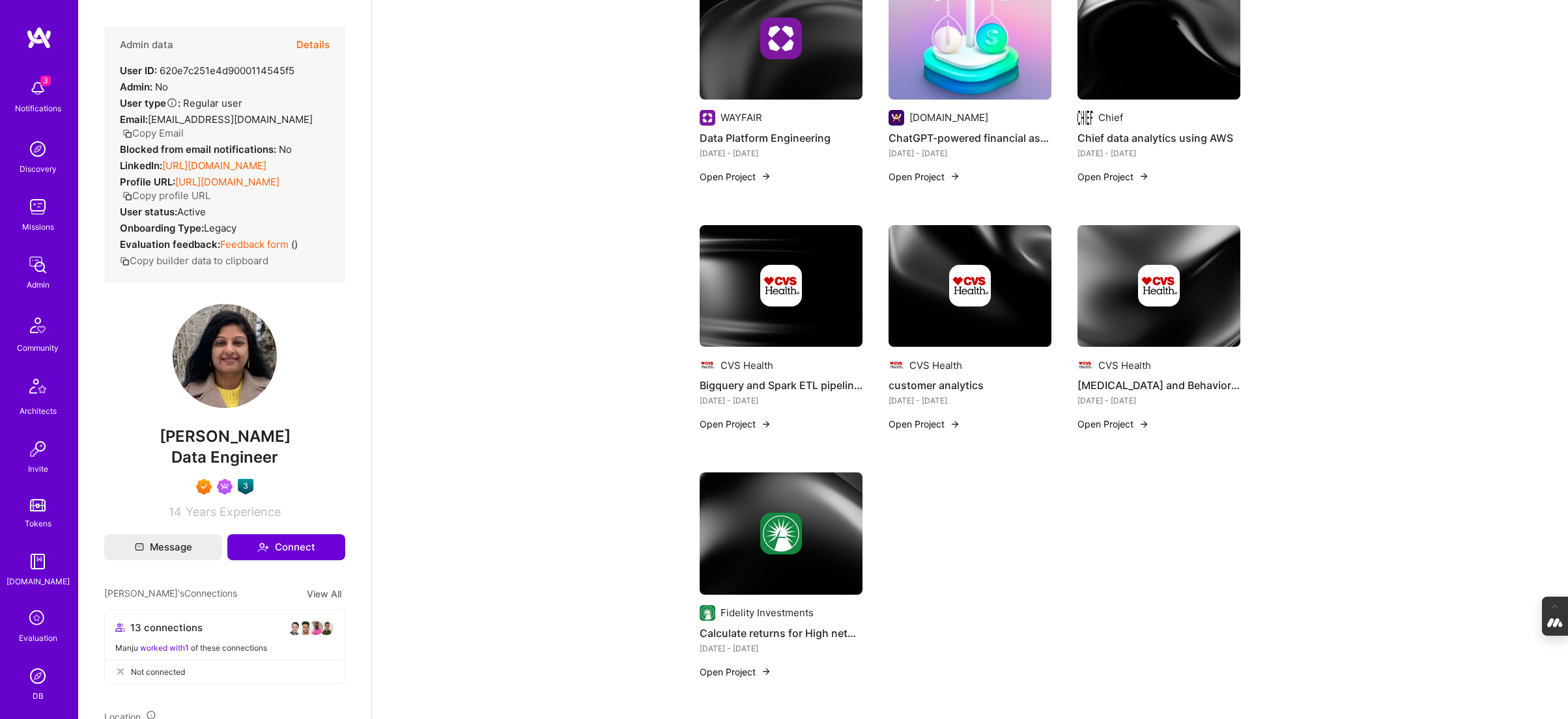
click at [771, 312] on img at bounding box center [780, 286] width 162 height 122
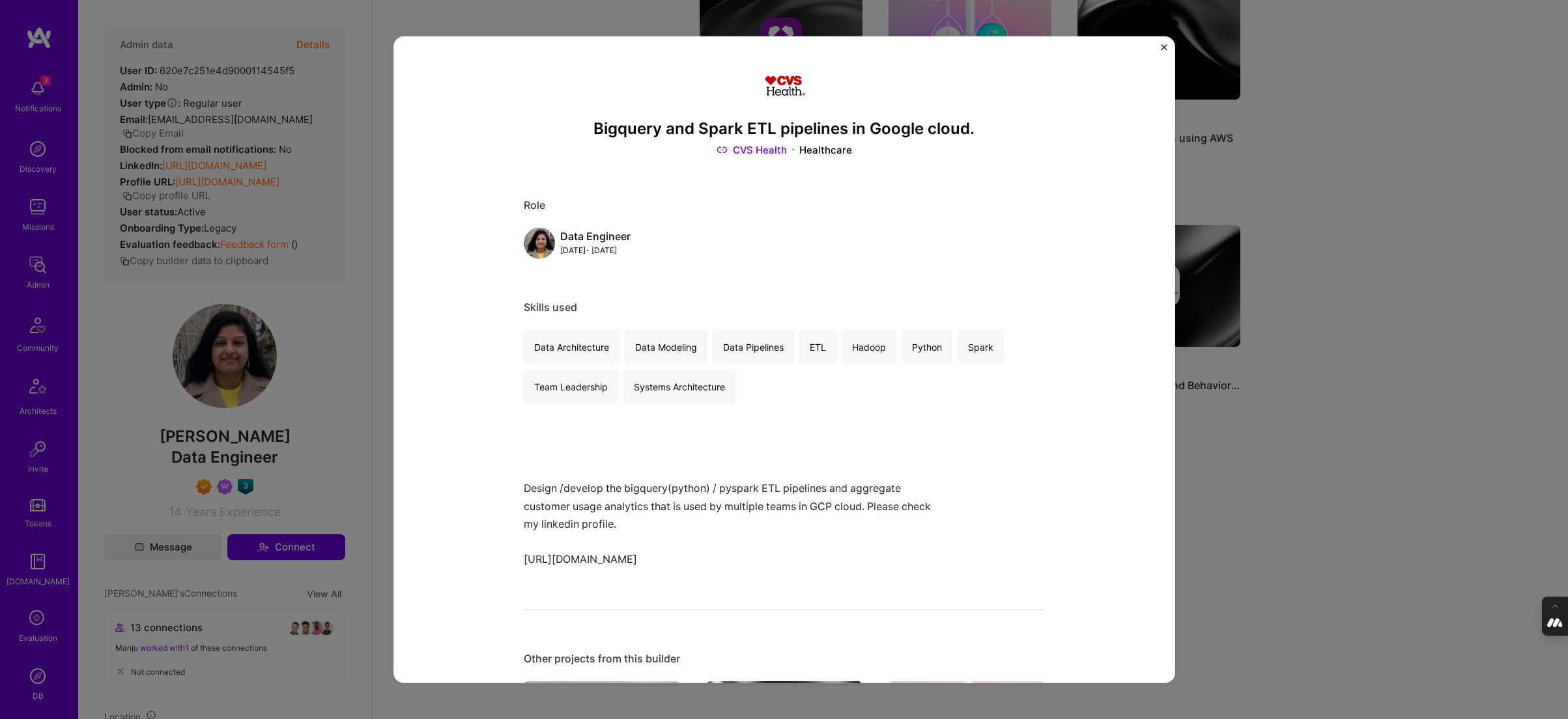
click at [1273, 468] on div "Bigquery and Spark ETL pipelines in Google cloud. CVS Health Healthcare Role Da…" at bounding box center [784, 360] width 1568 height 719
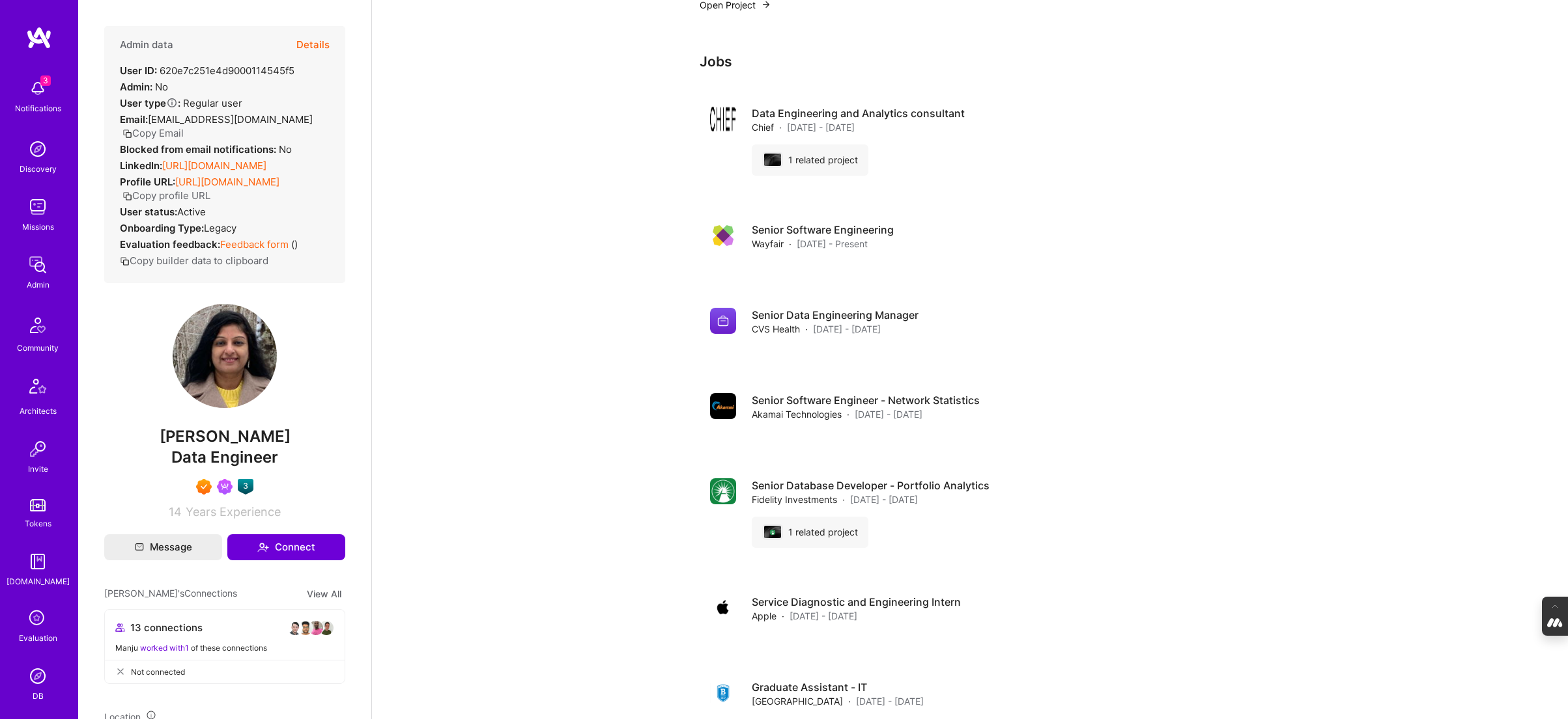
click at [300, 44] on button "Details" at bounding box center [313, 45] width 33 height 38
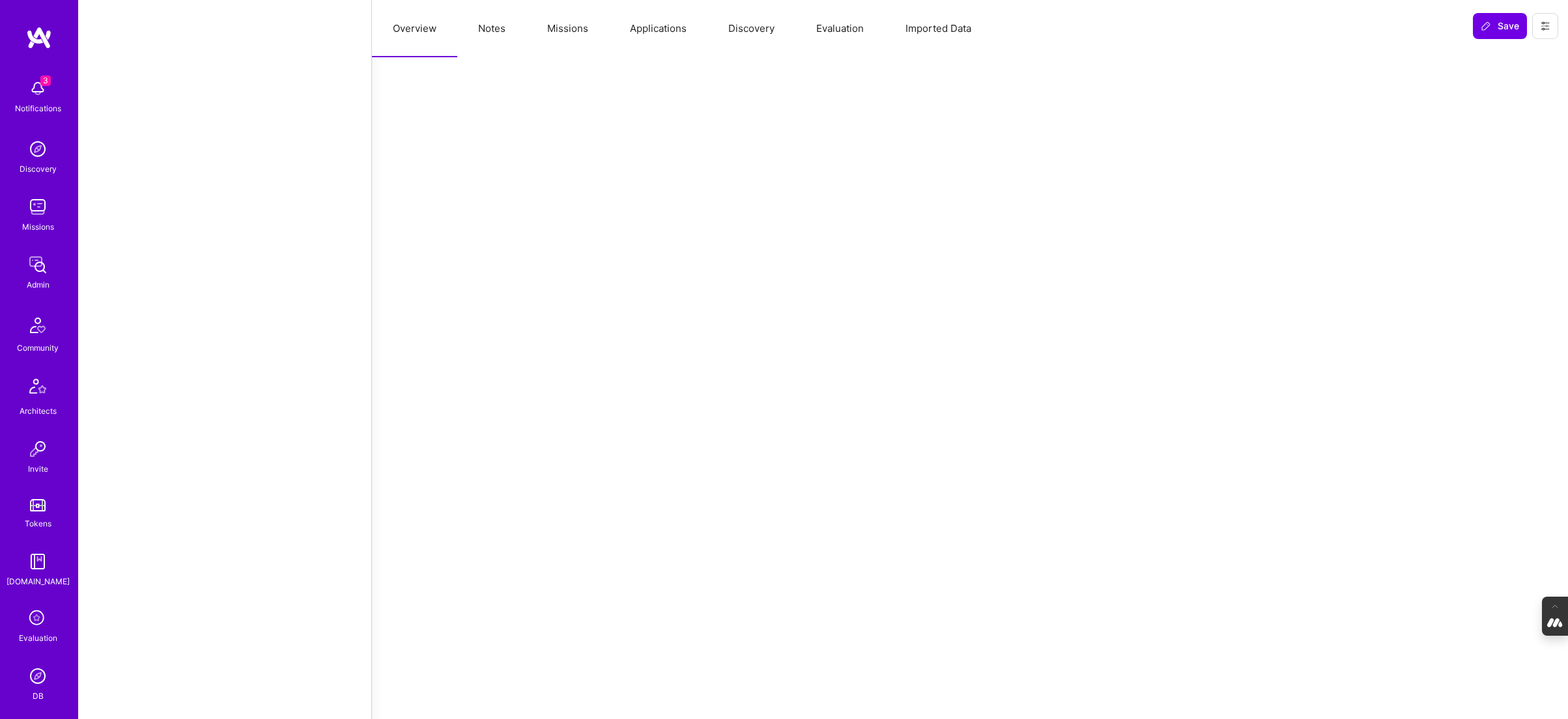
click at [488, 33] on button "Notes" at bounding box center [492, 28] width 69 height 57
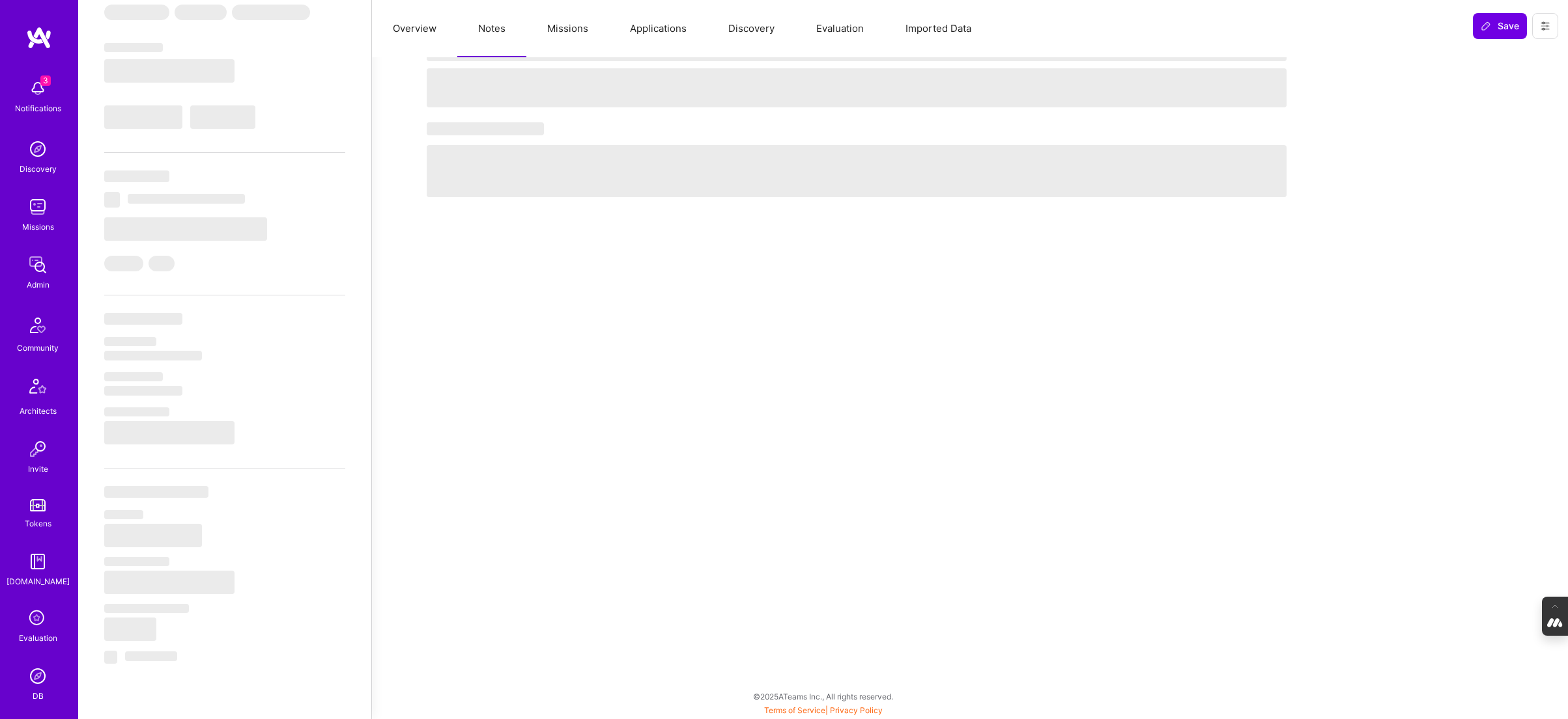
click at [841, 30] on button "Evaluation" at bounding box center [839, 28] width 89 height 57
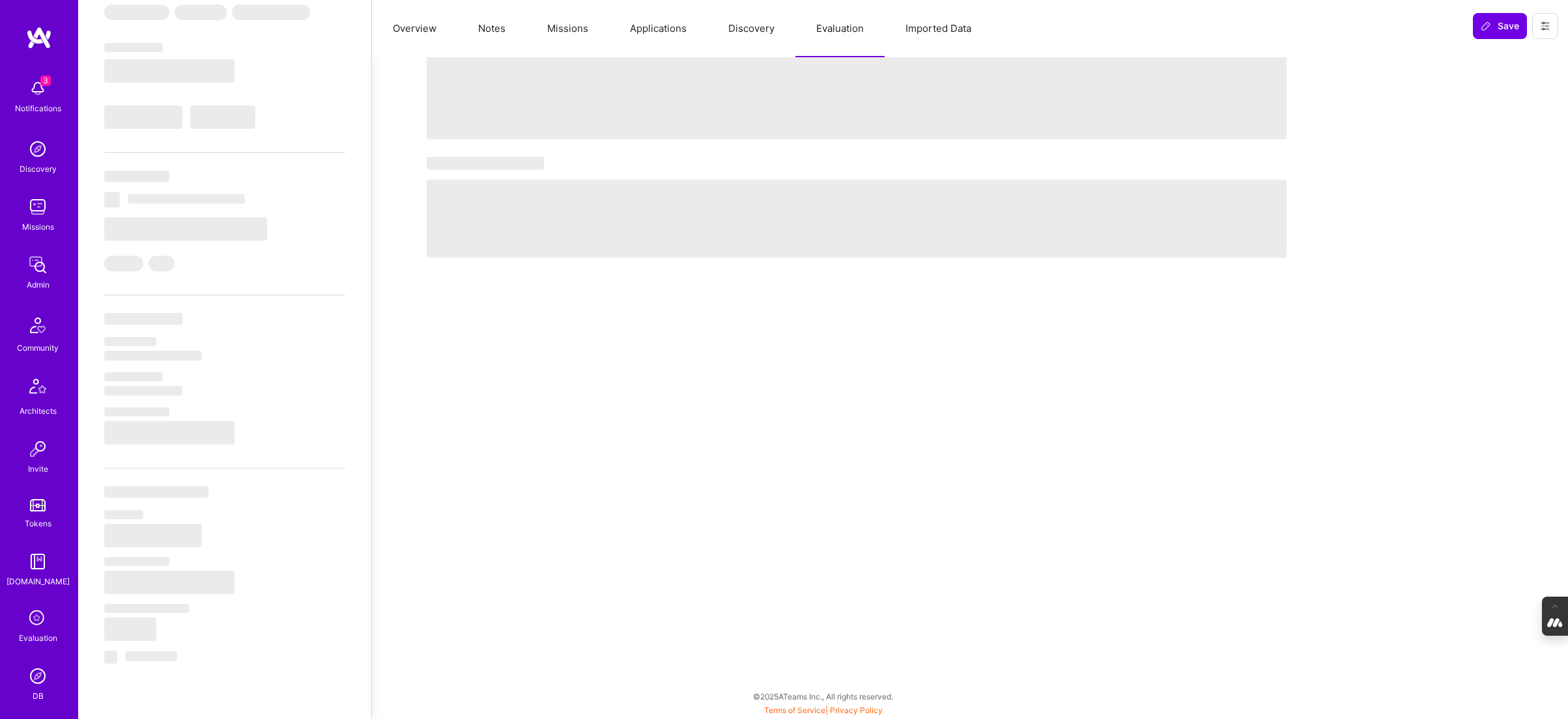
select select "Right Now"
select select "7"
select select "4"
select select "7"
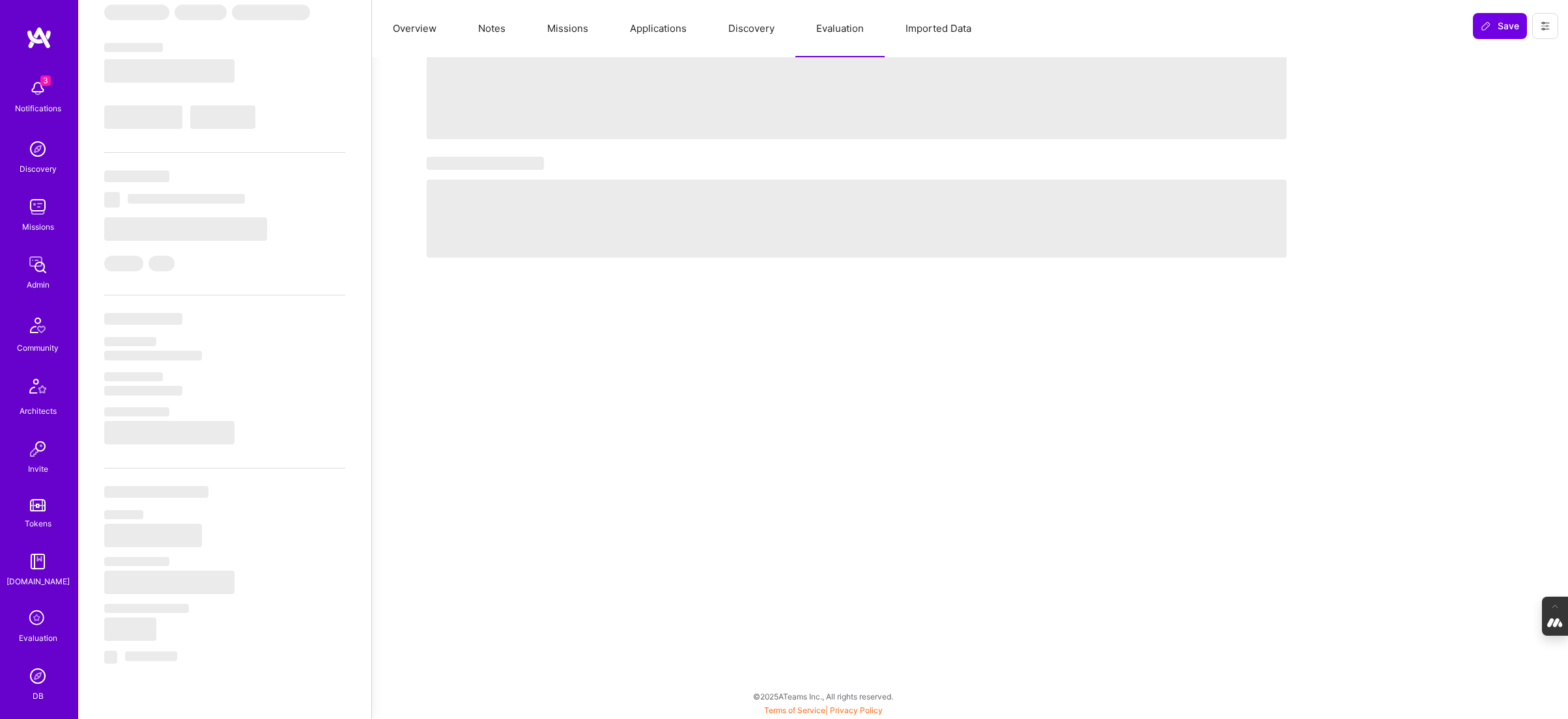
select select "US"
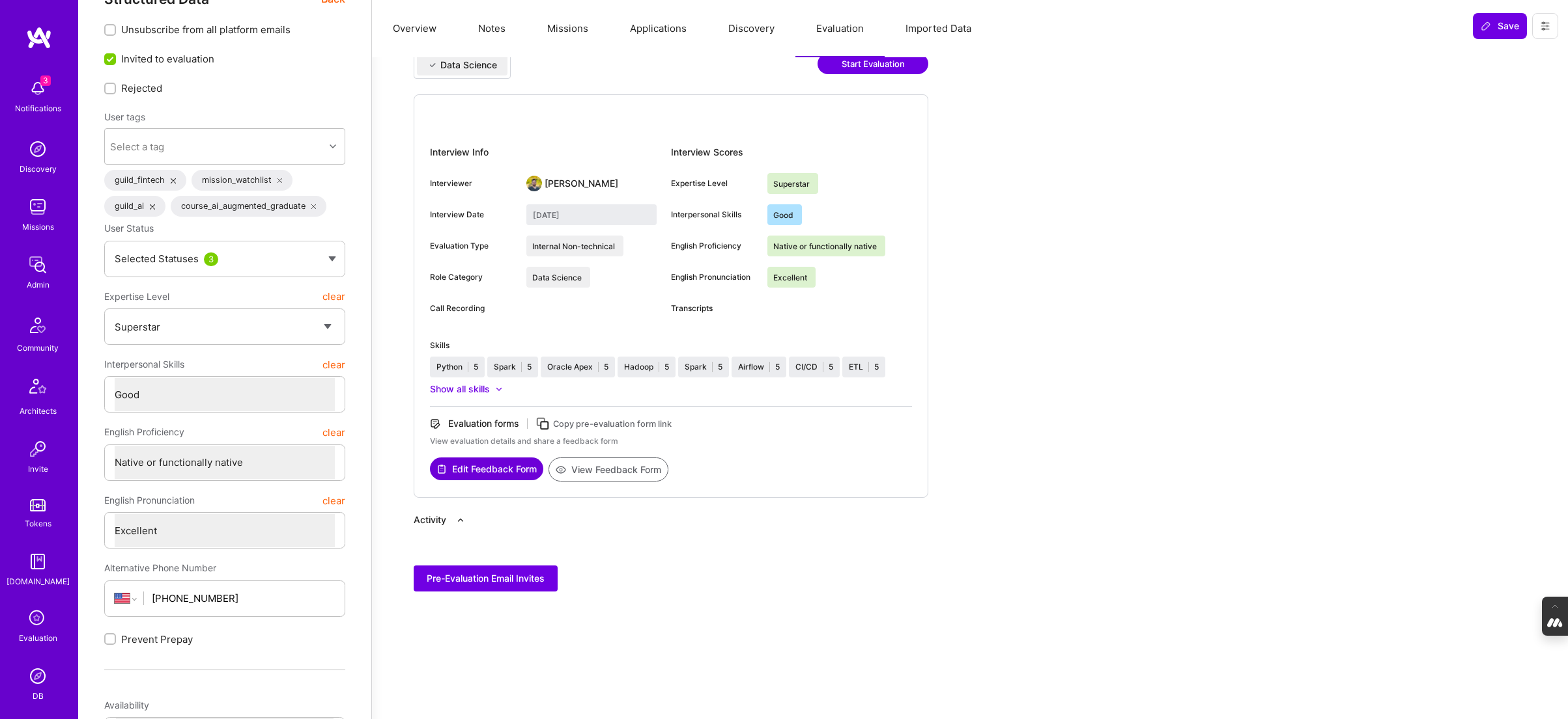
scroll to position [0, 0]
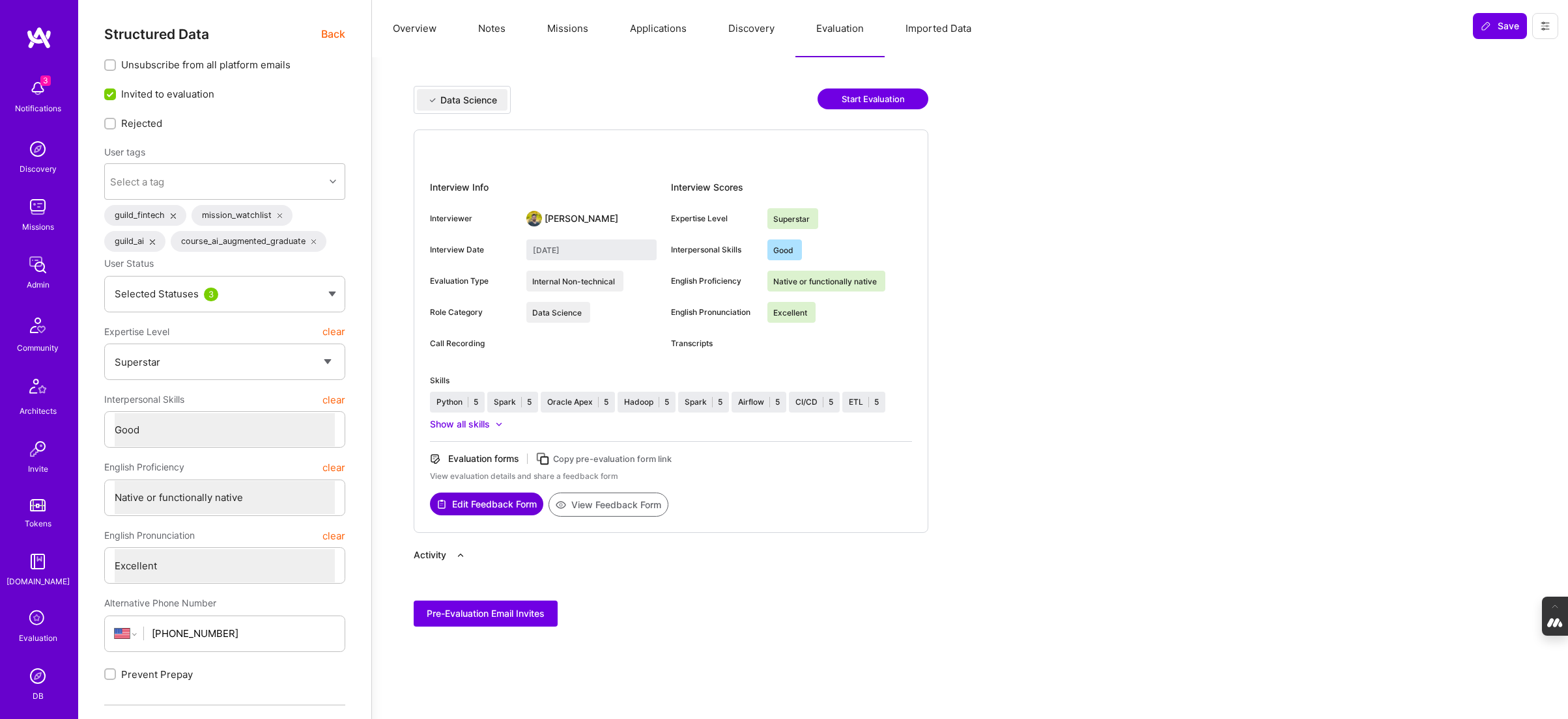
click at [622, 499] on button "View Feedback Form" at bounding box center [608, 505] width 120 height 24
click at [673, 23] on button "Applications" at bounding box center [658, 28] width 99 height 57
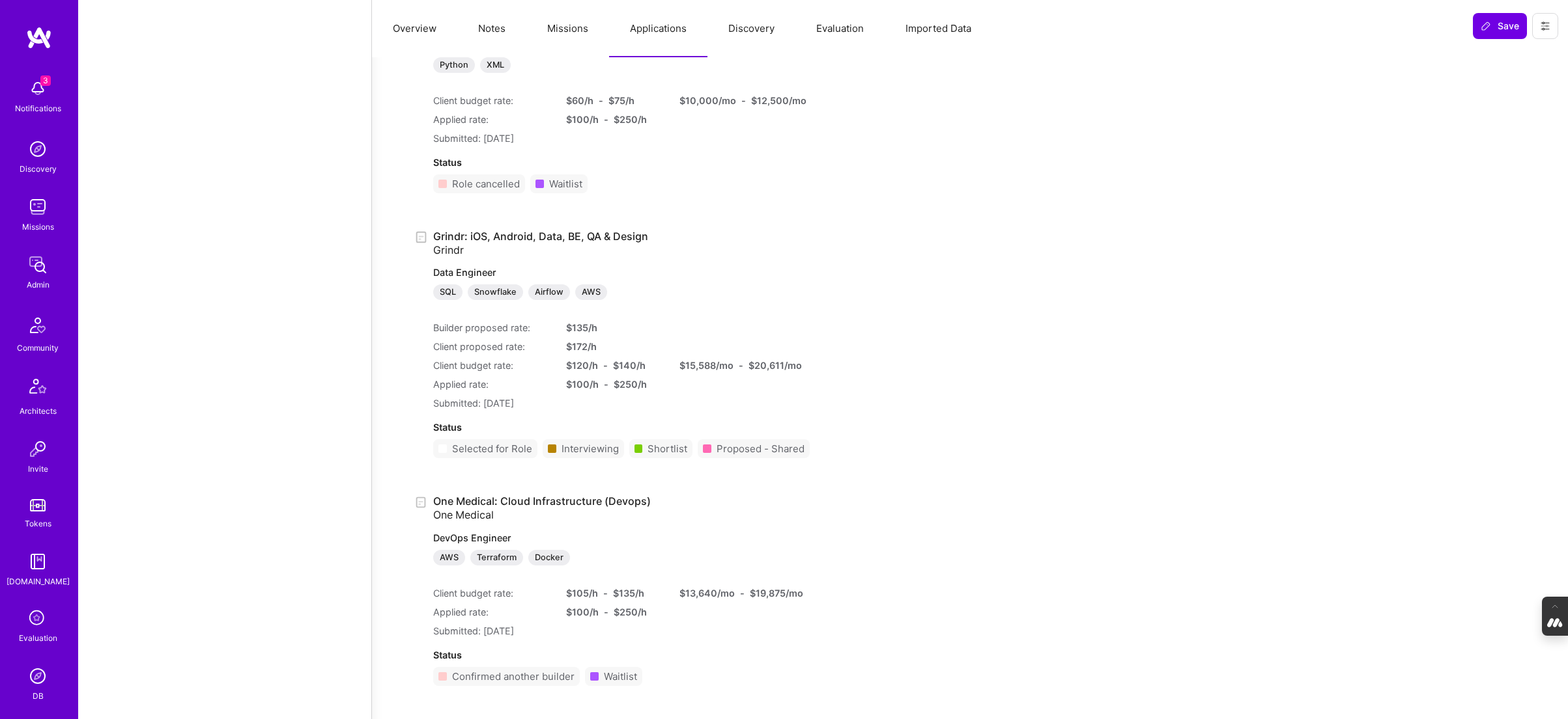
scroll to position [5815, 0]
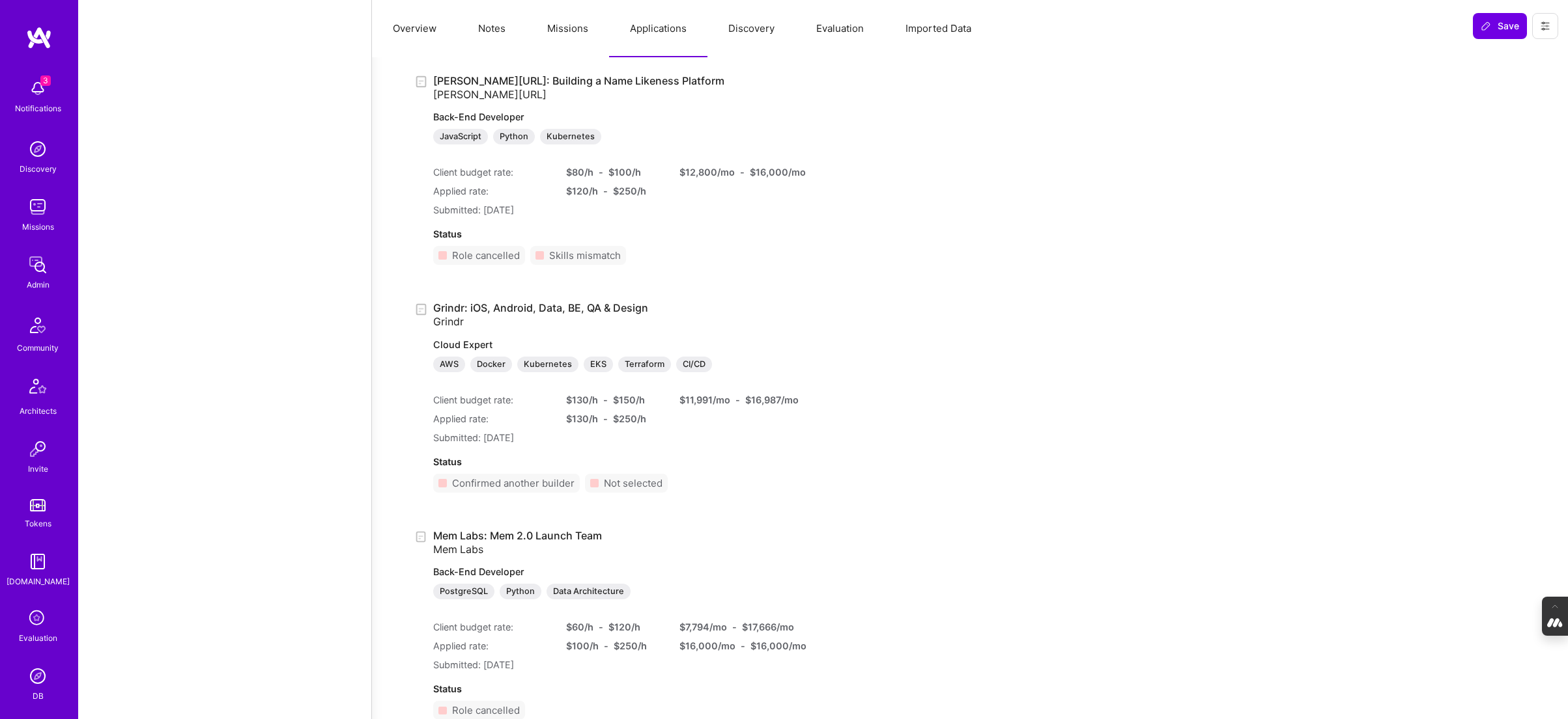
click at [561, 26] on button "Missions" at bounding box center [567, 28] width 83 height 57
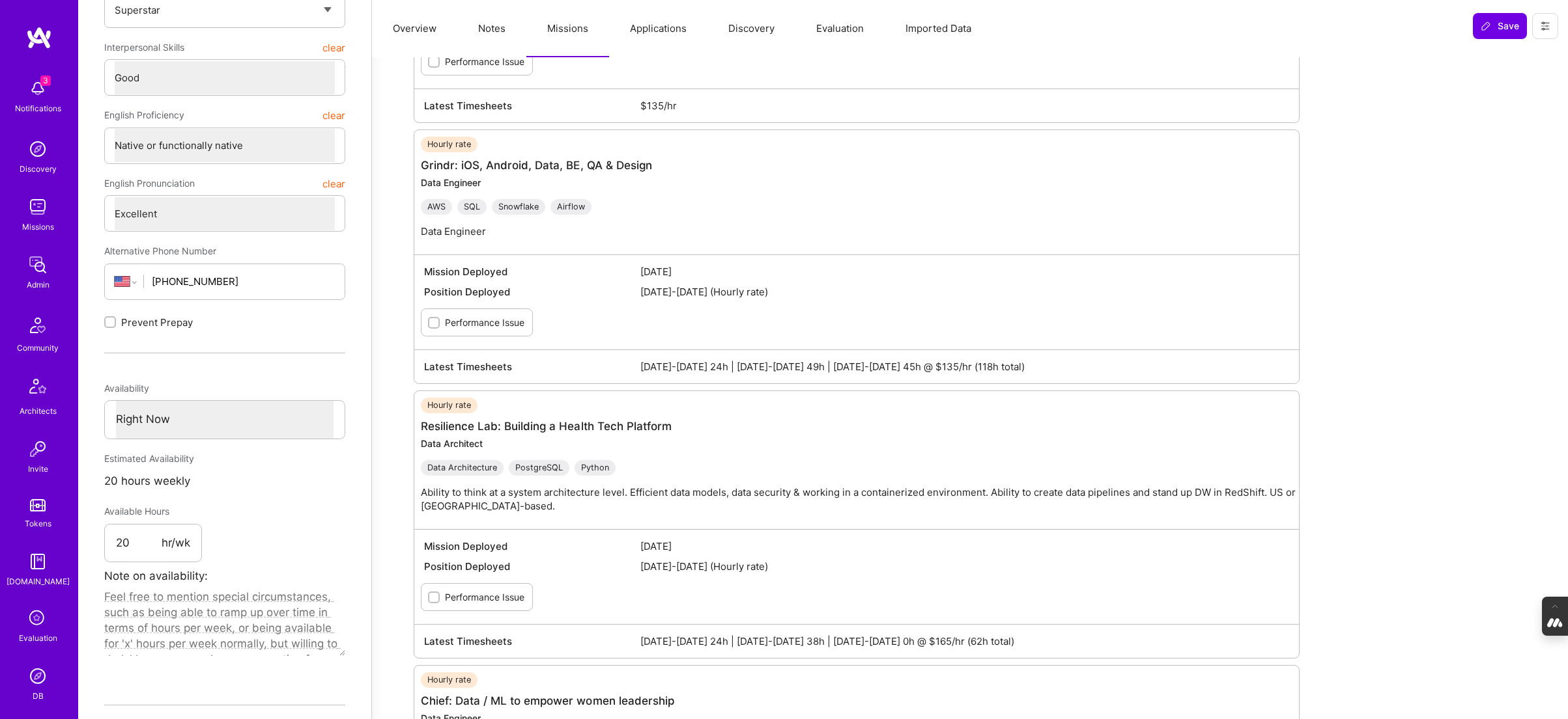
scroll to position [0, 0]
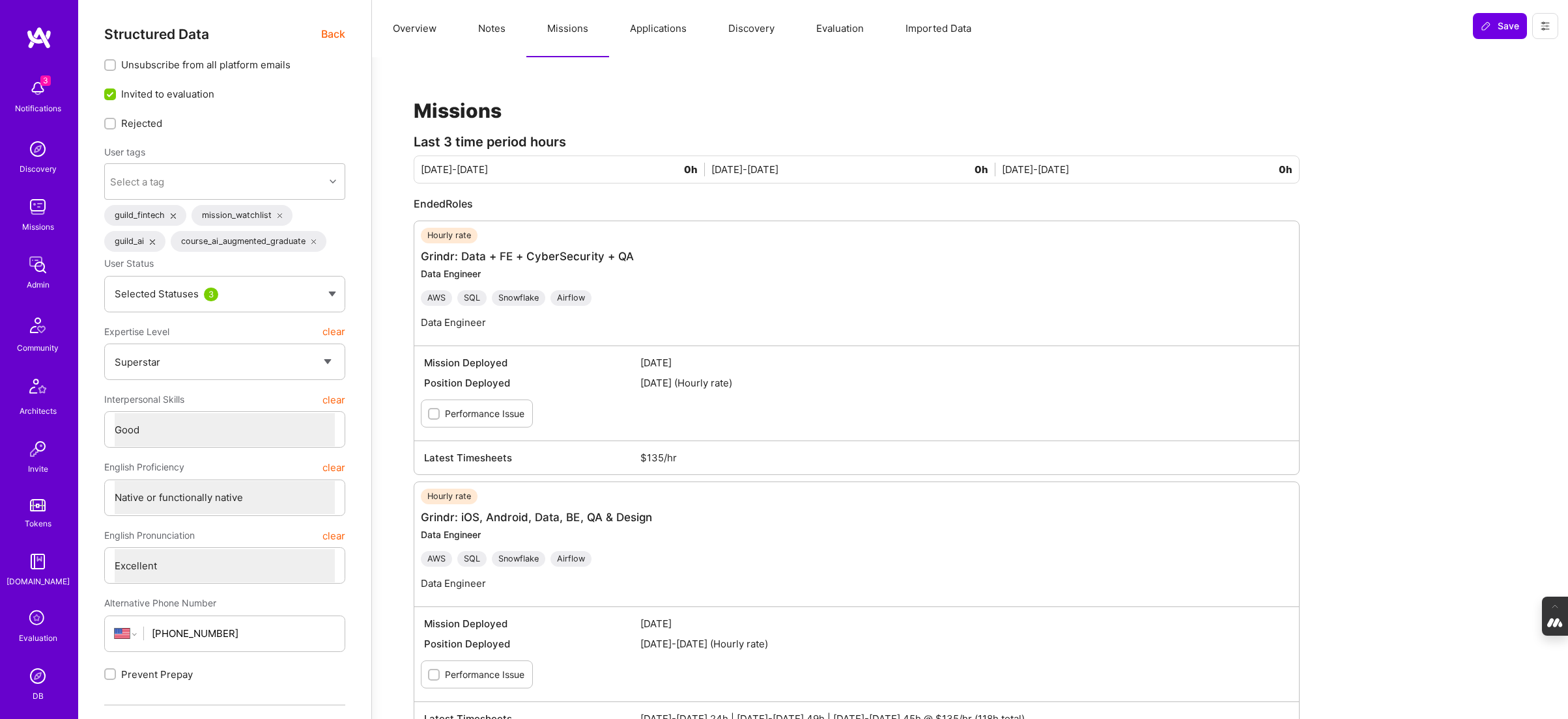
click at [485, 29] on button "Notes" at bounding box center [492, 28] width 69 height 57
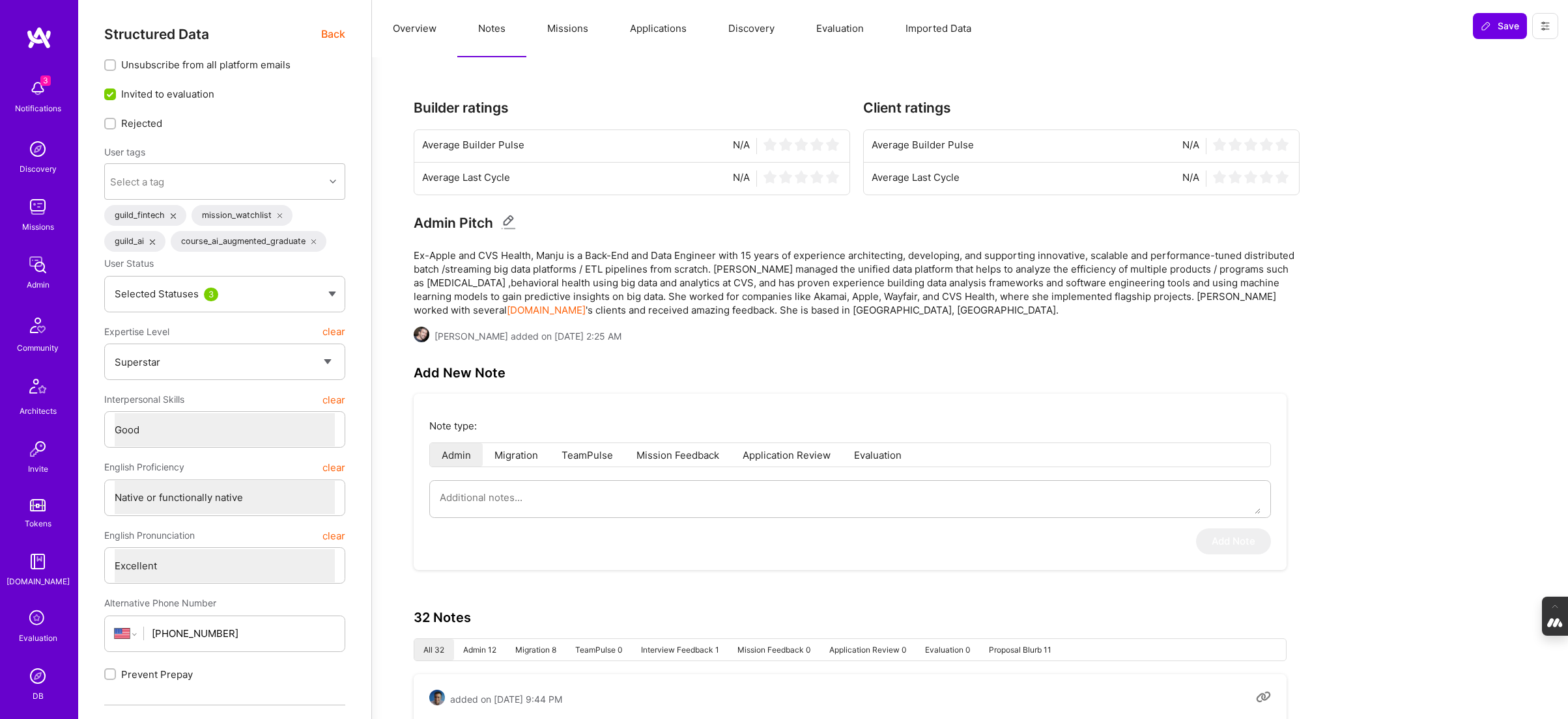
click at [568, 23] on button "Missions" at bounding box center [567, 28] width 83 height 57
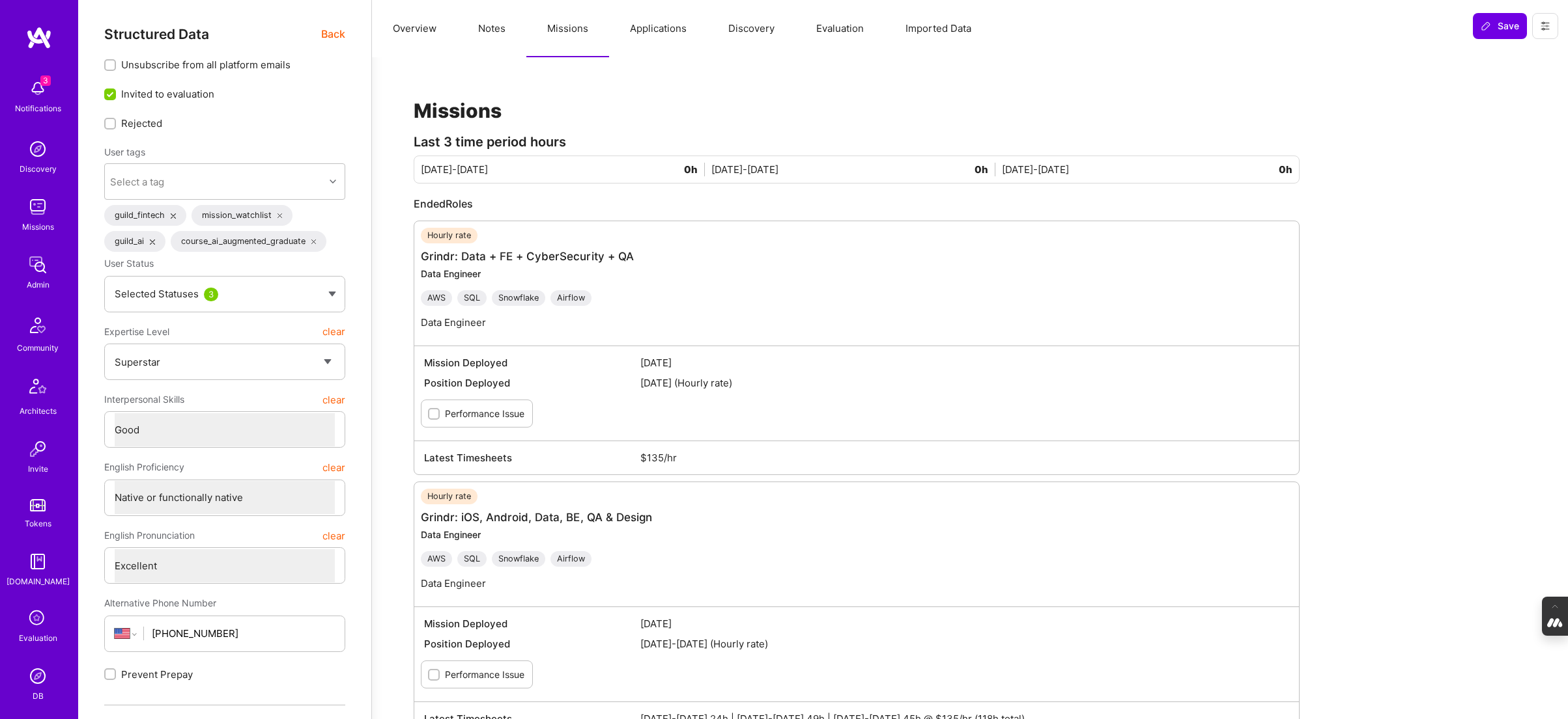
click at [487, 29] on button "Notes" at bounding box center [492, 28] width 69 height 57
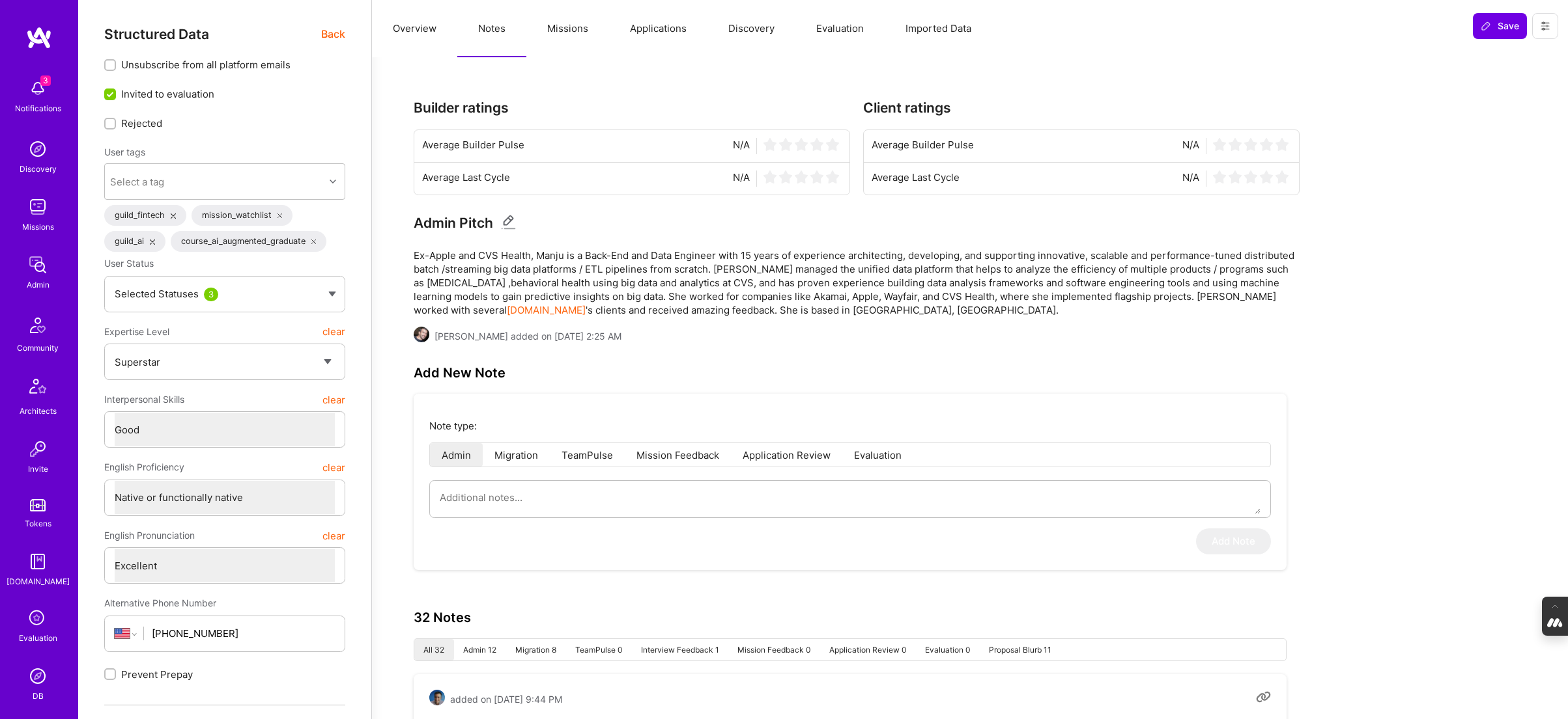
click at [318, 336] on div "Expertise Level clear" at bounding box center [224, 331] width 241 height 23
click at [566, 29] on button "Missions" at bounding box center [567, 28] width 83 height 57
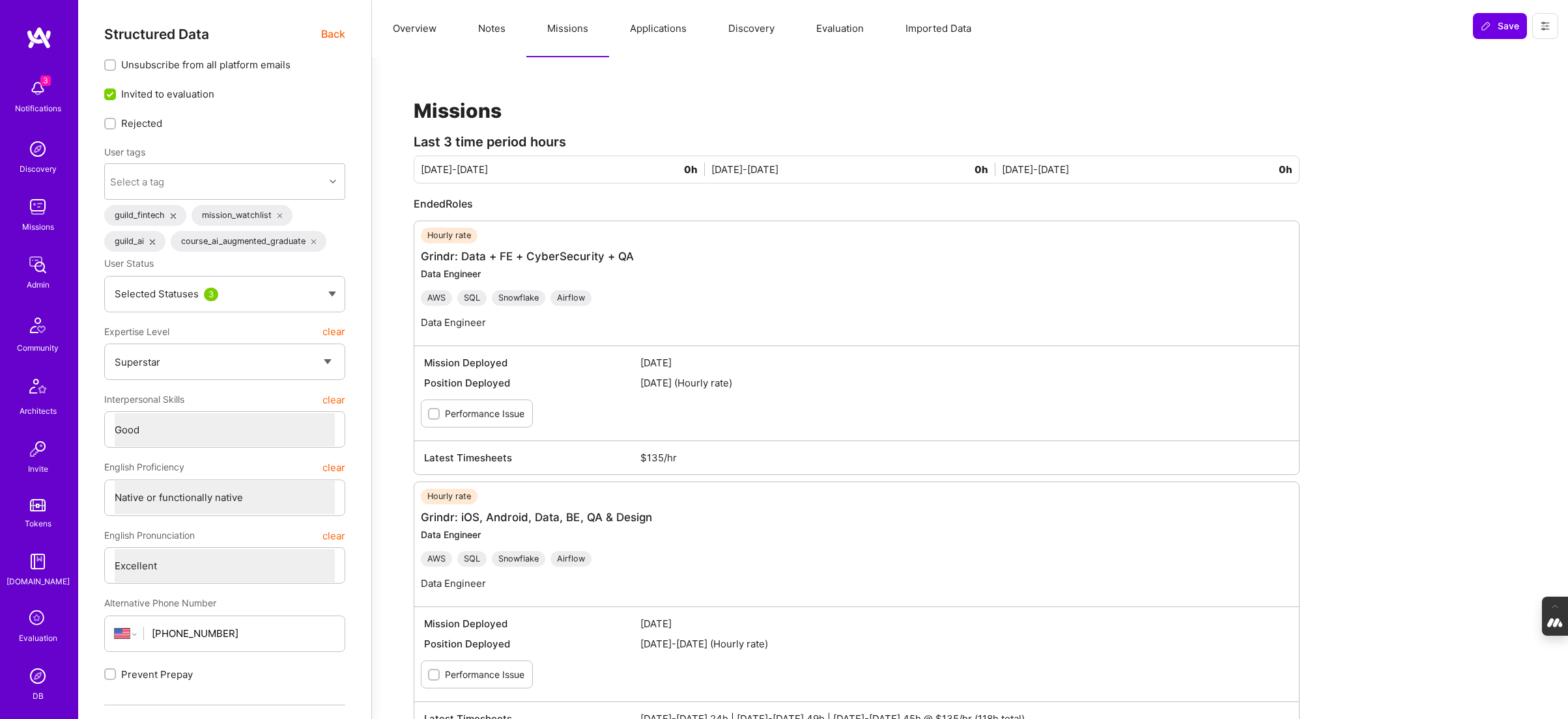
click at [653, 25] on button "Applications" at bounding box center [658, 28] width 99 height 57
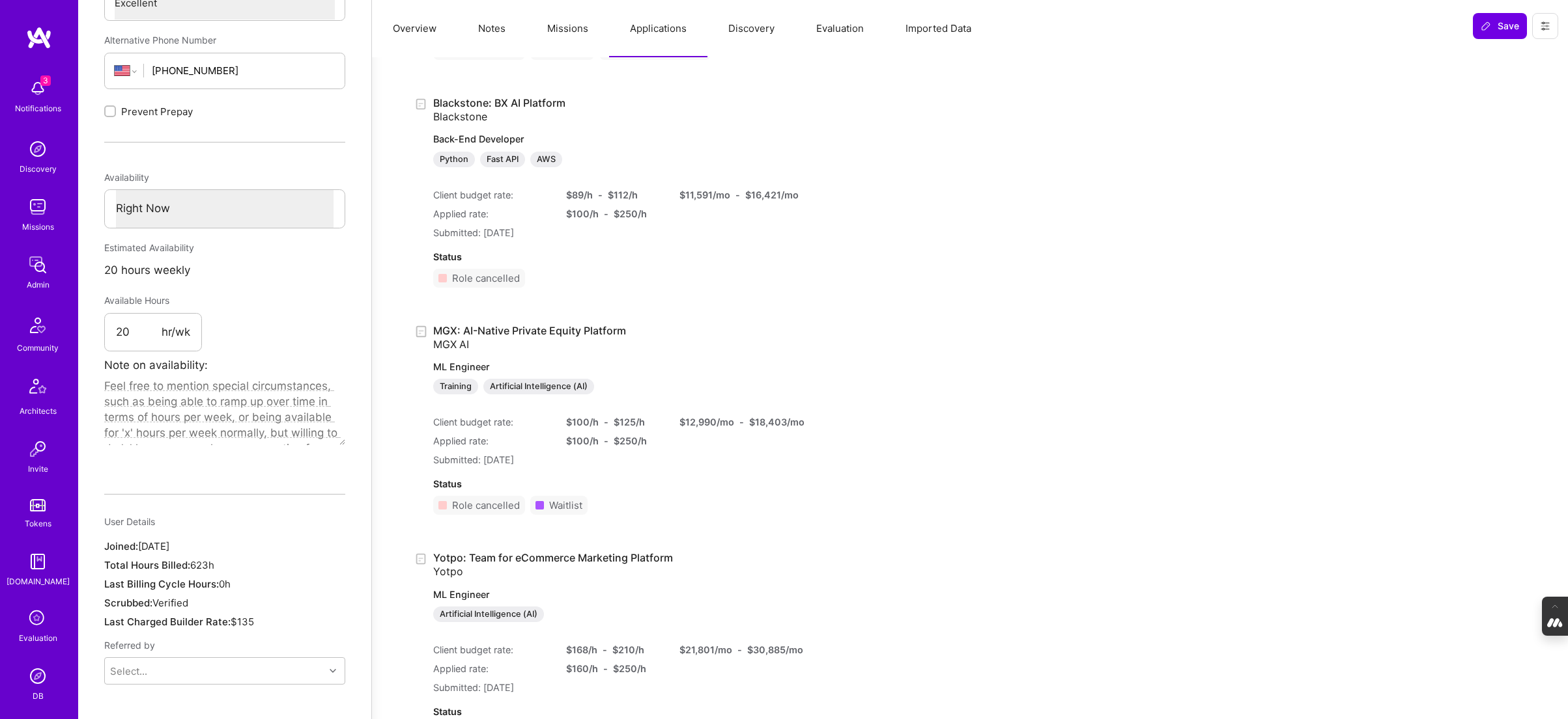
scroll to position [384, 0]
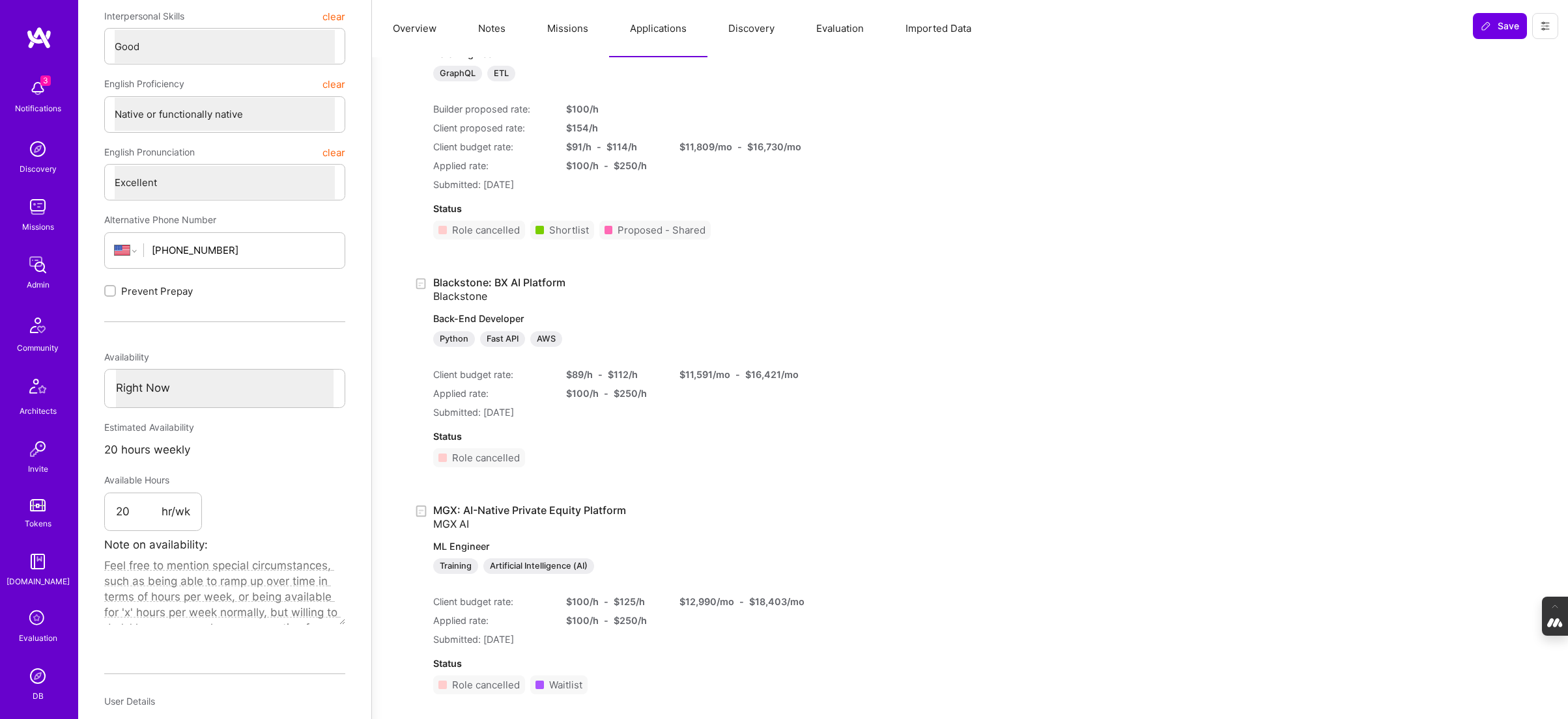
click at [497, 26] on button "Notes" at bounding box center [492, 28] width 69 height 57
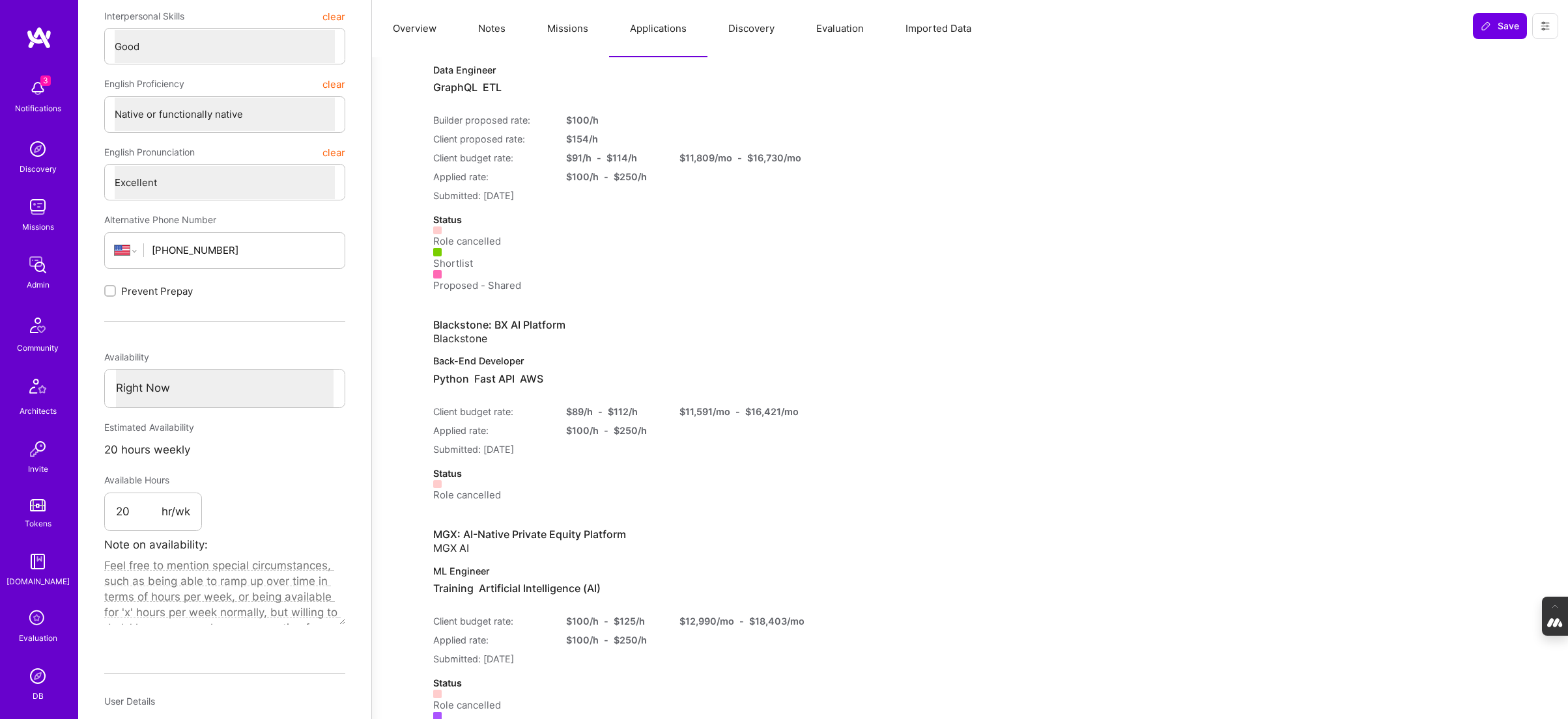
type textarea "x"
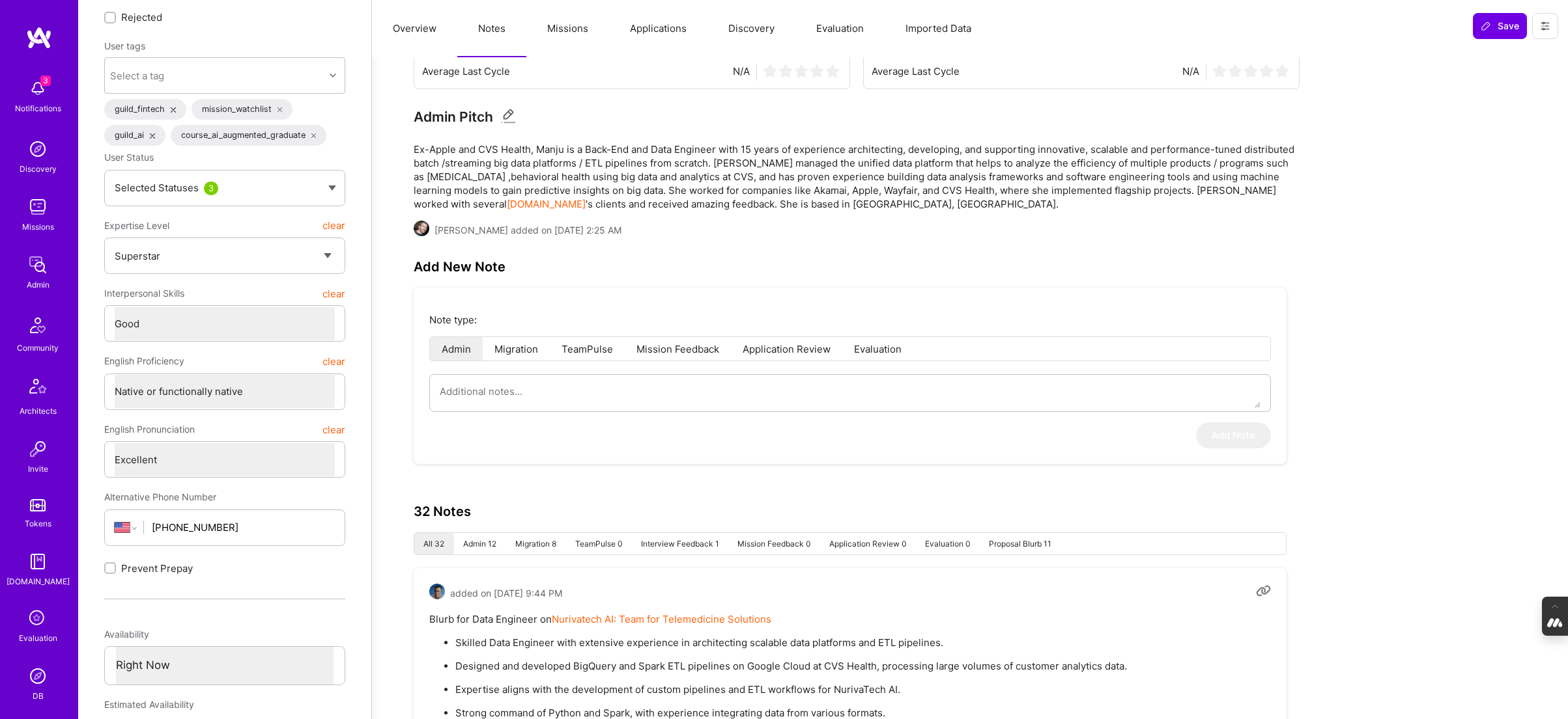
scroll to position [0, 0]
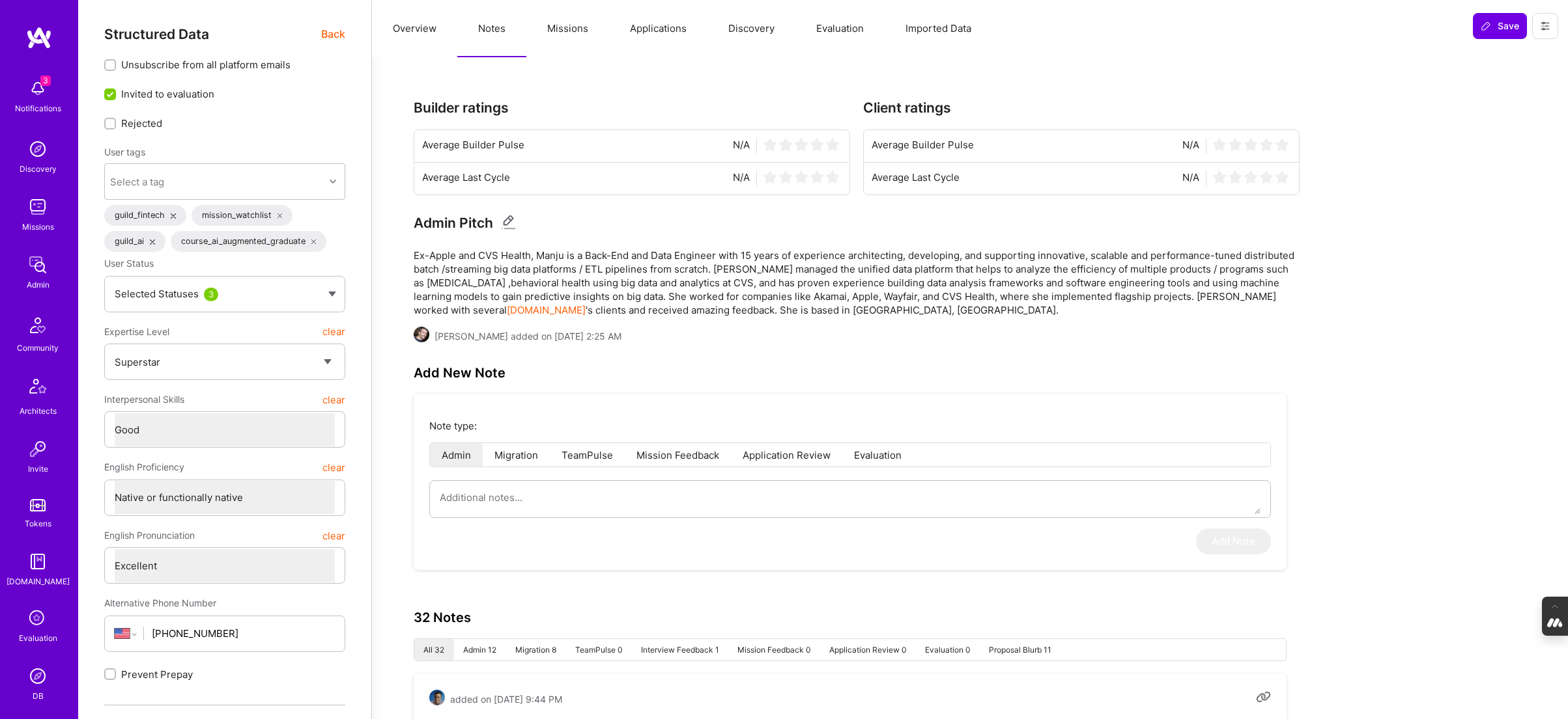
click at [393, 30] on button "Overview" at bounding box center [414, 28] width 85 height 57
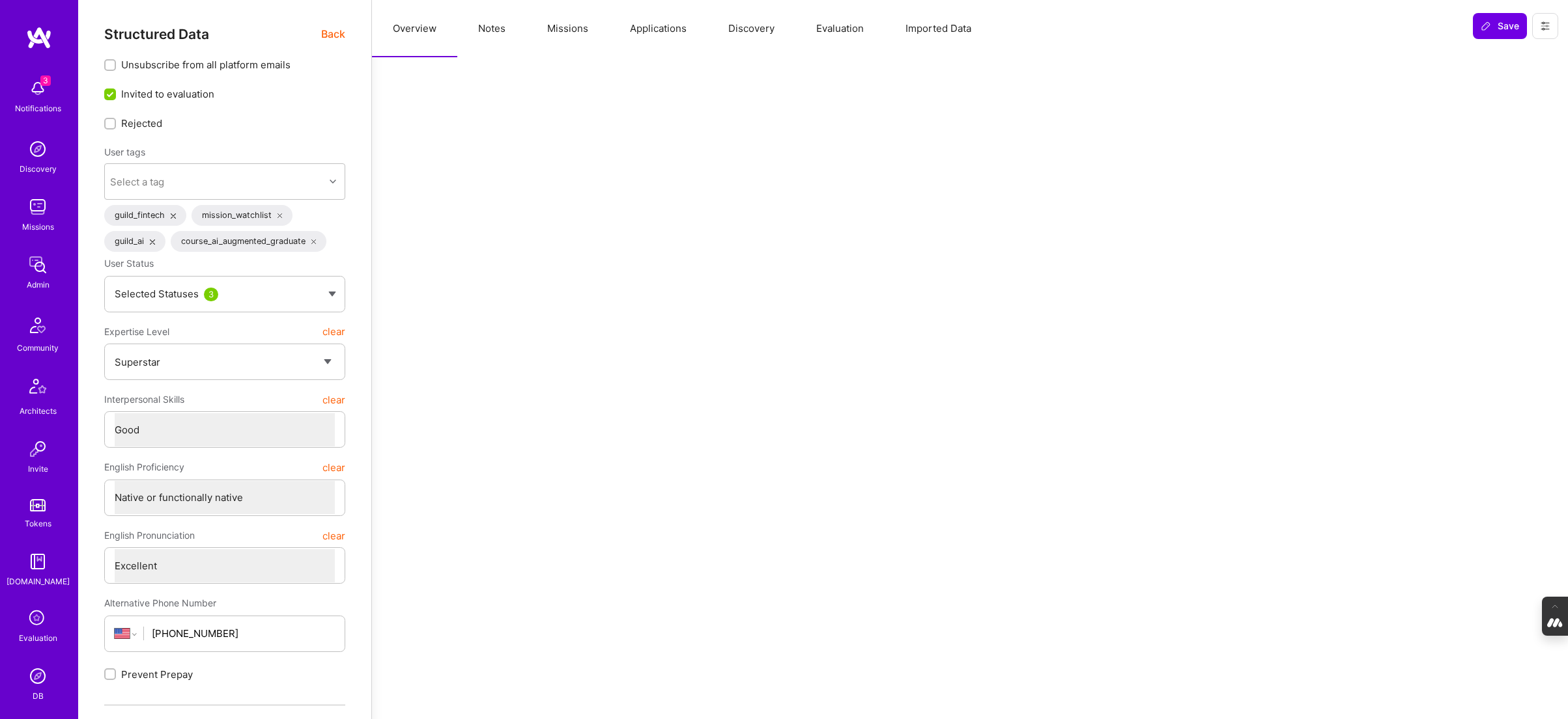
click at [333, 35] on span "Back" at bounding box center [333, 34] width 24 height 16
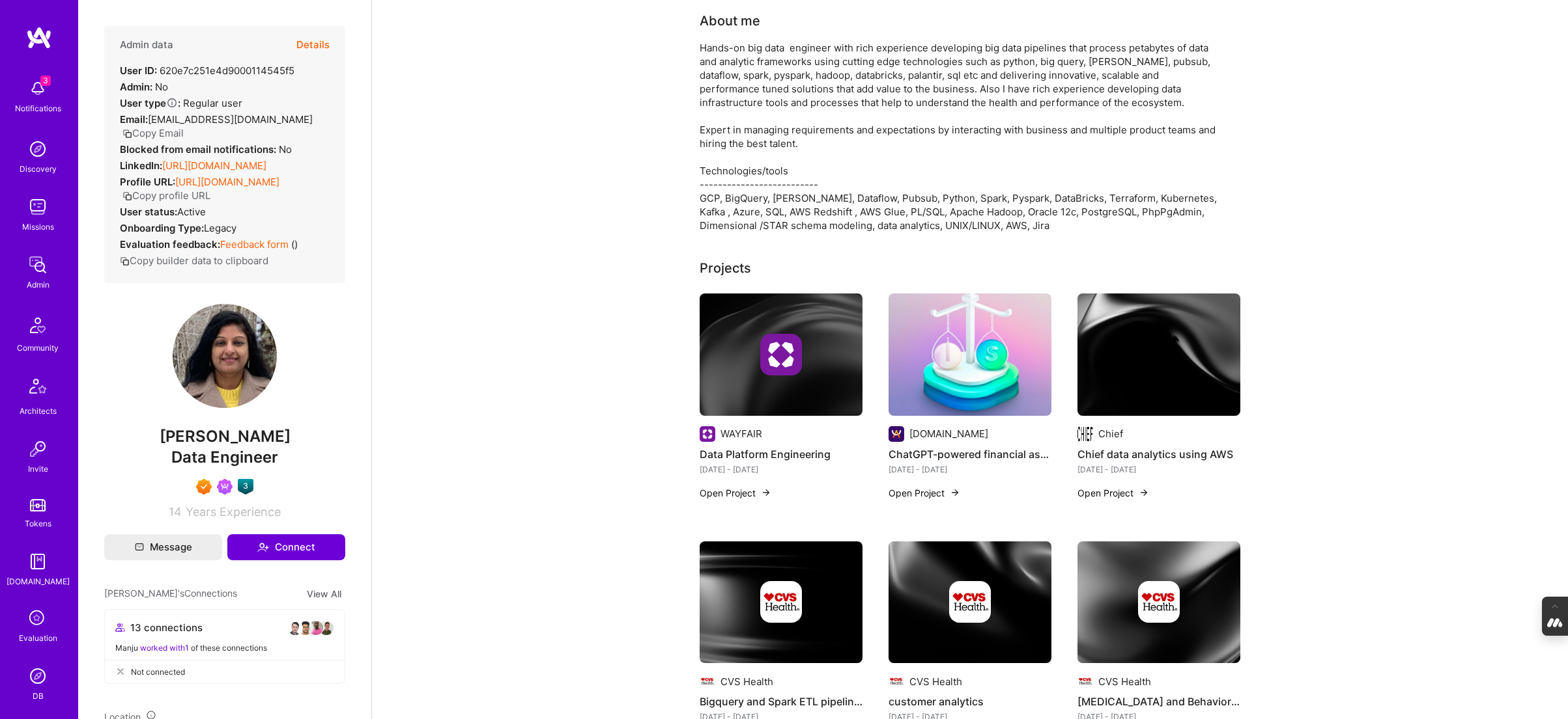
scroll to position [114, 0]
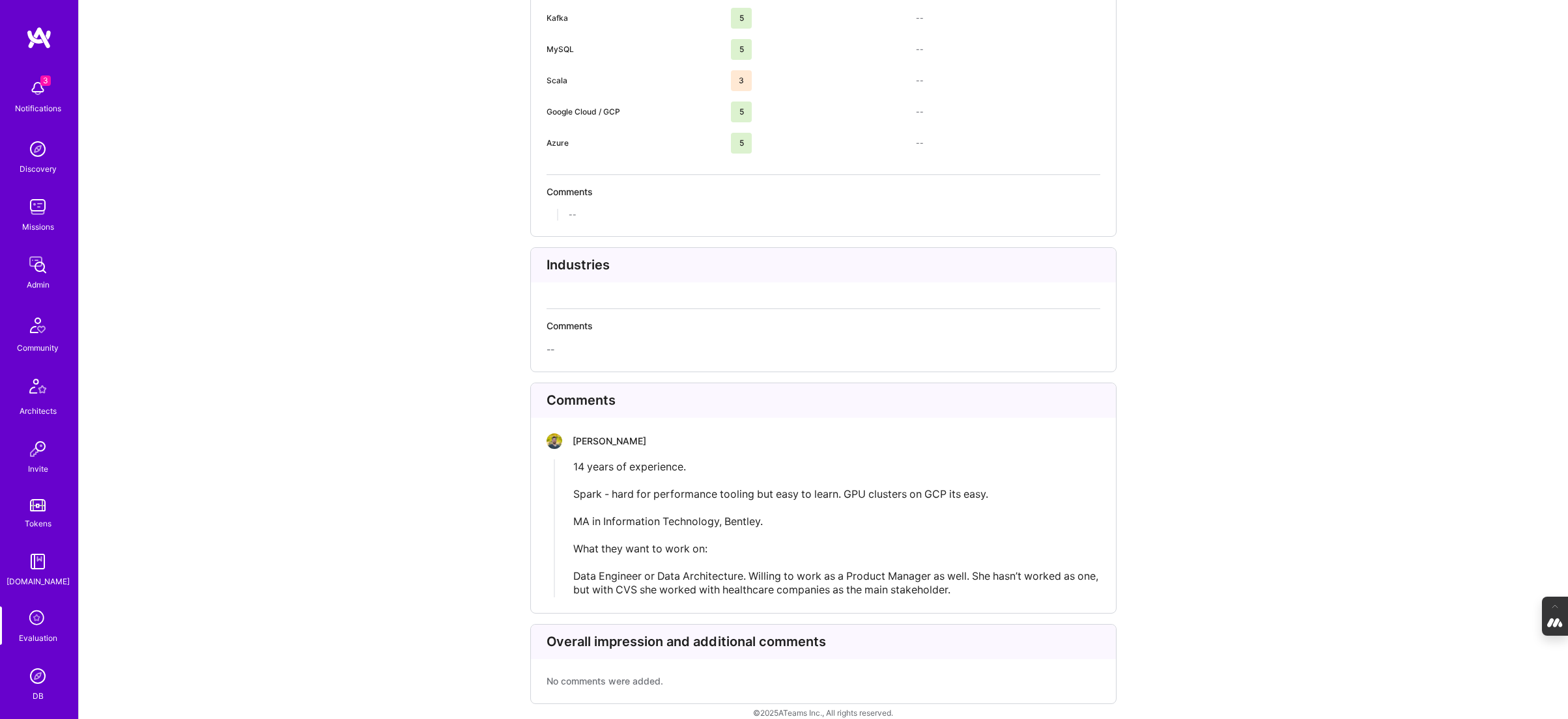
scroll to position [3136, 0]
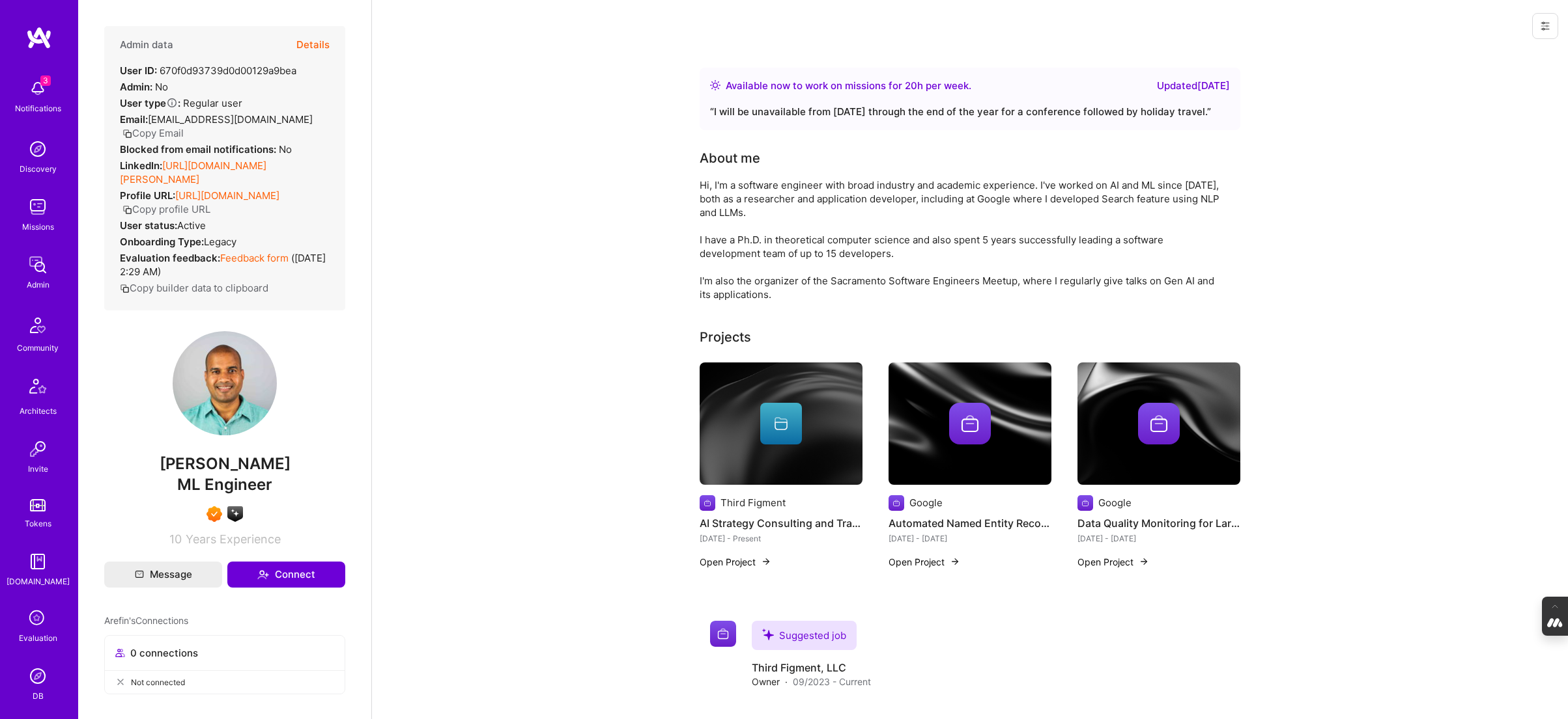
click at [314, 46] on button "Details" at bounding box center [313, 45] width 33 height 38
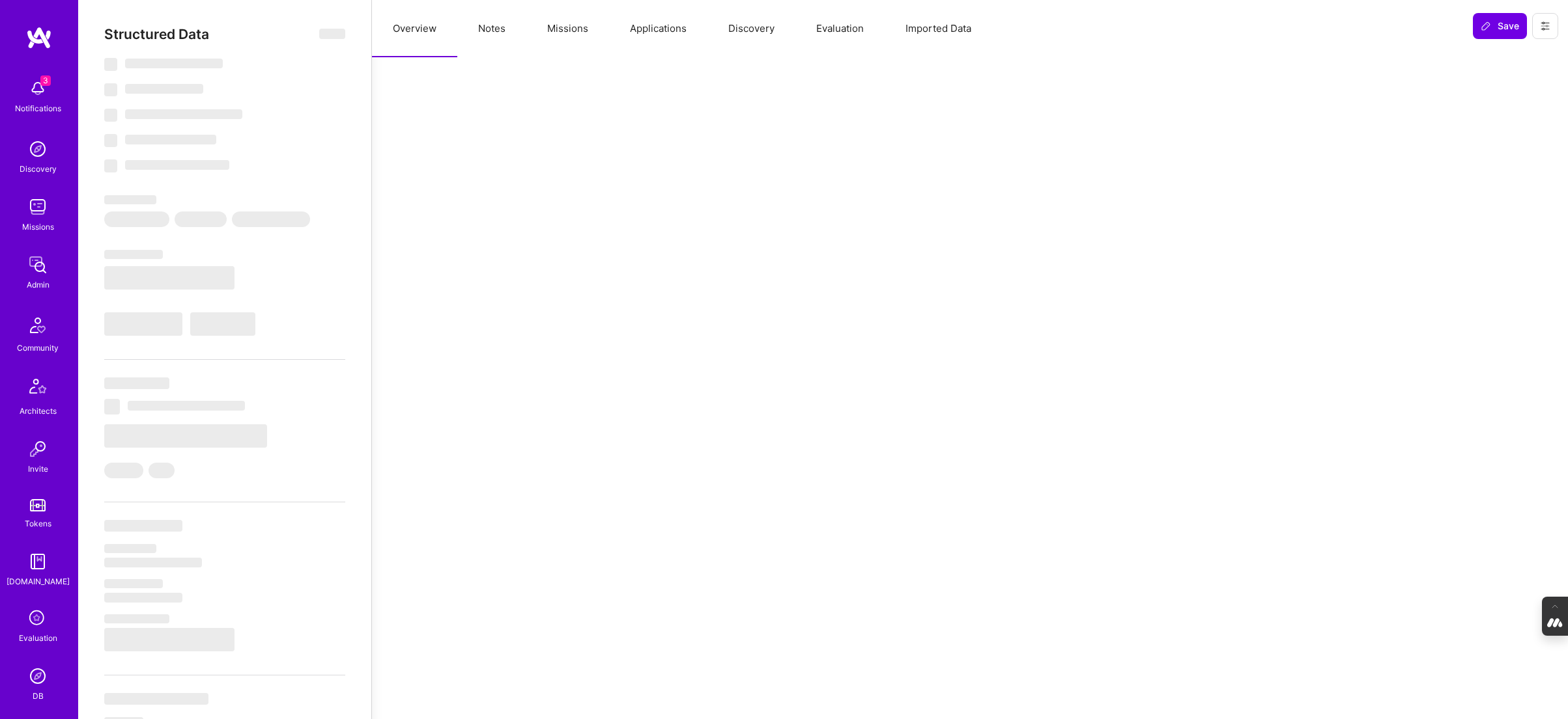
click at [493, 34] on button "Notes" at bounding box center [492, 28] width 69 height 57
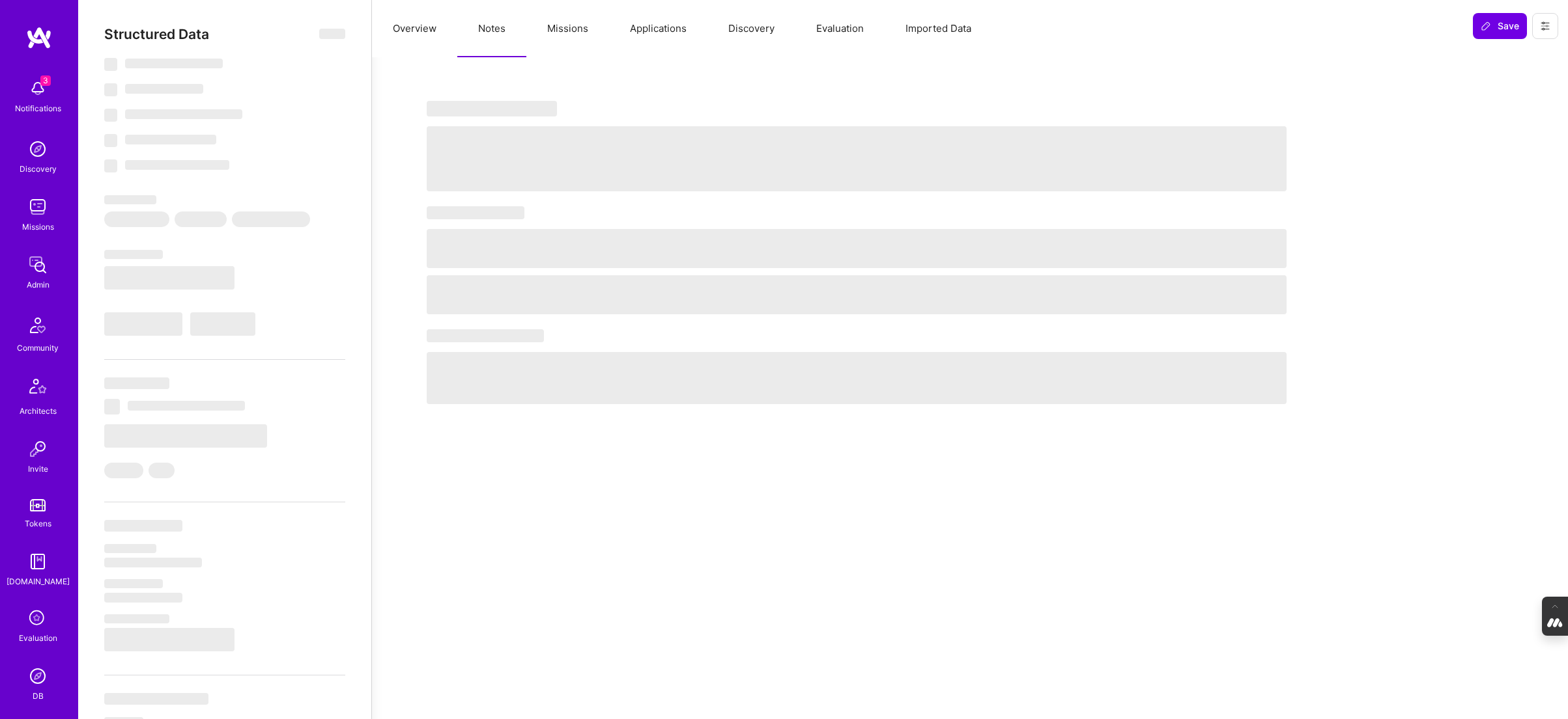
select select "Right Now"
select select "7"
select select "4"
select select "7"
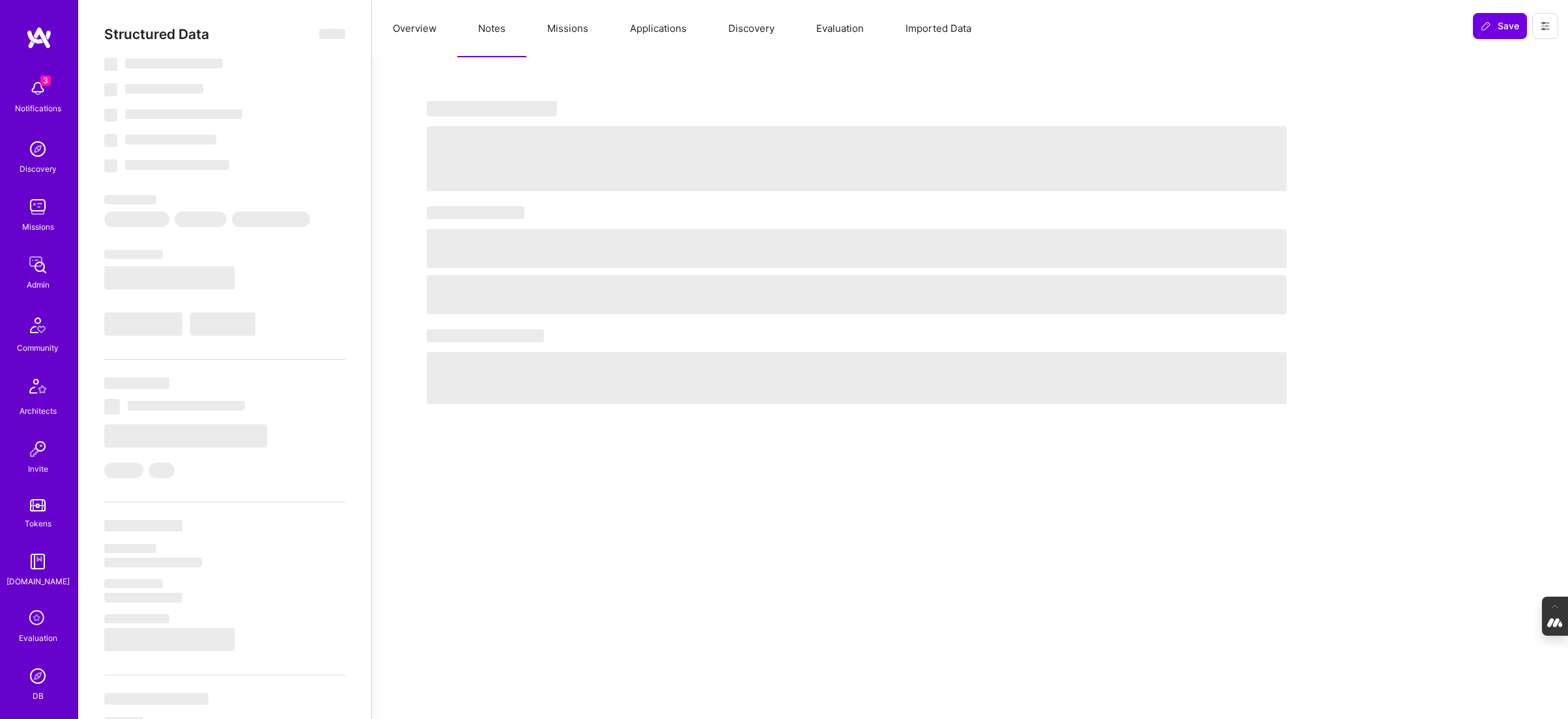
select select "US"
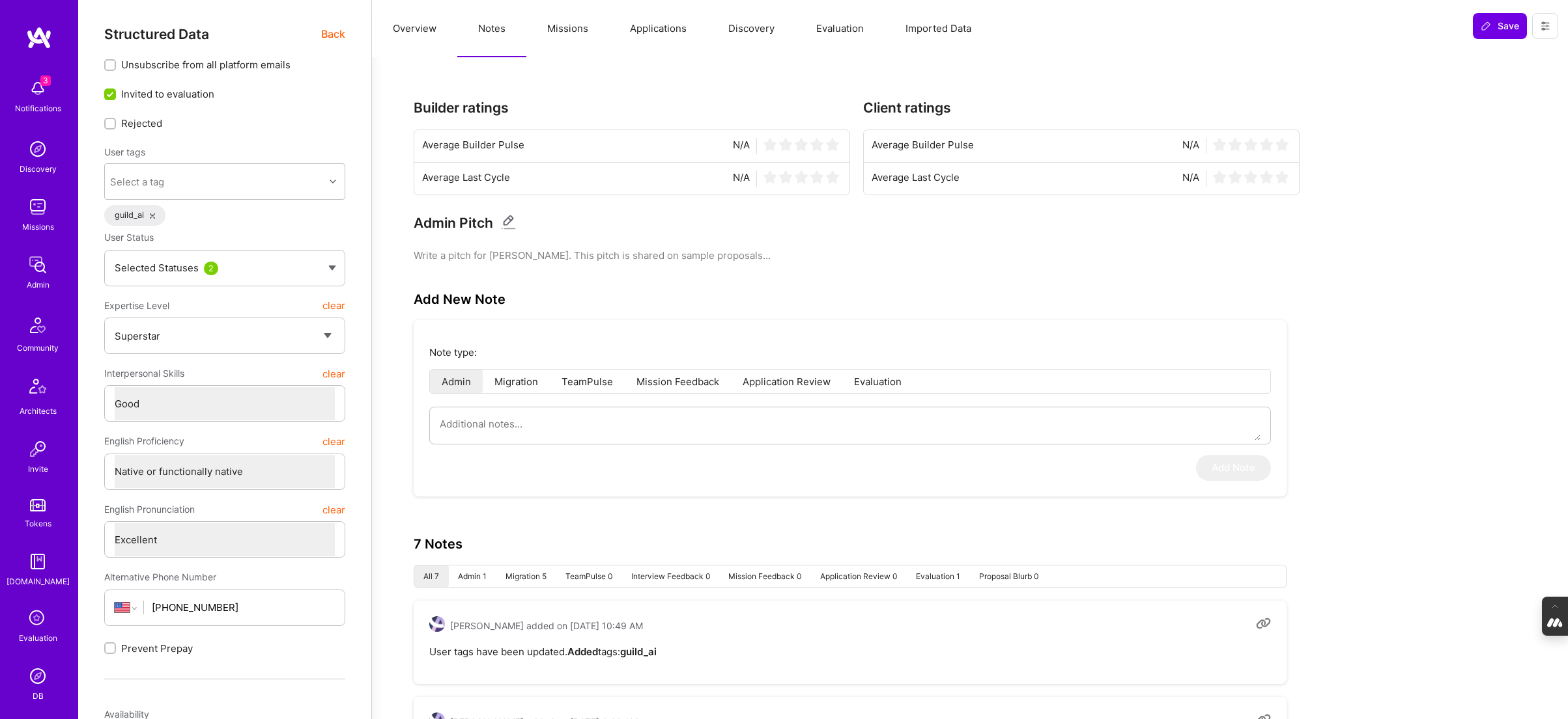
click at [847, 35] on button "Evaluation" at bounding box center [839, 28] width 89 height 57
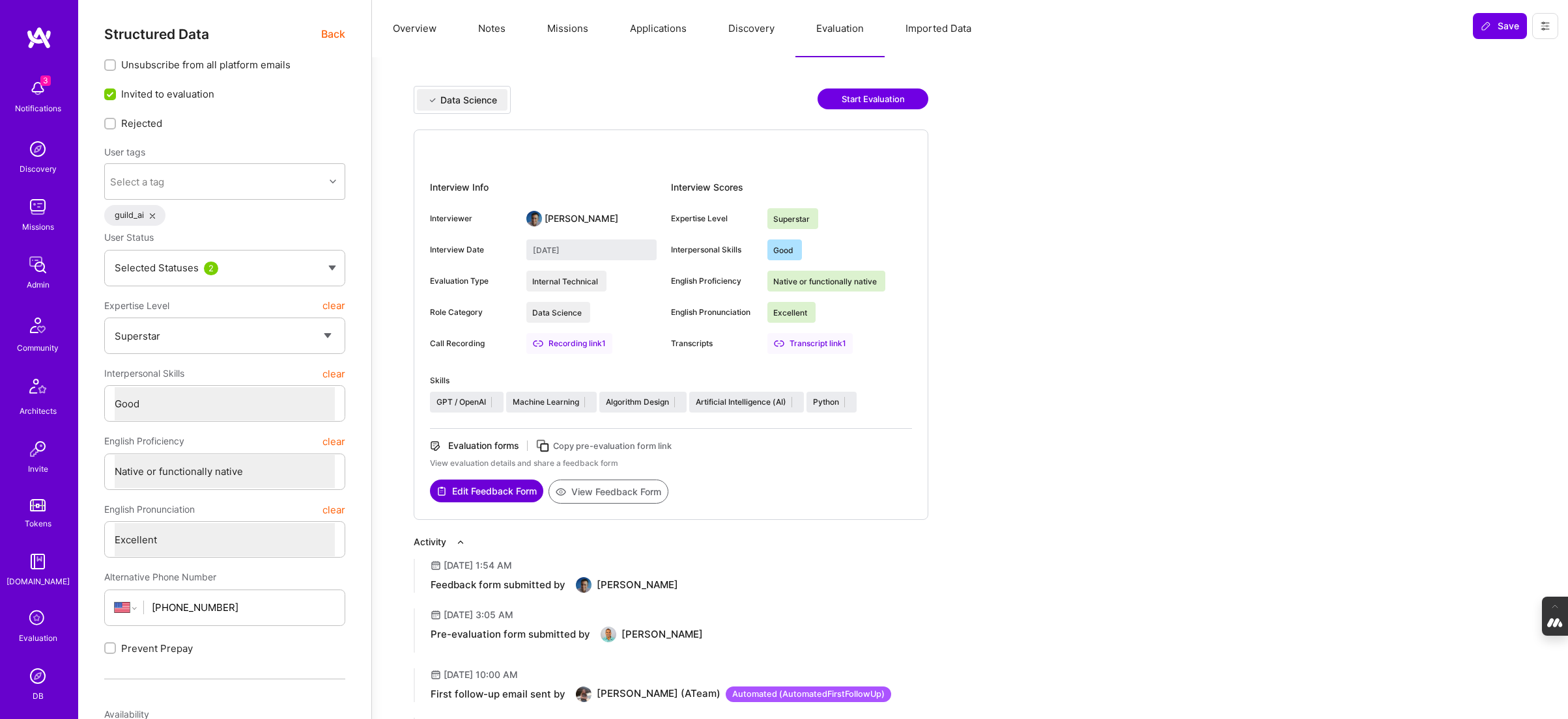
click at [623, 497] on button "View Feedback Form" at bounding box center [608, 492] width 120 height 24
click at [745, 33] on button "Discovery" at bounding box center [751, 28] width 88 height 57
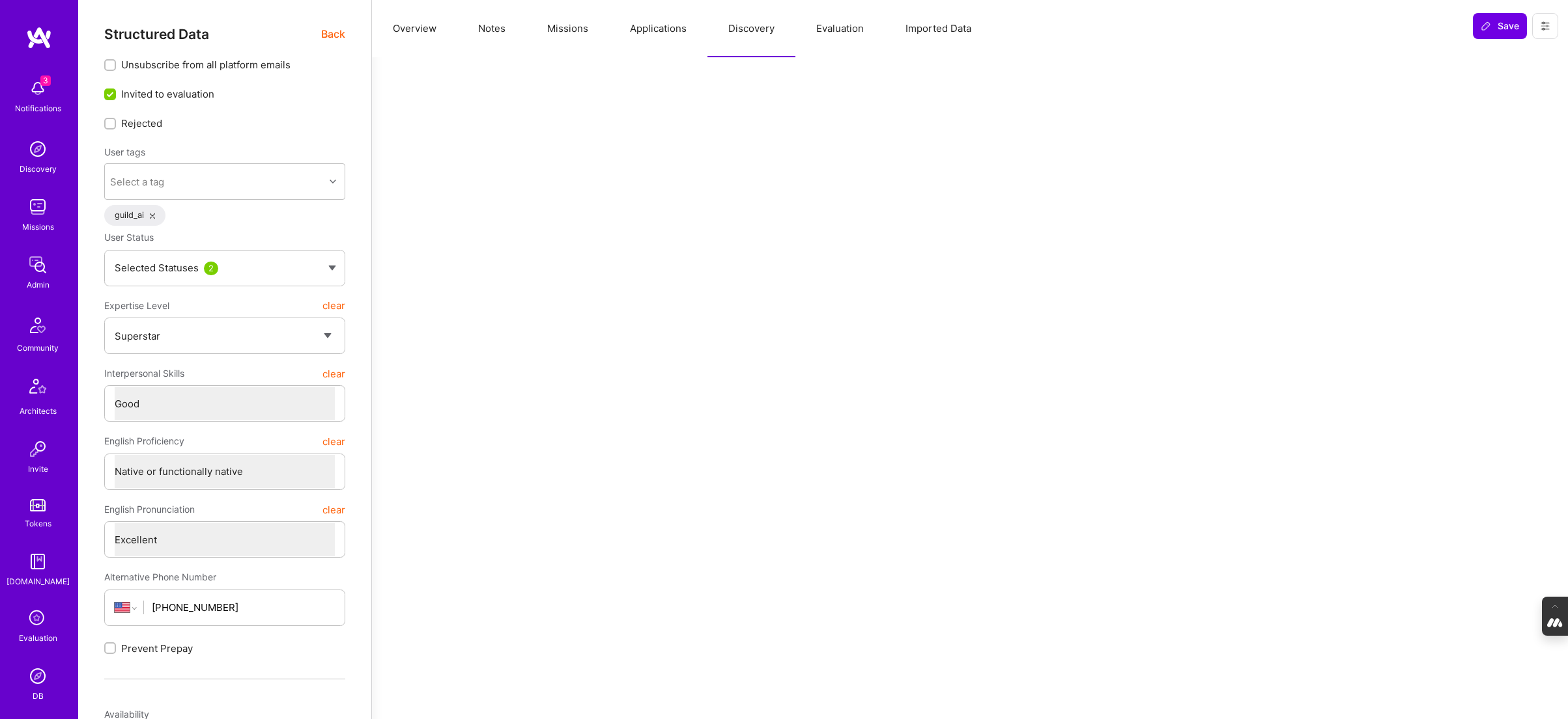
click at [670, 32] on button "Applications" at bounding box center [658, 28] width 99 height 57
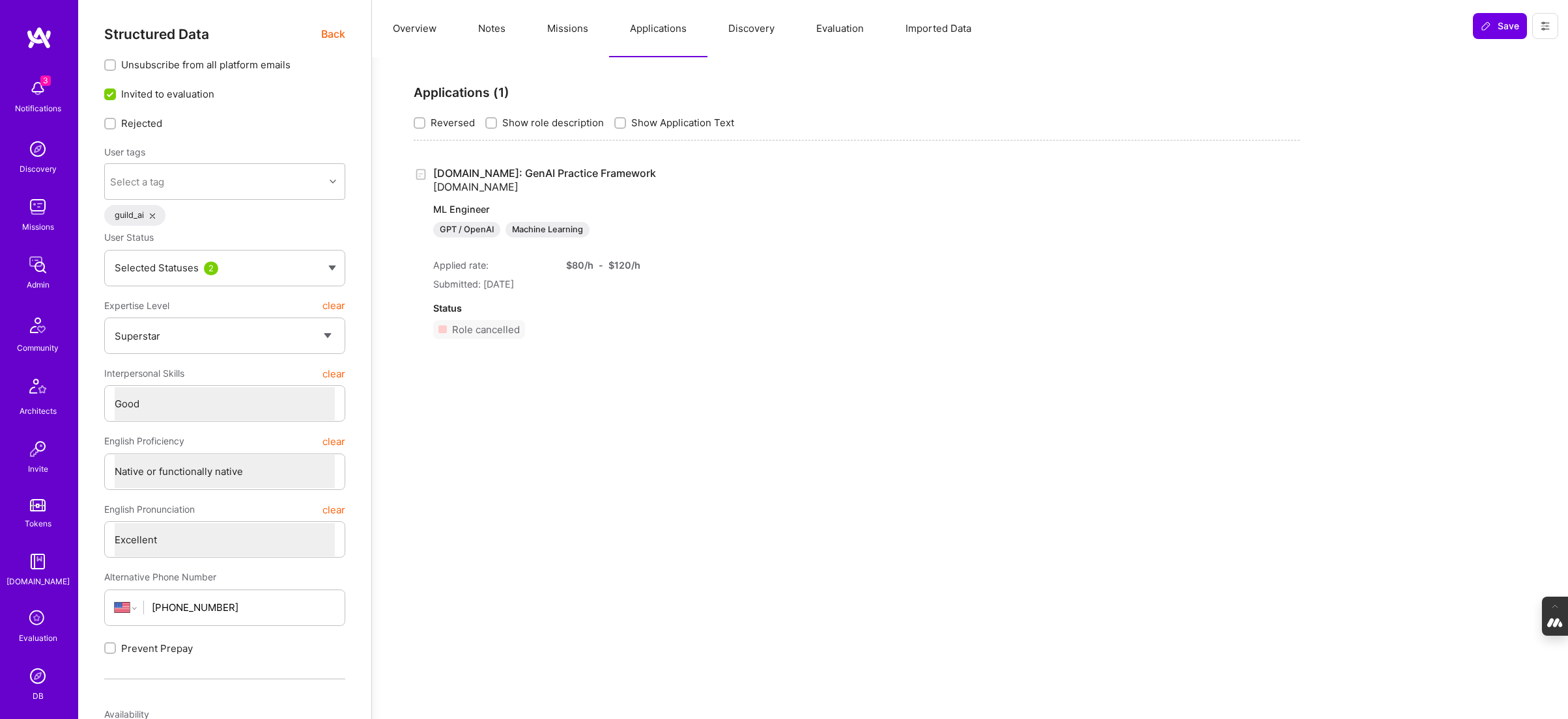
click at [576, 33] on button "Missions" at bounding box center [567, 28] width 83 height 57
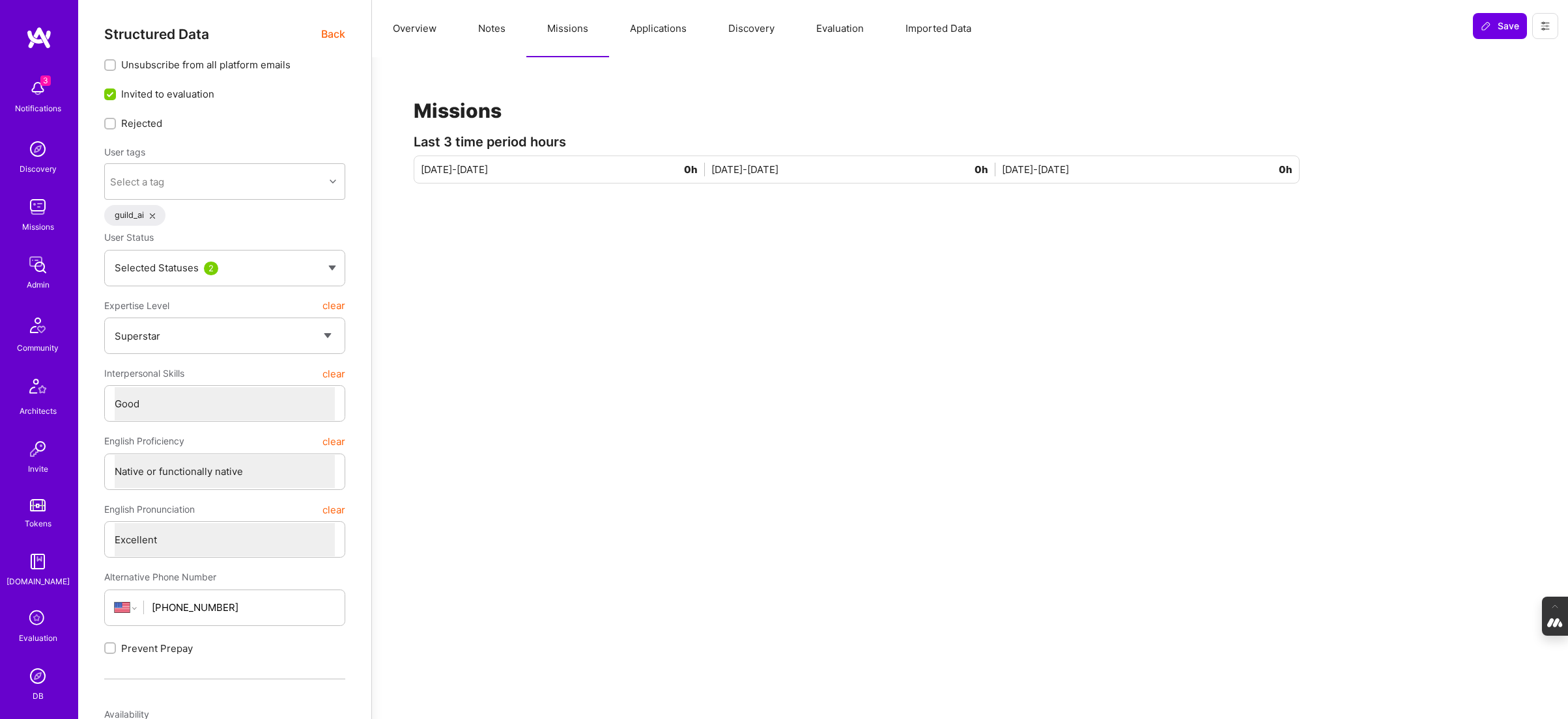
click at [482, 27] on button "Notes" at bounding box center [492, 28] width 69 height 57
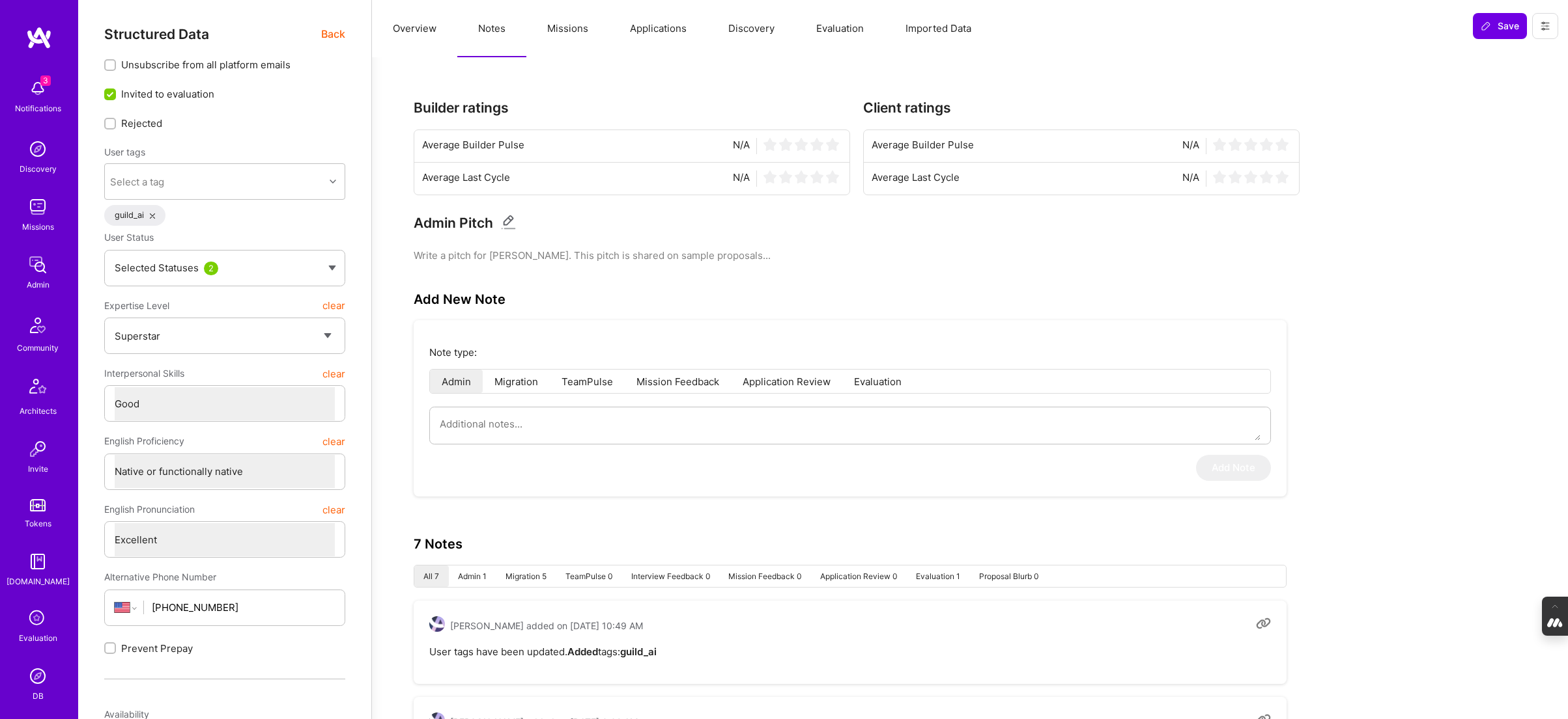
click at [409, 32] on button "Overview" at bounding box center [414, 28] width 85 height 57
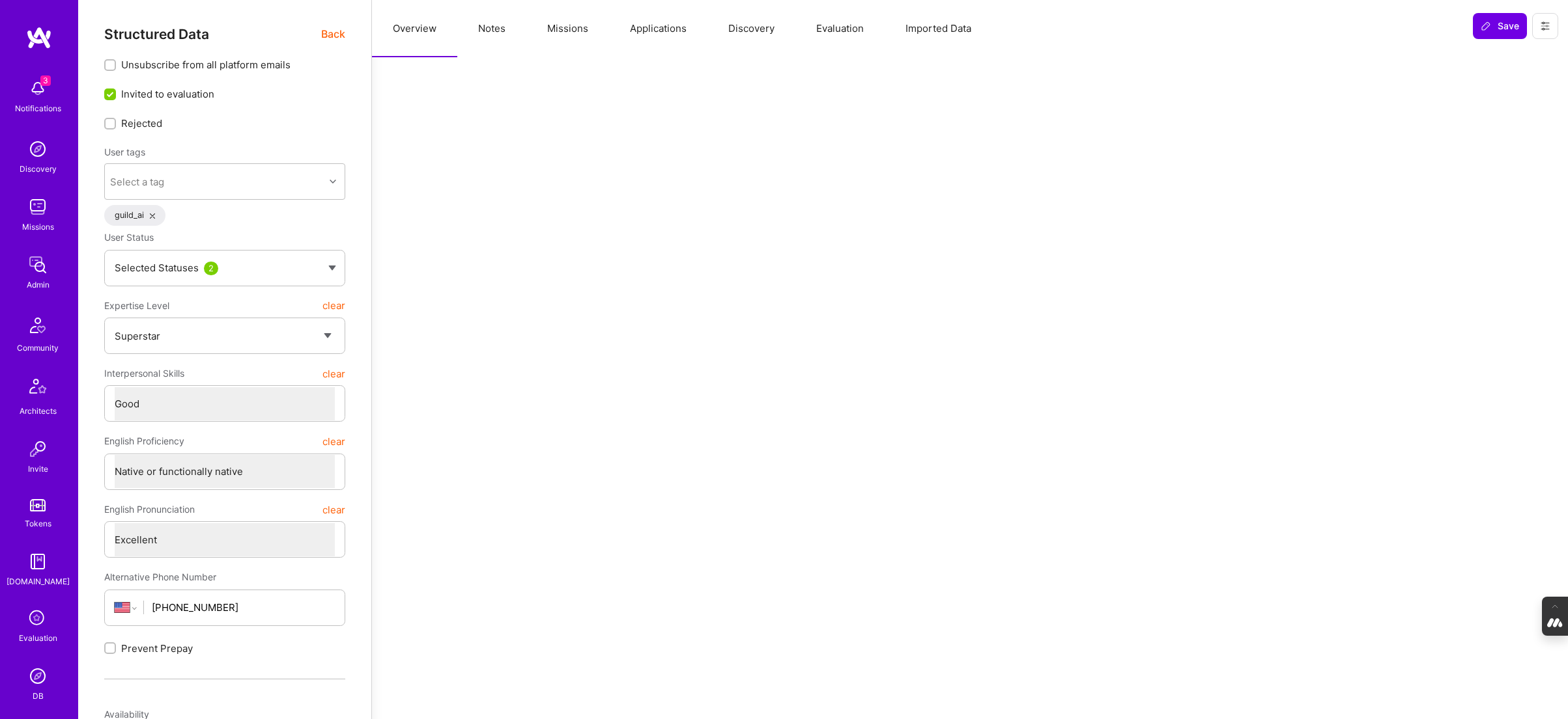
click at [335, 33] on span "Back" at bounding box center [333, 34] width 24 height 16
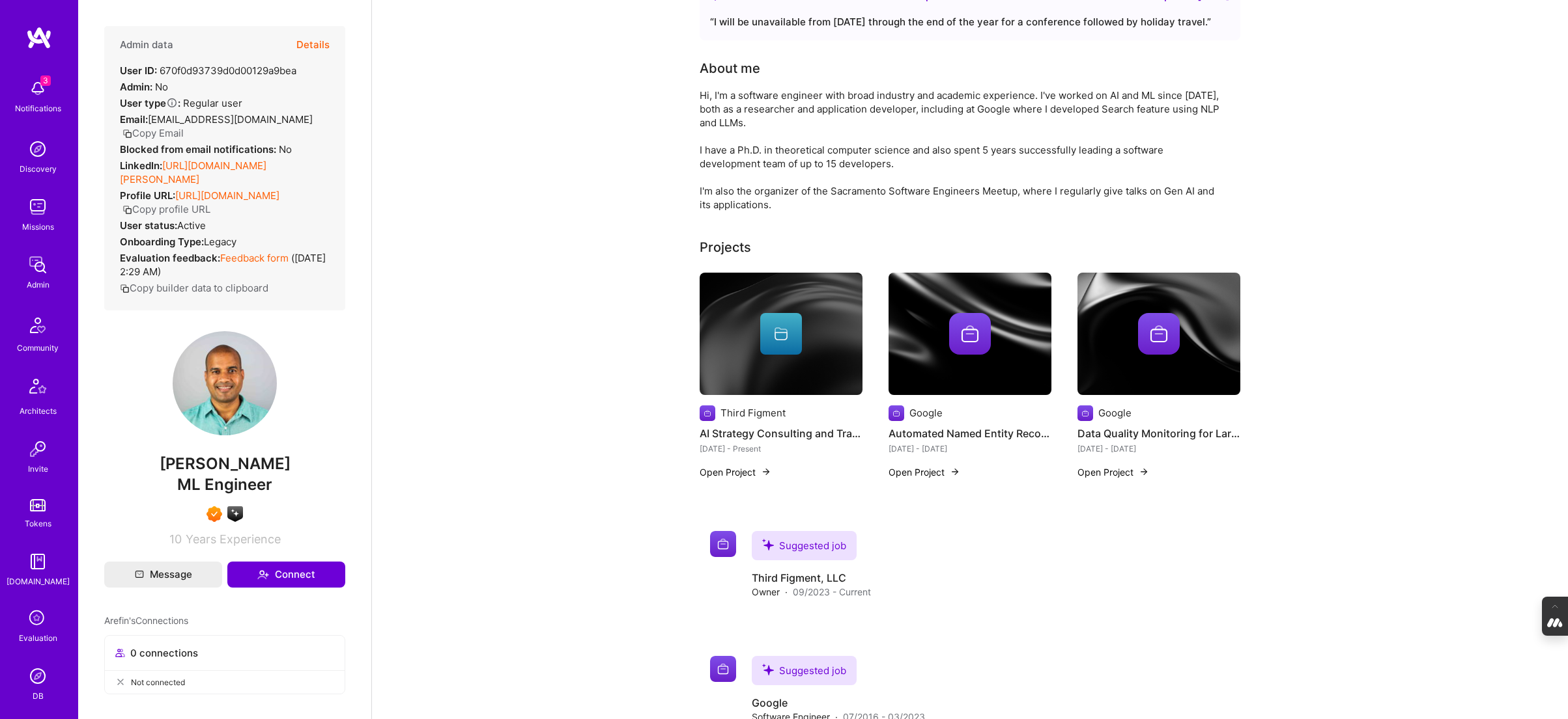
scroll to position [93, 0]
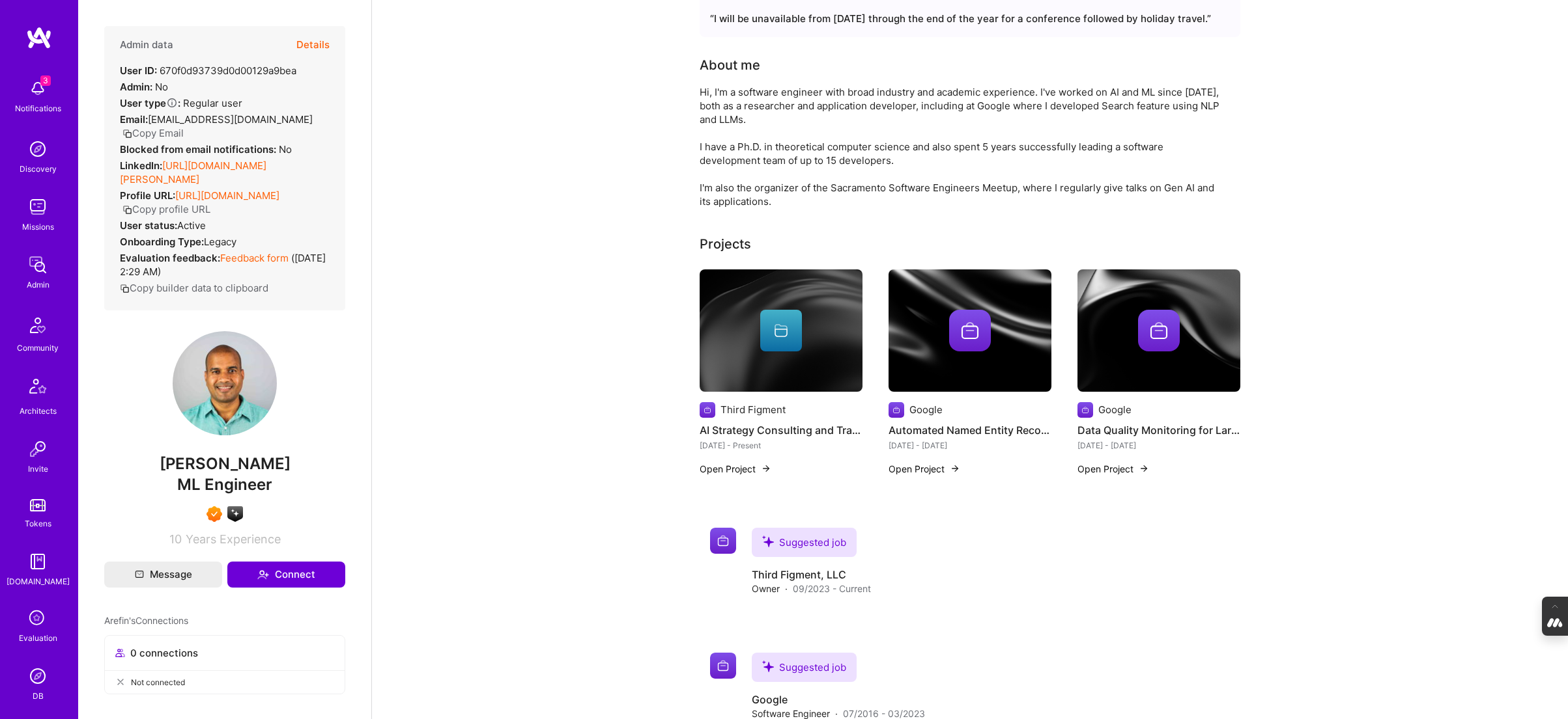
click at [746, 470] on button "Open Project" at bounding box center [735, 468] width 71 height 14
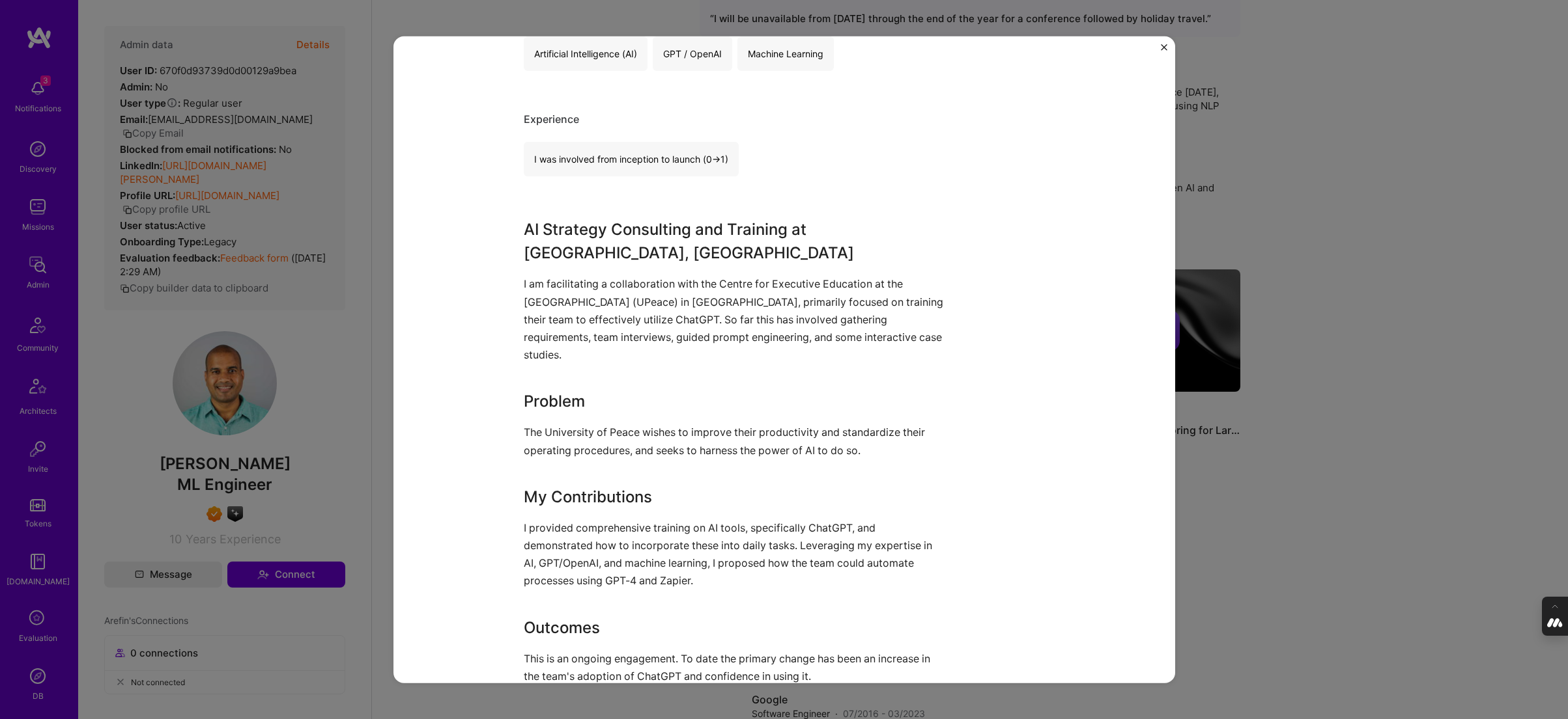
scroll to position [298, 0]
click at [1270, 202] on div "AI Strategy Consulting and Training: UPeace ([GEOGRAPHIC_DATA]) Third Figment A…" at bounding box center [784, 360] width 1568 height 719
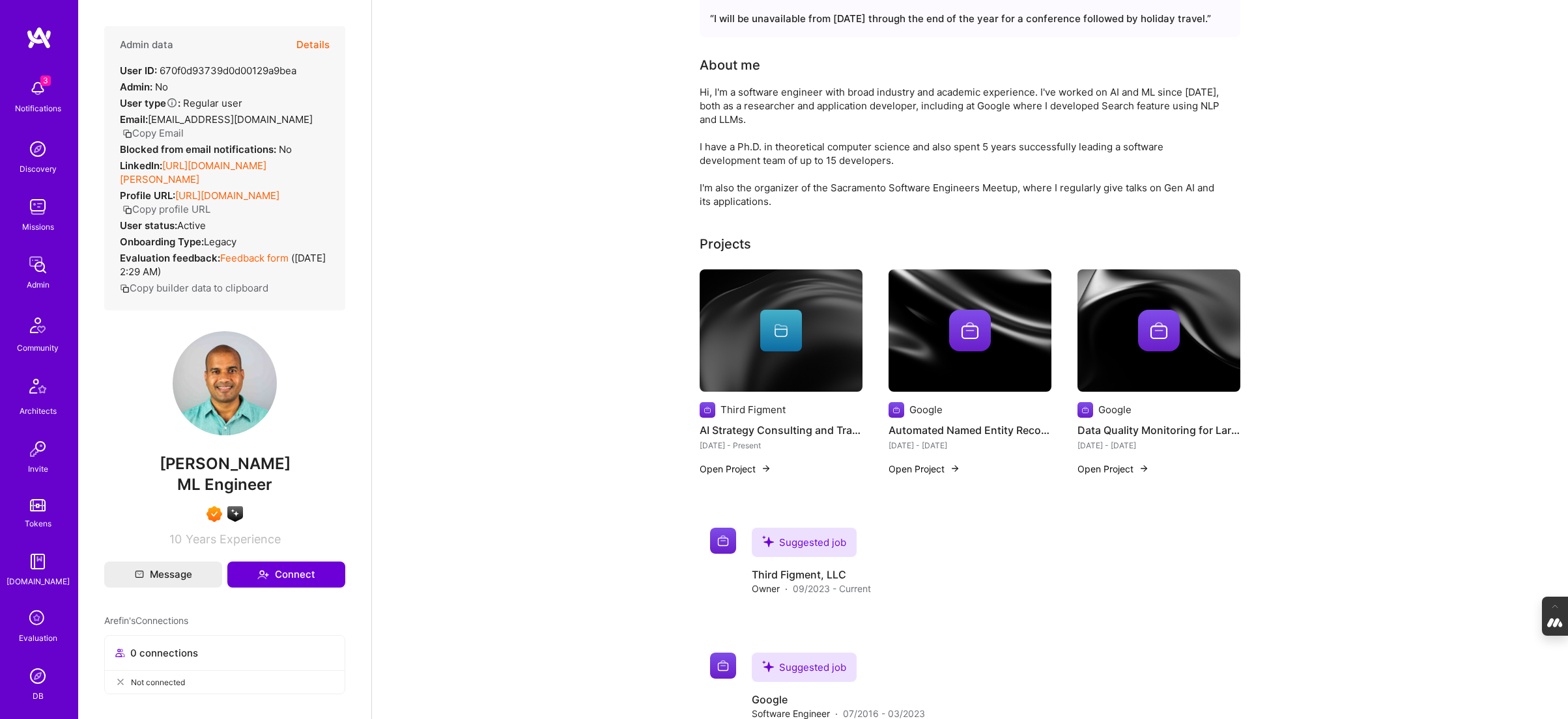
click at [935, 339] on div at bounding box center [969, 330] width 162 height 41
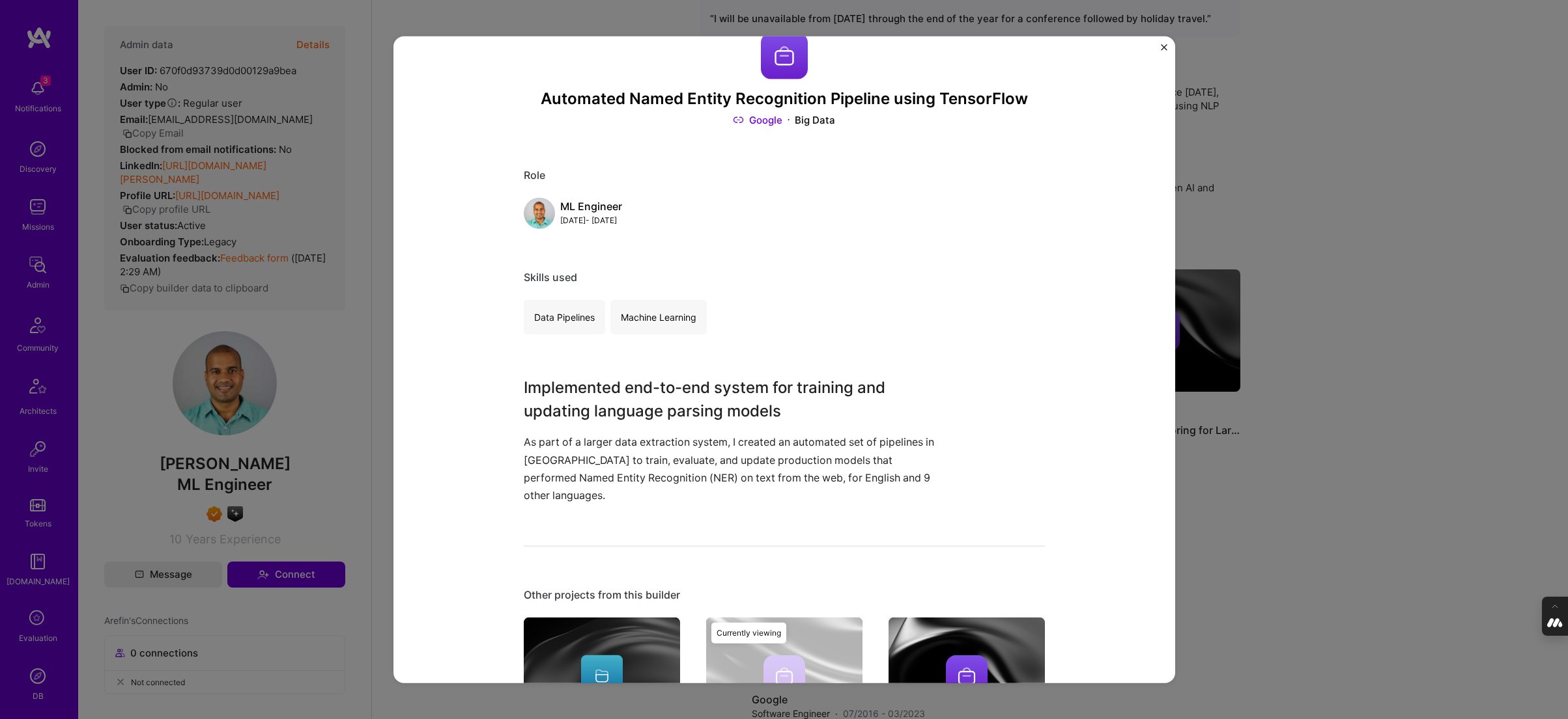
scroll to position [38, 0]
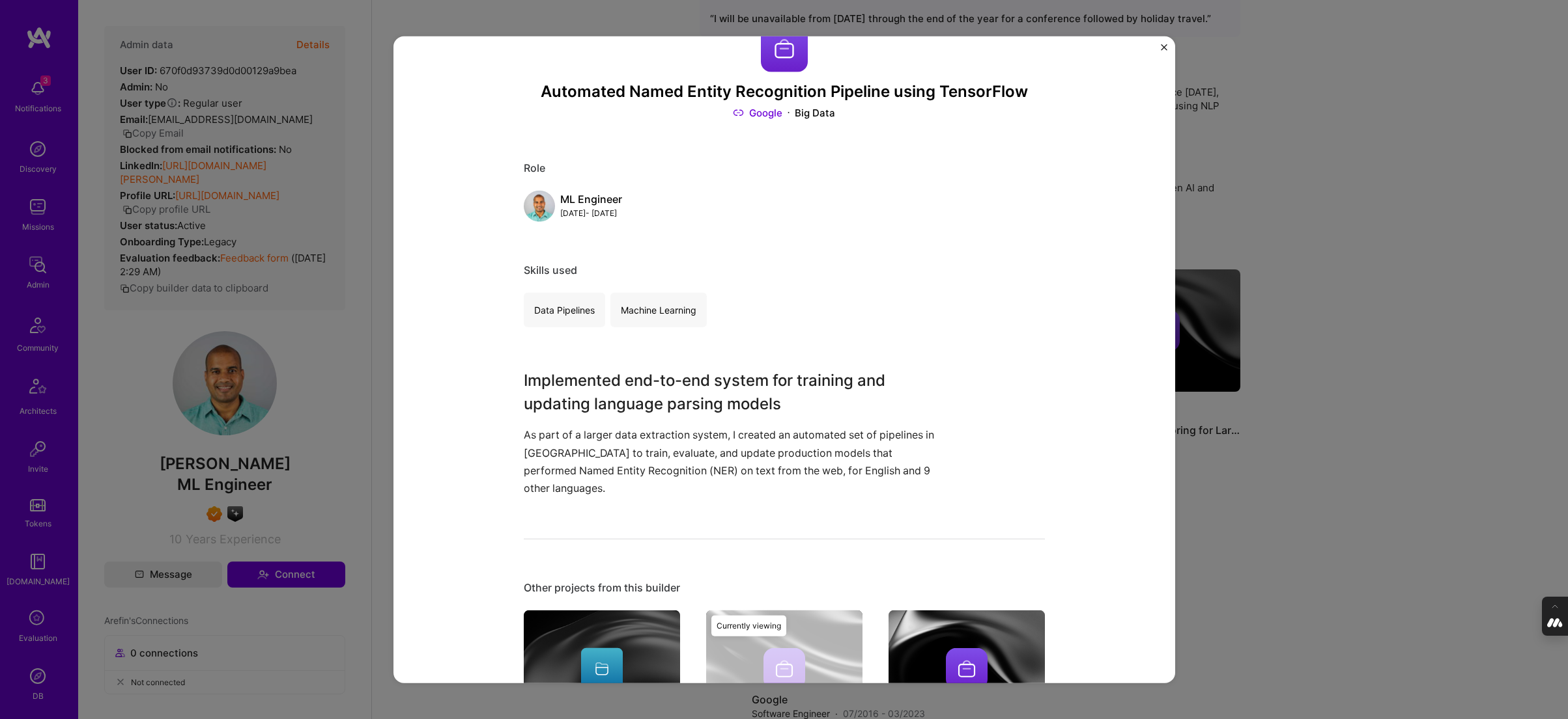
click at [1334, 207] on div "Automated Named Entity Recognition Pipeline using TensorFlow Google Big Data Ro…" at bounding box center [784, 360] width 1568 height 719
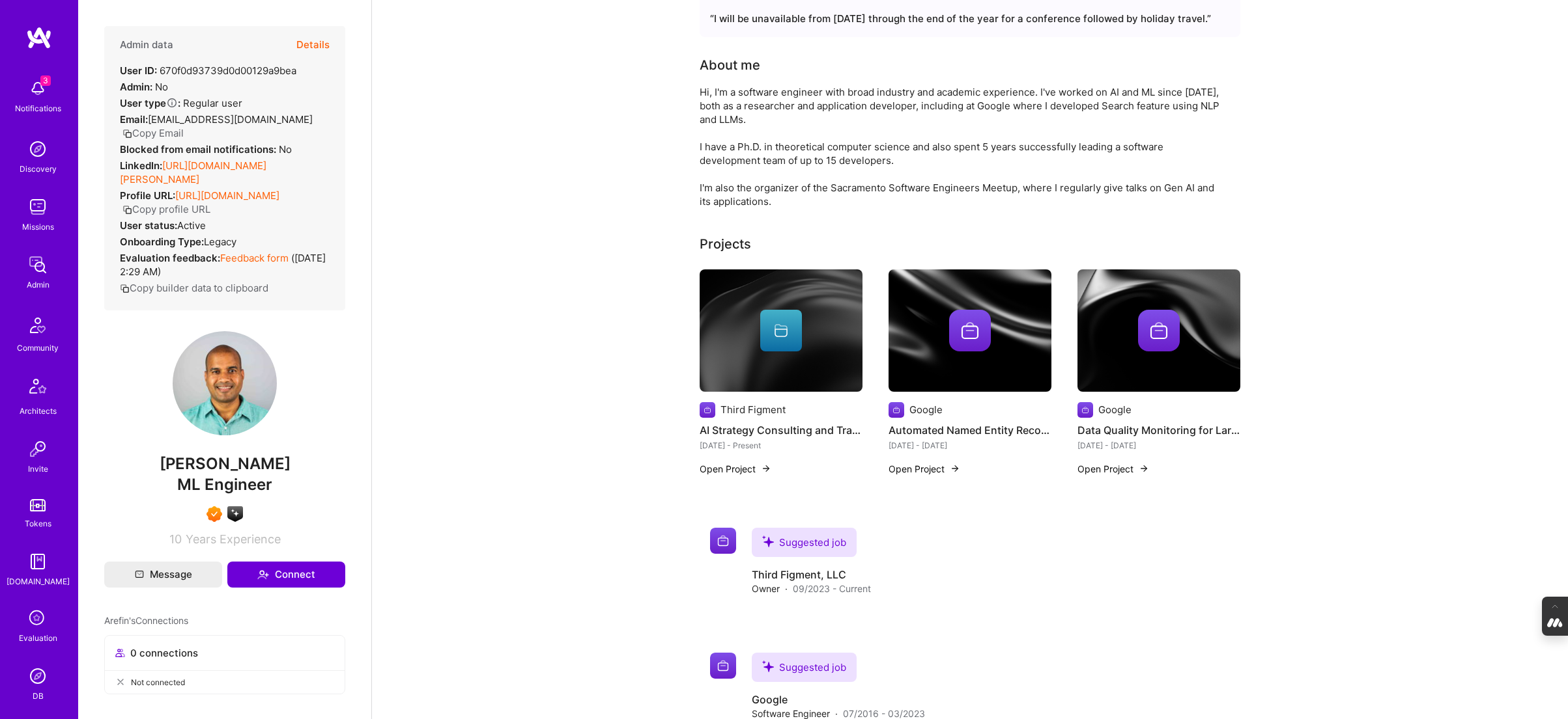
click at [1149, 335] on img at bounding box center [1159, 330] width 41 height 41
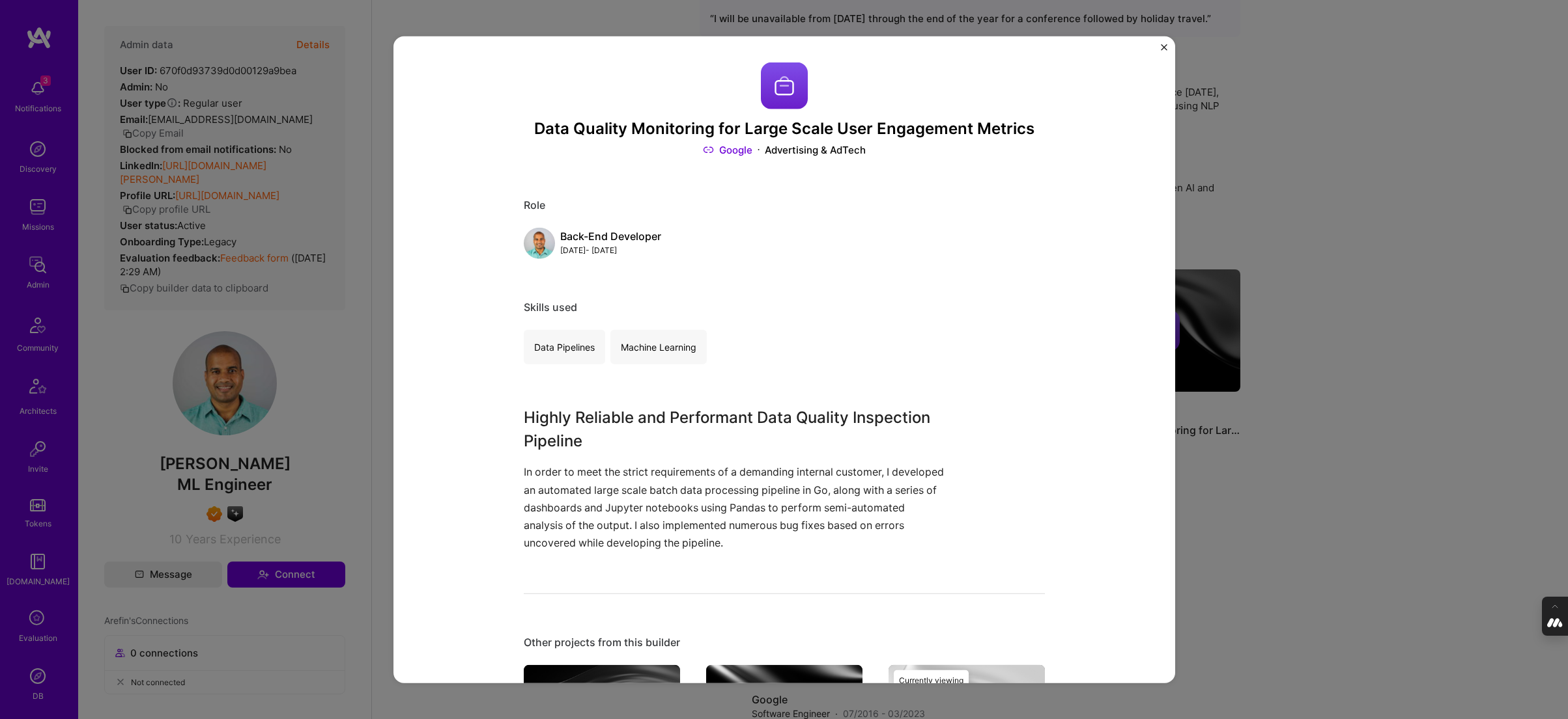
click at [1410, 159] on div "Data Quality Monitoring for Large Scale User Engagement Metrics Google Advertis…" at bounding box center [784, 360] width 1568 height 719
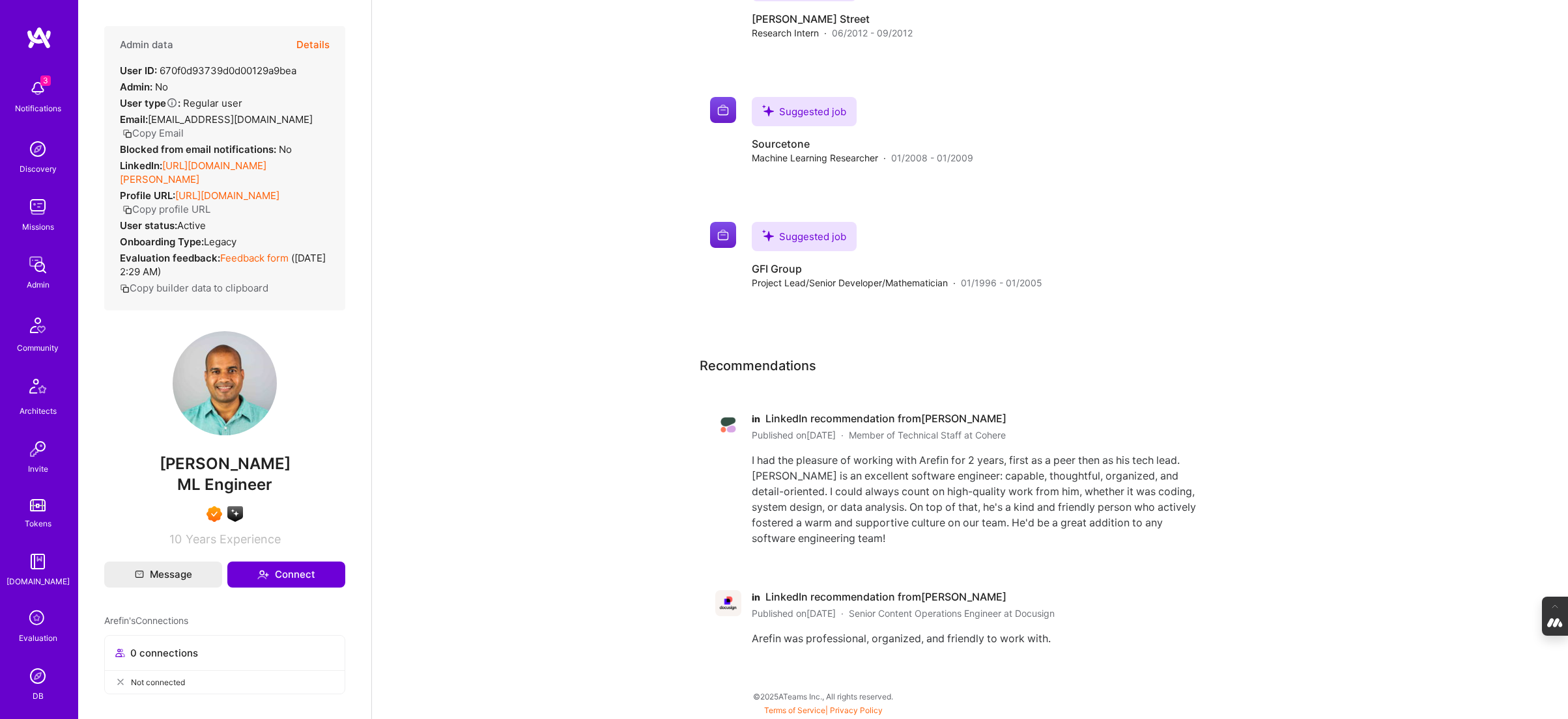
click at [223, 160] on link "[URL][DOMAIN_NAME][PERSON_NAME]" at bounding box center [193, 173] width 146 height 26
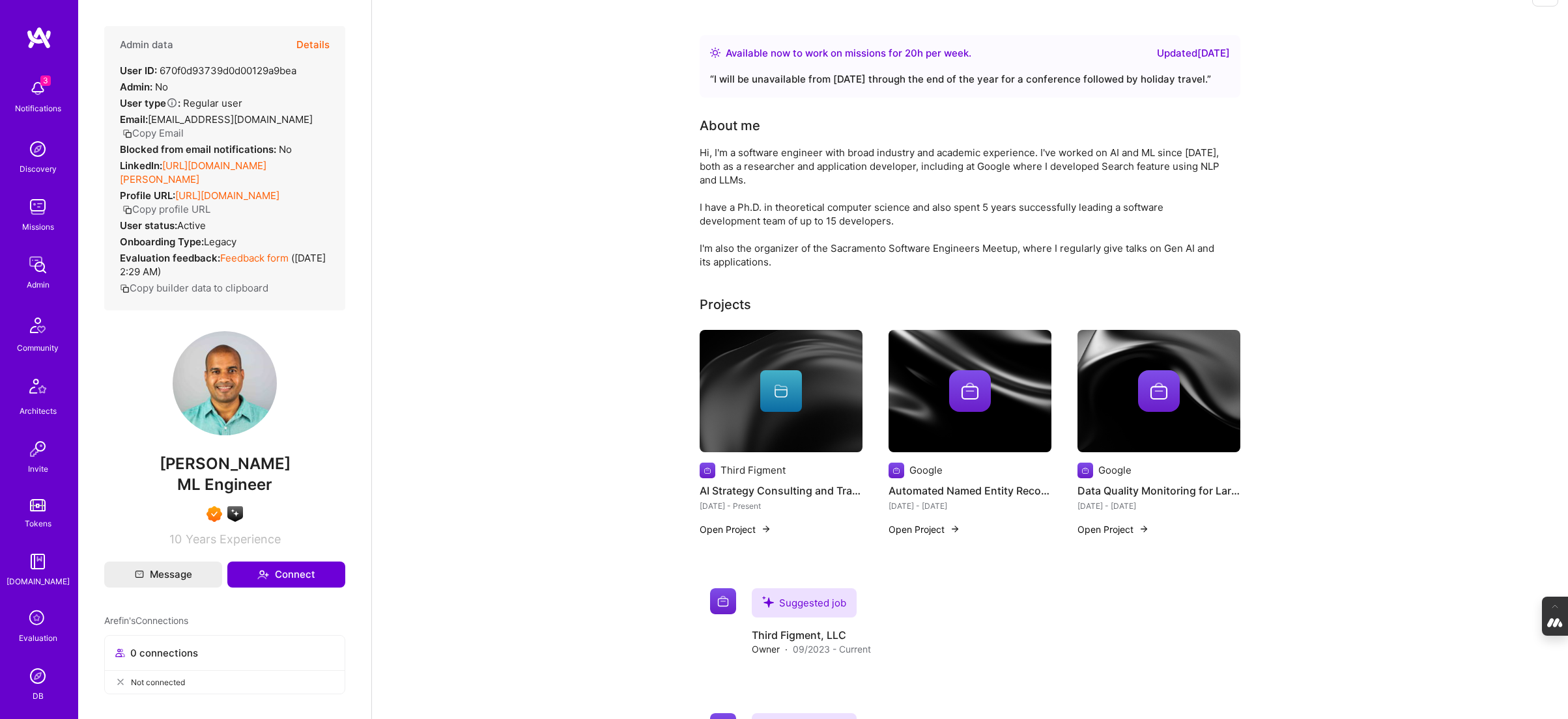
scroll to position [32, 0]
click at [817, 422] on img at bounding box center [780, 391] width 162 height 122
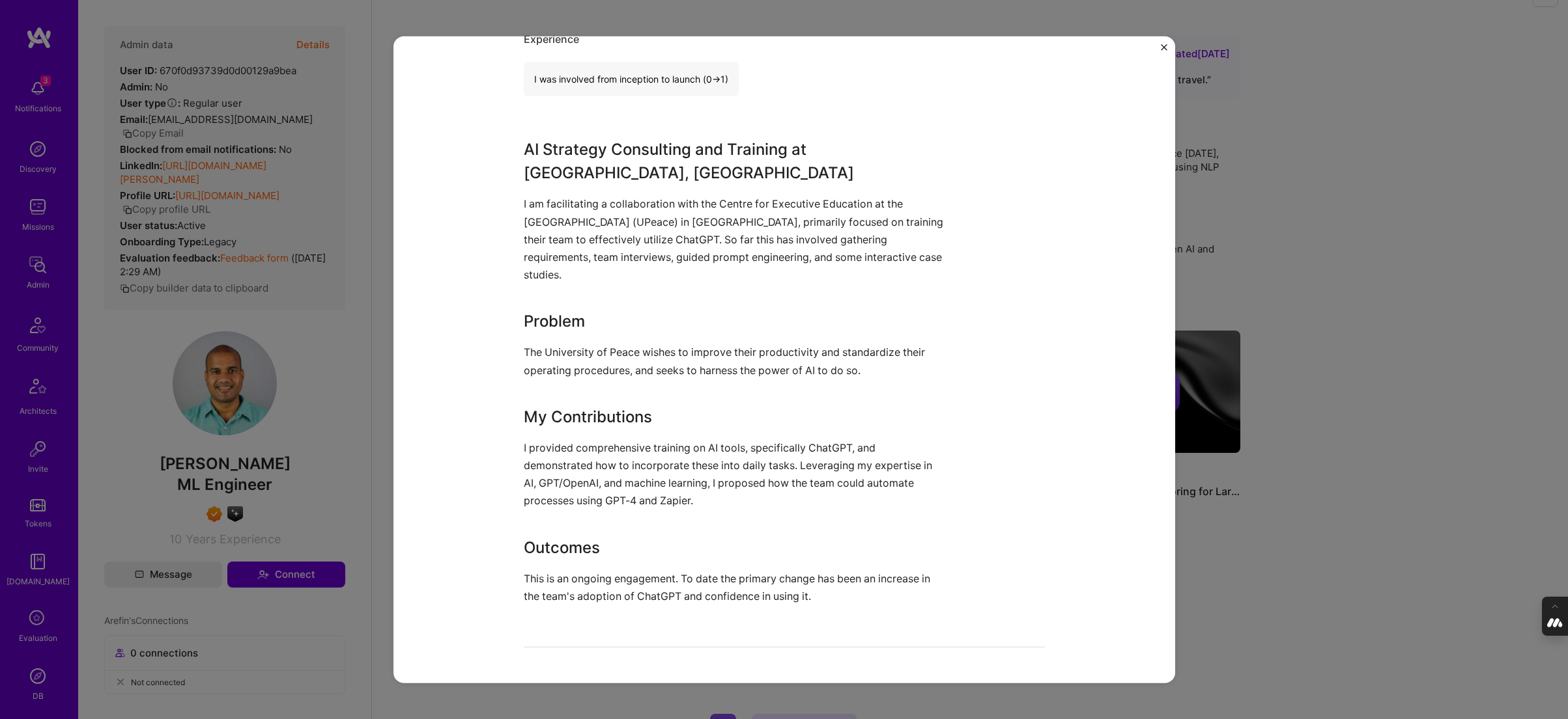
scroll to position [375, 0]
click at [1240, 189] on div "AI Strategy Consulting and Training: UPeace ([GEOGRAPHIC_DATA]) Third Figment A…" at bounding box center [784, 360] width 1568 height 719
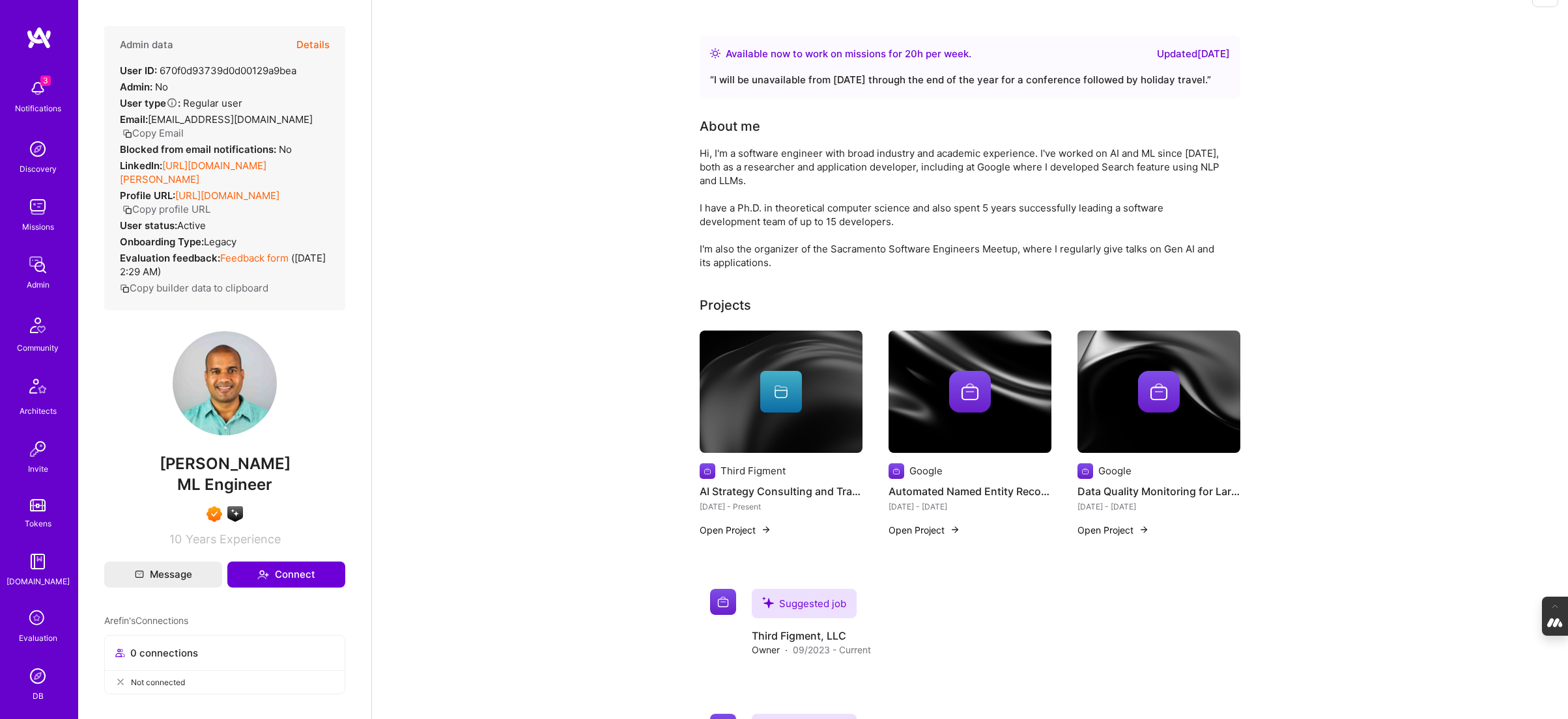
click at [993, 389] on div at bounding box center [969, 391] width 162 height 41
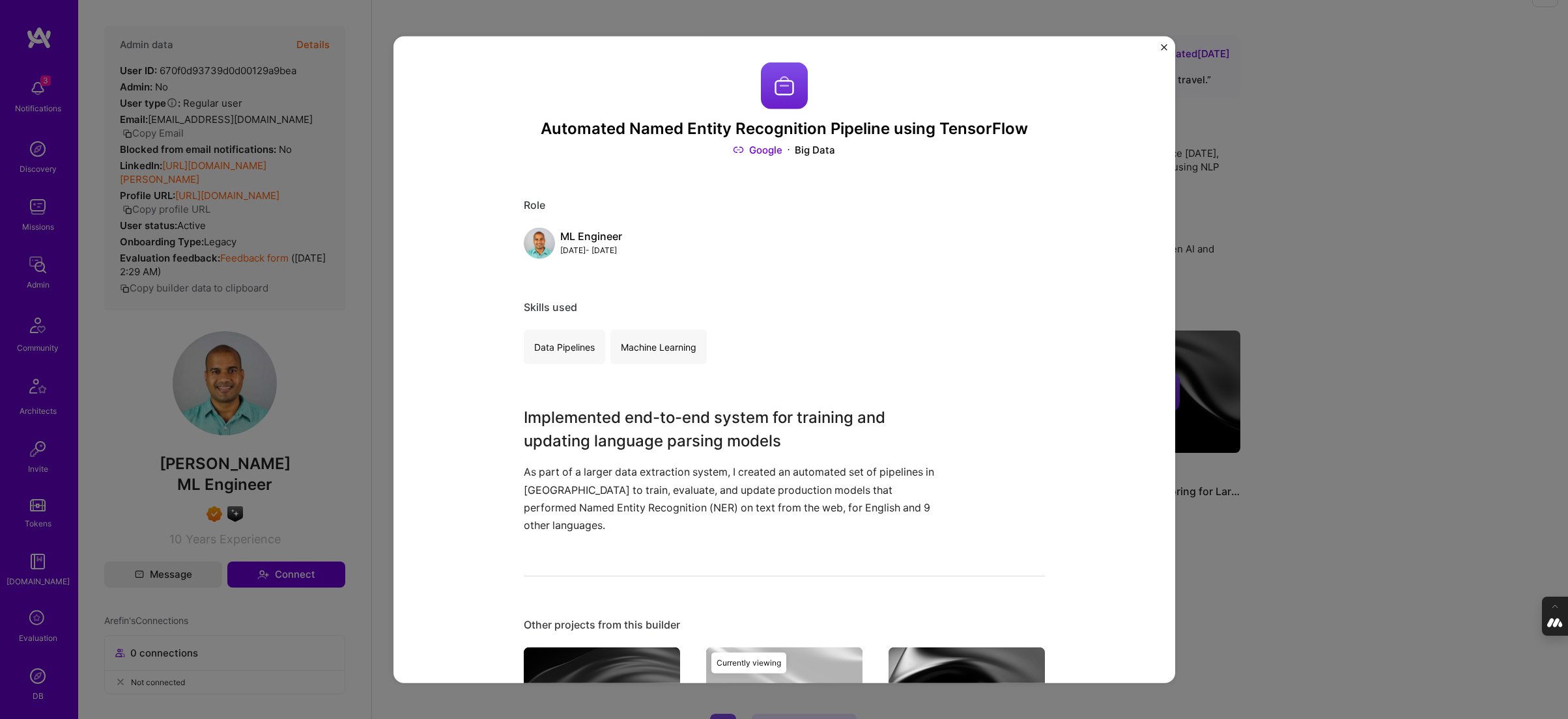
click at [1247, 193] on div "Automated Named Entity Recognition Pipeline using TensorFlow Google Big Data Ro…" at bounding box center [784, 360] width 1568 height 719
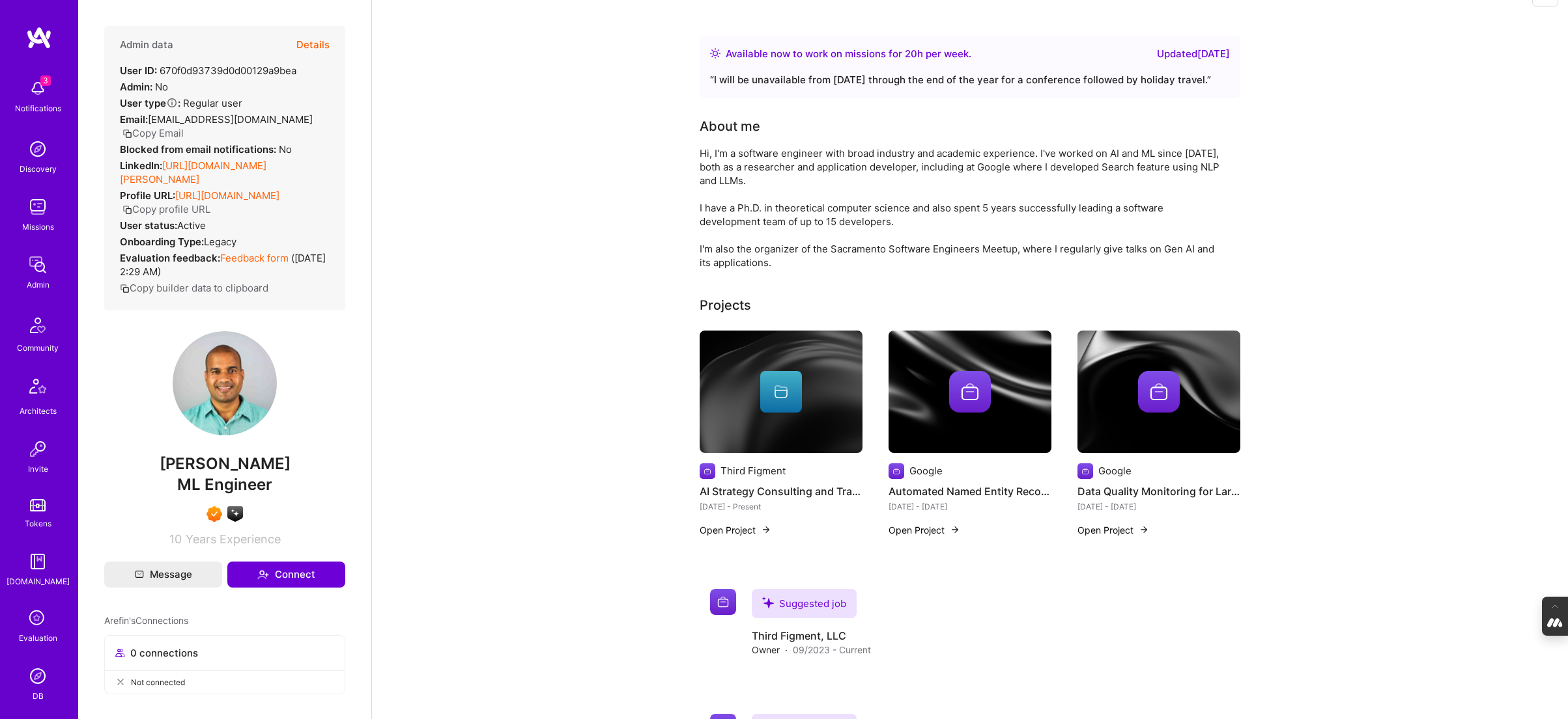
click at [1155, 376] on img at bounding box center [1159, 391] width 41 height 41
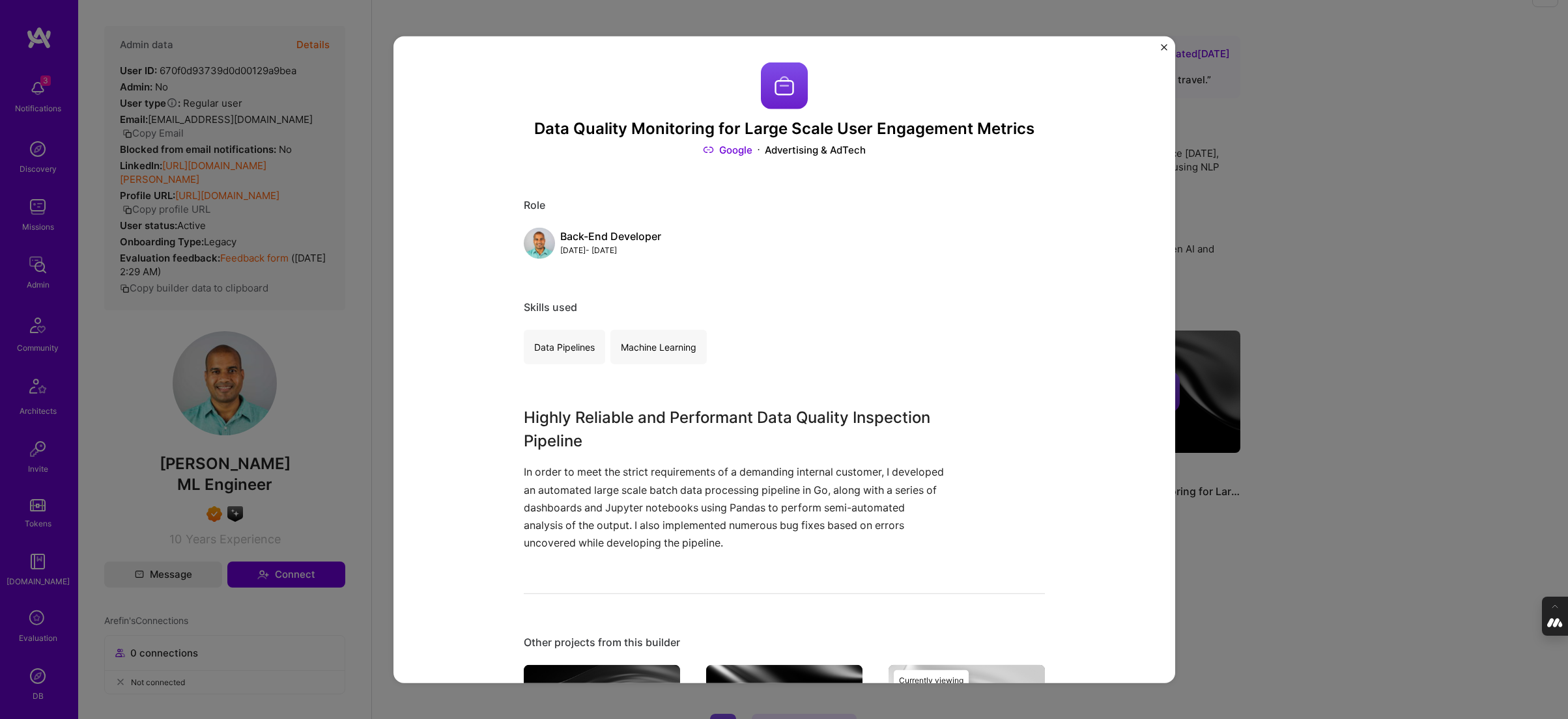
click at [1330, 256] on div "Data Quality Monitoring for Large Scale User Engagement Metrics Google Advertis…" at bounding box center [784, 360] width 1568 height 719
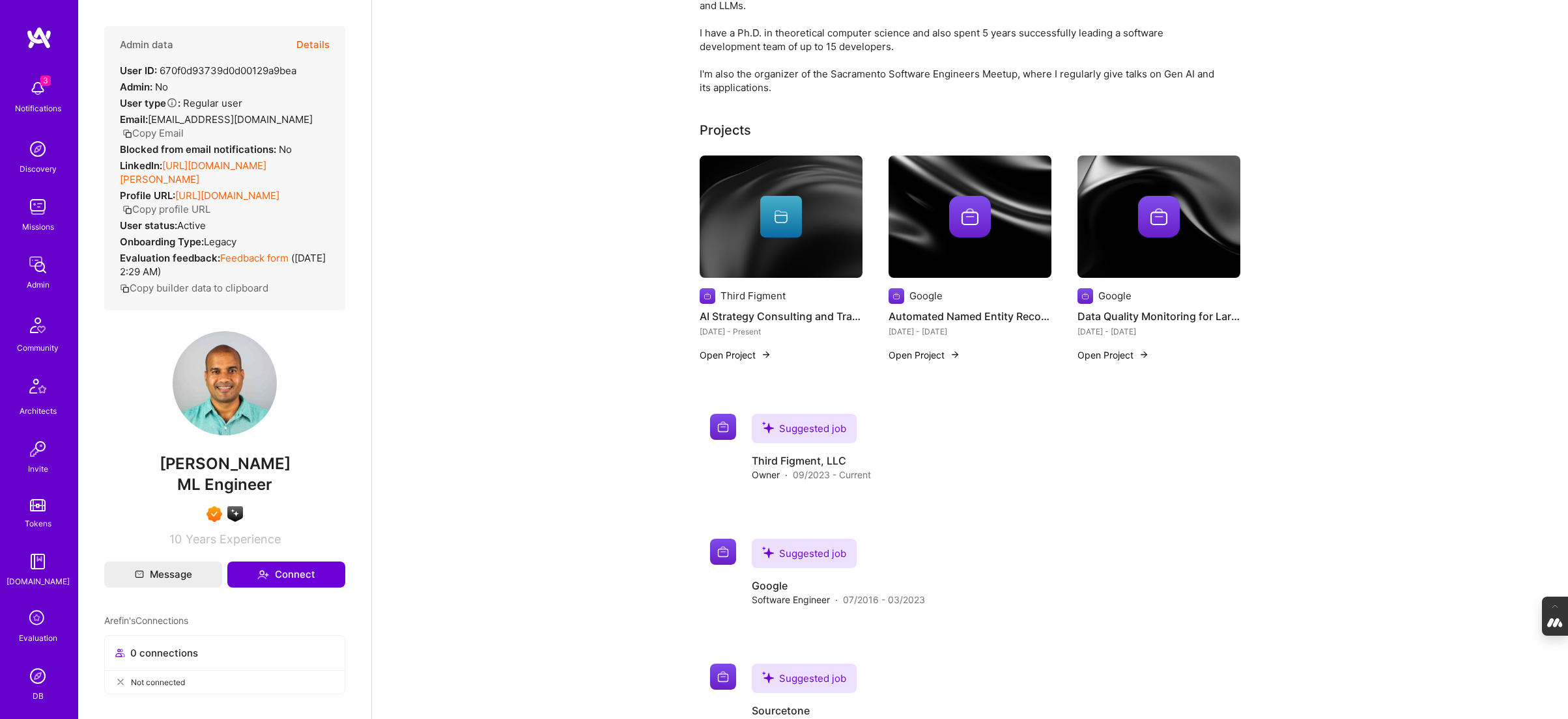
scroll to position [140, 0]
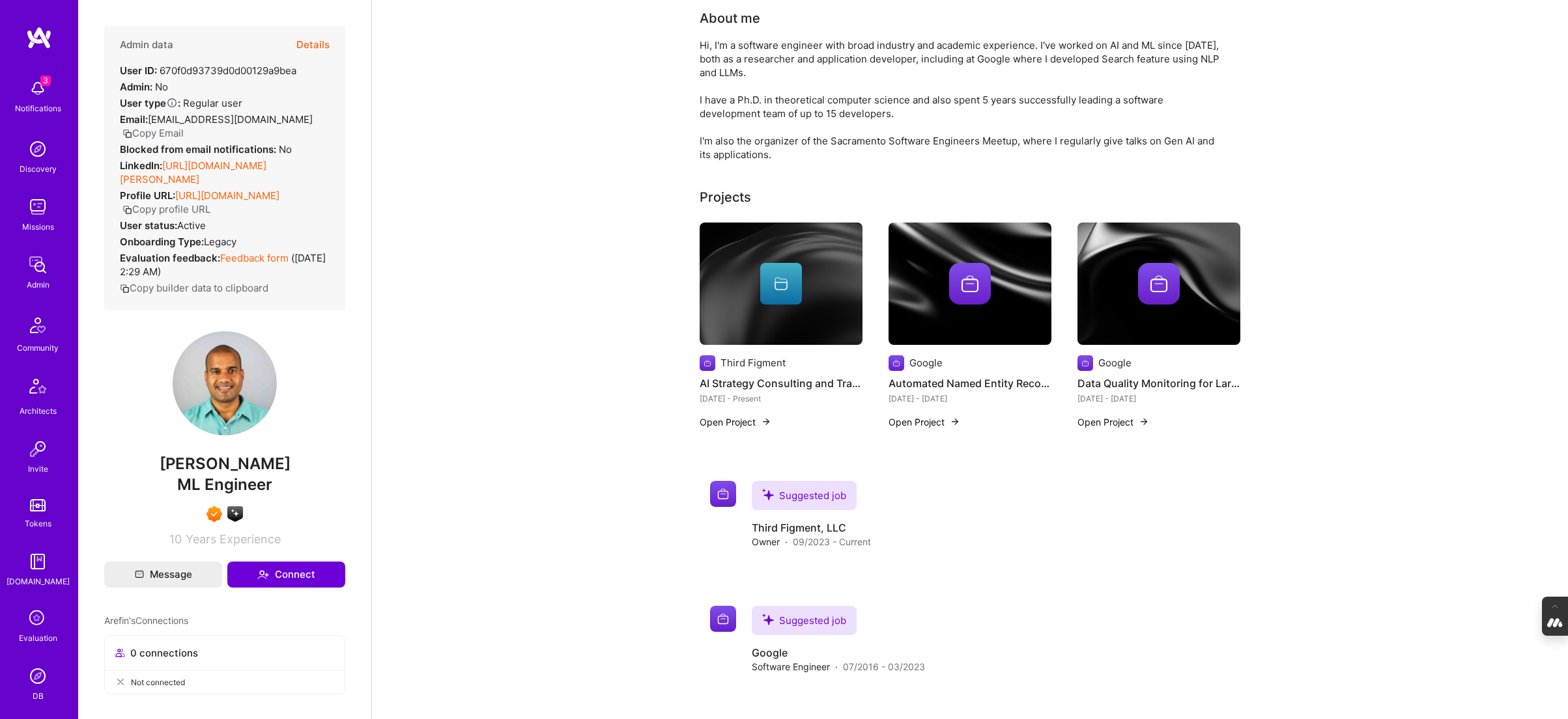
click at [309, 40] on button "Details" at bounding box center [313, 45] width 33 height 38
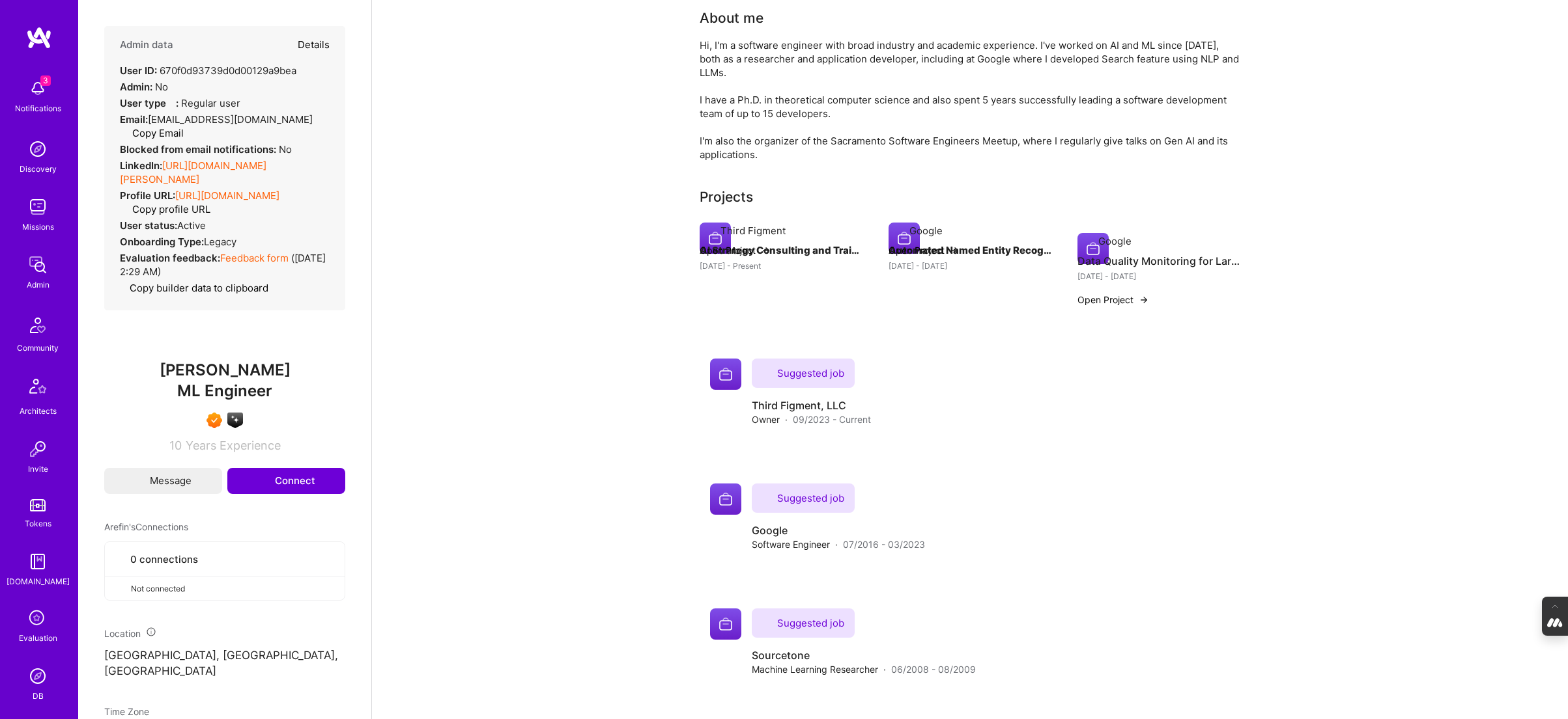
type textarea "x"
select select "7"
select select "4"
select select "7"
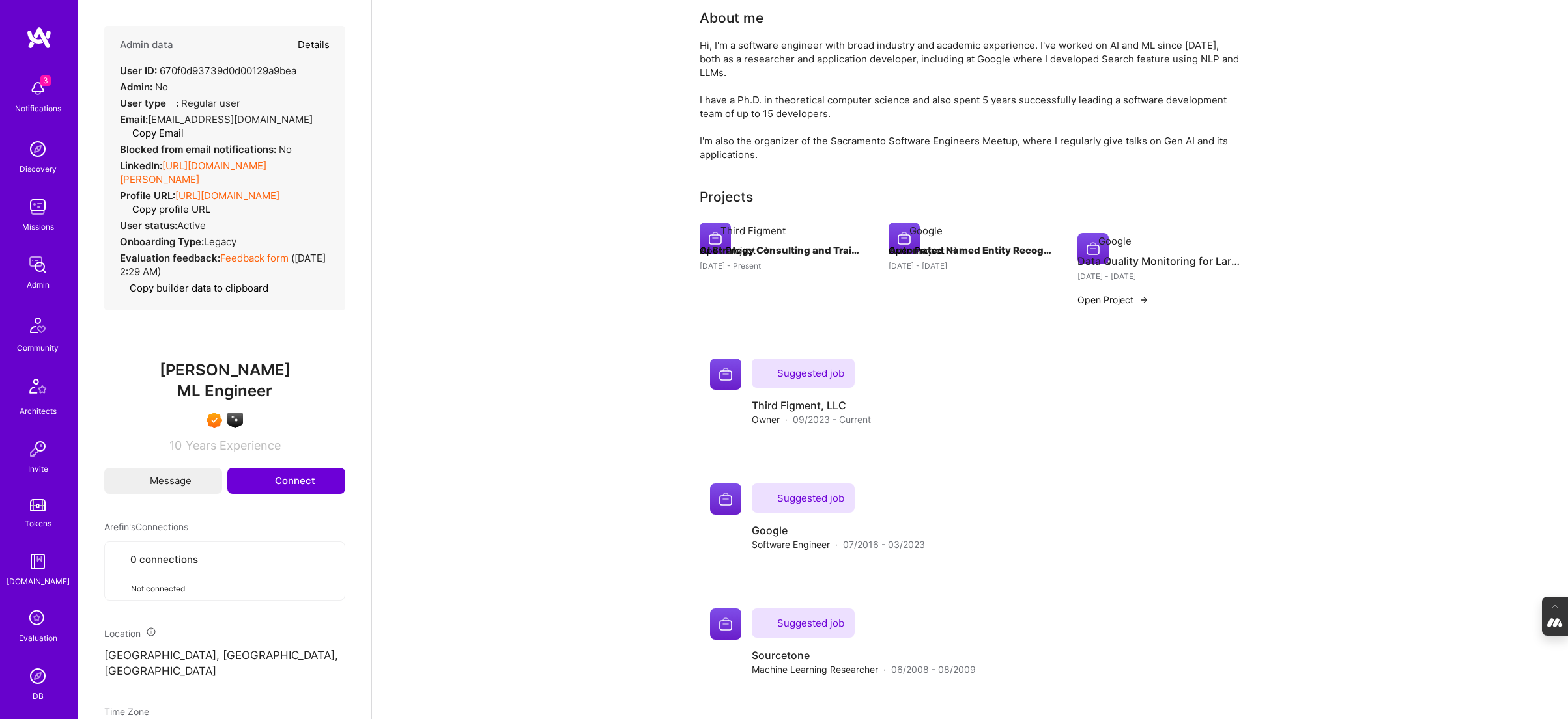
select select "US"
select select "Right Now"
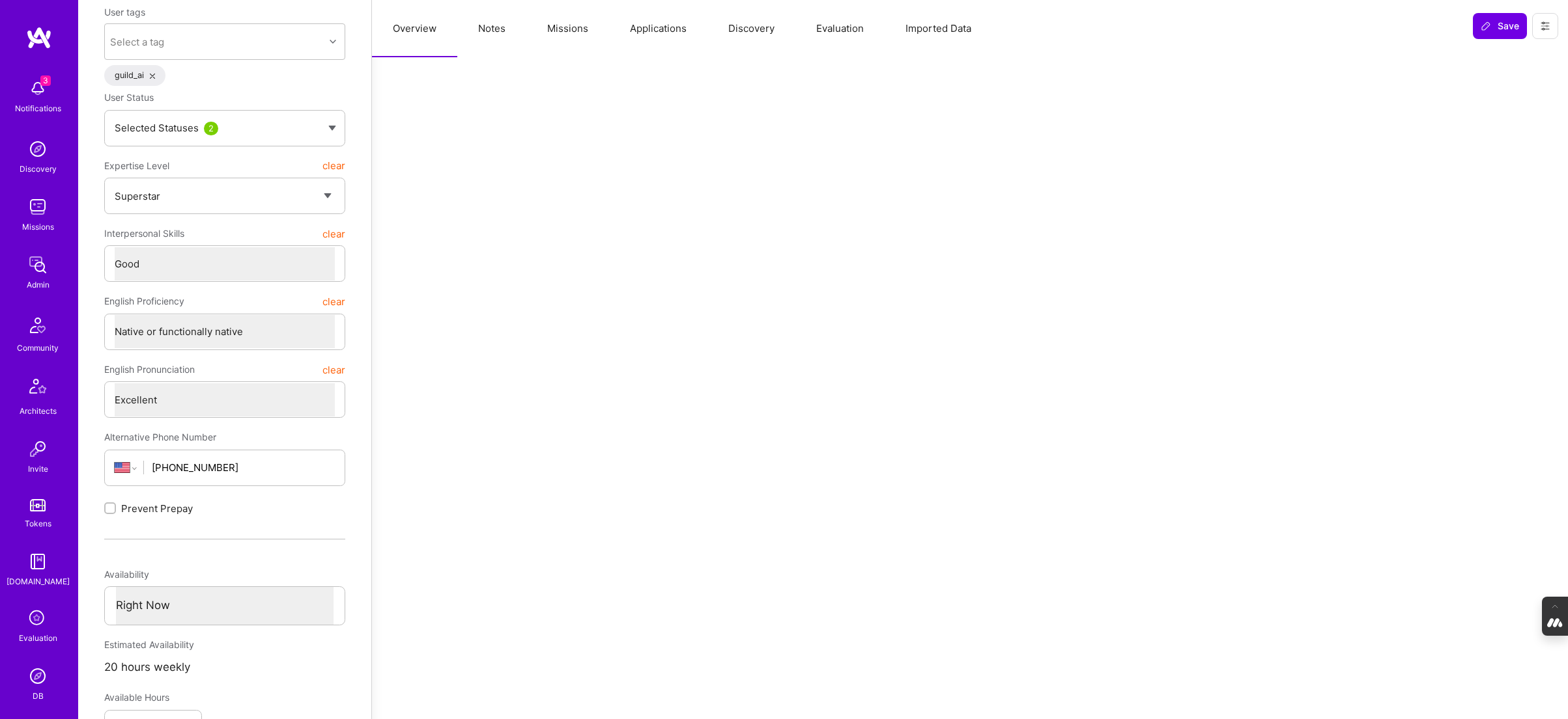
scroll to position [145, 0]
click at [492, 35] on button "Notes" at bounding box center [492, 28] width 69 height 57
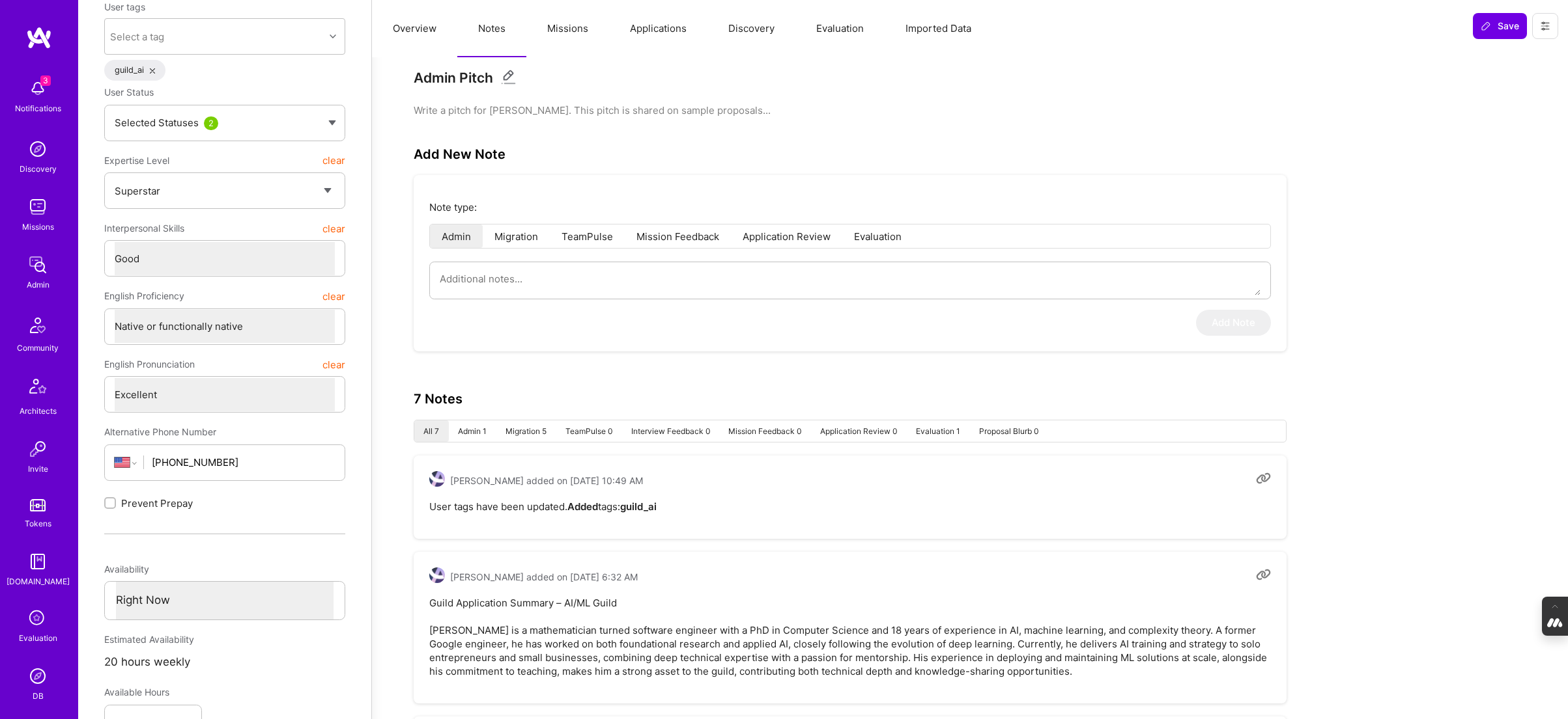
type textarea "x"
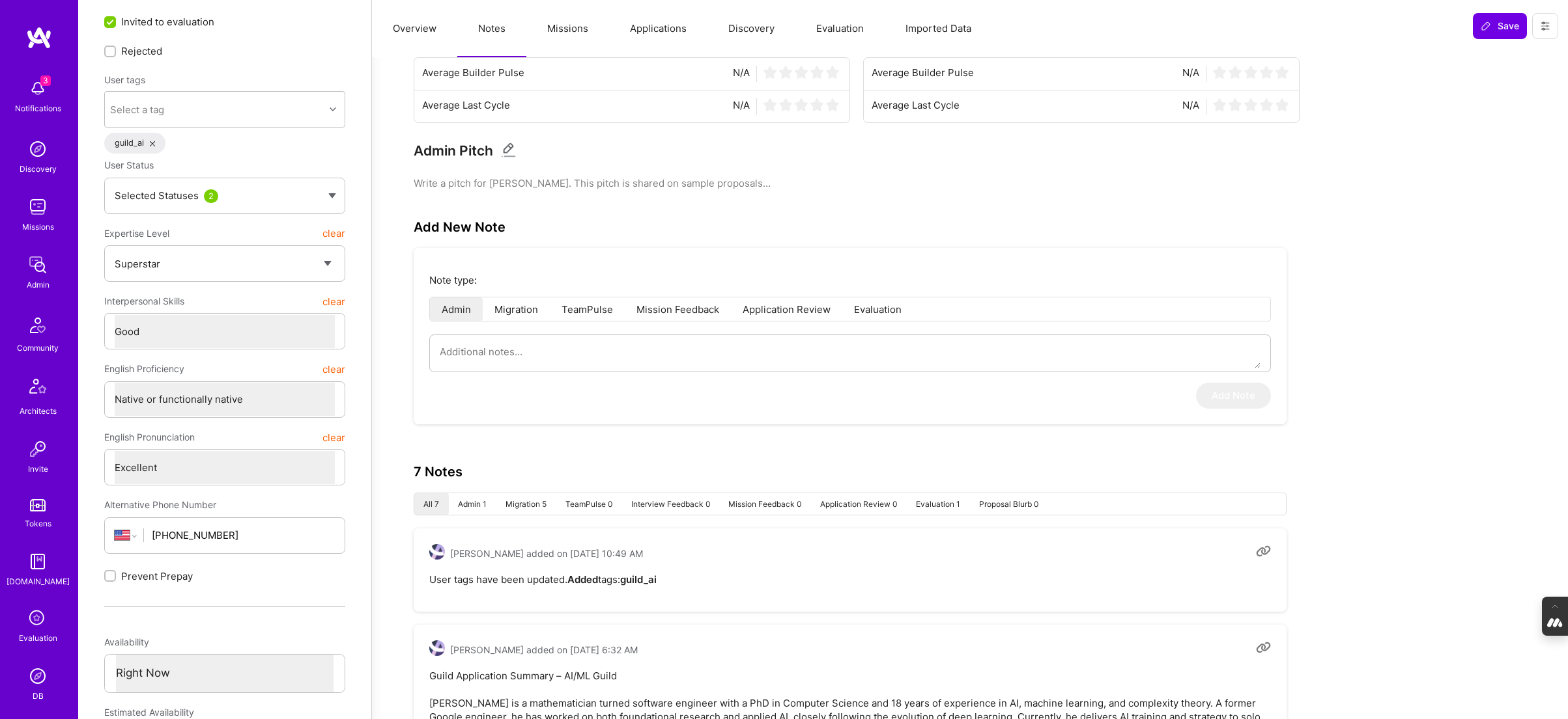
scroll to position [0, 0]
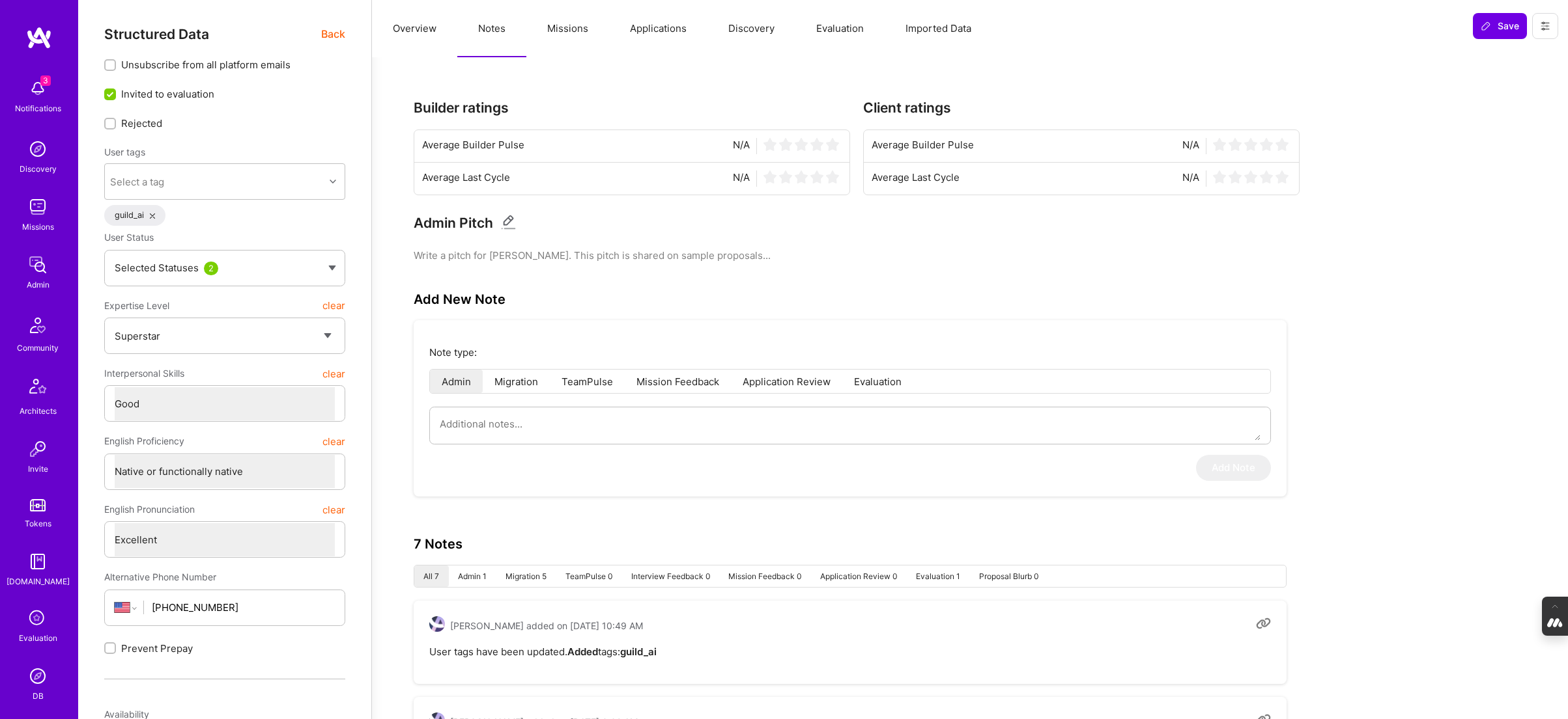
click at [566, 25] on button "Missions" at bounding box center [567, 28] width 83 height 57
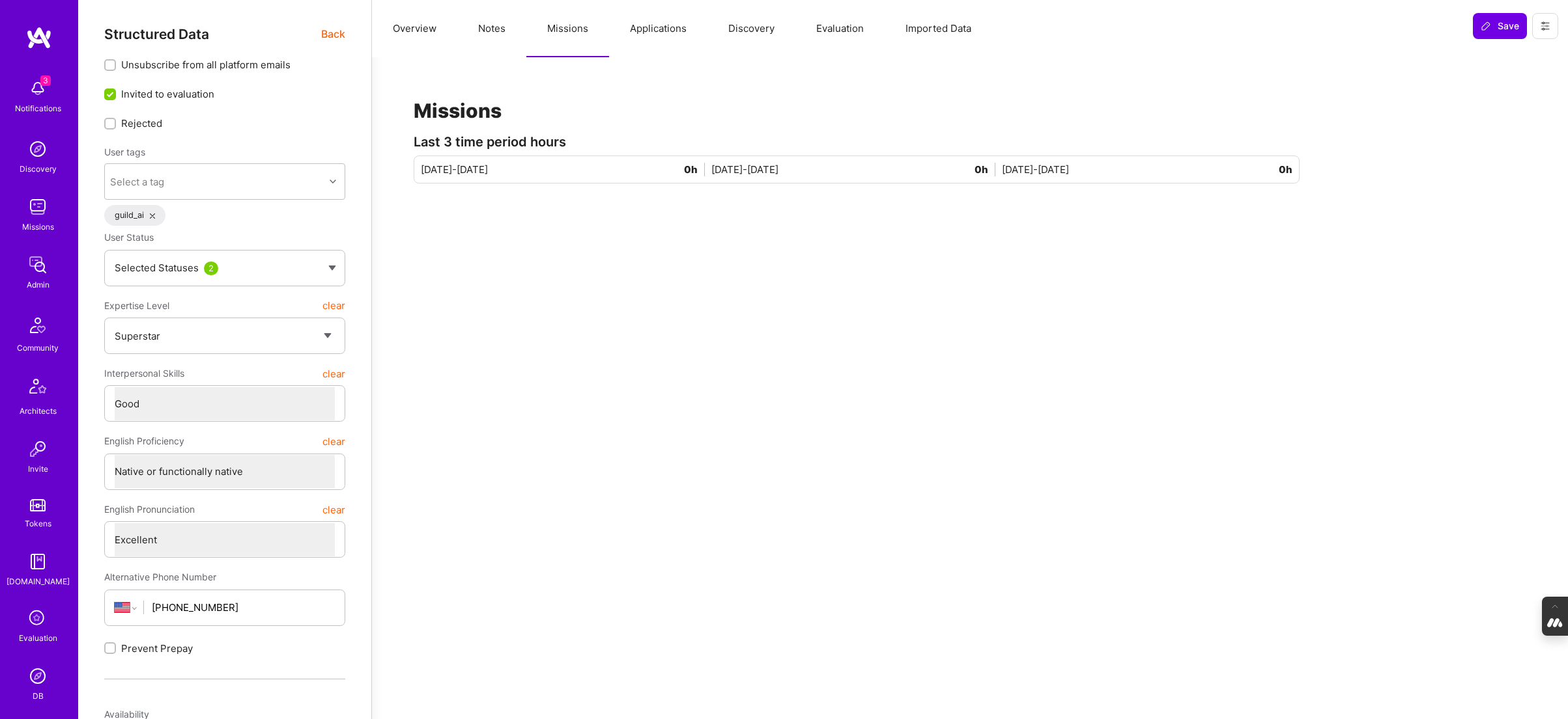
click at [650, 26] on button "Applications" at bounding box center [658, 28] width 99 height 57
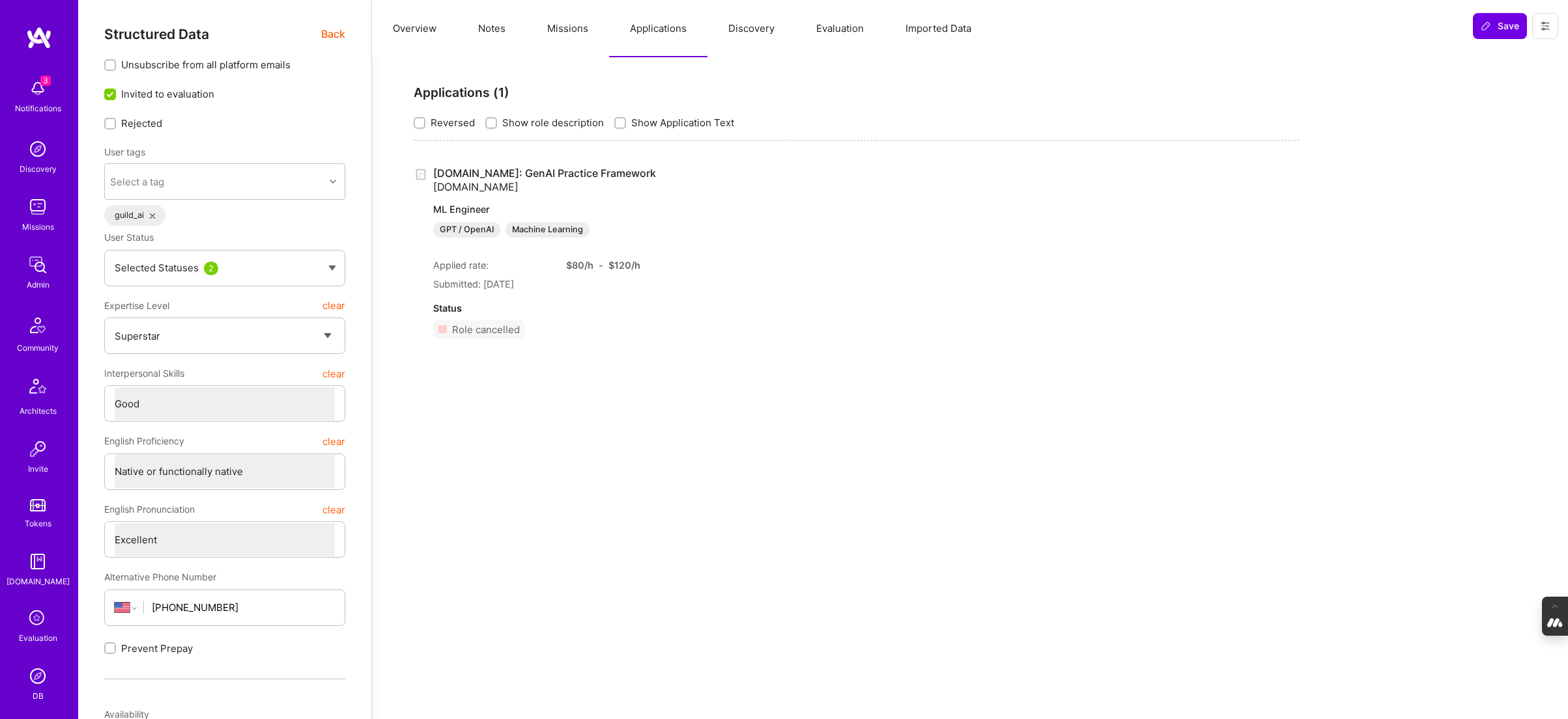
click at [749, 27] on button "Discovery" at bounding box center [751, 28] width 88 height 57
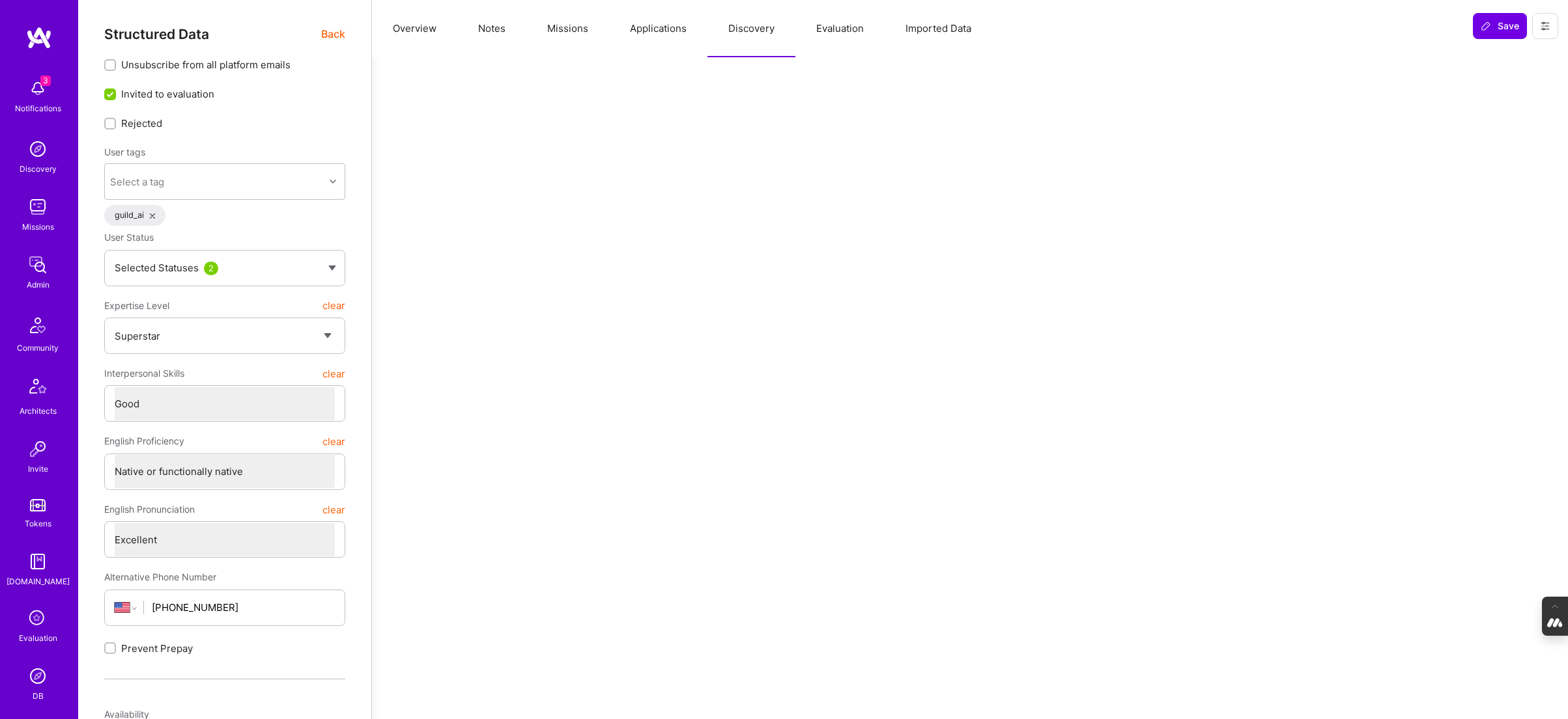
click at [848, 28] on button "Evaluation" at bounding box center [839, 28] width 89 height 57
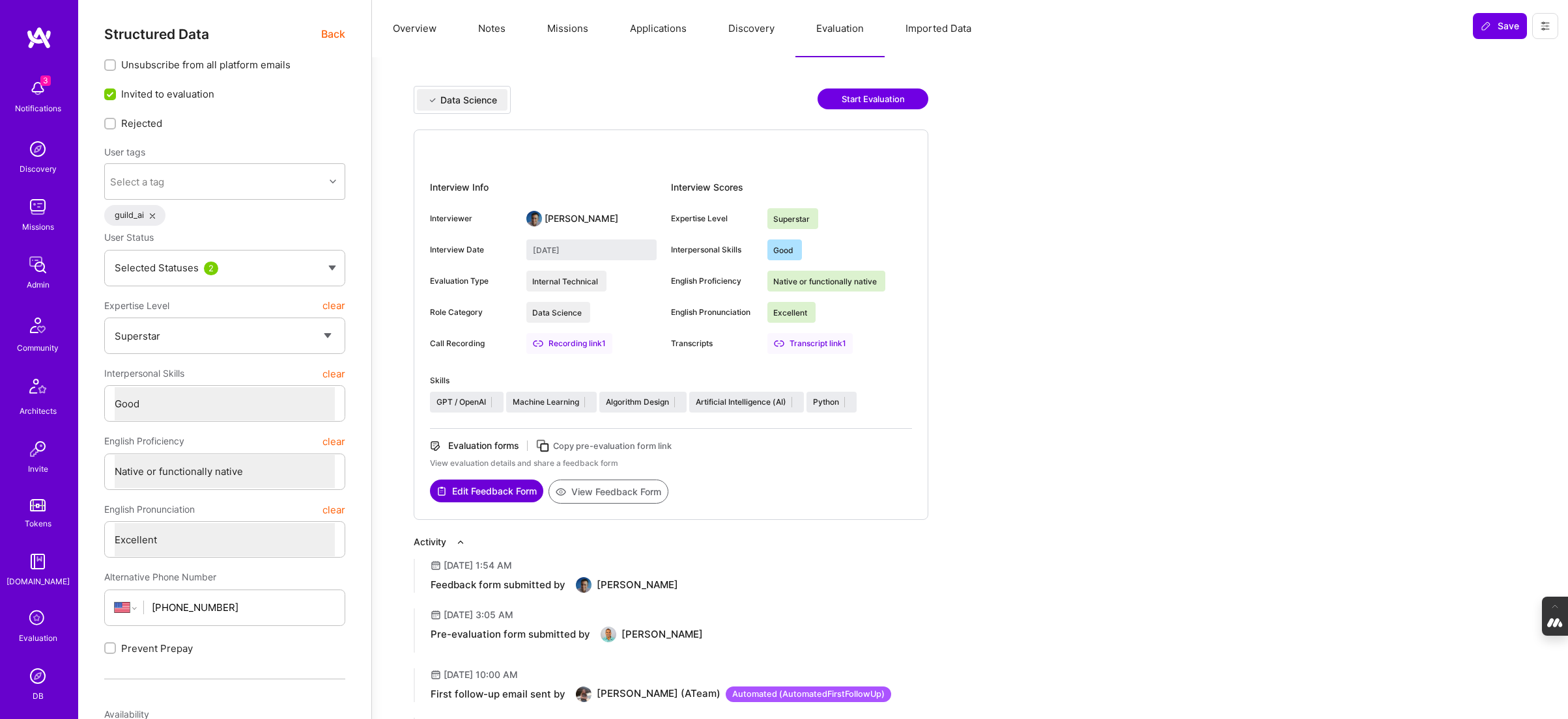
click at [414, 27] on button "Overview" at bounding box center [414, 28] width 85 height 57
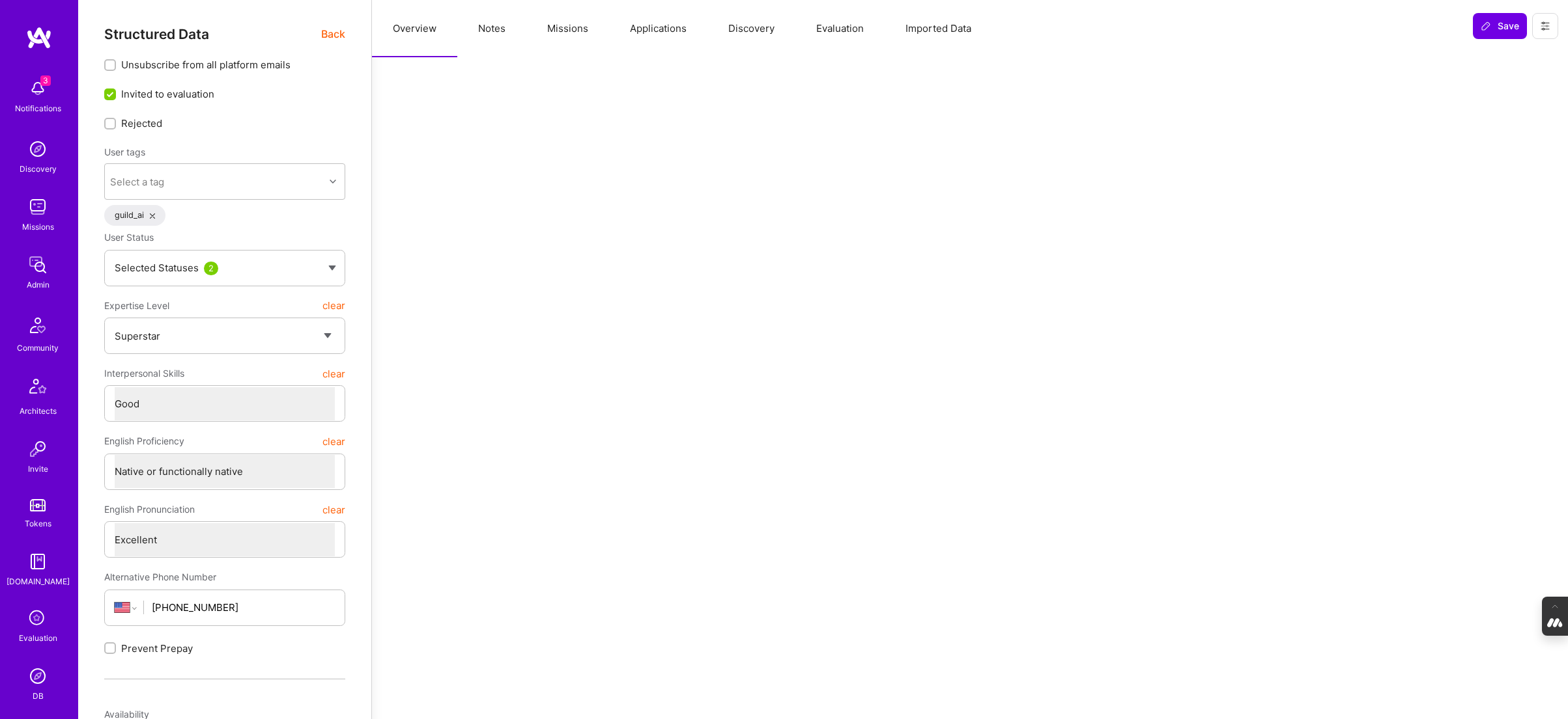
click at [649, 34] on button "Applications" at bounding box center [658, 28] width 99 height 57
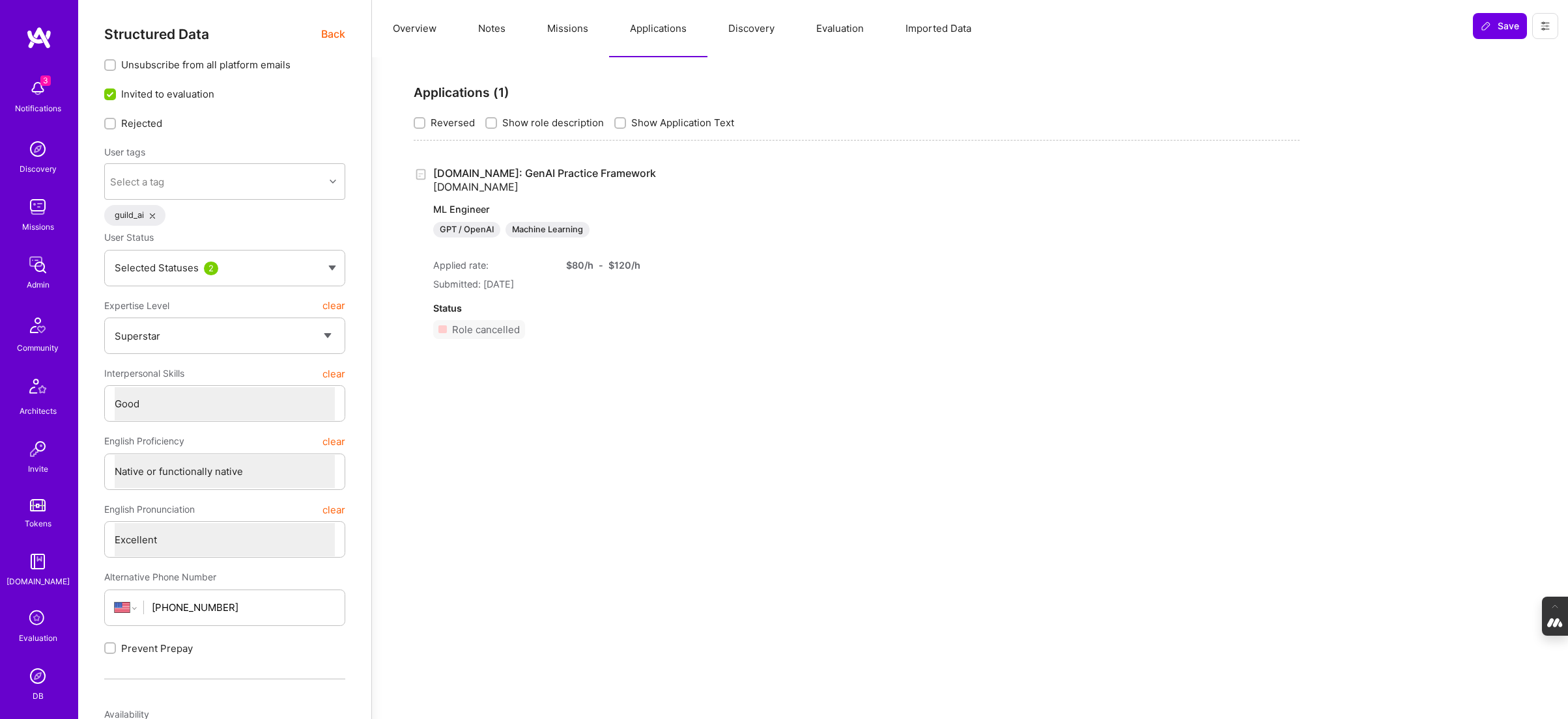
click at [556, 30] on button "Missions" at bounding box center [567, 28] width 83 height 57
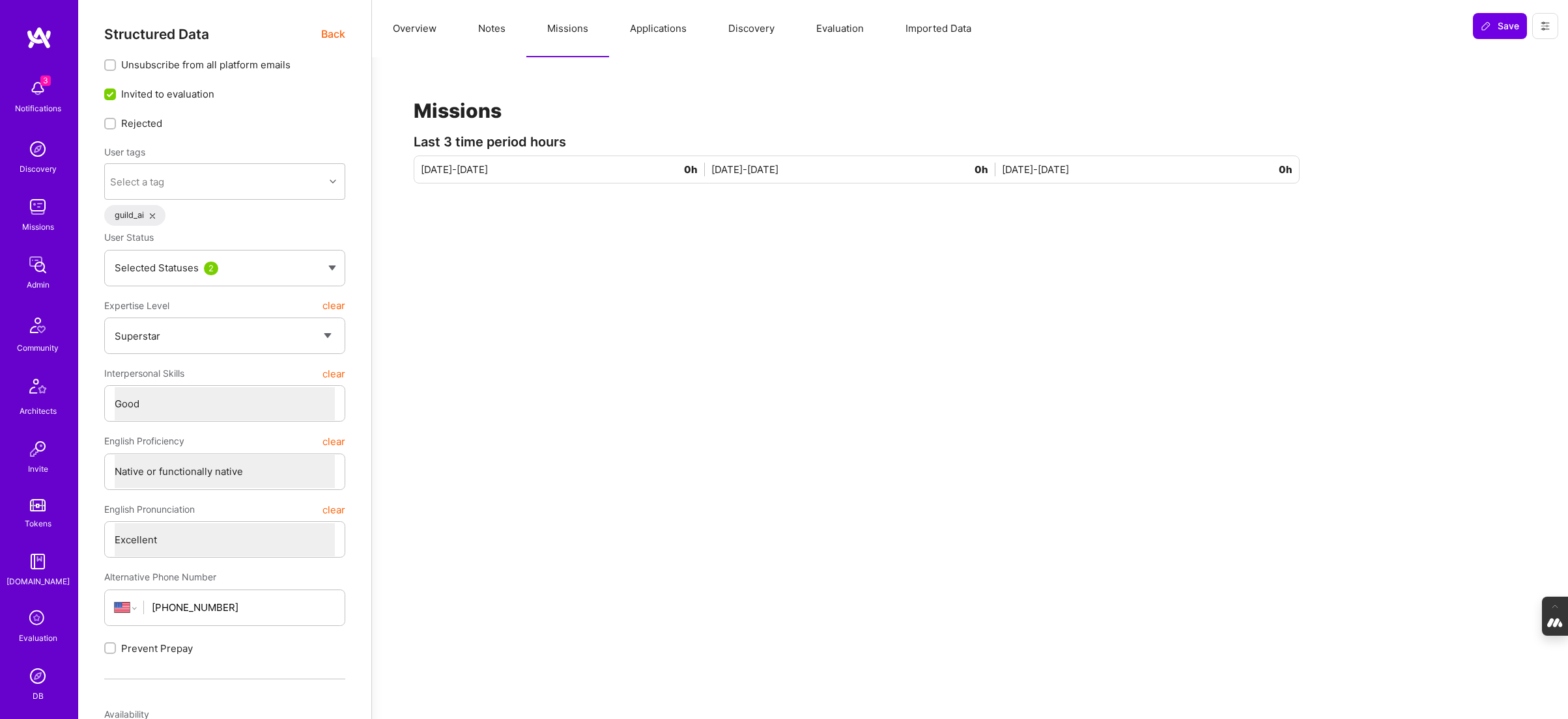
click at [632, 25] on button "Applications" at bounding box center [658, 28] width 99 height 57
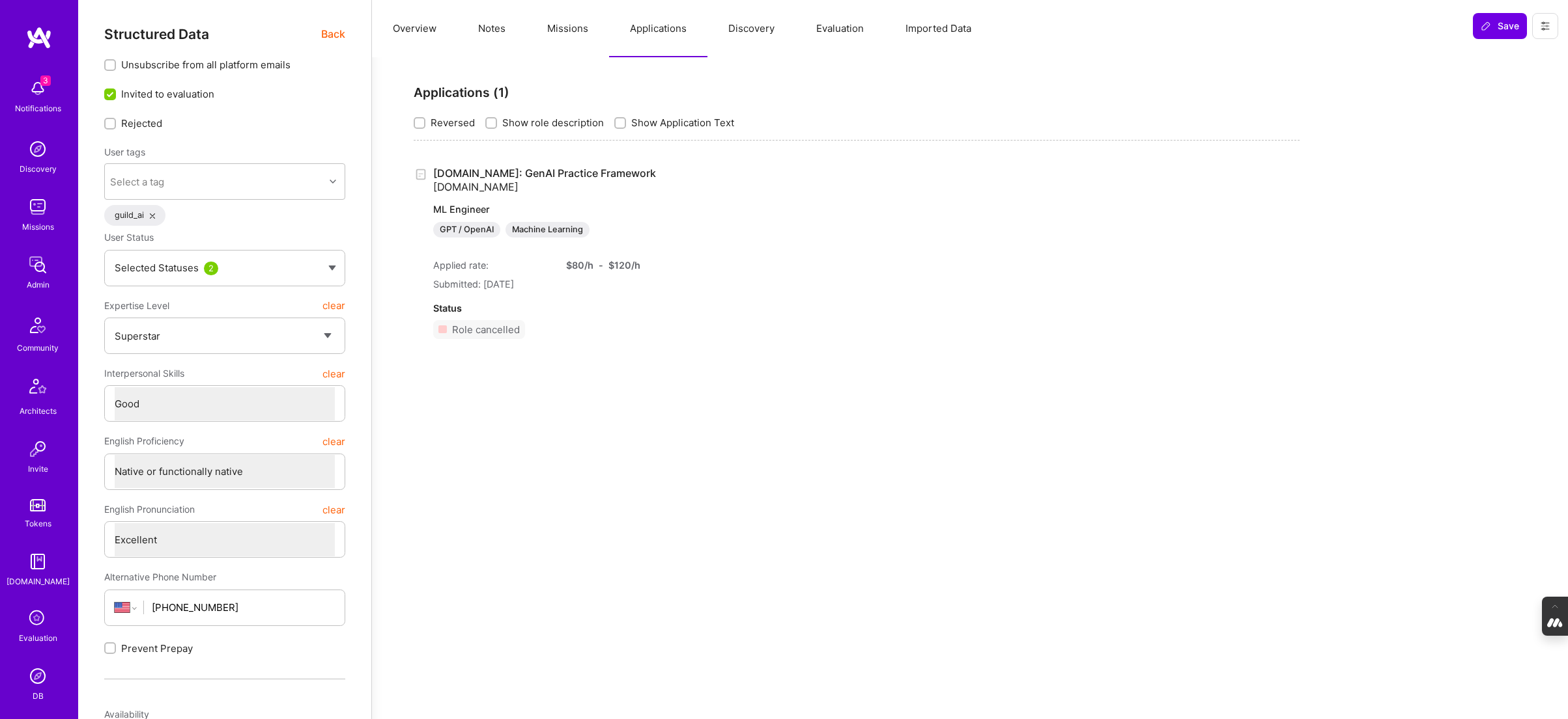
click at [519, 174] on link "[DOMAIN_NAME]: GenAI Practice Framework [DOMAIN_NAME] ML Engineer GPT / OpenAI …" at bounding box center [605, 203] width 344 height 71
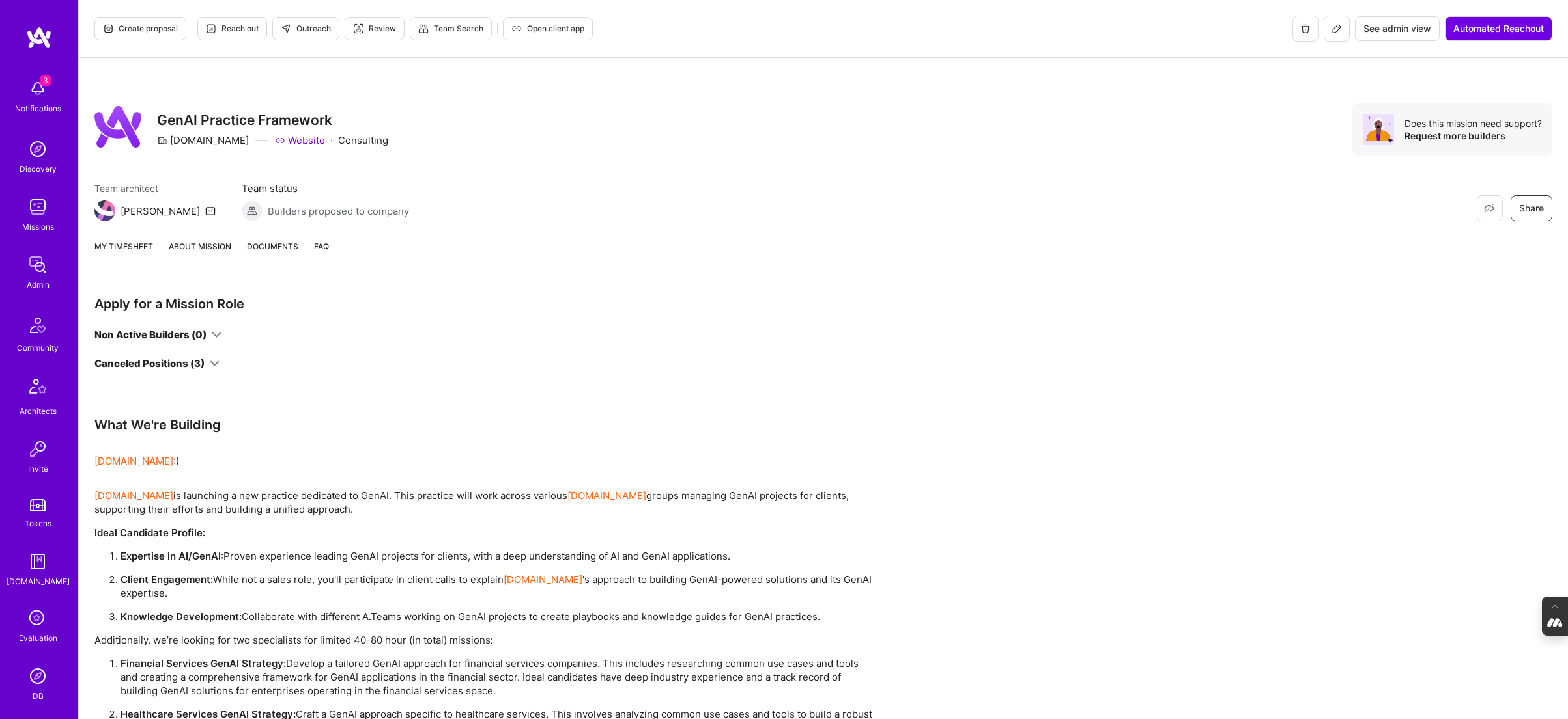
click at [211, 361] on icon at bounding box center [214, 363] width 9 height 9
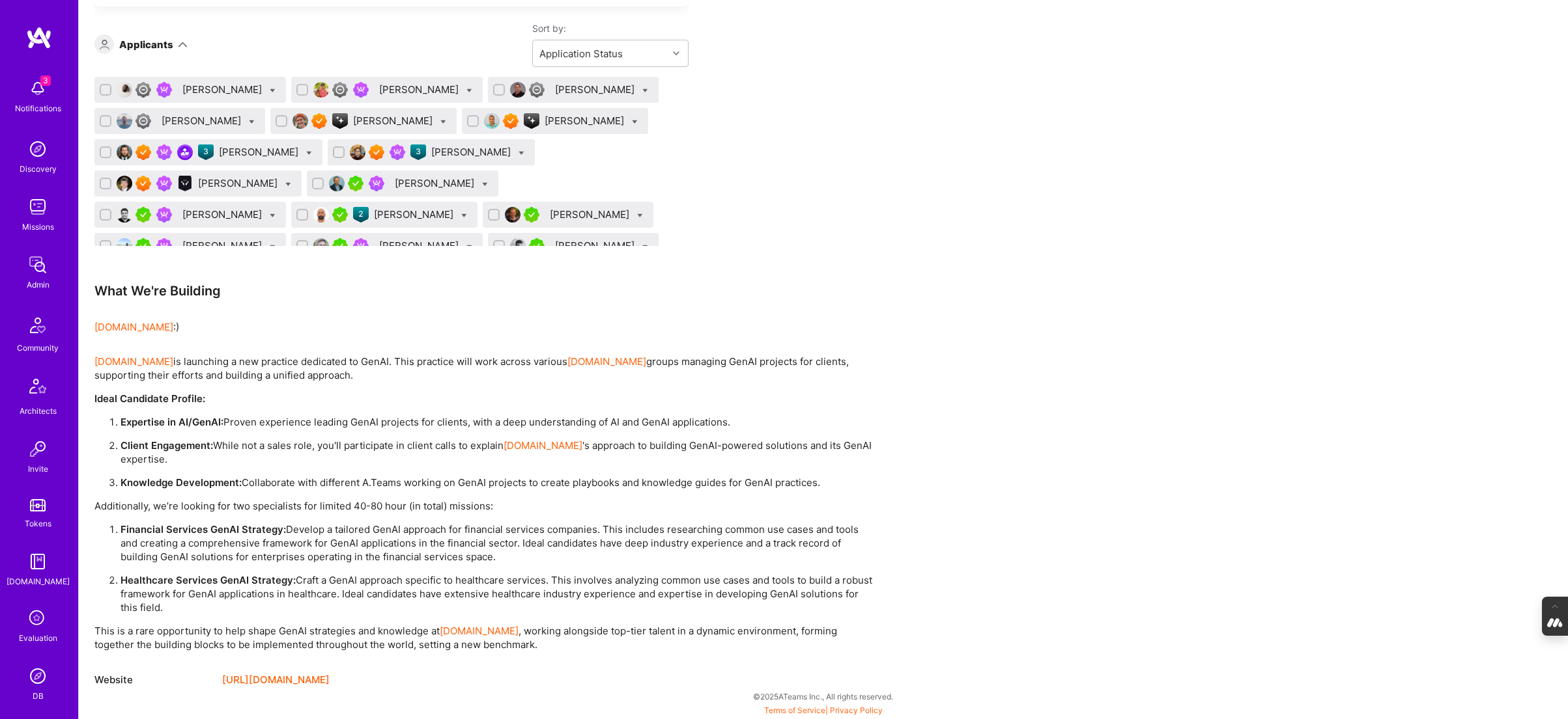
scroll to position [336, 0]
click at [545, 115] on div "[PERSON_NAME]" at bounding box center [585, 120] width 82 height 14
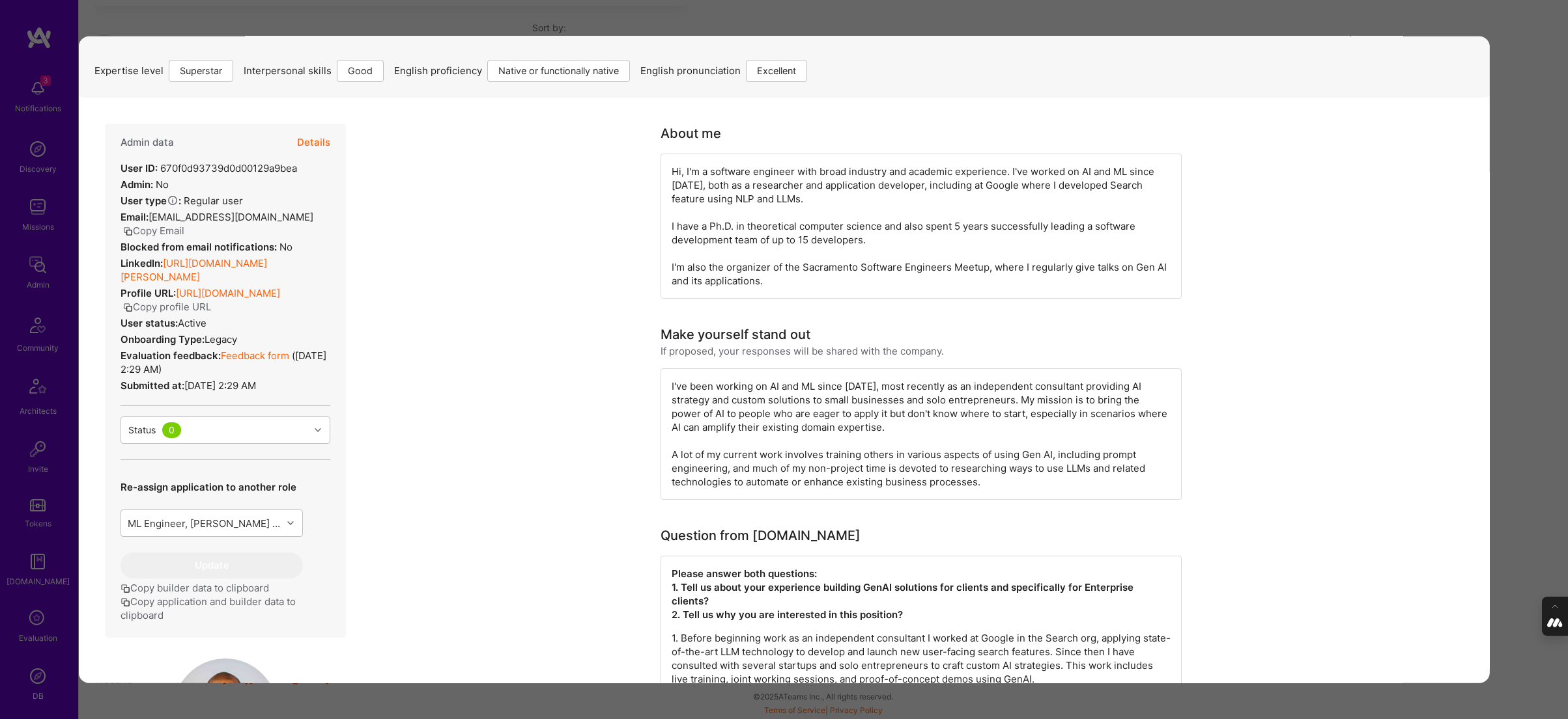
scroll to position [20, 0]
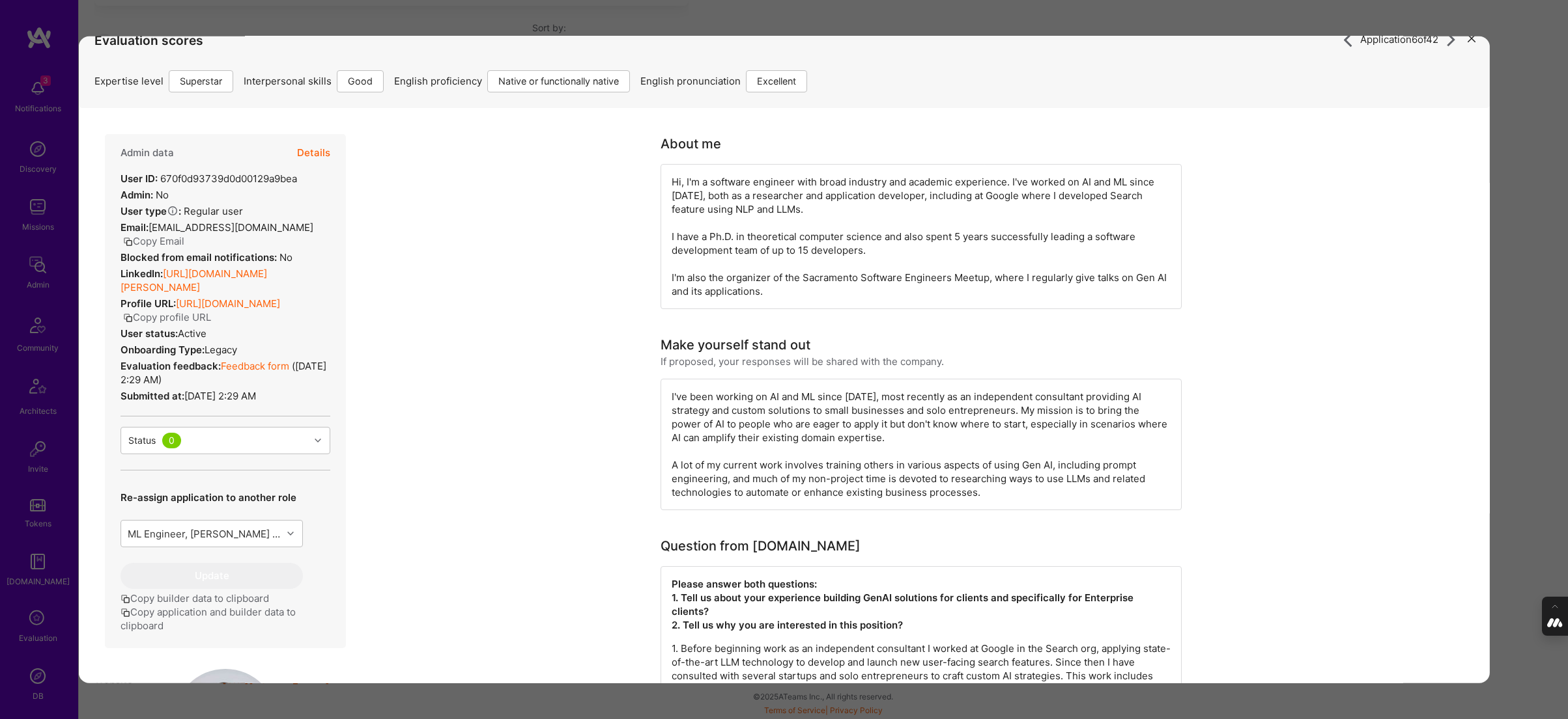
click at [1530, 207] on div "Application 6 of 42 Evaluation scores Expertise level Superstar Interpersonal s…" at bounding box center [784, 360] width 1568 height 719
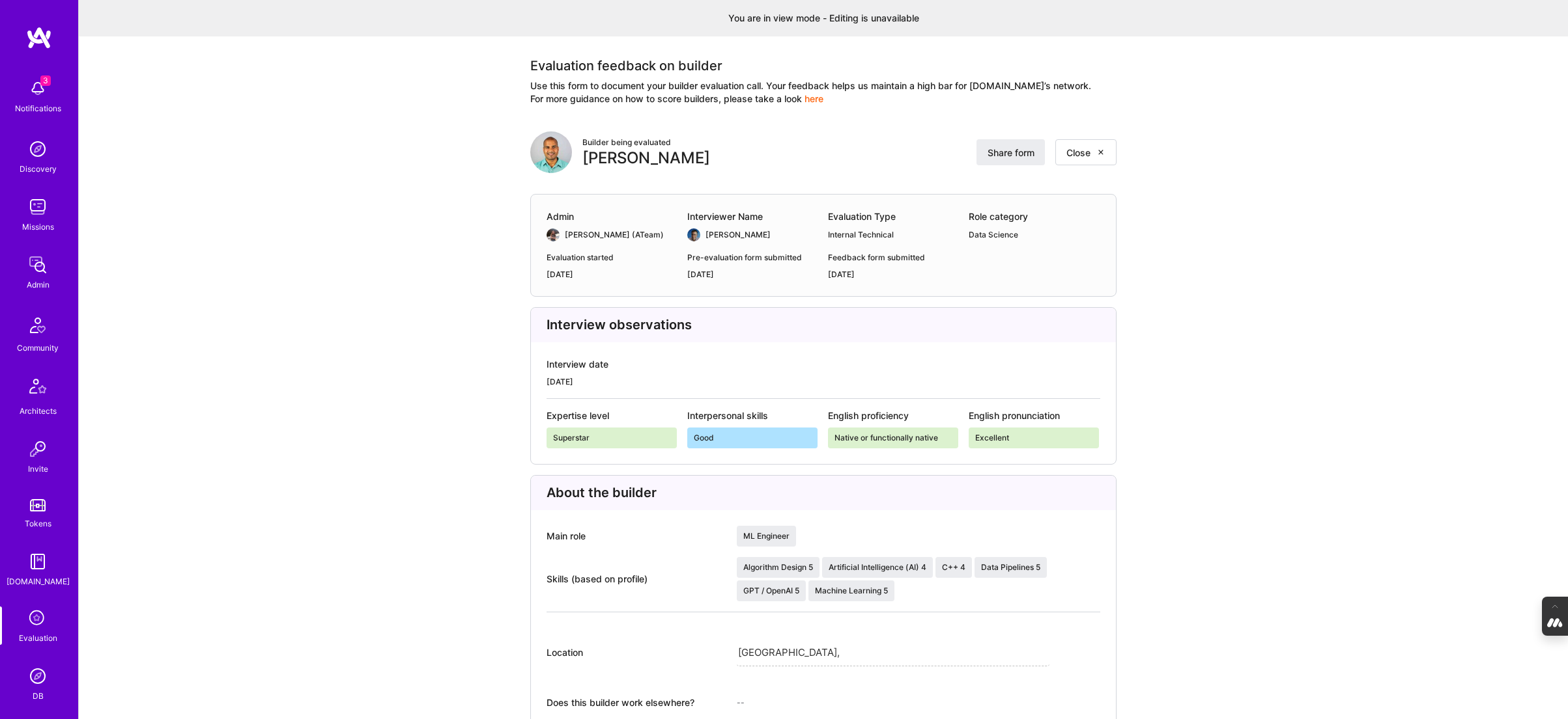
click at [554, 155] on img at bounding box center [551, 152] width 41 height 41
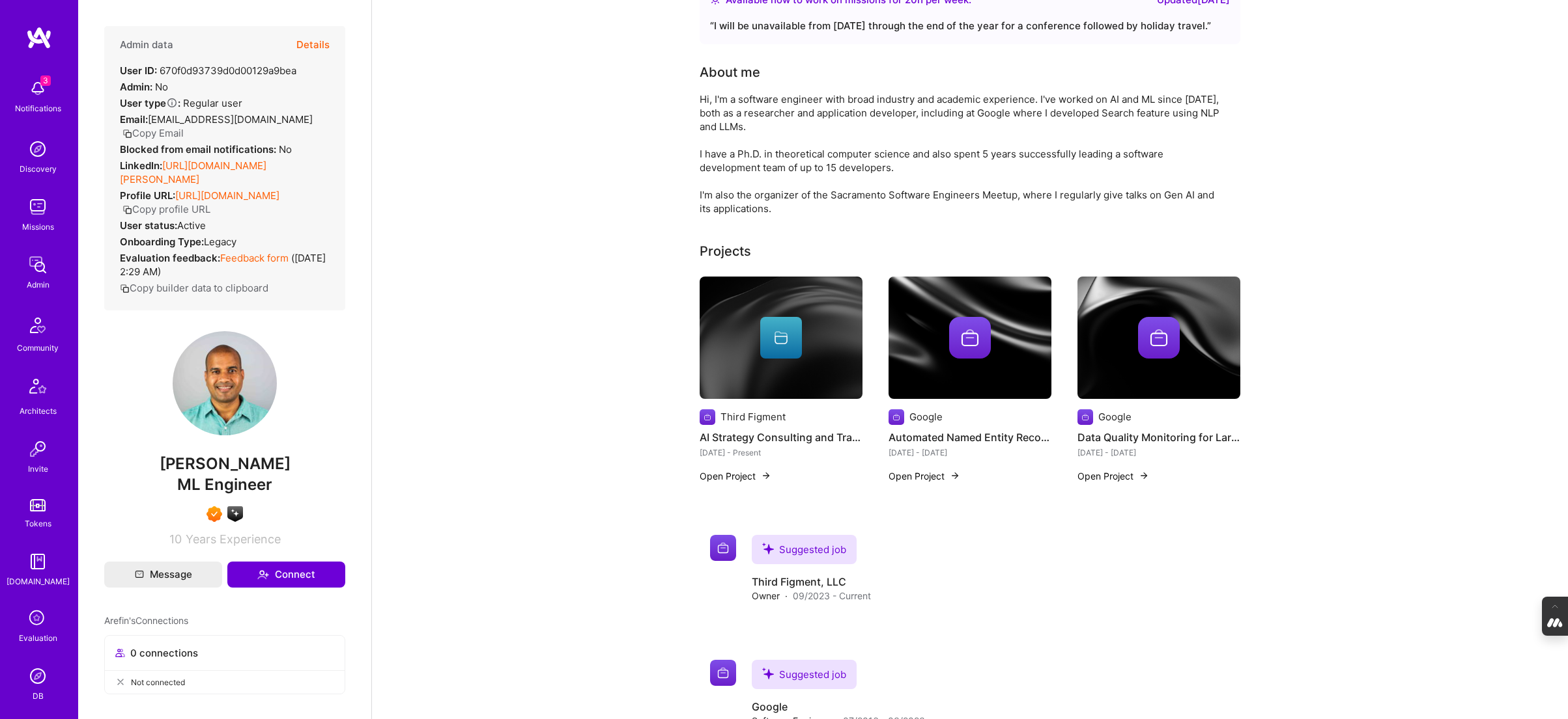
scroll to position [88, 0]
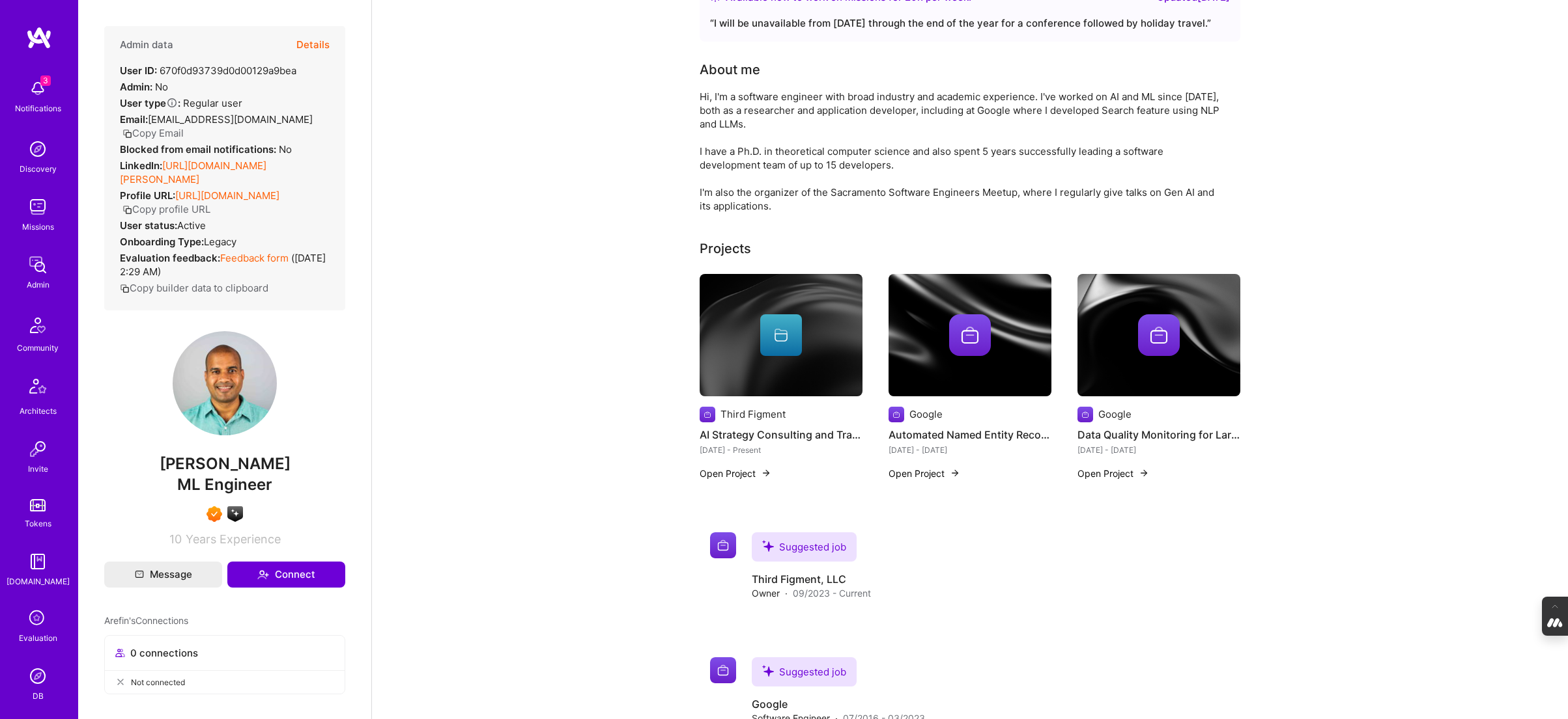
click at [936, 319] on div at bounding box center [969, 335] width 162 height 41
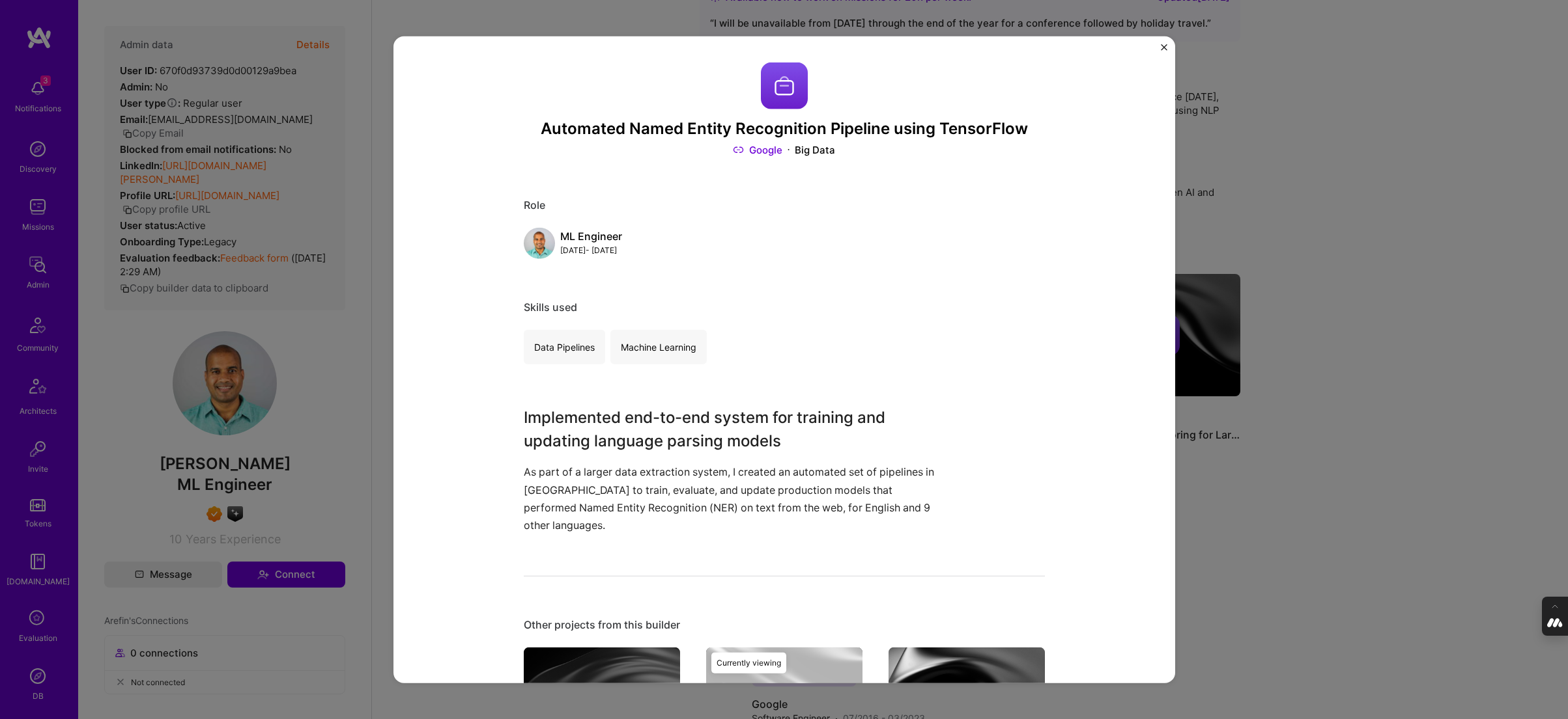
click at [1250, 223] on div "Automated Named Entity Recognition Pipeline using TensorFlow Google Big Data Ro…" at bounding box center [784, 360] width 1568 height 719
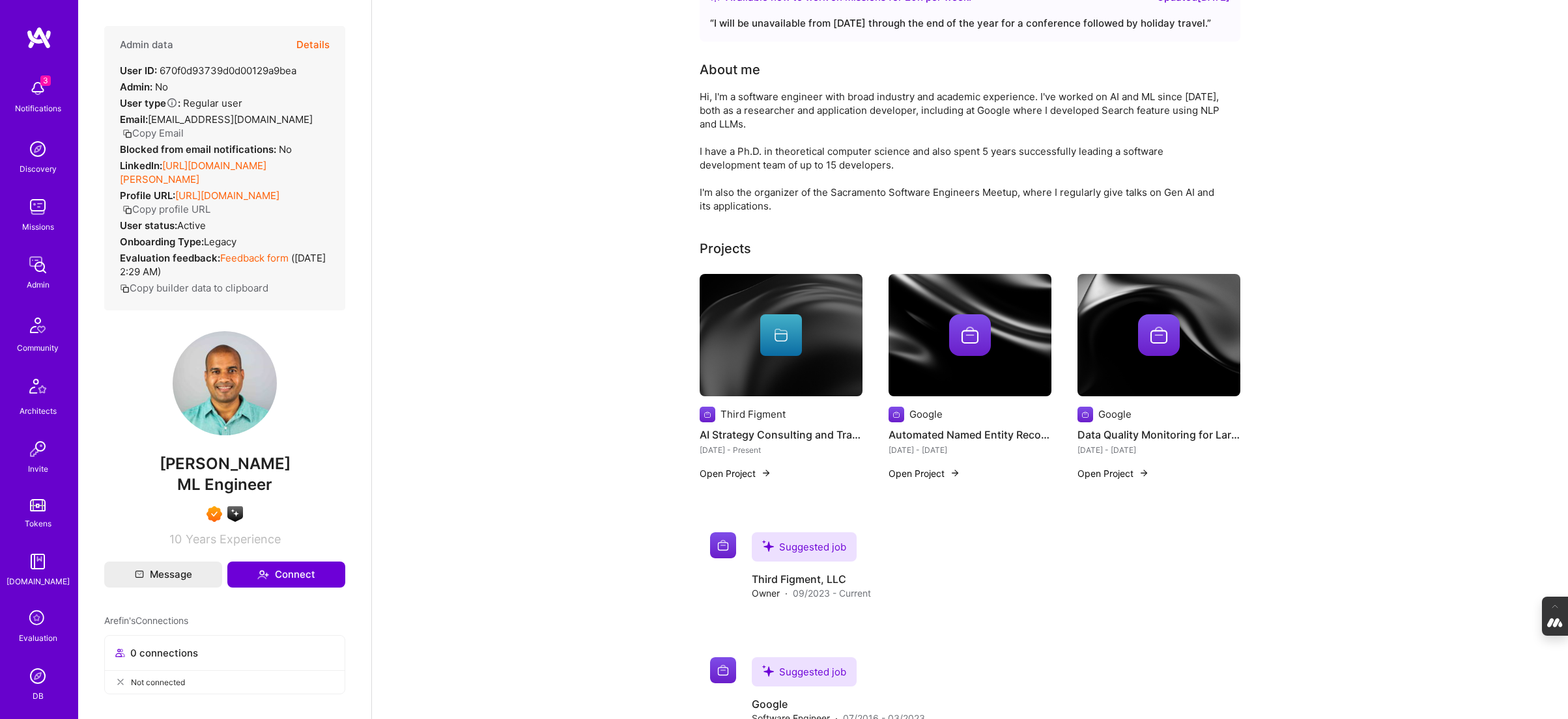
click at [1182, 328] on div at bounding box center [1158, 335] width 162 height 41
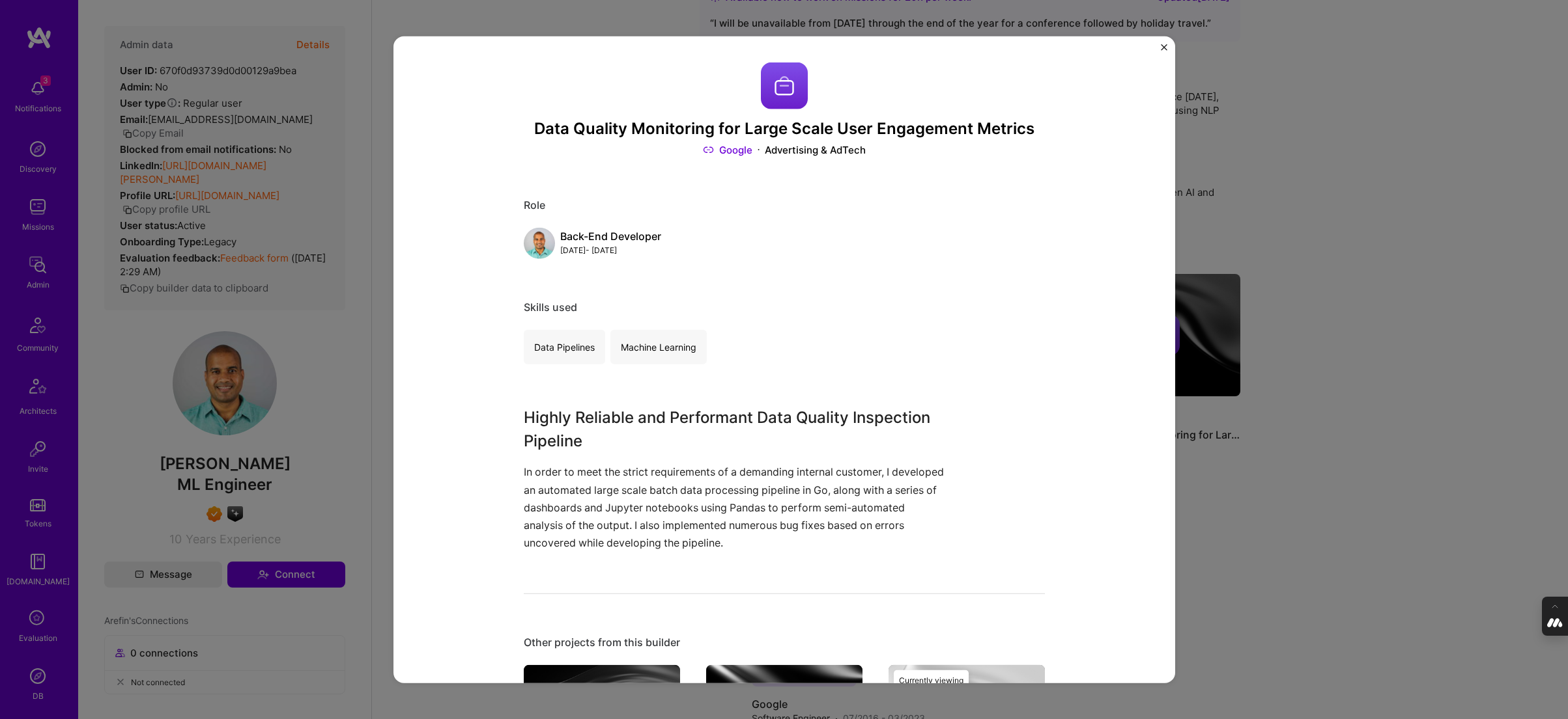
click at [364, 65] on div "Data Quality Monitoring for Large Scale User Engagement Metrics Google Advertis…" at bounding box center [784, 360] width 1568 height 719
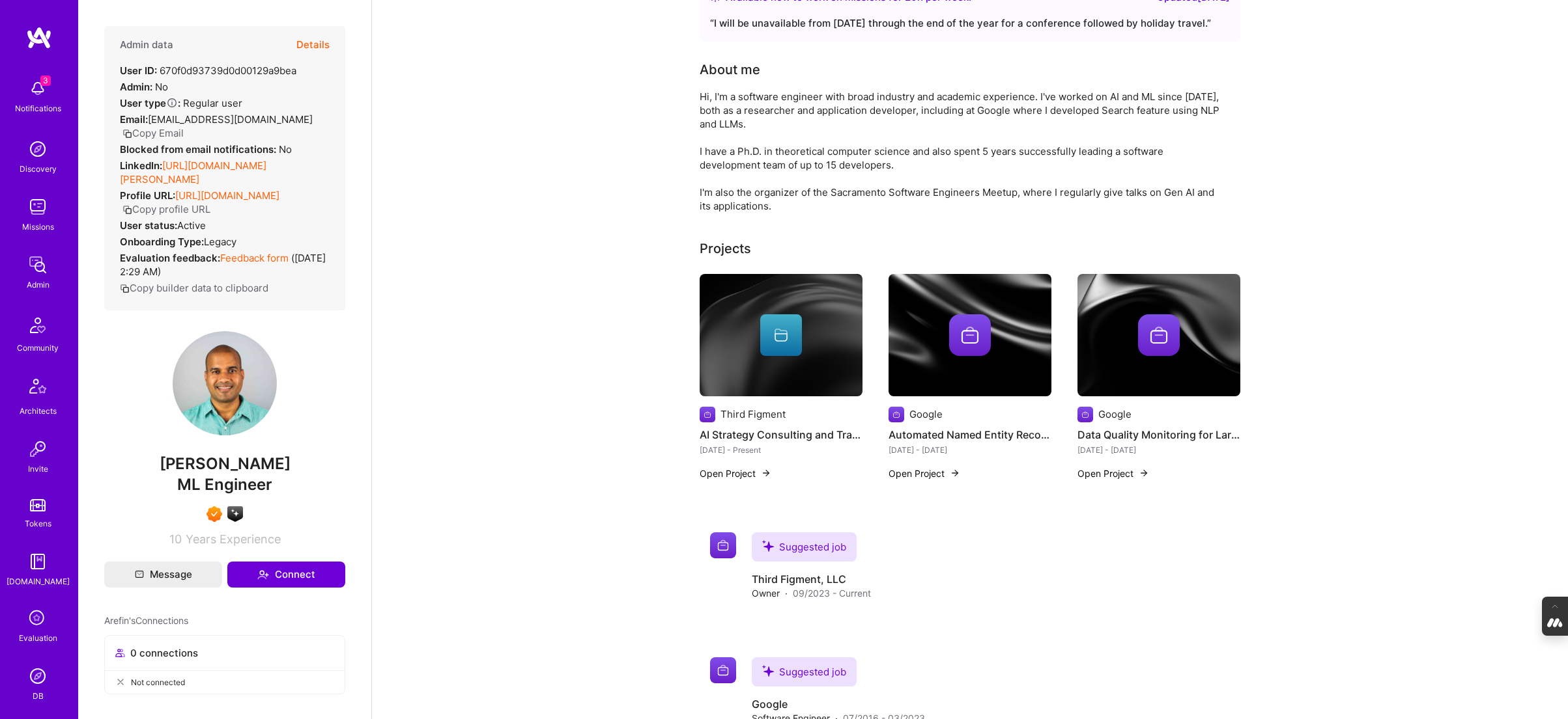
click at [314, 44] on button "Details" at bounding box center [313, 45] width 33 height 38
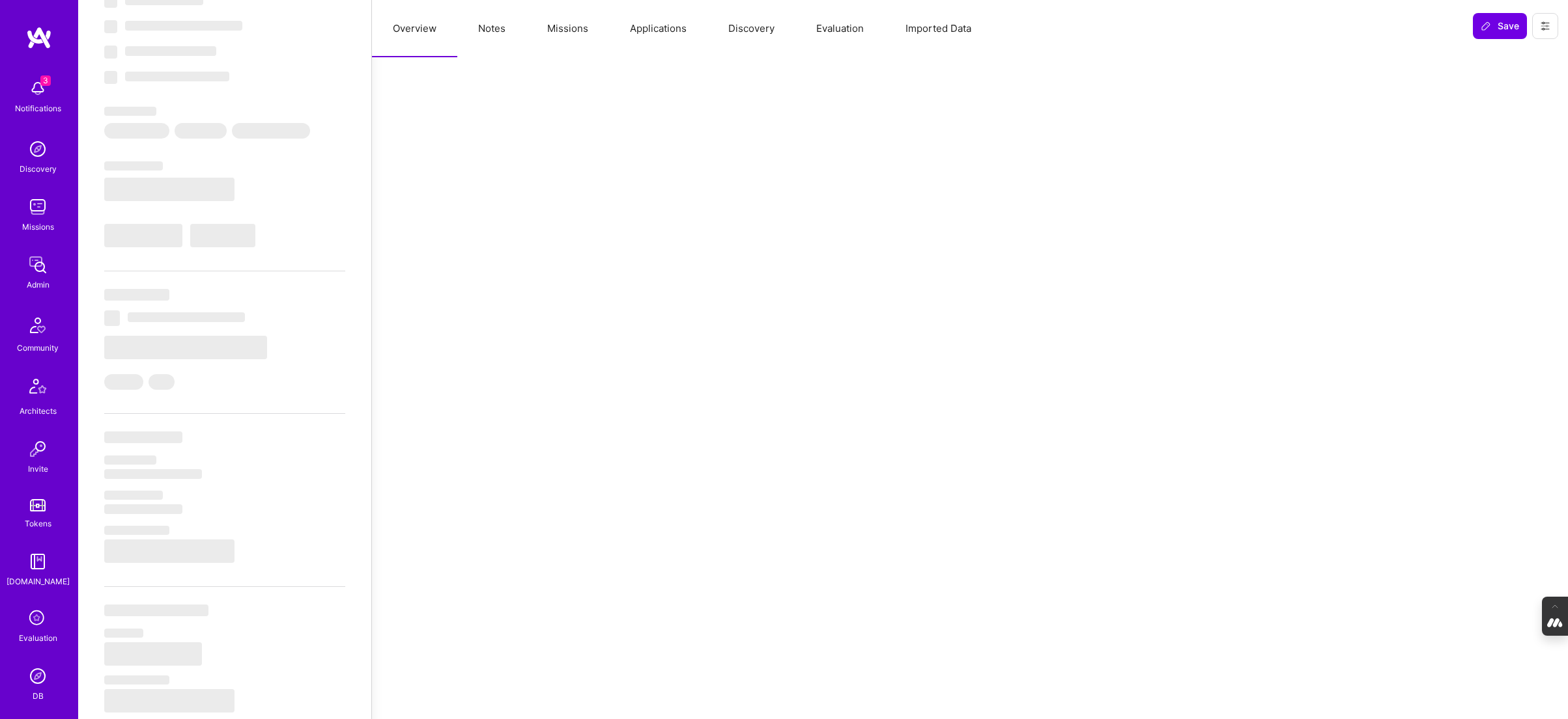
click at [496, 29] on button "Notes" at bounding box center [492, 28] width 69 height 57
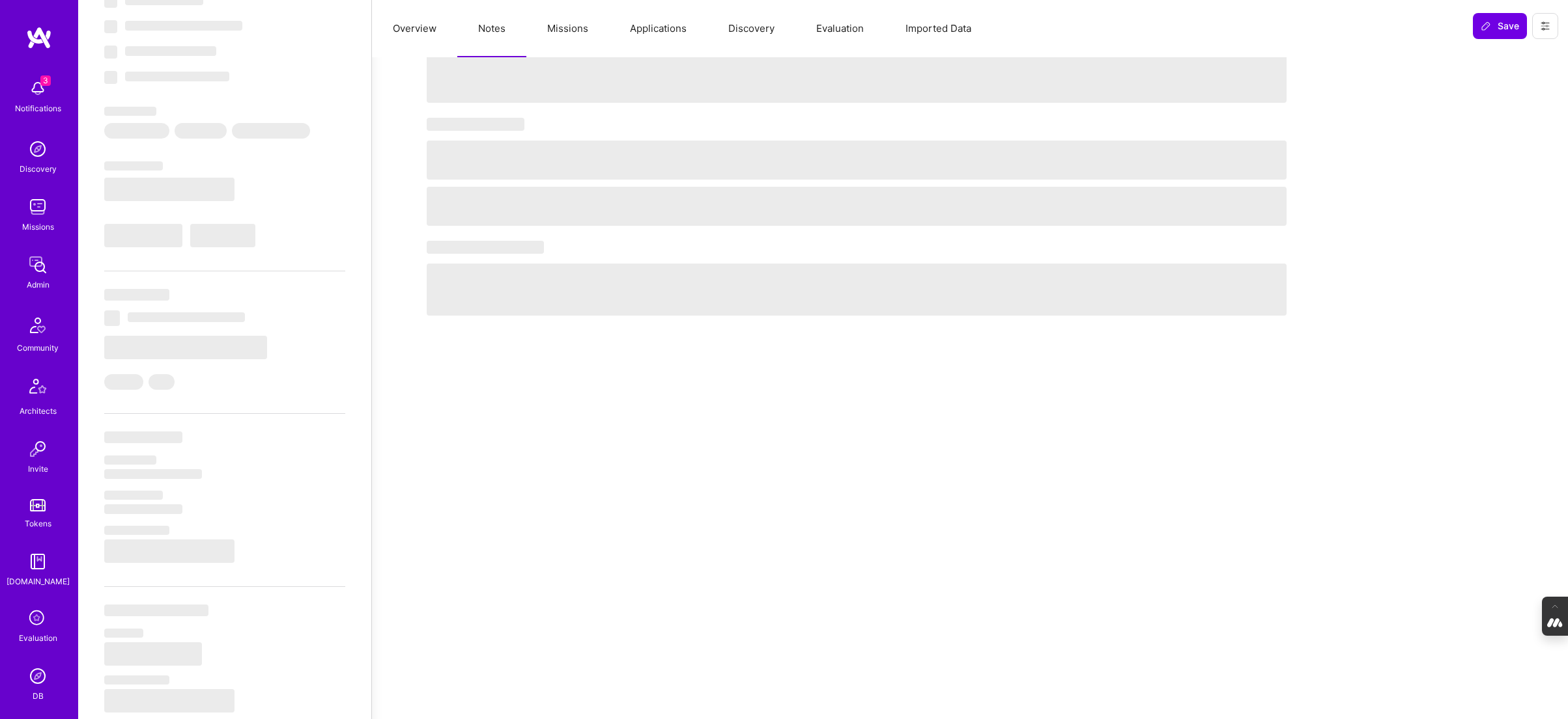
select select "Right Now"
select select "7"
select select "4"
select select "7"
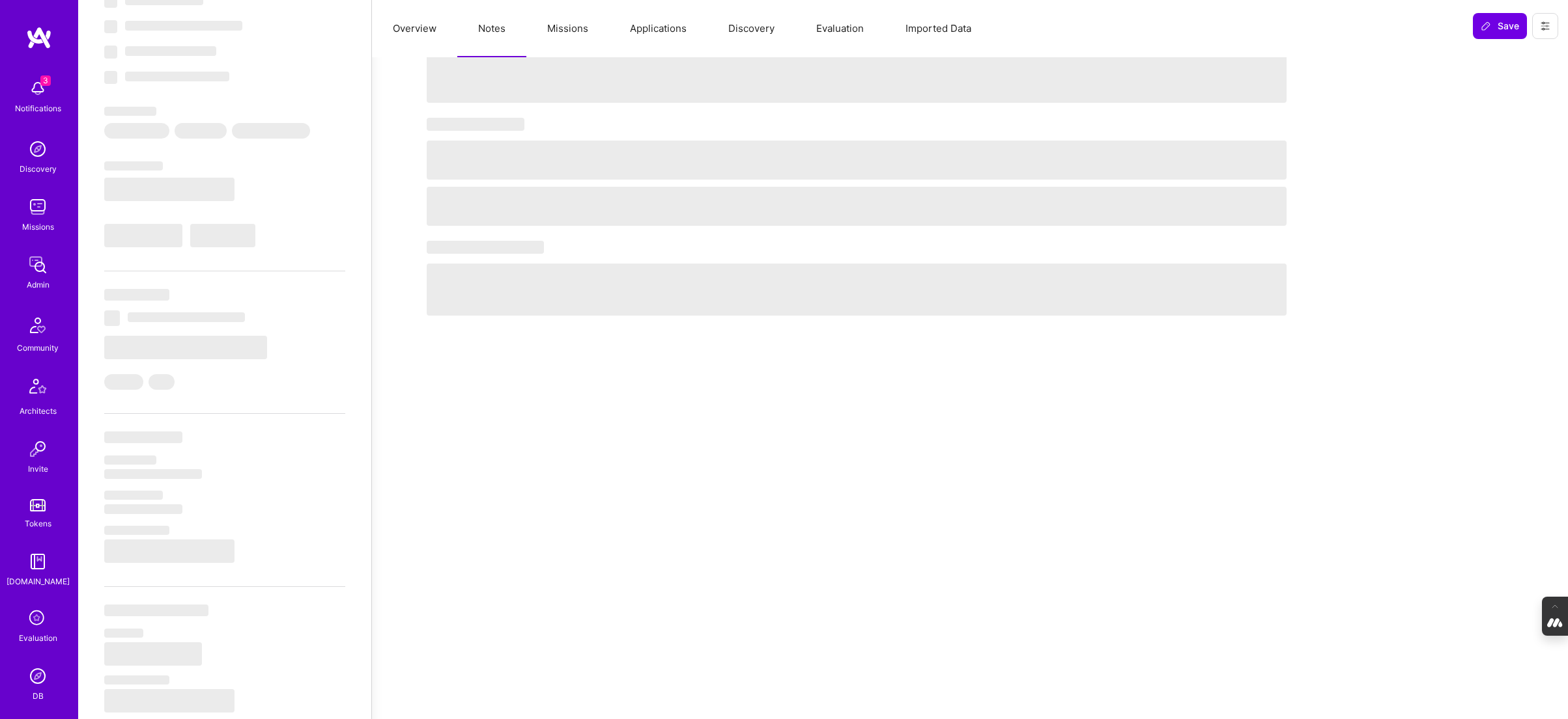
select select "US"
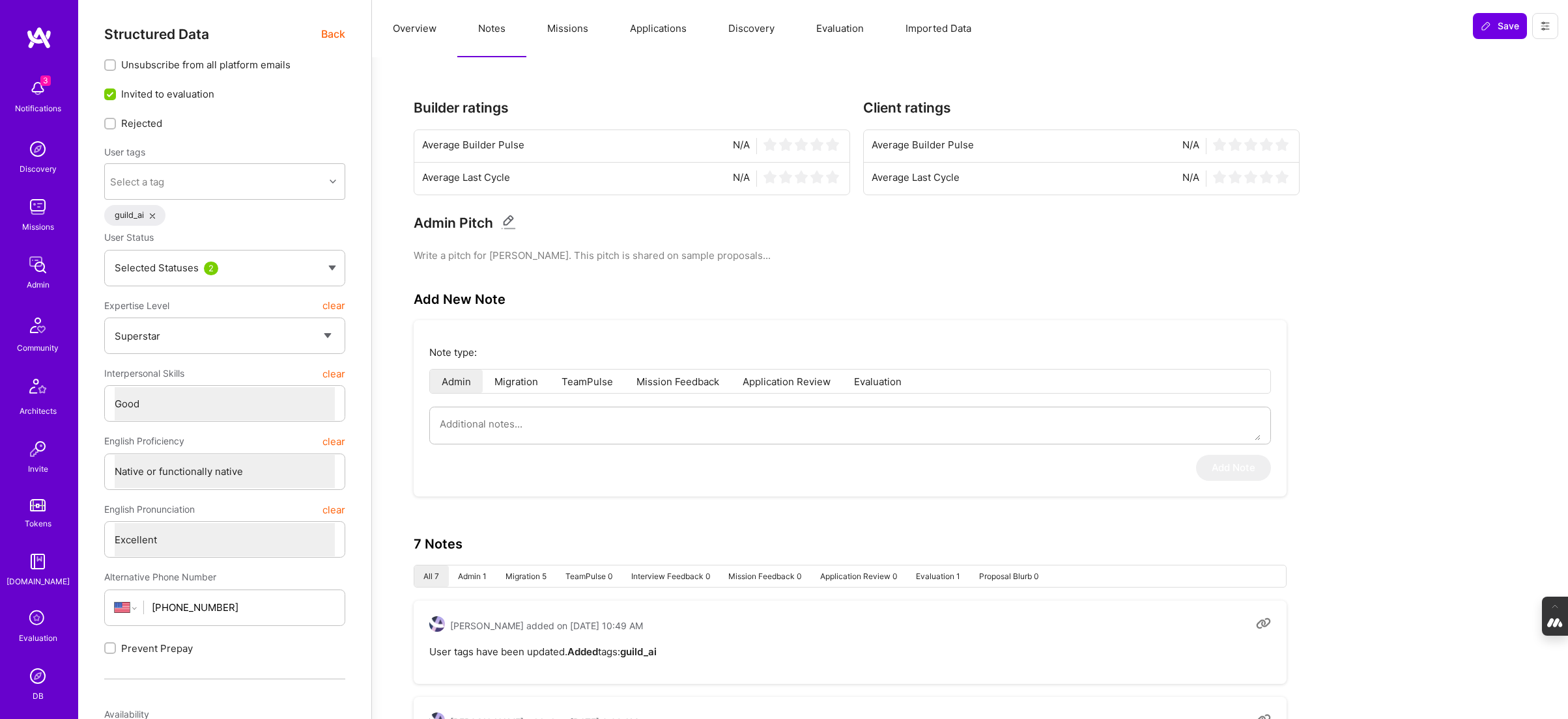
click at [334, 29] on span "Back" at bounding box center [333, 34] width 24 height 16
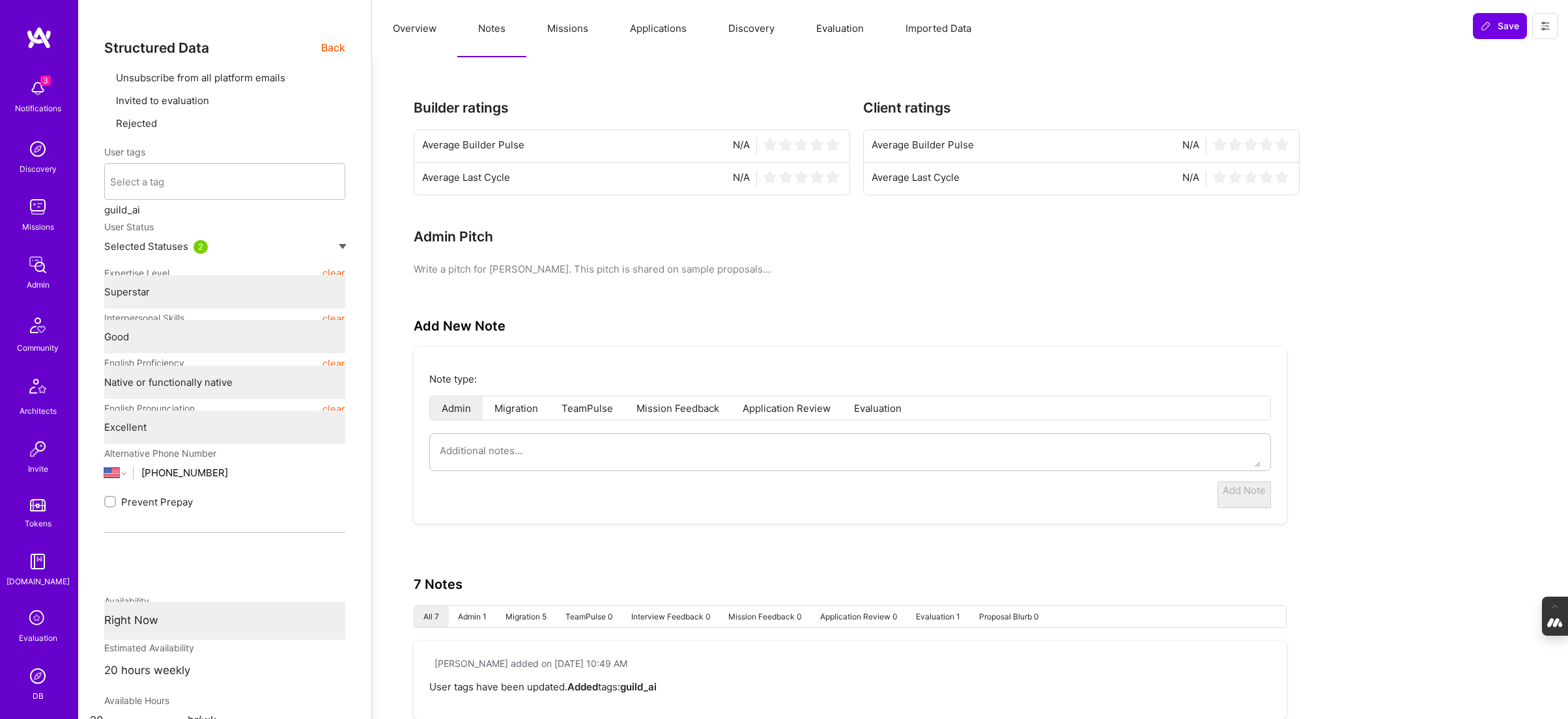
type textarea "x"
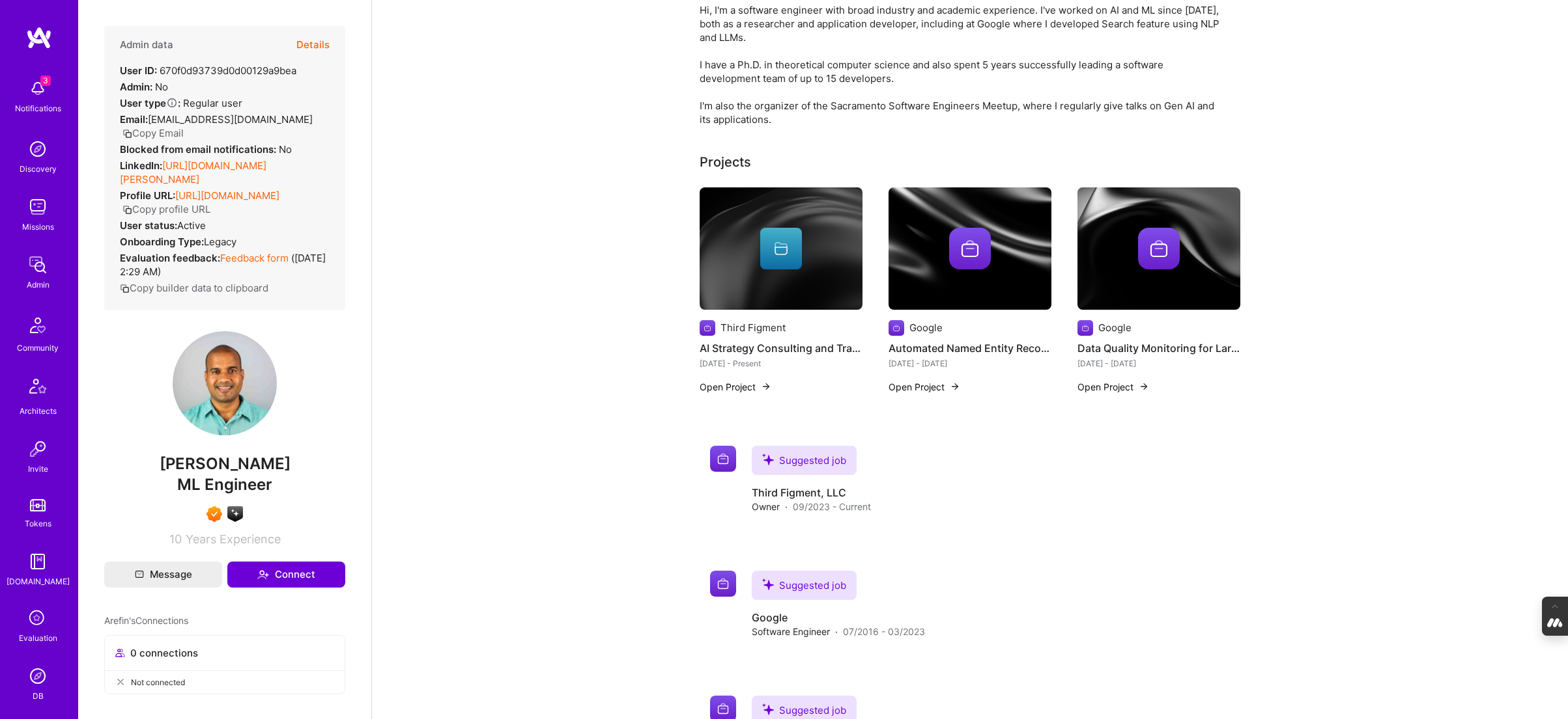
scroll to position [174, 0]
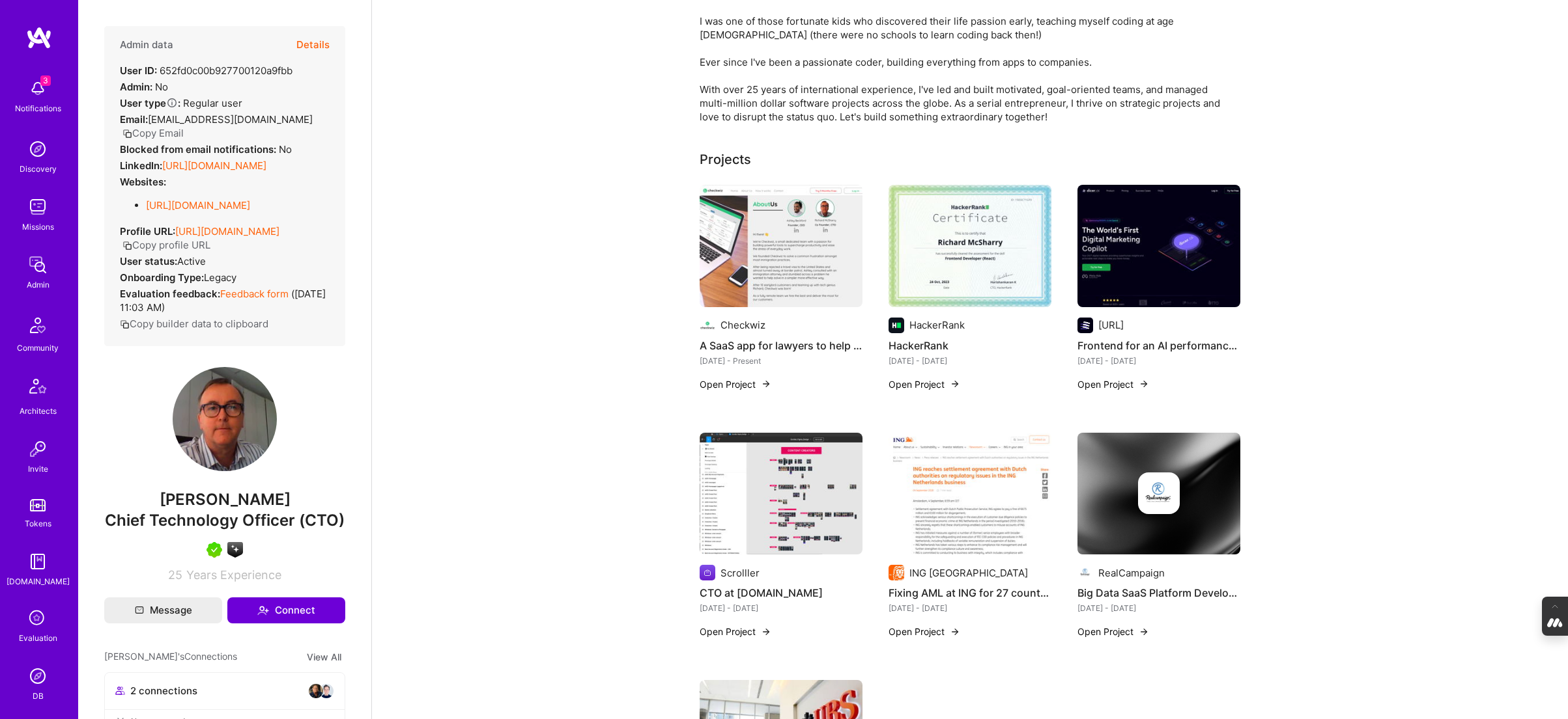
click at [315, 38] on button "Details" at bounding box center [313, 45] width 33 height 38
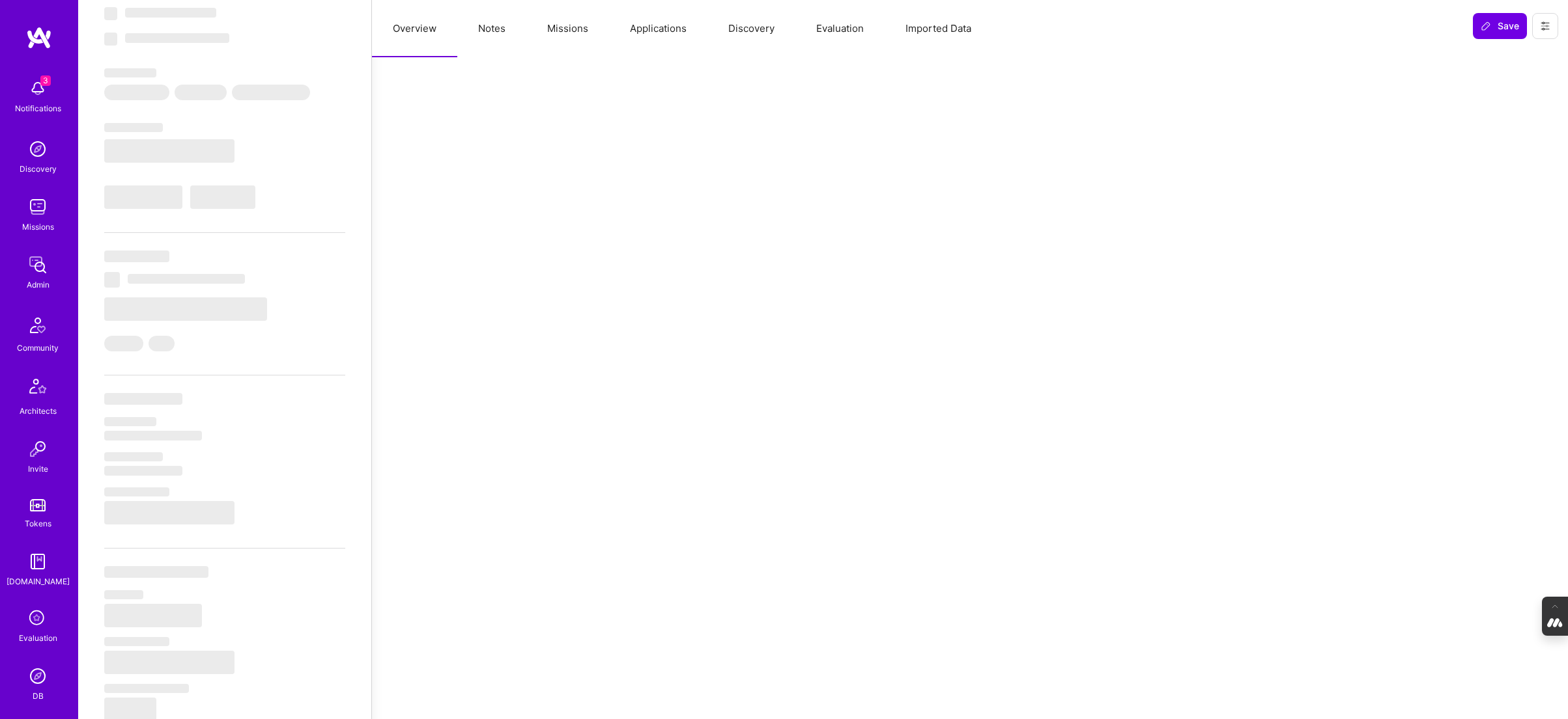
scroll to position [80, 0]
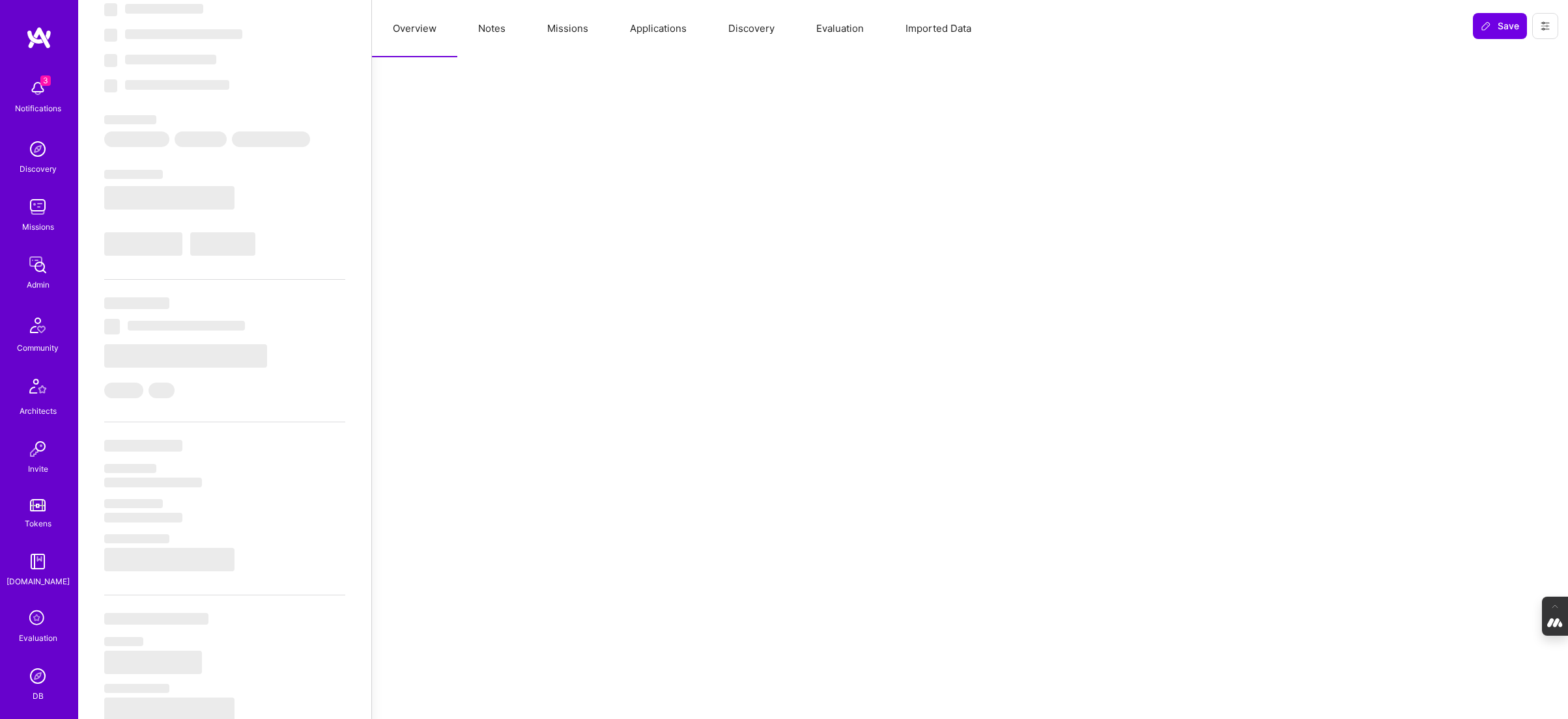
select select "Right Now"
select select "5"
select select "7"
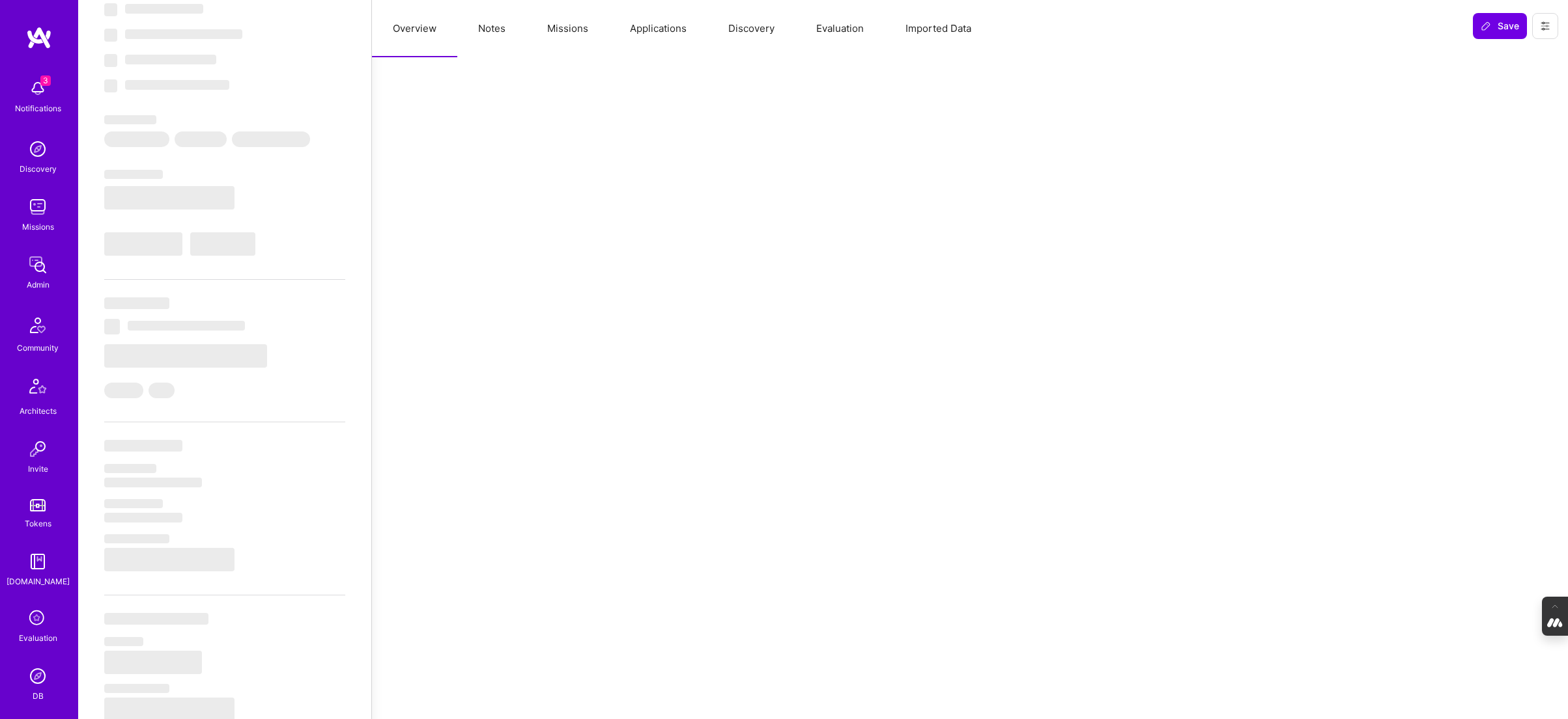
select select "GB"
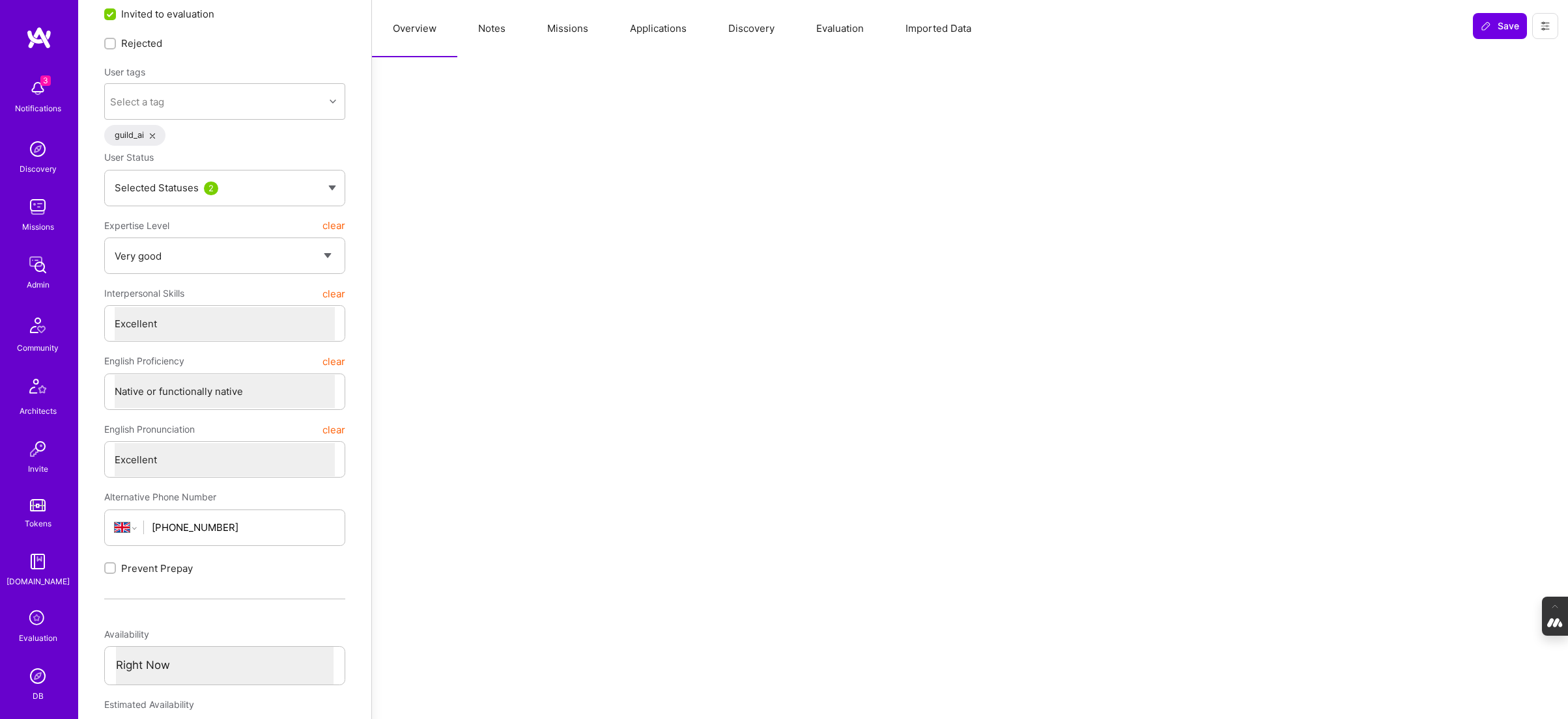
scroll to position [0, 0]
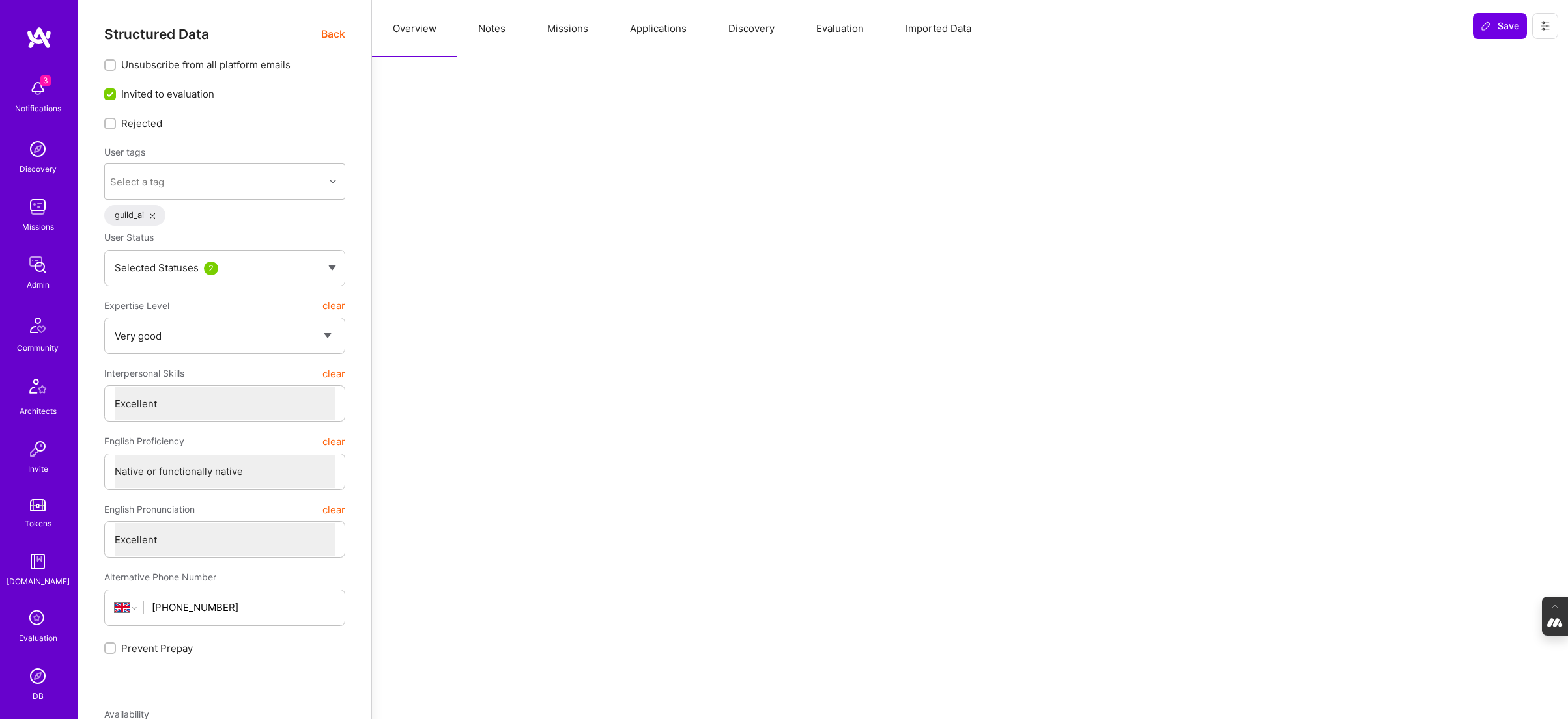
click at [497, 34] on button "Notes" at bounding box center [492, 28] width 69 height 57
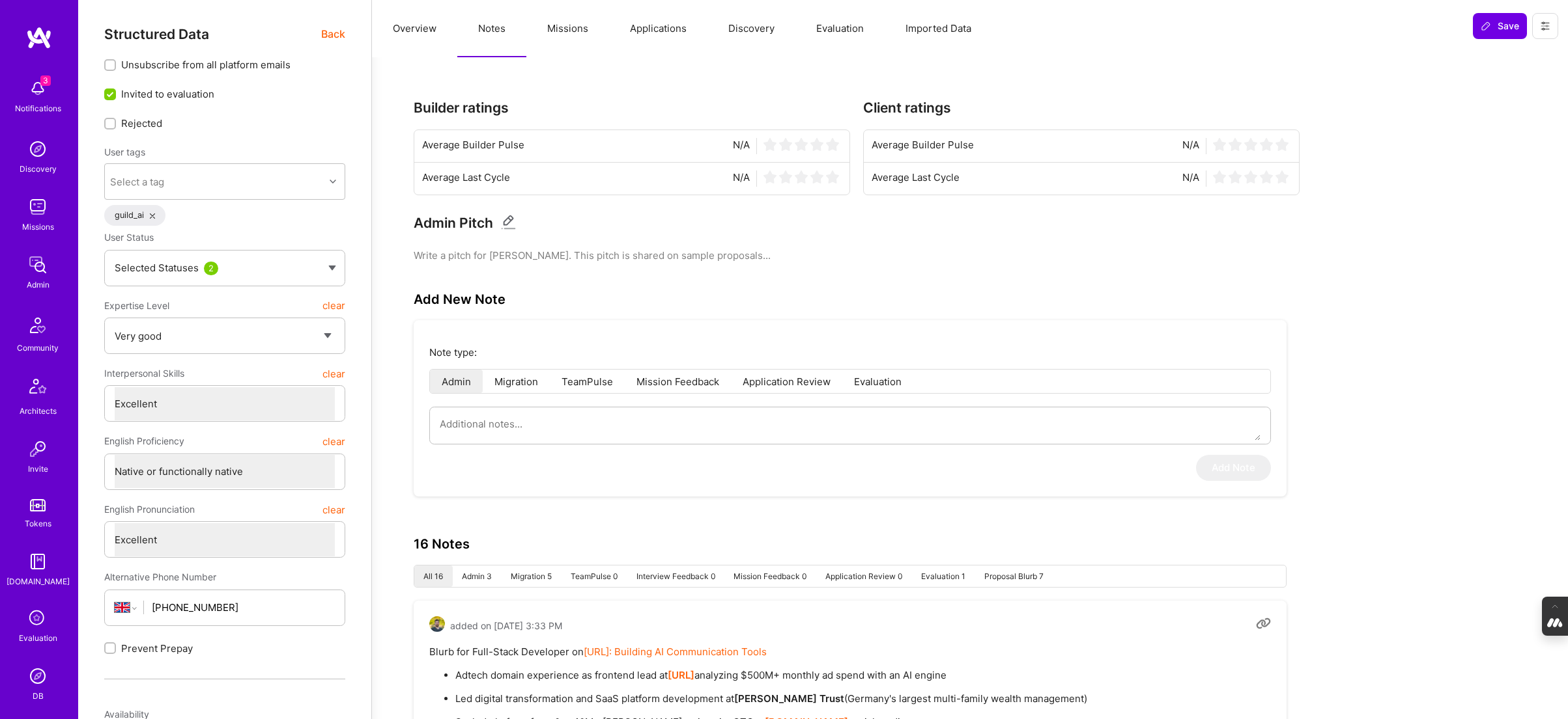
click at [817, 29] on button "Evaluation" at bounding box center [839, 28] width 89 height 57
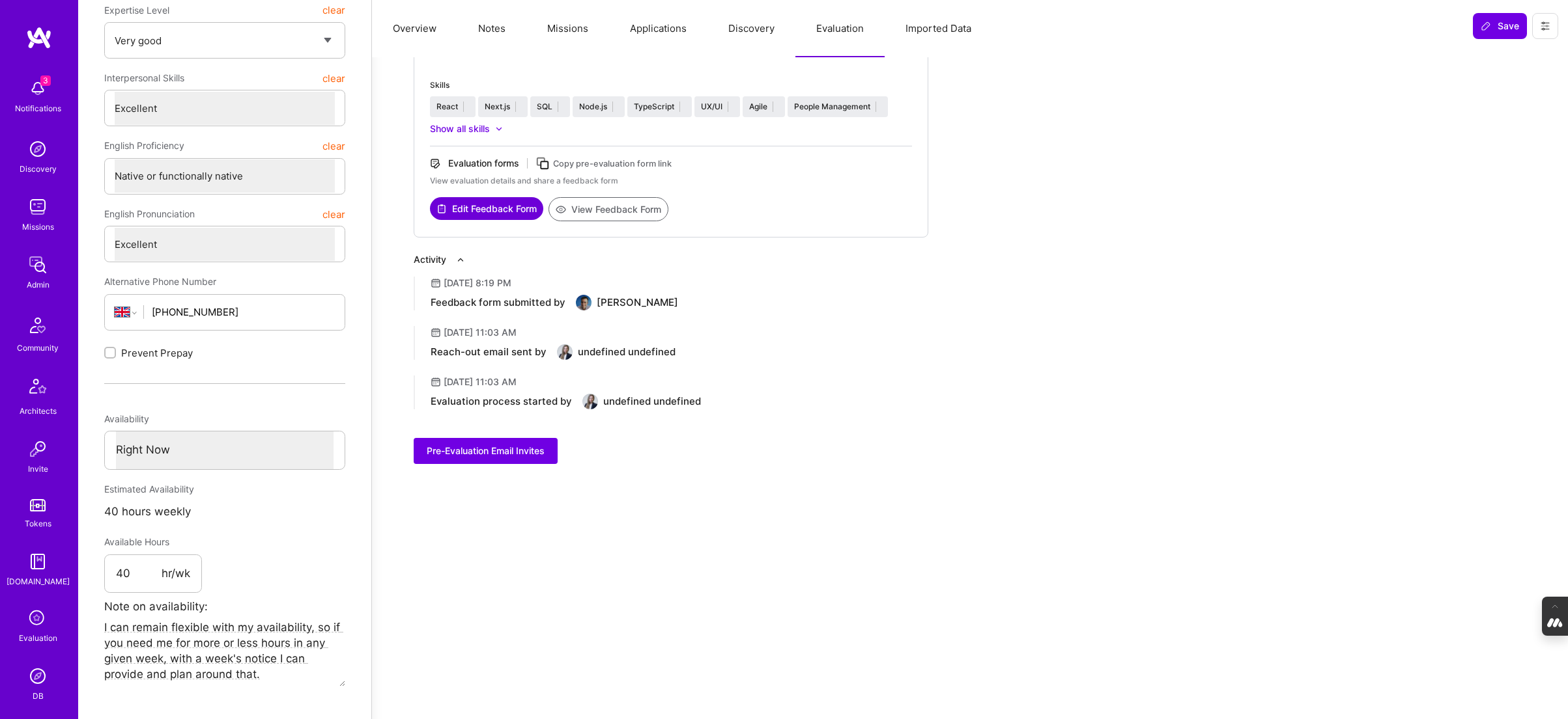
scroll to position [297, 0]
click at [622, 212] on button "View Feedback Form" at bounding box center [608, 208] width 120 height 24
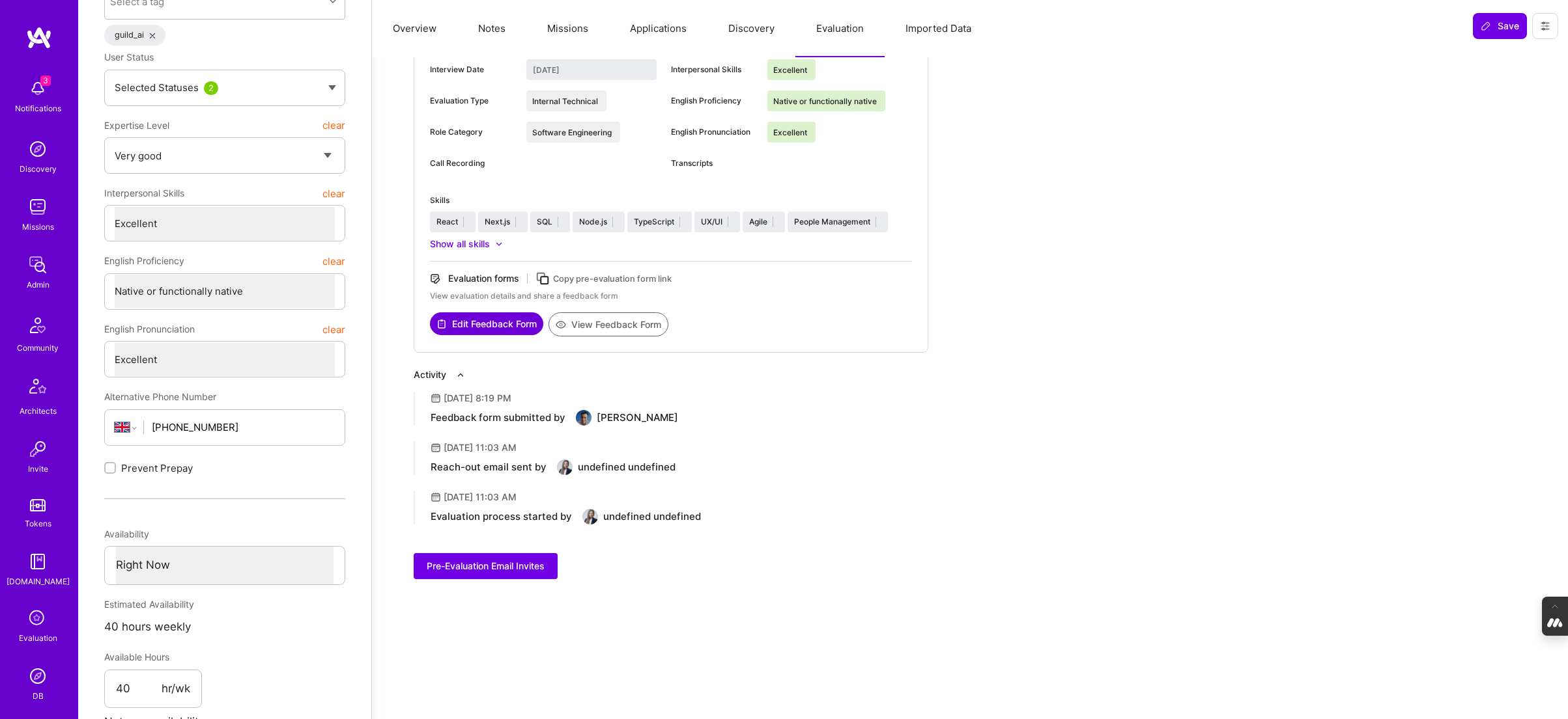
scroll to position [0, 0]
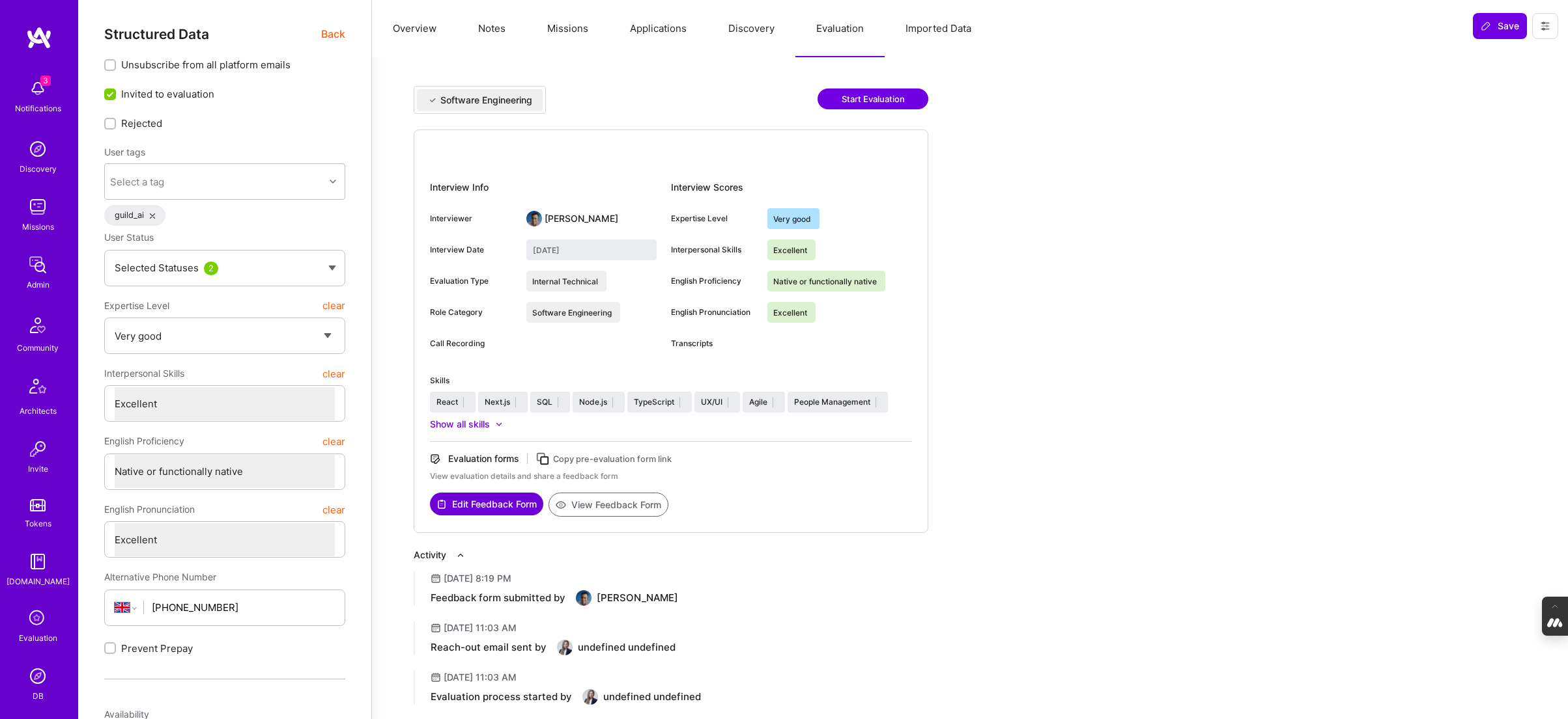
click at [329, 34] on span "Back" at bounding box center [333, 34] width 24 height 16
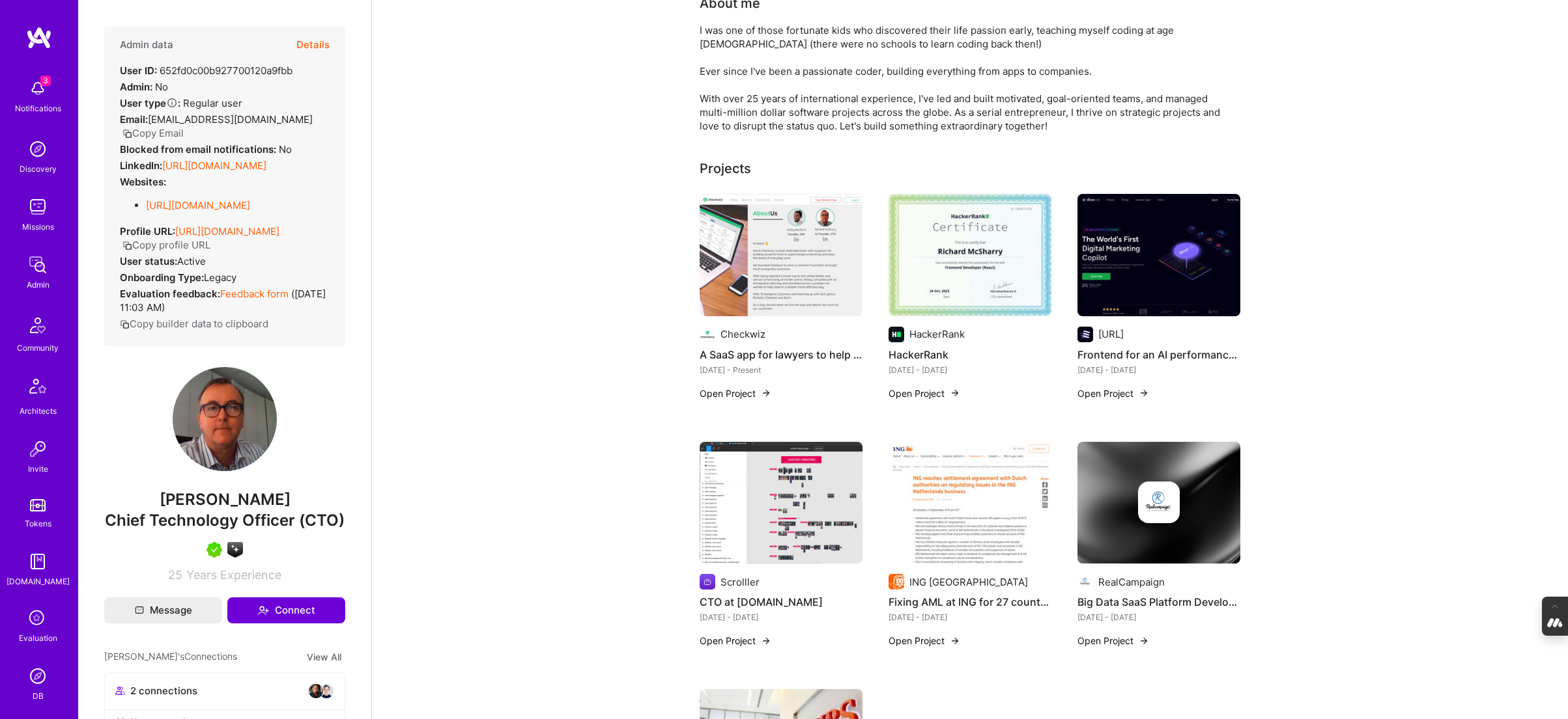
scroll to position [172, 0]
click at [219, 166] on link "https://linkedin.com/in/richardmcsharry" at bounding box center [214, 165] width 104 height 12
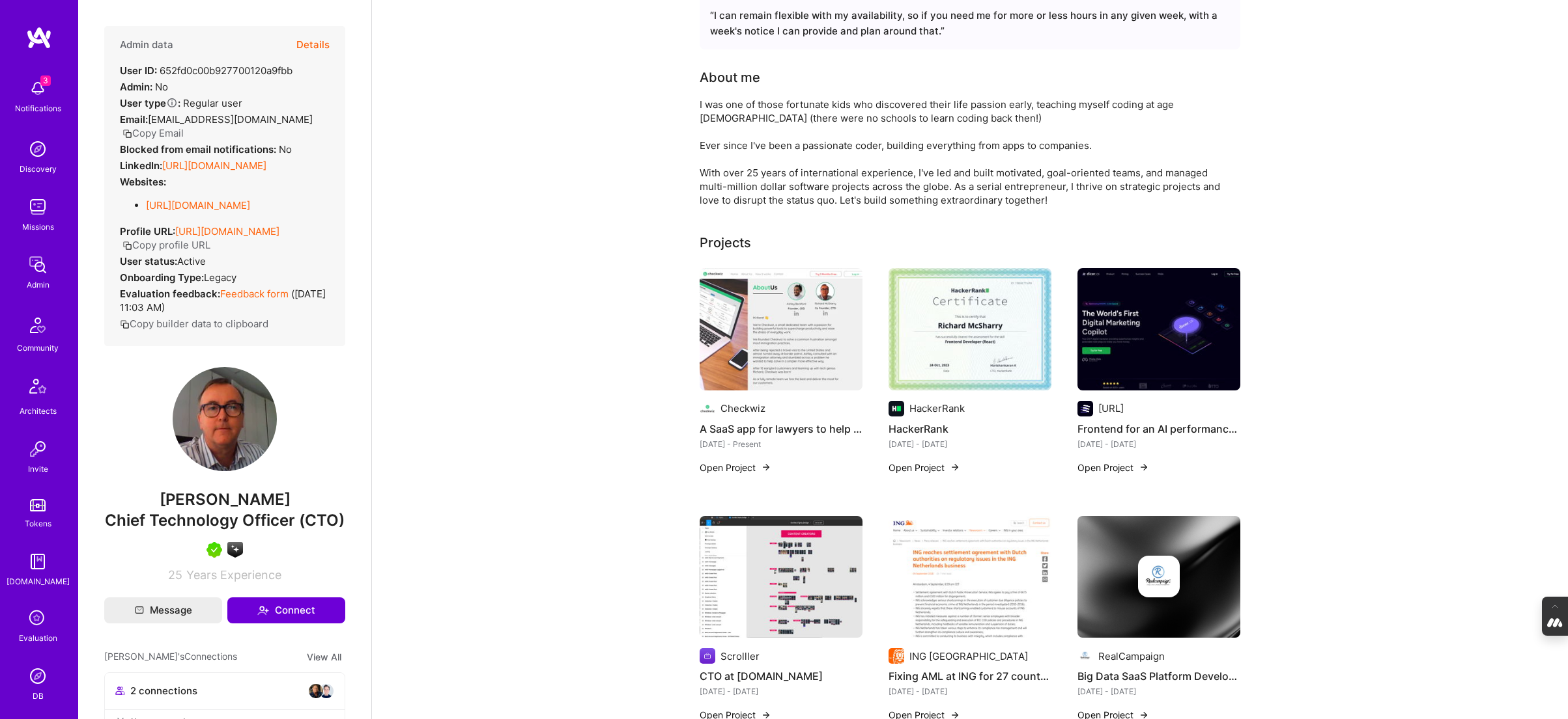
scroll to position [139, 0]
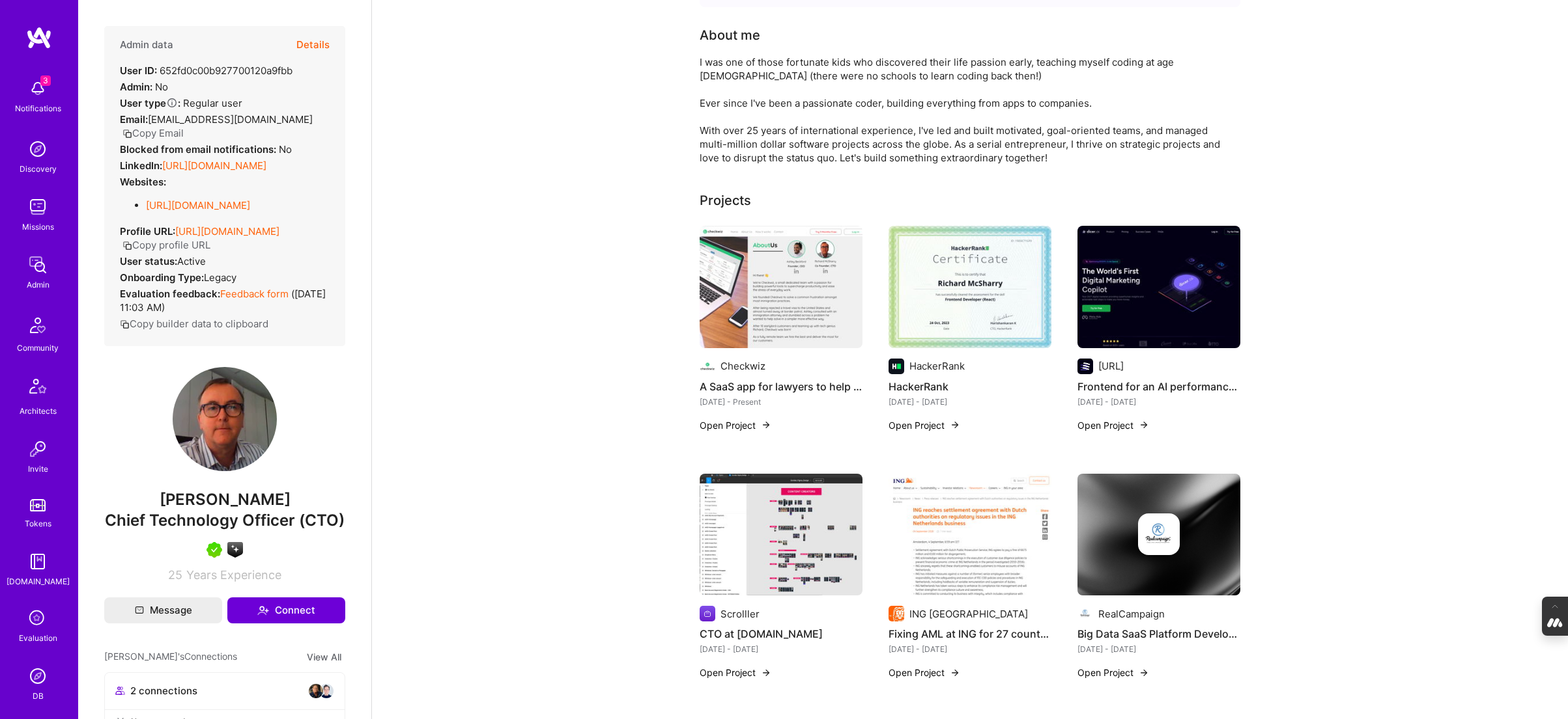
click at [771, 271] on img at bounding box center [780, 287] width 162 height 122
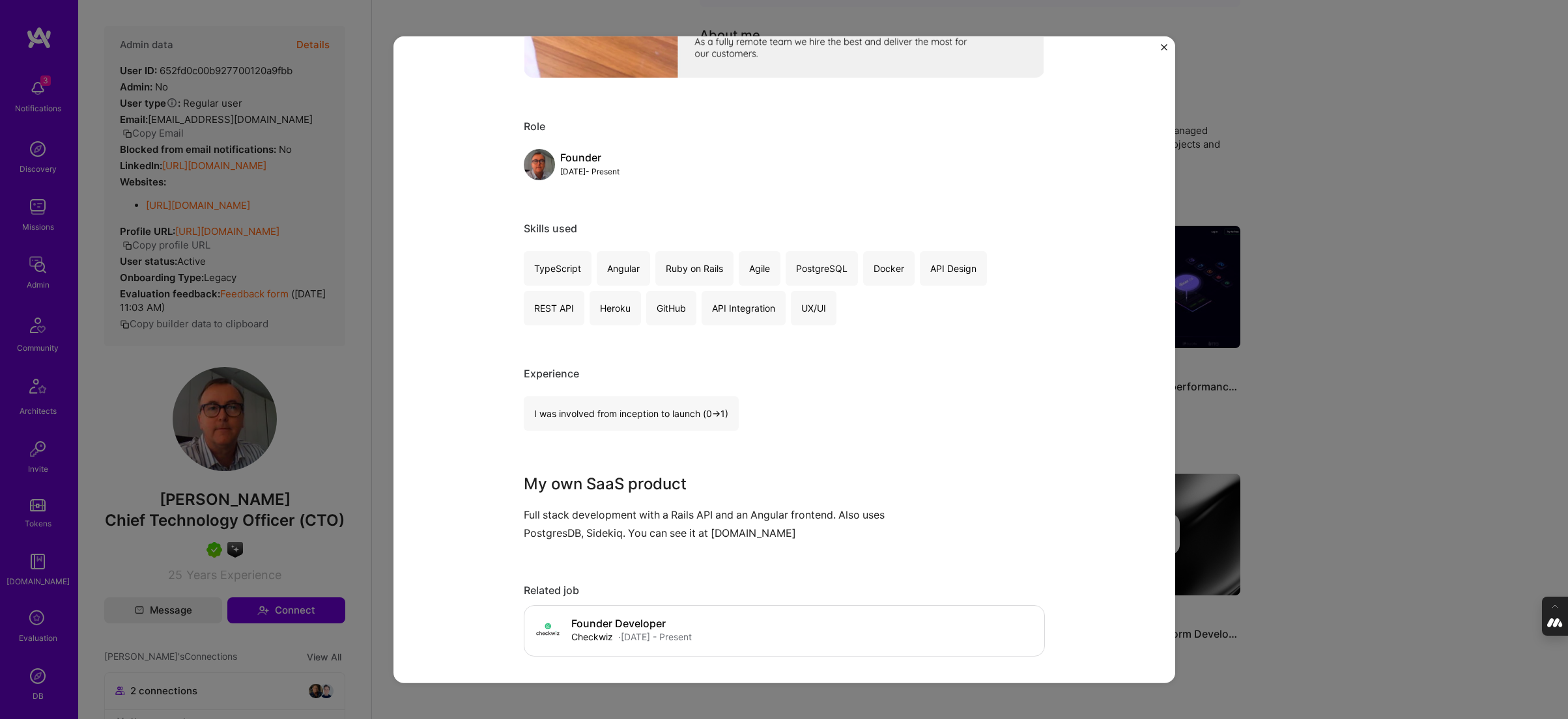
scroll to position [498, 0]
click at [1303, 182] on div "A SaaS app for lawyers to help with case managemetn Checkwiz SaaS Role Founder …" at bounding box center [784, 360] width 1568 height 719
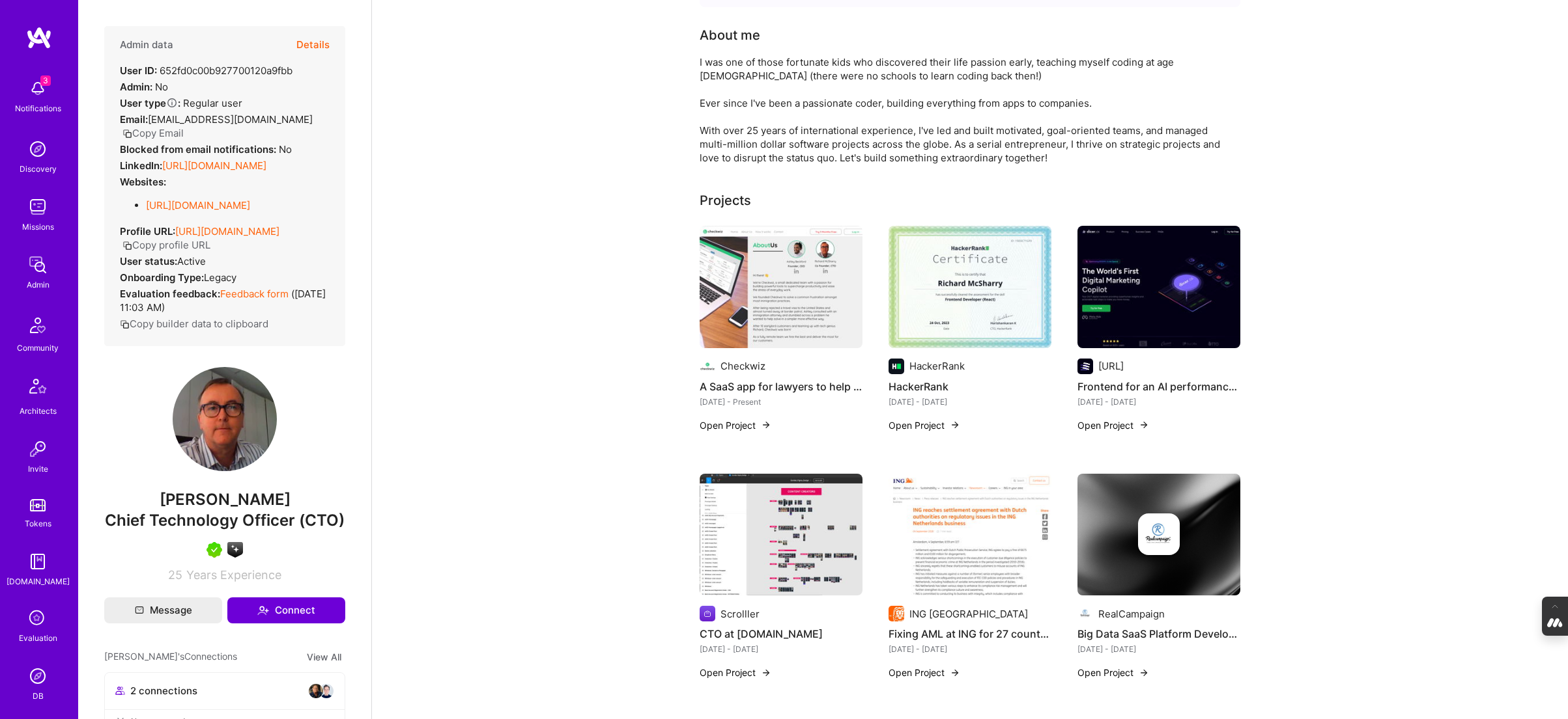
click at [991, 282] on img at bounding box center [969, 287] width 162 height 122
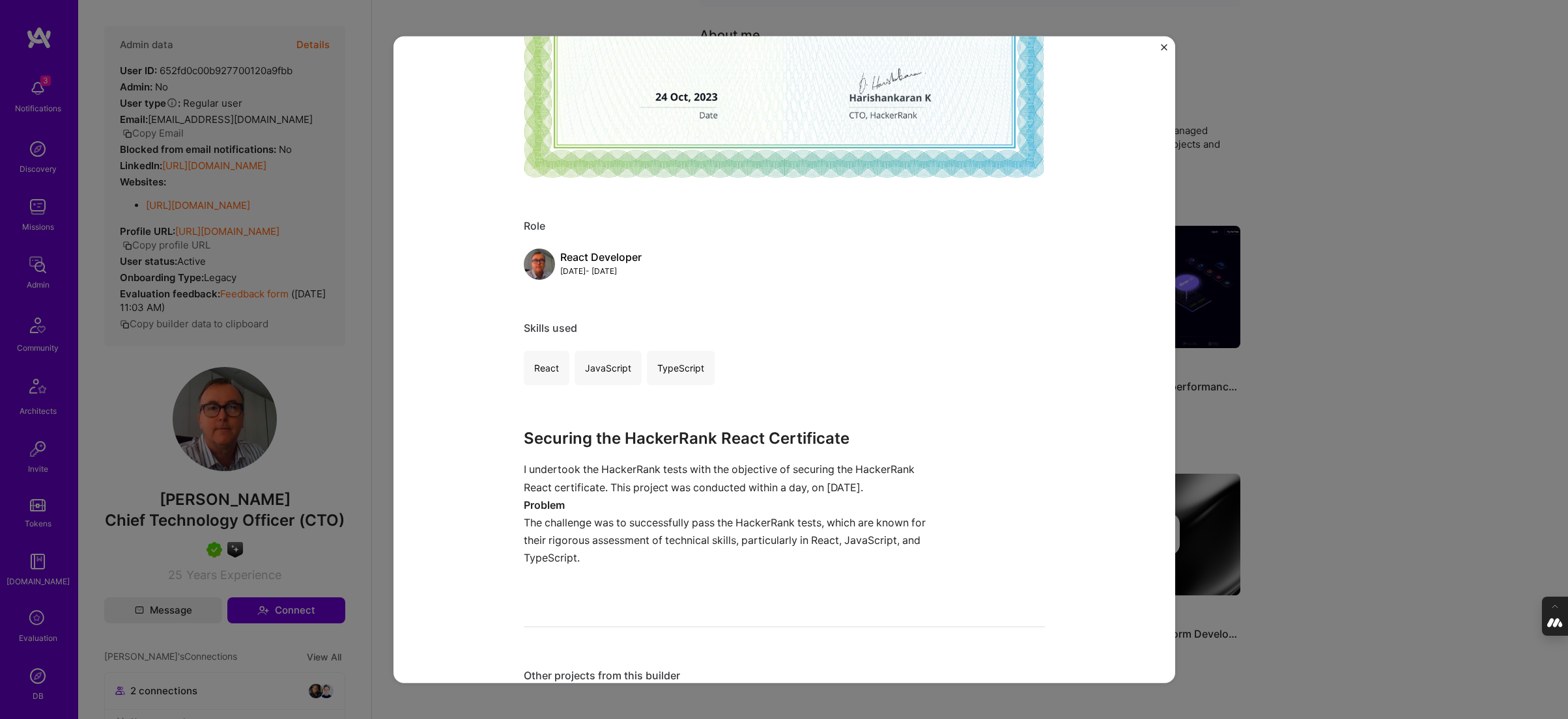
scroll to position [399, 0]
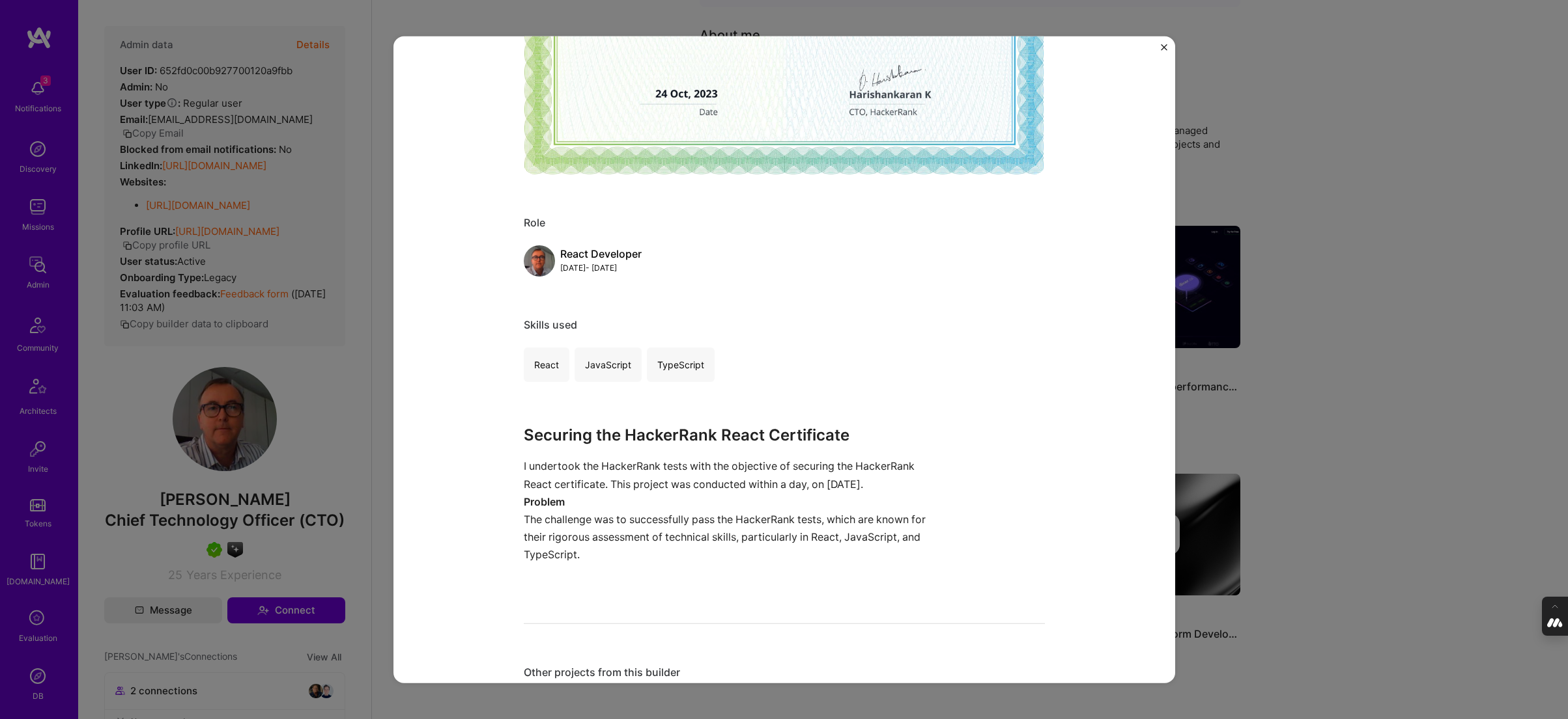
click at [1348, 295] on div "HackerRank HackerRank Developer Tools Role React Developer Oct, 2023 - Oct, 202…" at bounding box center [784, 360] width 1568 height 719
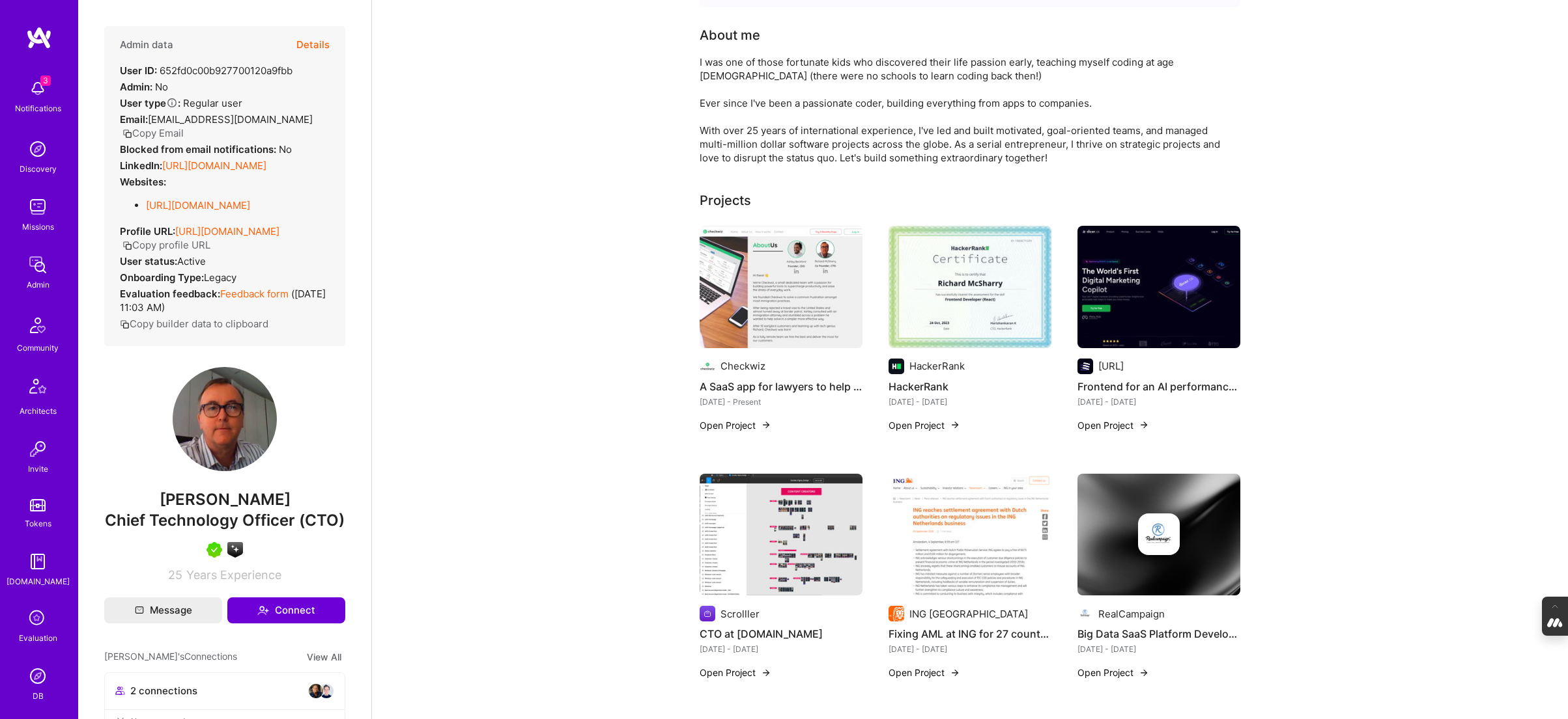
click at [1168, 293] on img at bounding box center [1158, 287] width 162 height 122
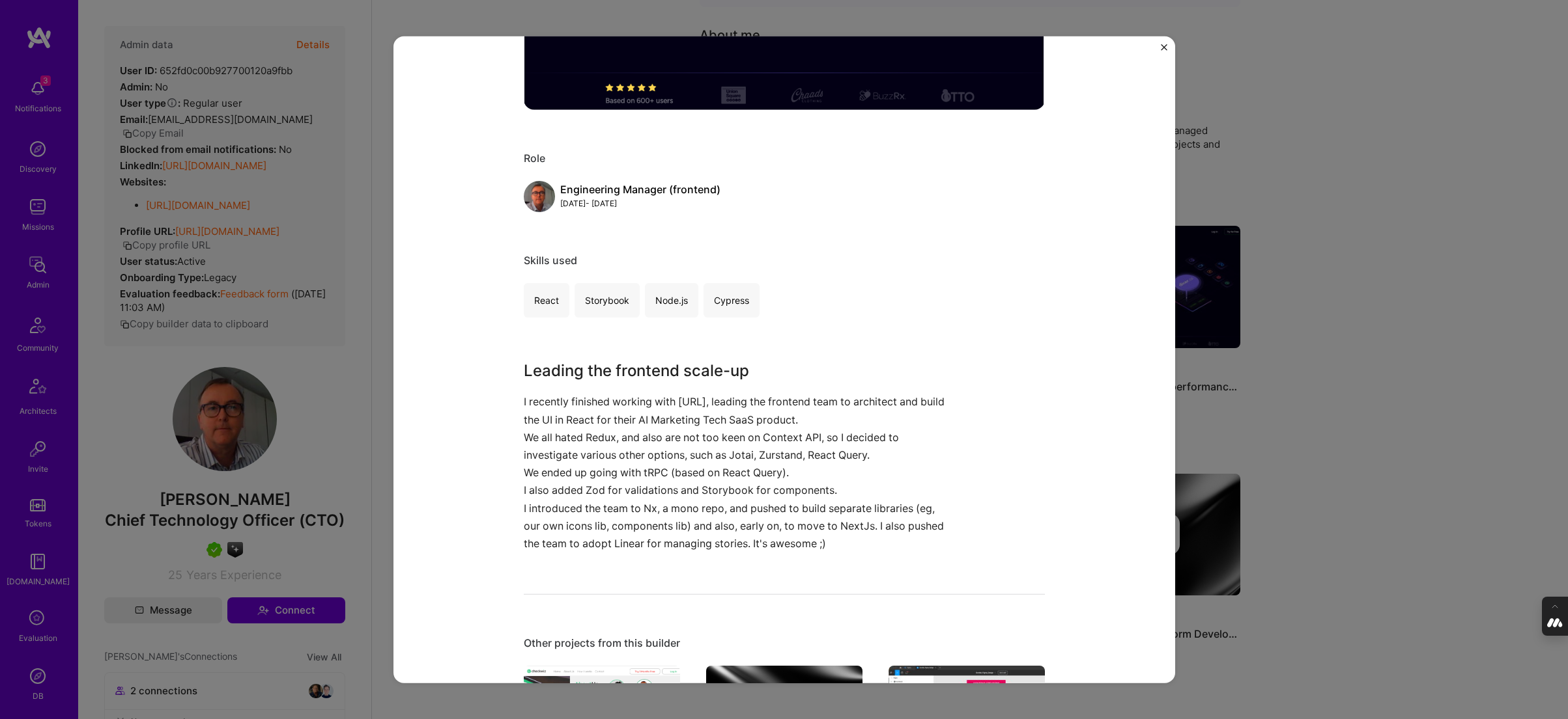
scroll to position [468, 0]
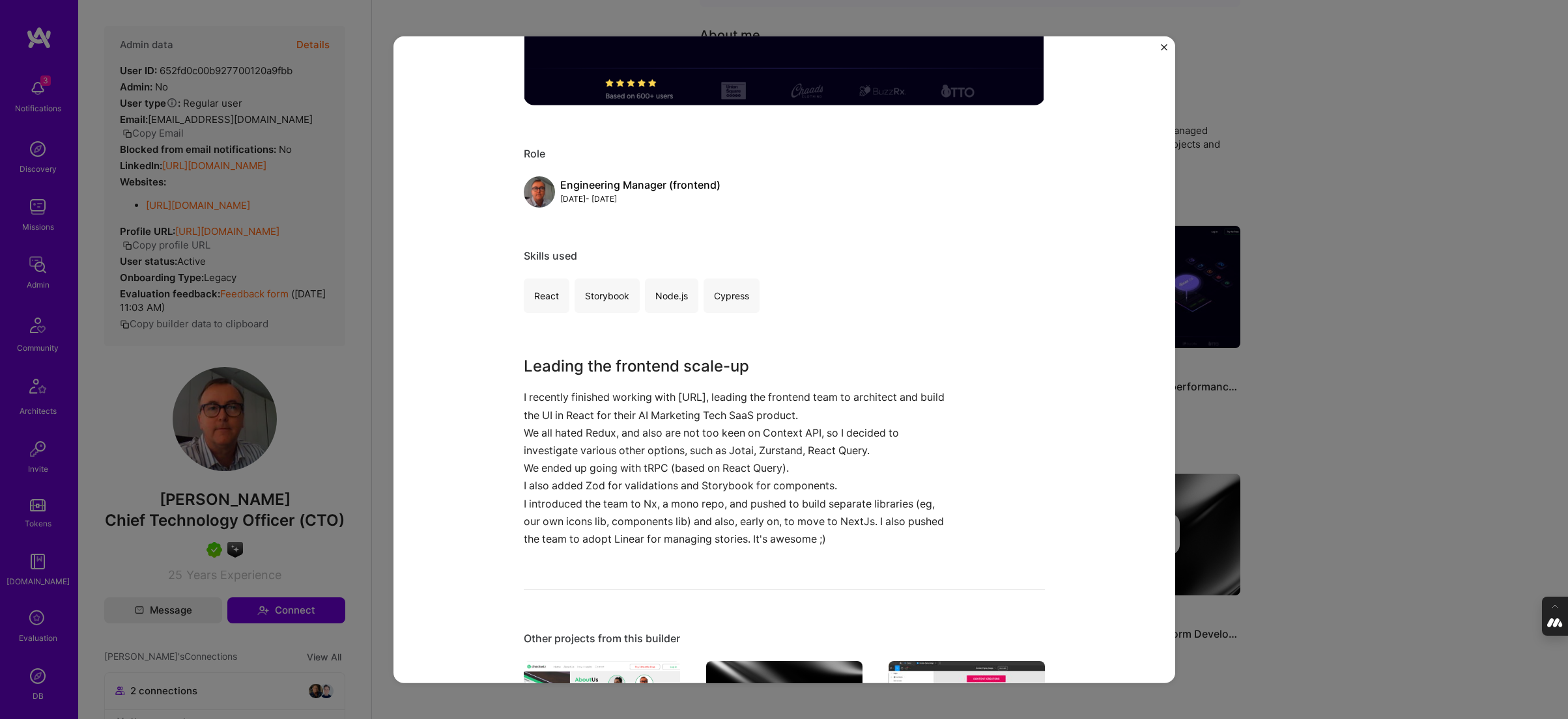
click at [1382, 358] on div "Frontend for an AI performance marketing analysis SaaS app Dicer.ai Artifical I…" at bounding box center [784, 360] width 1568 height 719
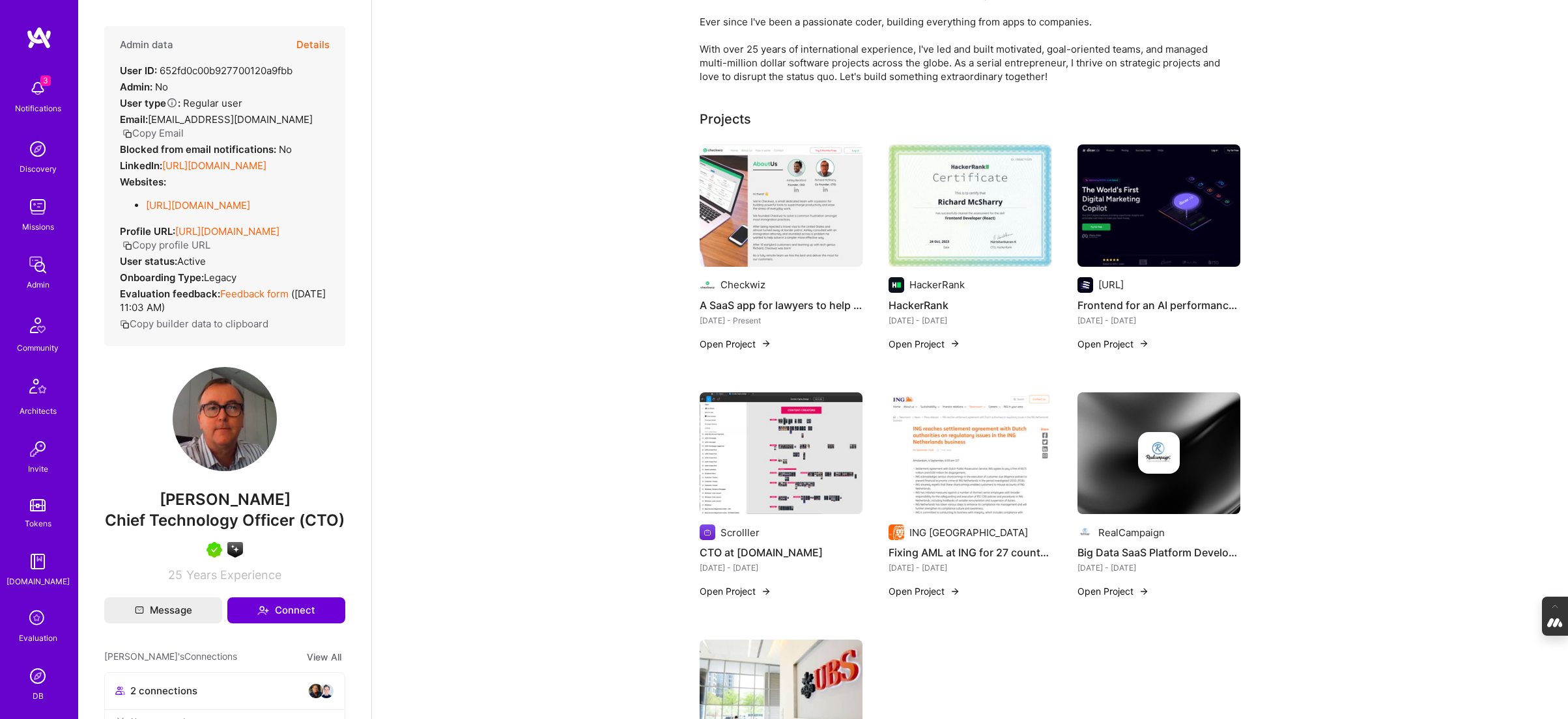
scroll to position [224, 0]
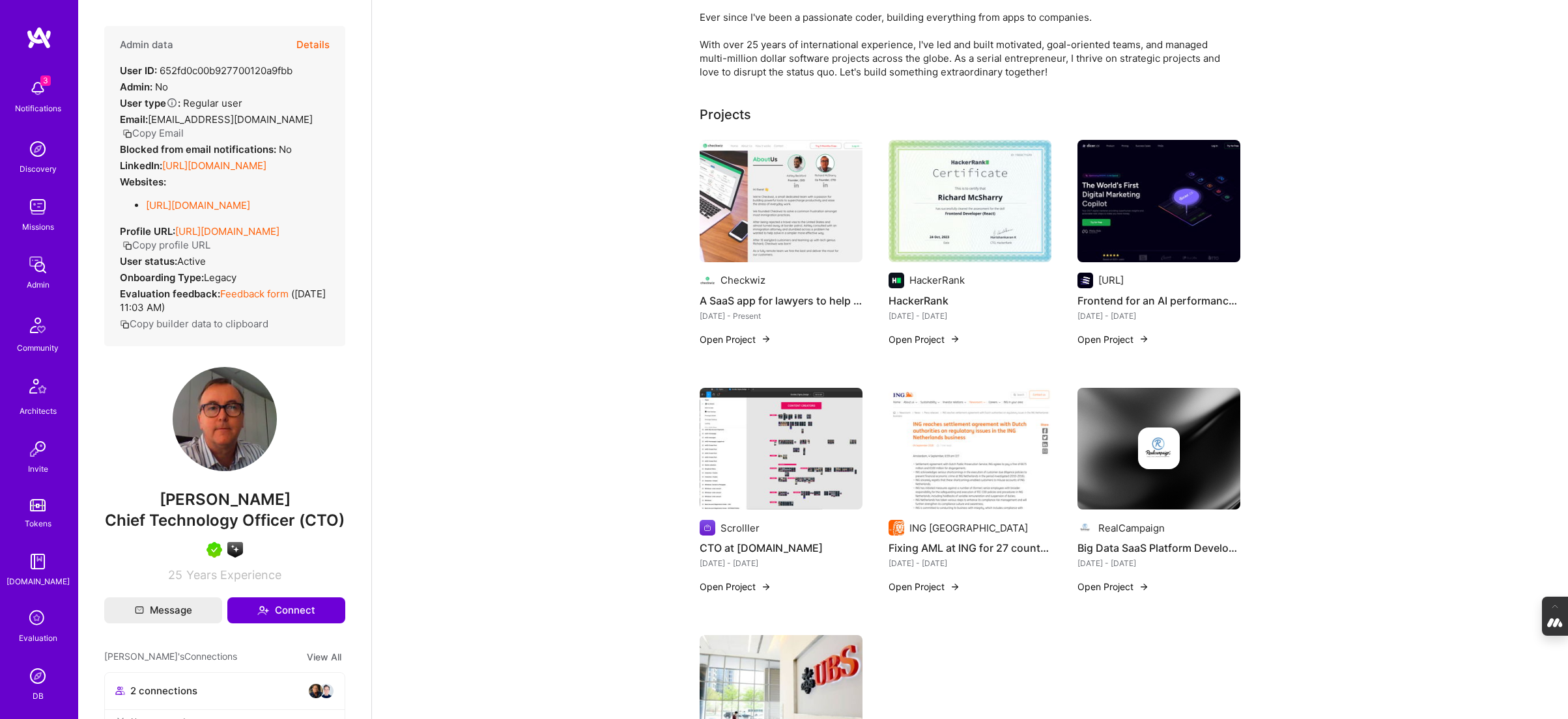
click at [766, 476] on img at bounding box center [780, 449] width 162 height 122
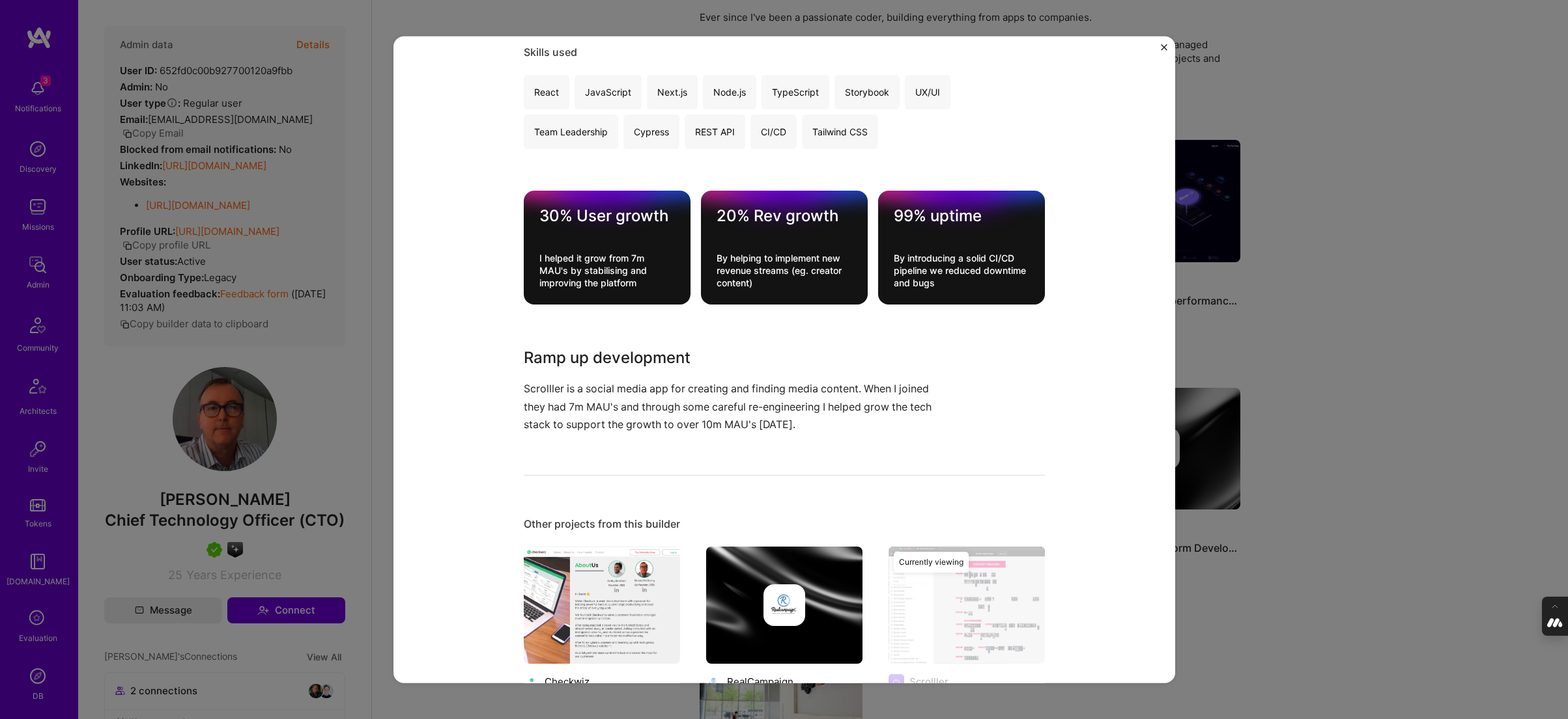
scroll to position [737, 0]
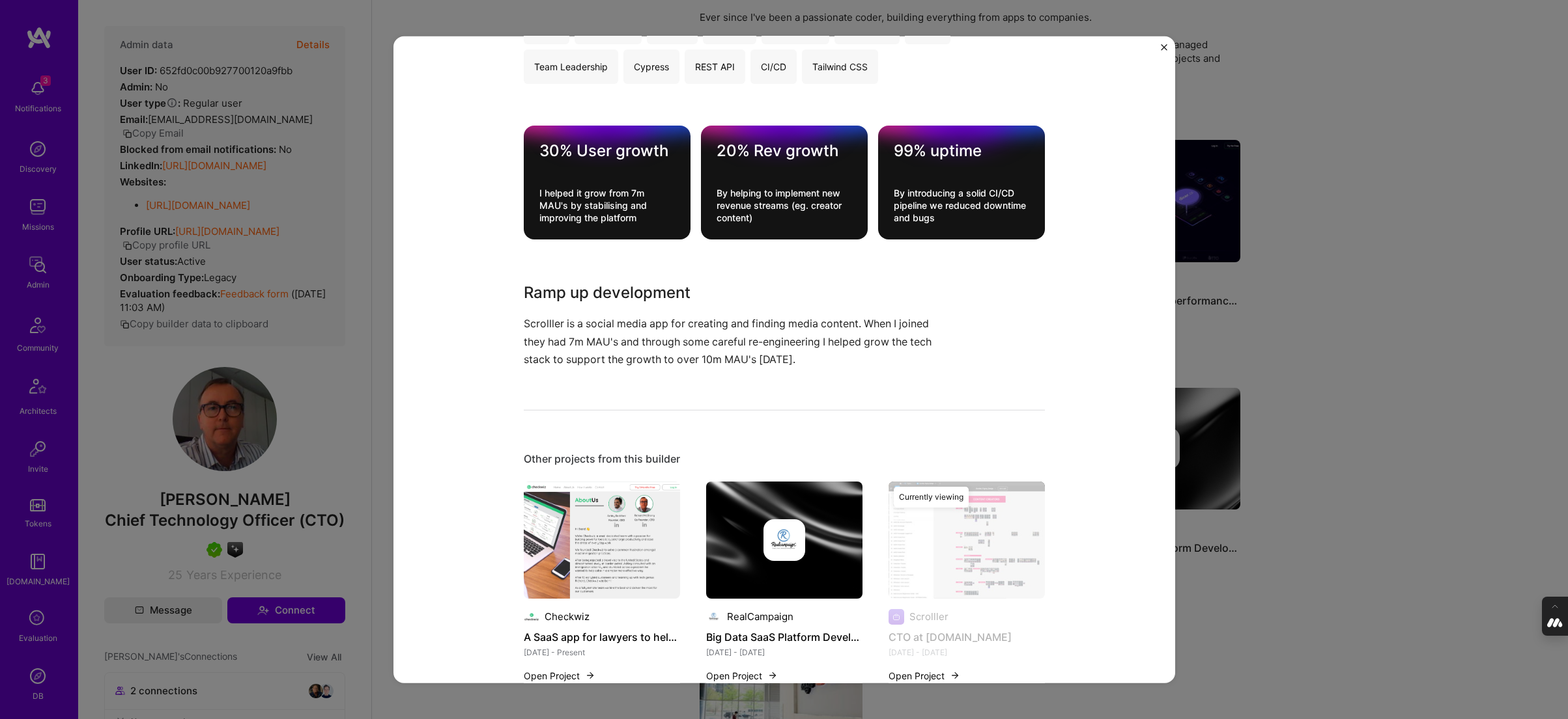
click at [1387, 317] on div "CTO at www.scrolller.com Scrolller Social Role CTO (interim) Dec, 2022 - May, 2…" at bounding box center [784, 360] width 1568 height 719
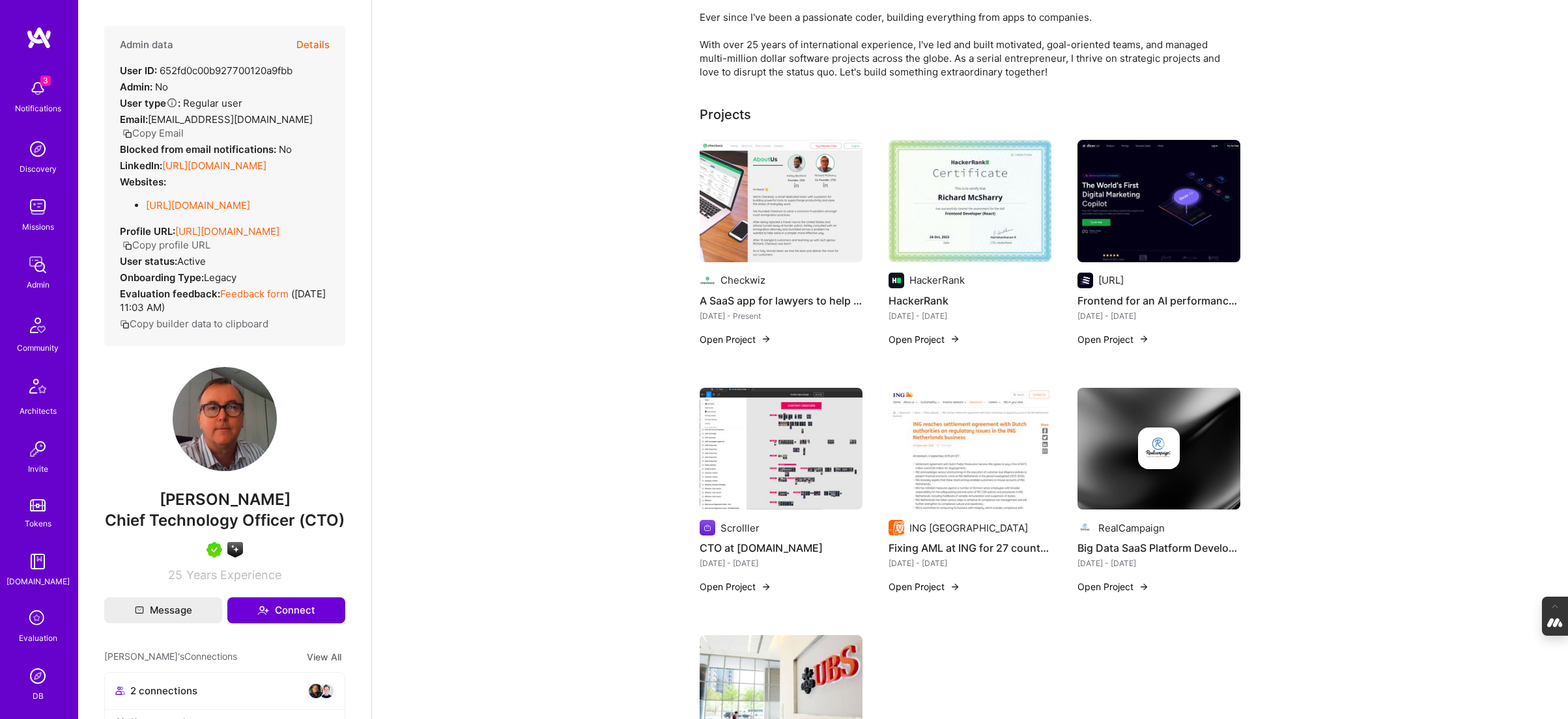
click at [955, 470] on img at bounding box center [969, 449] width 162 height 122
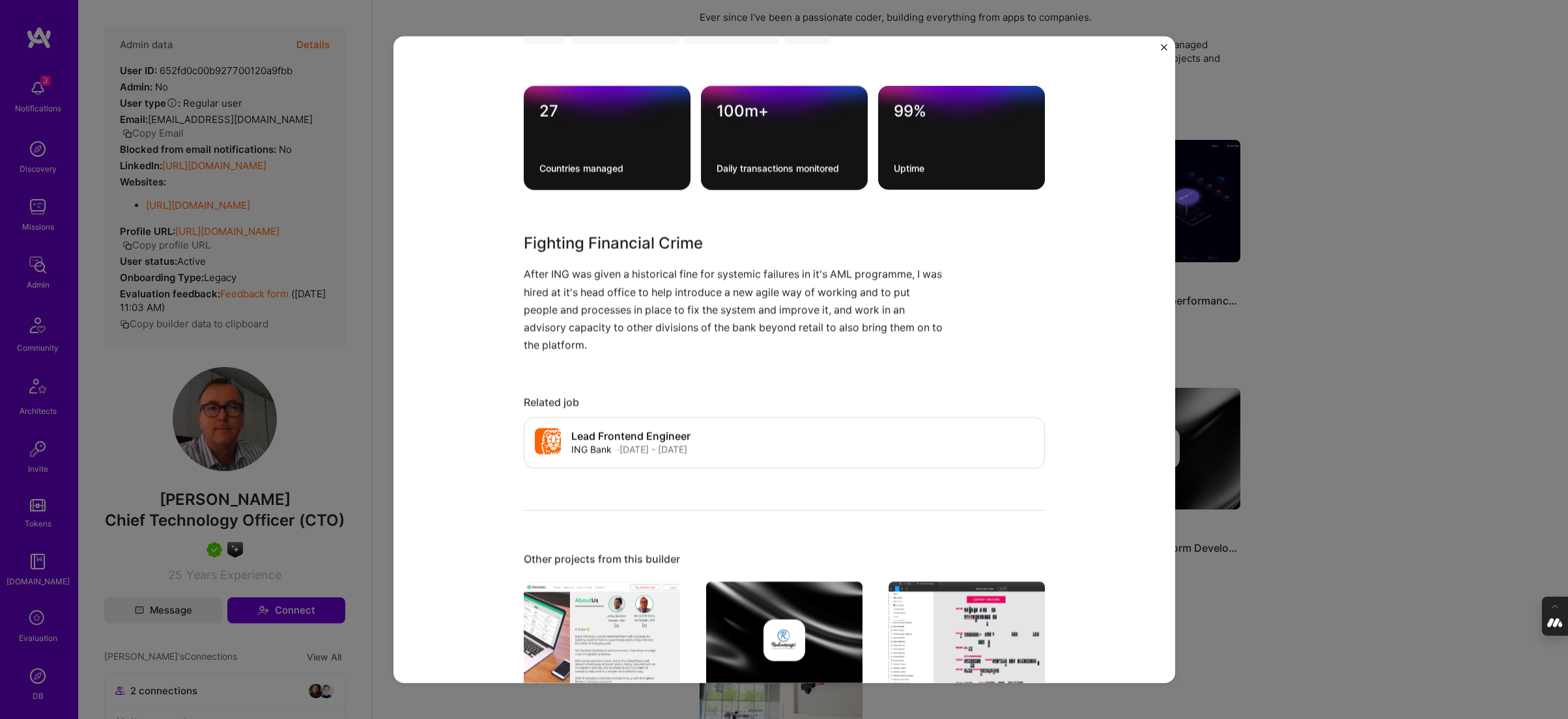
scroll to position [739, 0]
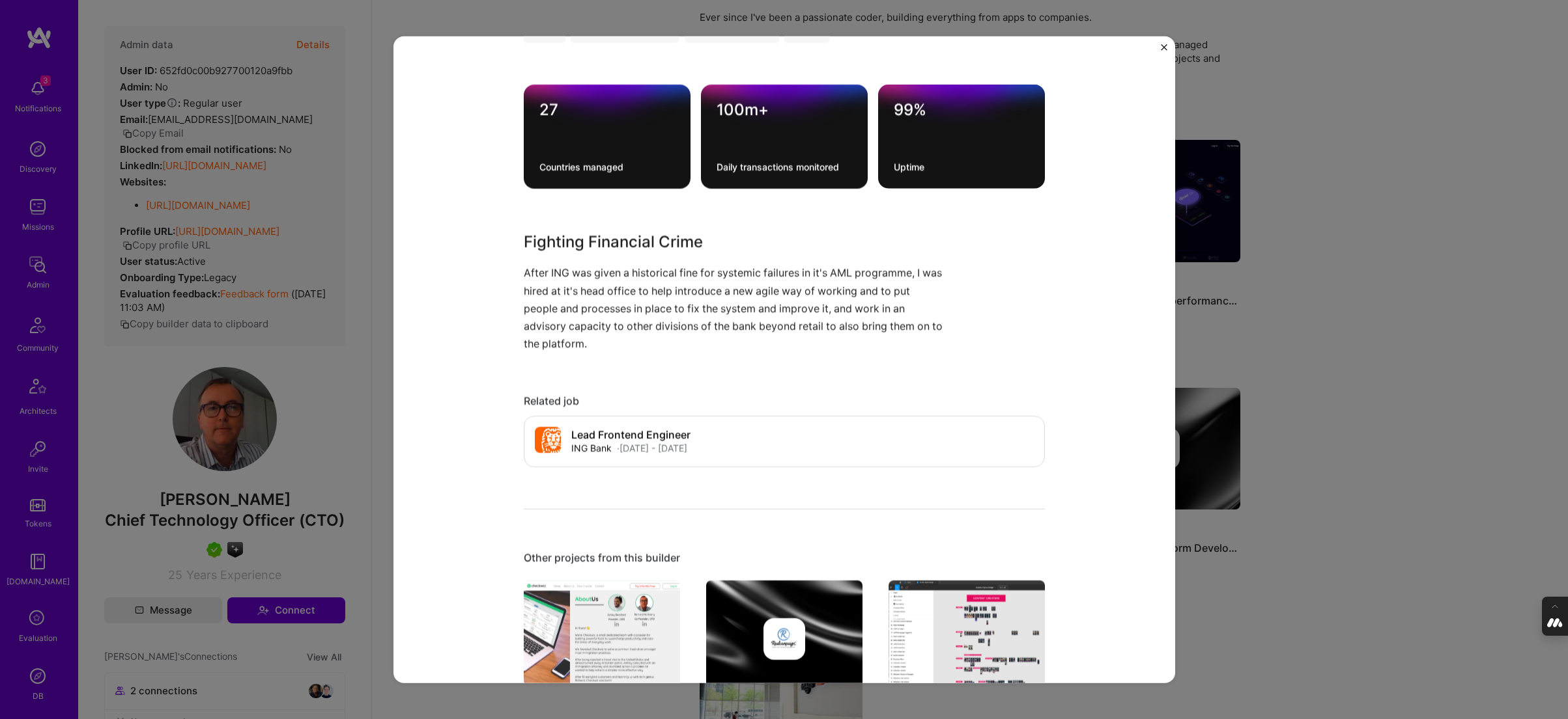
click at [1375, 345] on div "Fixing AML at ING for 27 countries ING Nederland Banking Role Consultant AML Ar…" at bounding box center [784, 360] width 1568 height 719
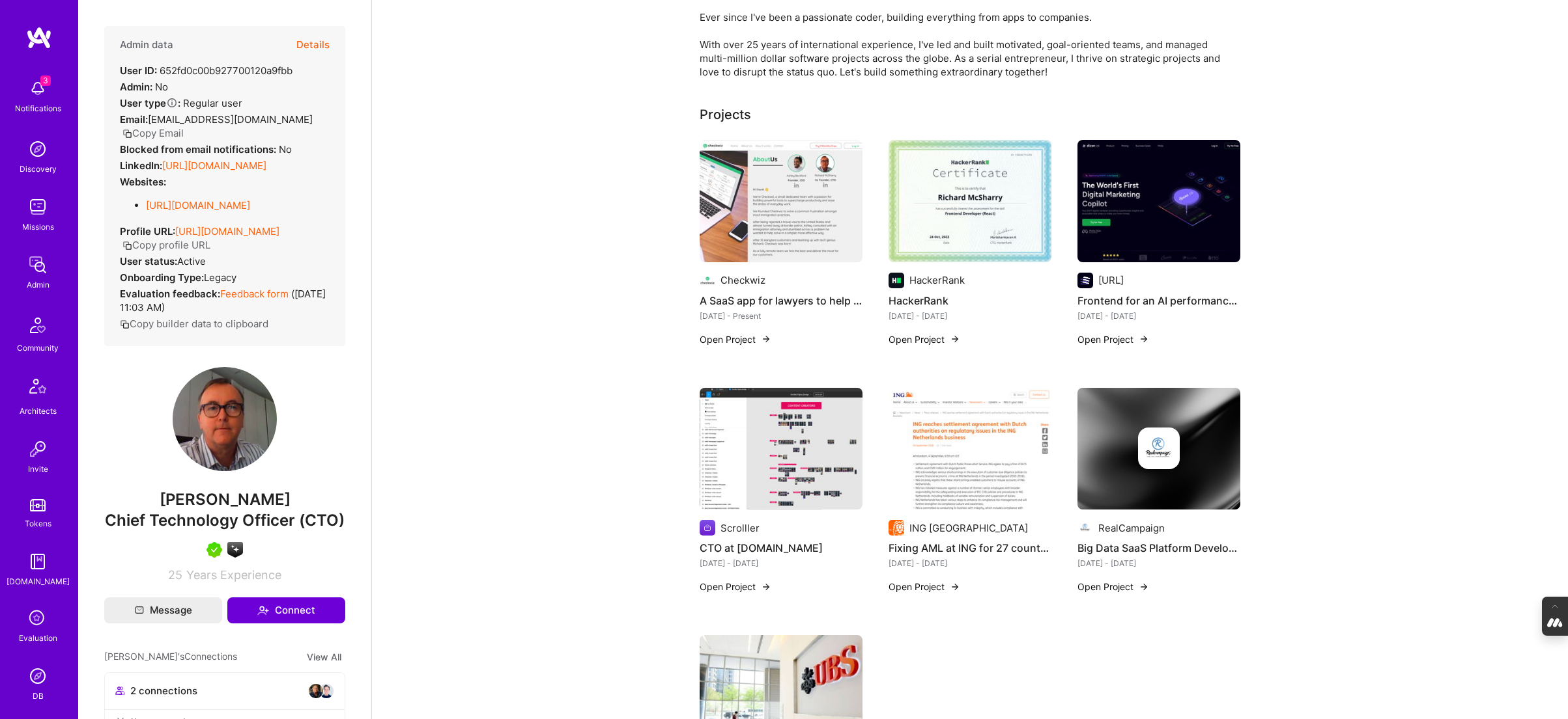
click at [1107, 452] on div at bounding box center [1158, 449] width 162 height 41
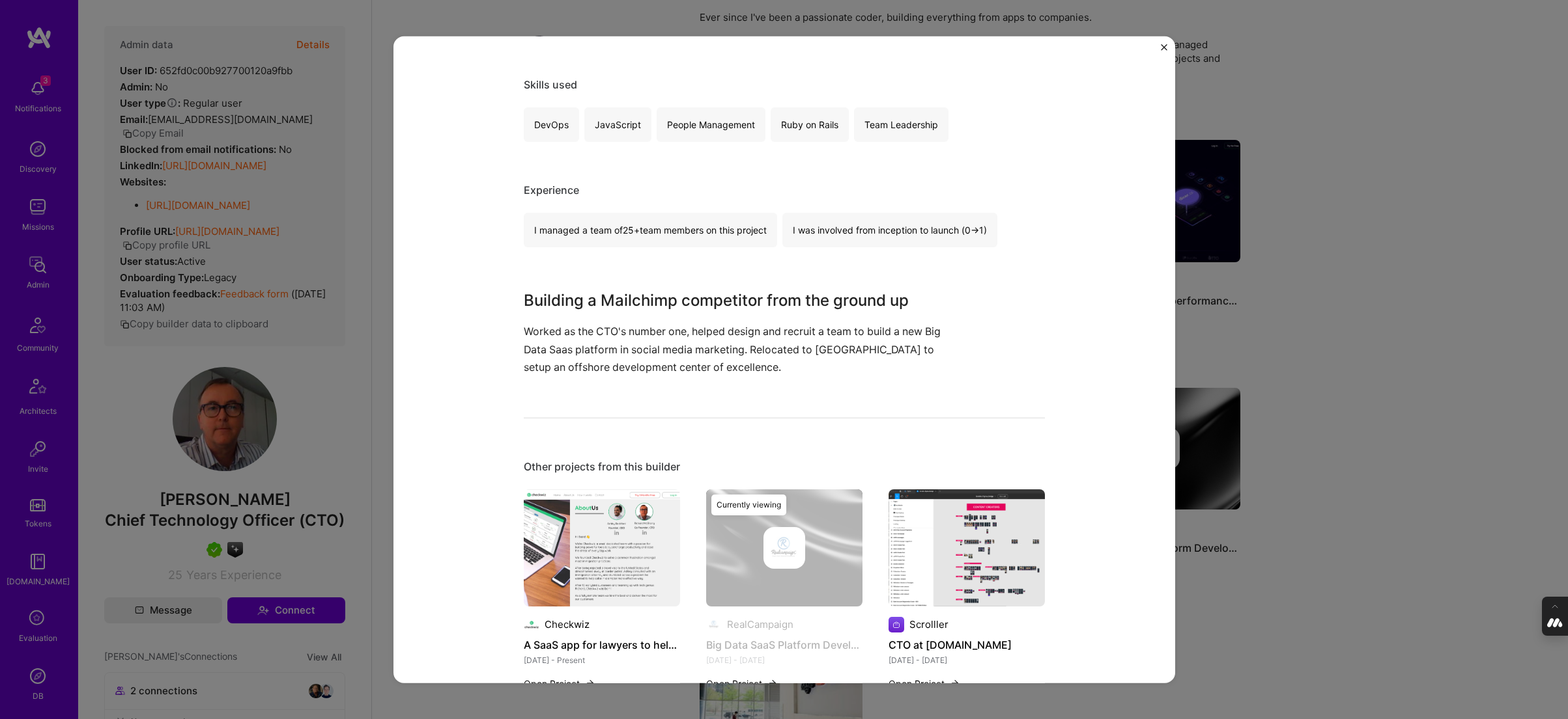
scroll to position [223, 0]
click at [1356, 351] on div "Big Data SaaS Platform Development in Social Media Marketing RealCampaign Enter…" at bounding box center [784, 360] width 1568 height 719
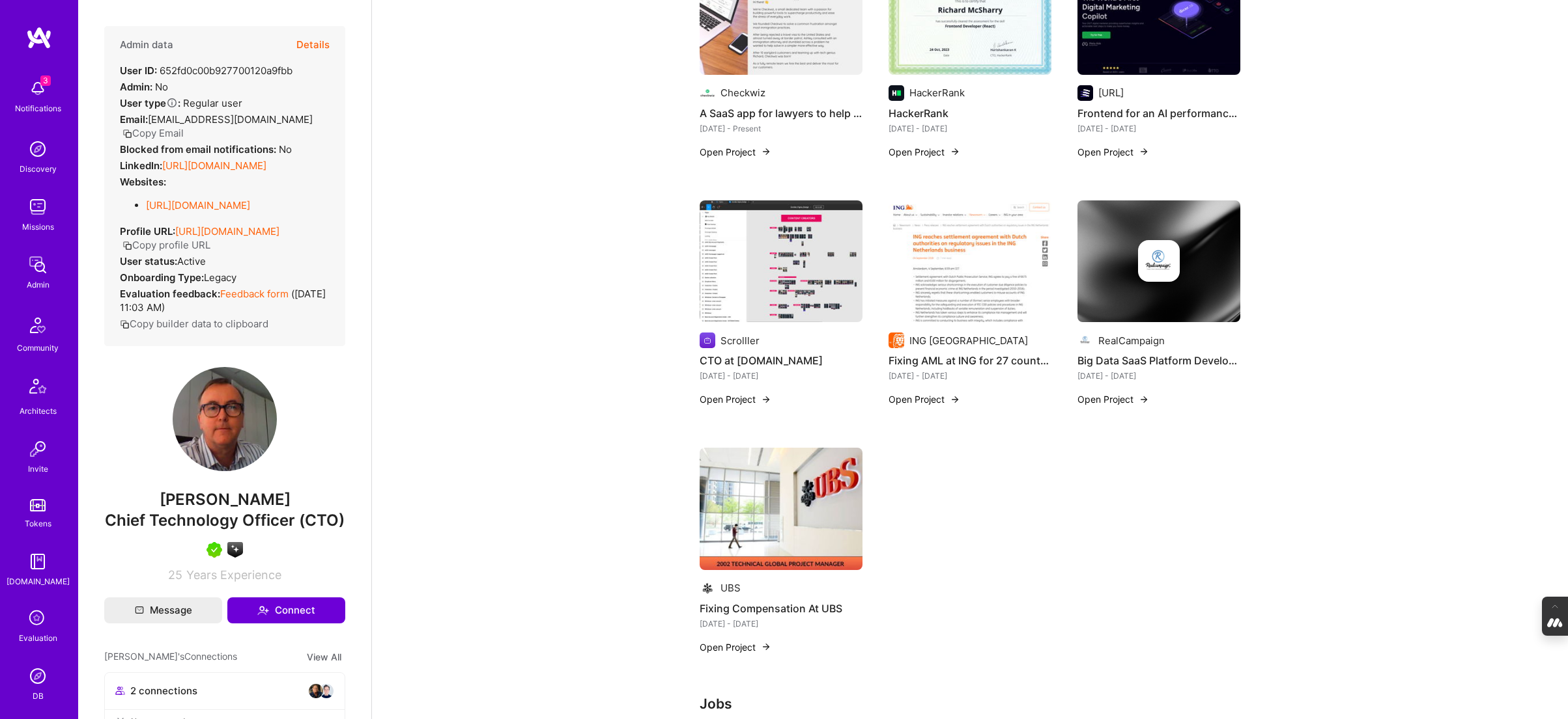
scroll to position [428, 0]
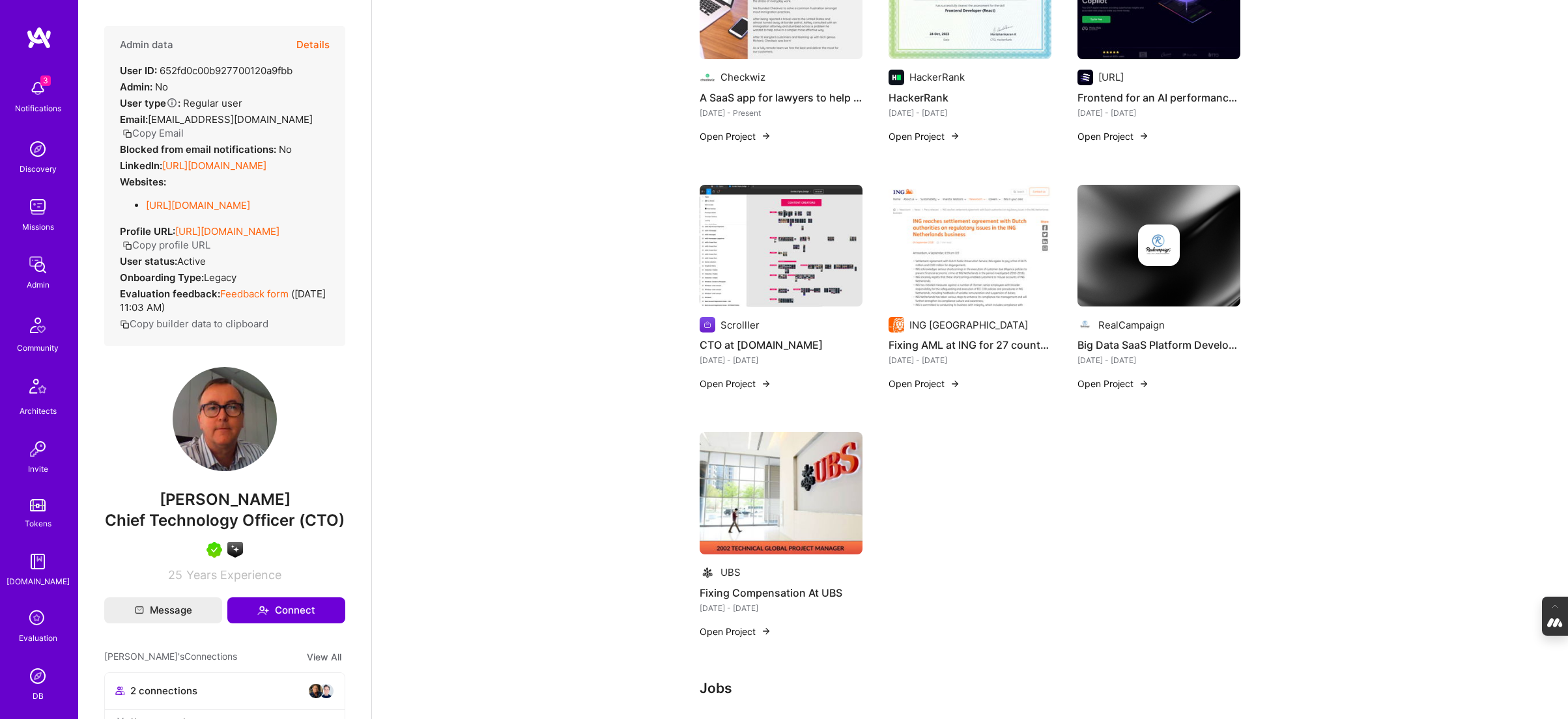
click at [782, 461] on img at bounding box center [780, 494] width 162 height 122
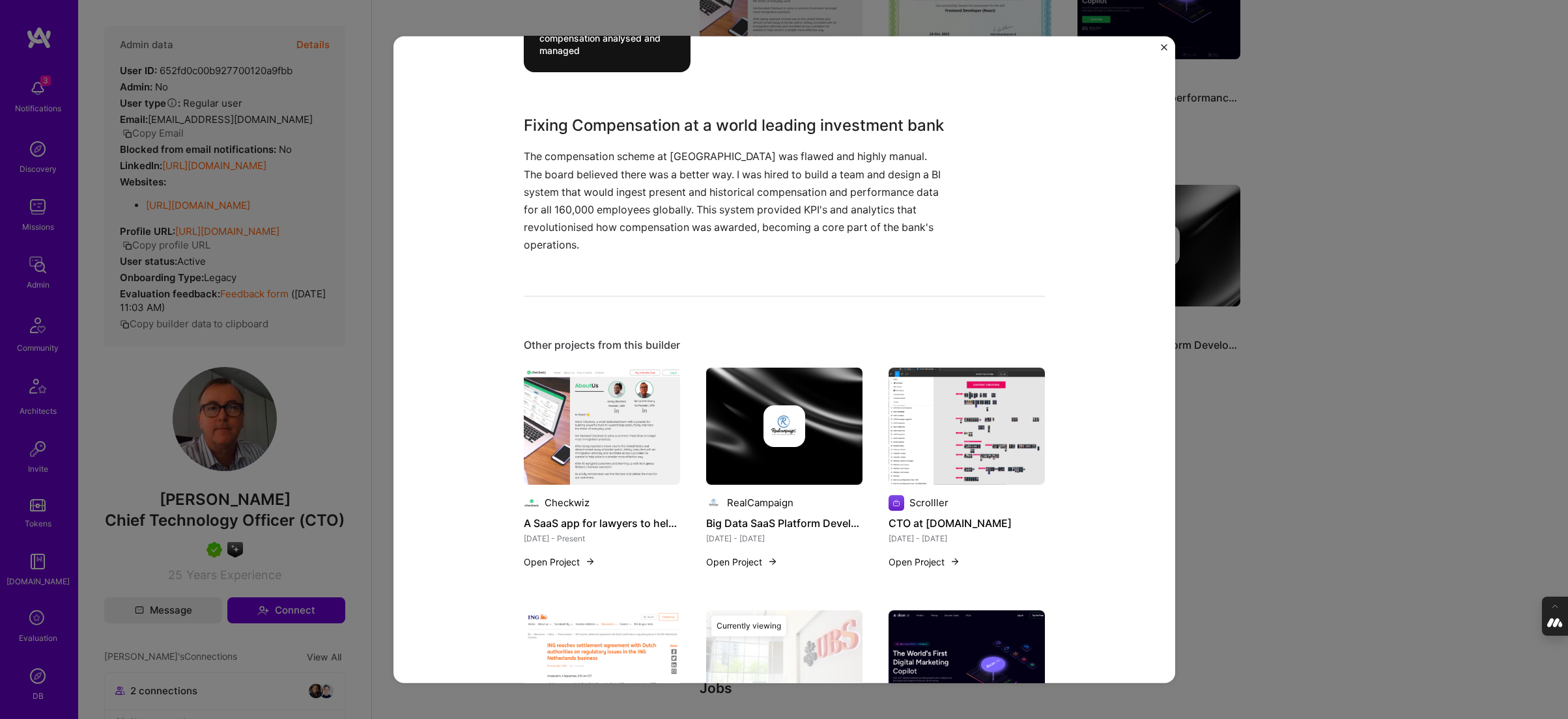
scroll to position [866, 0]
click at [1360, 403] on div "Fixing Compensation At UBS UBS Banking Role Technical Project Manager Sep, 1999…" at bounding box center [784, 360] width 1568 height 719
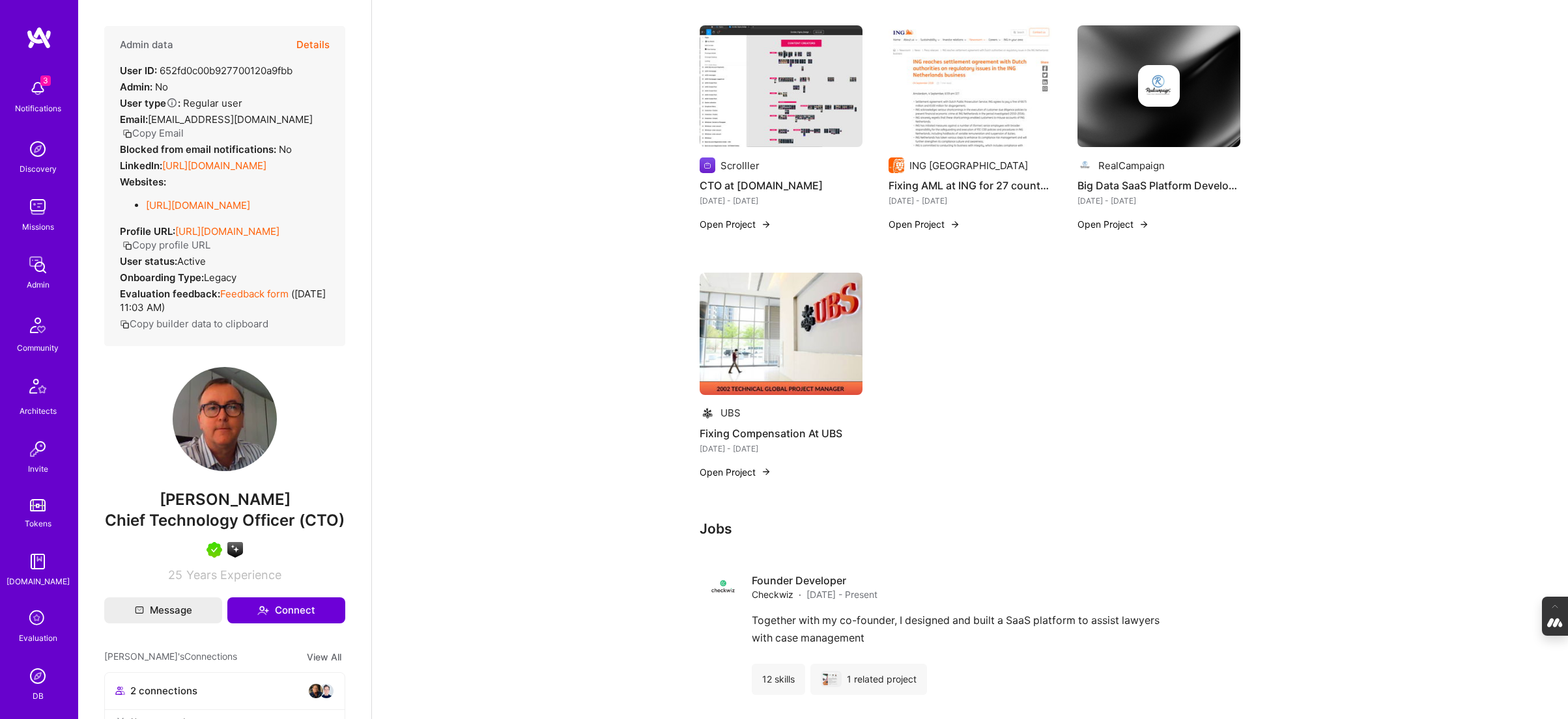
scroll to position [233, 0]
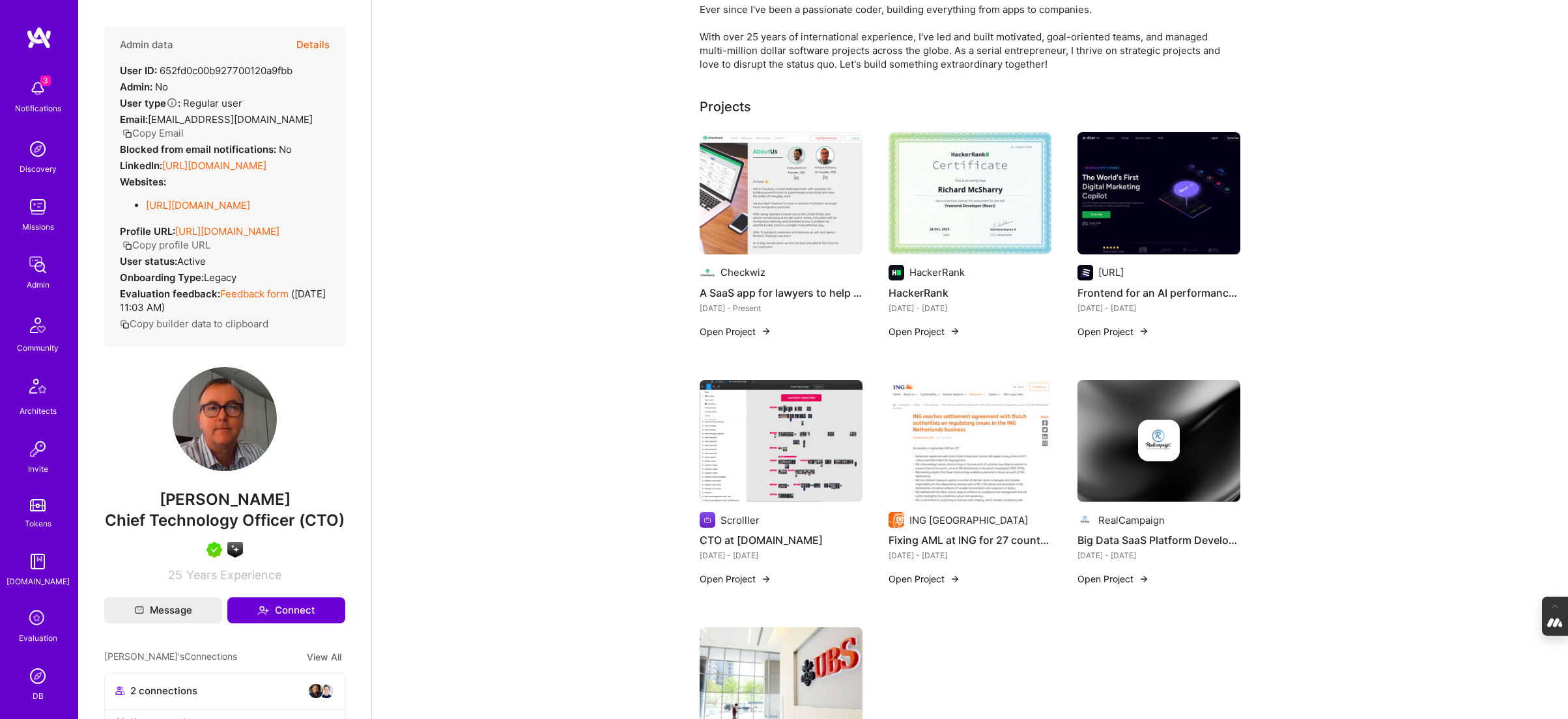
click at [310, 49] on button "Details" at bounding box center [313, 45] width 33 height 38
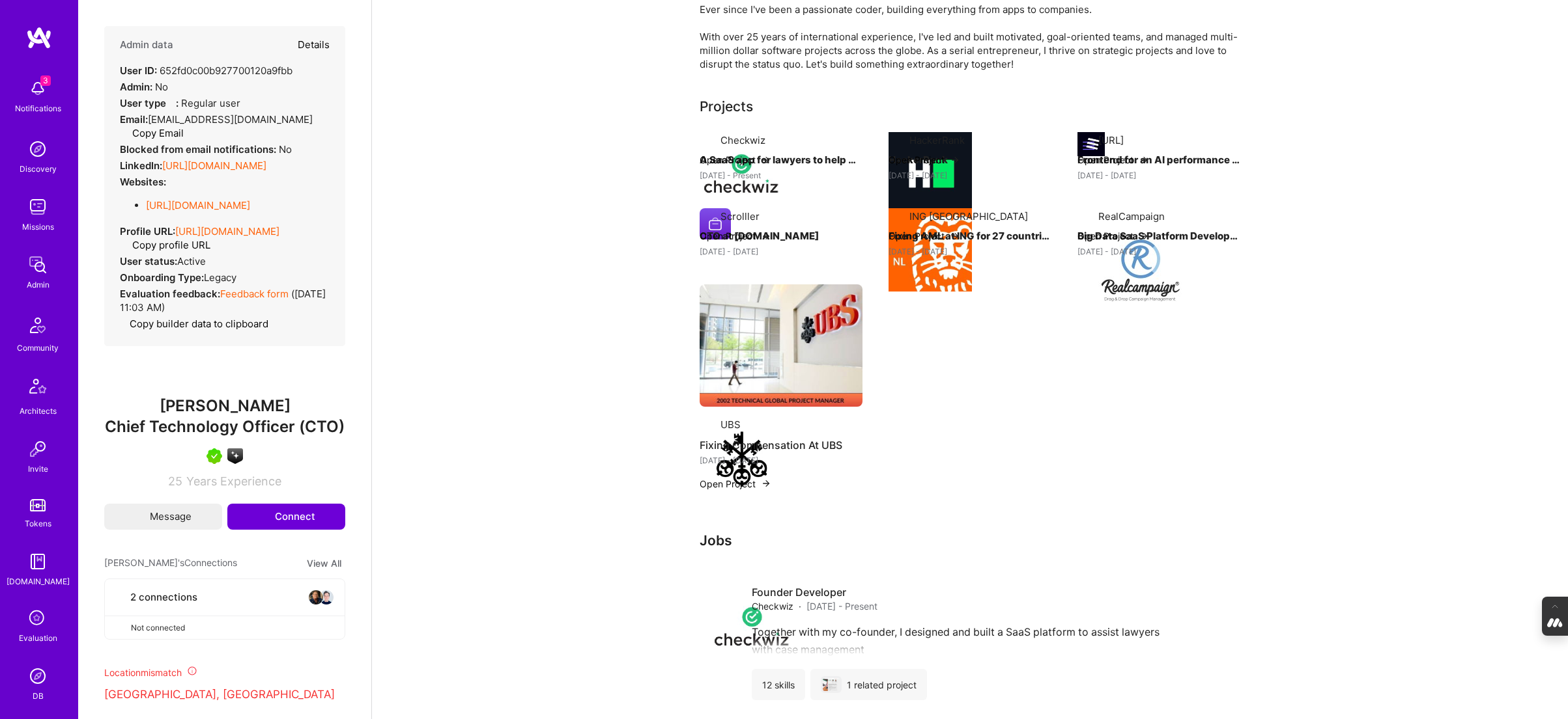
type textarea "x"
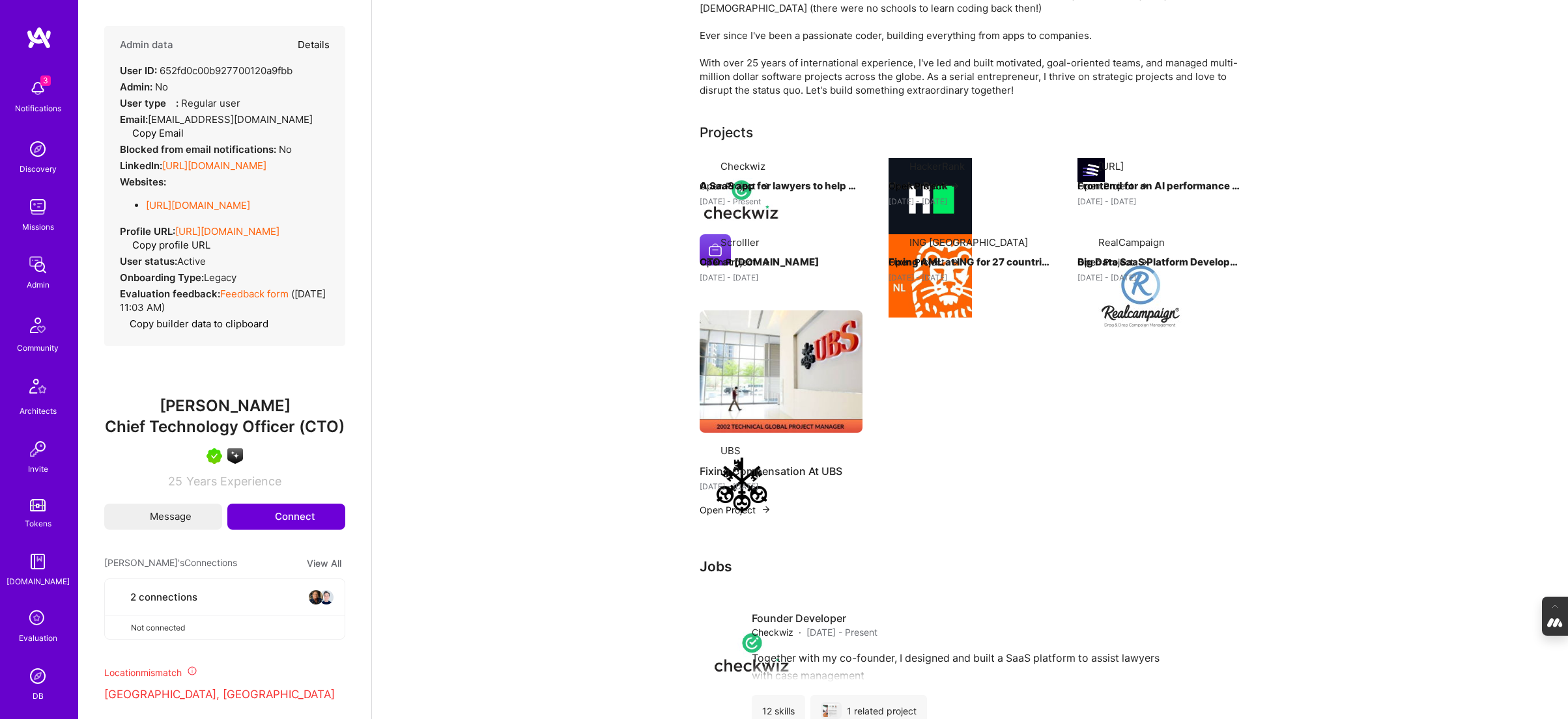
select select "5"
select select "7"
select select "GB"
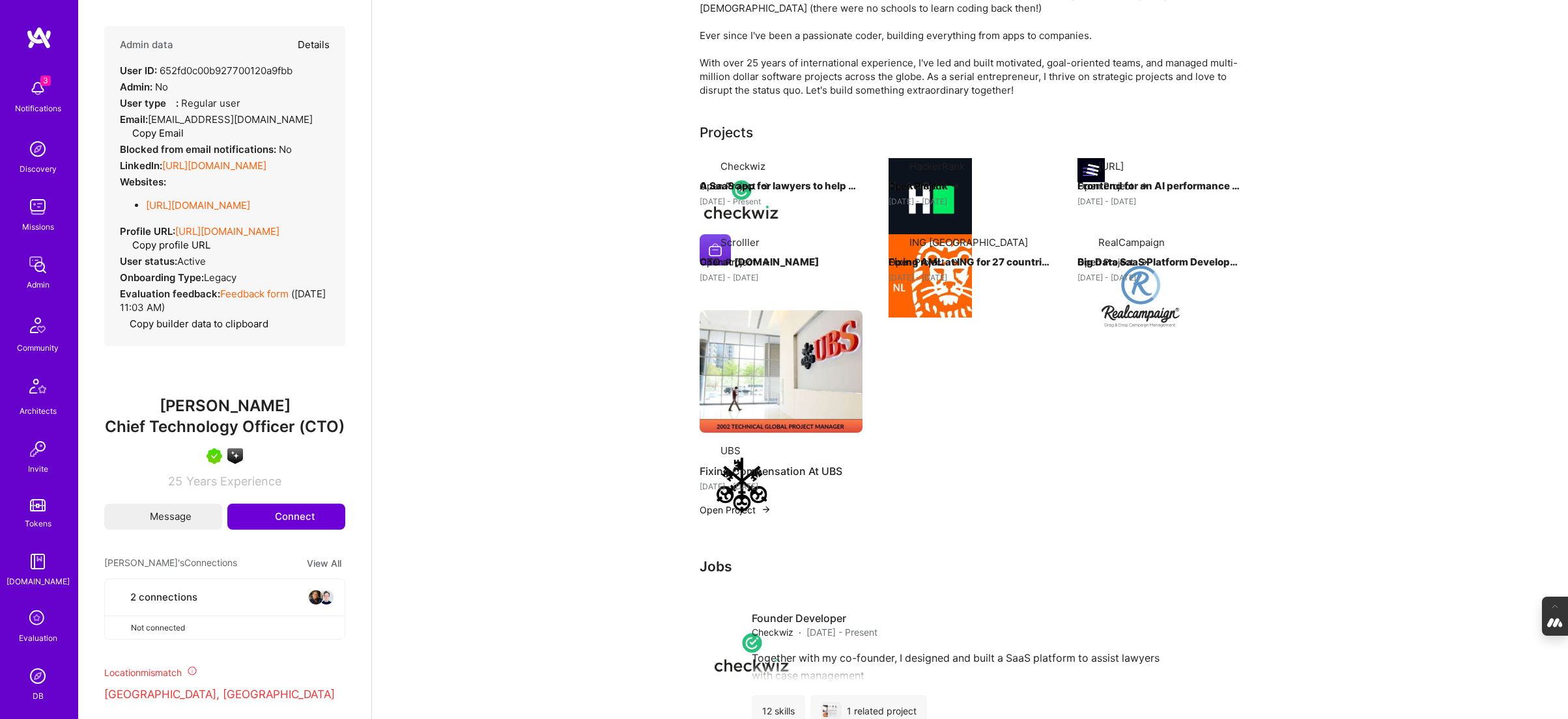
select select "Right Now"
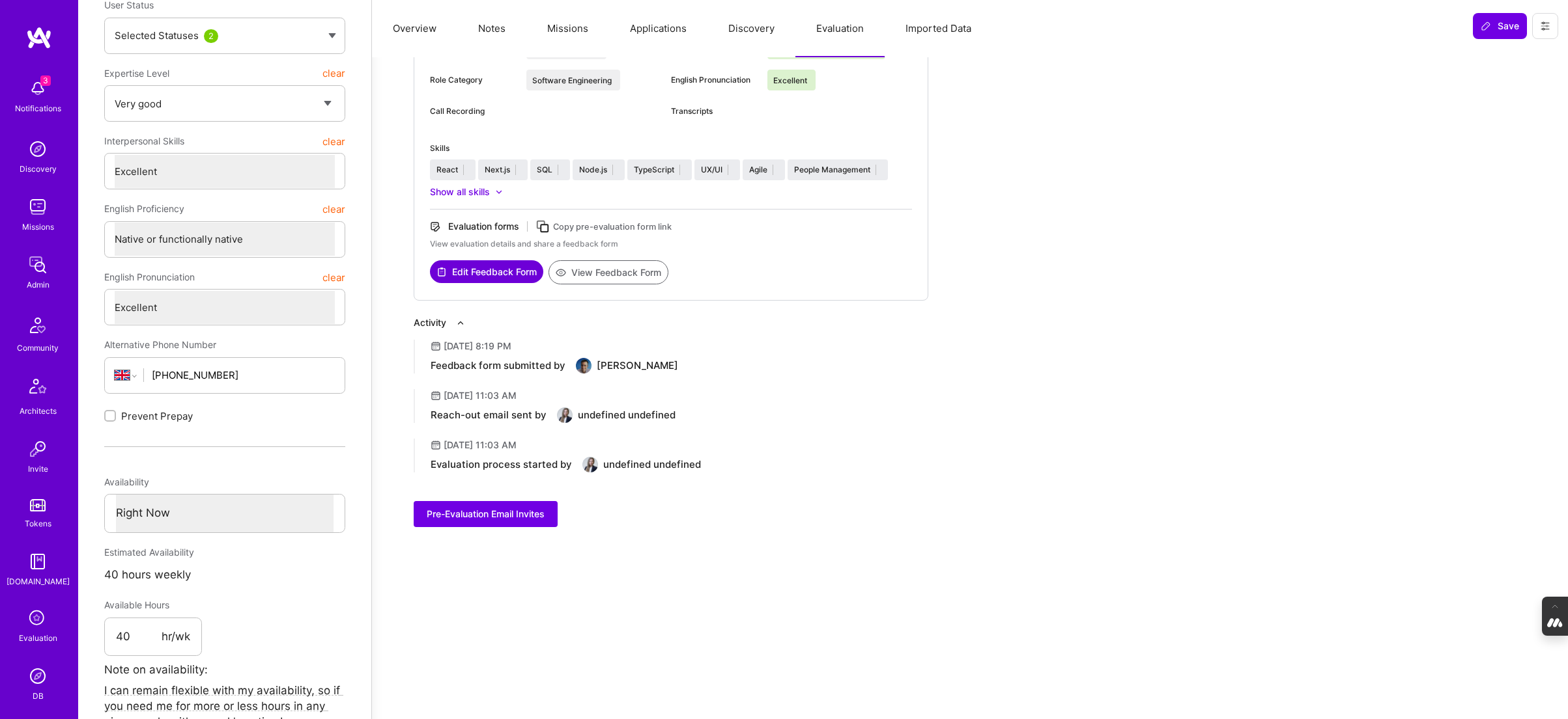
click at [483, 33] on button "Notes" at bounding box center [492, 28] width 69 height 57
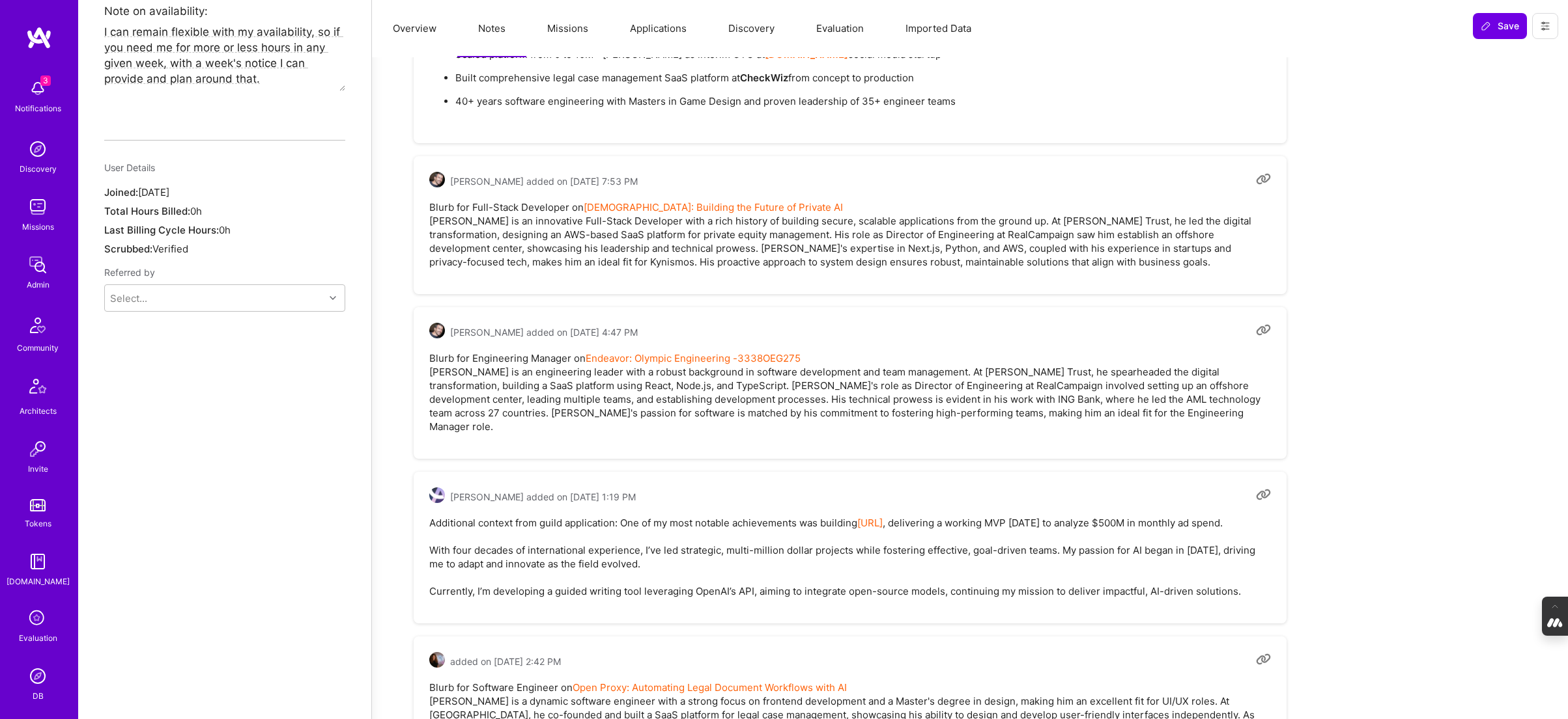
scroll to position [894, 0]
click at [869, 514] on link "dicer.ai" at bounding box center [869, 520] width 25 height 12
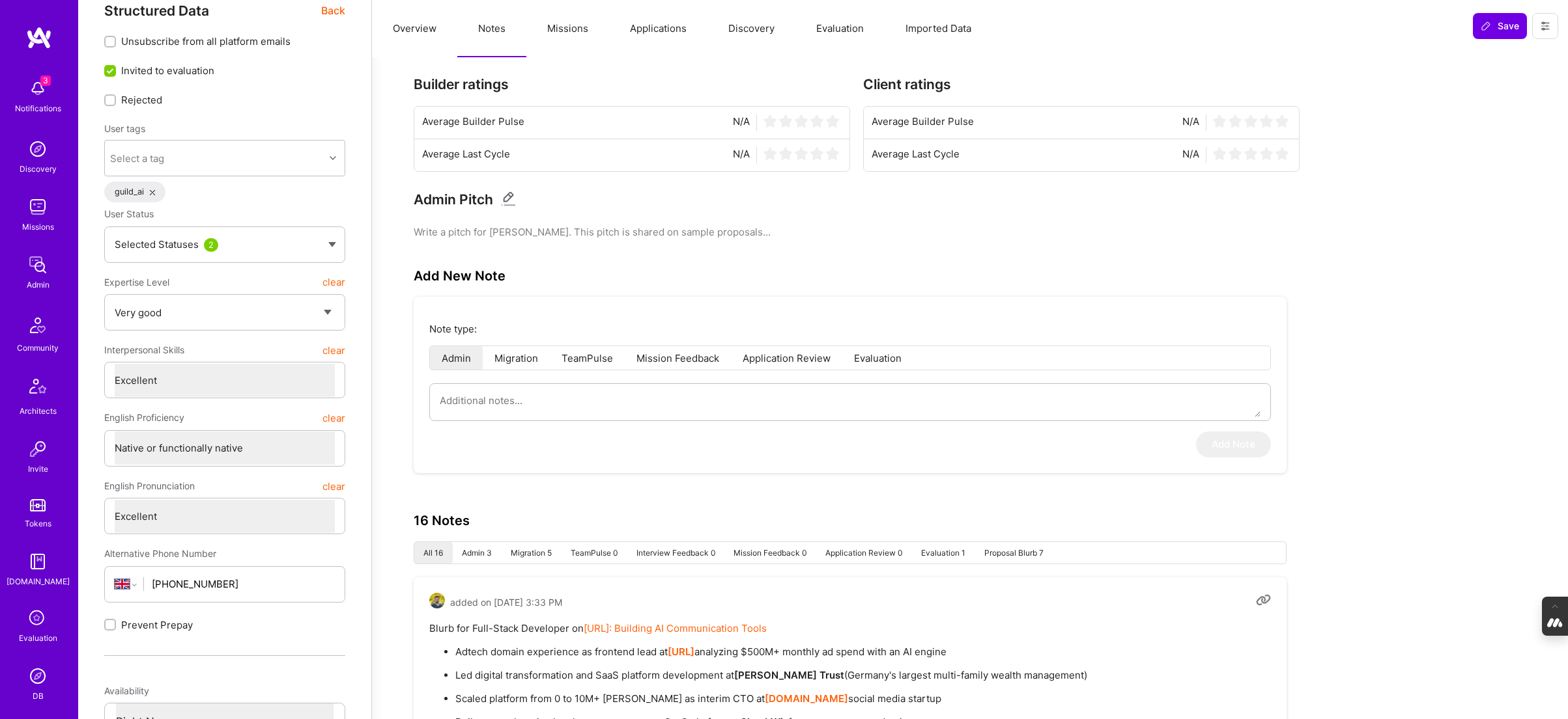
scroll to position [0, 0]
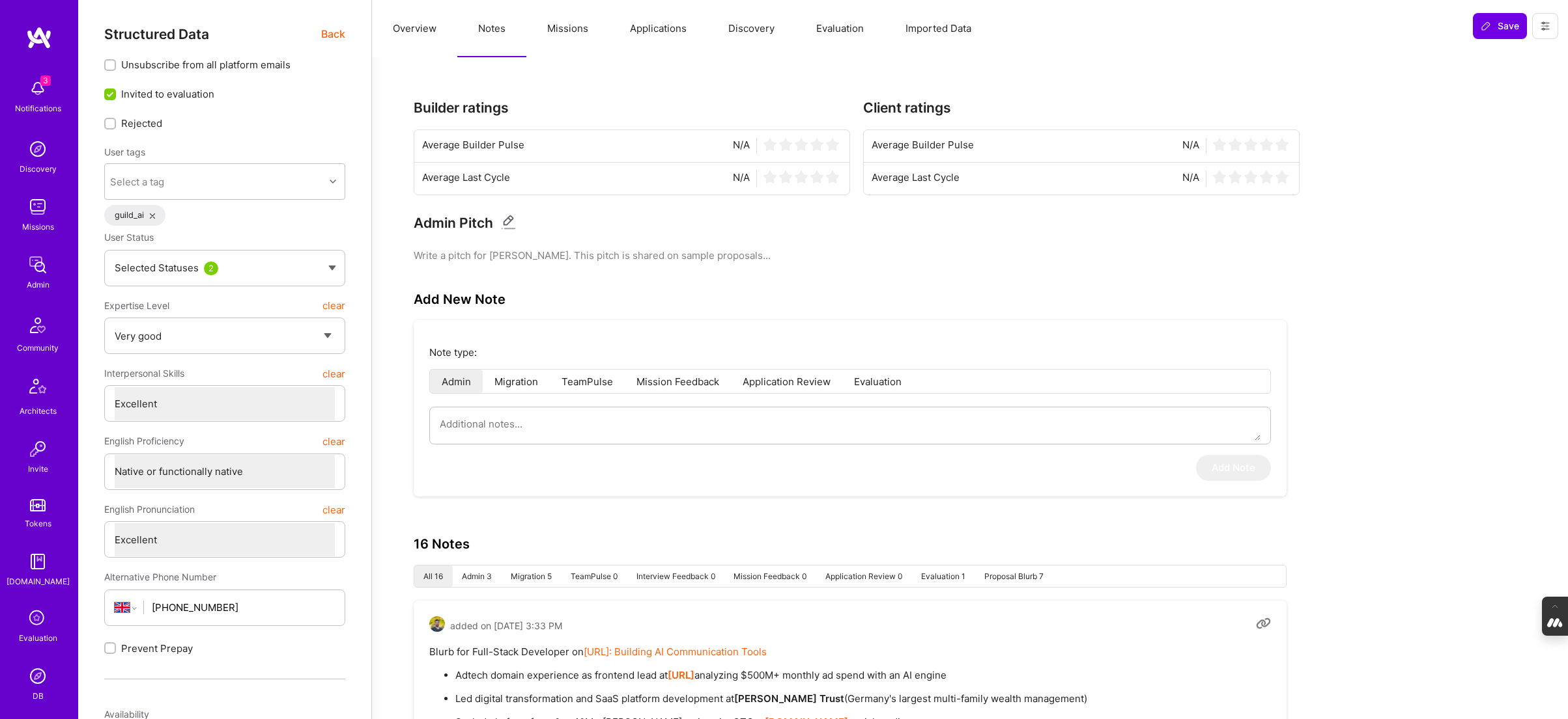
click at [326, 31] on span "Back" at bounding box center [333, 34] width 24 height 16
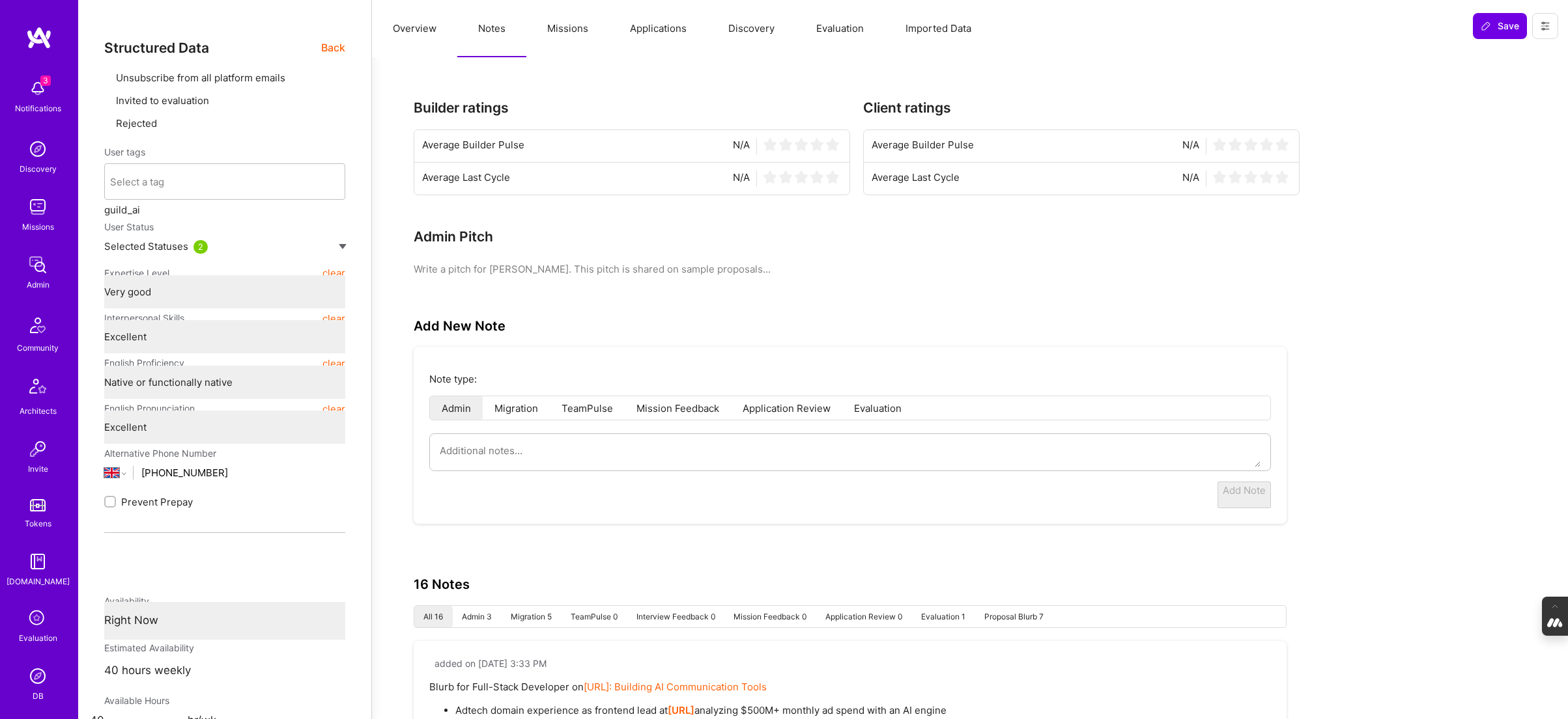
type textarea "x"
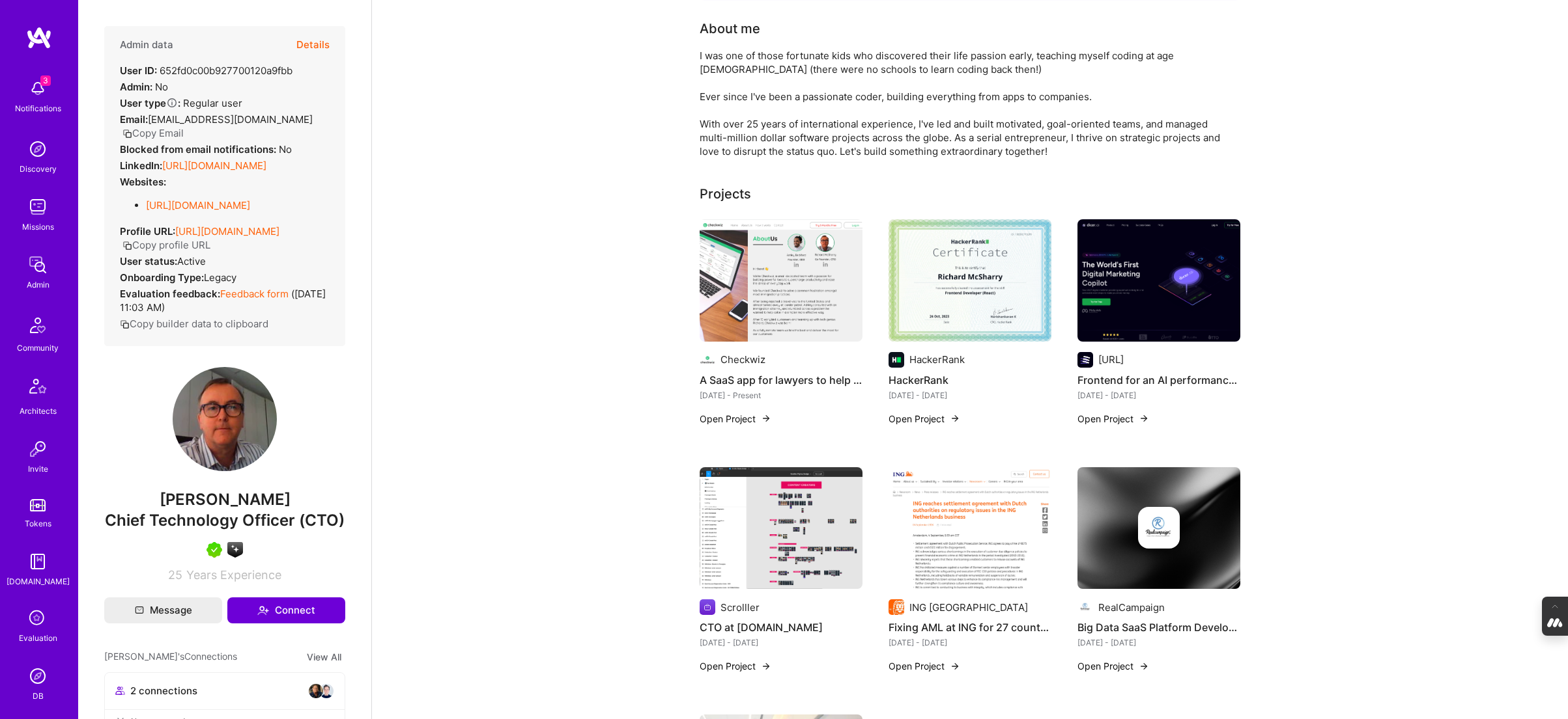
scroll to position [147, 0]
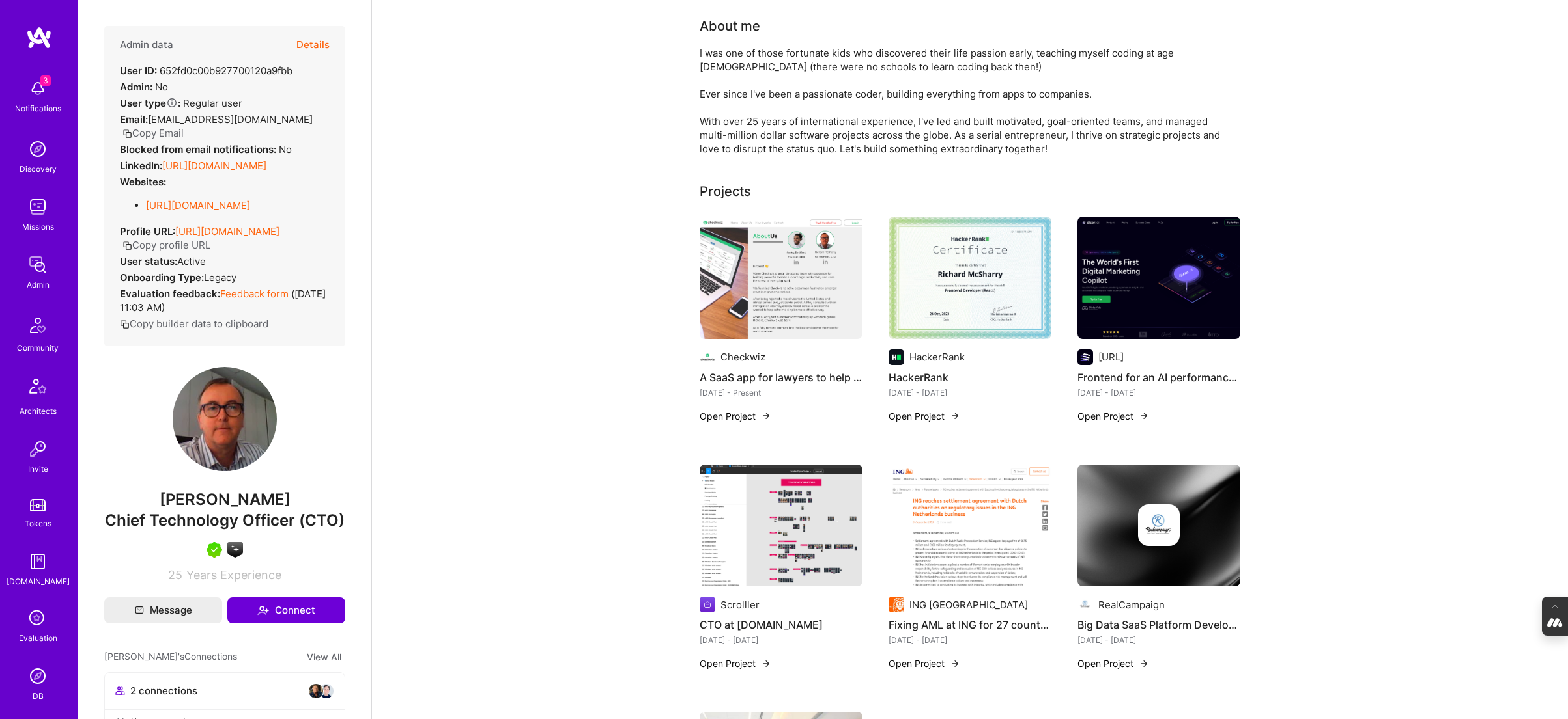
click at [1106, 273] on img at bounding box center [1158, 278] width 162 height 122
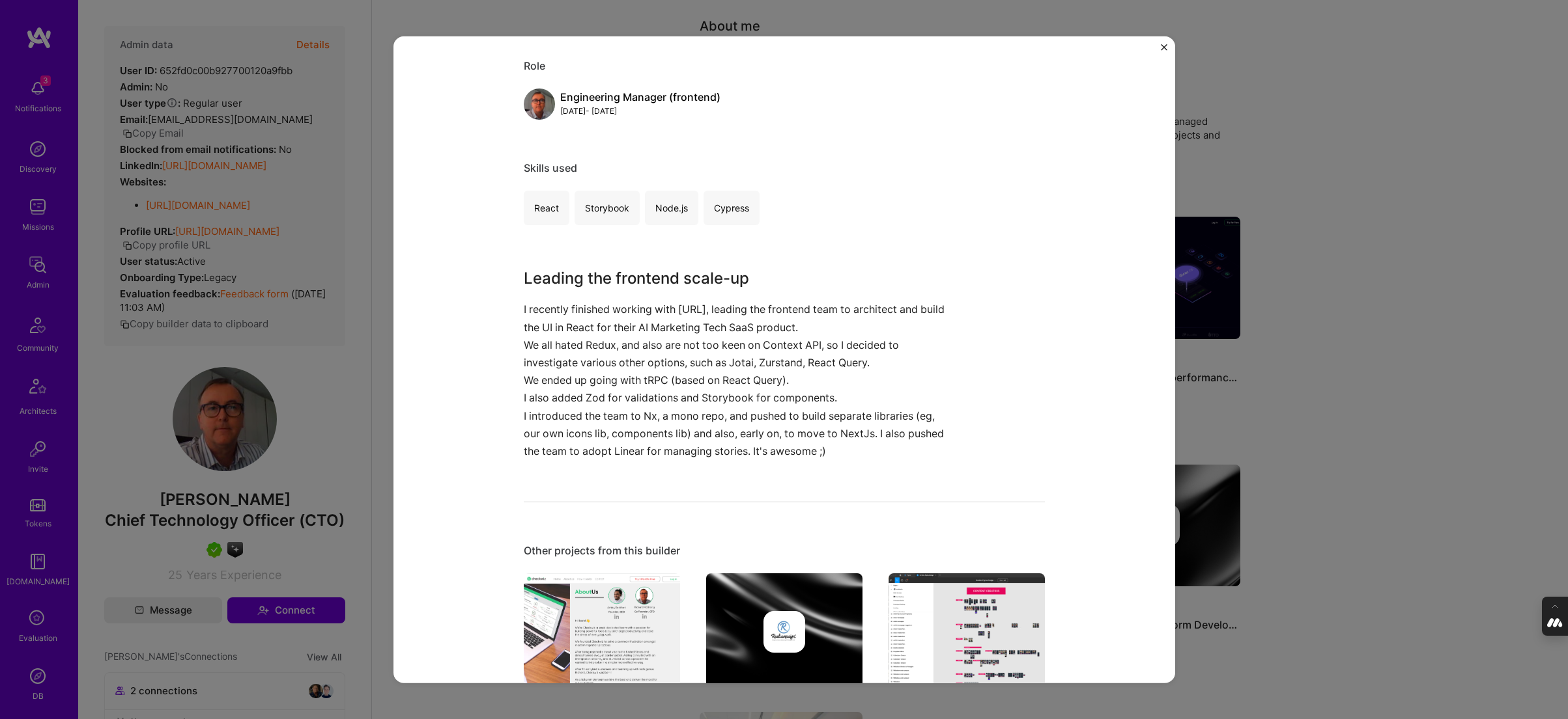
scroll to position [542, 0]
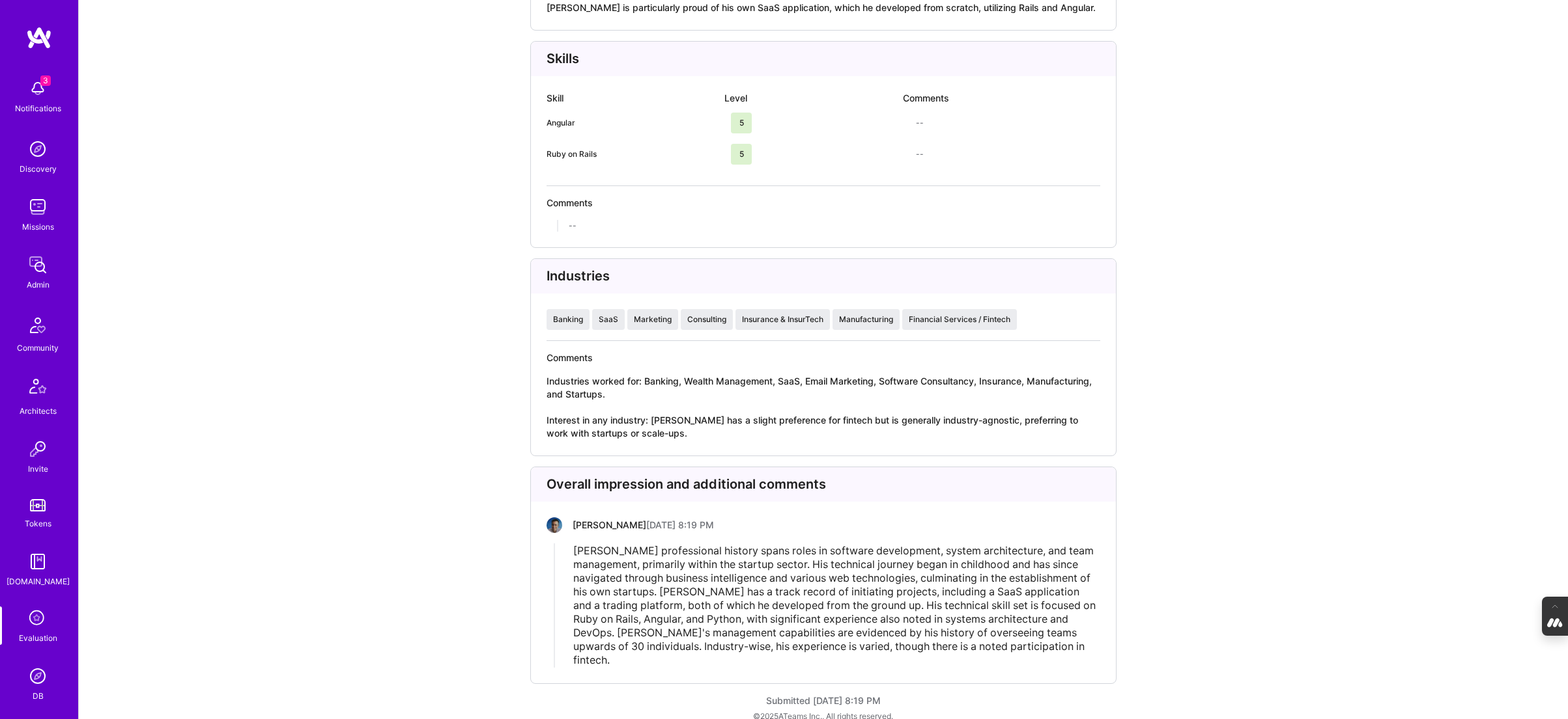
scroll to position [2640, 0]
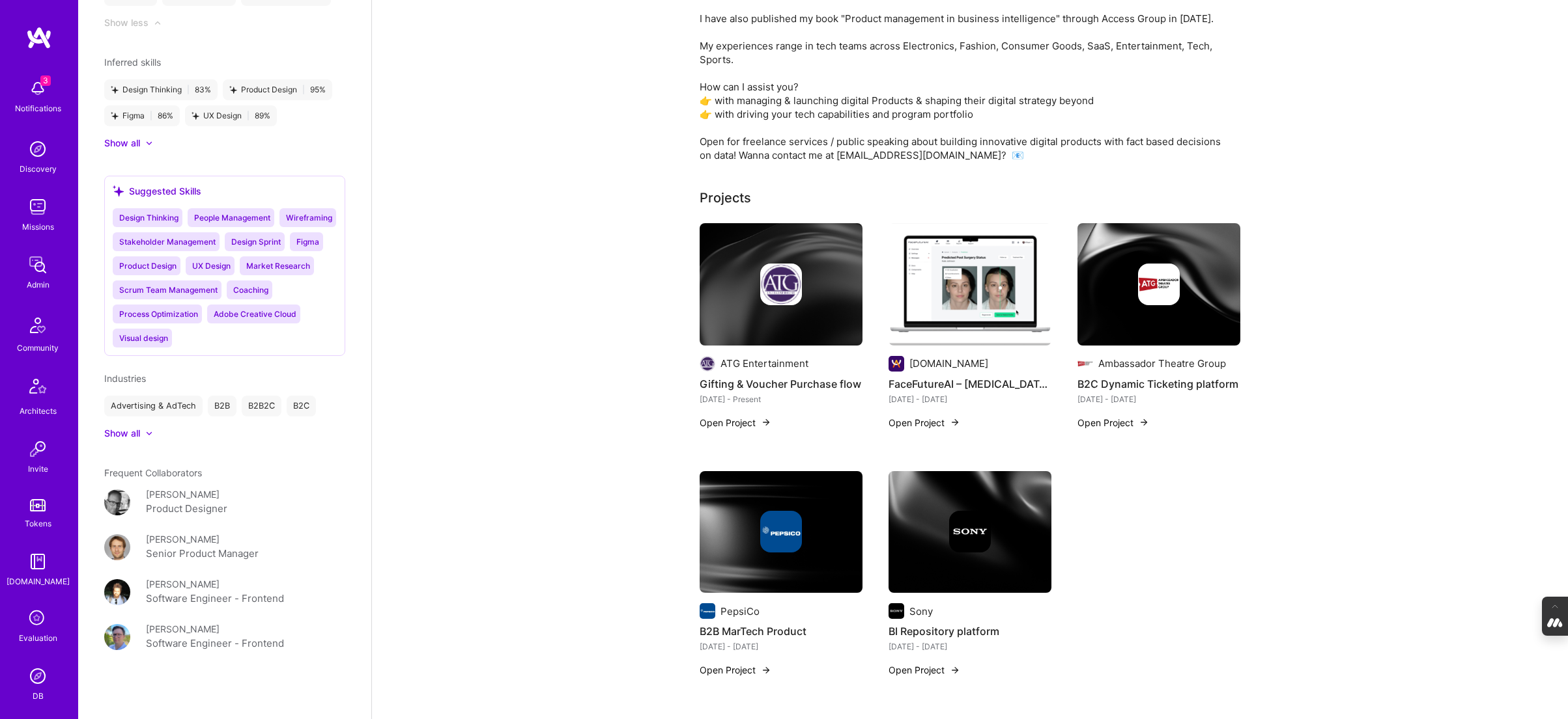
scroll to position [222, 0]
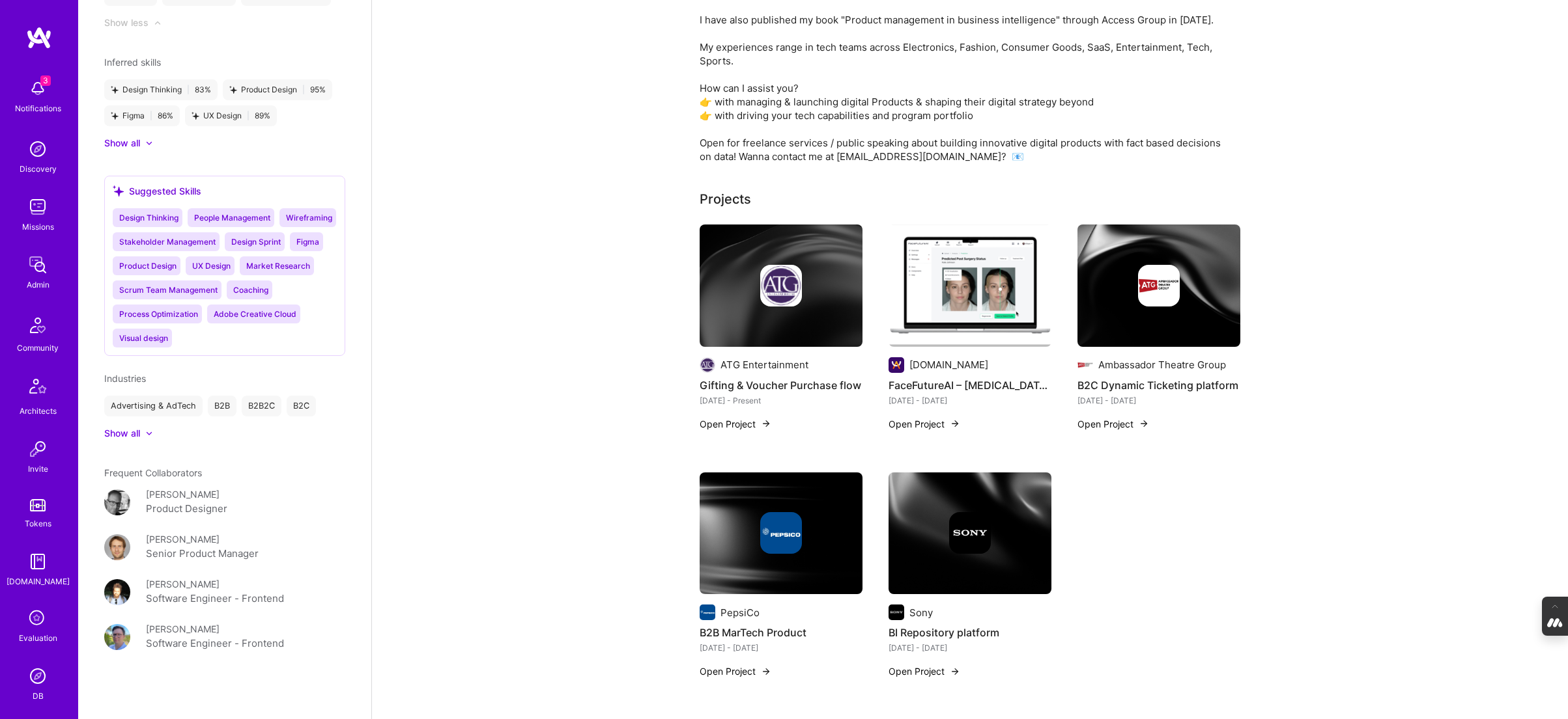
click at [726, 282] on div at bounding box center [780, 285] width 162 height 41
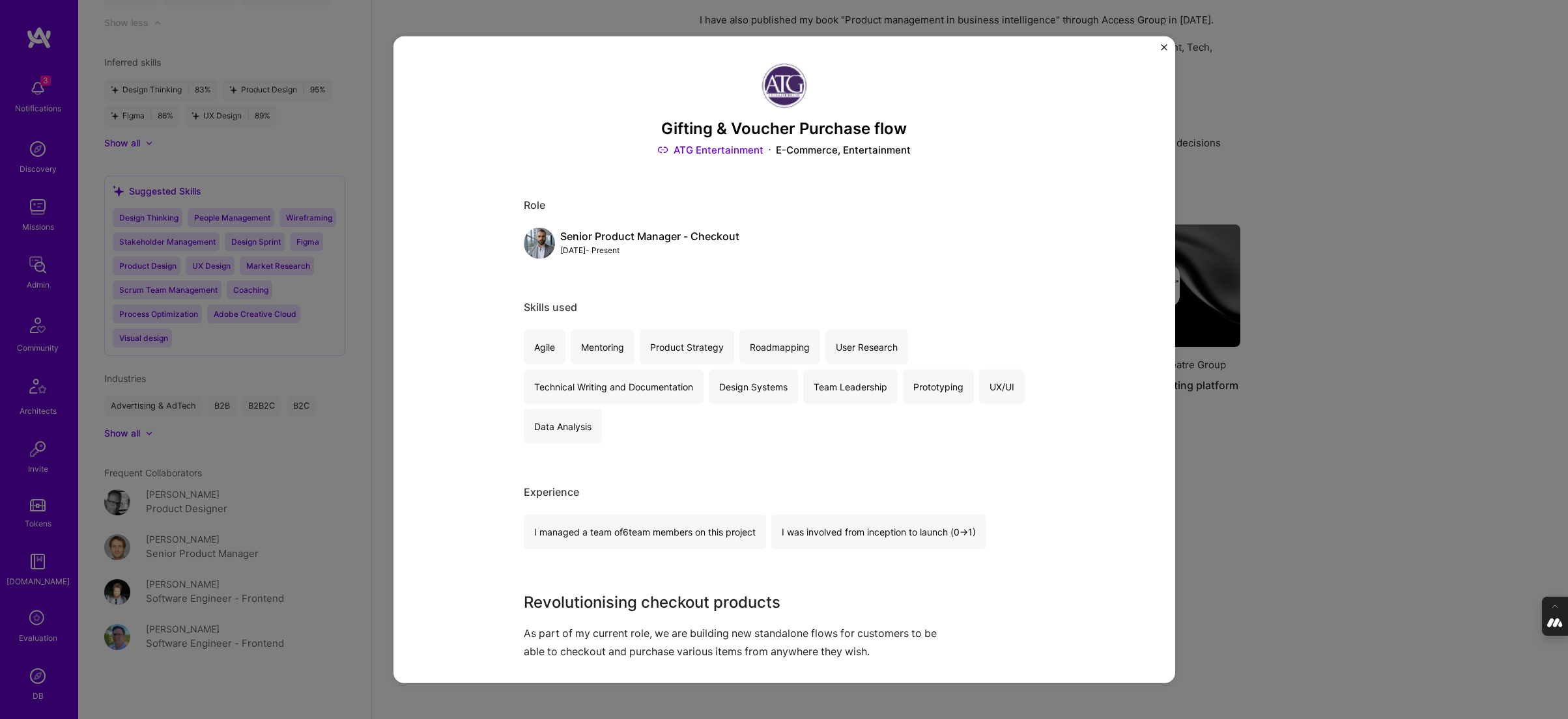
click at [1311, 200] on div "Gifting & Voucher Purchase flow ATG Entertainment E-Commerce, Entertainment Rol…" at bounding box center [784, 360] width 1568 height 719
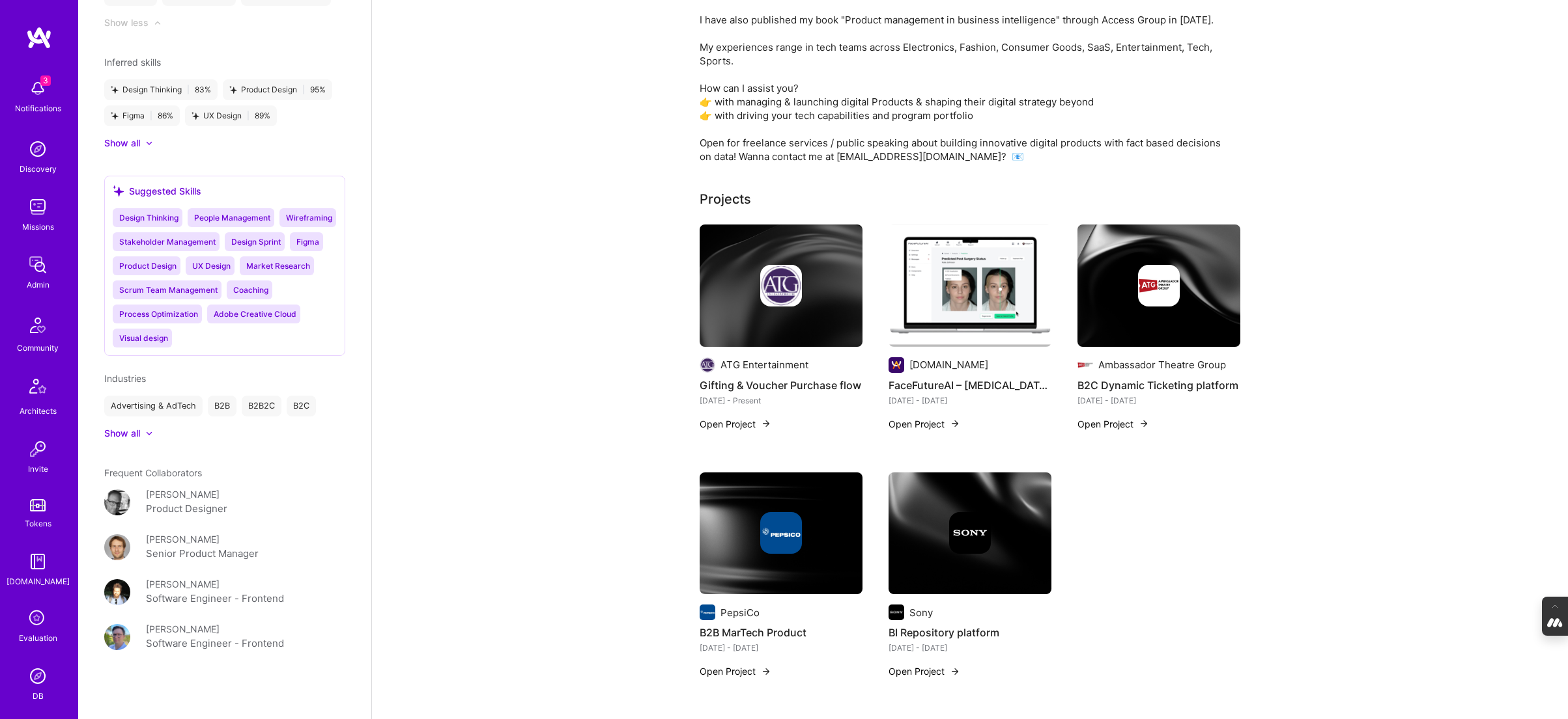
click at [907, 308] on img at bounding box center [969, 285] width 162 height 122
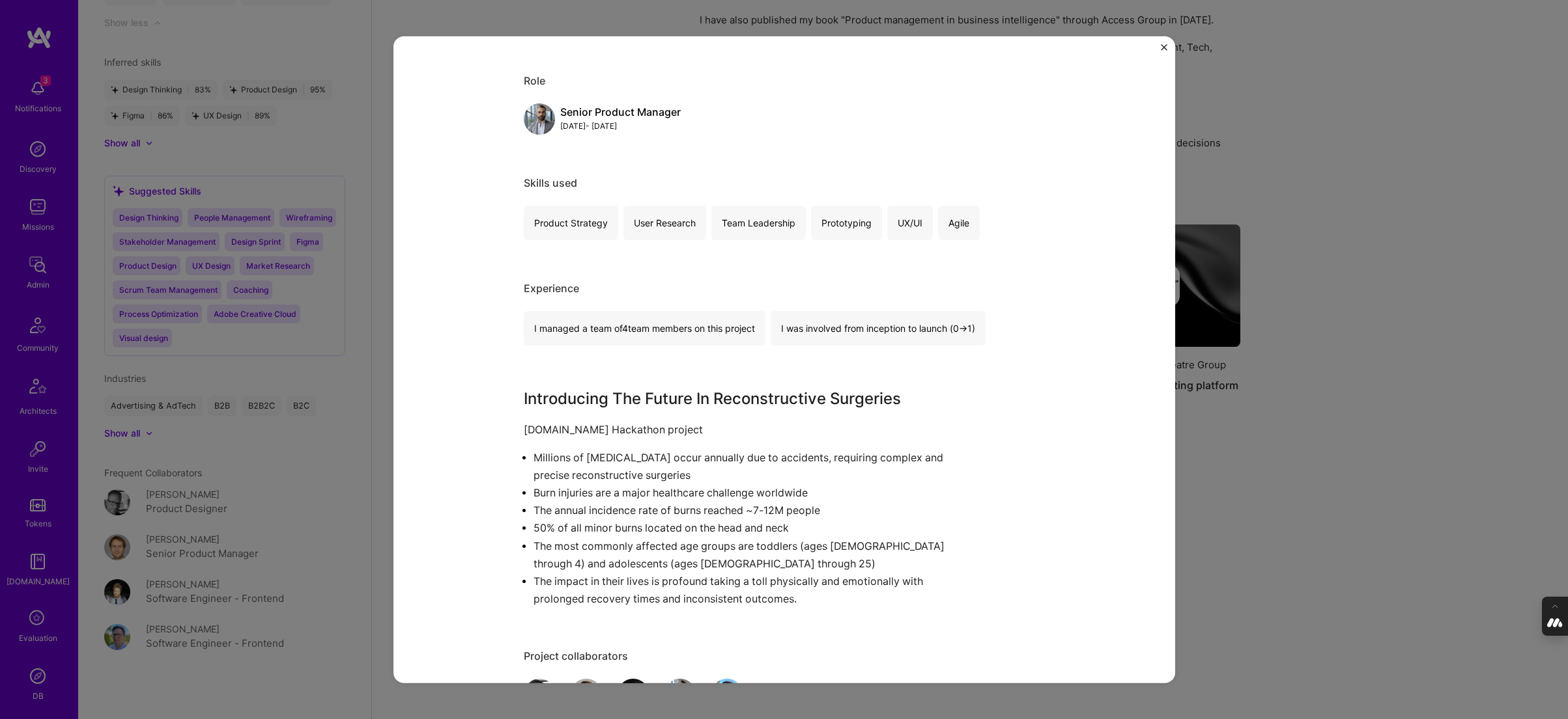
scroll to position [547, 0]
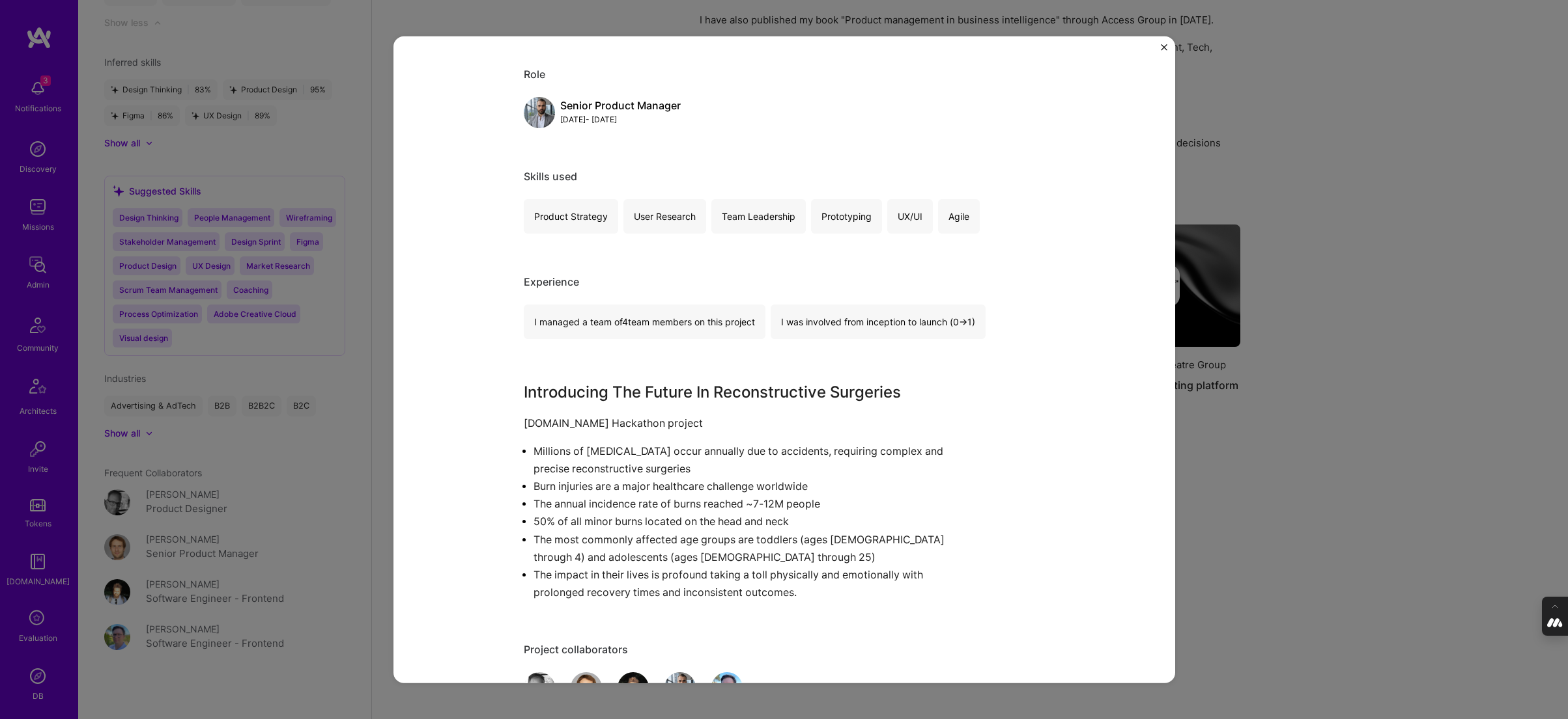
click at [1337, 158] on div "FaceFutureAI – Reconstructive Surgery App A.Team Healthcare Role Senior Product…" at bounding box center [784, 360] width 1568 height 719
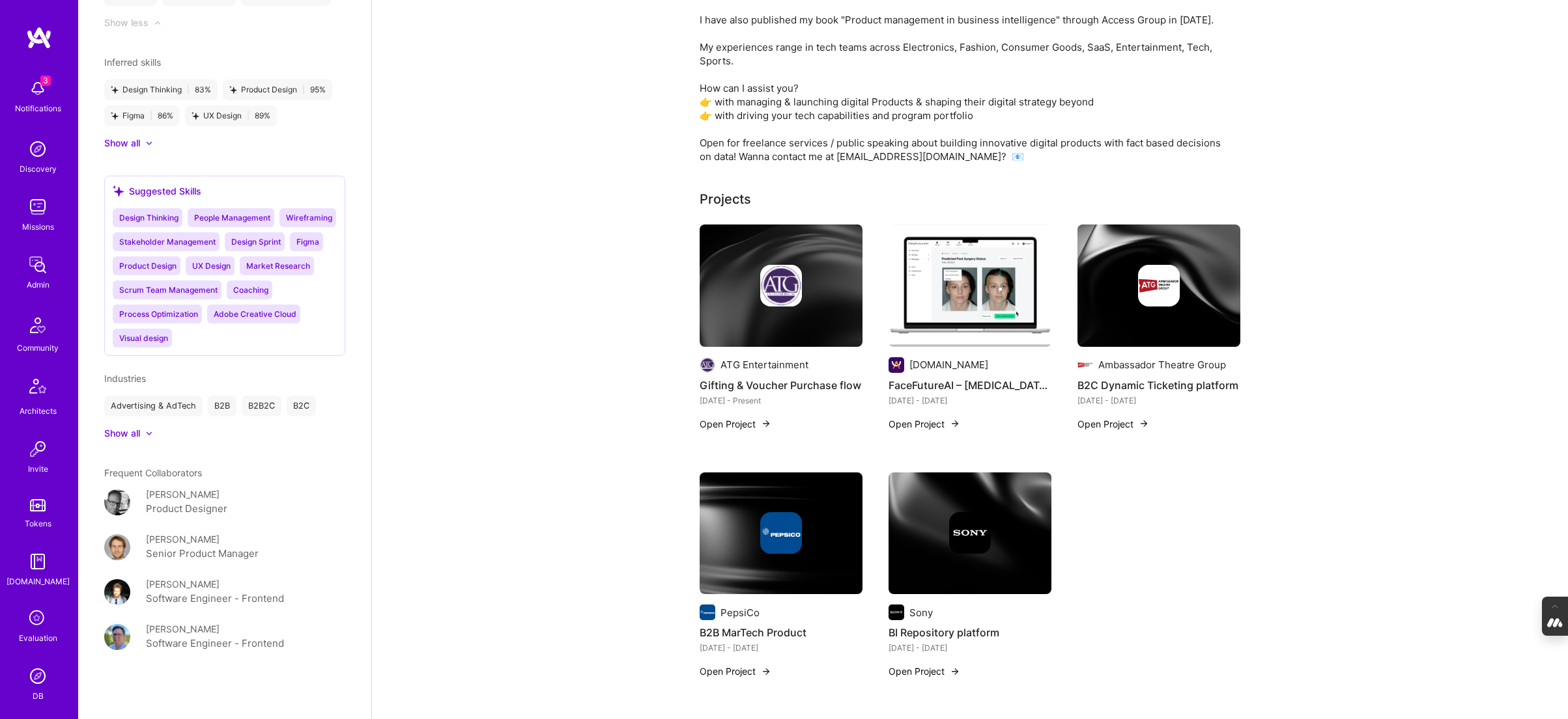
click at [1100, 314] on img at bounding box center [1158, 285] width 162 height 122
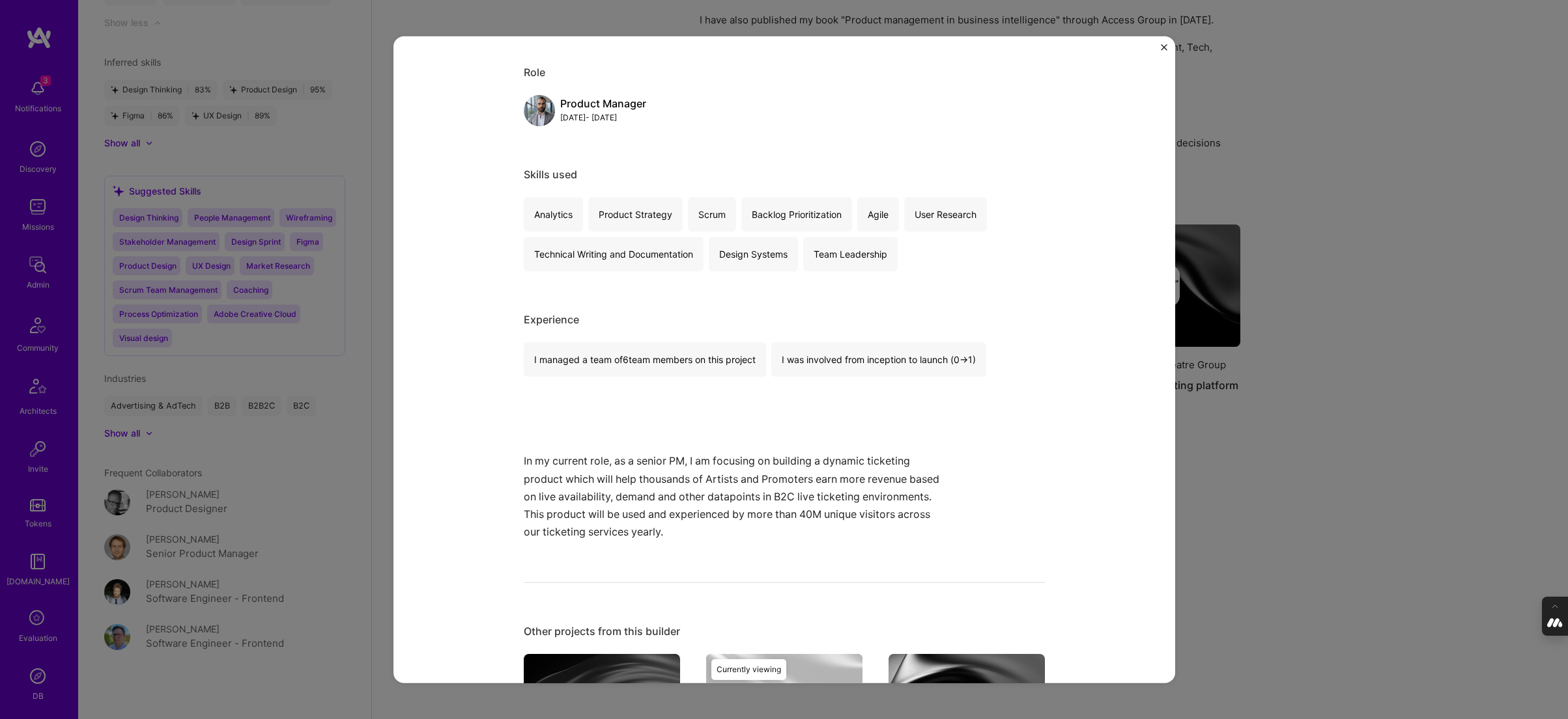
scroll to position [133, 0]
click at [1316, 393] on div "B2C Dynamic Ticketing platform Ambassador Theatre Group Entertainment Role Prod…" at bounding box center [784, 360] width 1568 height 719
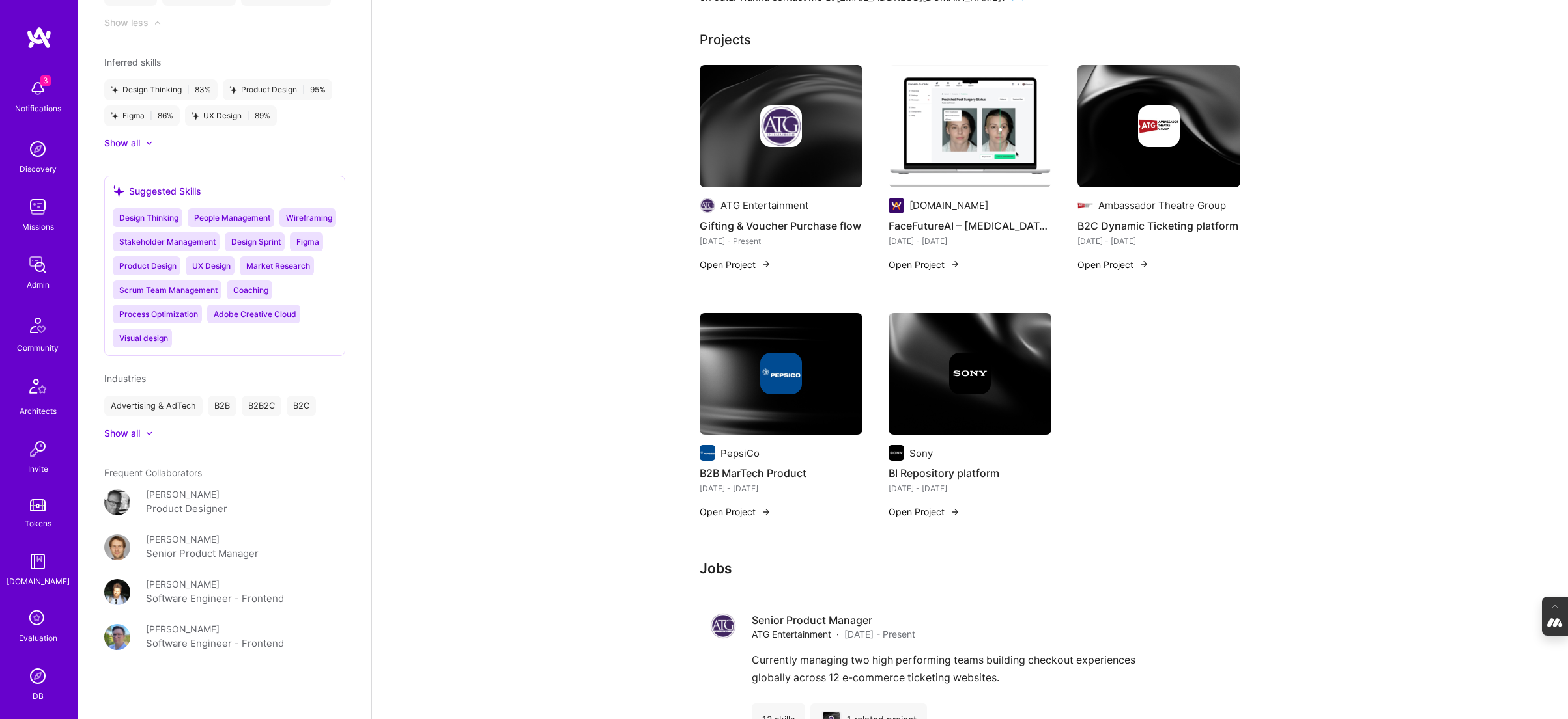
scroll to position [387, 0]
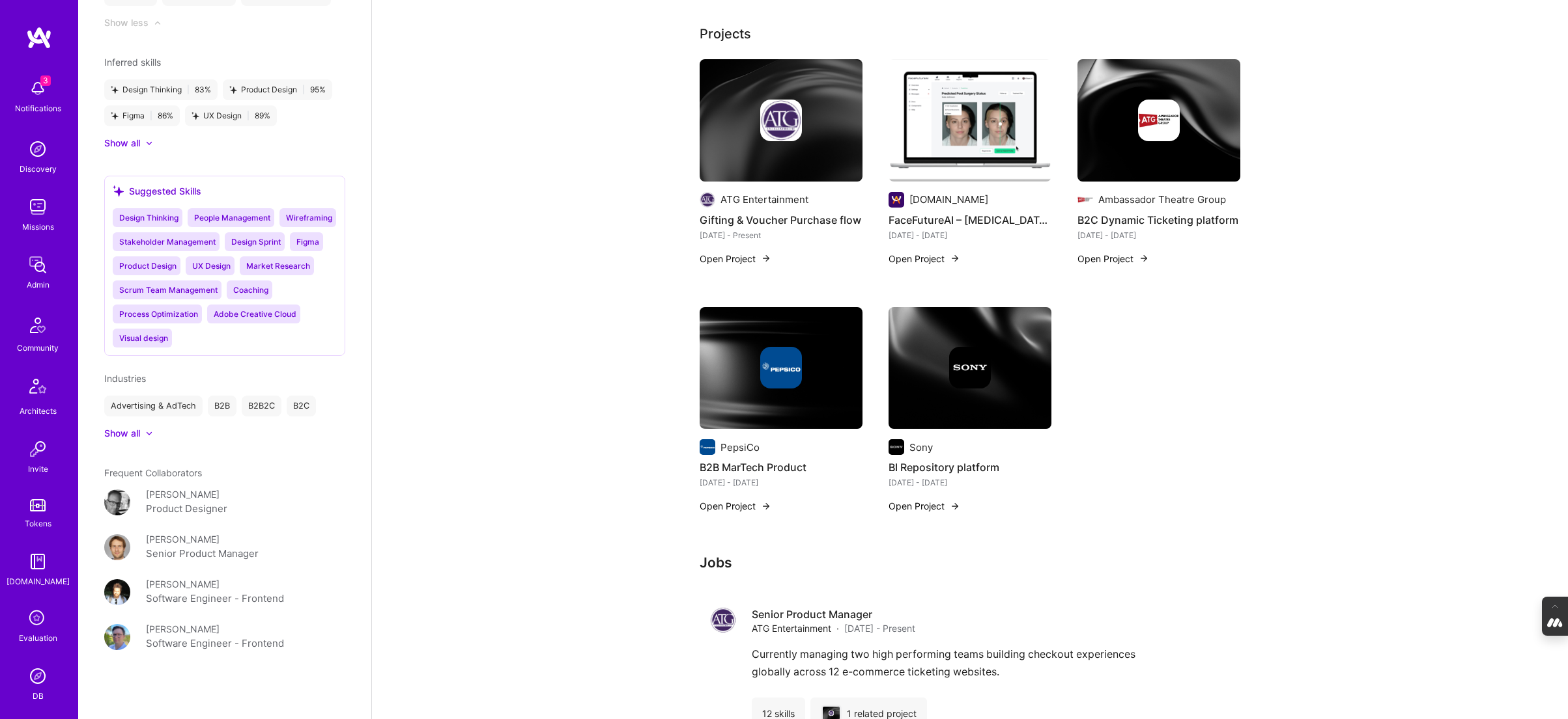
click at [738, 379] on div at bounding box center [780, 368] width 162 height 41
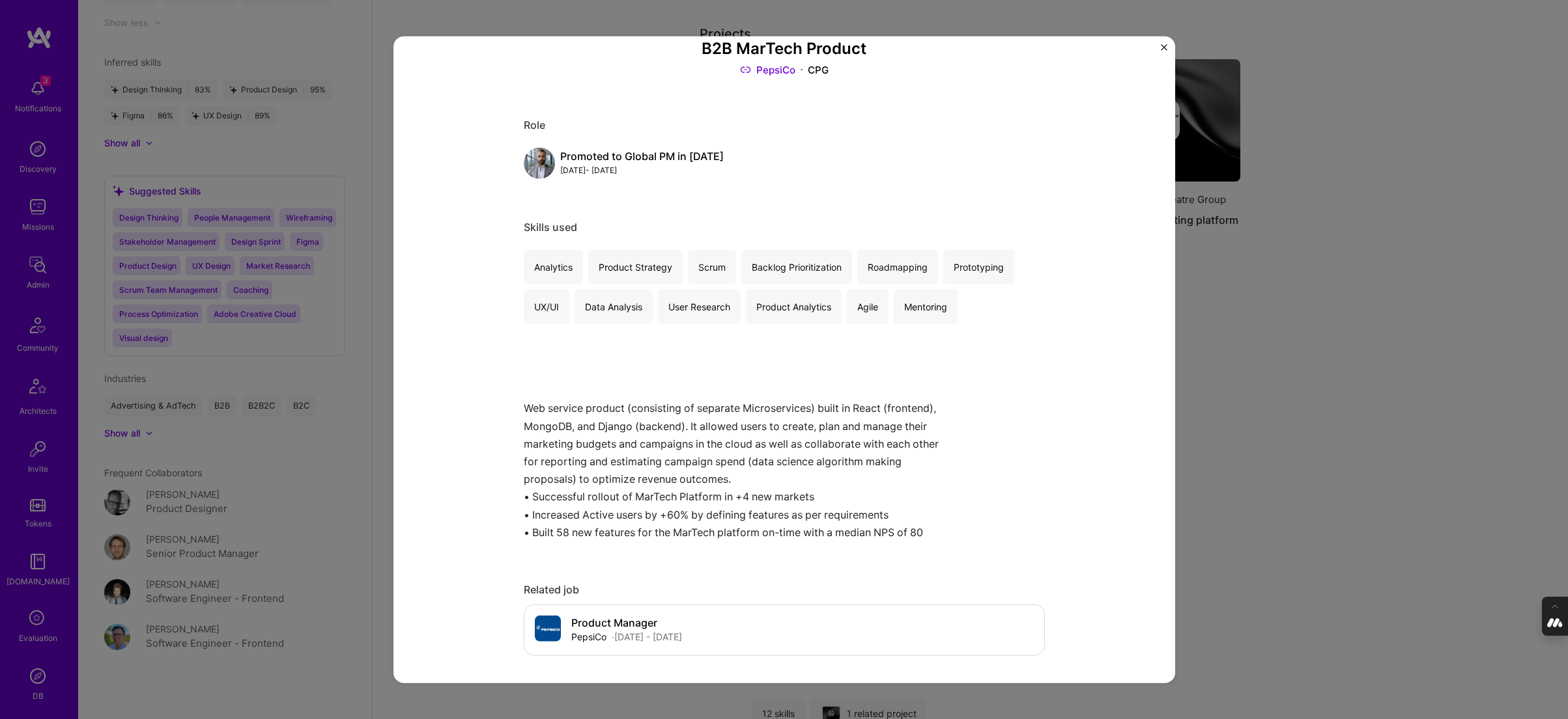
scroll to position [85, 0]
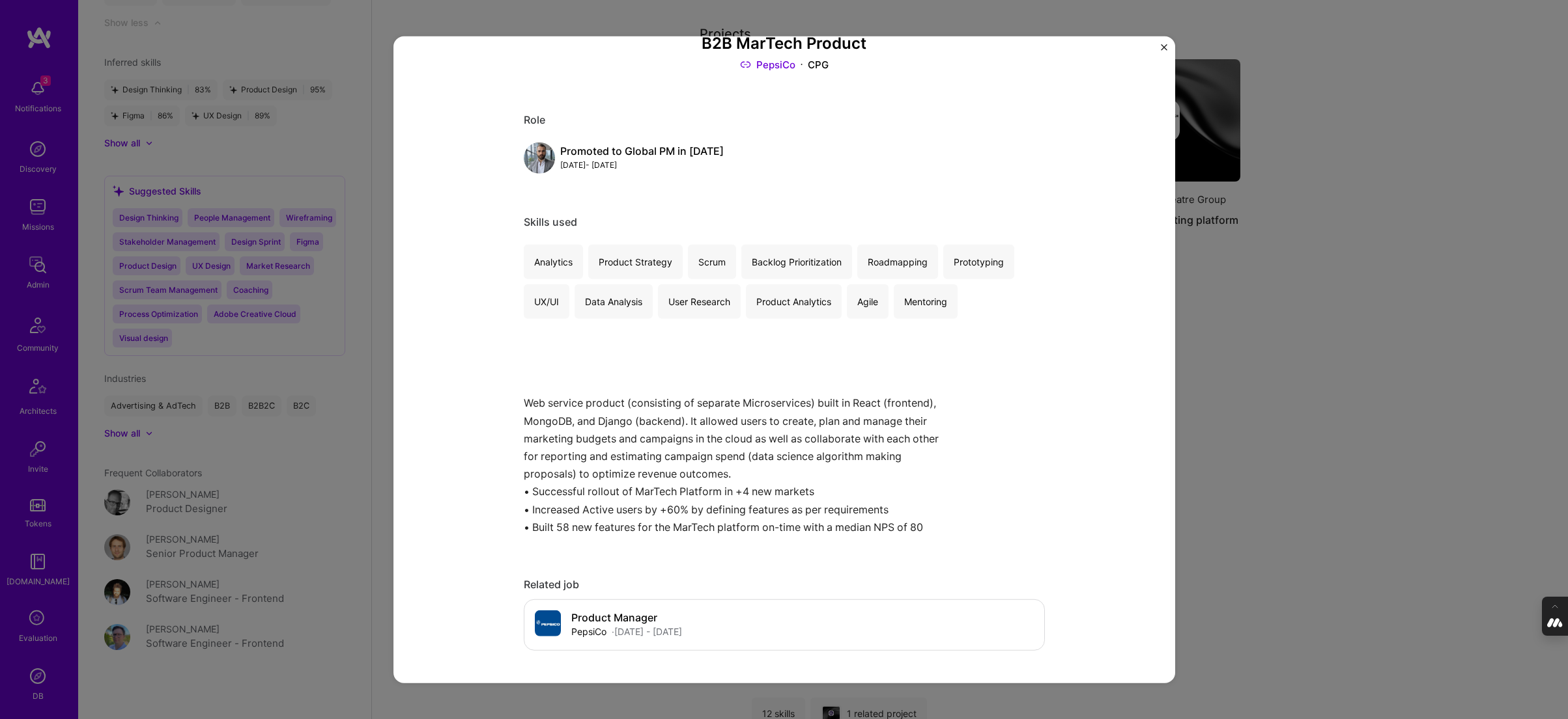
click at [1422, 438] on div "B2B MarTech Product PepsiCo CPG Role Promoted to Global PM in 2022 Feb, 2021 - …" at bounding box center [784, 360] width 1568 height 719
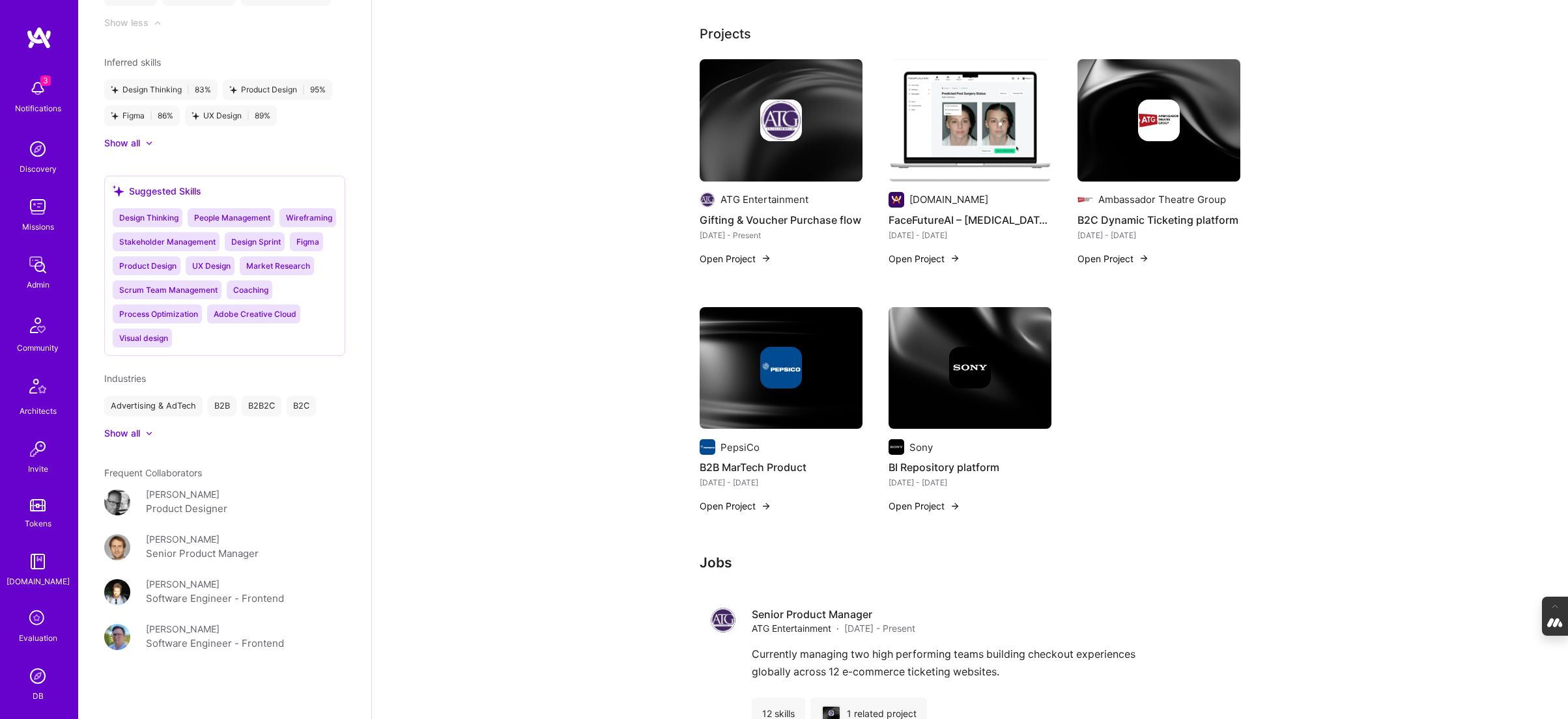
click at [932, 396] on img at bounding box center [969, 368] width 162 height 122
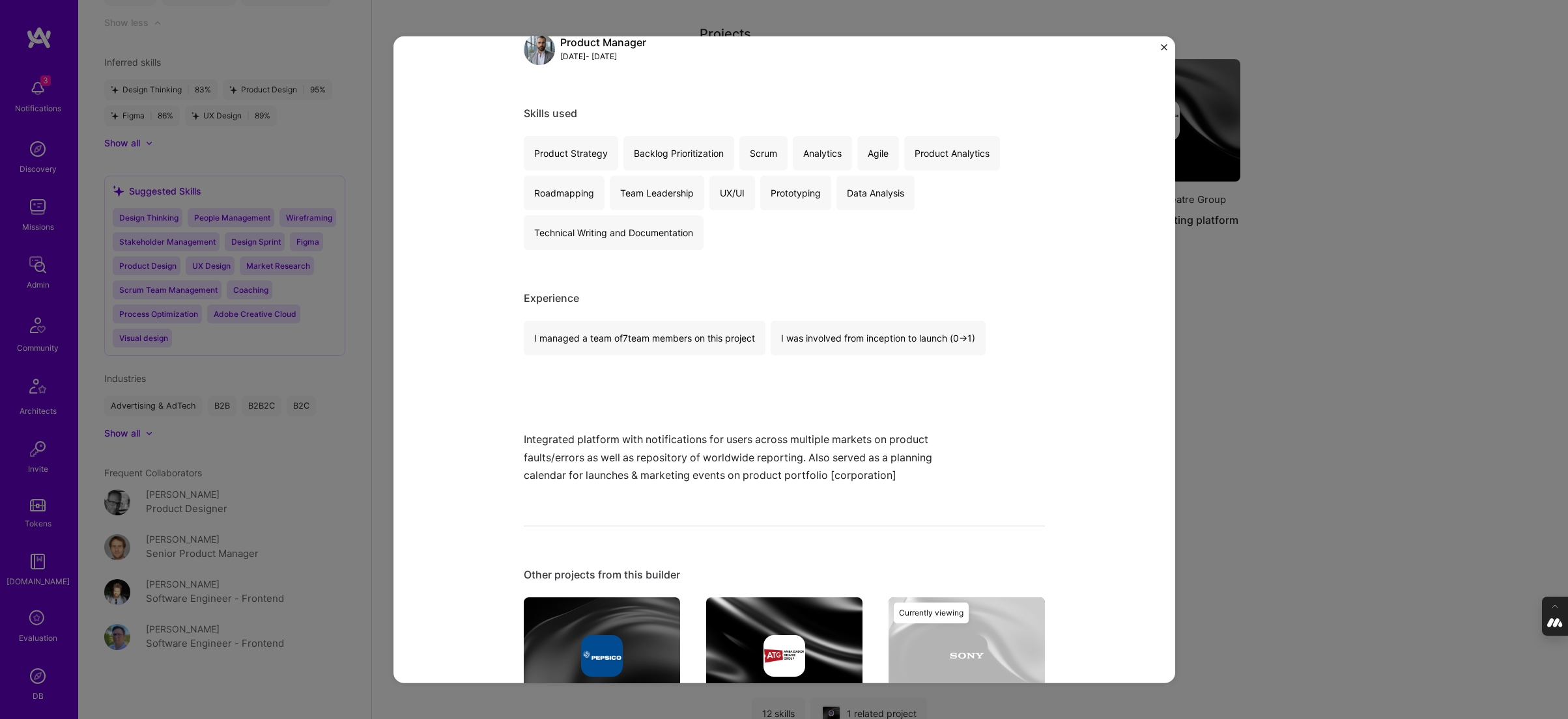
scroll to position [196, 0]
click at [1286, 433] on div "BI Repository platform Sony Consumer Electronics Role Product Manager Feb, 2021…" at bounding box center [784, 360] width 1568 height 719
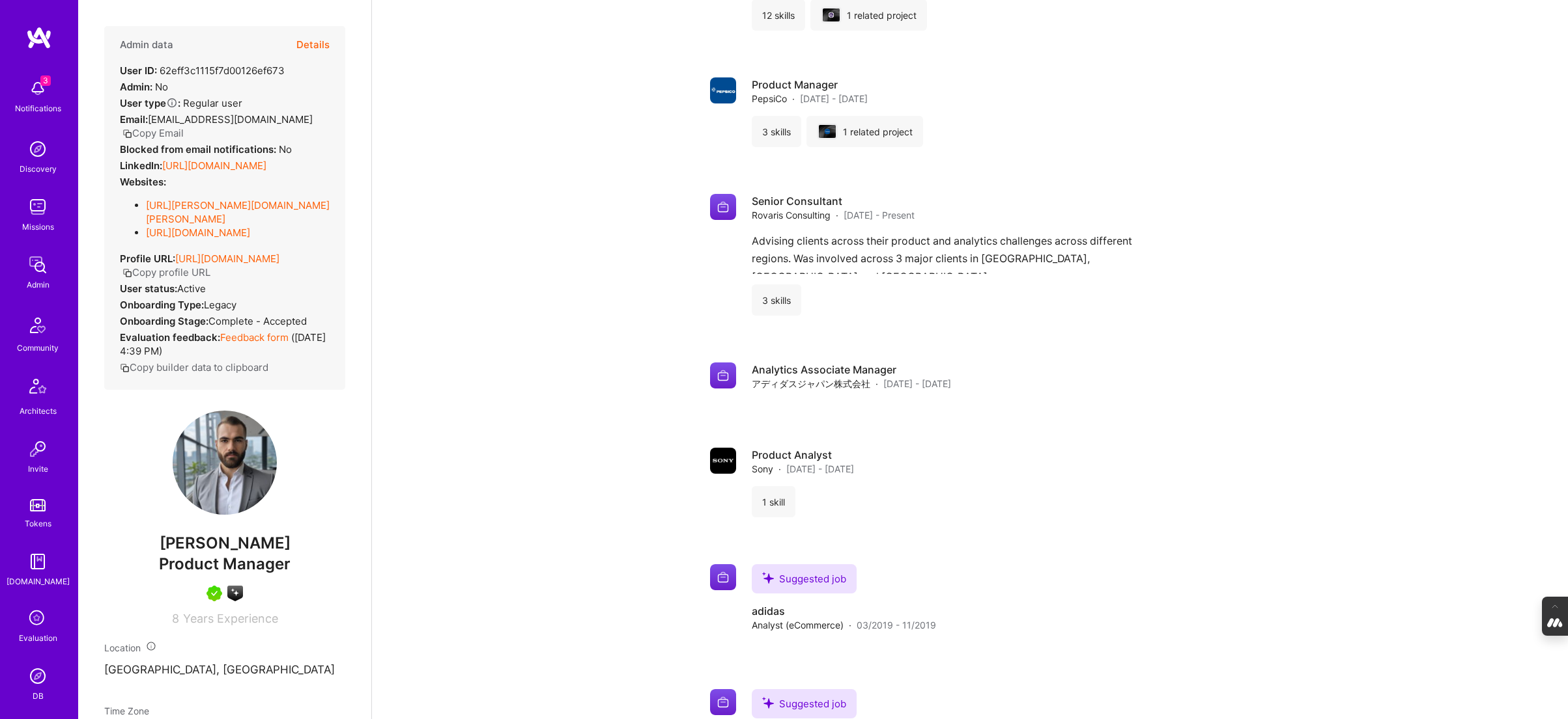
click at [312, 45] on button "Details" at bounding box center [313, 45] width 33 height 38
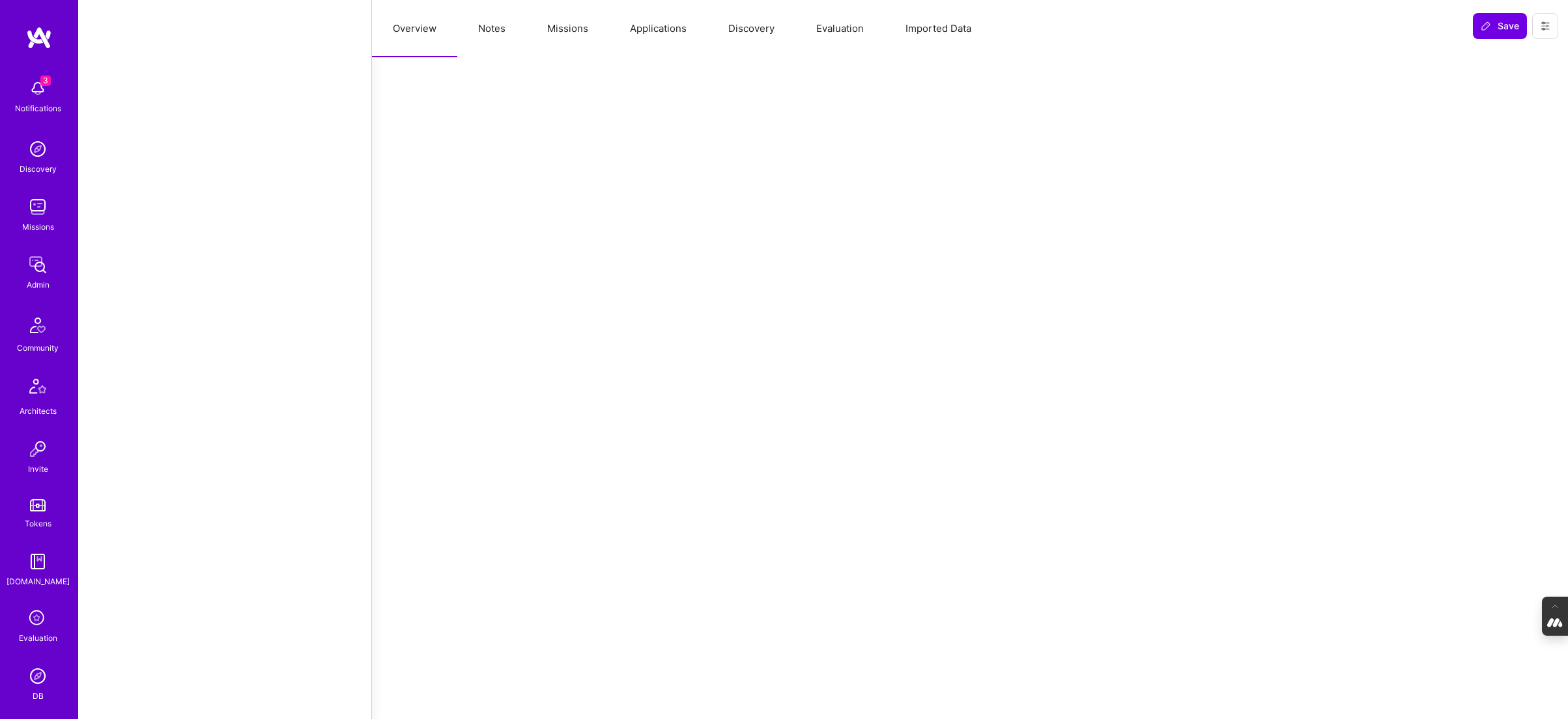
click at [484, 26] on button "Notes" at bounding box center [492, 28] width 69 height 57
select select "Right Now"
select select "5"
select select "7"
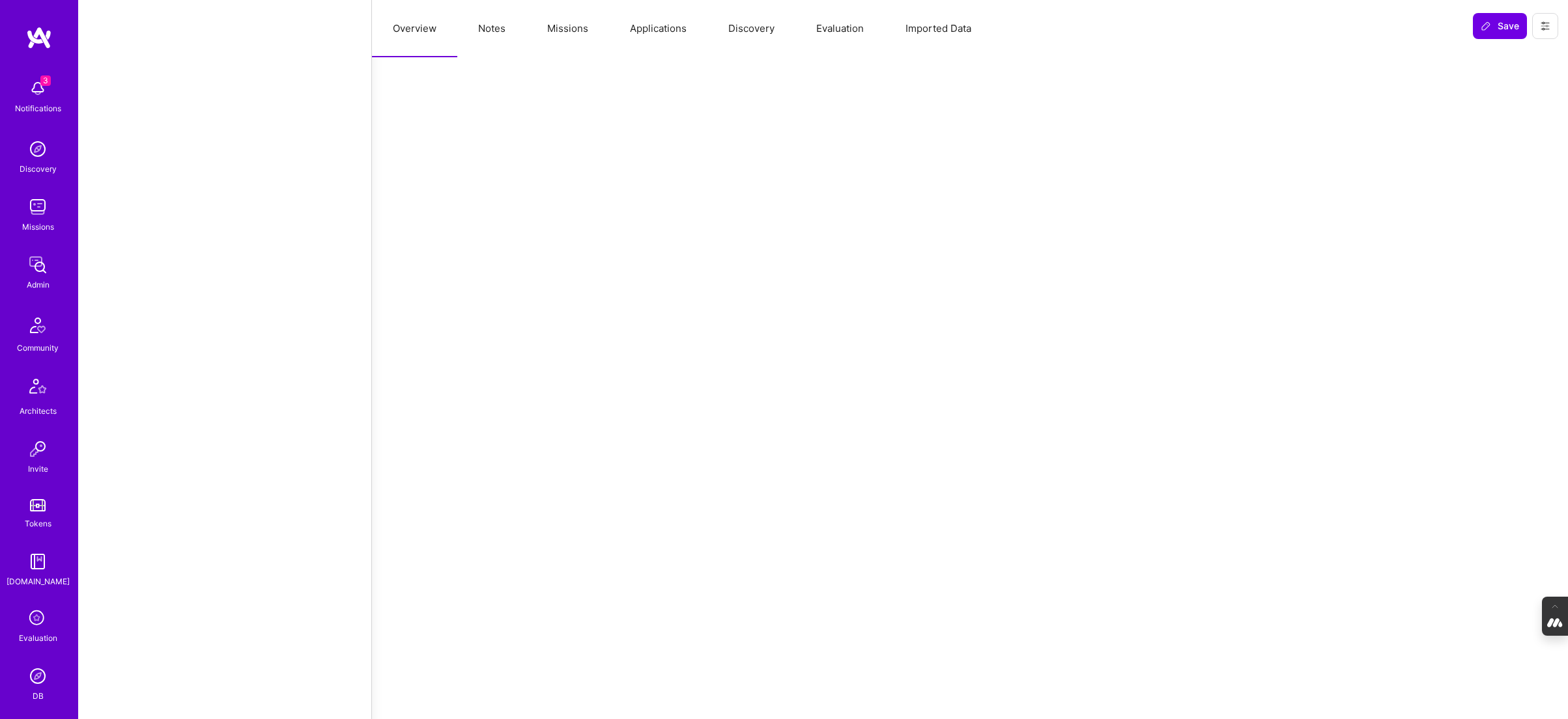
select select "7"
select select "GR"
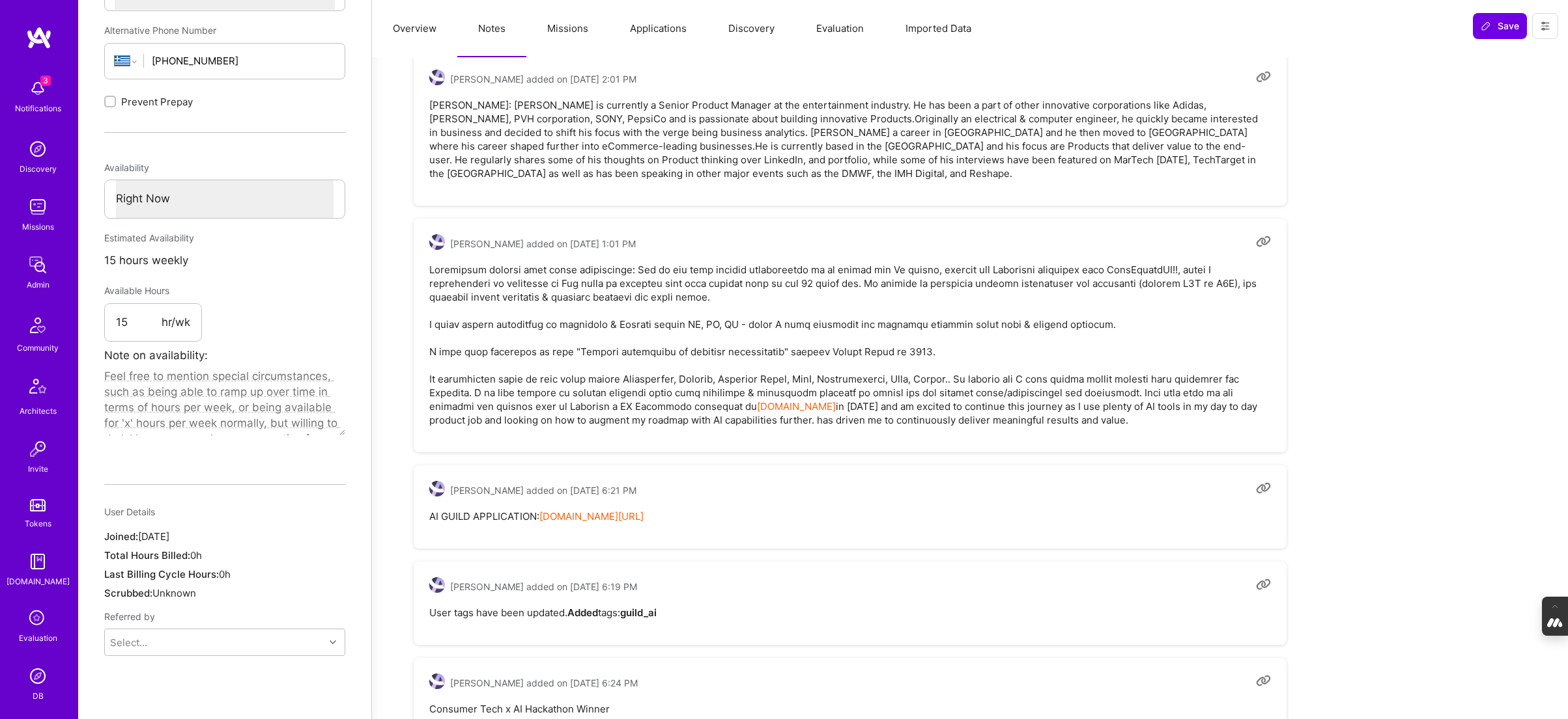
scroll to position [537, 0]
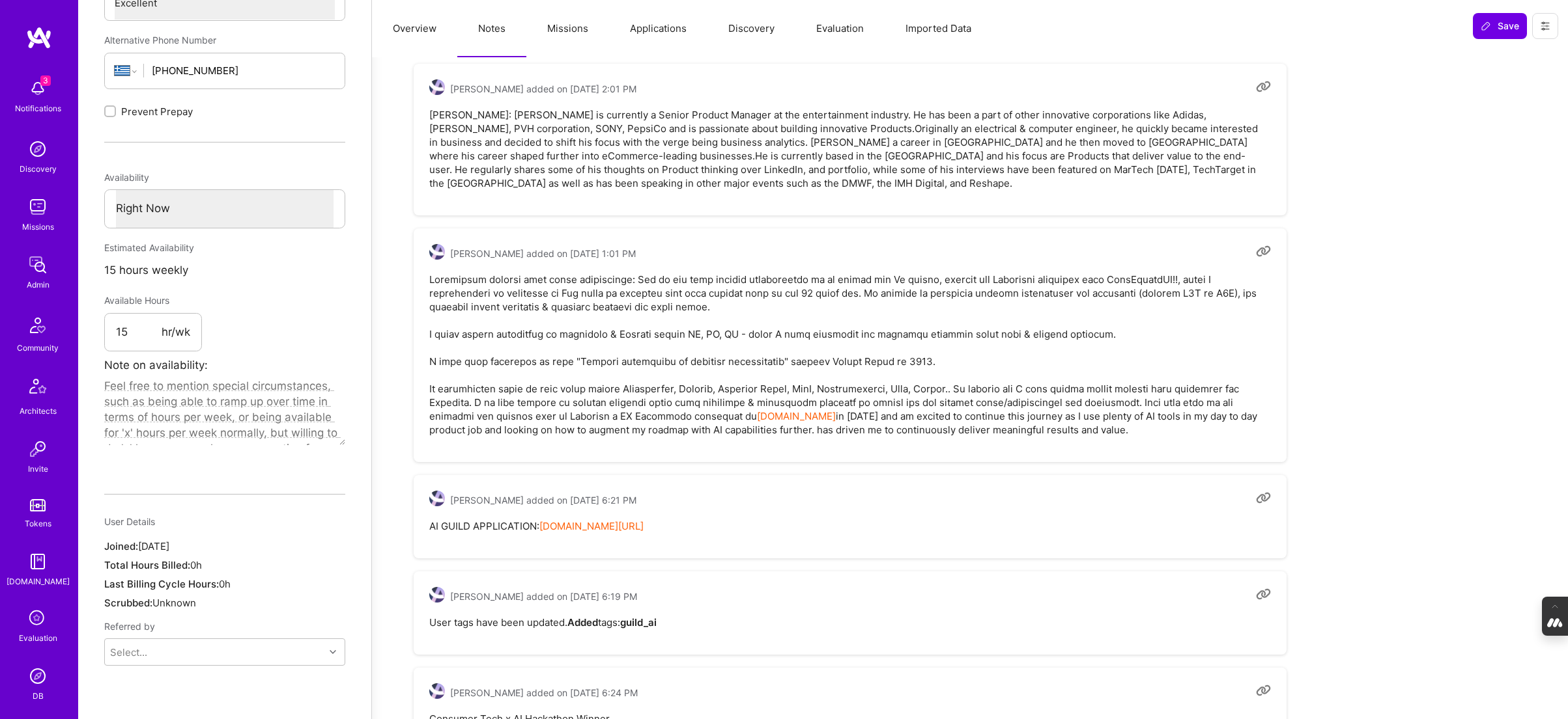
click at [643, 524] on link "notion.so/ateams/AI-ML-Member-Applications-Phase-2-7ccef98e1a434870809bf2d7981e…" at bounding box center [591, 526] width 104 height 12
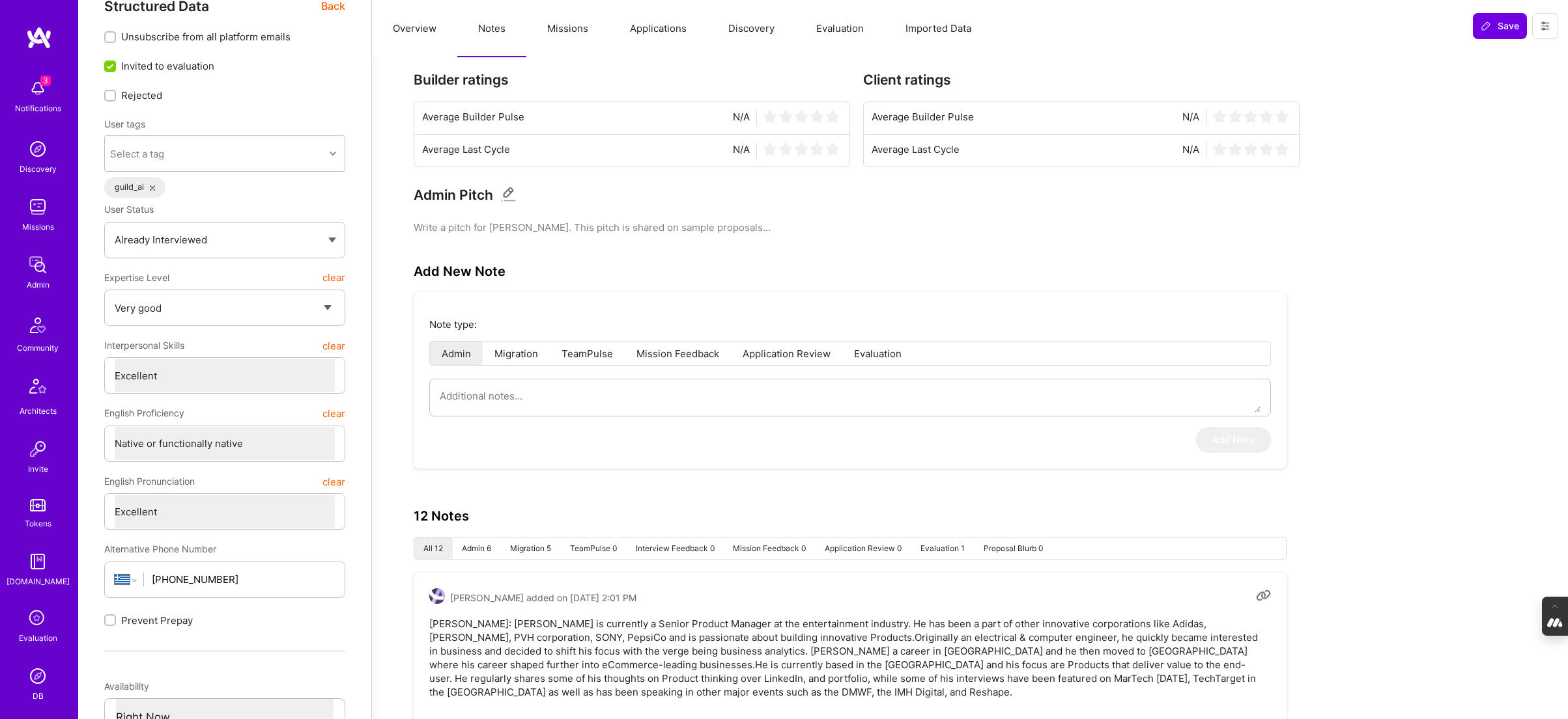
scroll to position [0, 0]
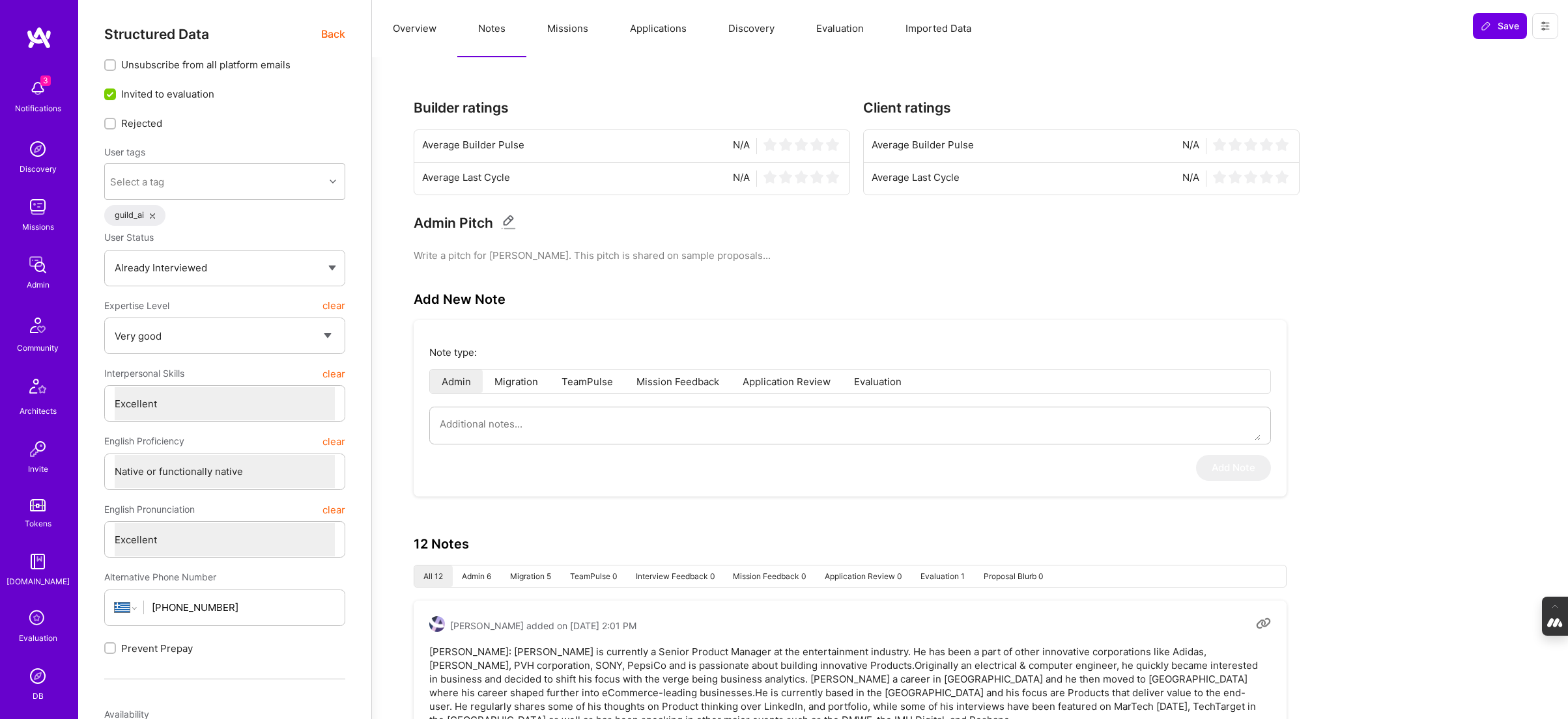
click at [840, 25] on button "Evaluation" at bounding box center [839, 28] width 89 height 57
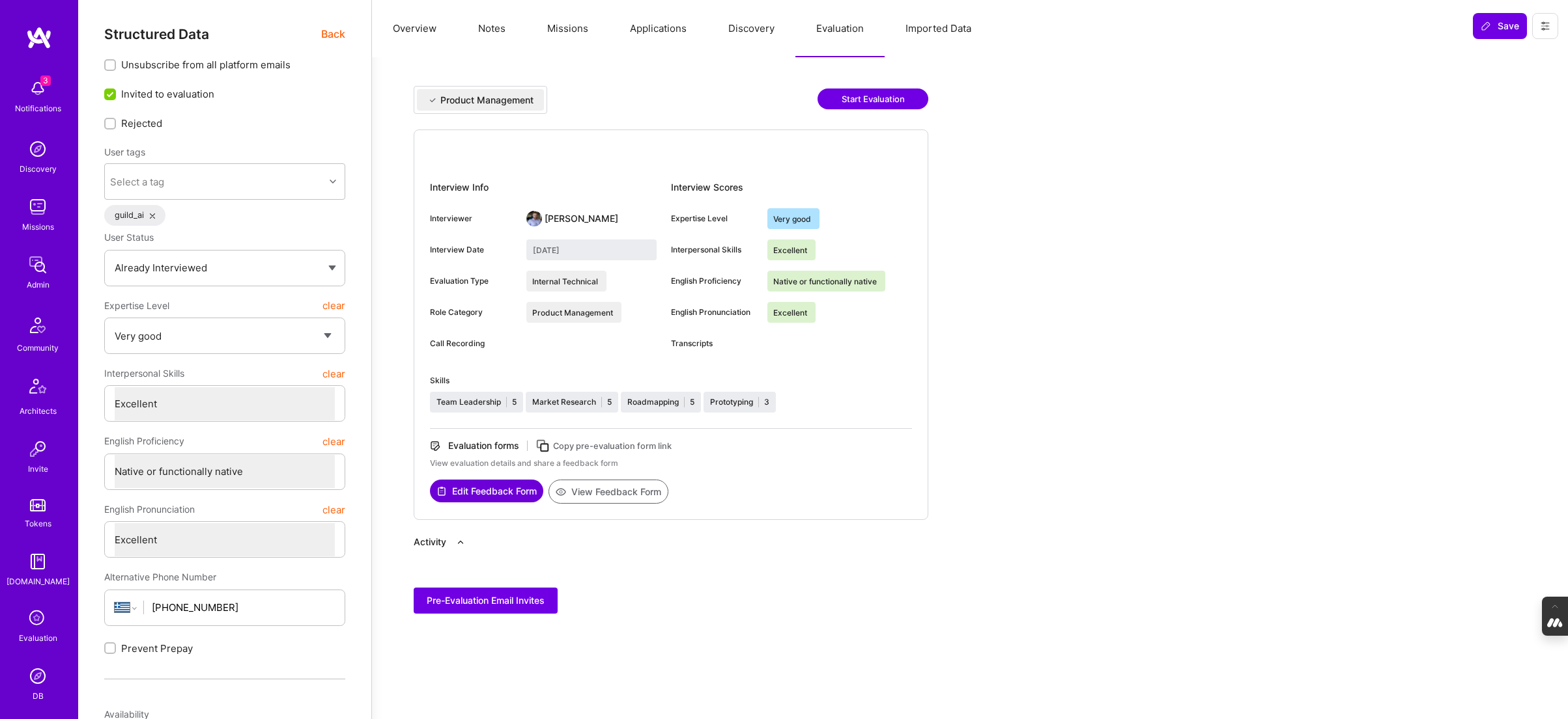
click at [620, 493] on button "View Feedback Form" at bounding box center [608, 492] width 120 height 24
click at [337, 36] on span "Back" at bounding box center [333, 34] width 24 height 16
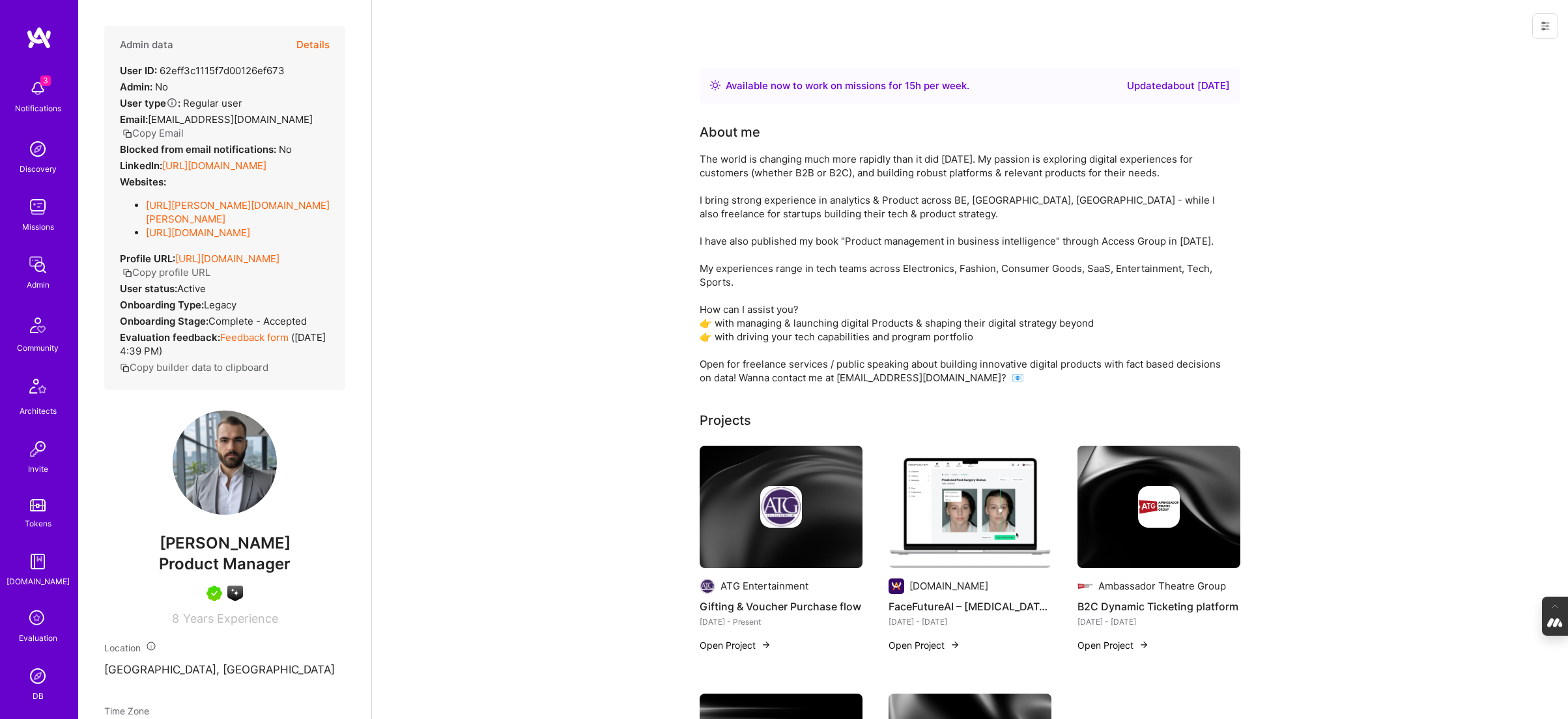
click at [240, 167] on link "https://linkedin.com/in/dimosp" at bounding box center [214, 165] width 104 height 12
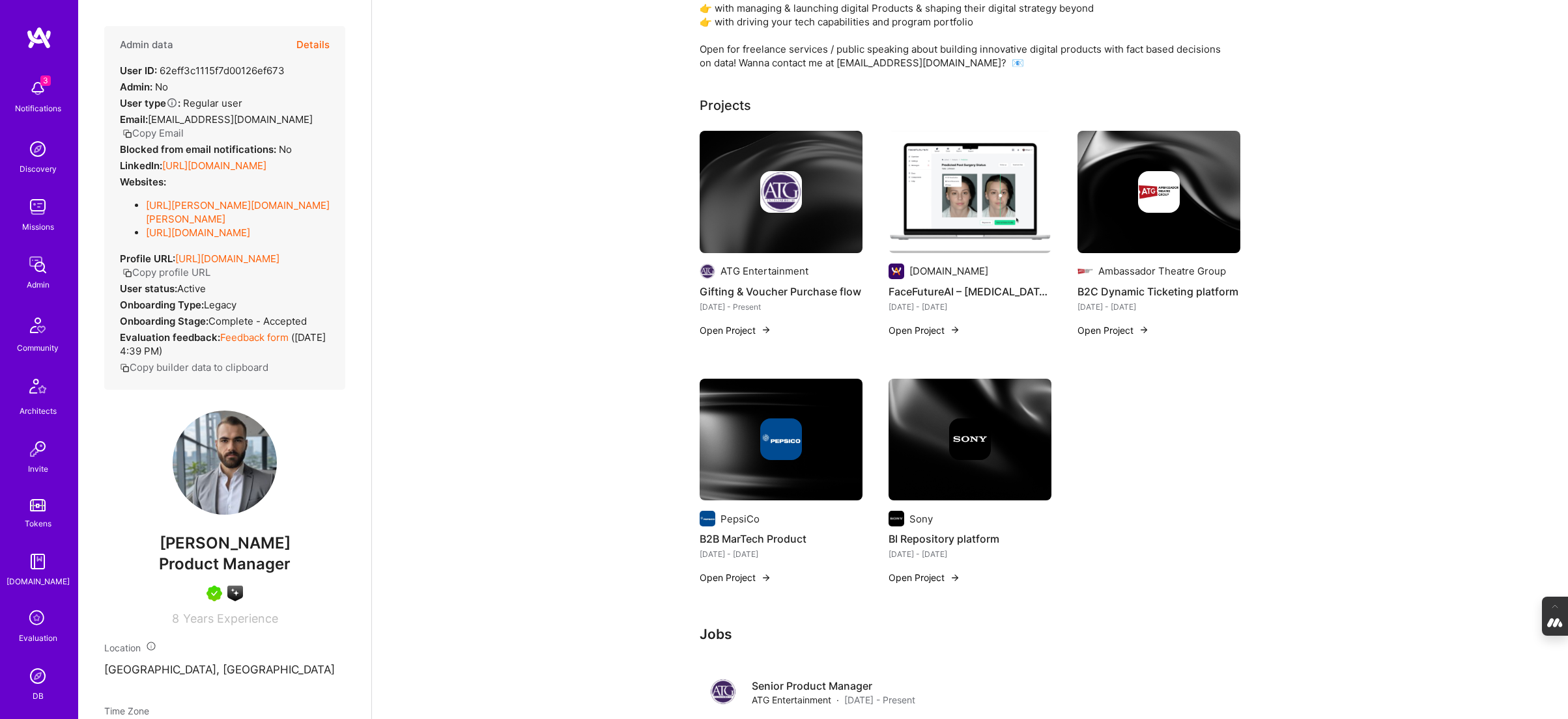
scroll to position [319, 0]
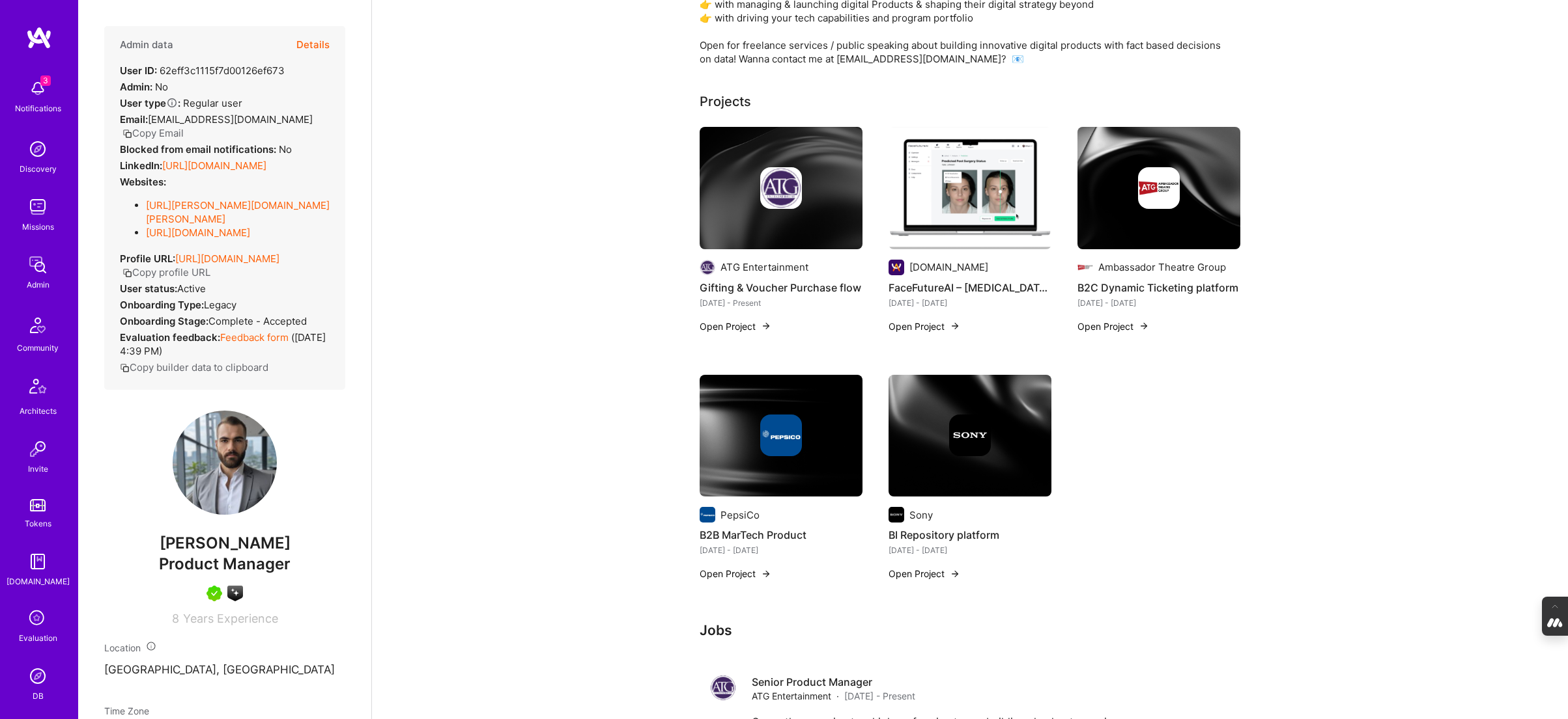
click at [736, 416] on div at bounding box center [780, 436] width 162 height 41
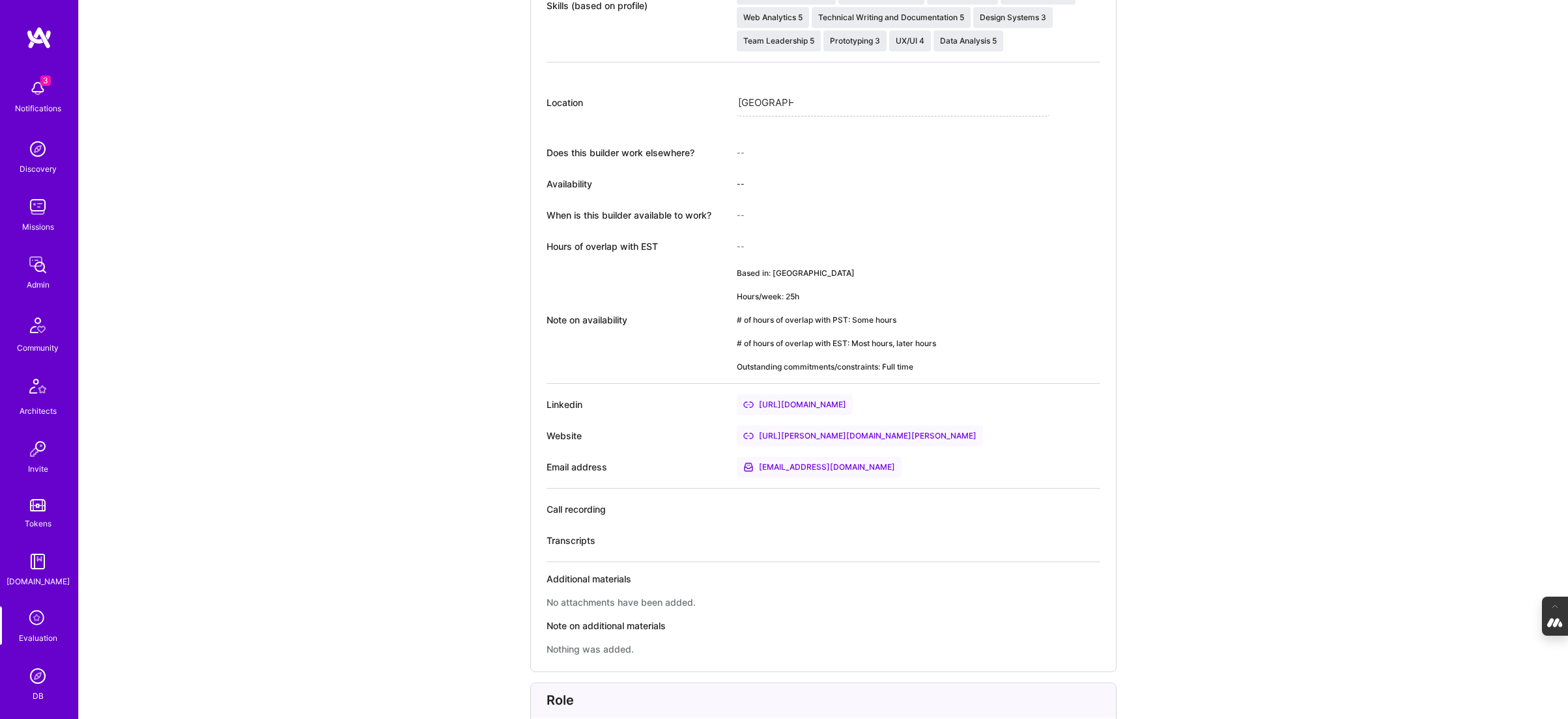
scroll to position [400, 0]
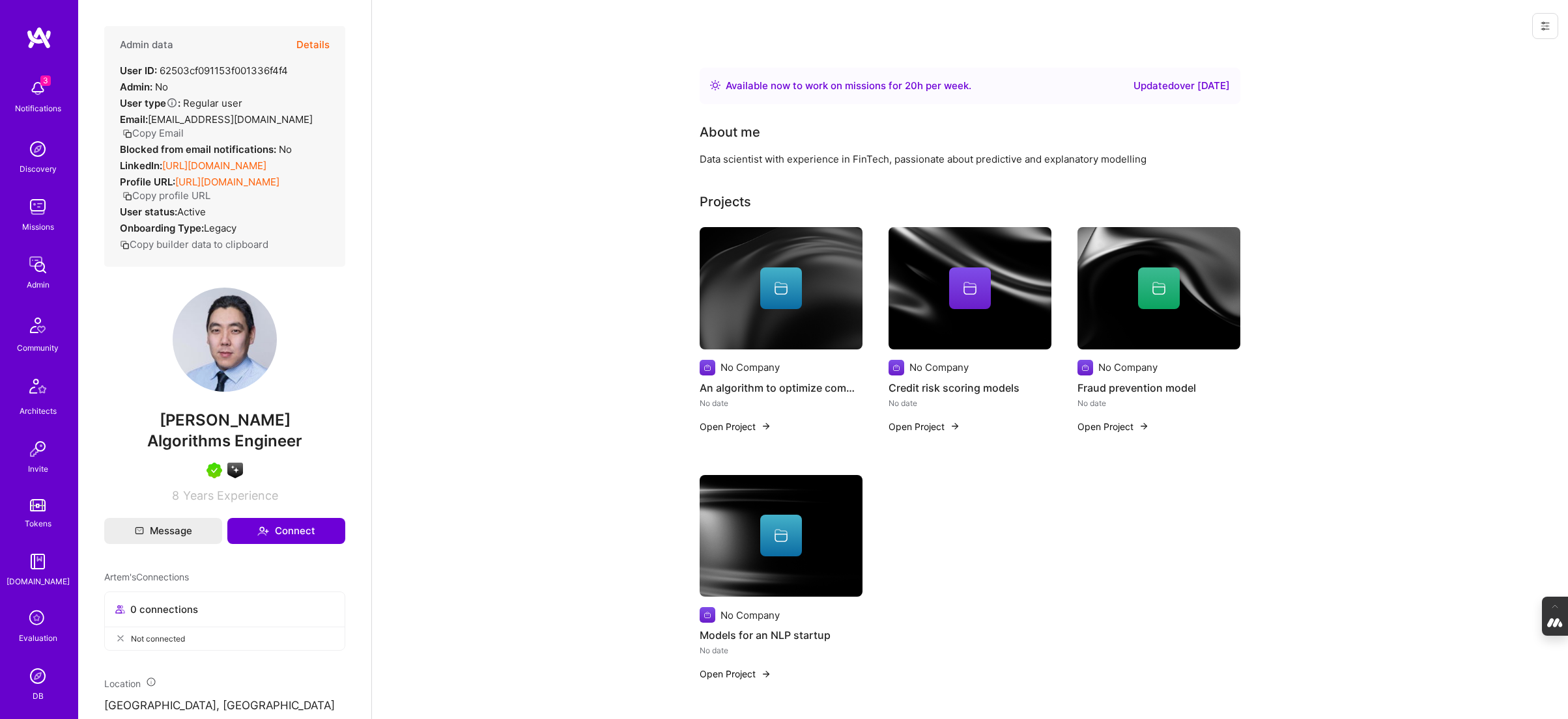
click at [313, 38] on button "Details" at bounding box center [313, 45] width 33 height 38
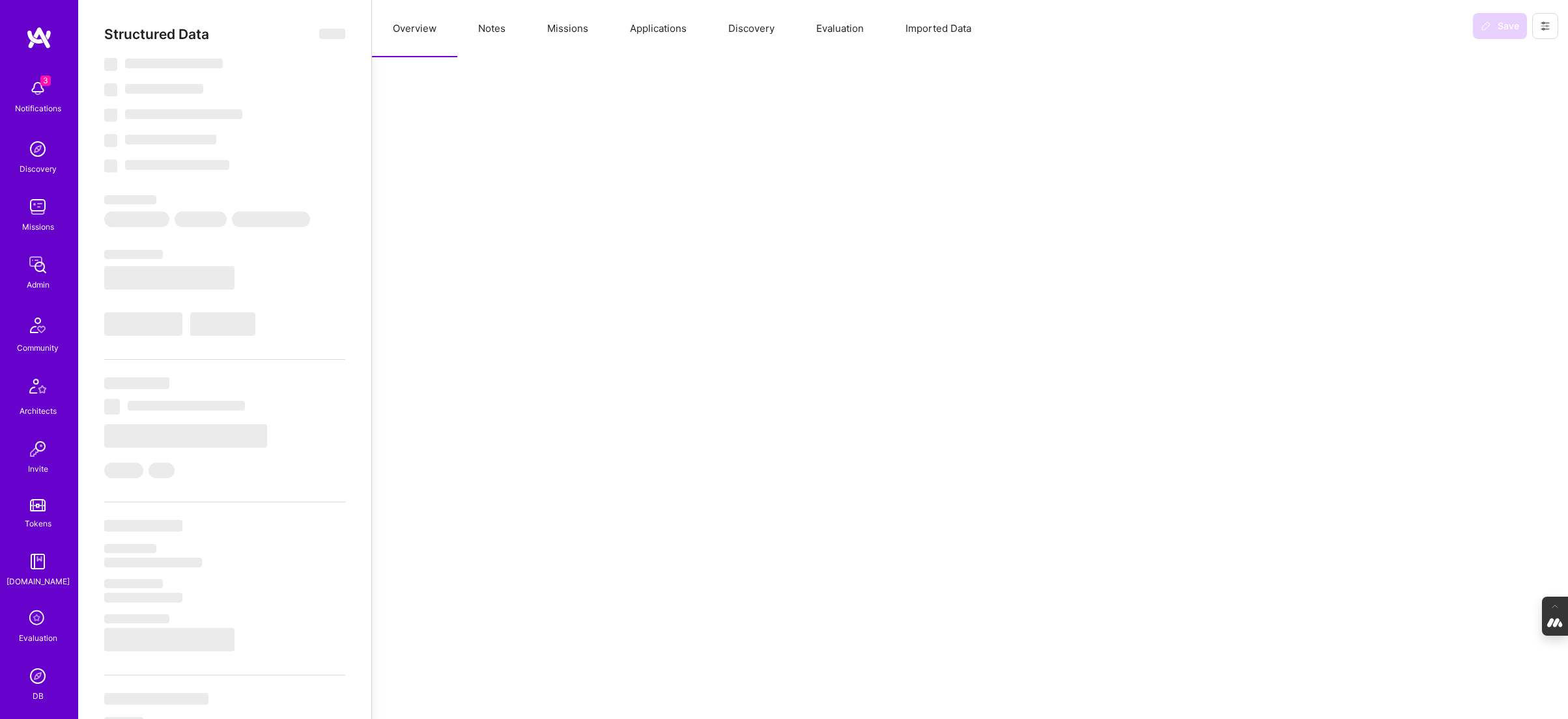
select select "Right Now"
select select "5"
select select "7"
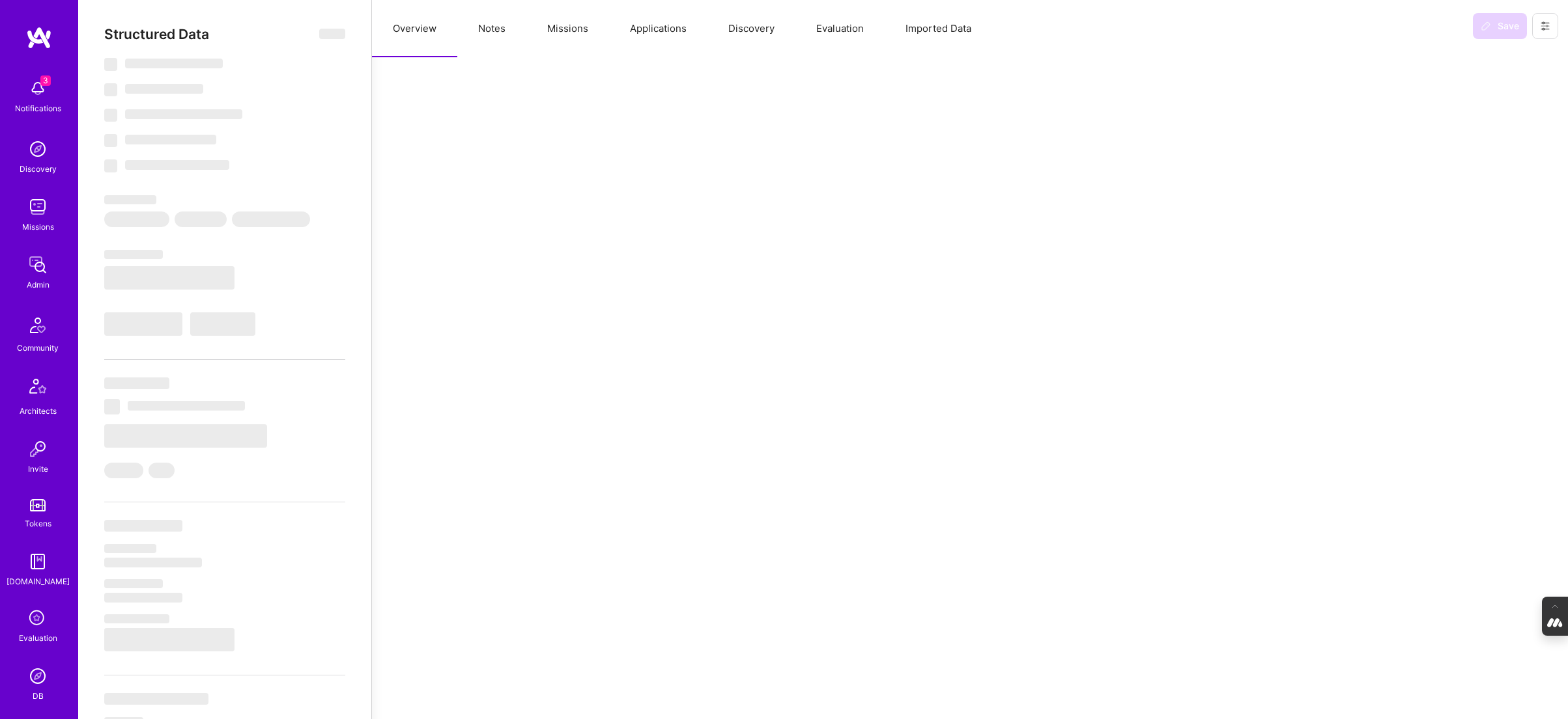
select select "DE"
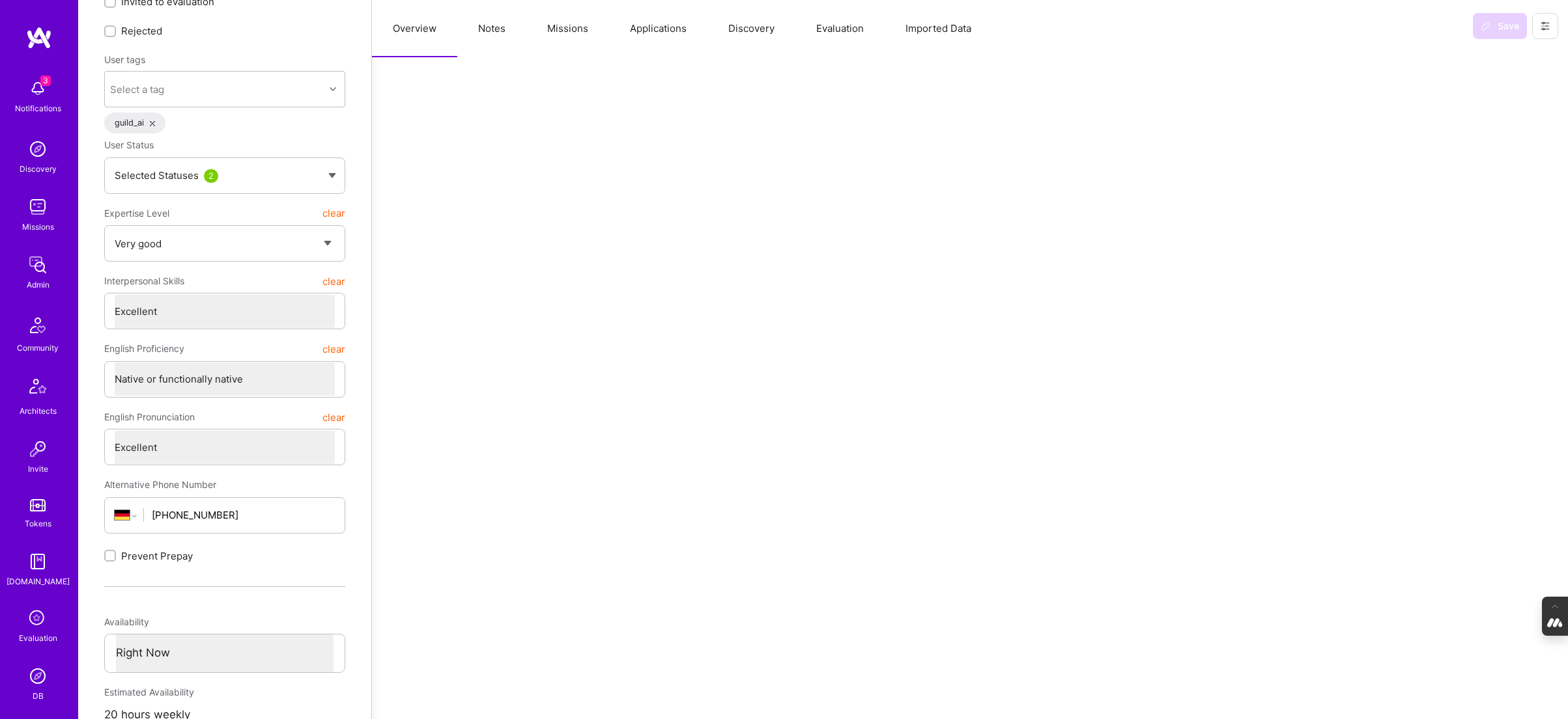
scroll to position [96, 0]
click at [485, 32] on button "Notes" at bounding box center [492, 28] width 69 height 57
type textarea "x"
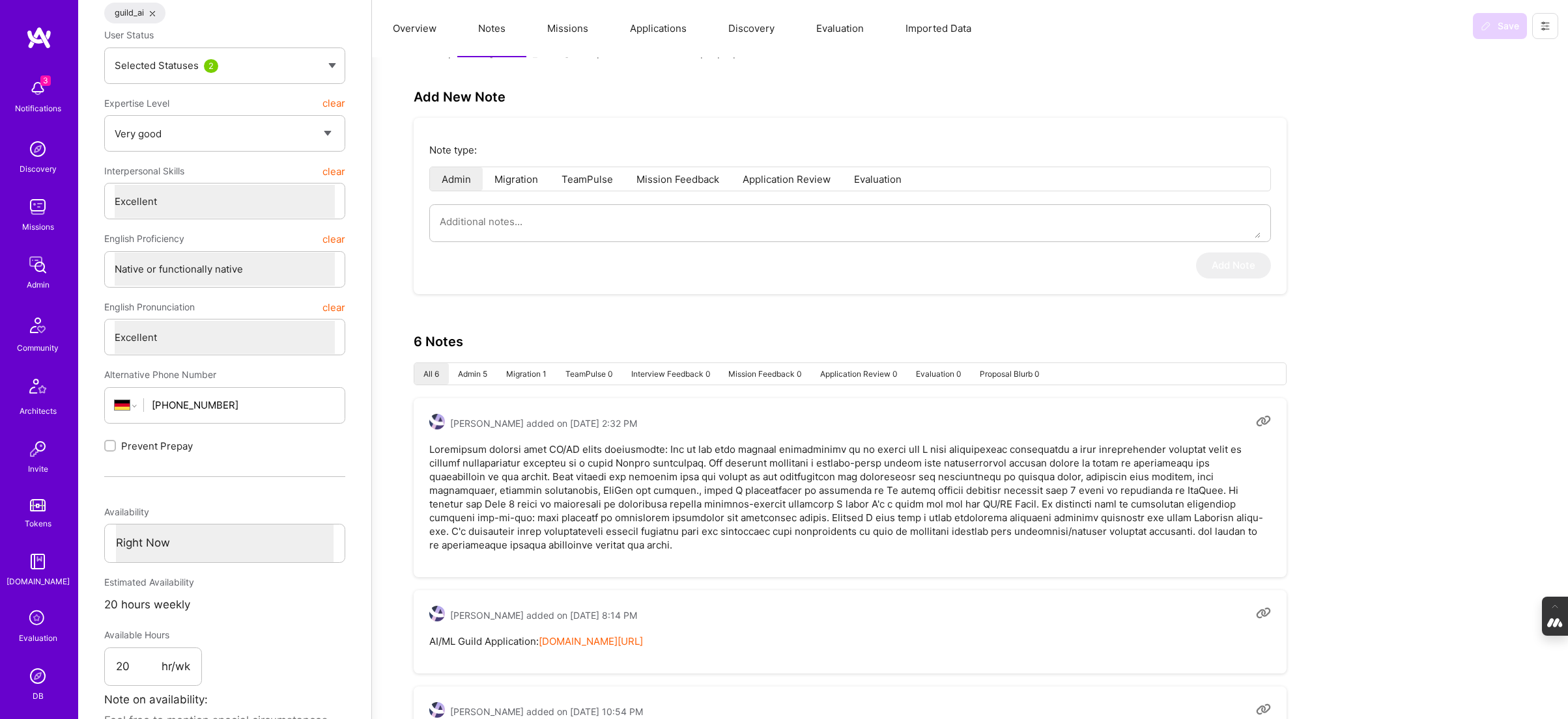
scroll to position [0, 0]
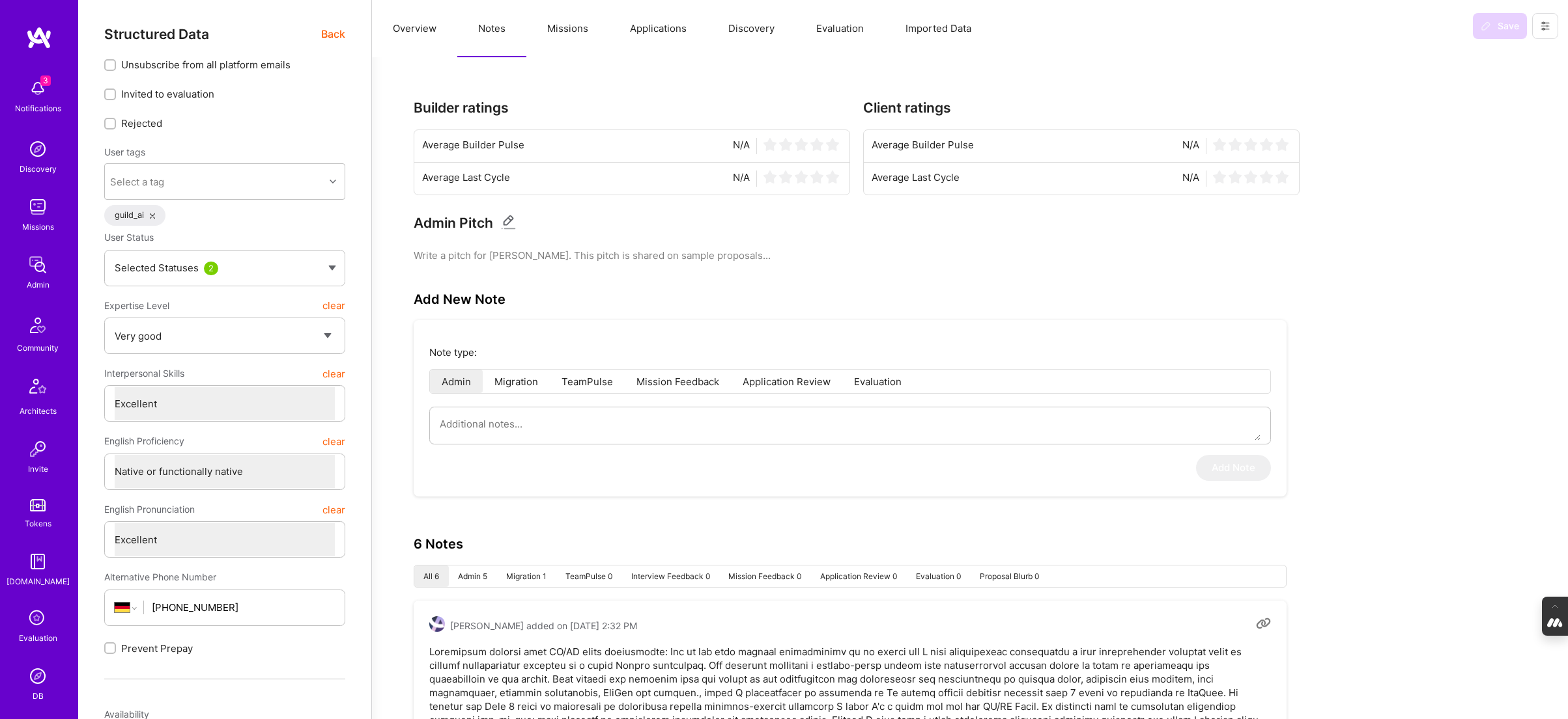
click at [838, 21] on button "Evaluation" at bounding box center [839, 28] width 89 height 57
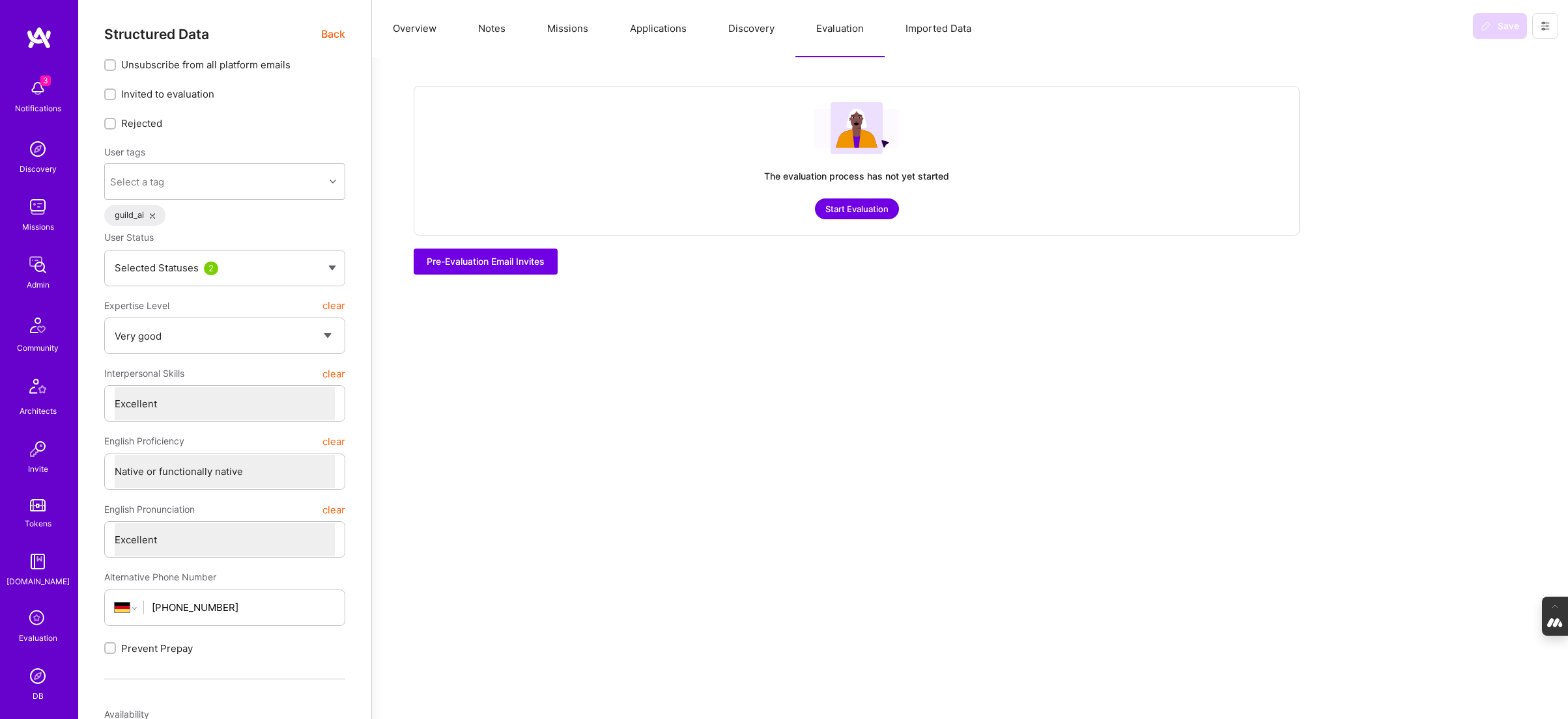
click at [413, 23] on button "Overview" at bounding box center [414, 28] width 85 height 57
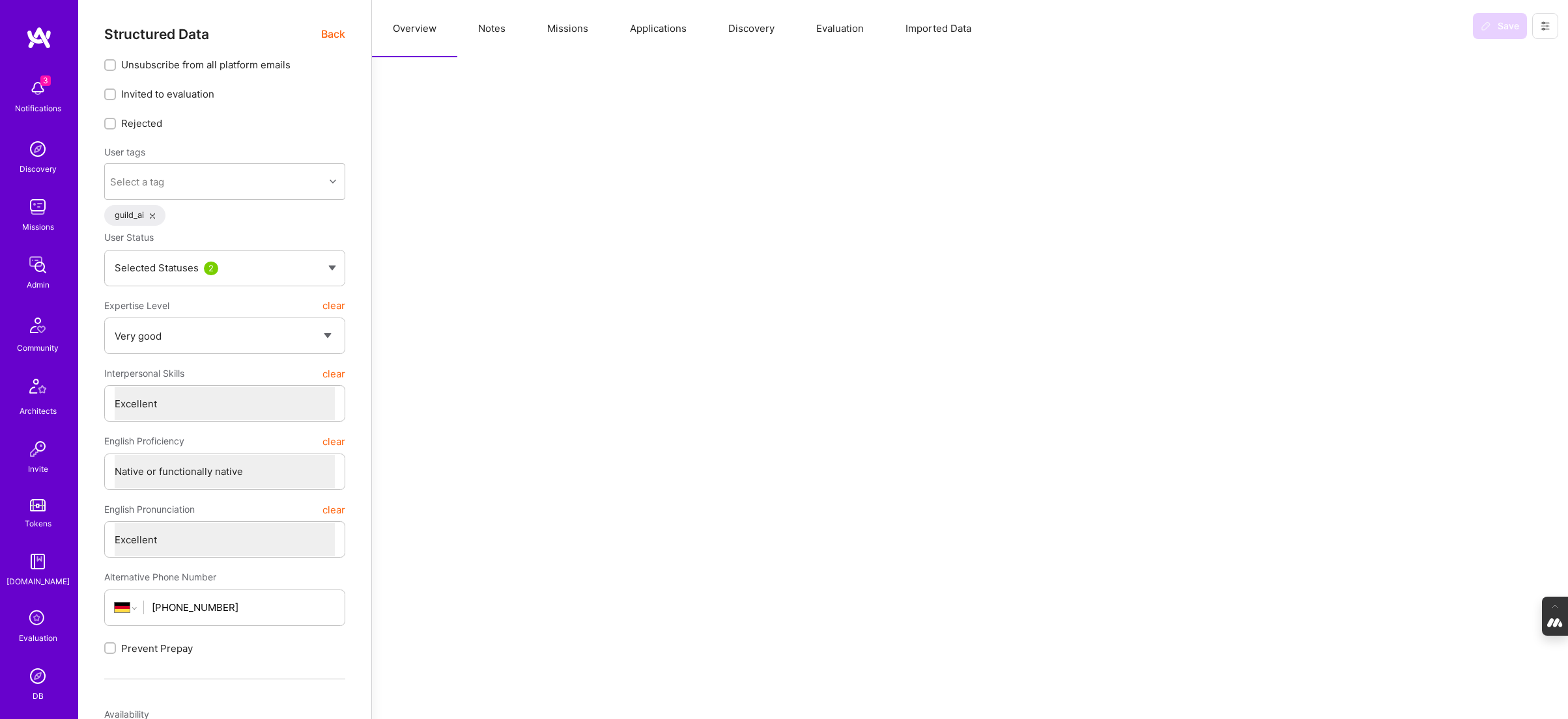
click at [322, 34] on span "Back" at bounding box center [333, 34] width 24 height 16
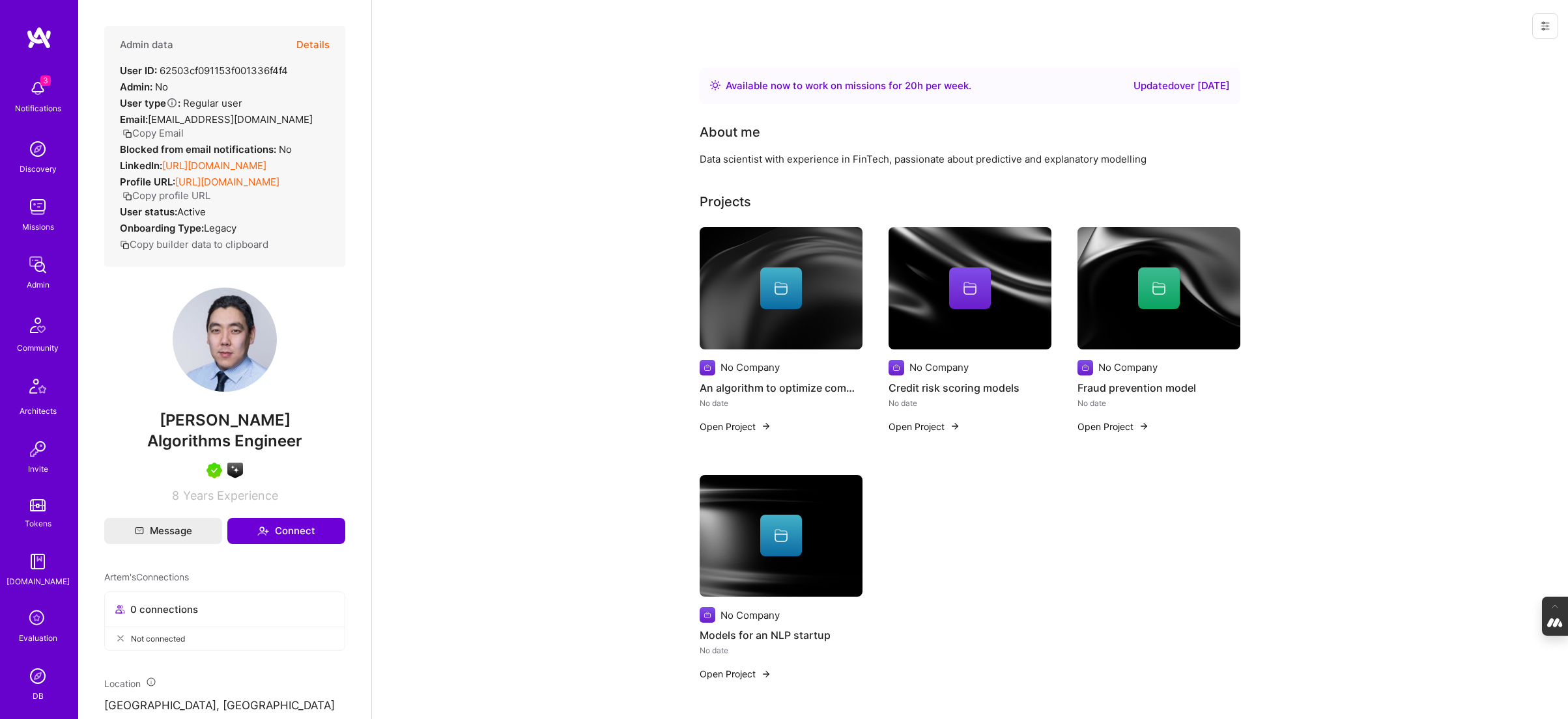
click at [781, 299] on div at bounding box center [780, 288] width 41 height 41
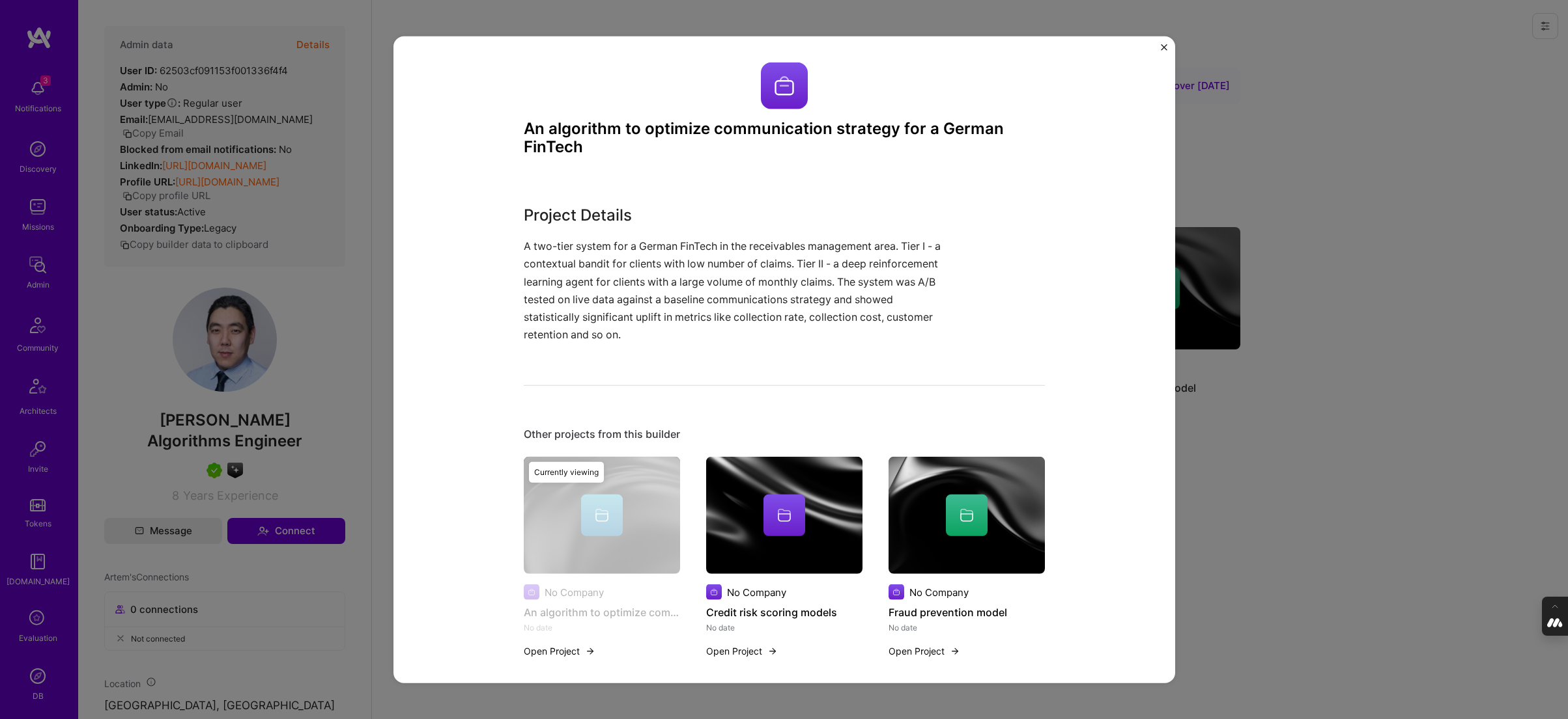
click at [1254, 367] on div "An algorithm to optimize communication strategy for a German FinTech Project De…" at bounding box center [784, 360] width 1568 height 719
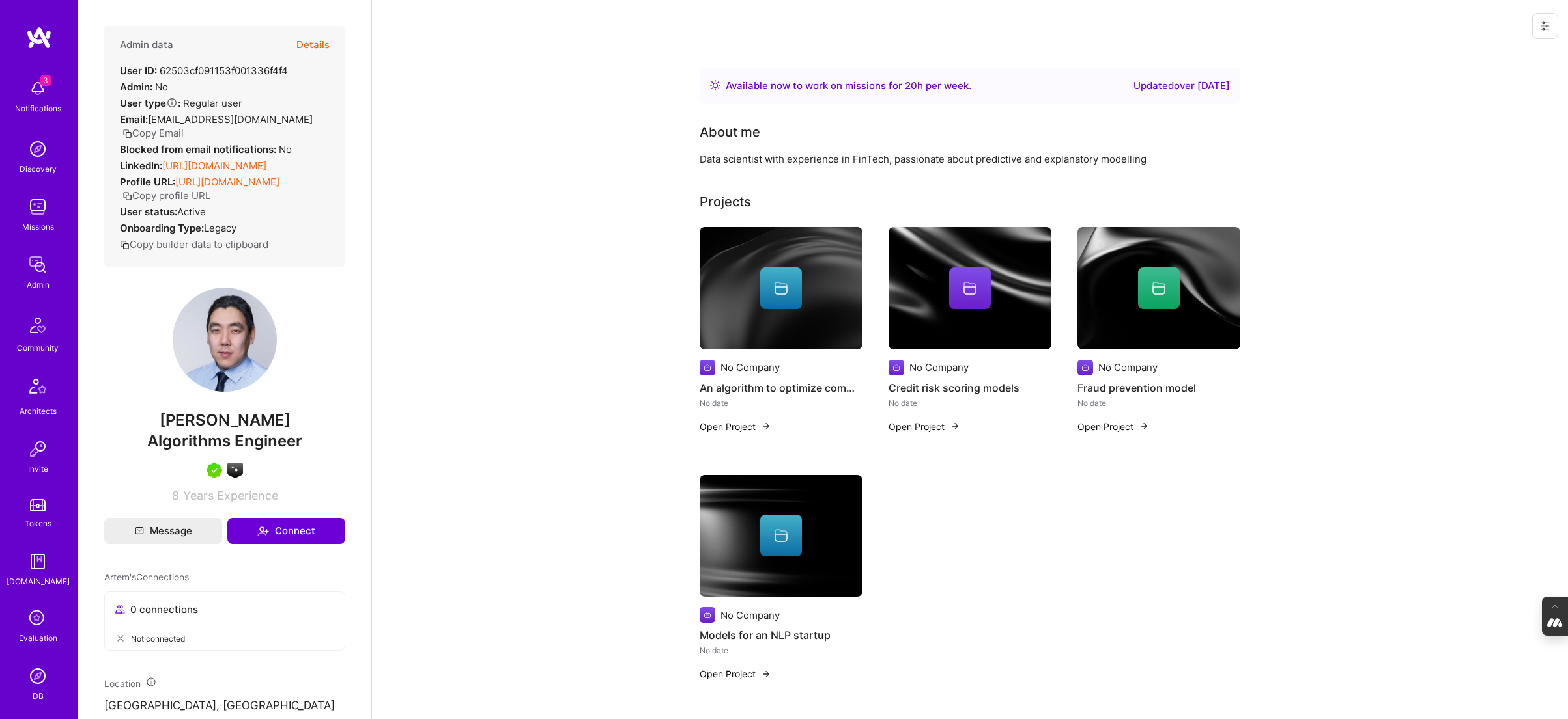
click at [930, 309] on div at bounding box center [969, 288] width 162 height 41
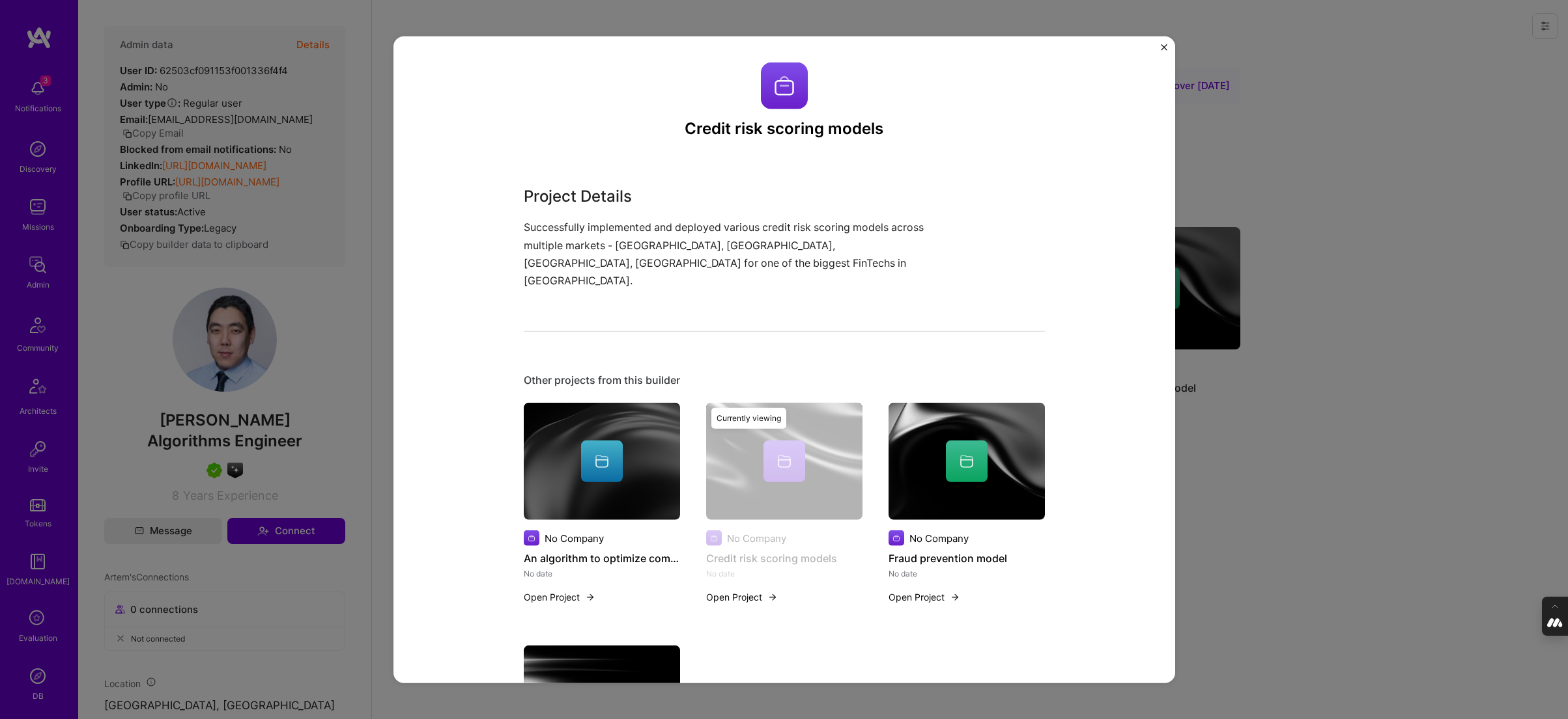
click at [1268, 397] on div "Credit risk scoring models Project Details Successfully implemented and deploye…" at bounding box center [784, 360] width 1568 height 719
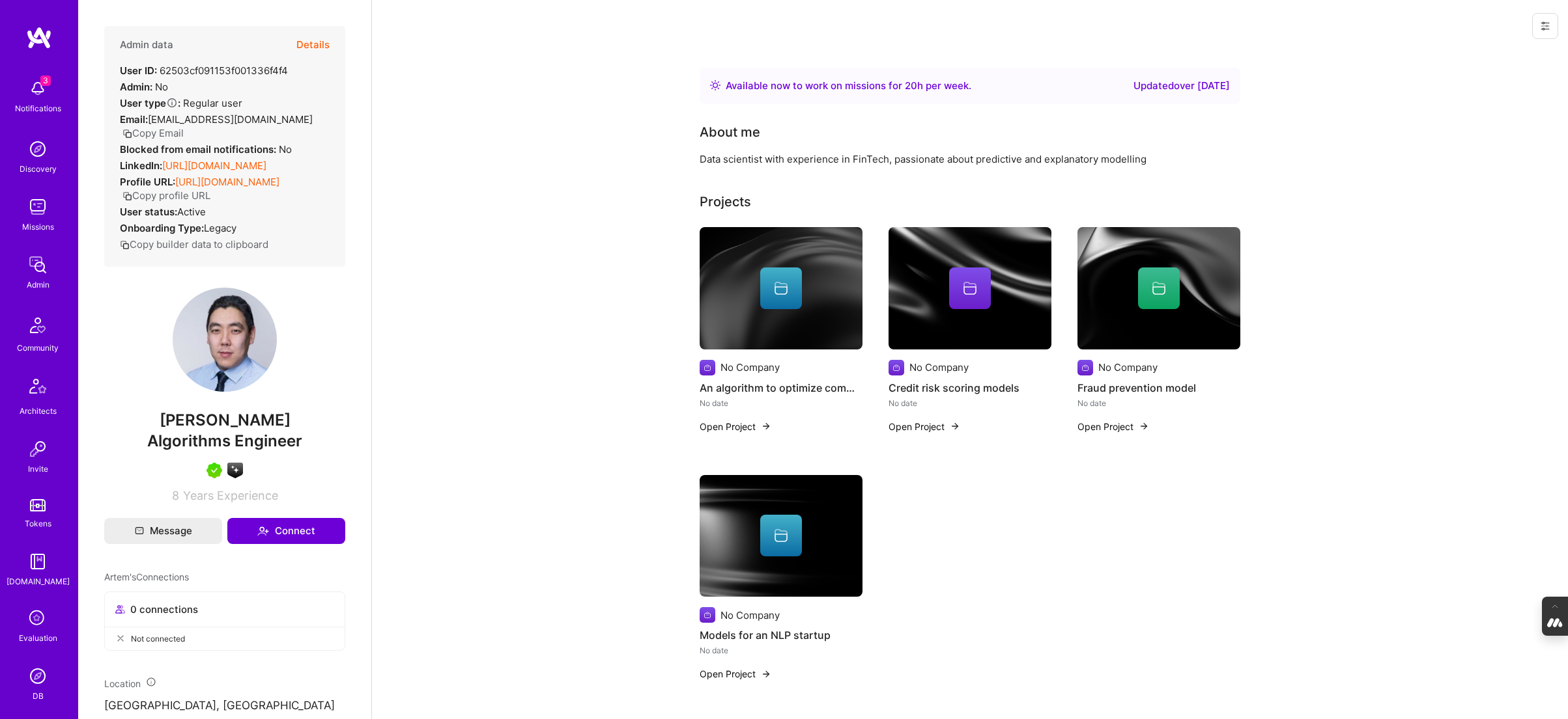
click at [1131, 317] on img at bounding box center [1158, 288] width 162 height 122
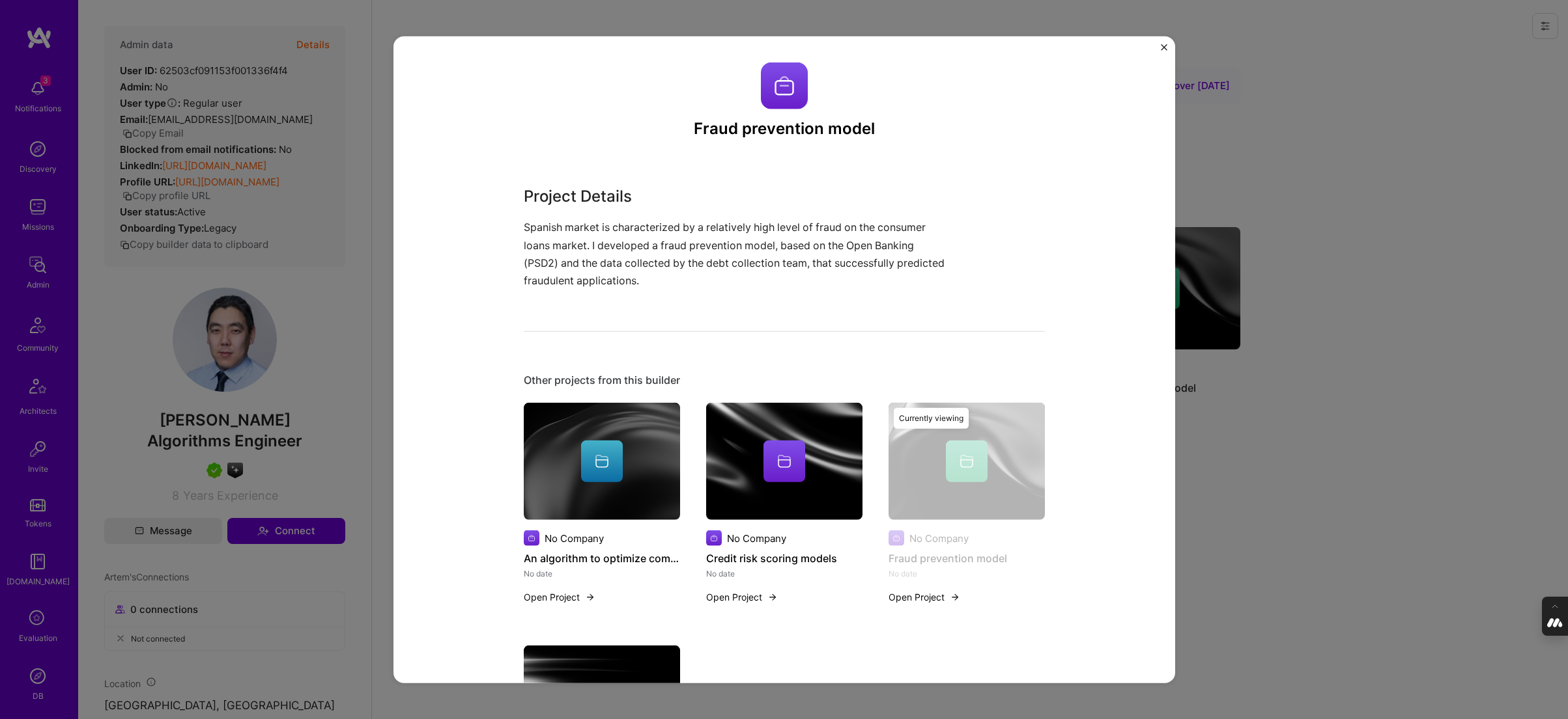
click at [1299, 384] on div "Fraud prevention model Project Details Spanish market is characterized by a rel…" at bounding box center [784, 360] width 1568 height 719
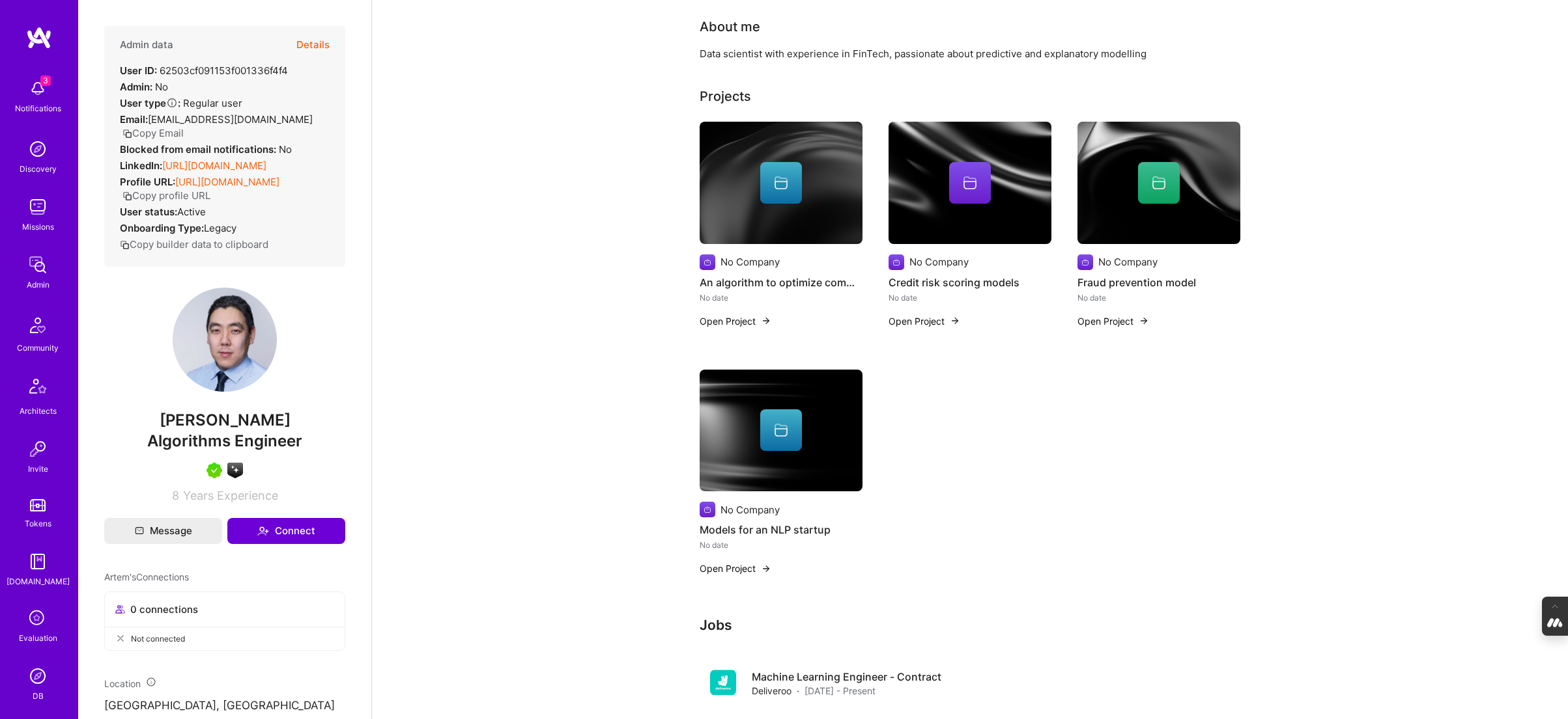
scroll to position [115, 0]
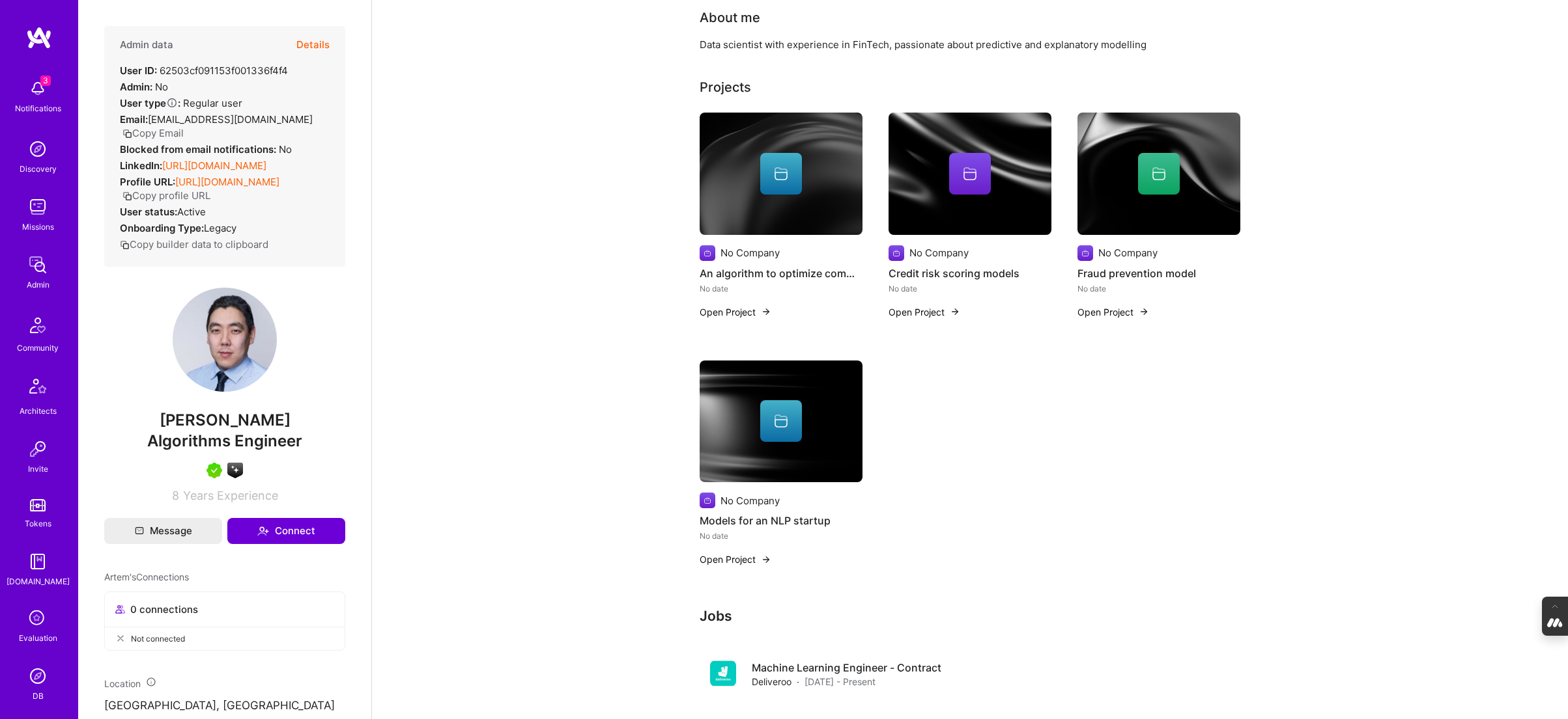
click at [740, 419] on div at bounding box center [780, 421] width 162 height 41
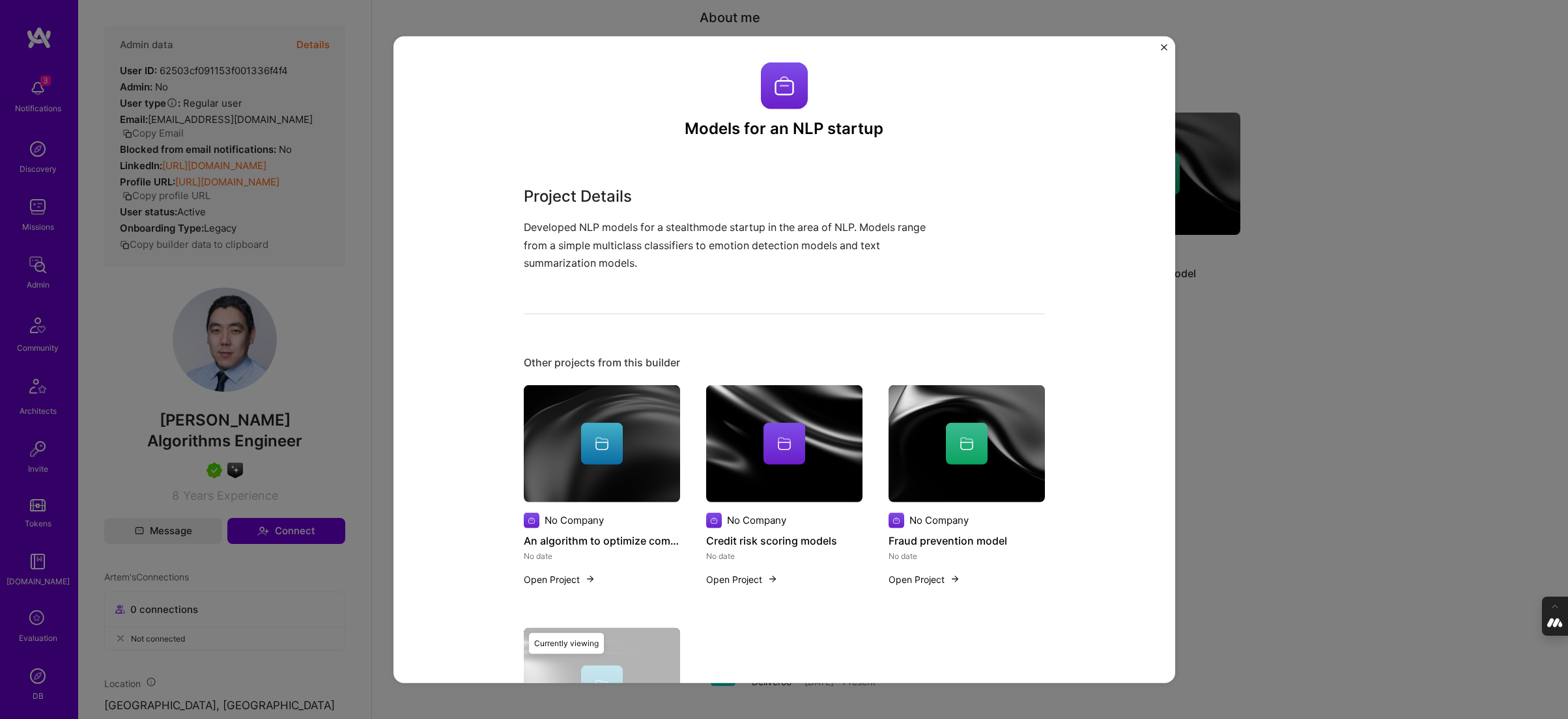
click at [376, 323] on div "Models for an NLP startup Project Details Developed NLP models for a stealthmod…" at bounding box center [784, 360] width 1568 height 719
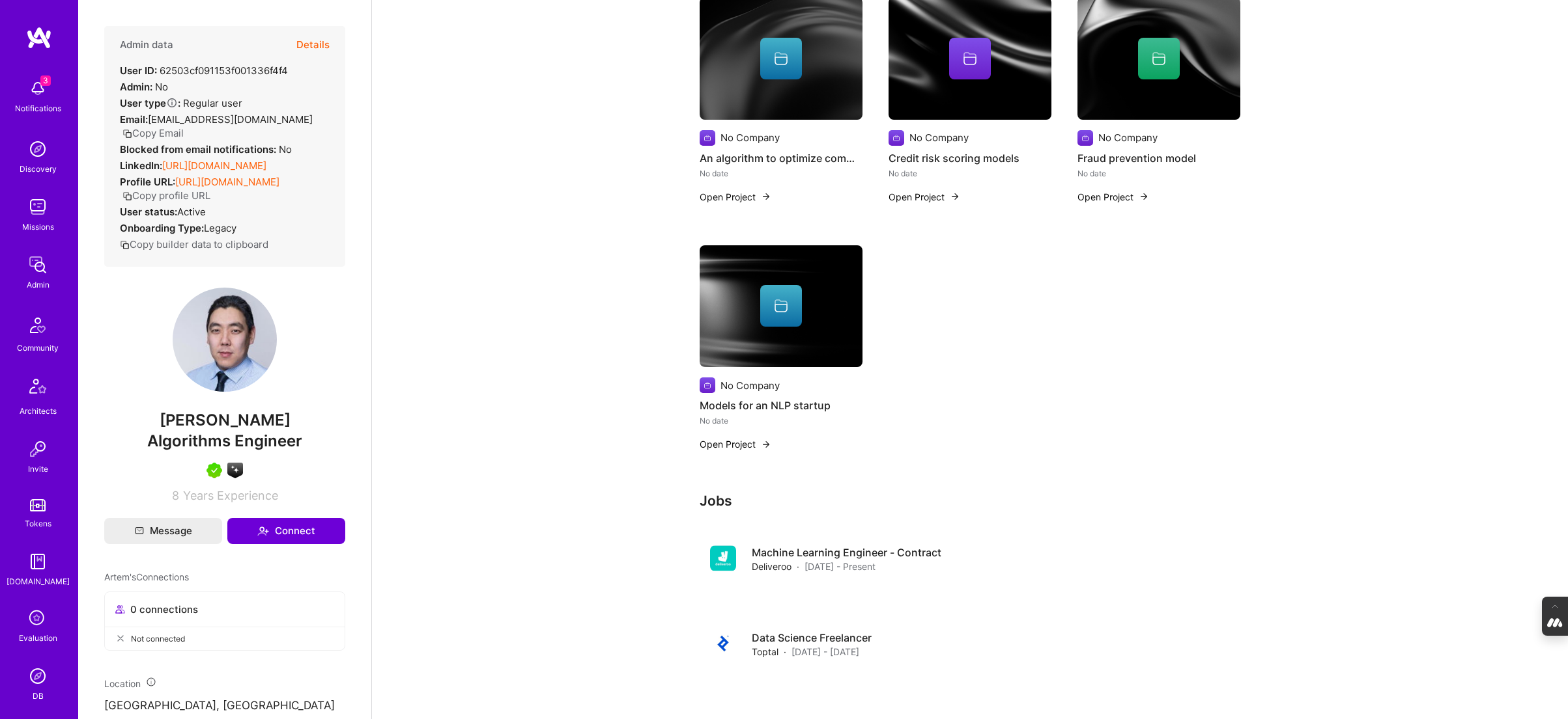
click at [251, 162] on link "[URL][DOMAIN_NAME]" at bounding box center [214, 165] width 104 height 12
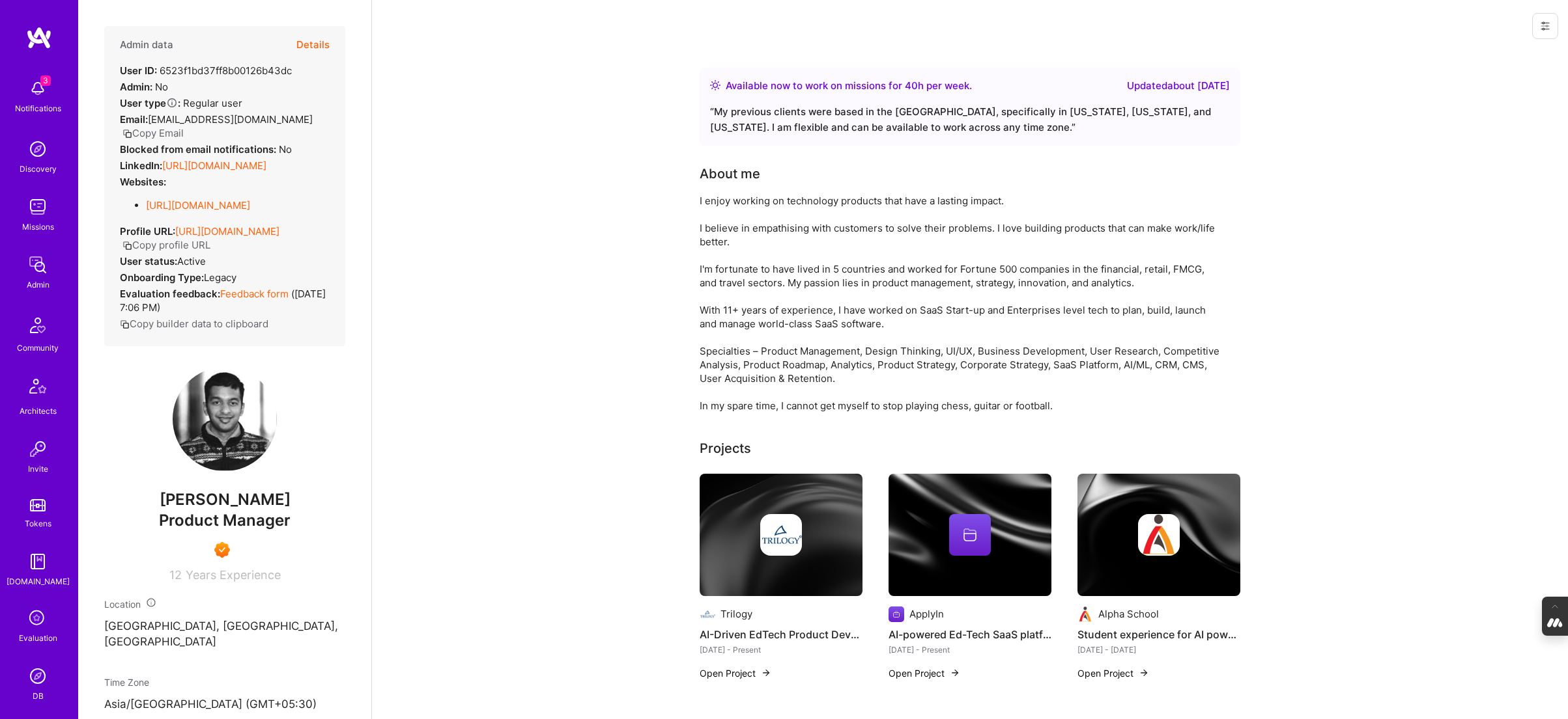
click at [306, 37] on button "Details" at bounding box center [313, 45] width 33 height 38
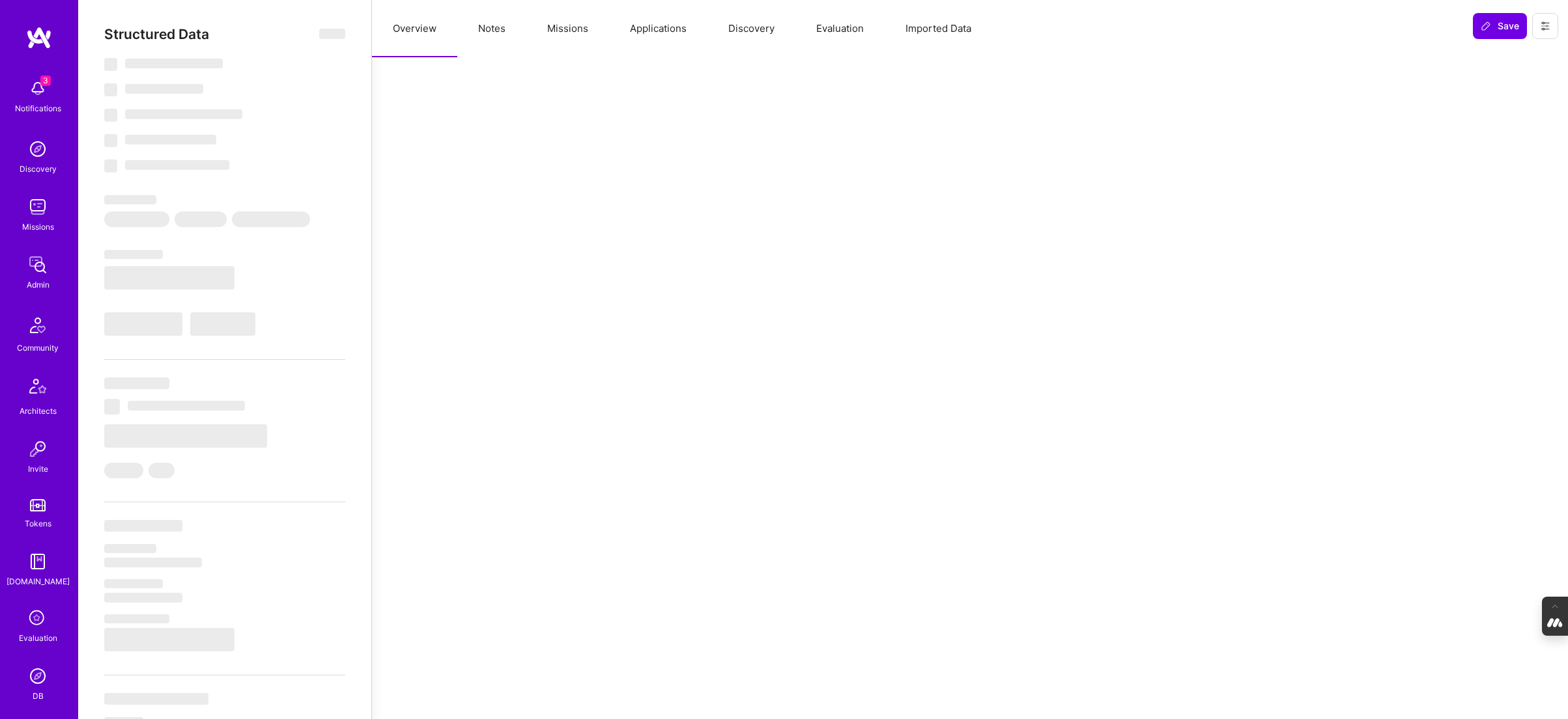
click at [495, 35] on button "Notes" at bounding box center [492, 28] width 69 height 57
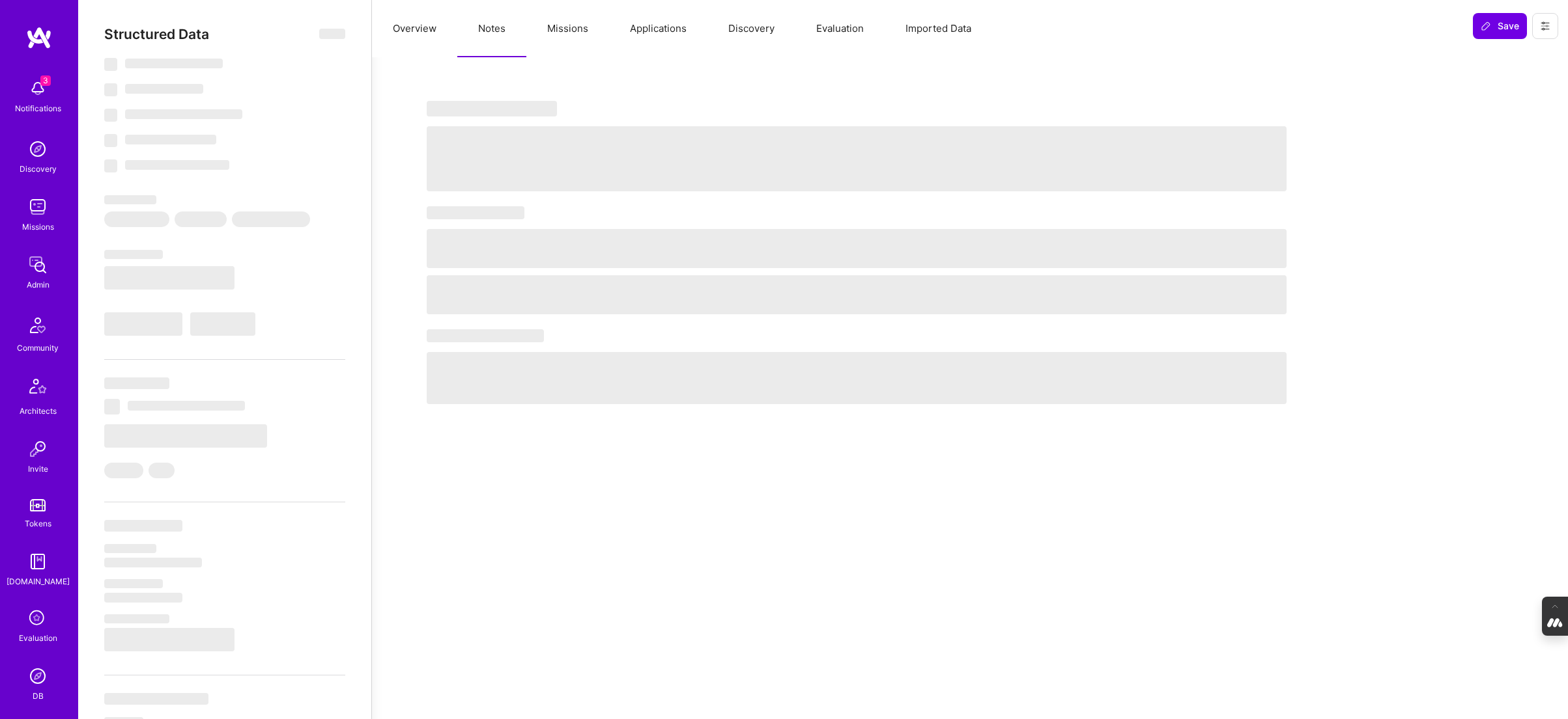
select select "Right Now"
select select "7"
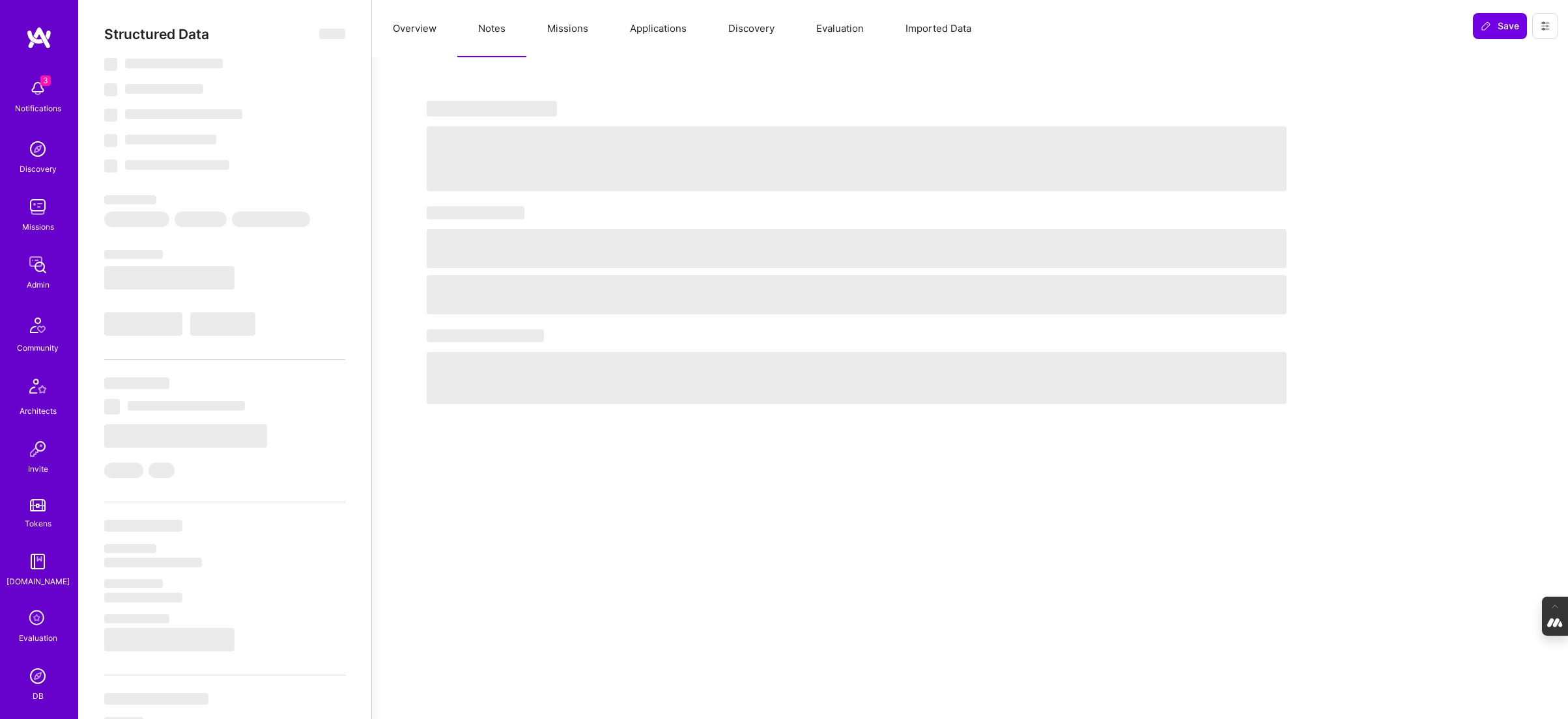
select select "IN"
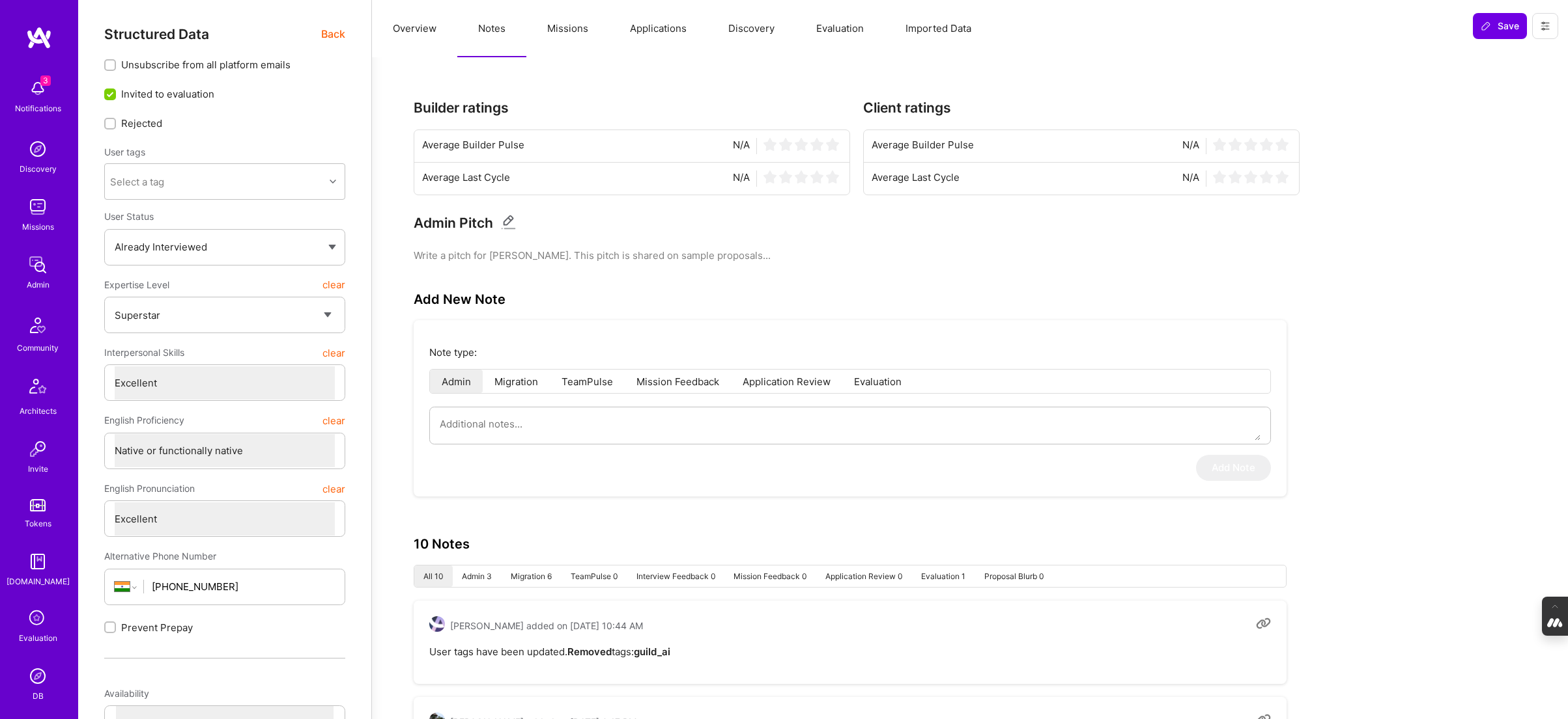
click at [843, 32] on button "Evaluation" at bounding box center [839, 28] width 89 height 57
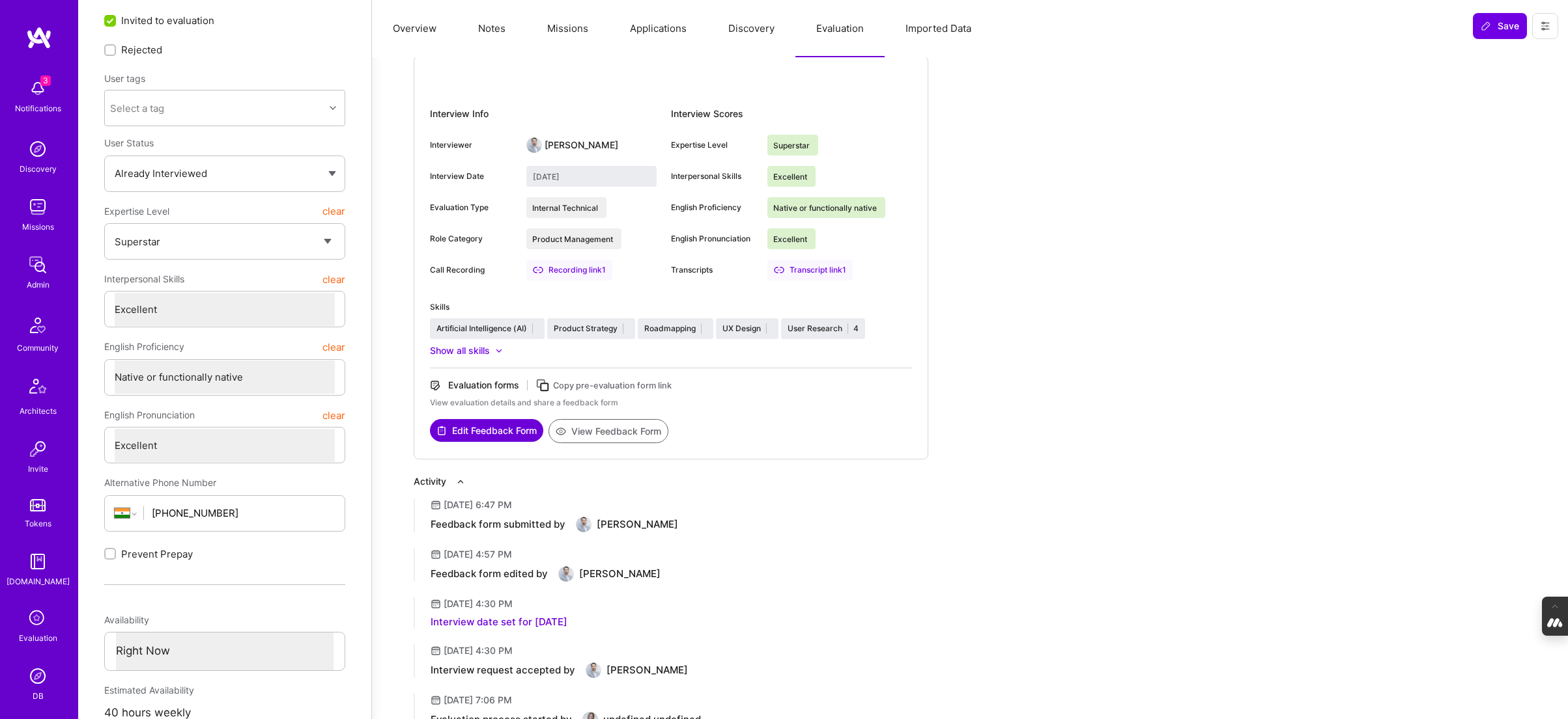
scroll to position [75, 0]
click at [626, 426] on button "View Feedback Form" at bounding box center [608, 430] width 120 height 24
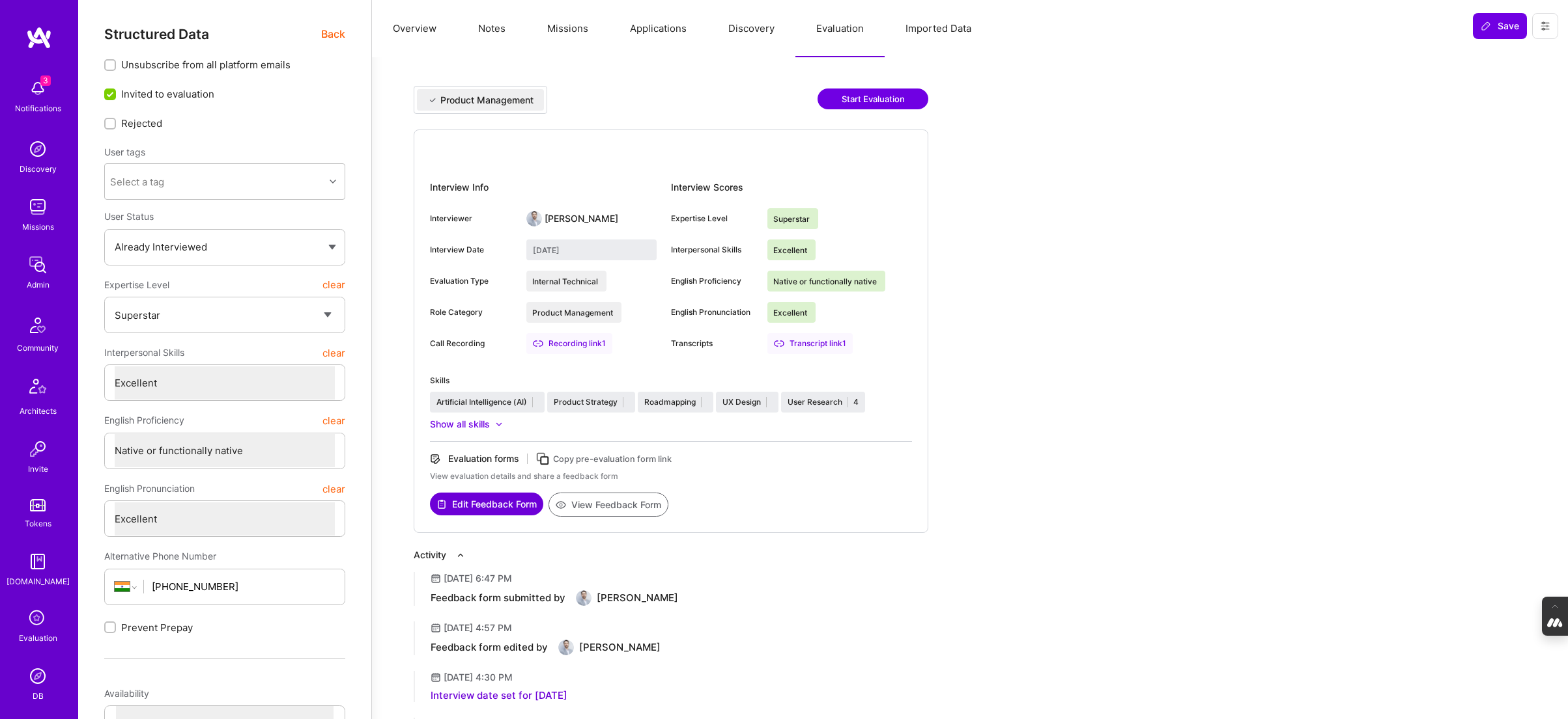
click at [326, 33] on span "Back" at bounding box center [333, 34] width 24 height 16
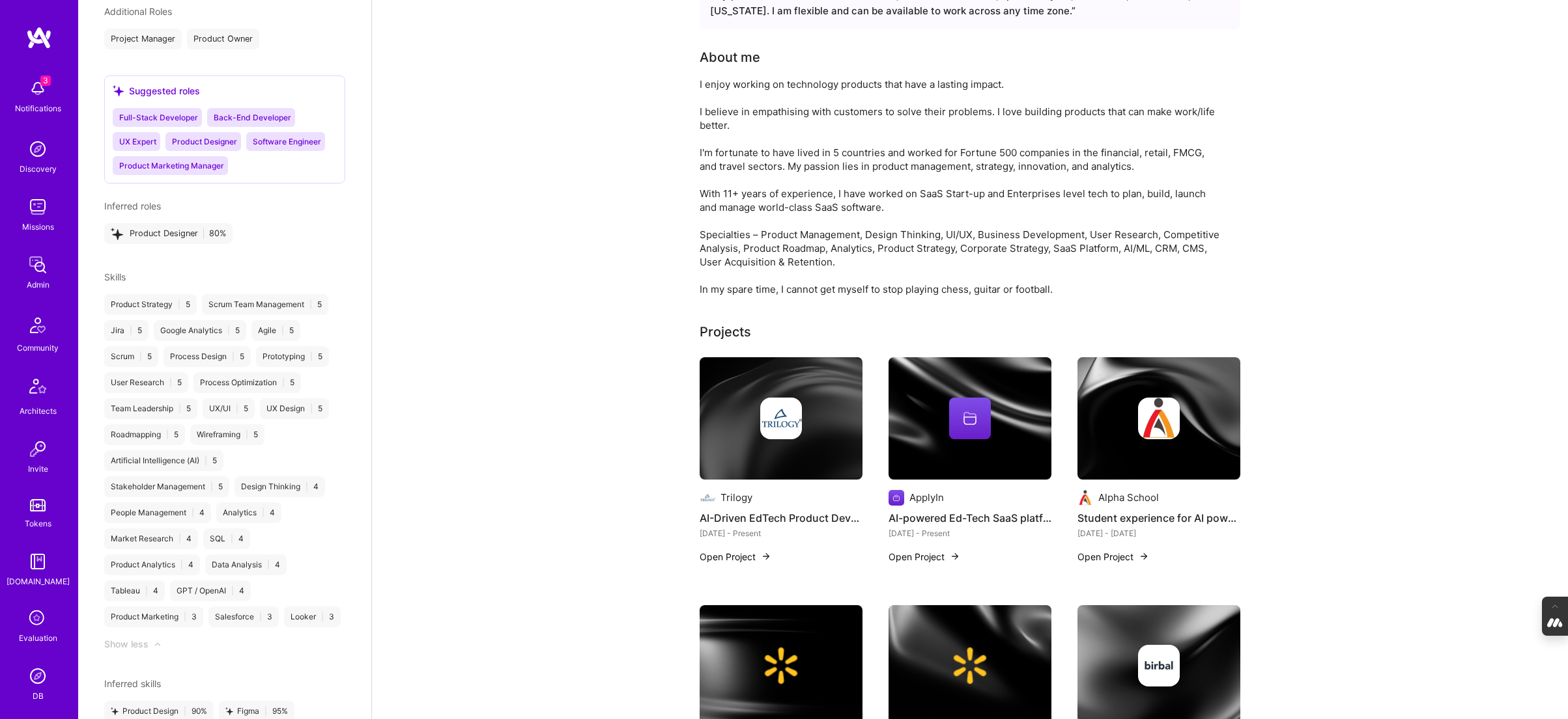
scroll to position [993, 0]
click at [797, 420] on img at bounding box center [780, 419] width 41 height 41
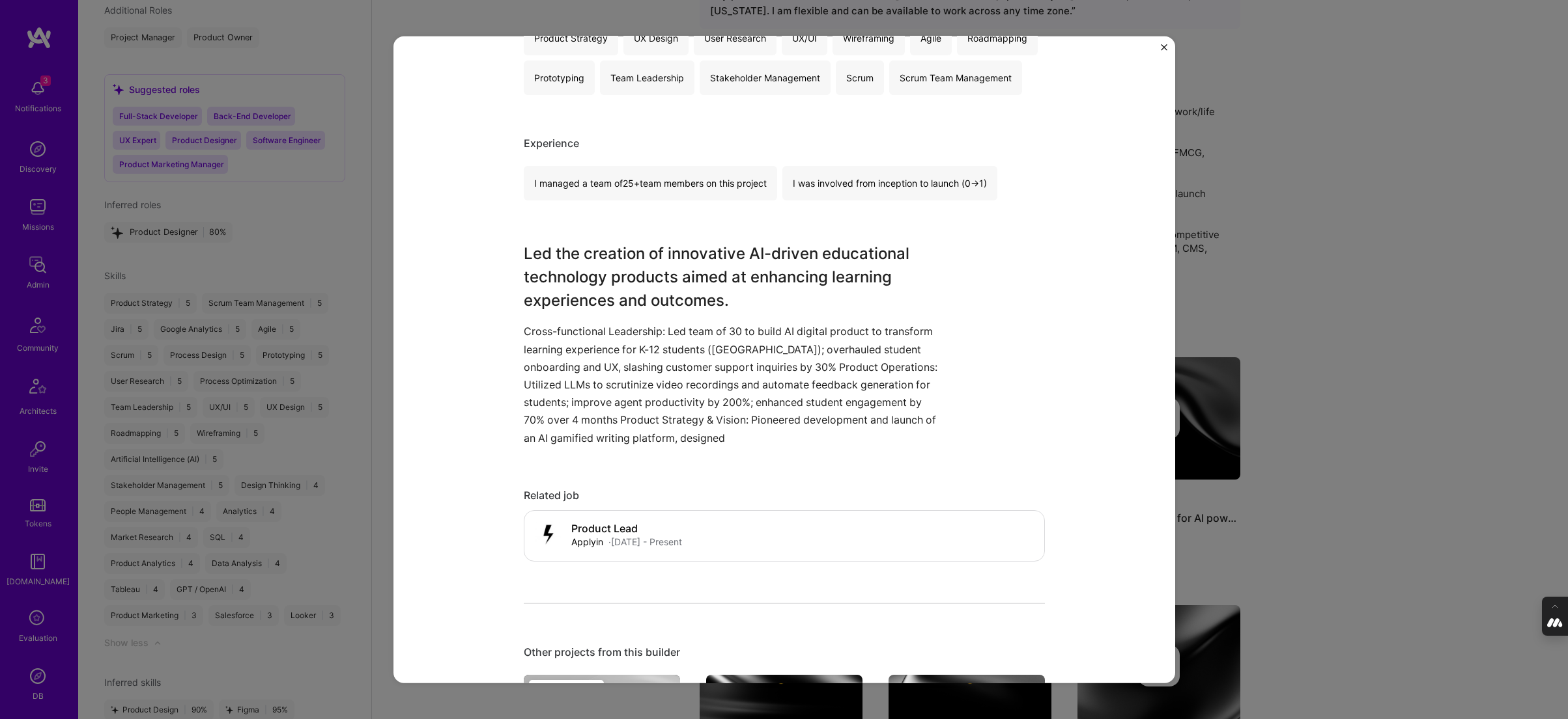
scroll to position [317, 0]
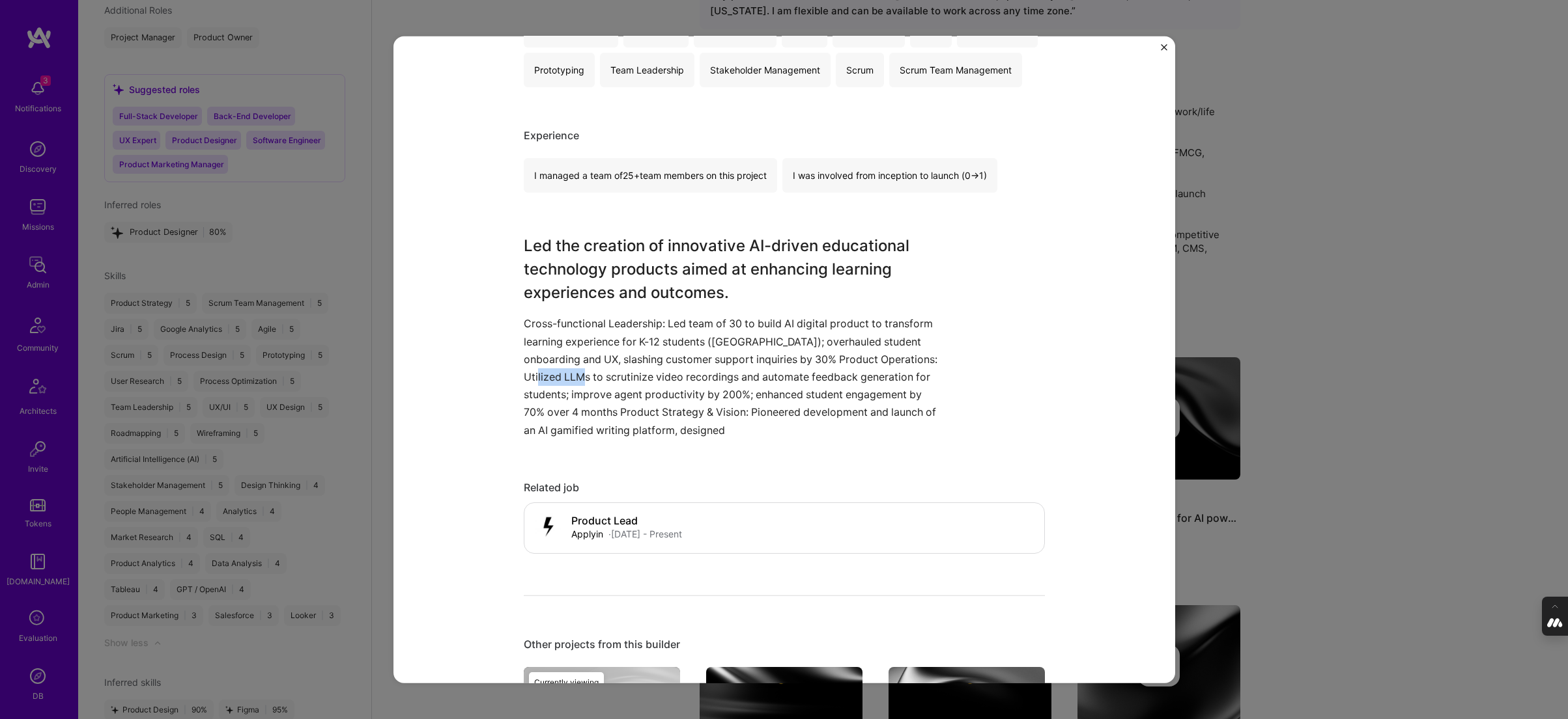
drag, startPoint x: 569, startPoint y: 379, endPoint x: 526, endPoint y: 380, distance: 43.0
click at [526, 380] on p "Cross-functional Leadership: Led team of 30 to build AI digital product to tran…" at bounding box center [735, 377] width 423 height 124
click at [531, 386] on p "Cross-functional Leadership: Led team of 30 to build AI digital product to tran…" at bounding box center [735, 377] width 423 height 124
drag, startPoint x: 571, startPoint y: 373, endPoint x: 520, endPoint y: 375, distance: 51.0
click at [520, 375] on div "AI-Driven EdTech Product Development Trilogy Education / Edtech Role Product Le…" at bounding box center [784, 360] width 781 height 648
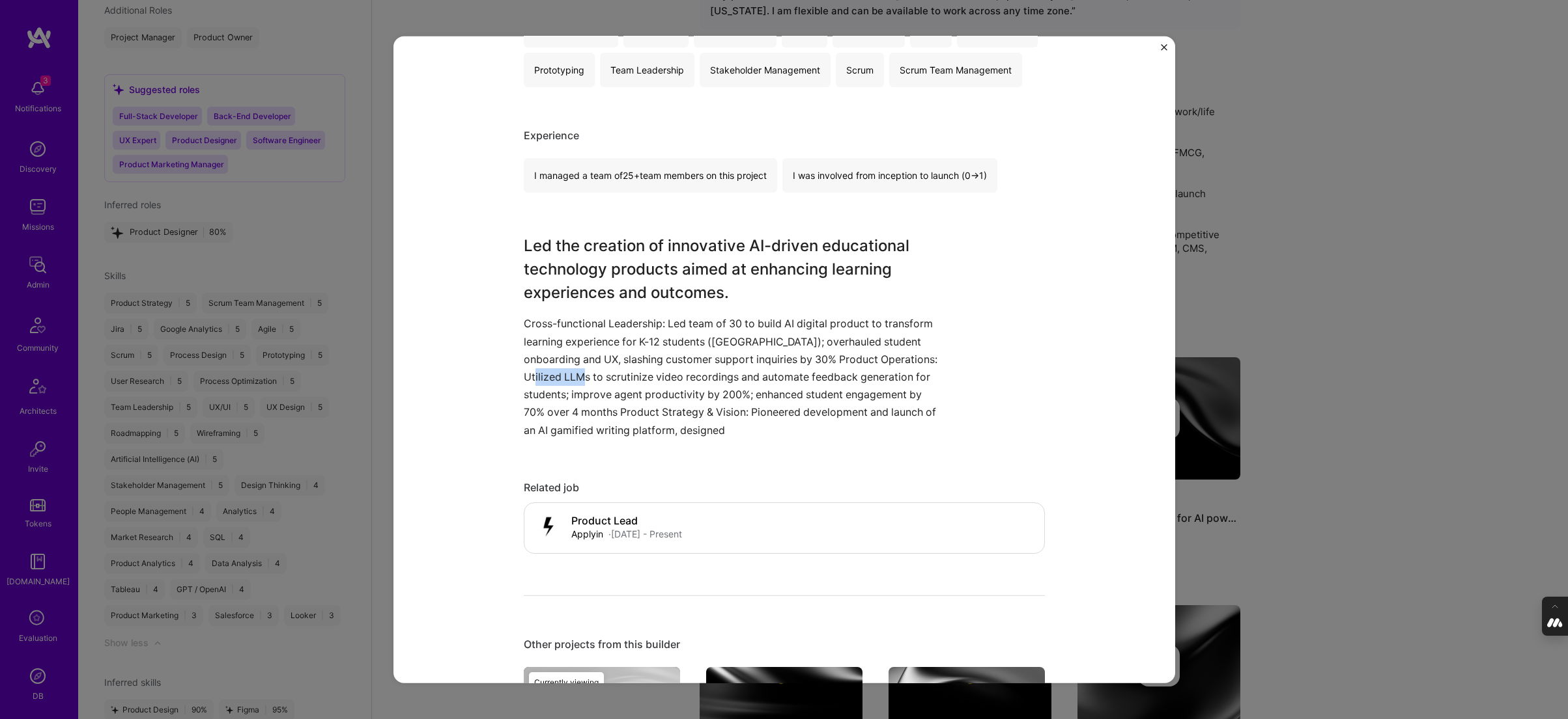
copy p "scrutinize"
click at [1315, 298] on div "AI-Driven EdTech Product Development Trilogy Education / Edtech Role Product Le…" at bounding box center [784, 360] width 1568 height 719
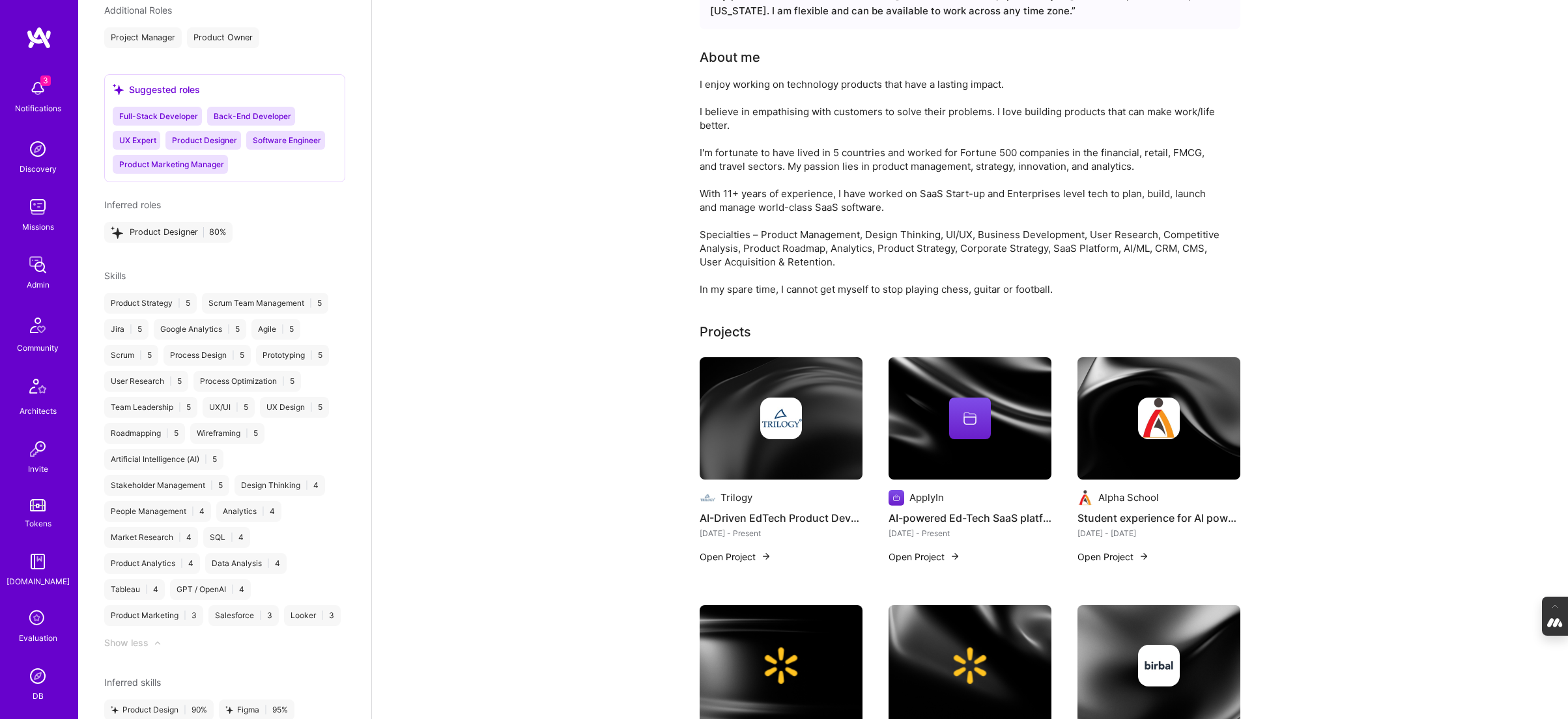
click at [990, 444] on img at bounding box center [969, 419] width 162 height 122
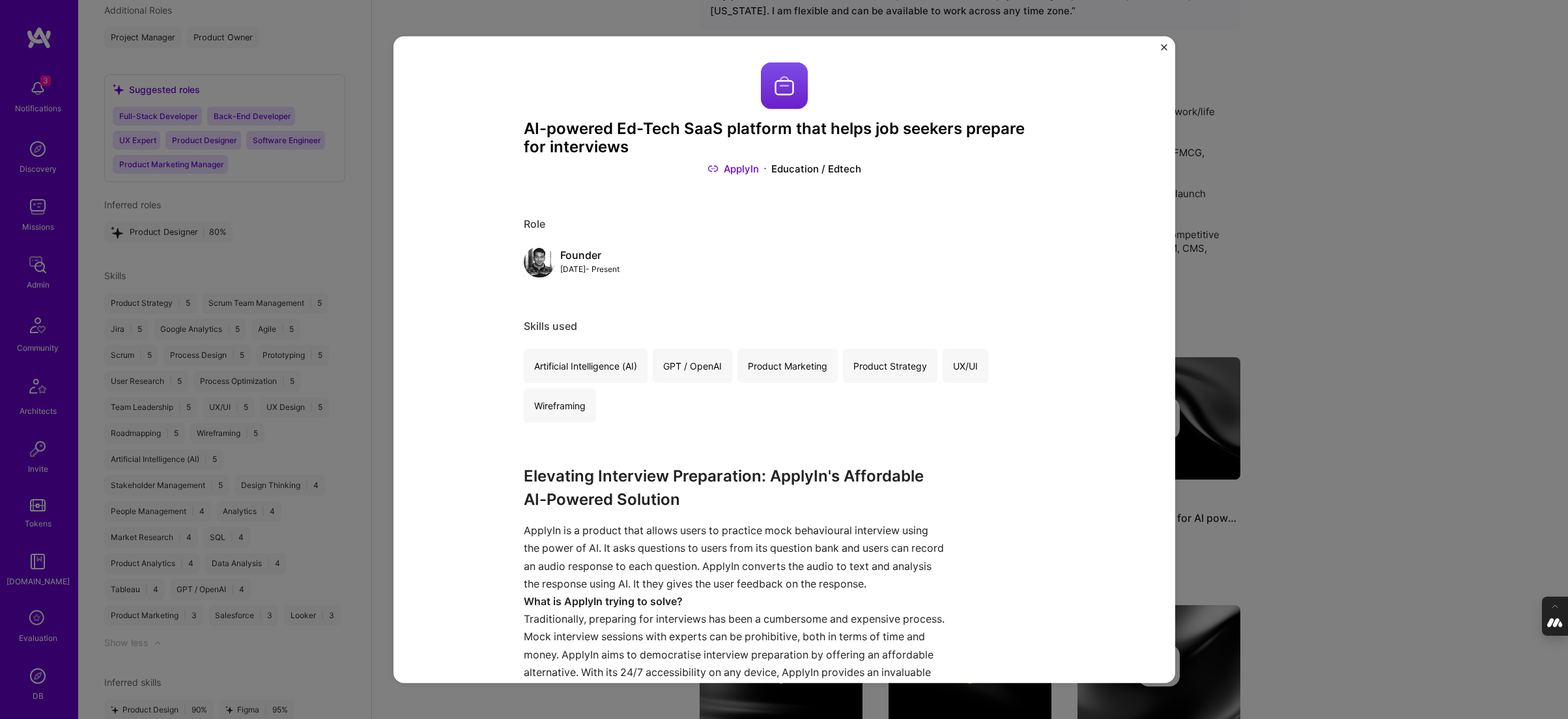
click at [1308, 335] on div "AI-powered Ed-Tech SaaS platform that helps job seekers prepare for interviews …" at bounding box center [784, 360] width 1568 height 719
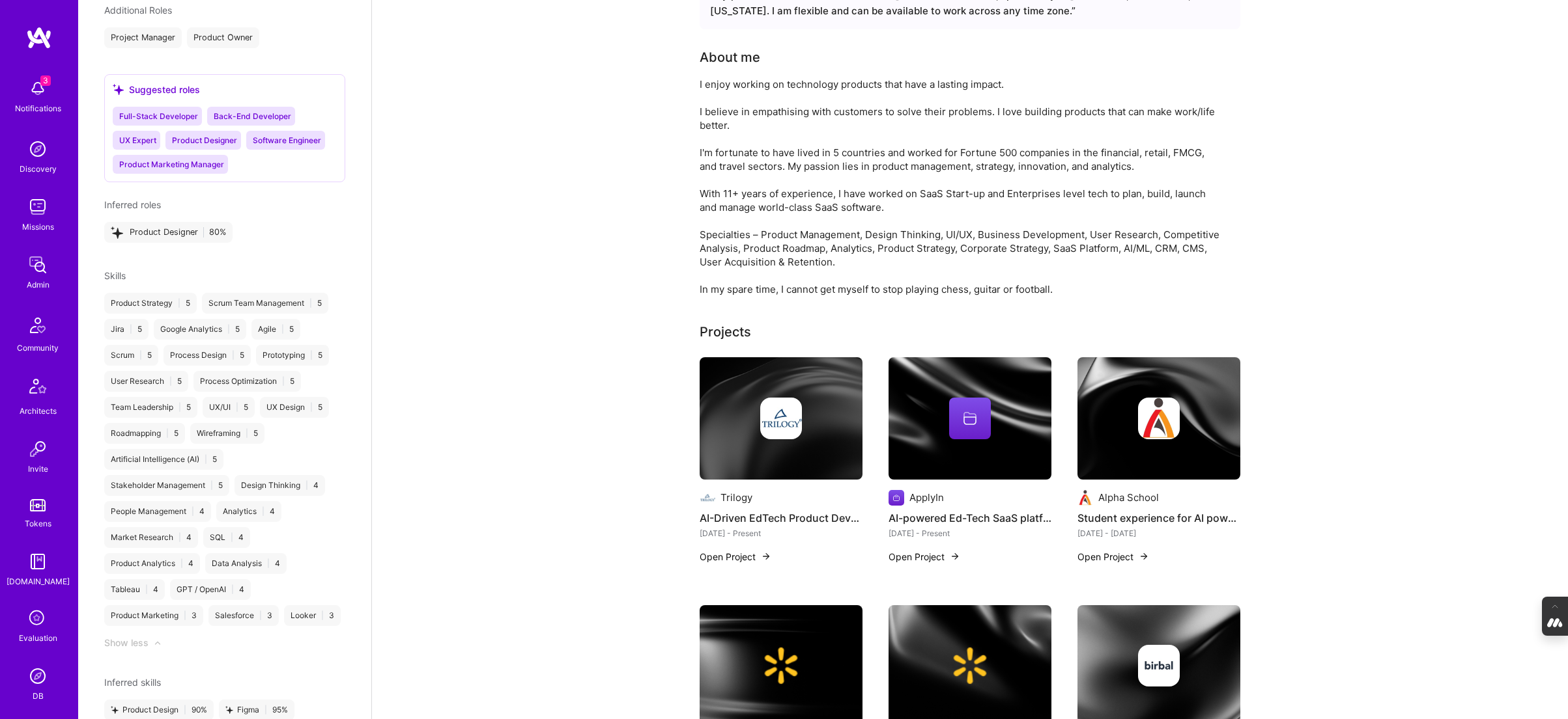
click at [1145, 439] on img at bounding box center [1158, 419] width 162 height 122
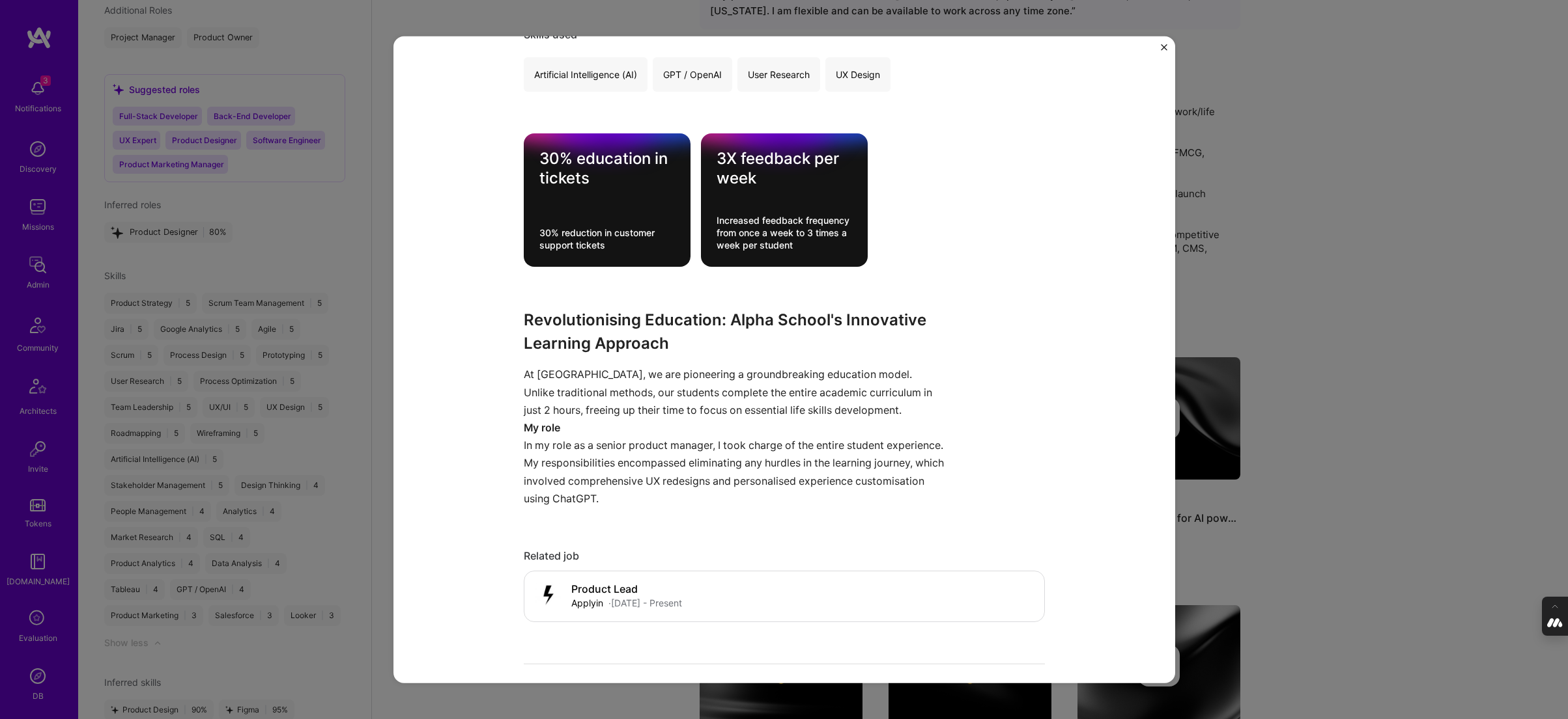
scroll to position [282, 0]
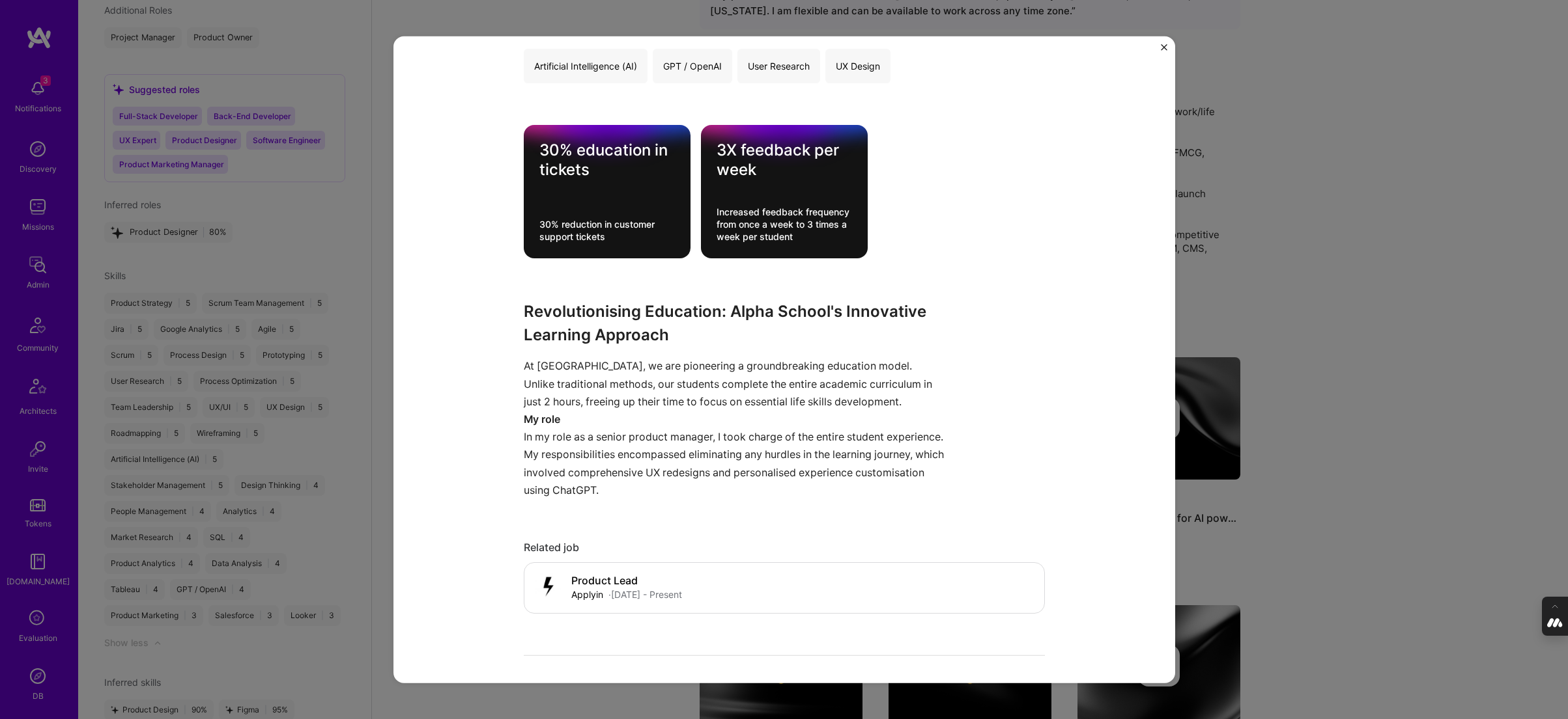
click at [1323, 332] on div "Student experience for AI powered platform Alpha School Education / Edtech Role…" at bounding box center [784, 360] width 1568 height 719
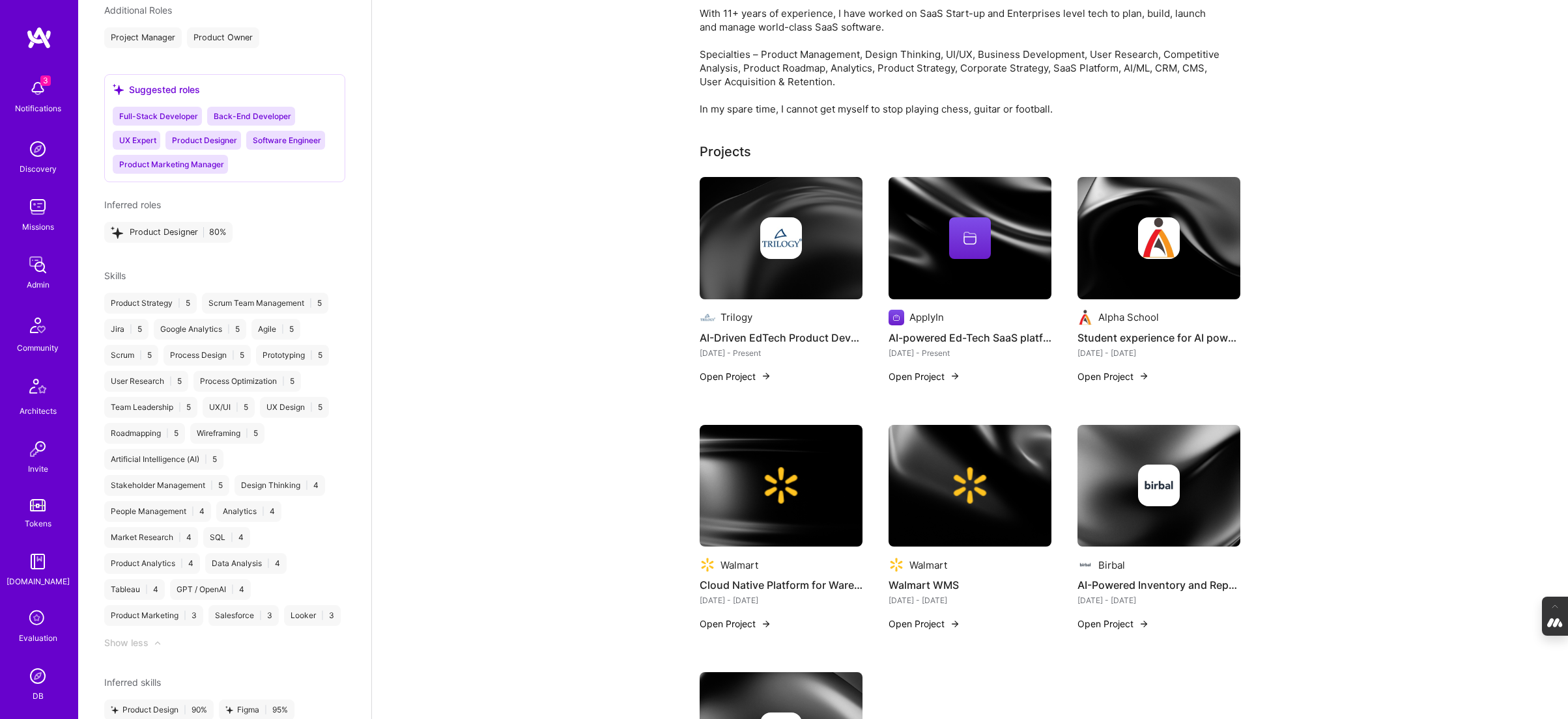
scroll to position [300, 0]
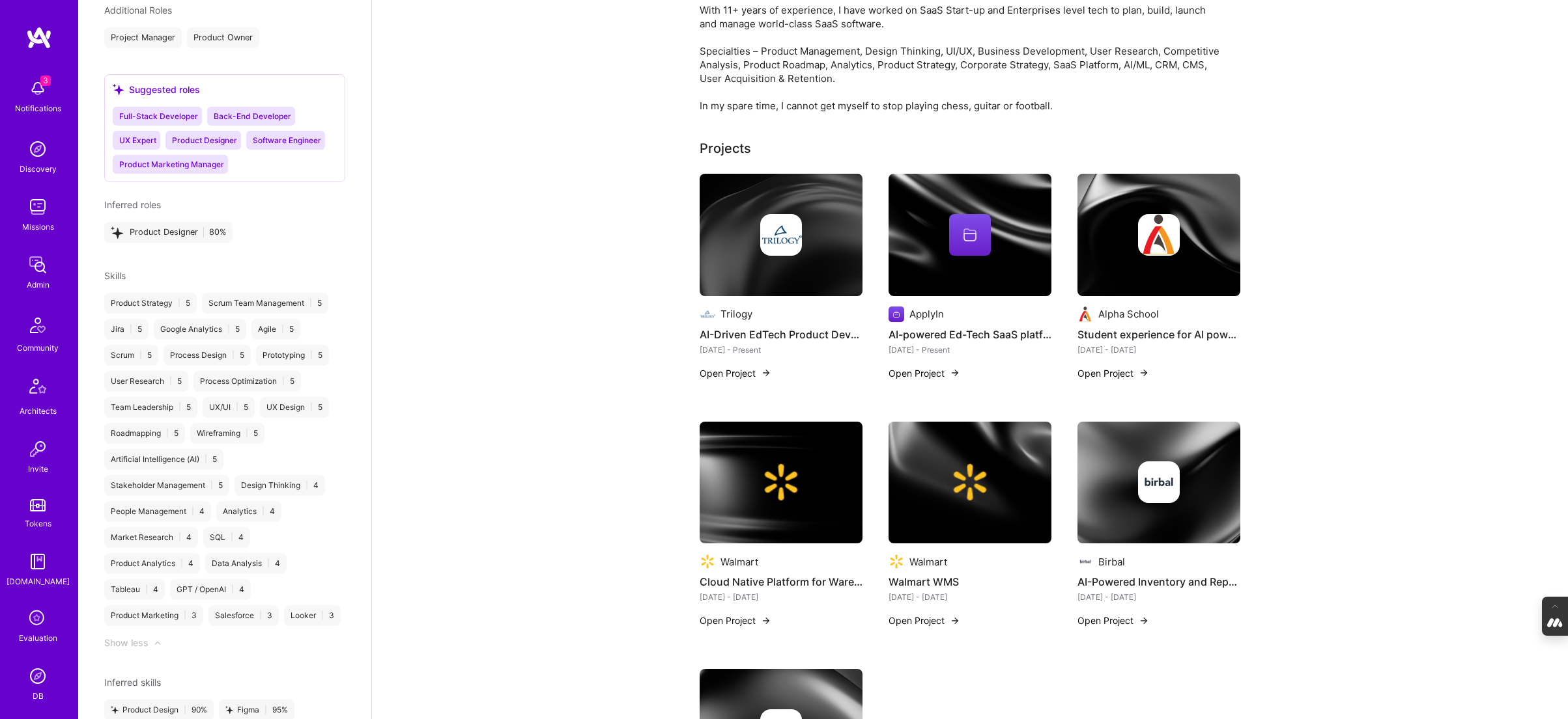
click at [792, 488] on img at bounding box center [780, 482] width 41 height 41
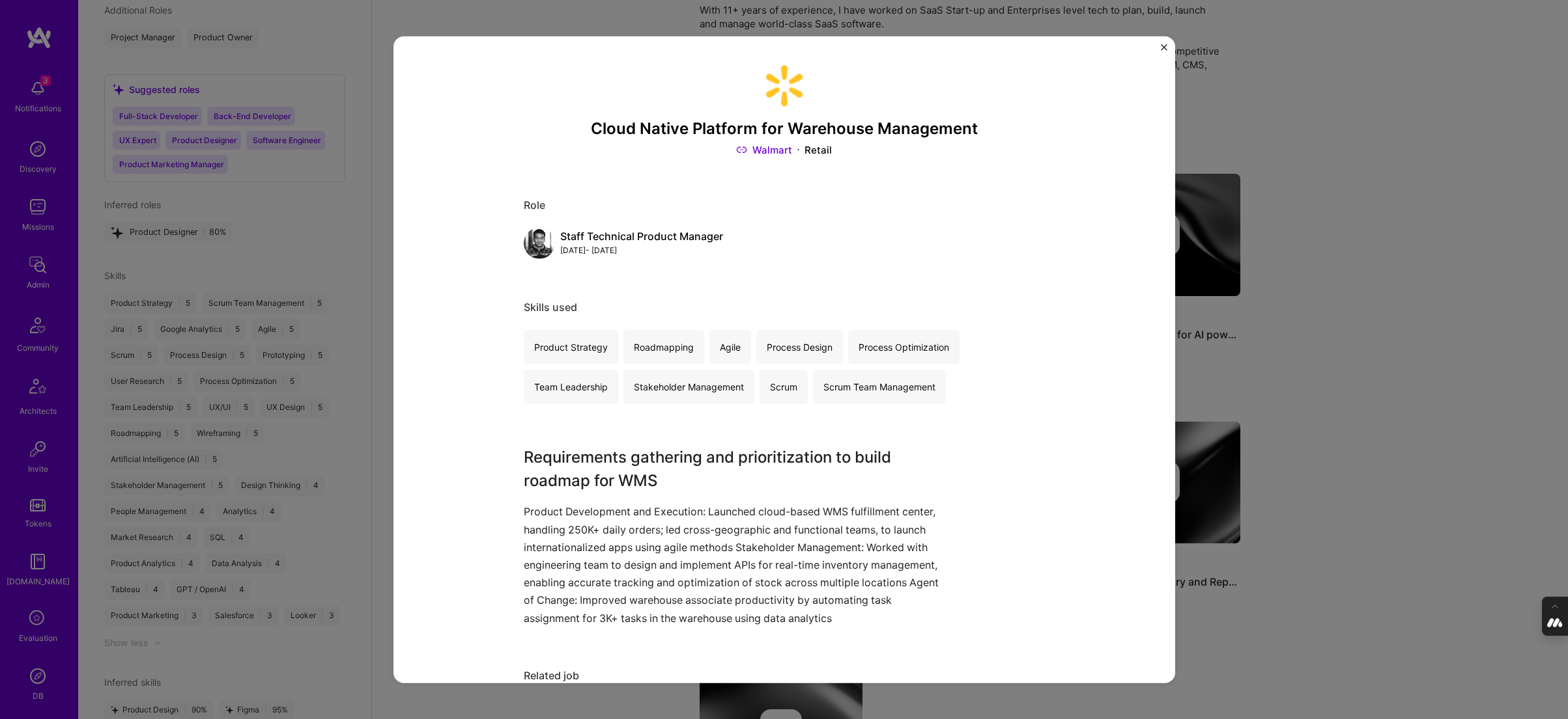
click at [1336, 335] on div "Cloud Native Platform for Warehouse Management Walmart Retail Role Staff Techni…" at bounding box center [784, 360] width 1568 height 719
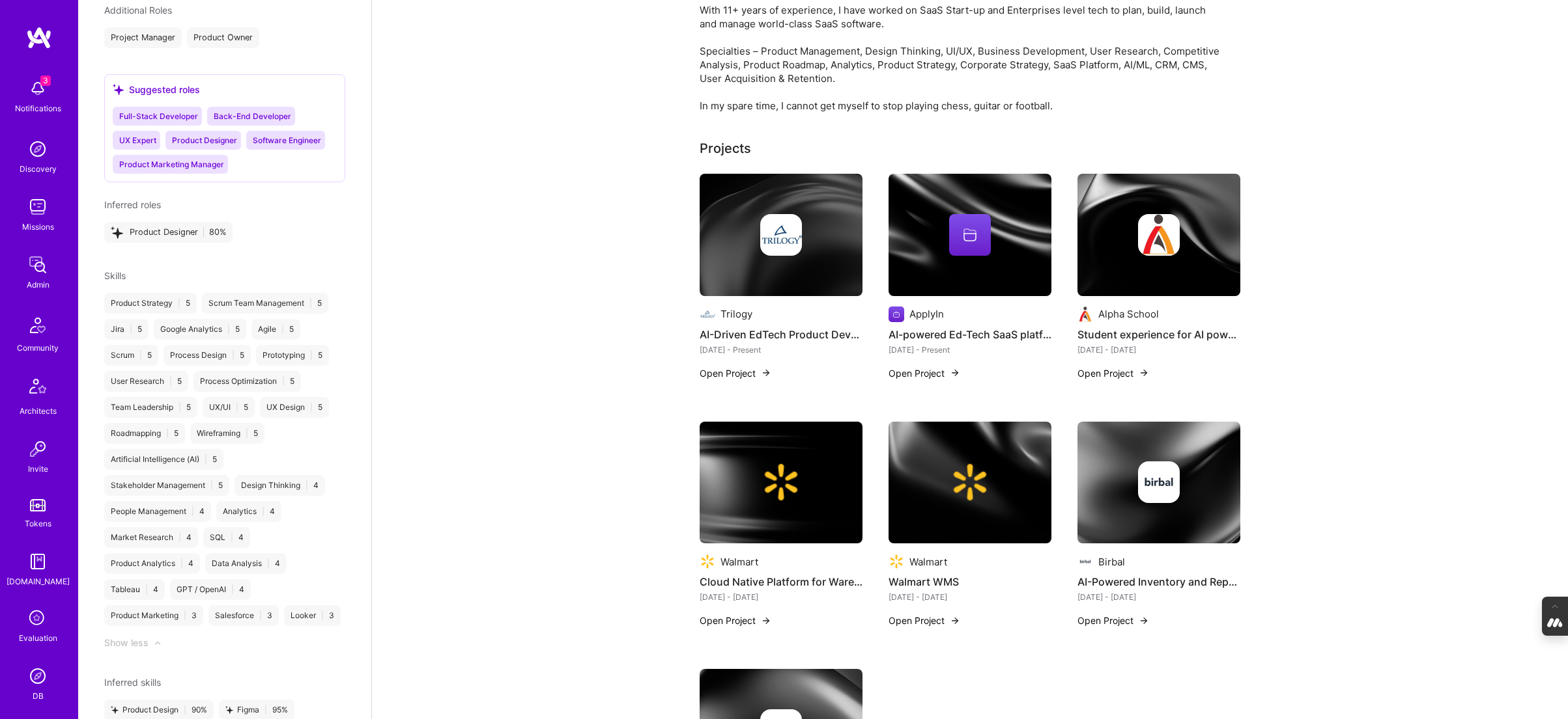
click at [1008, 469] on div at bounding box center [969, 482] width 162 height 41
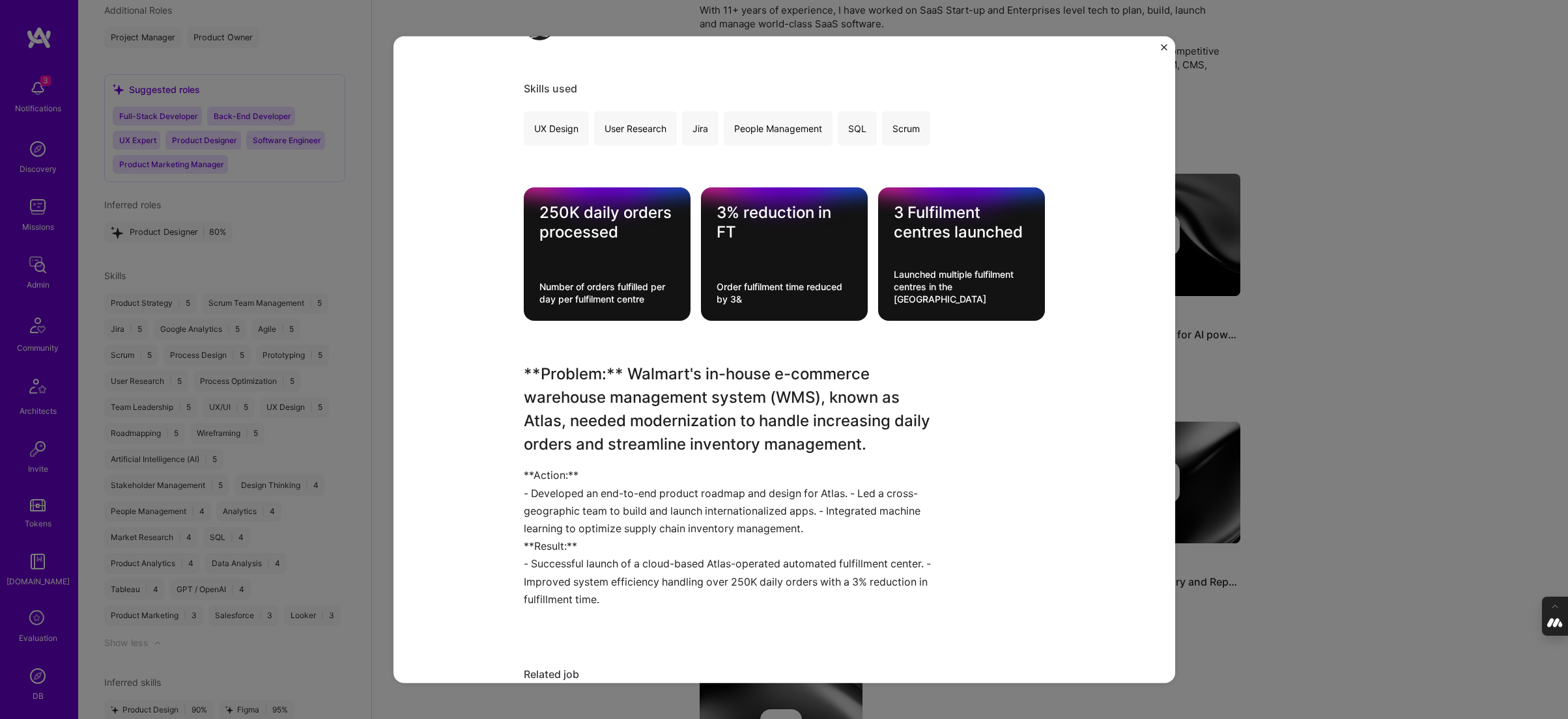
scroll to position [225, 0]
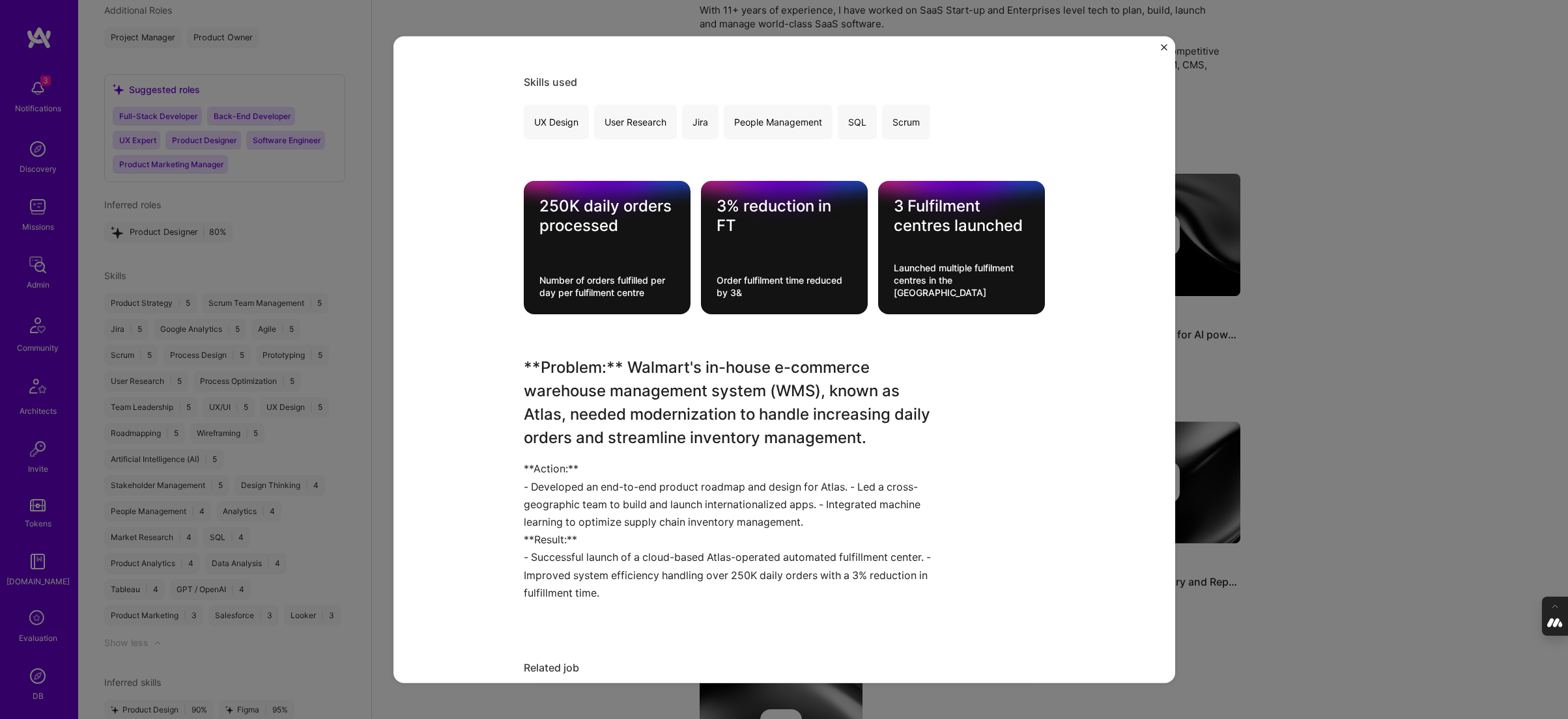
click at [1288, 394] on div "Walmart WMS Walmart Retail Role Senior Product Manager [DATE] - [DATE] Skills u…" at bounding box center [784, 360] width 1568 height 719
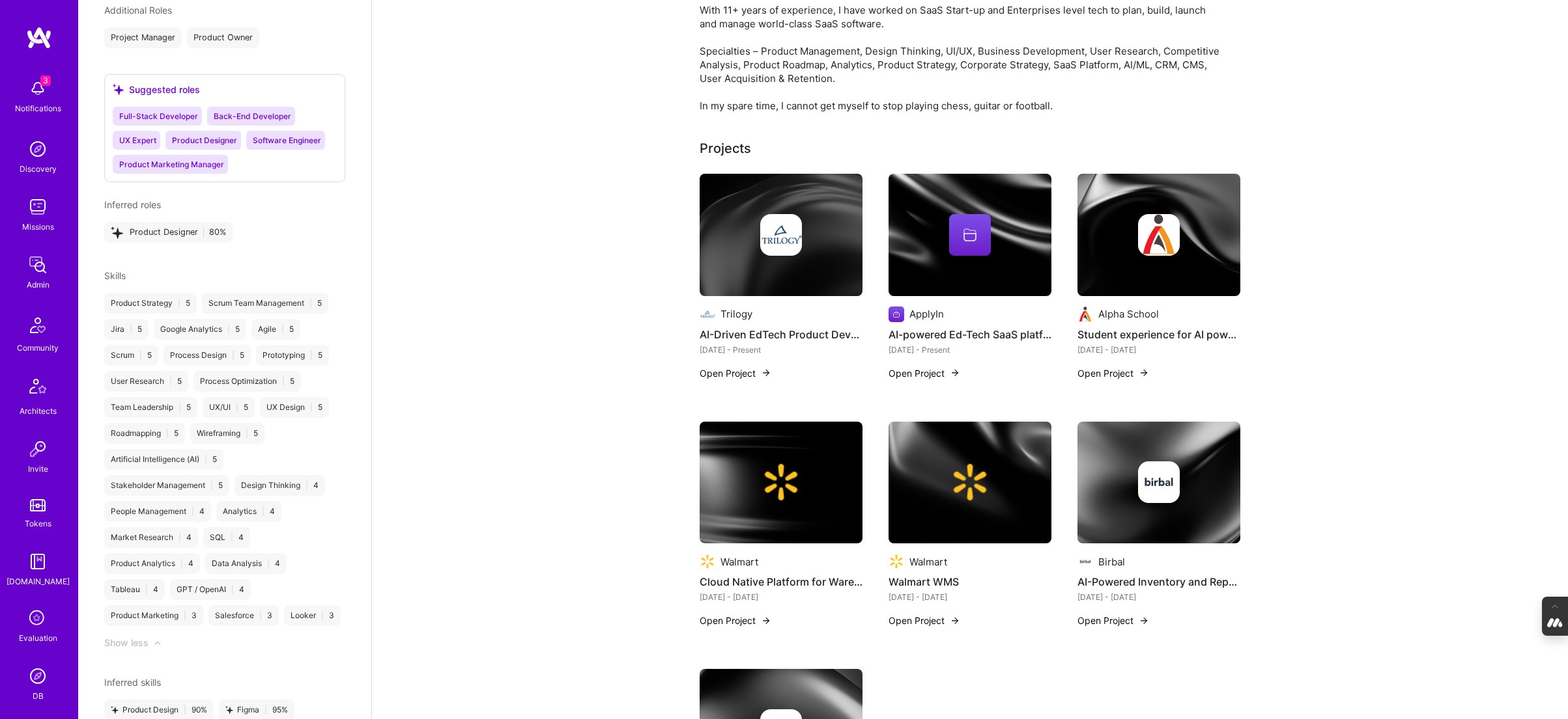
click at [1127, 526] on img at bounding box center [1158, 482] width 162 height 122
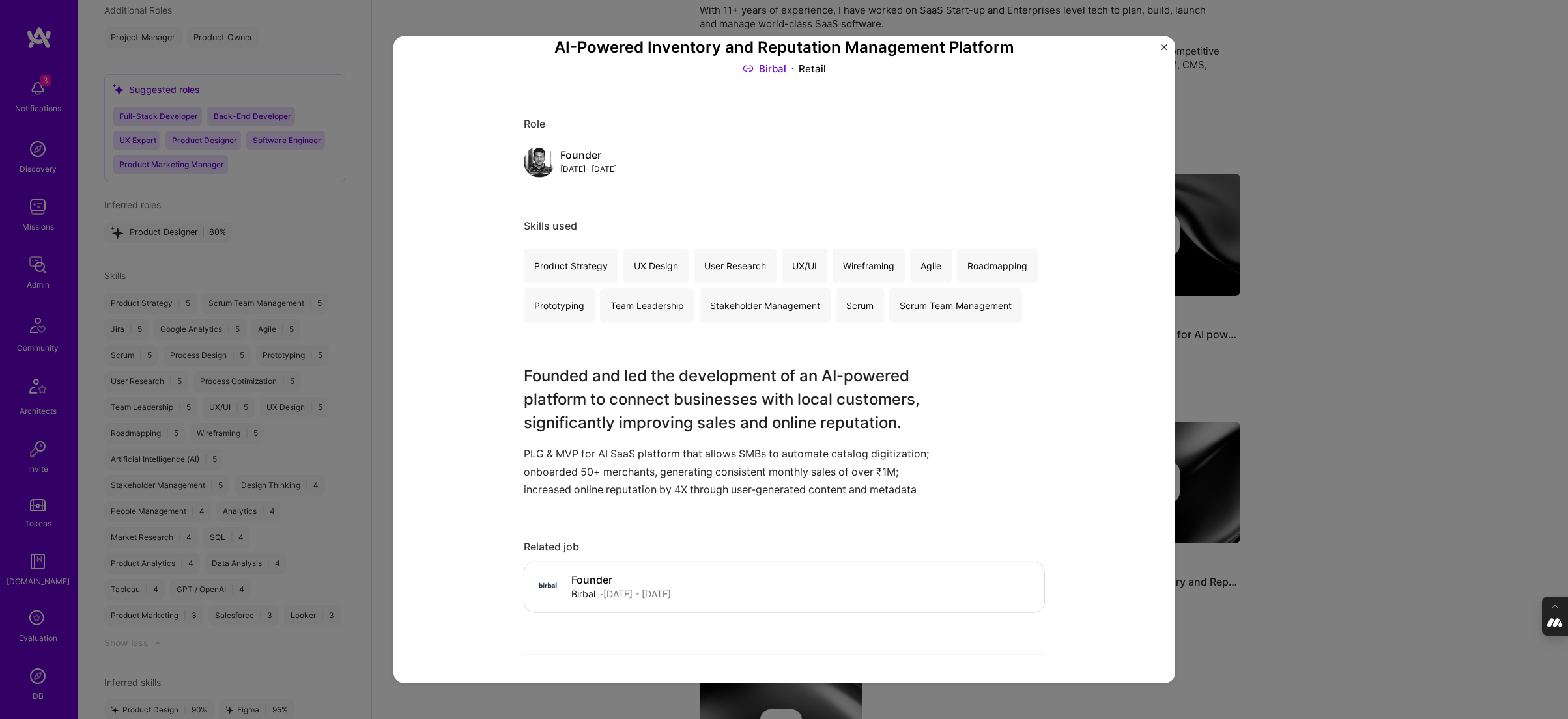
scroll to position [88, 0]
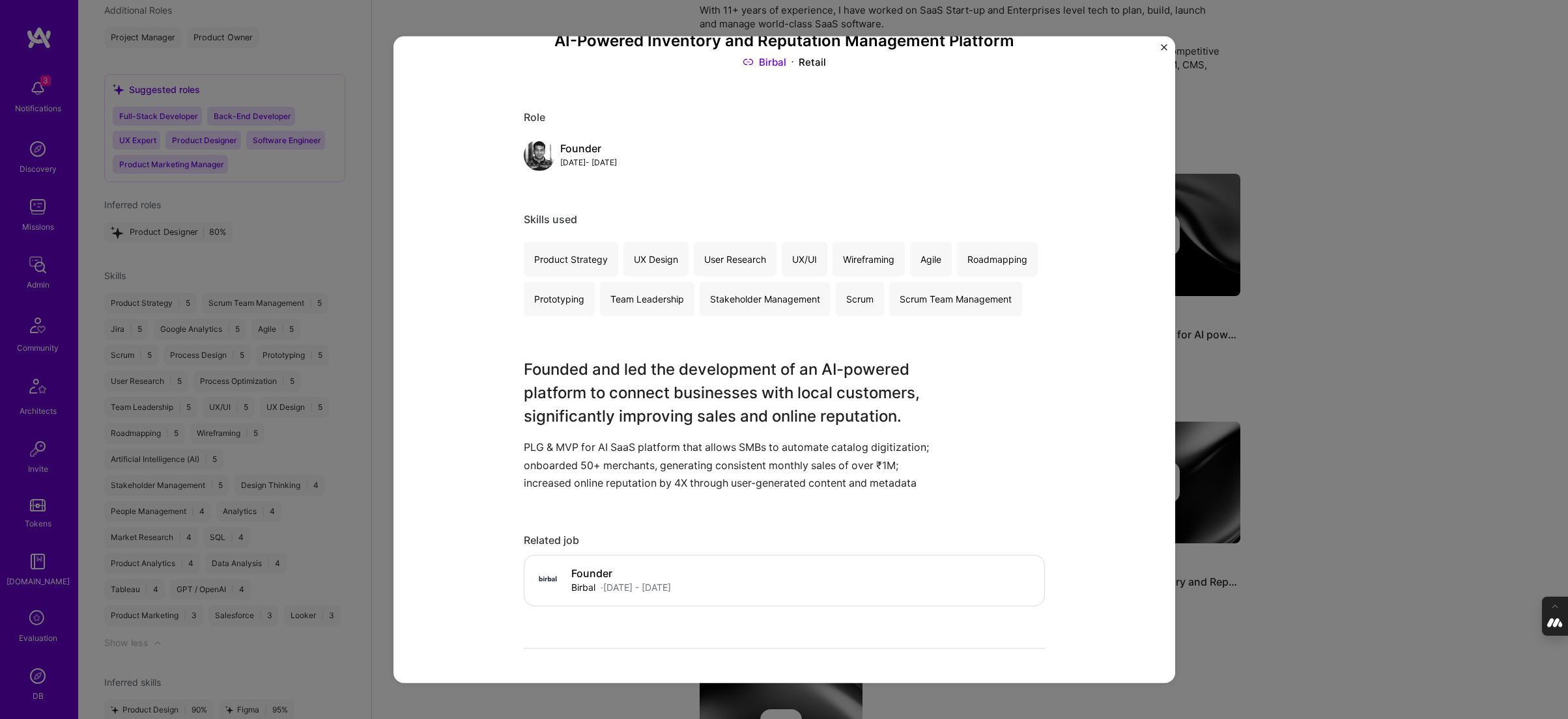
click at [1295, 467] on div "AI-Powered Inventory and Reputation Management Platform Birbal Retail Role Foun…" at bounding box center [784, 360] width 1568 height 719
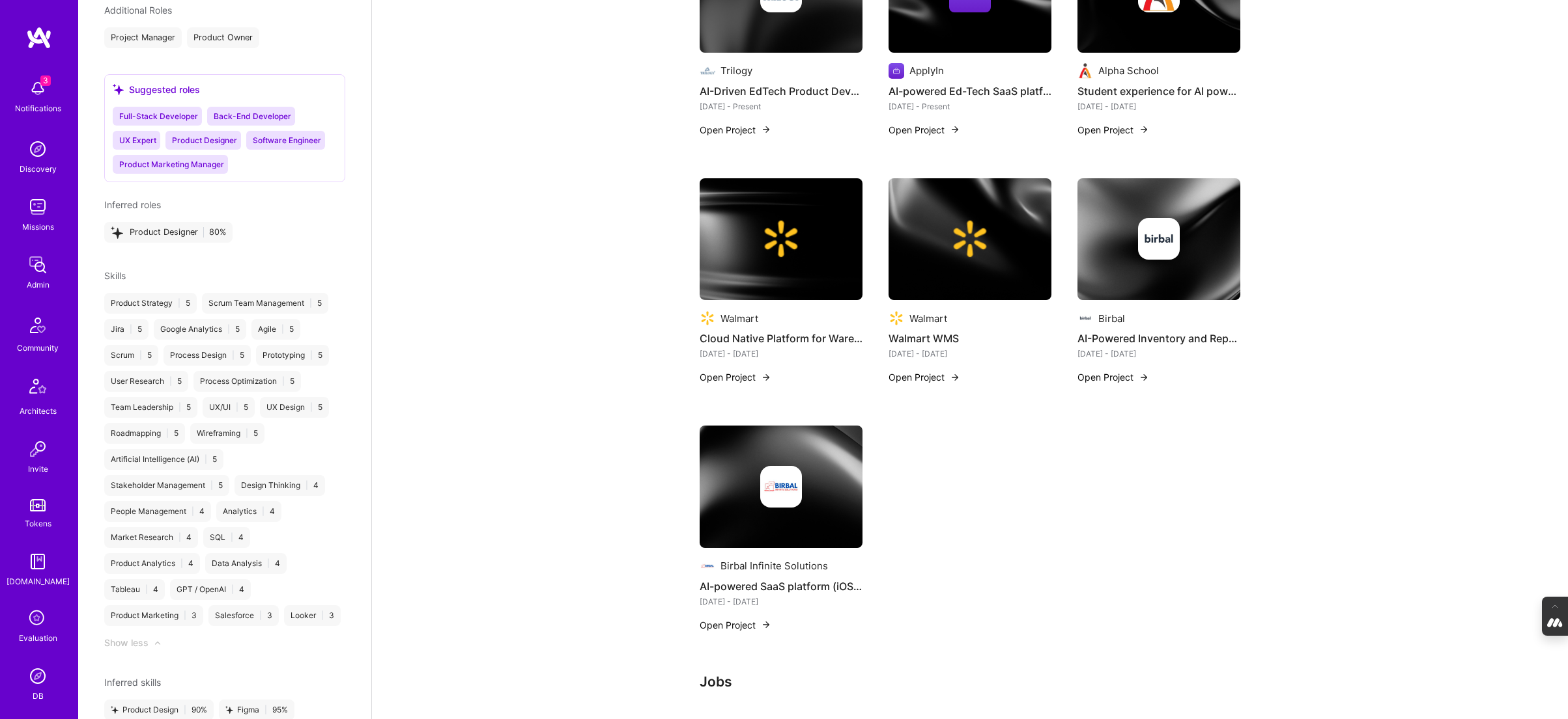
scroll to position [549, 0]
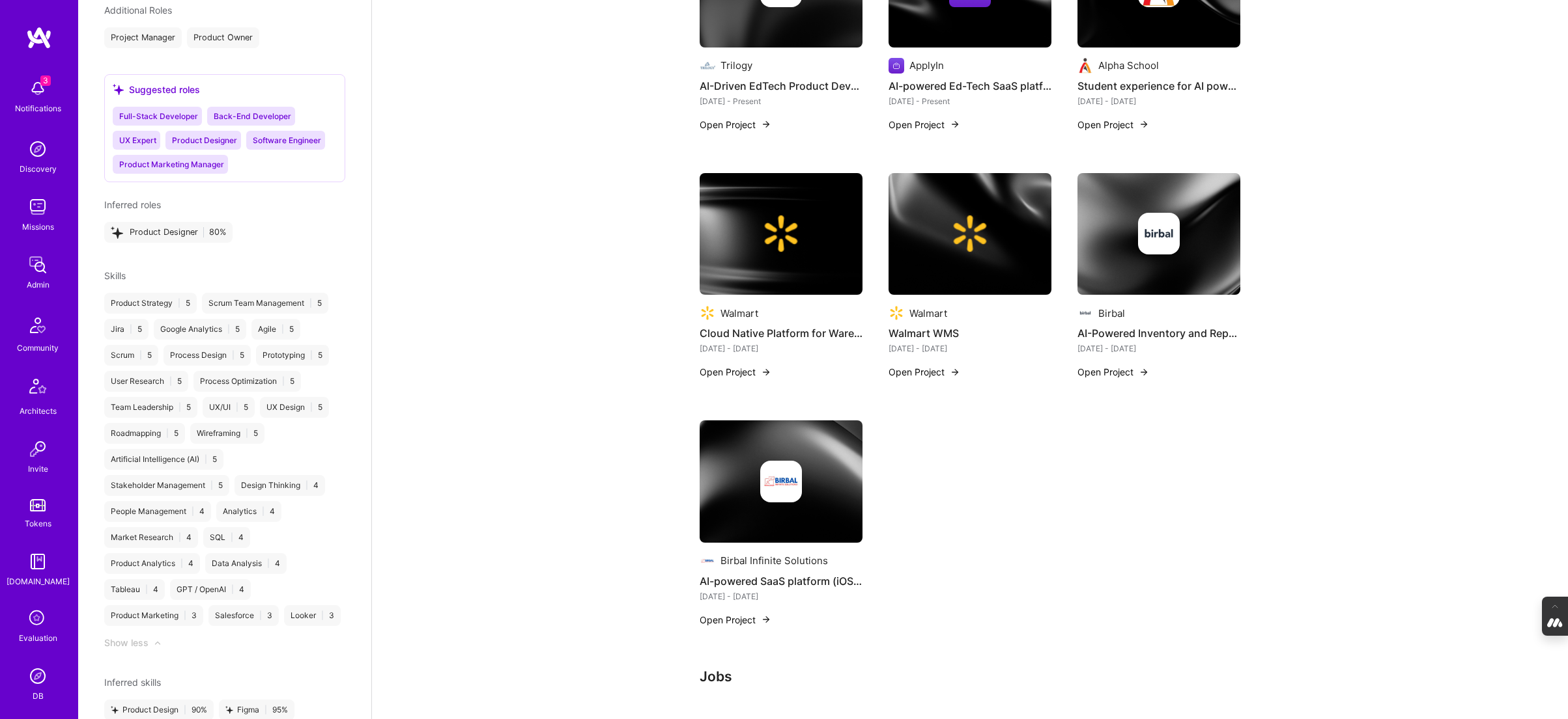
click at [734, 484] on div at bounding box center [780, 482] width 162 height 41
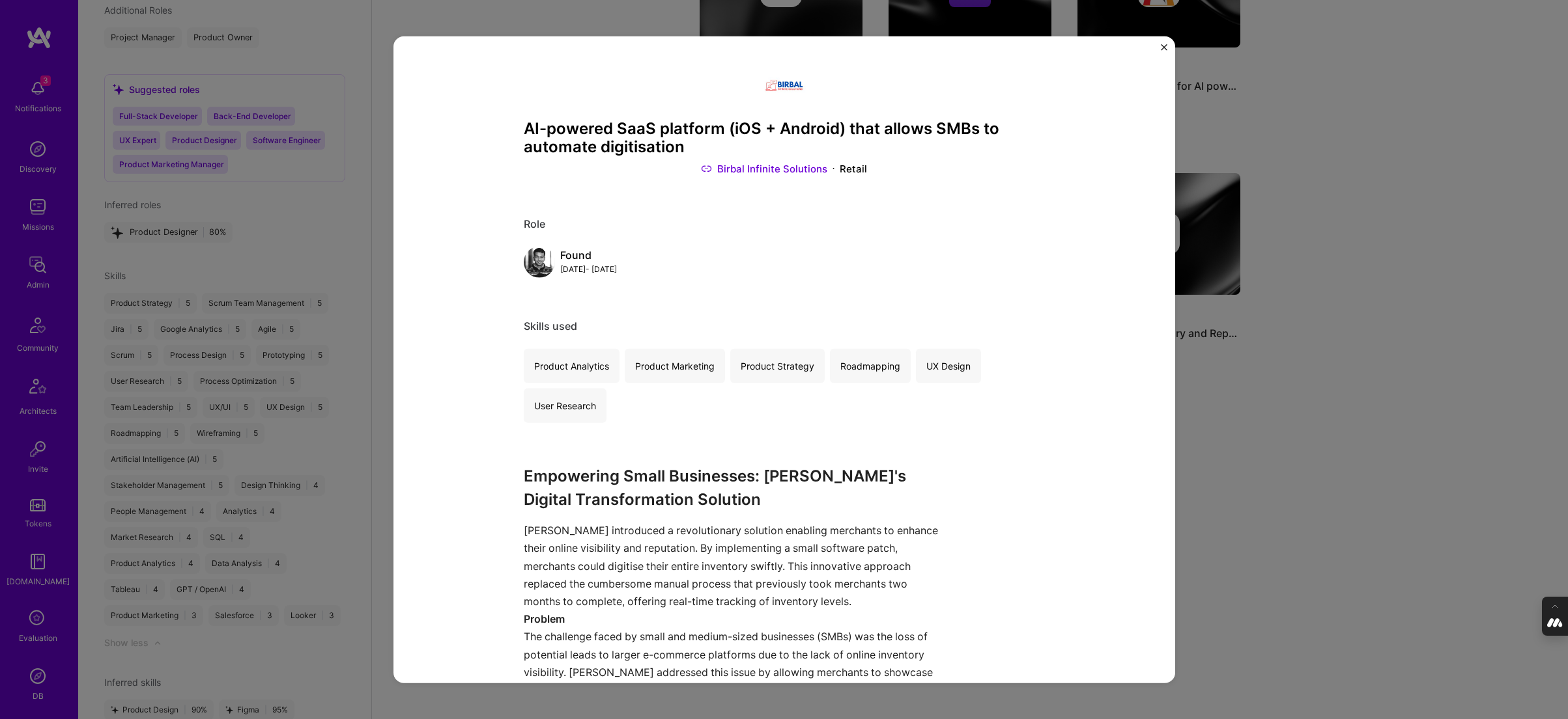
click at [1345, 503] on div "AI-powered SaaS platform (iOS + Android) that allows SMBs to automate digitisat…" at bounding box center [784, 360] width 1568 height 719
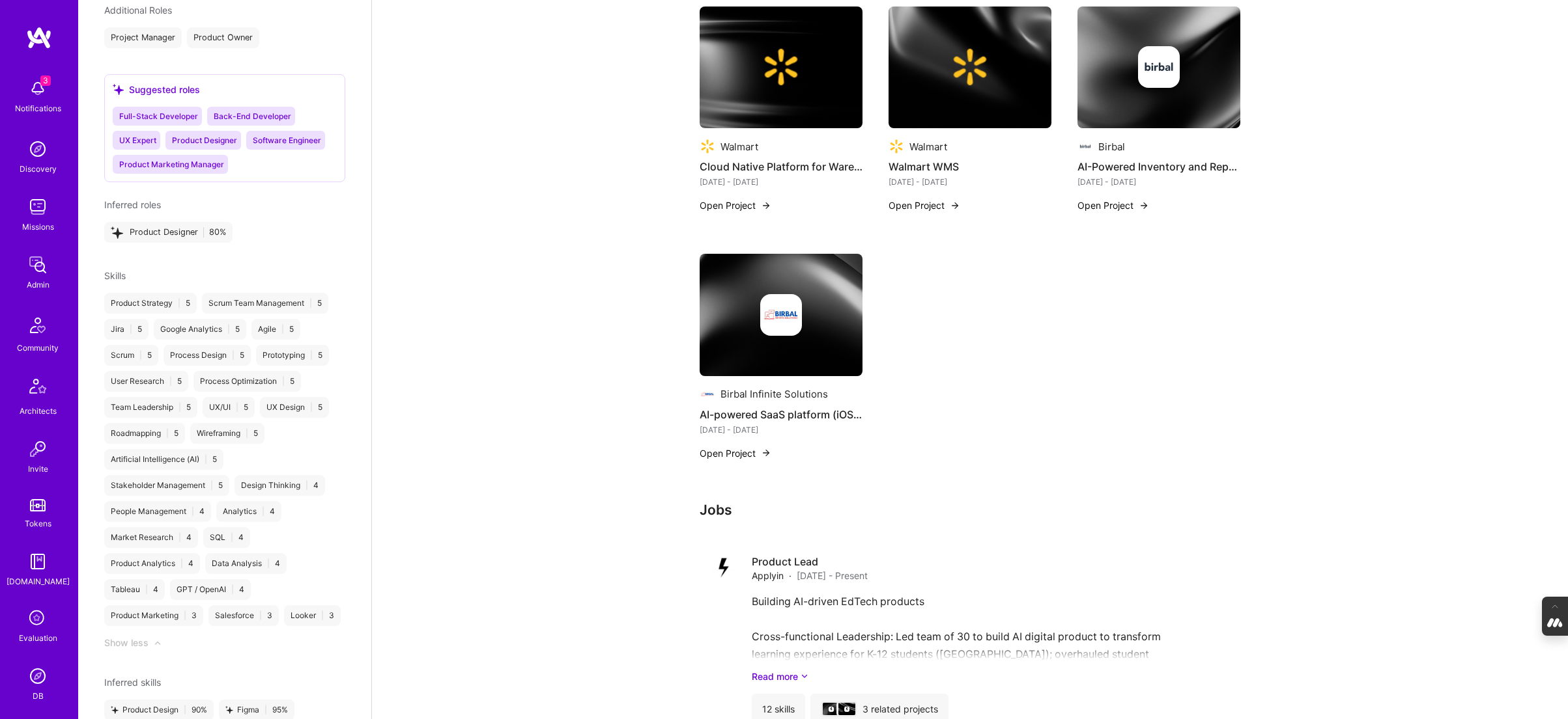
scroll to position [727, 0]
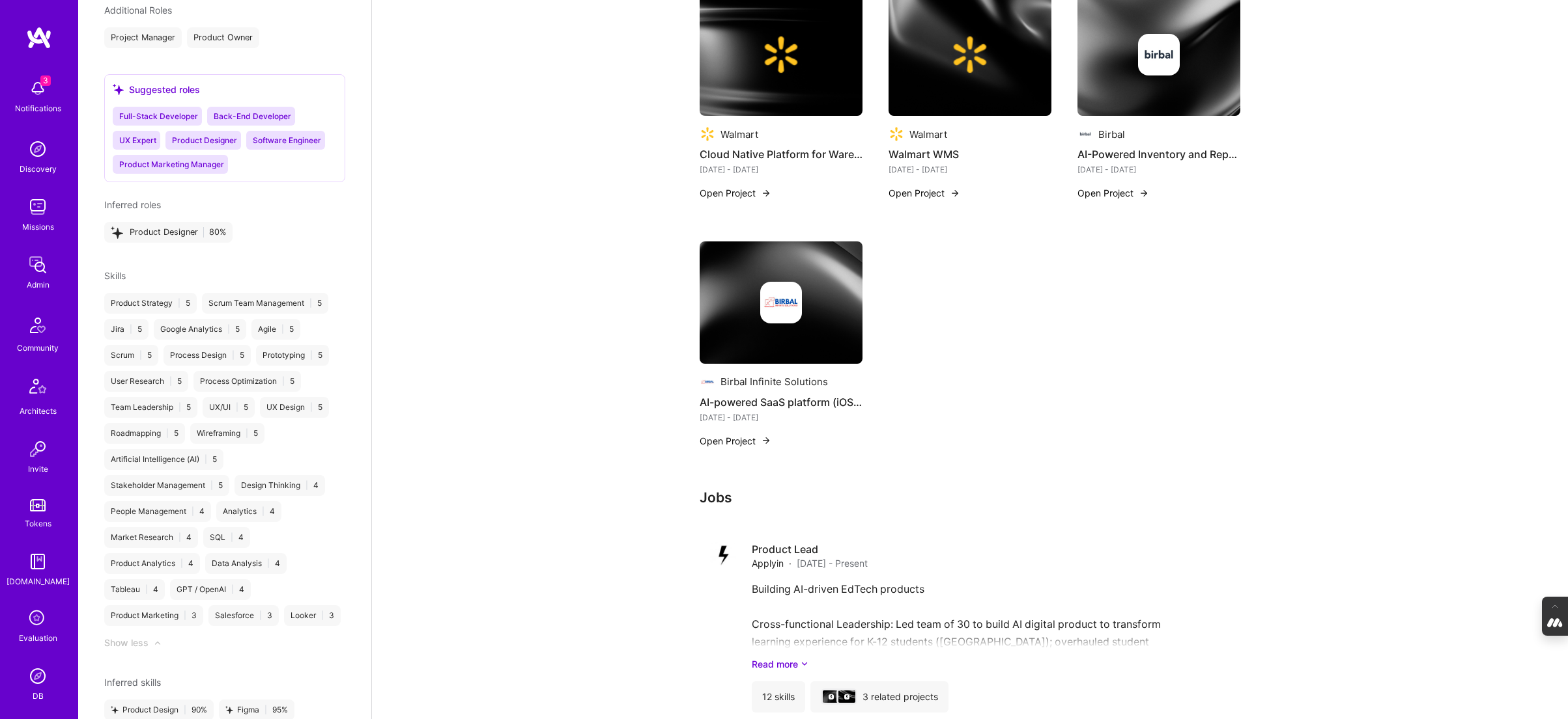
click at [731, 312] on div at bounding box center [780, 302] width 162 height 41
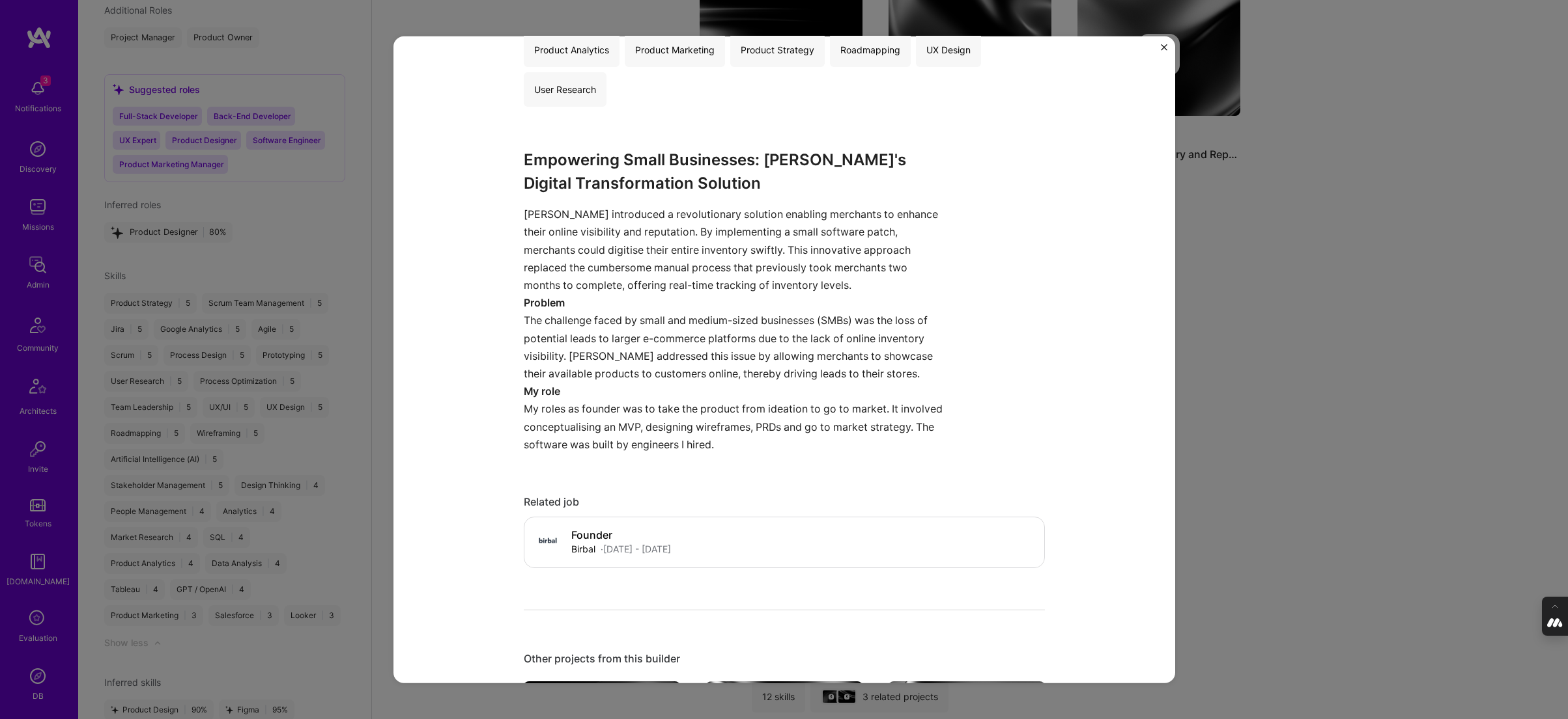
scroll to position [326, 0]
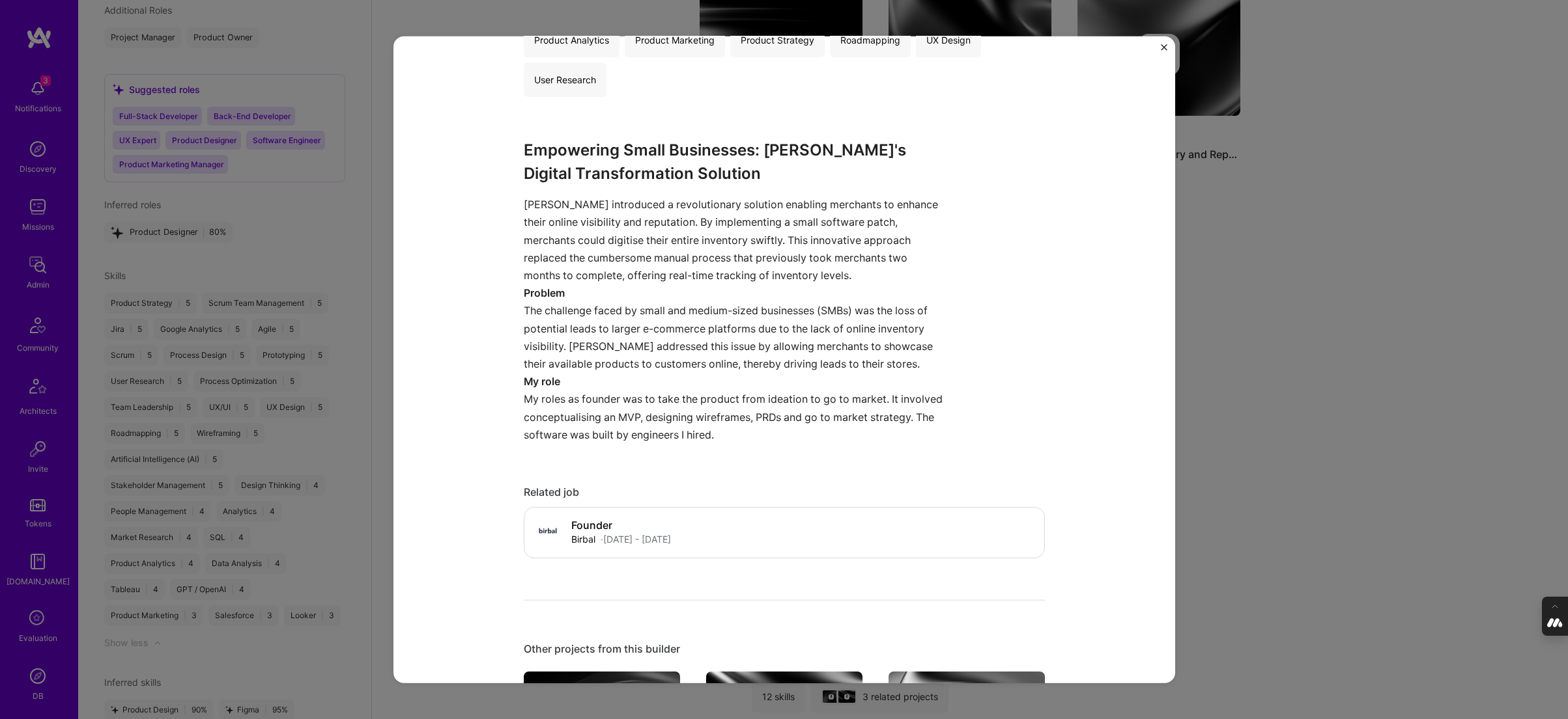
click at [1229, 254] on div "AI-powered SaaS platform (iOS + Android) that allows SMBs to automate digitisat…" at bounding box center [784, 360] width 1568 height 719
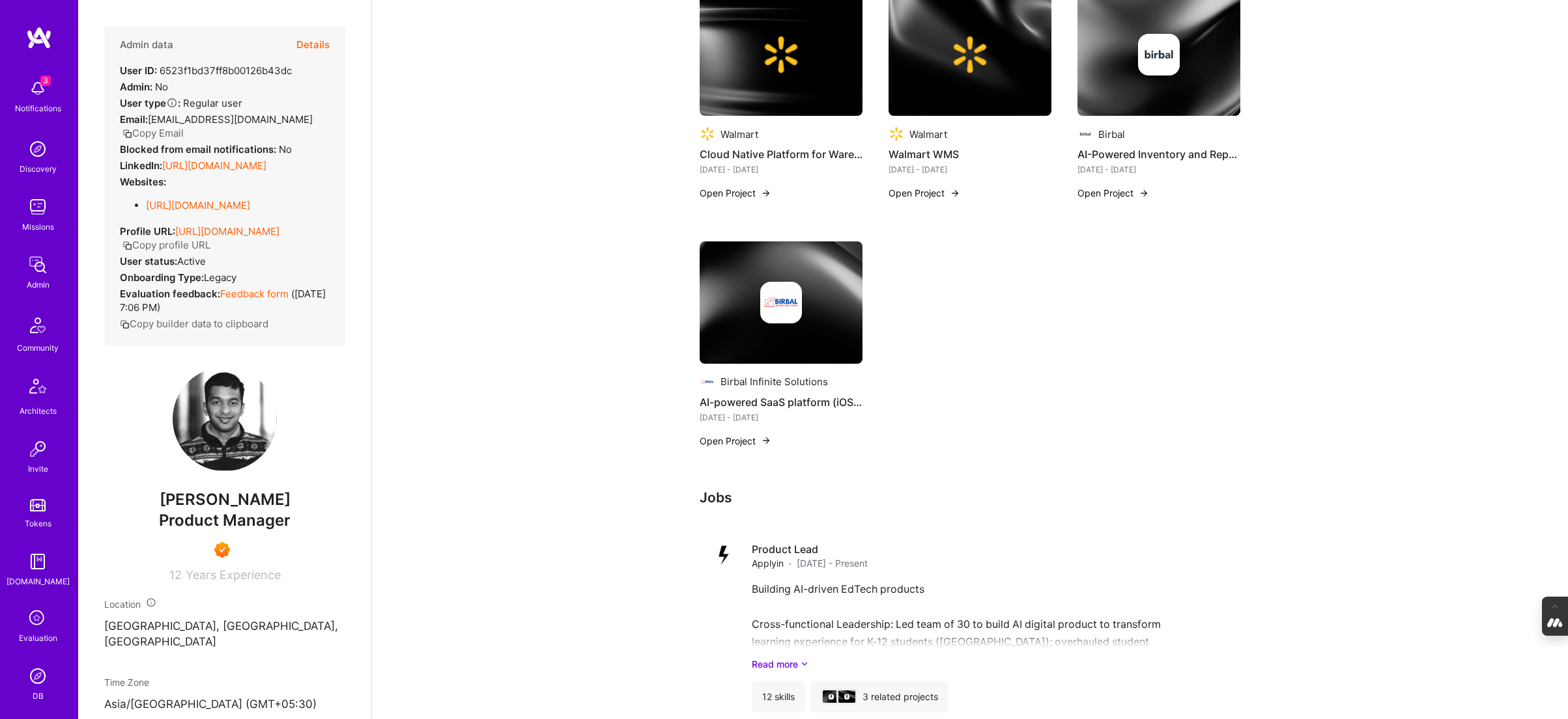
click at [228, 160] on link "[URL][DOMAIN_NAME]" at bounding box center [214, 165] width 104 height 12
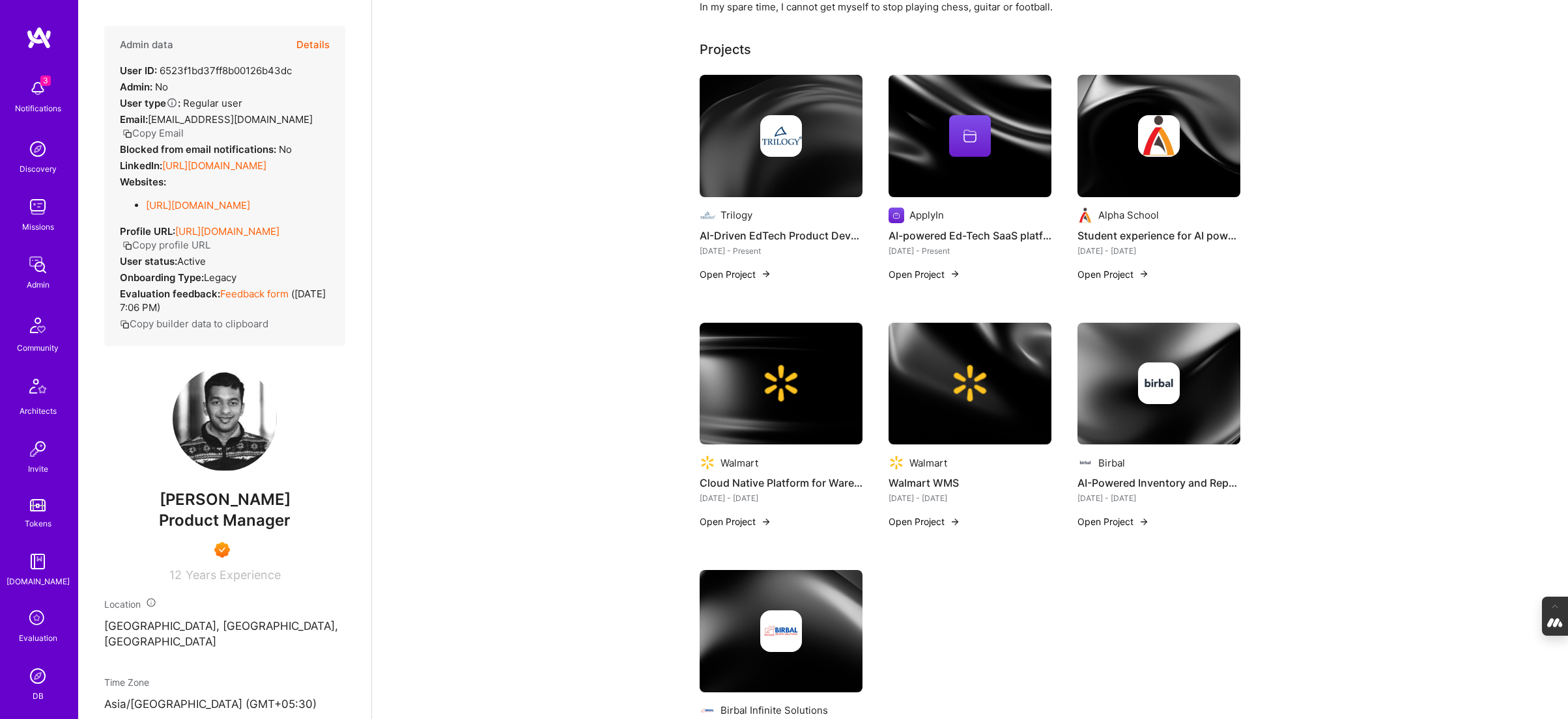
scroll to position [395, 0]
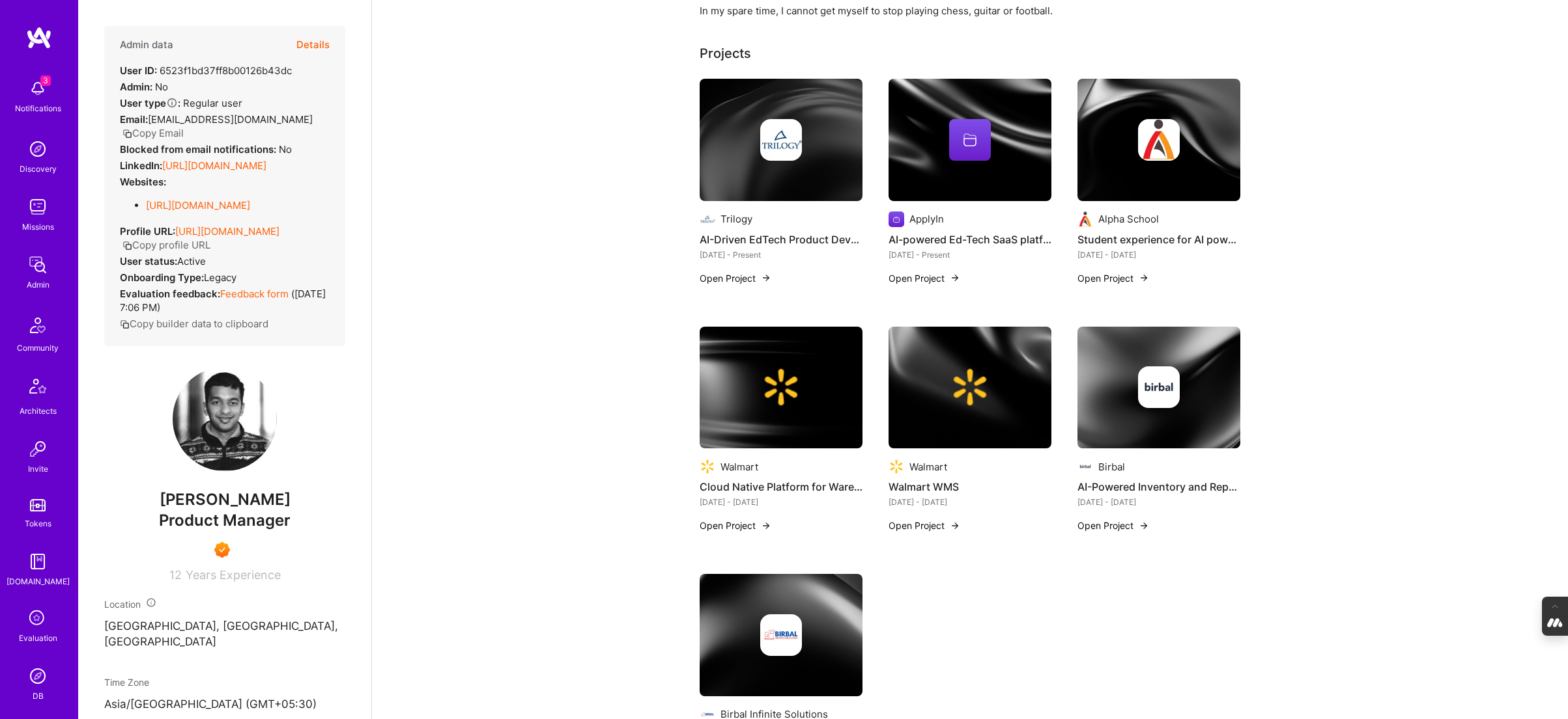
click at [747, 142] on div at bounding box center [780, 140] width 162 height 41
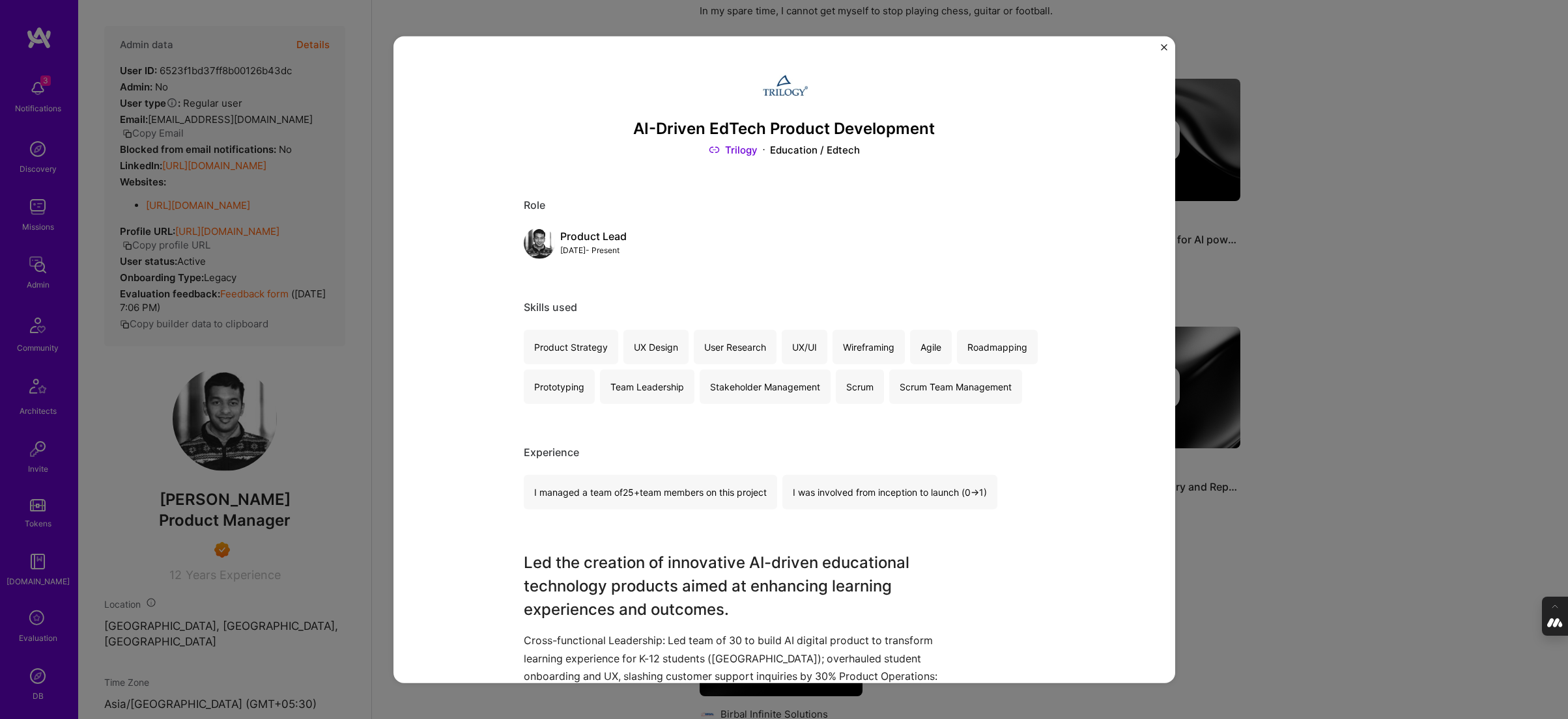
click at [746, 150] on link "Trilogy" at bounding box center [733, 150] width 49 height 14
click at [1337, 239] on div "AI-Driven EdTech Product Development Trilogy Education / Edtech Role Product Le…" at bounding box center [784, 360] width 1568 height 719
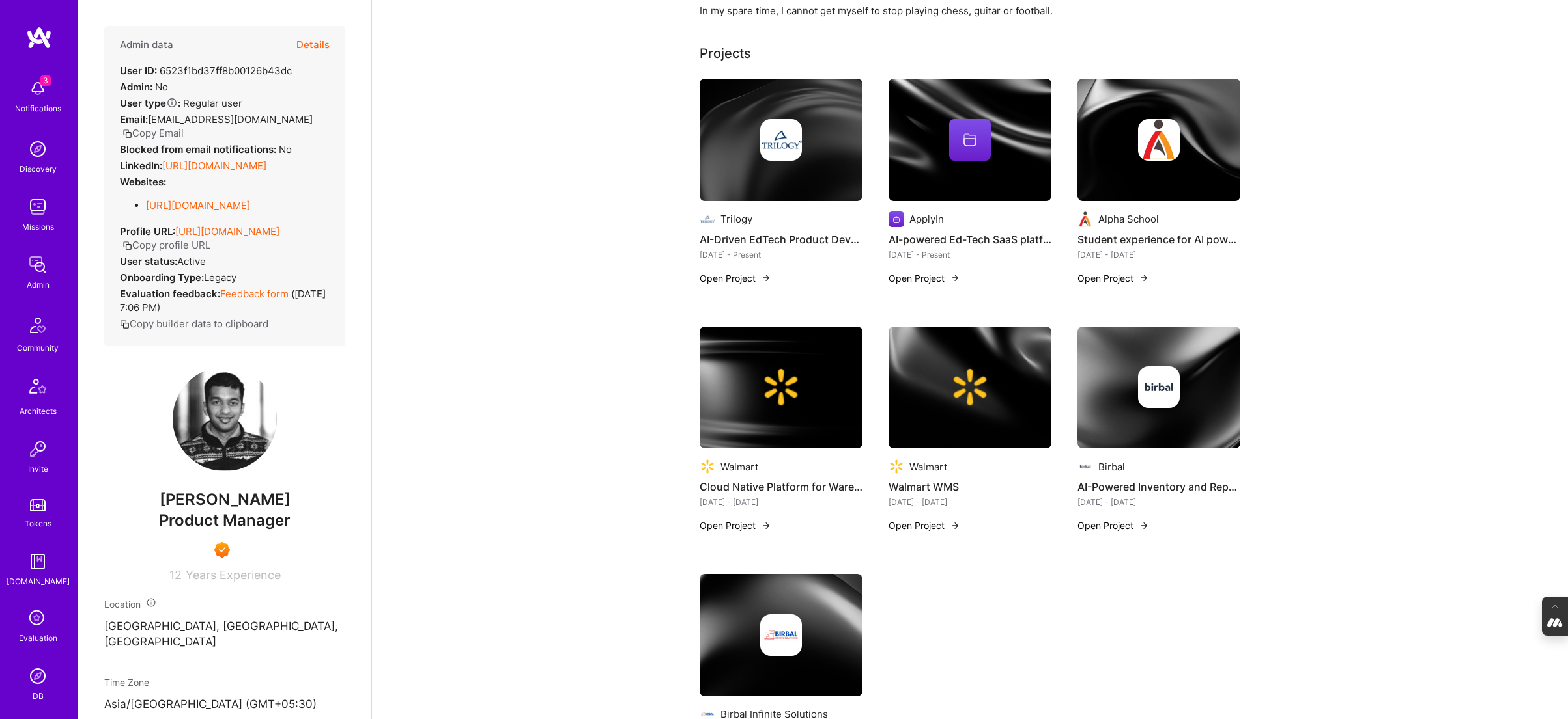
click at [957, 174] on img at bounding box center [969, 140] width 162 height 122
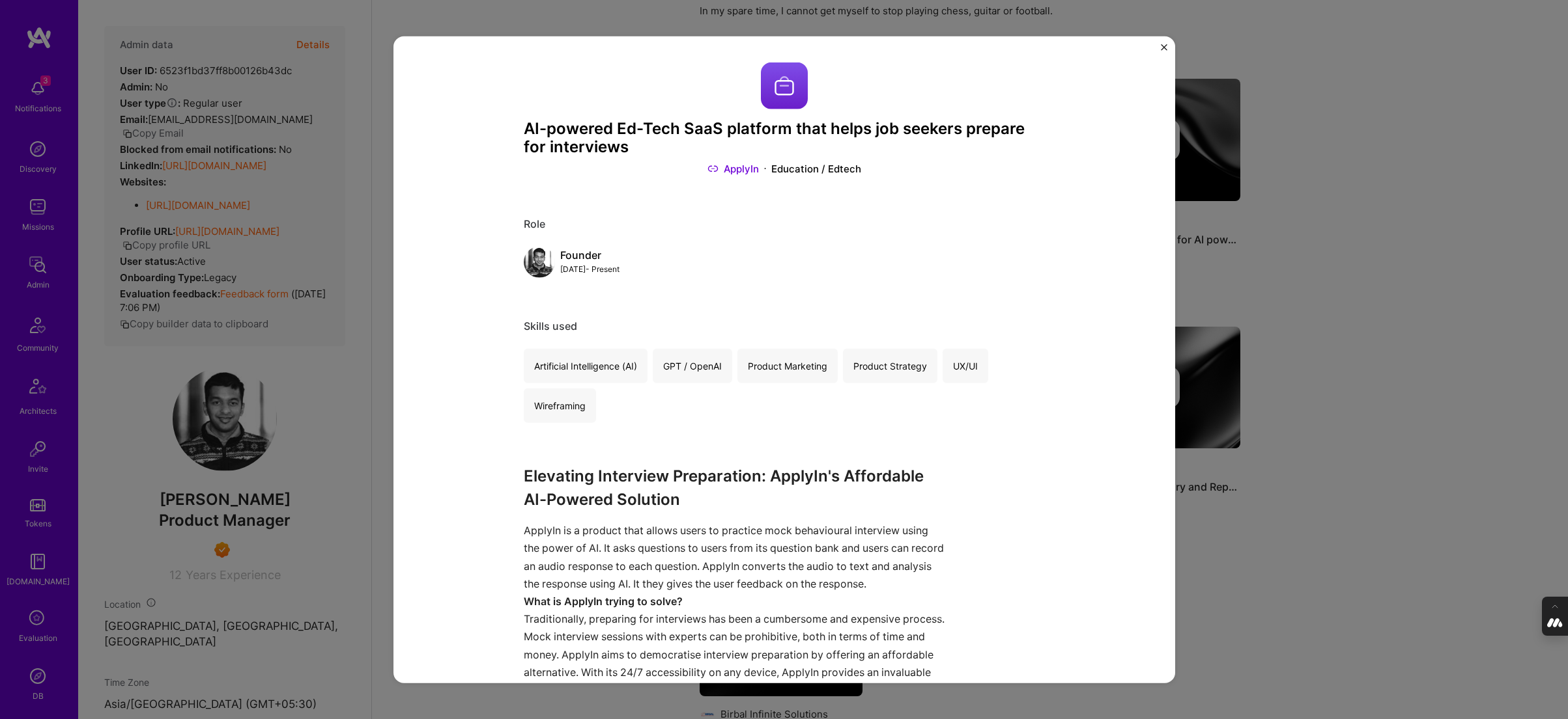
click at [745, 167] on link "ApplyIn" at bounding box center [732, 169] width 52 height 14
click at [1284, 226] on div "AI-powered Ed-Tech SaaS platform that helps job seekers prepare for interviews …" at bounding box center [784, 360] width 1568 height 719
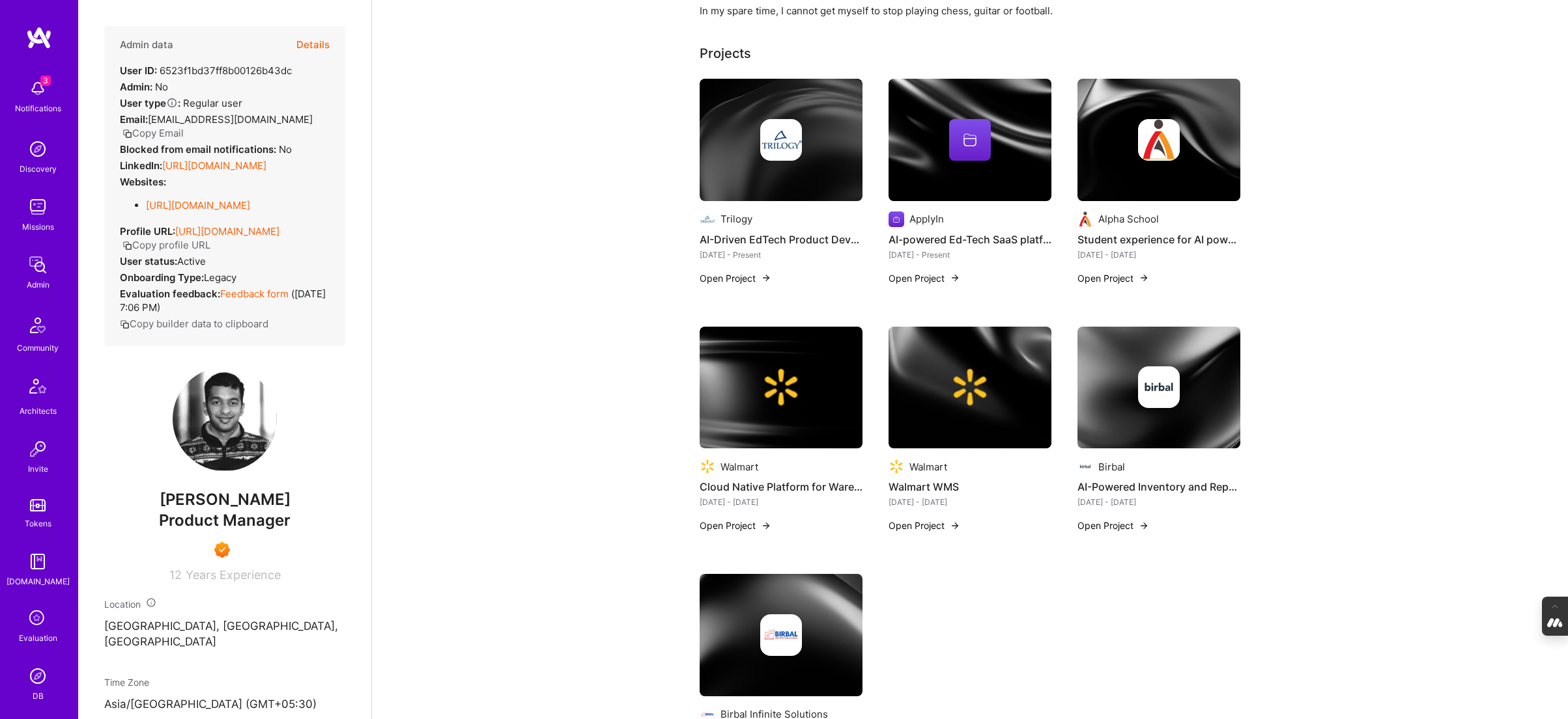
click at [1131, 176] on img at bounding box center [1158, 140] width 162 height 122
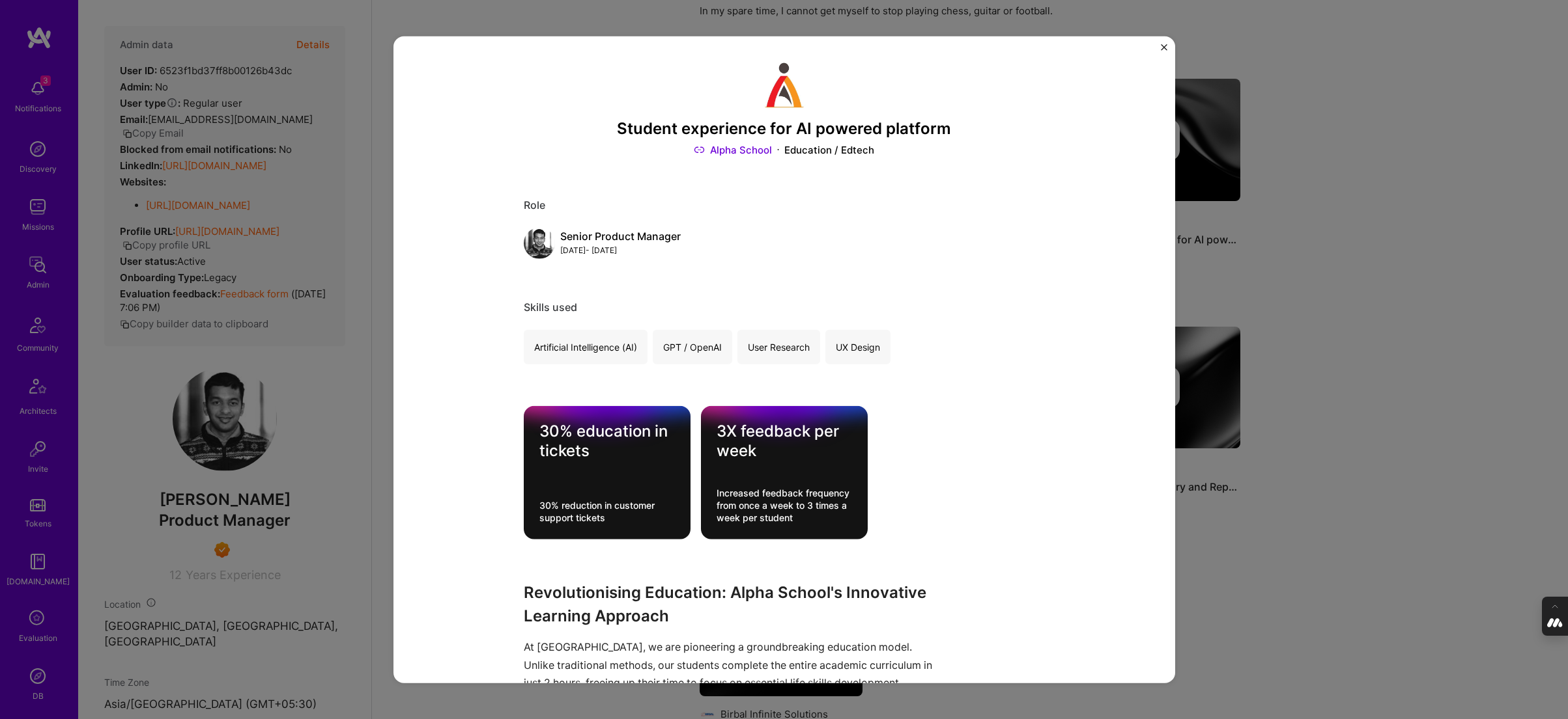
click at [730, 146] on link "Alpha School" at bounding box center [732, 150] width 78 height 14
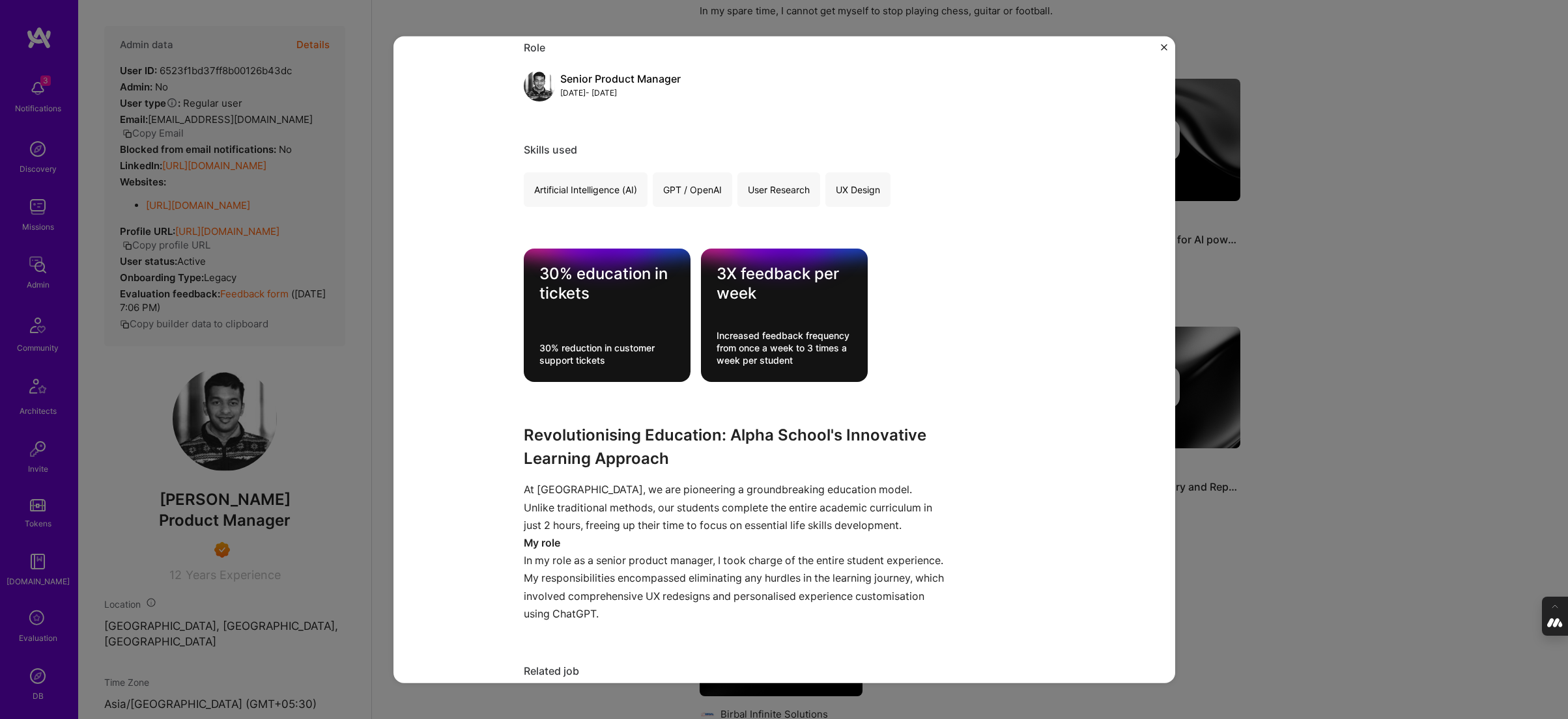
scroll to position [160, 0]
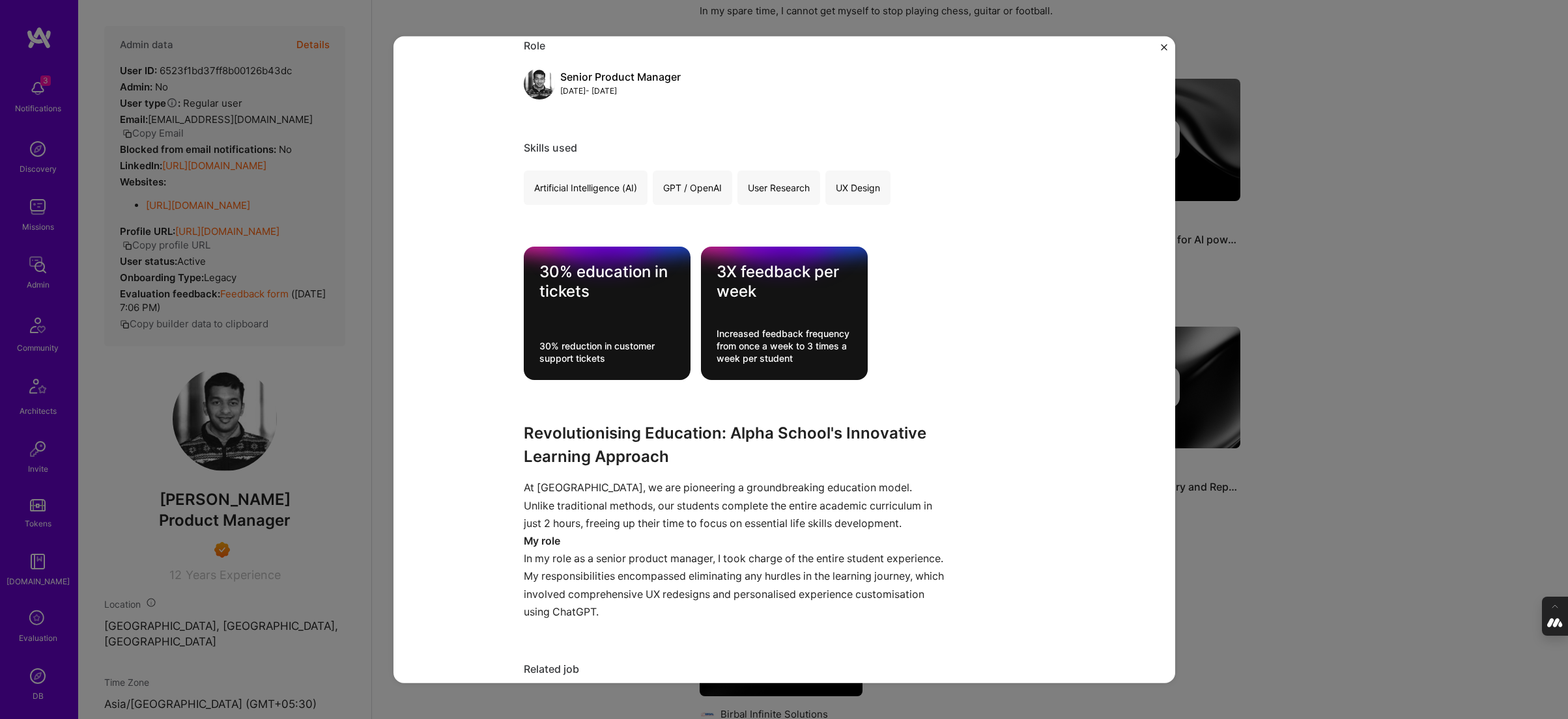
click at [1219, 98] on div "Student experience for AI powered platform Alpha School Education / Edtech Role…" at bounding box center [784, 360] width 1568 height 719
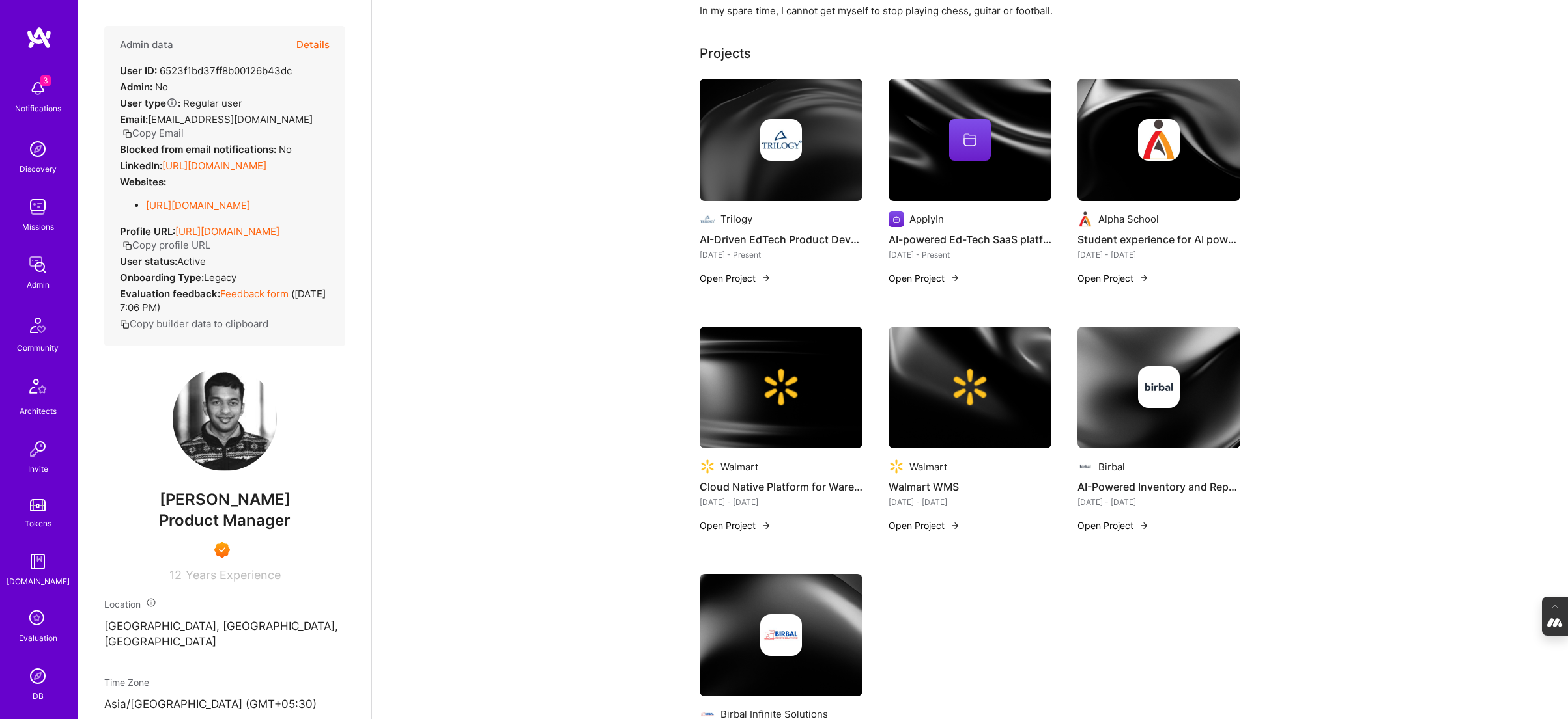
click at [794, 162] on img at bounding box center [780, 140] width 162 height 122
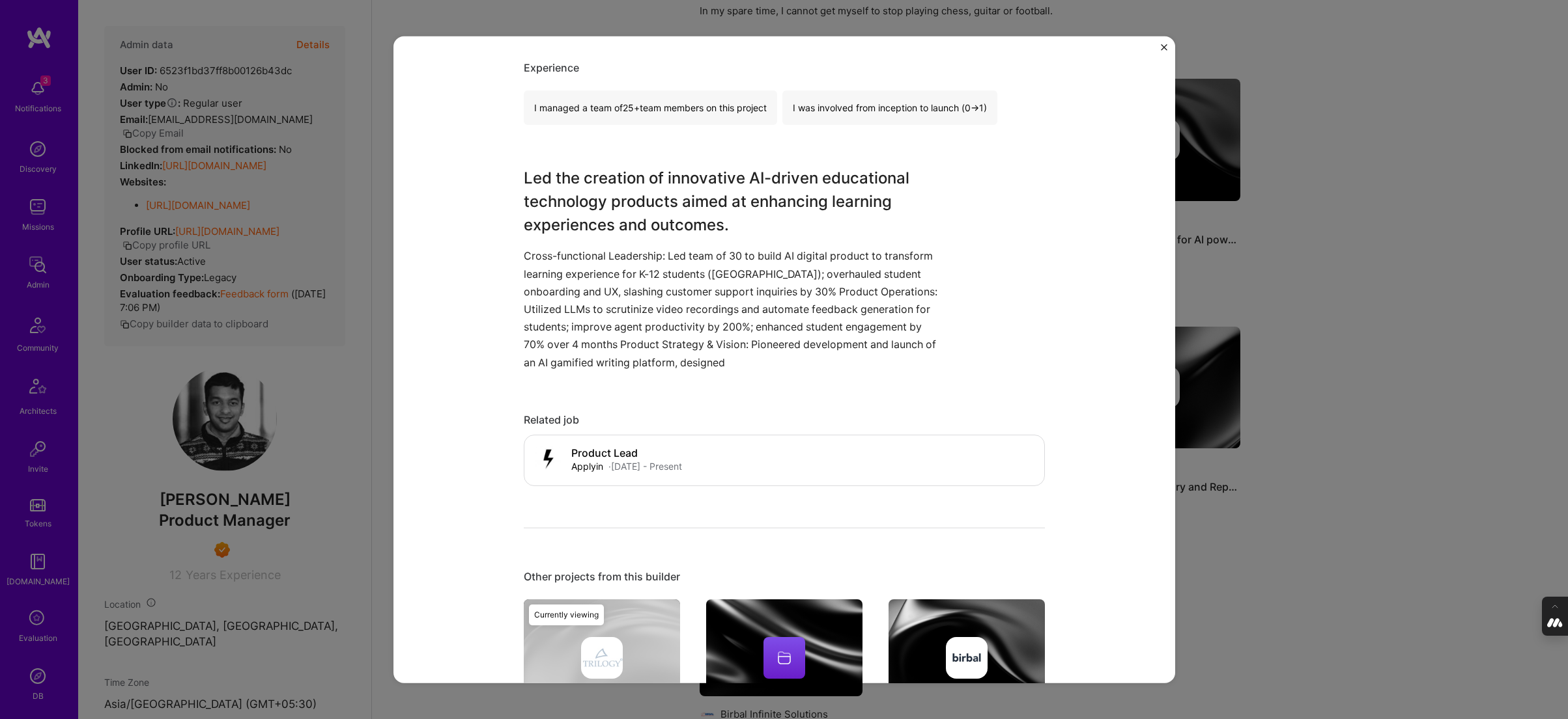
scroll to position [384, 0]
click at [1298, 241] on div "AI-Driven EdTech Product Development Trilogy Education / Edtech Role Product Le…" at bounding box center [784, 360] width 1568 height 719
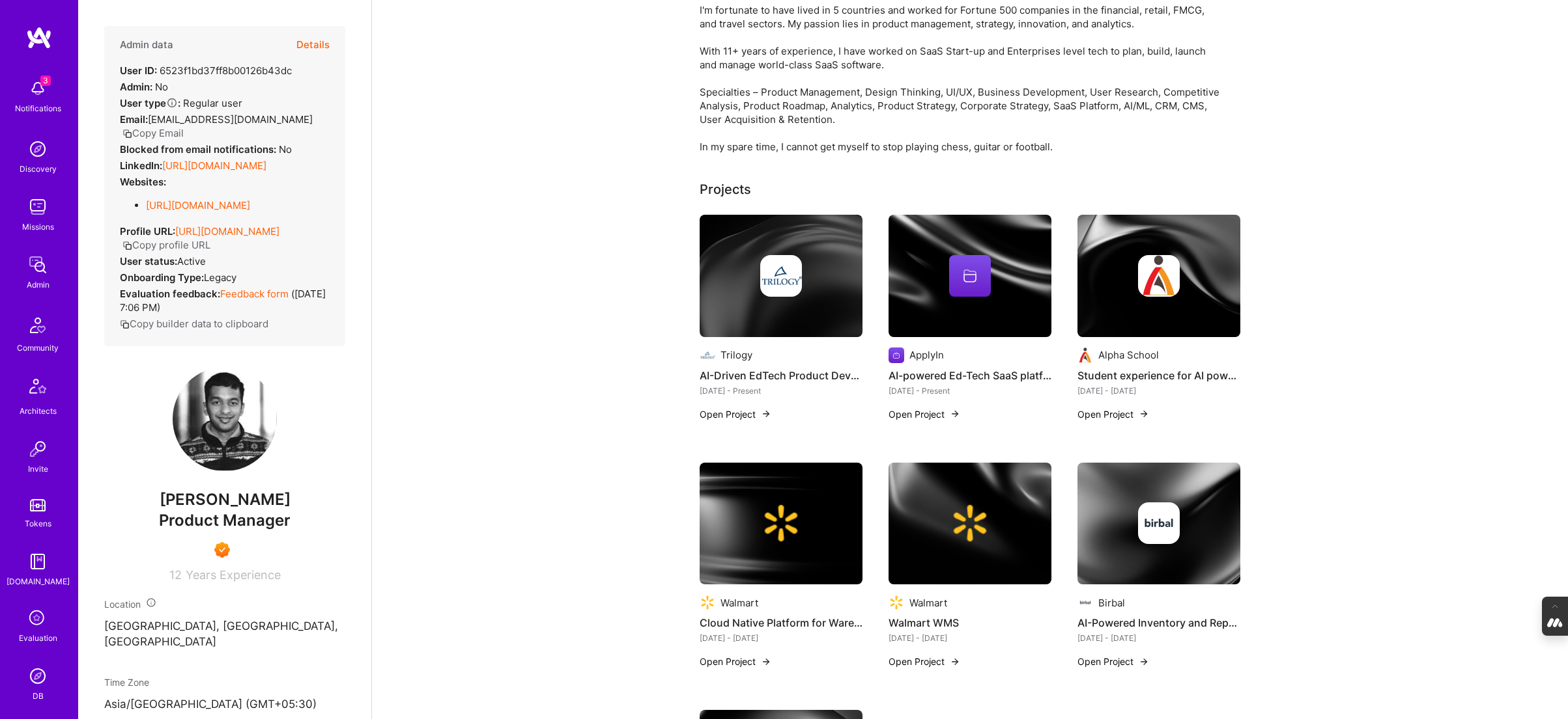
scroll to position [188, 0]
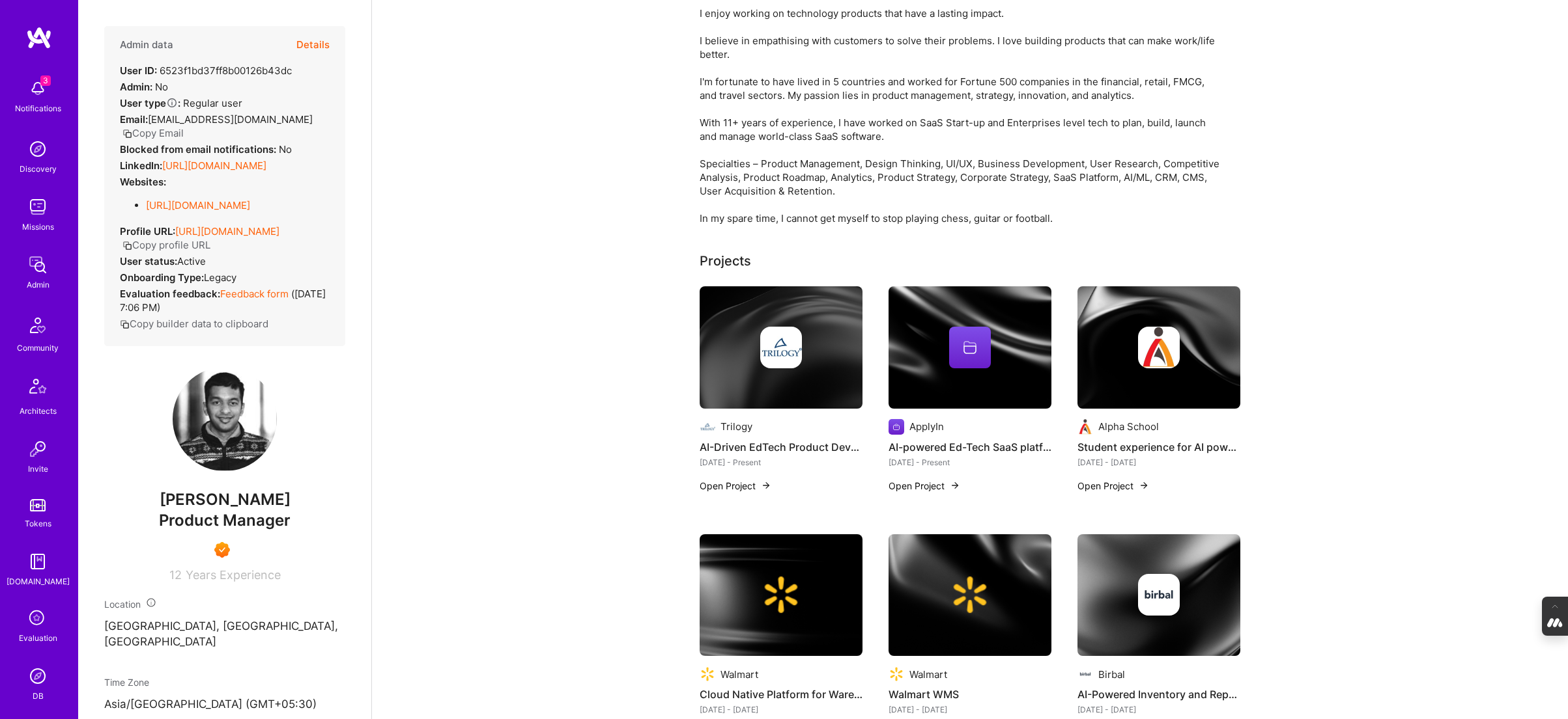
click at [309, 37] on button "Details" at bounding box center [313, 45] width 33 height 38
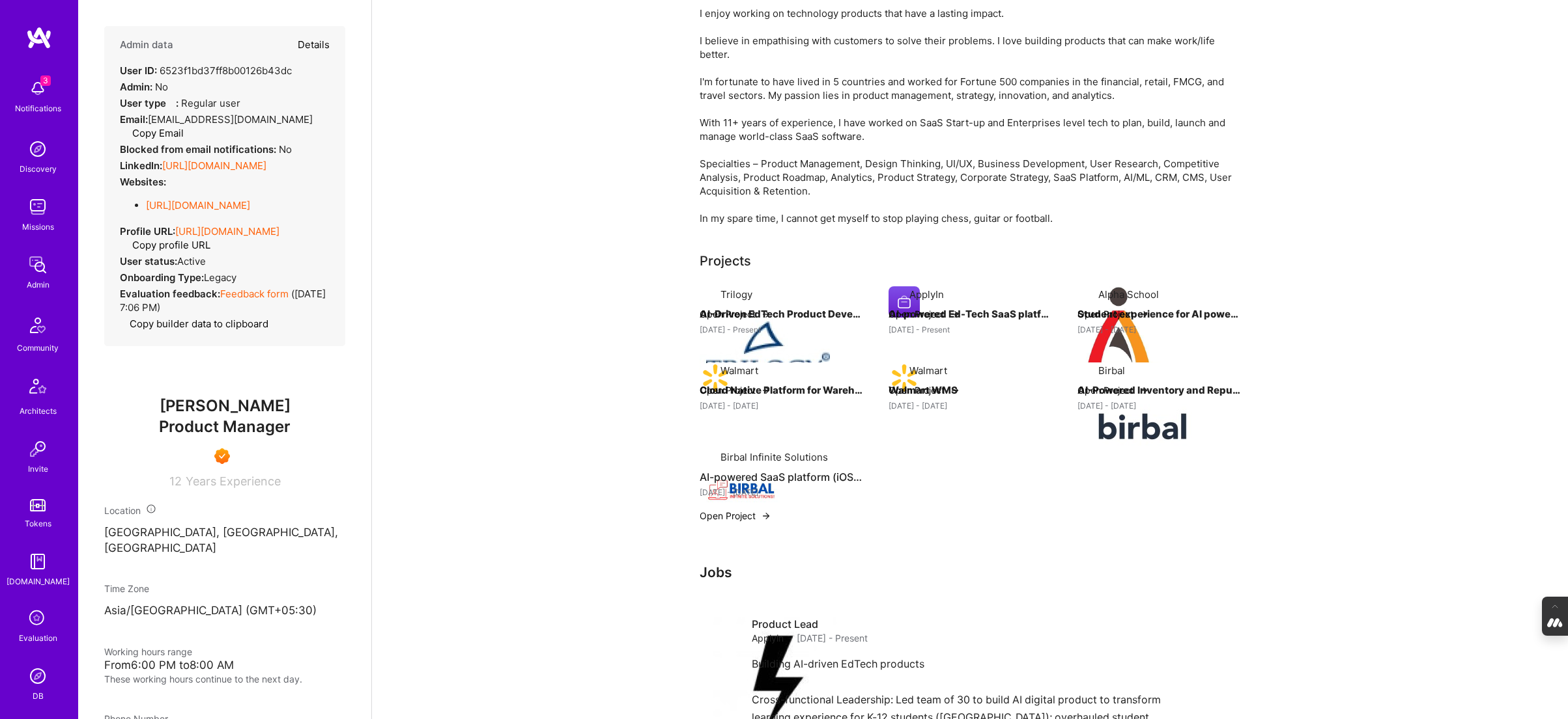
type textarea "x"
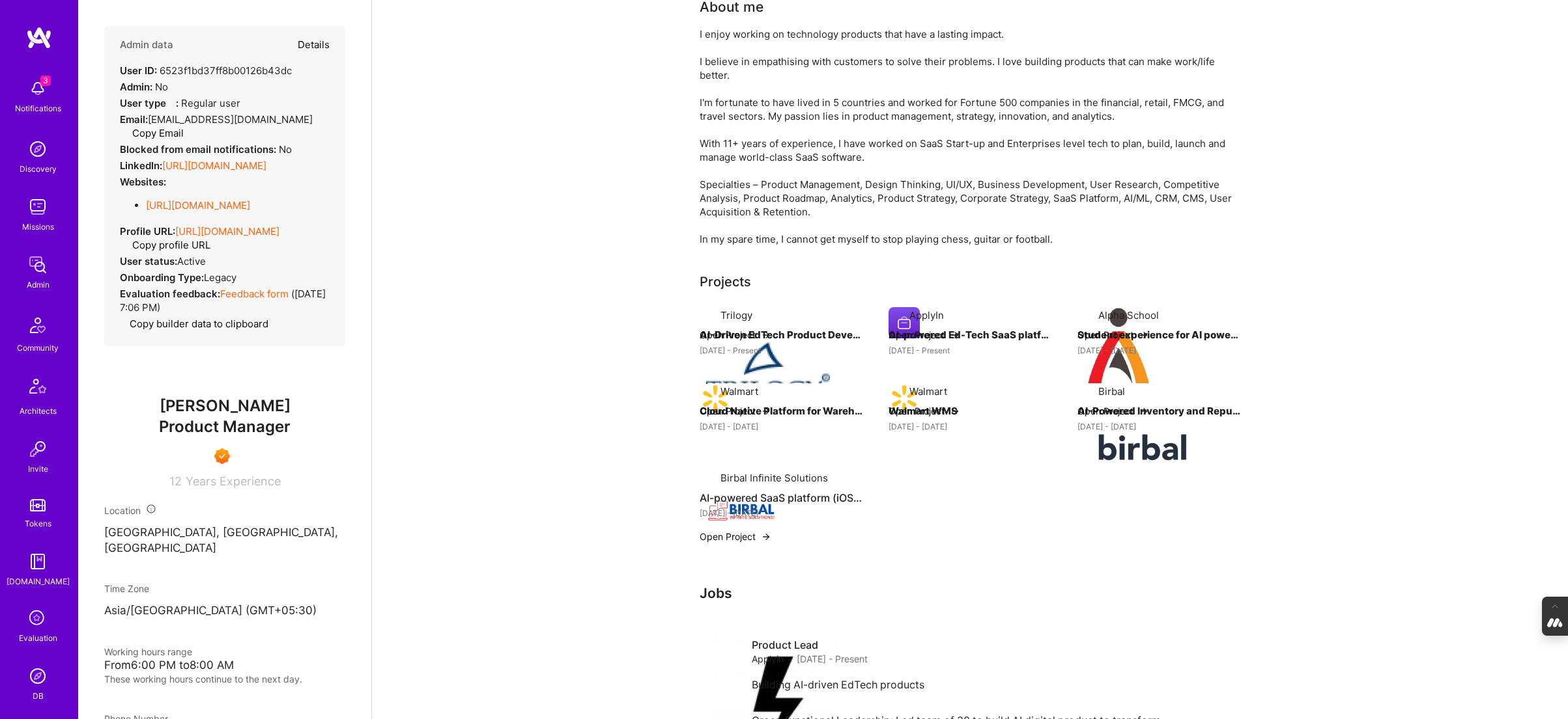
select select "7"
select select "IN"
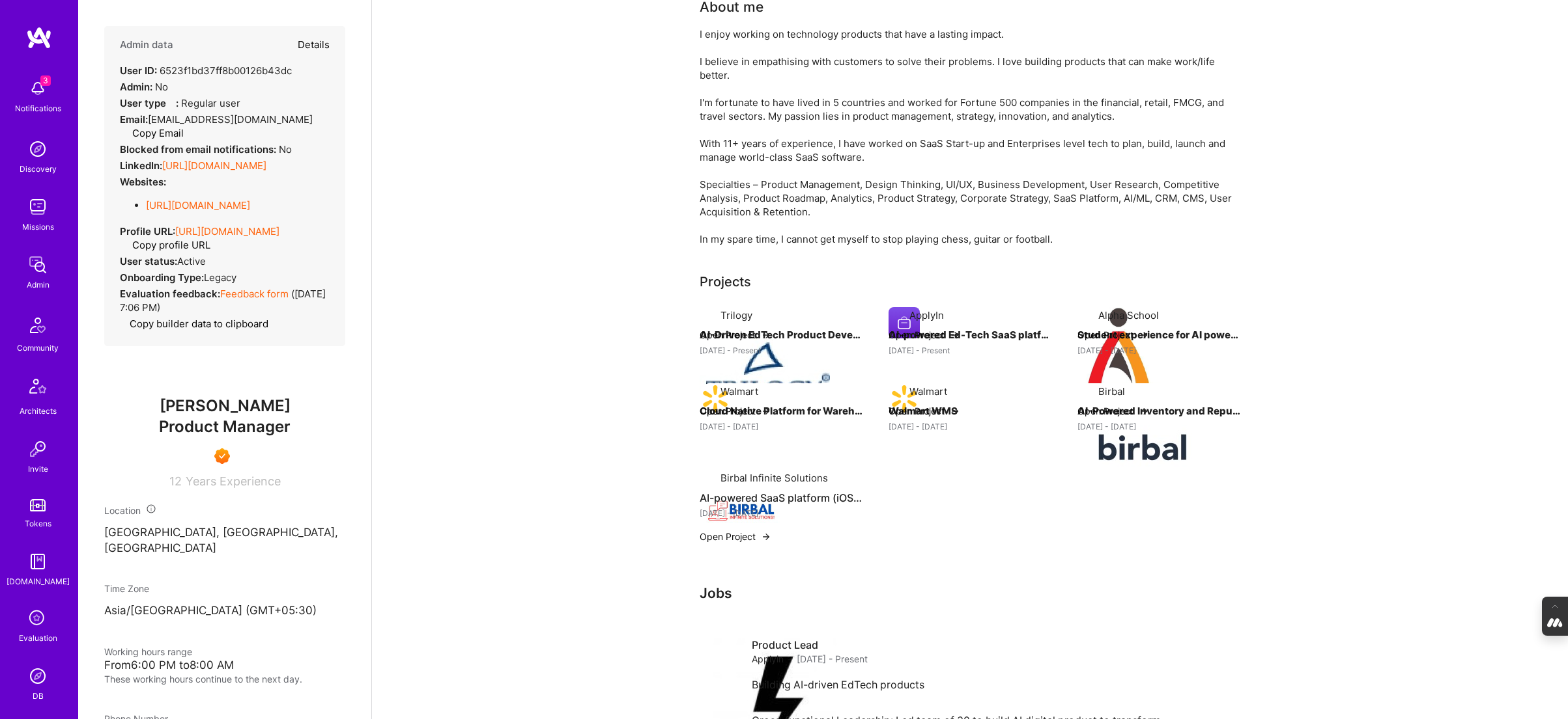
select select "Right Now"
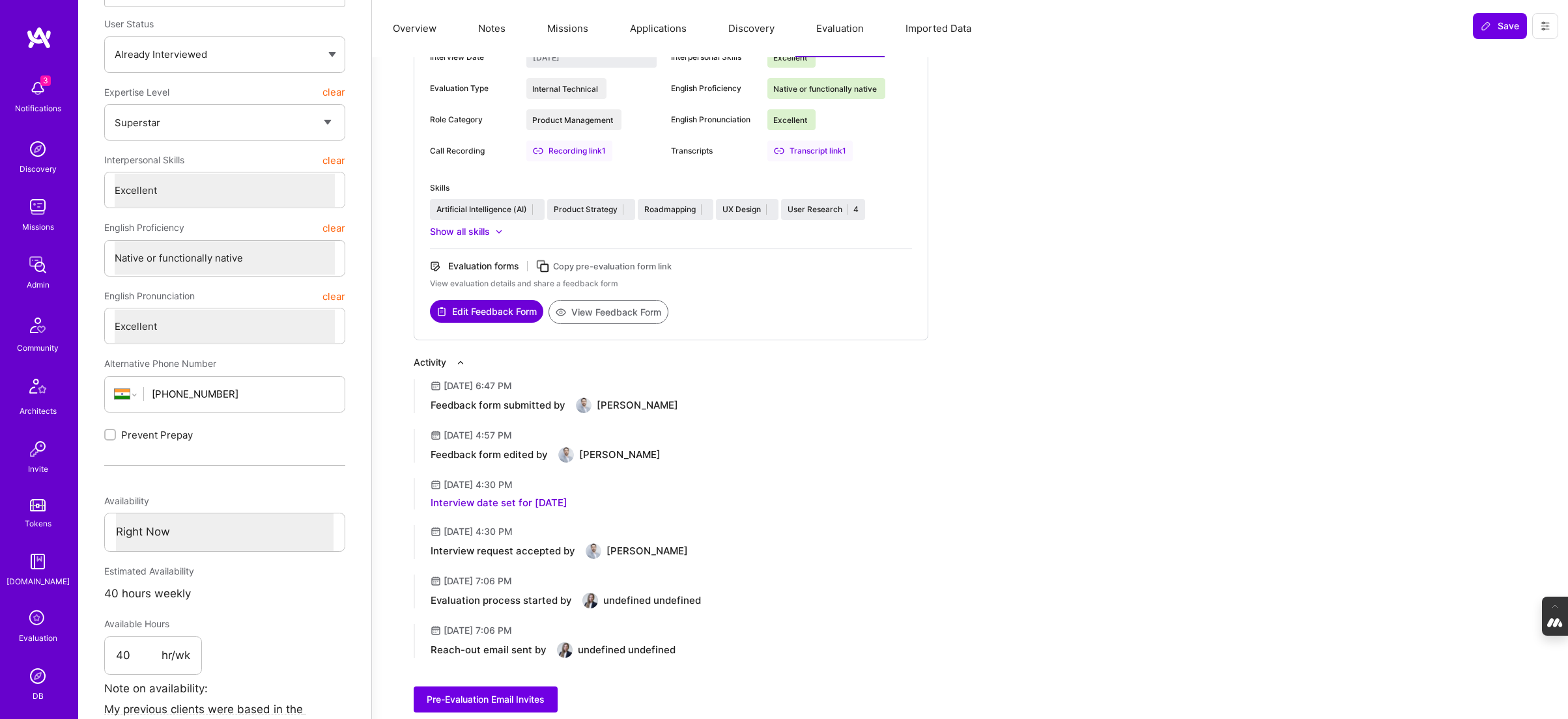
scroll to position [0, 0]
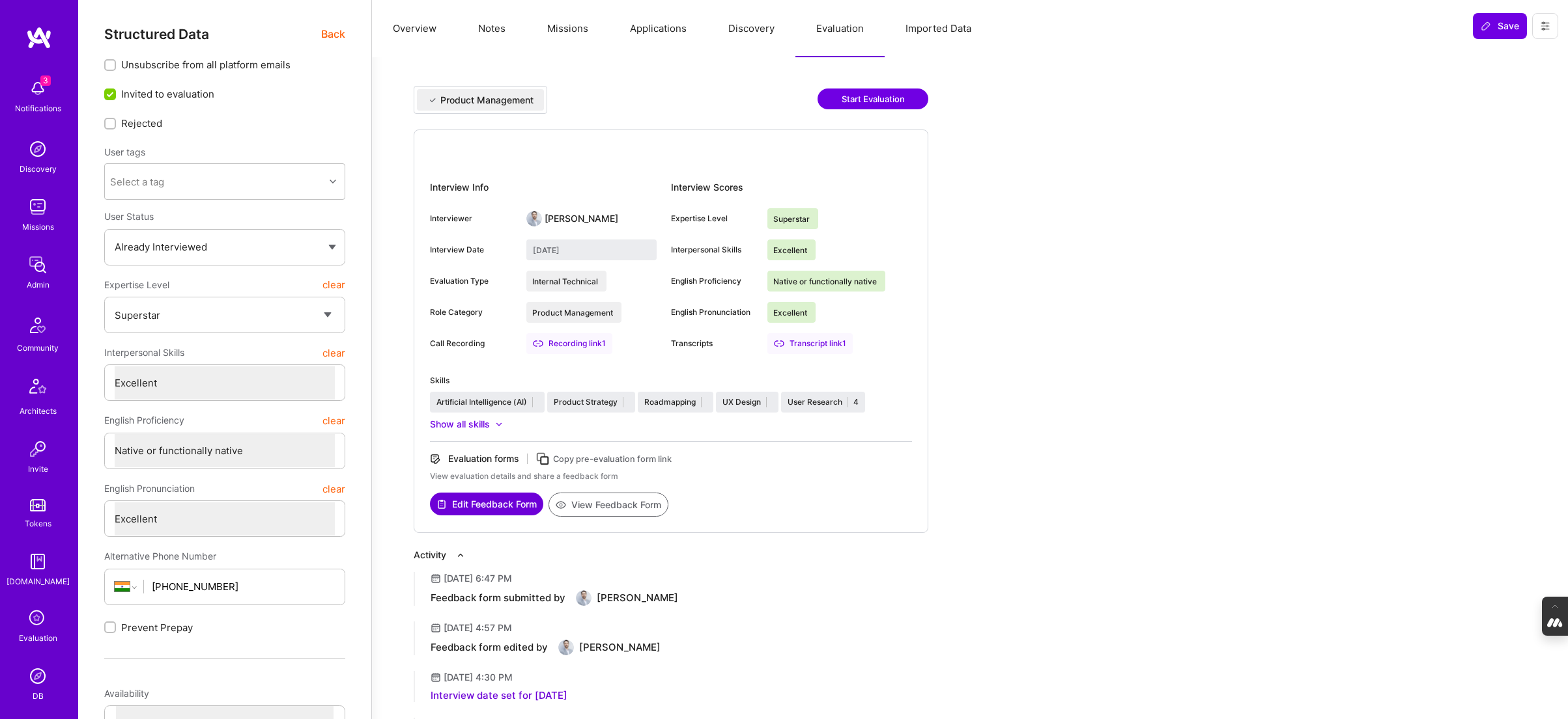
click at [506, 26] on button "Notes" at bounding box center [492, 28] width 69 height 57
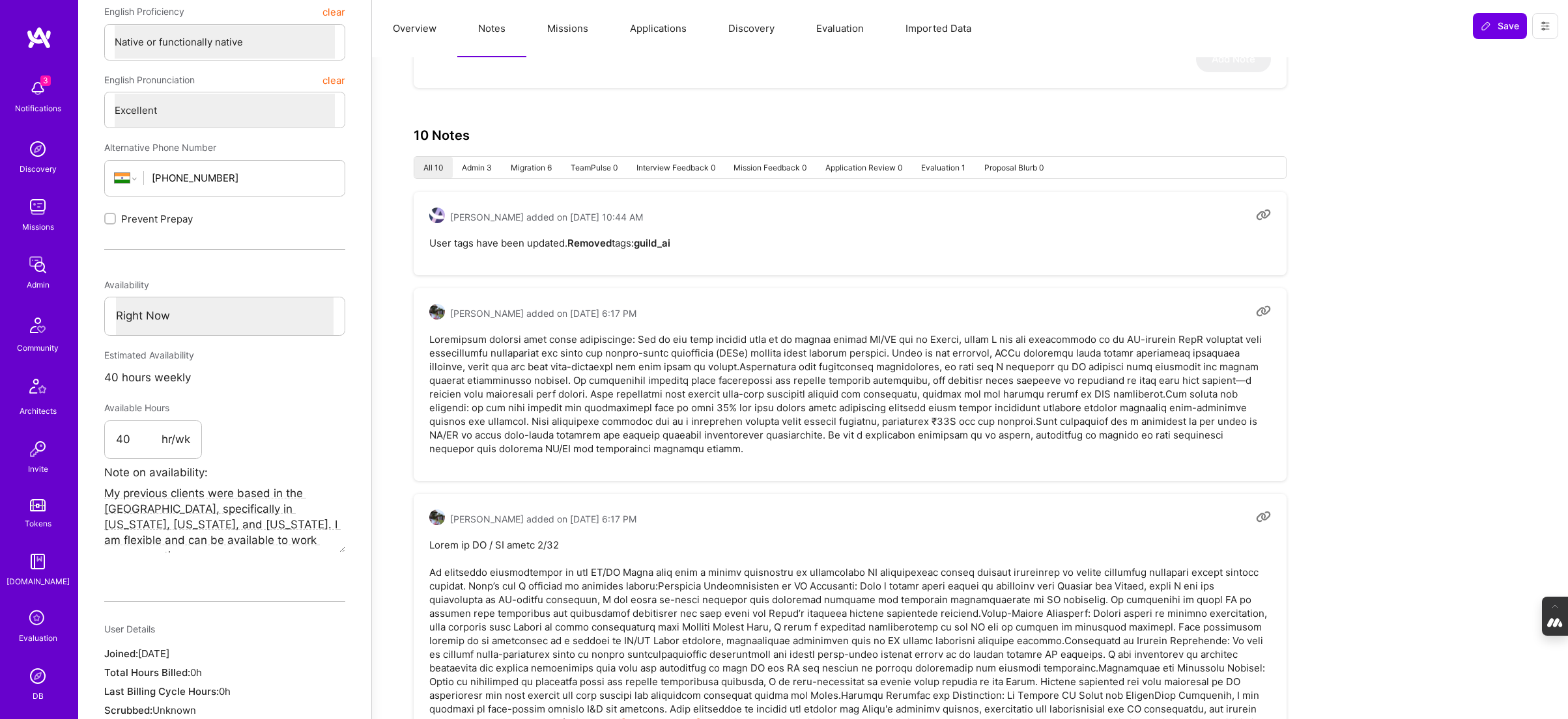
scroll to position [409, 0]
click at [566, 379] on pre at bounding box center [850, 393] width 841 height 123
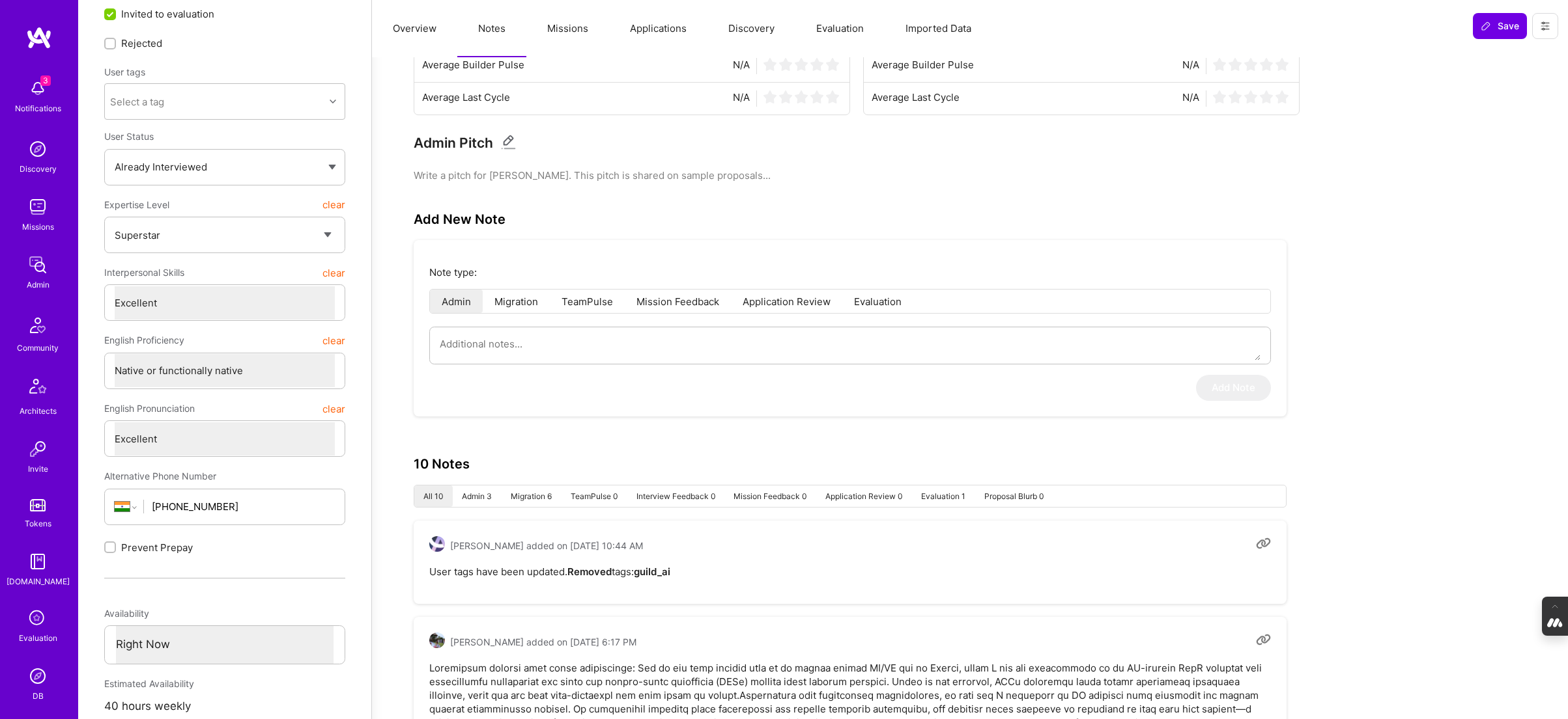
scroll to position [0, 0]
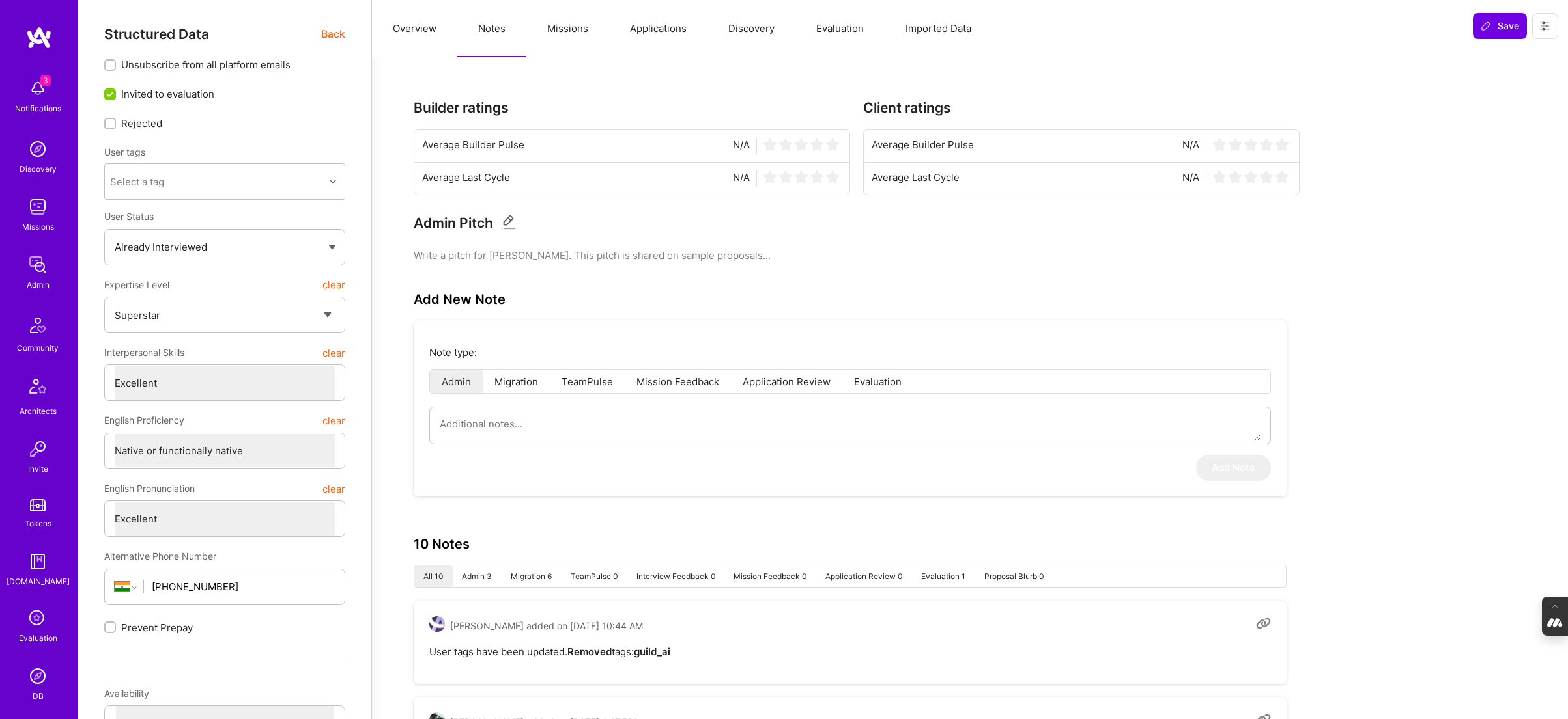
click at [325, 38] on span "Back" at bounding box center [333, 34] width 24 height 16
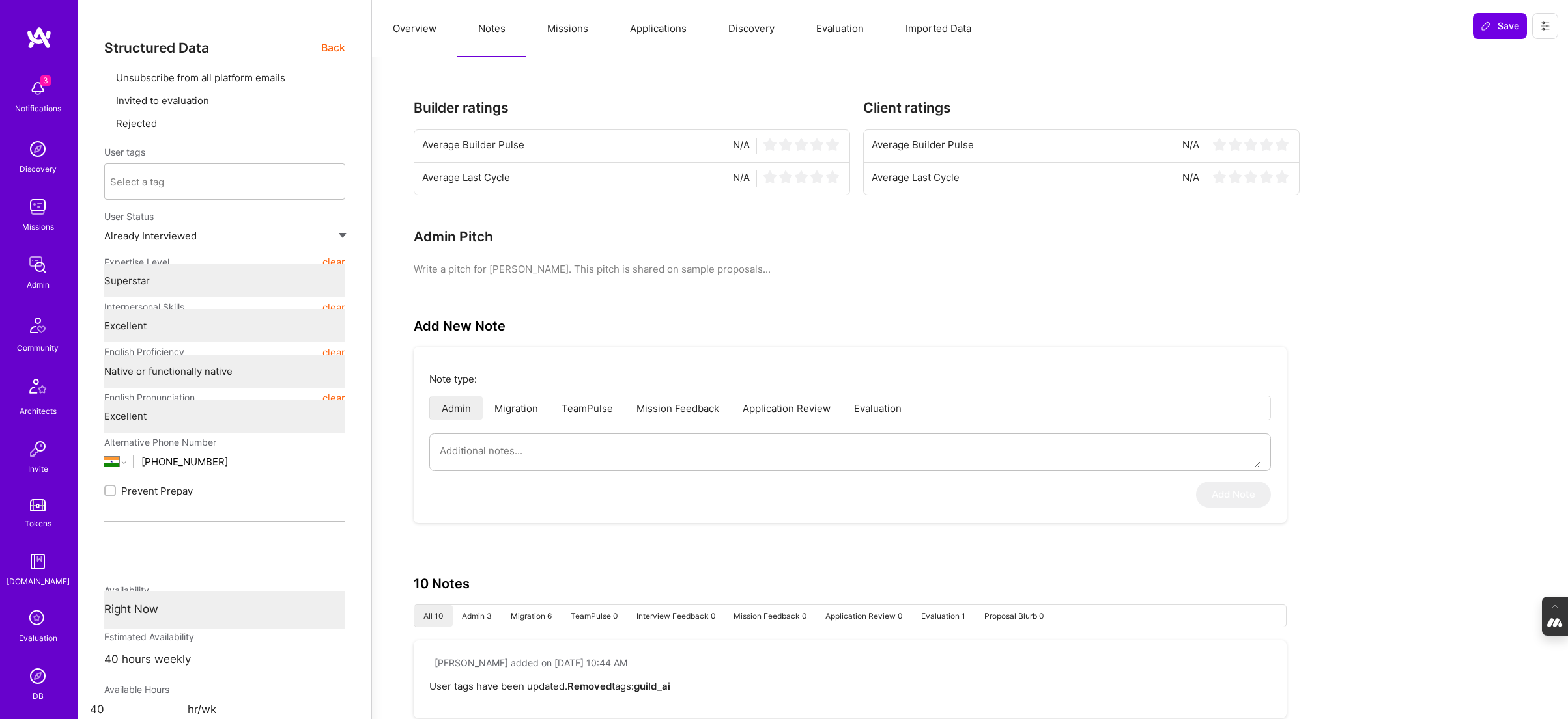
type textarea "x"
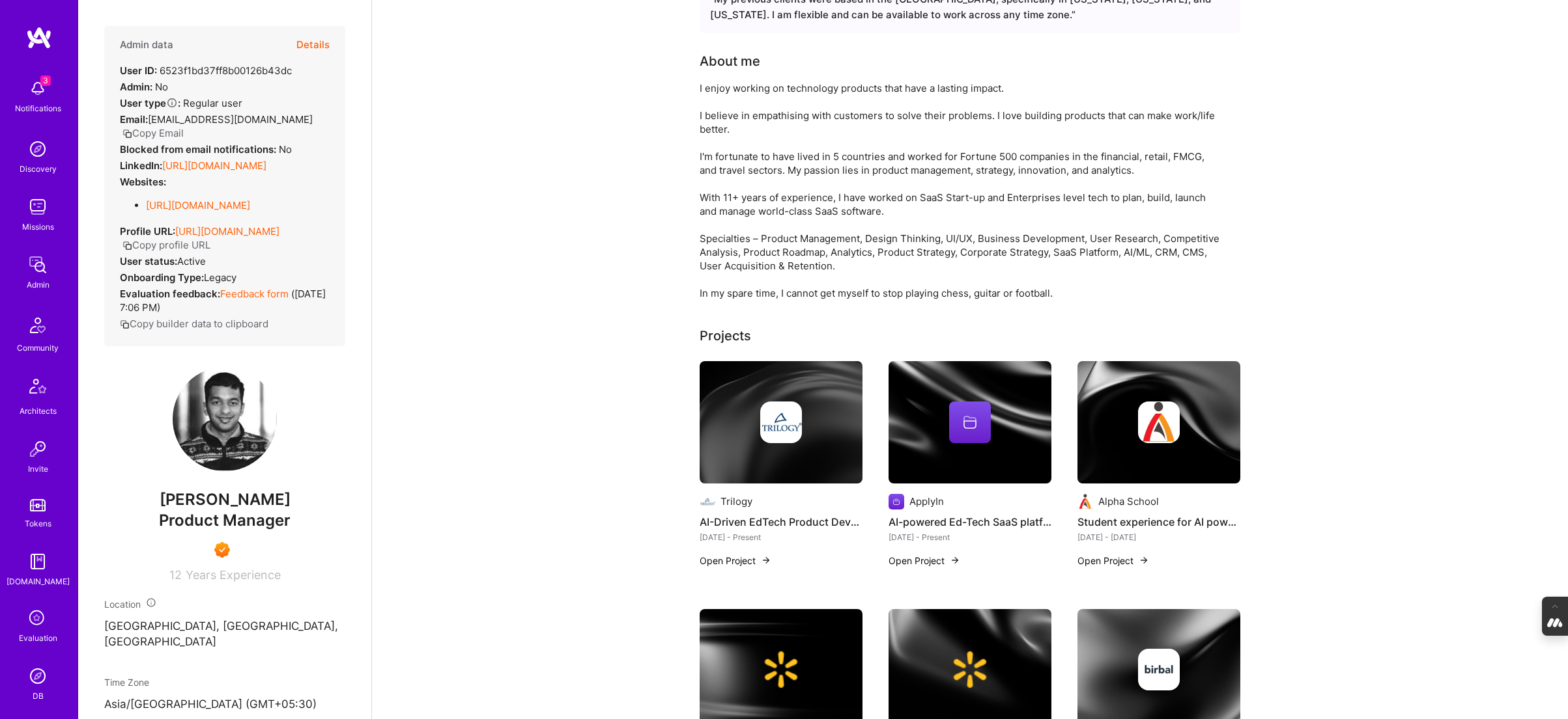
scroll to position [115, 0]
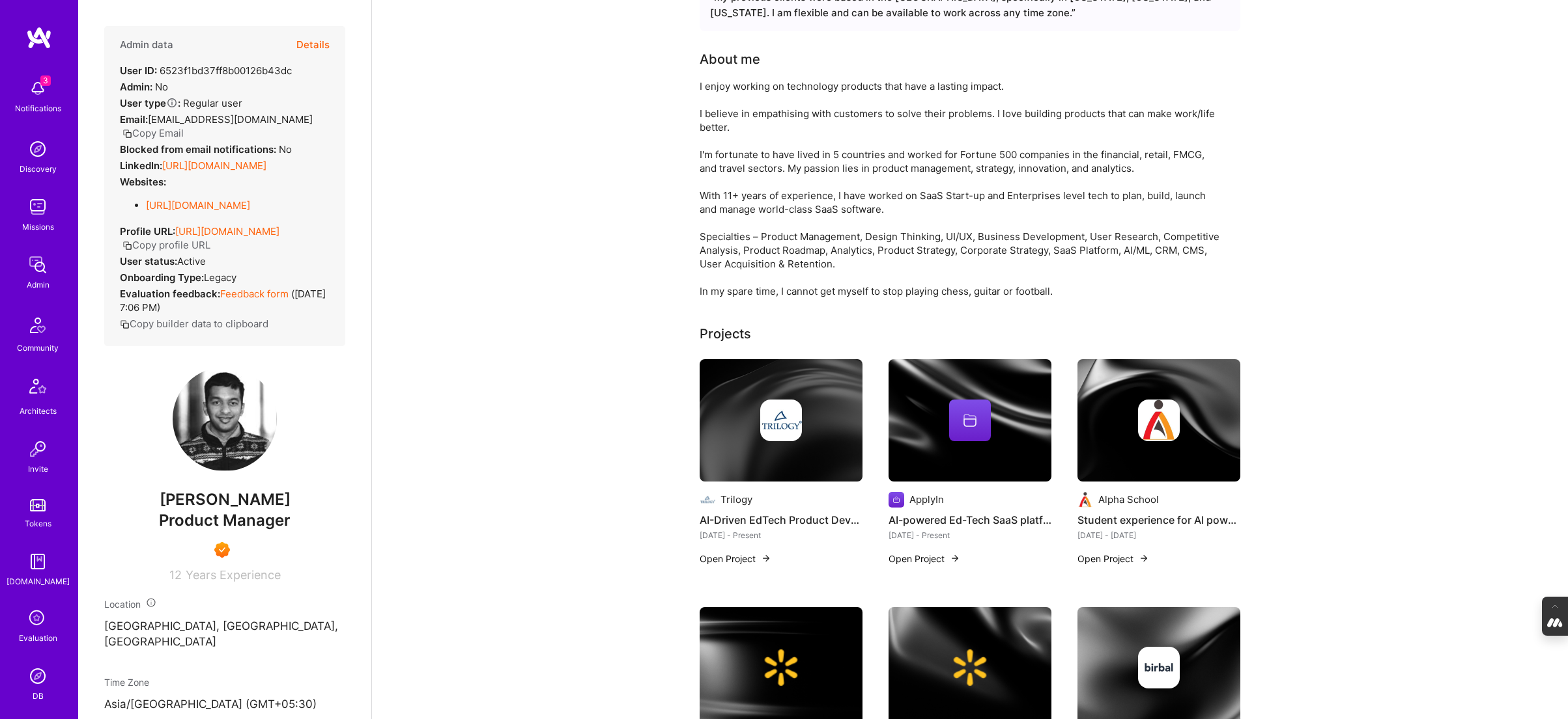
click at [724, 401] on div at bounding box center [780, 421] width 162 height 41
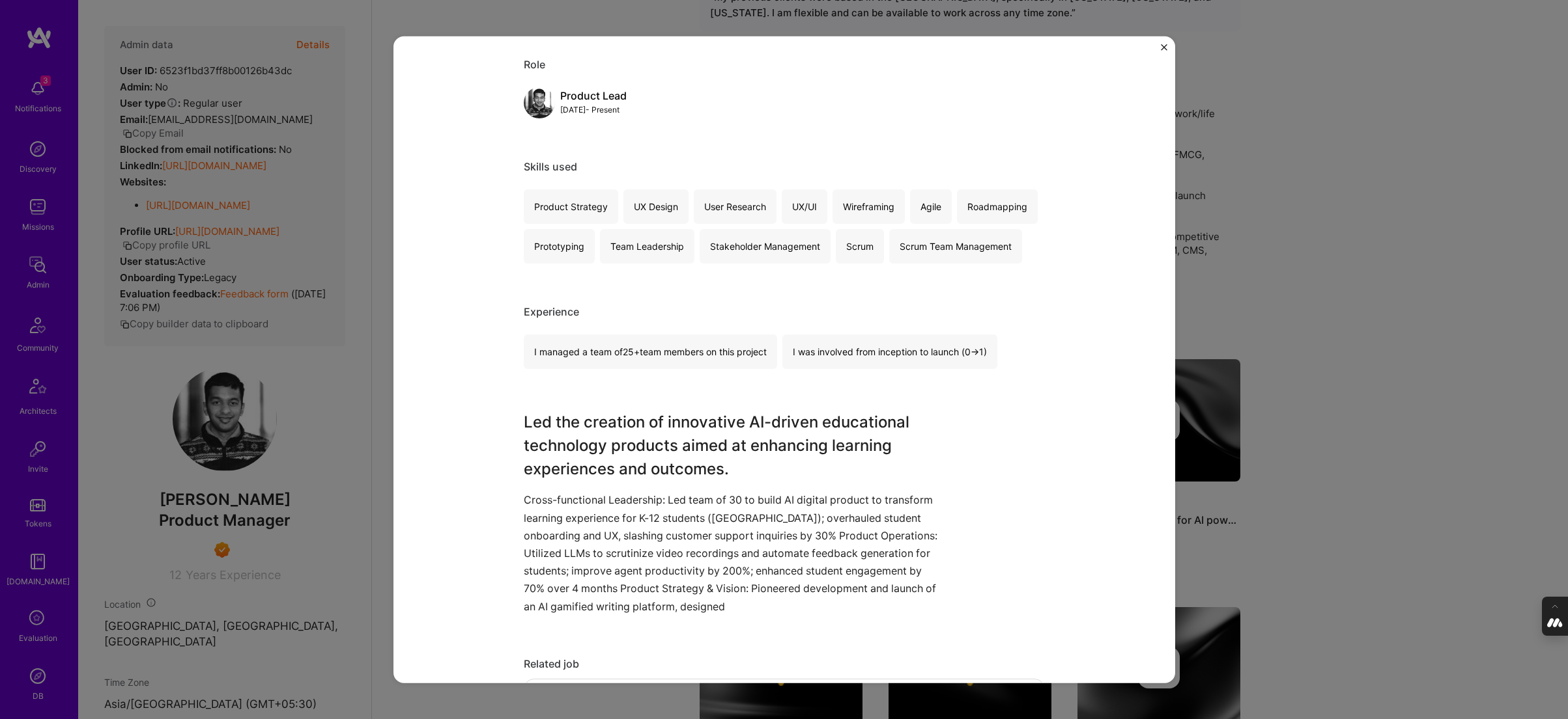
scroll to position [144, 0]
click at [1348, 252] on div "AI-Driven EdTech Product Development Trilogy Education / Edtech Role Product Le…" at bounding box center [784, 360] width 1568 height 719
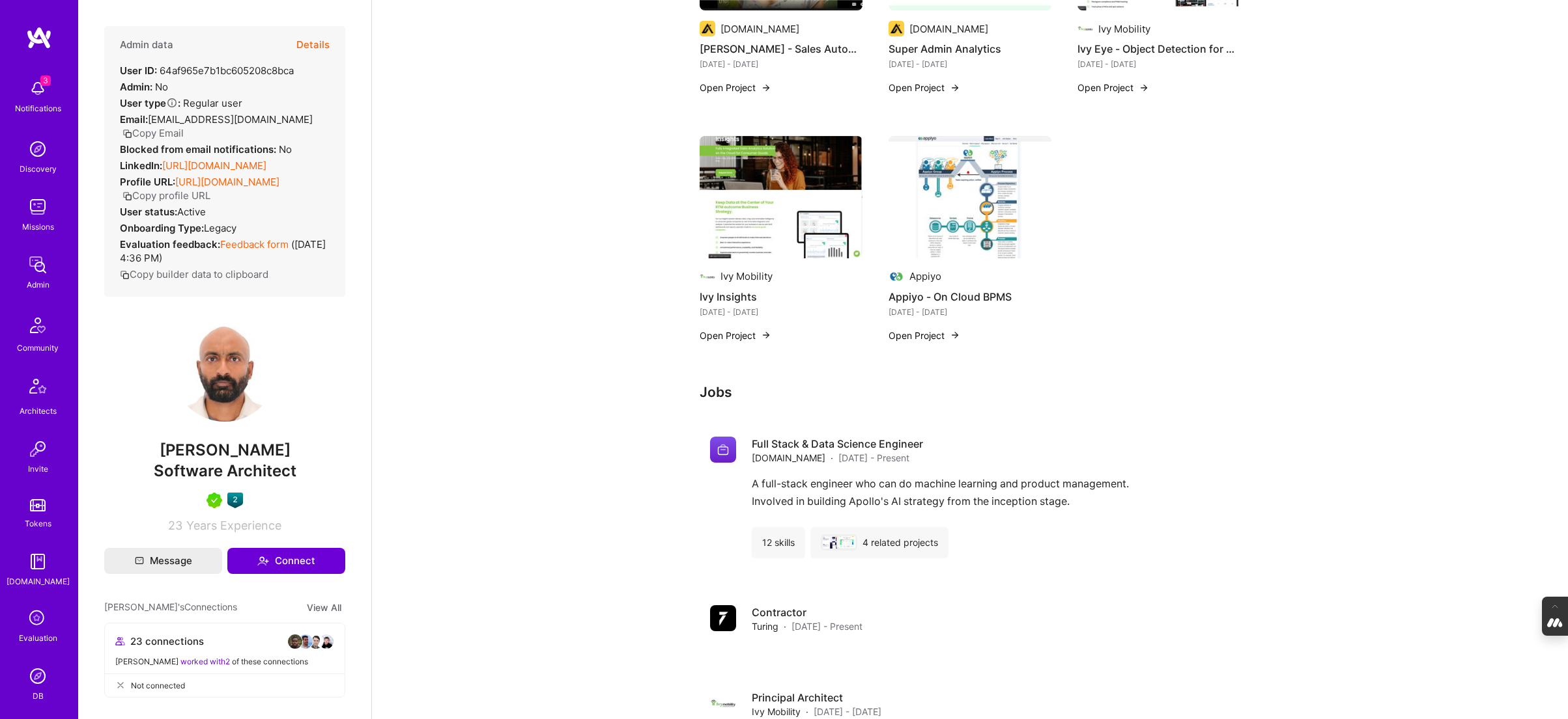
scroll to position [709, 0]
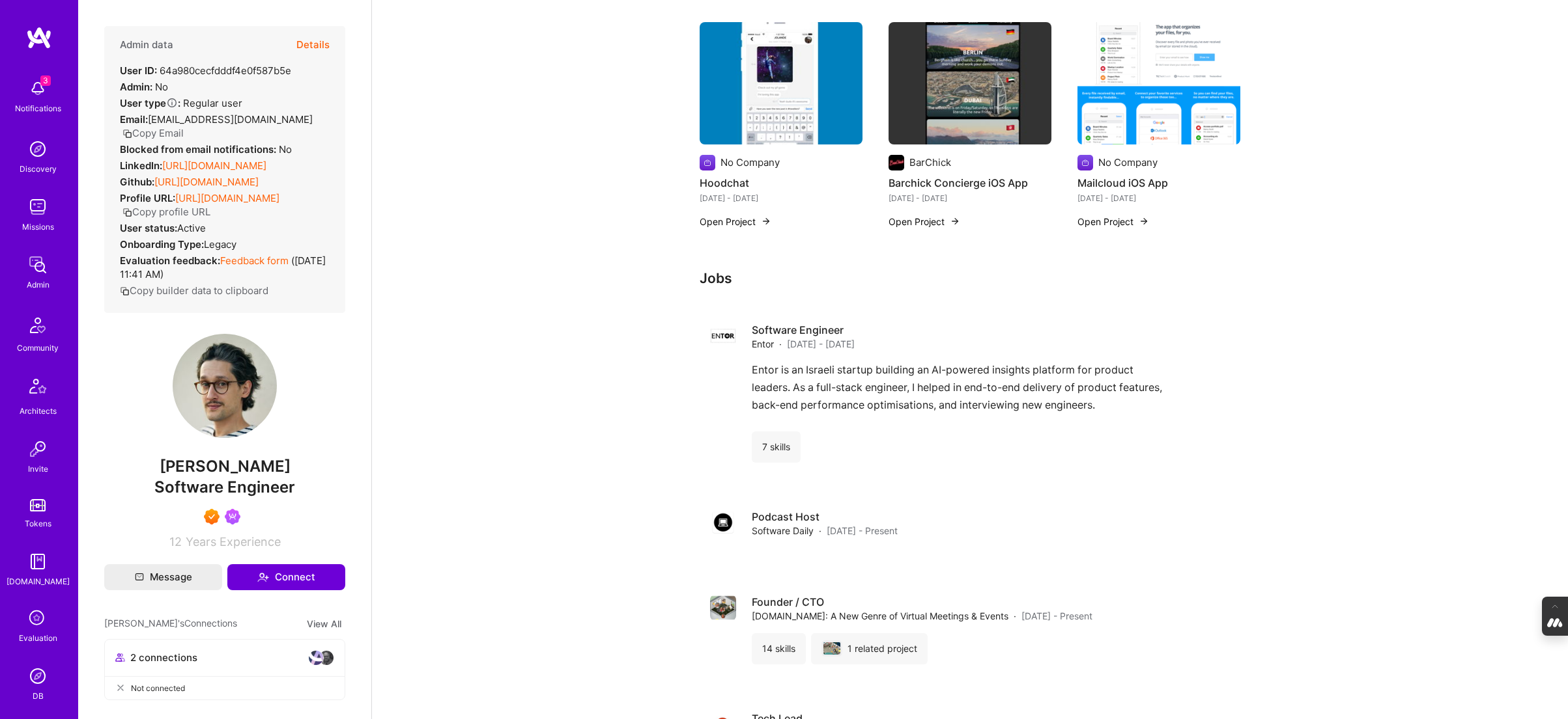
scroll to position [920, 0]
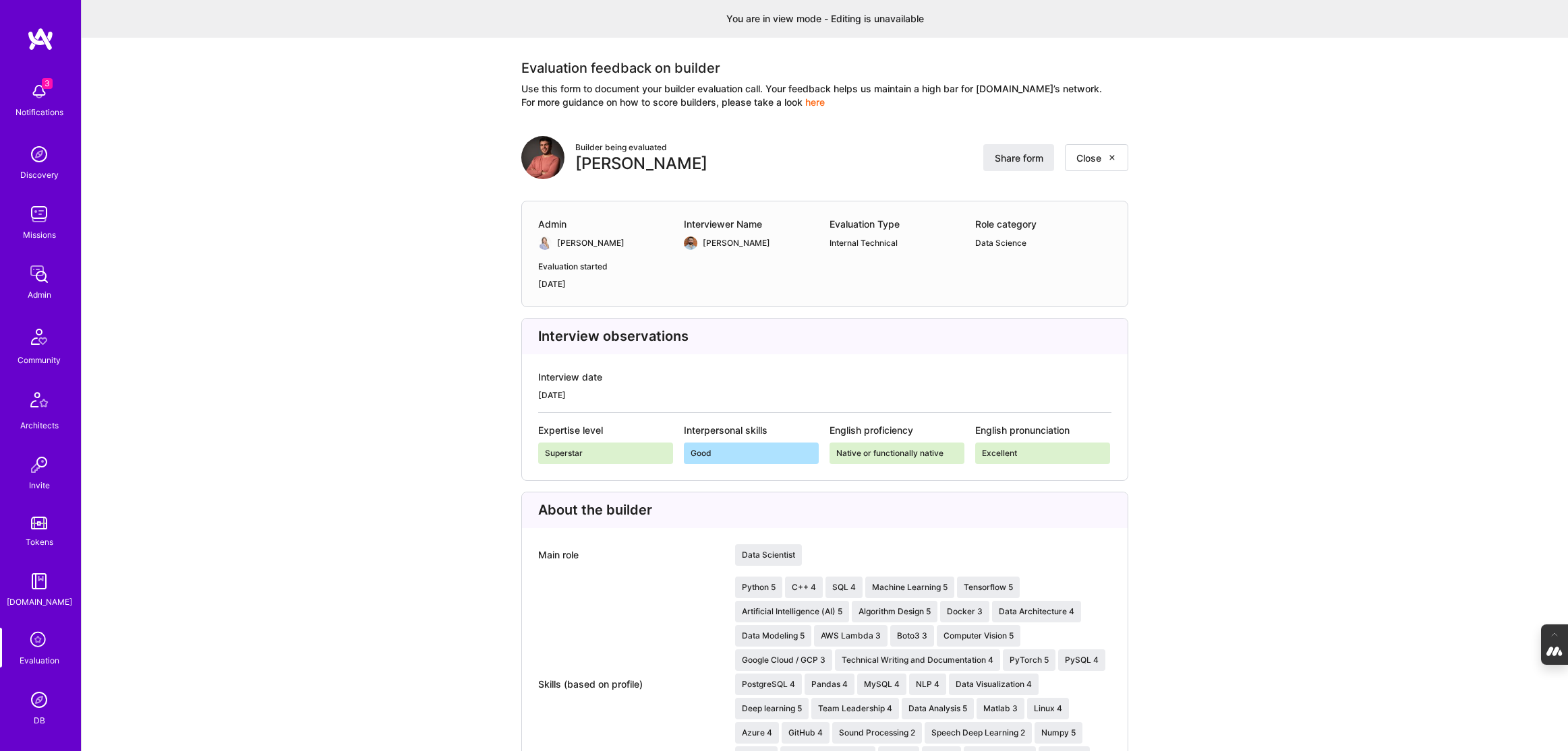
click at [637, 168] on div "[PERSON_NAME]" at bounding box center [642, 163] width 132 height 20
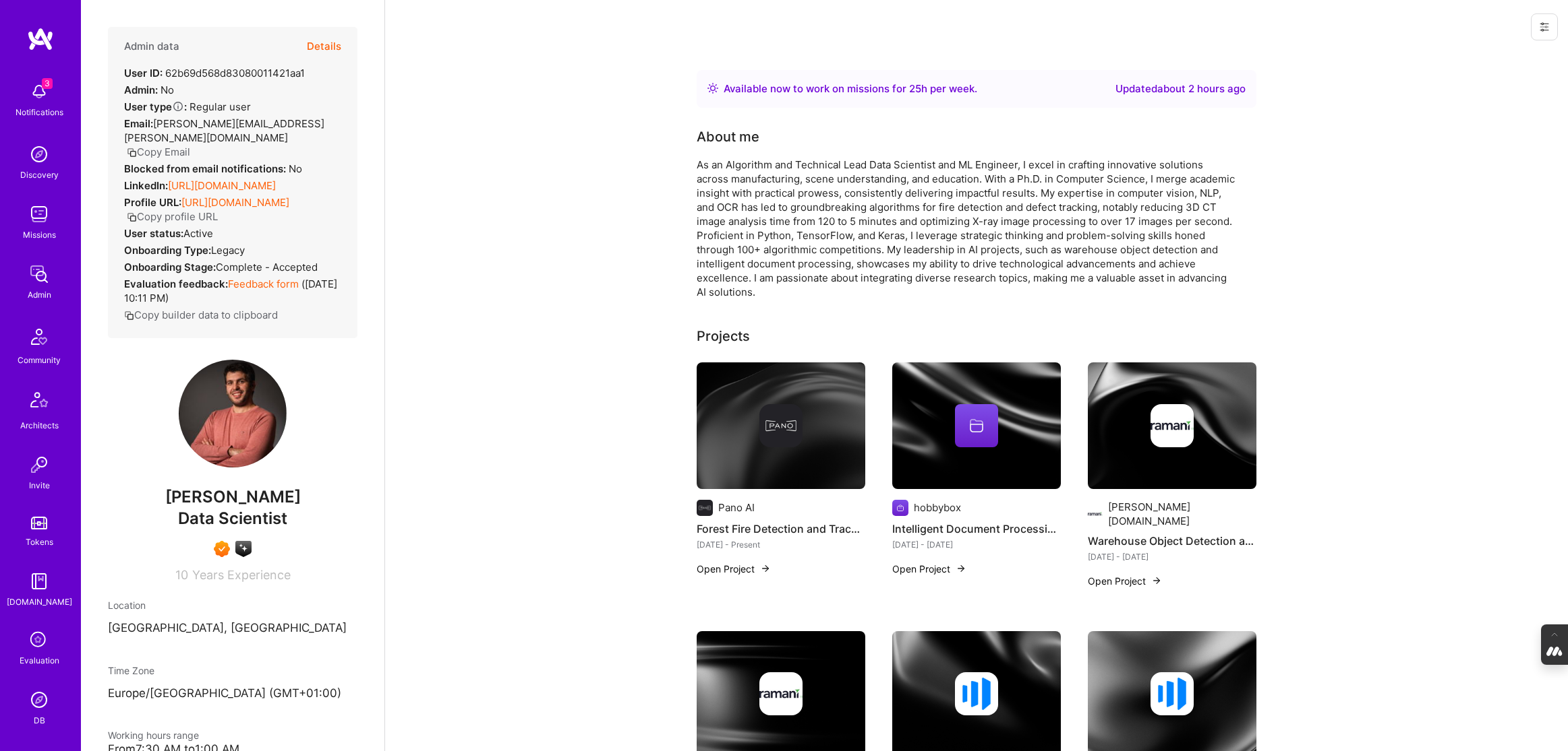
click at [307, 52] on button "Details" at bounding box center [324, 47] width 34 height 39
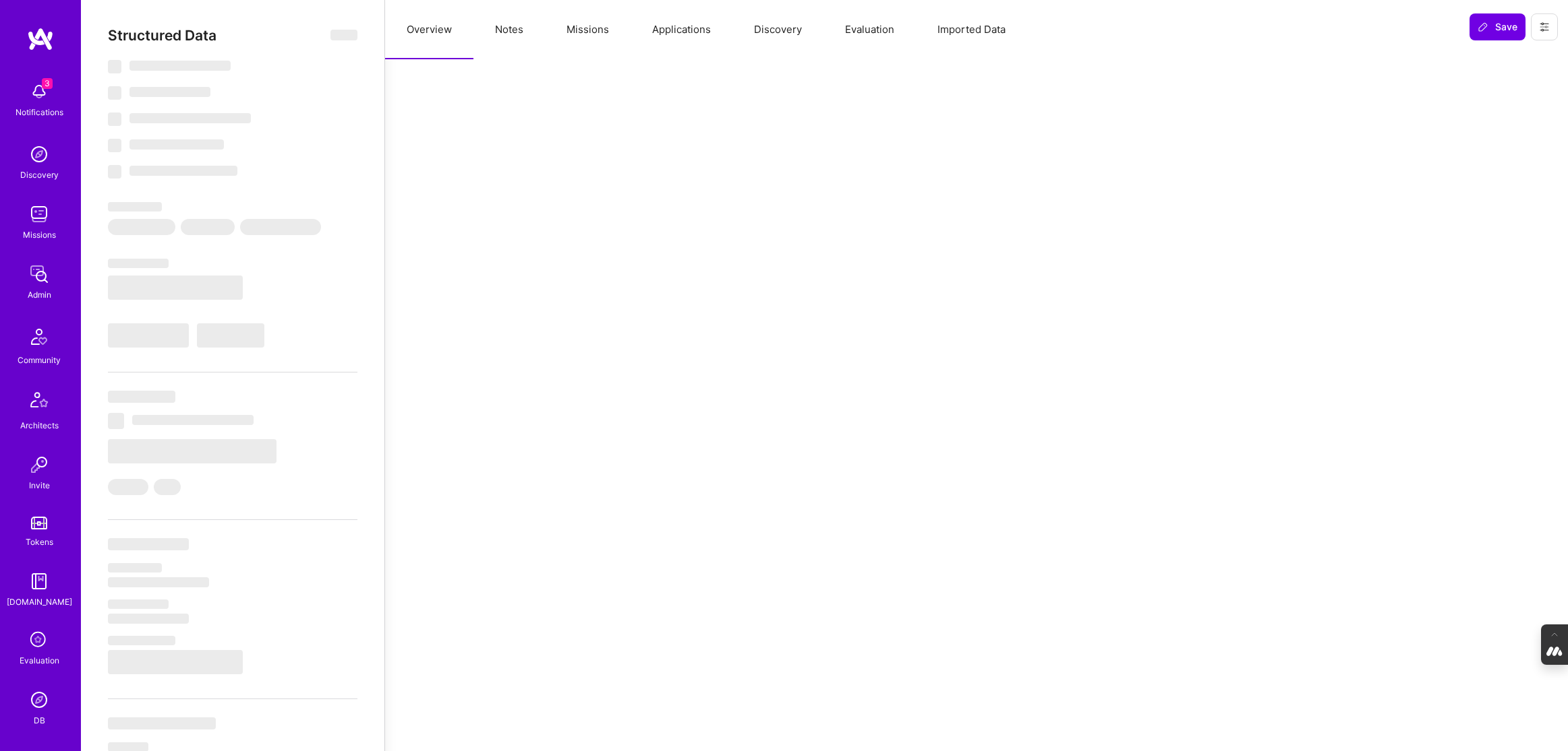
click at [706, 36] on button "Applications" at bounding box center [681, 29] width 102 height 59
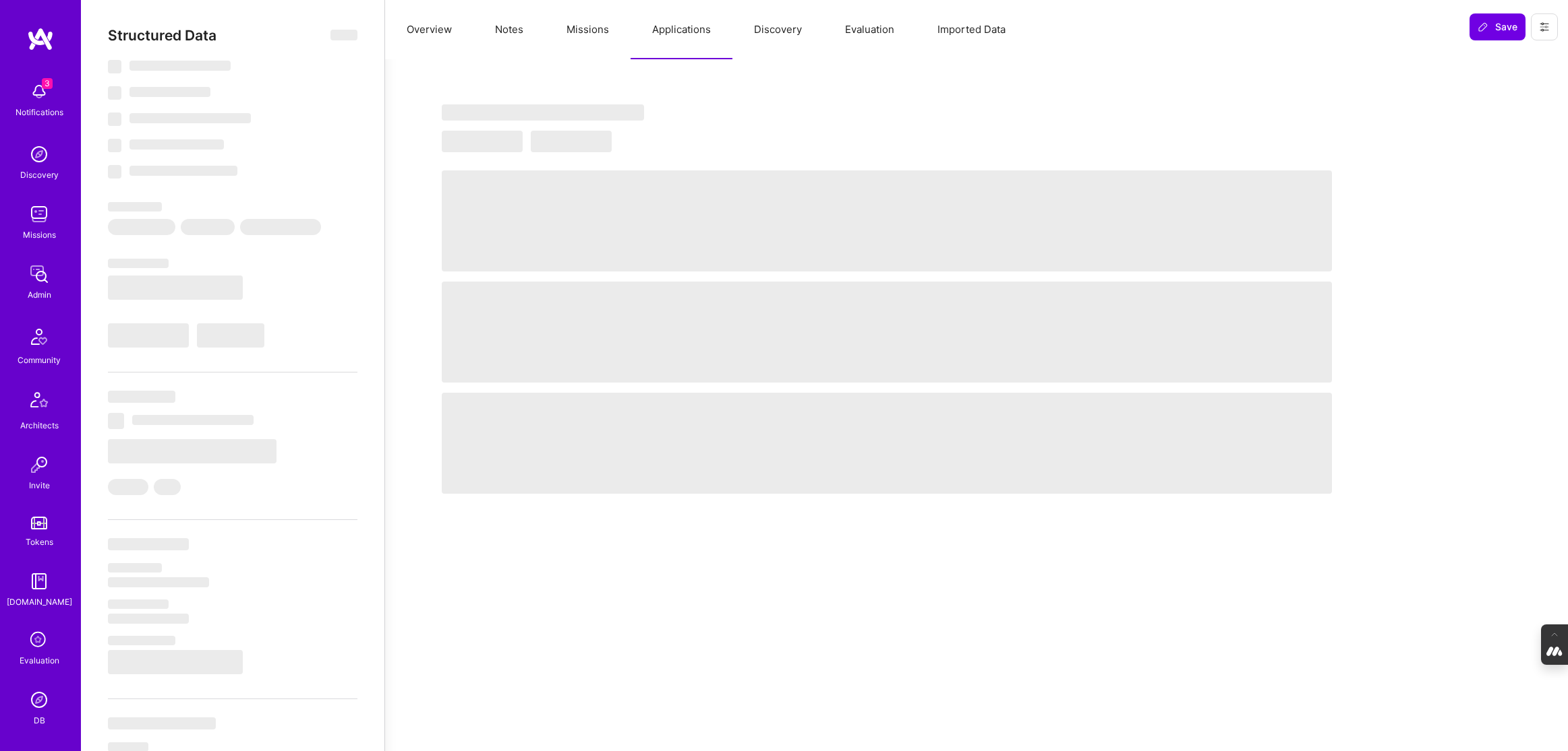
select select "Right Now"
select select "7"
select select "4"
select select "7"
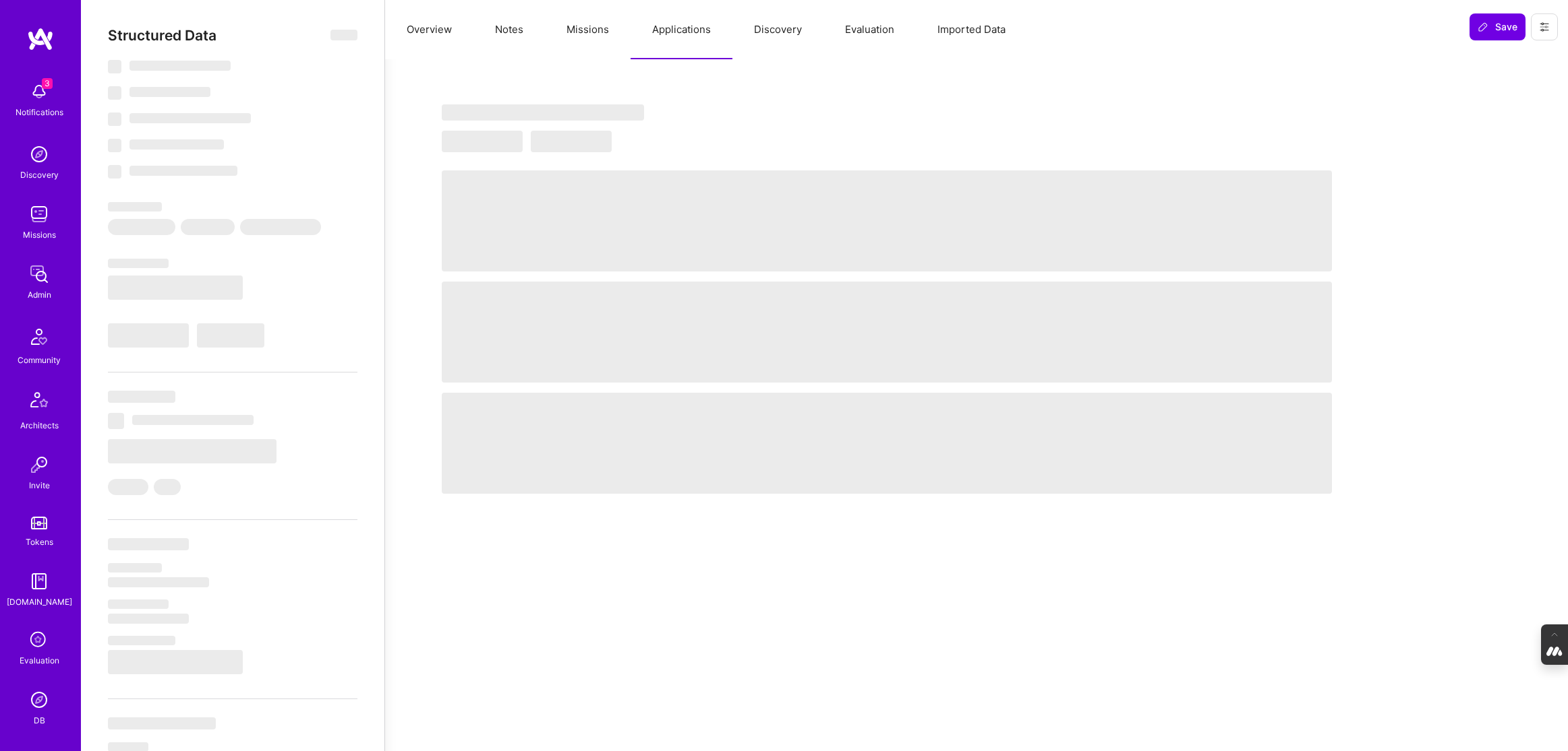
select select "MK"
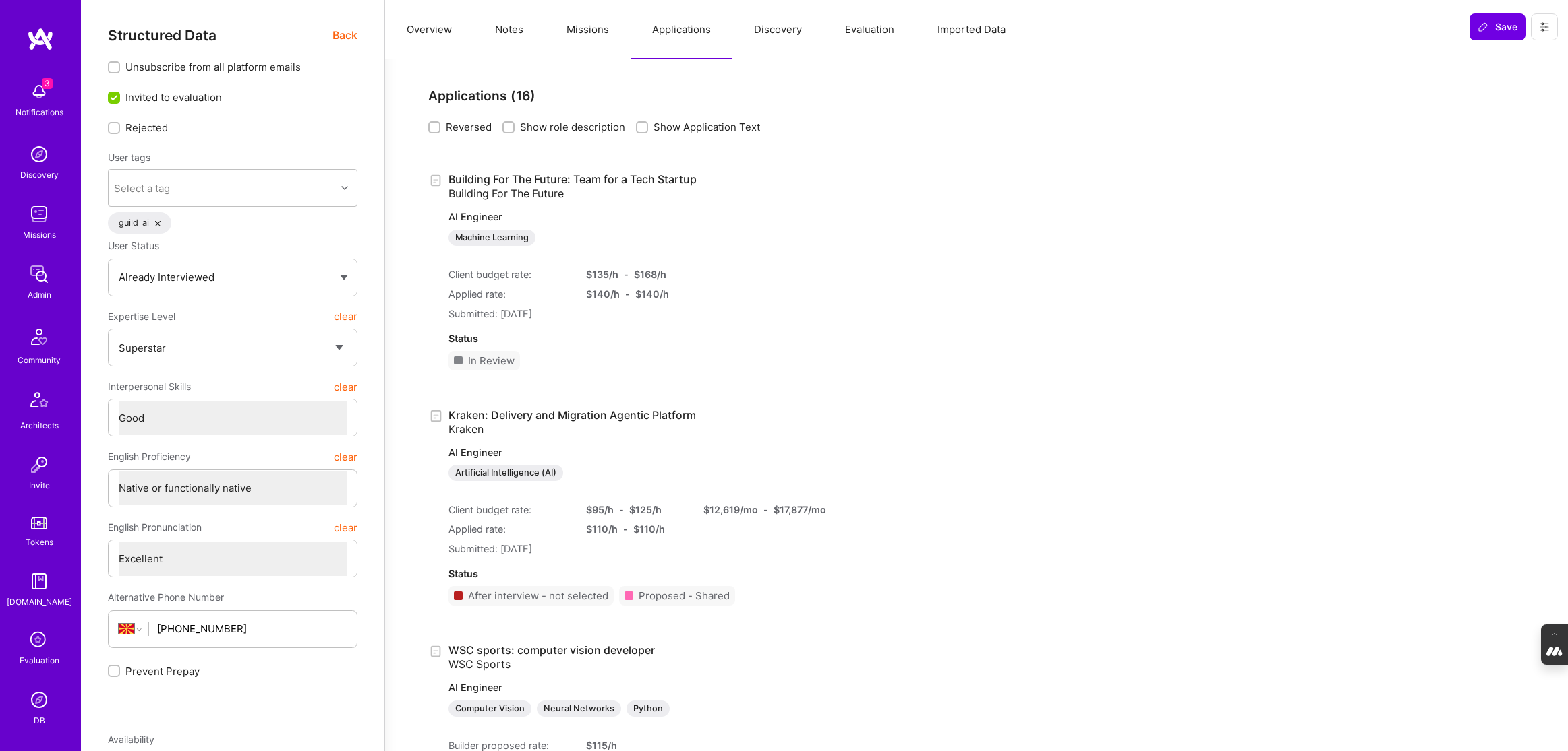
click at [506, 27] on button "Notes" at bounding box center [509, 29] width 72 height 59
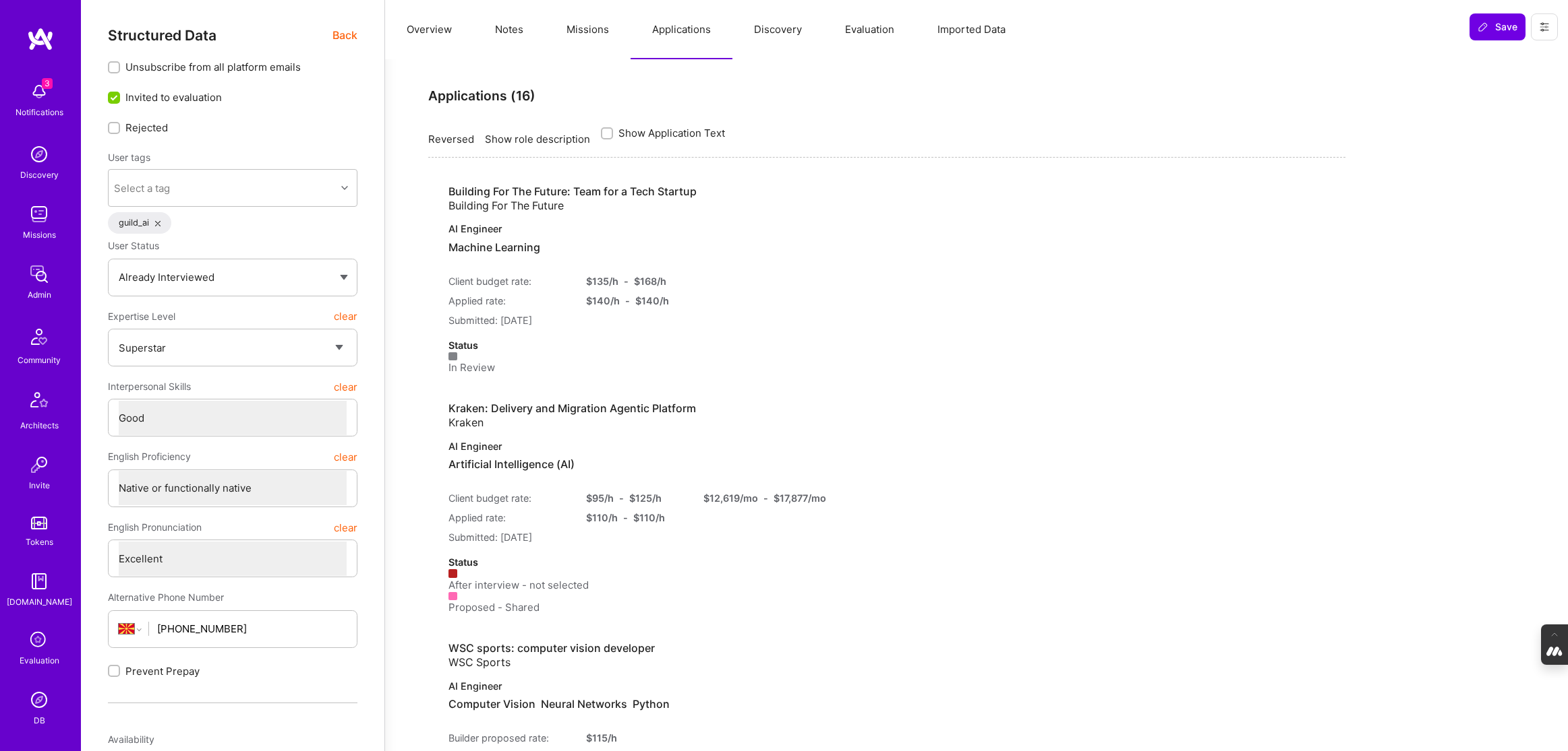
type textarea "x"
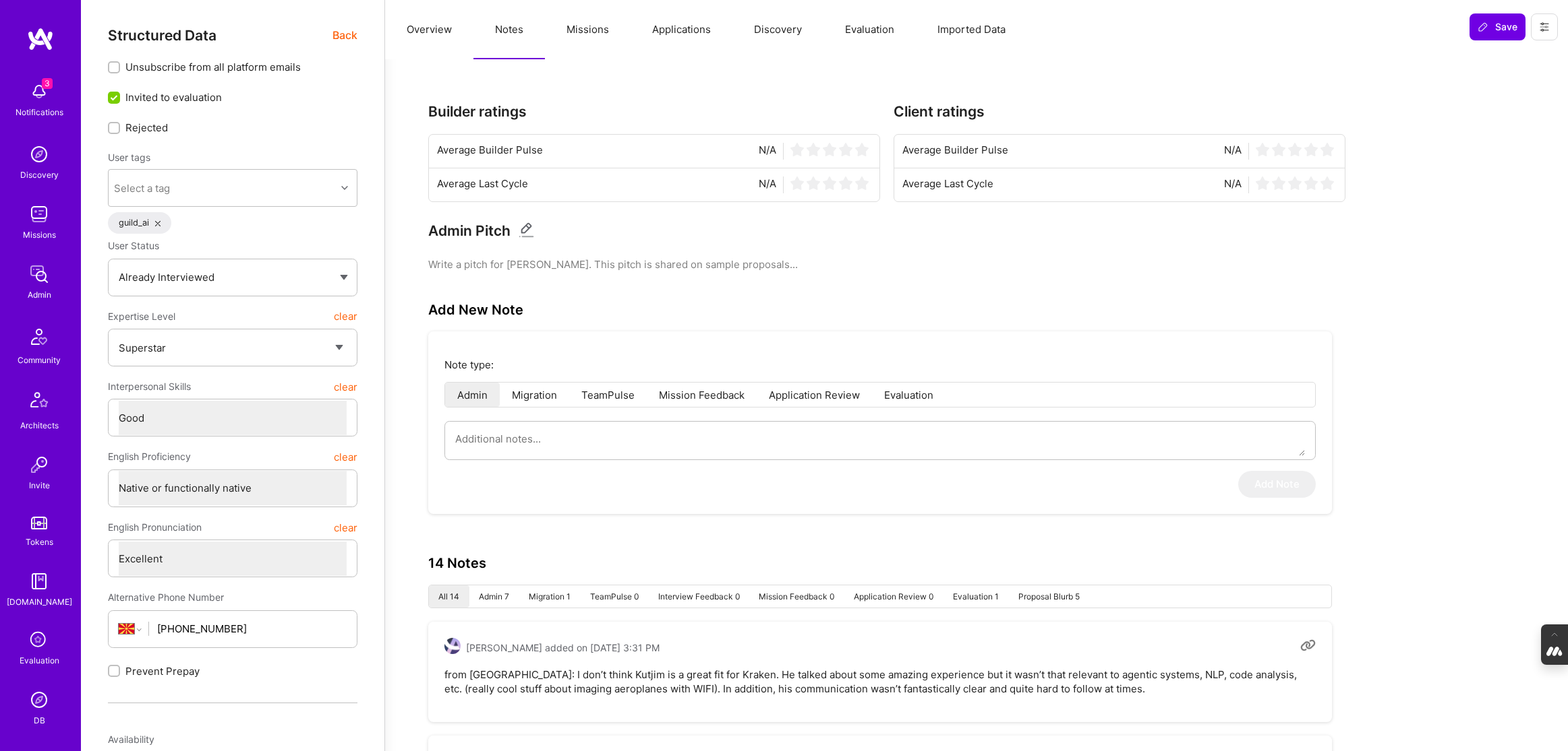
click at [679, 39] on button "Applications" at bounding box center [681, 29] width 102 height 59
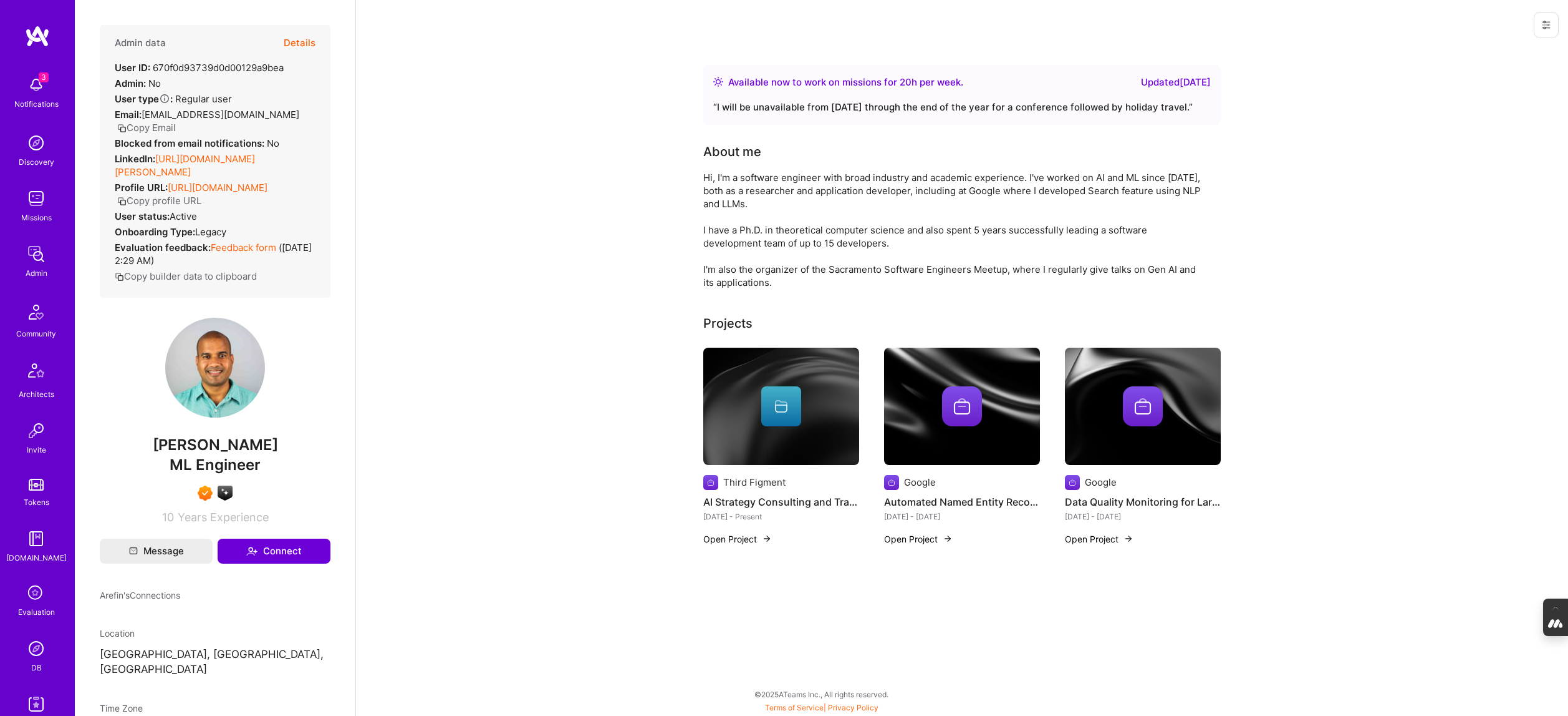
click at [307, 41] on button "Details" at bounding box center [299, 43] width 31 height 36
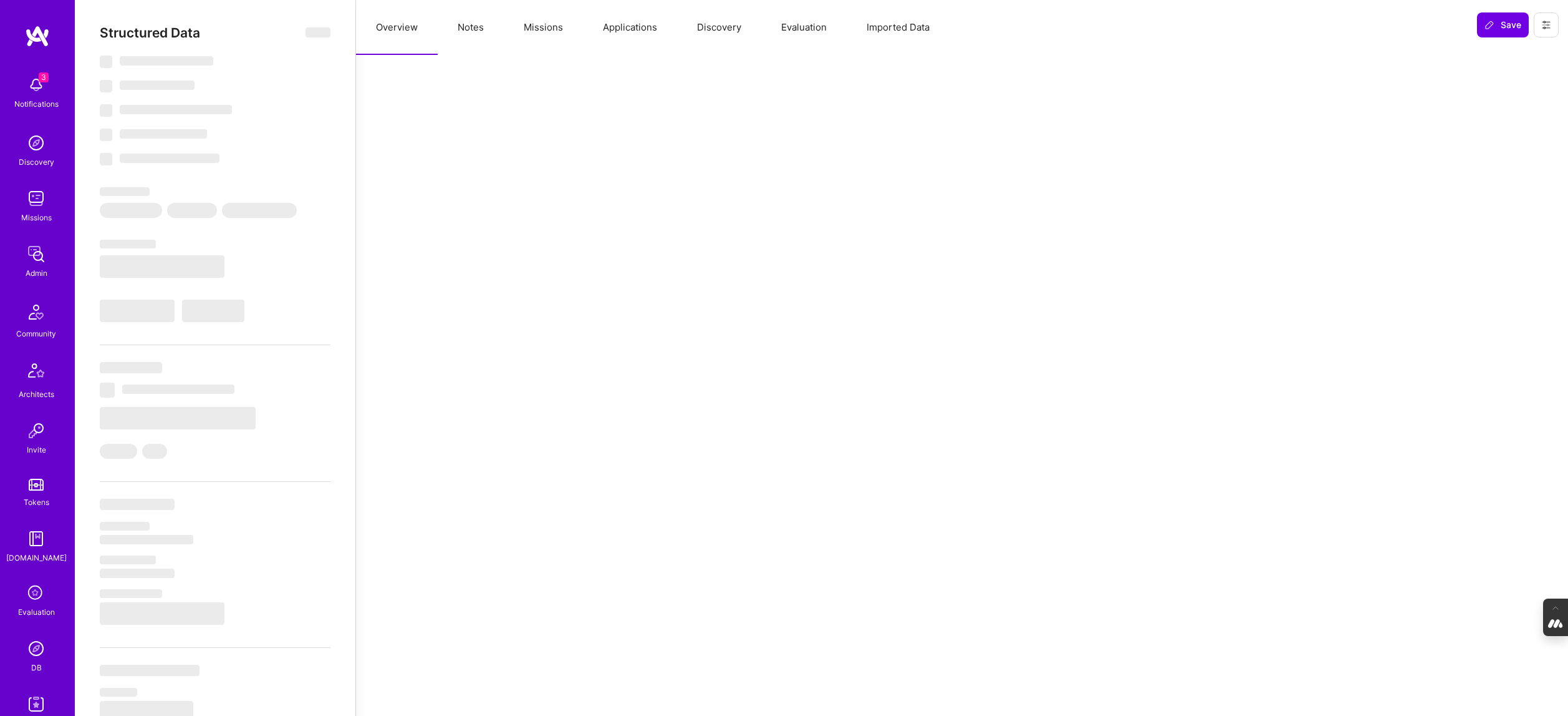
click at [541, 23] on button "Missions" at bounding box center [543, 27] width 79 height 55
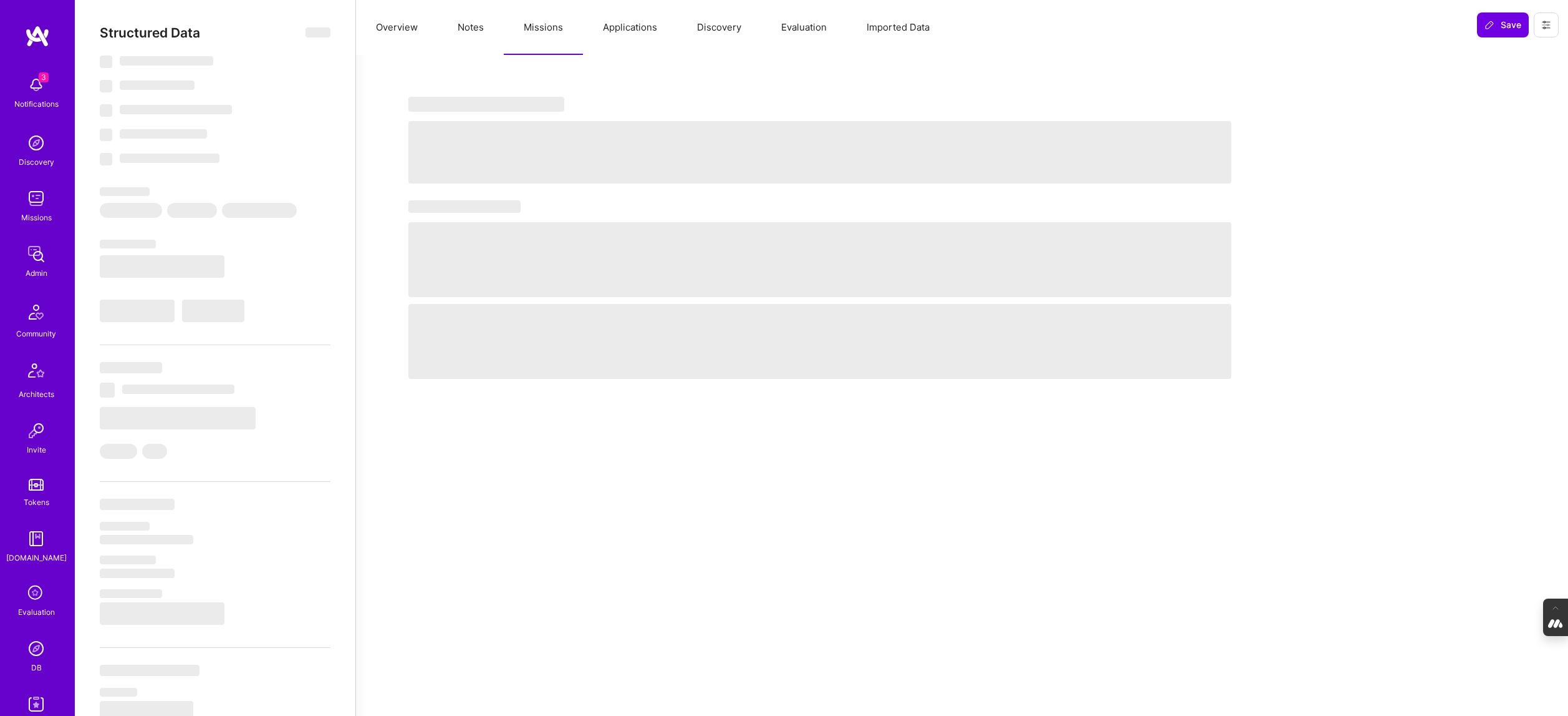
select select "Right Now"
select select "7"
select select "4"
select select "7"
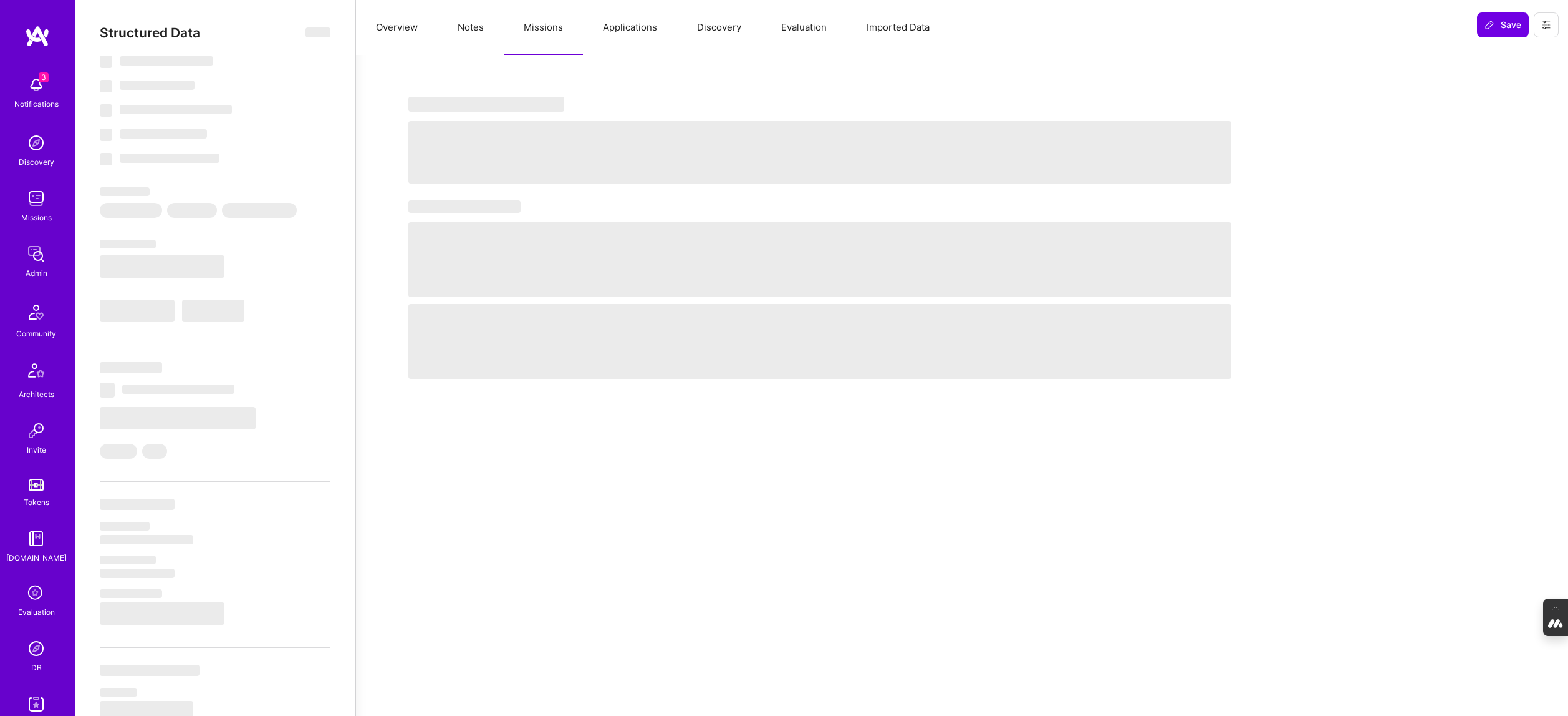
select select "US"
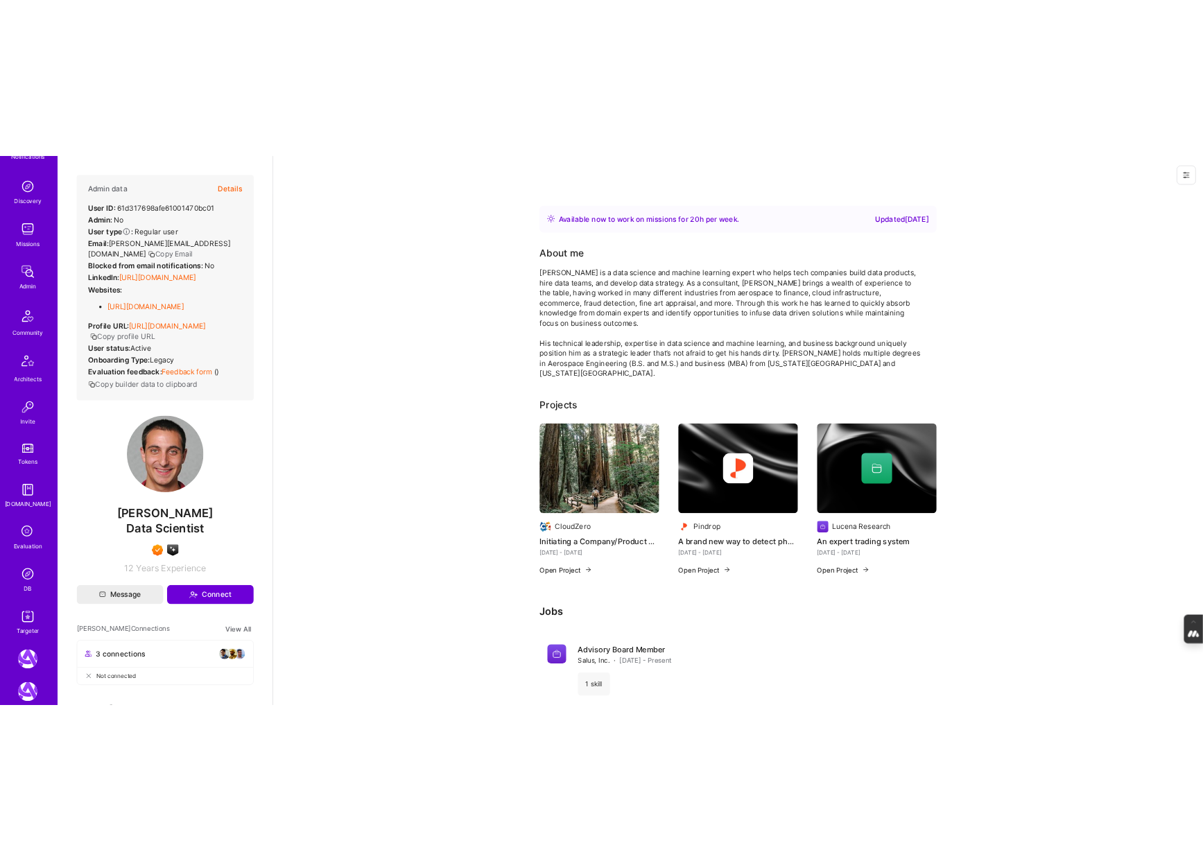
scroll to position [181, 0]
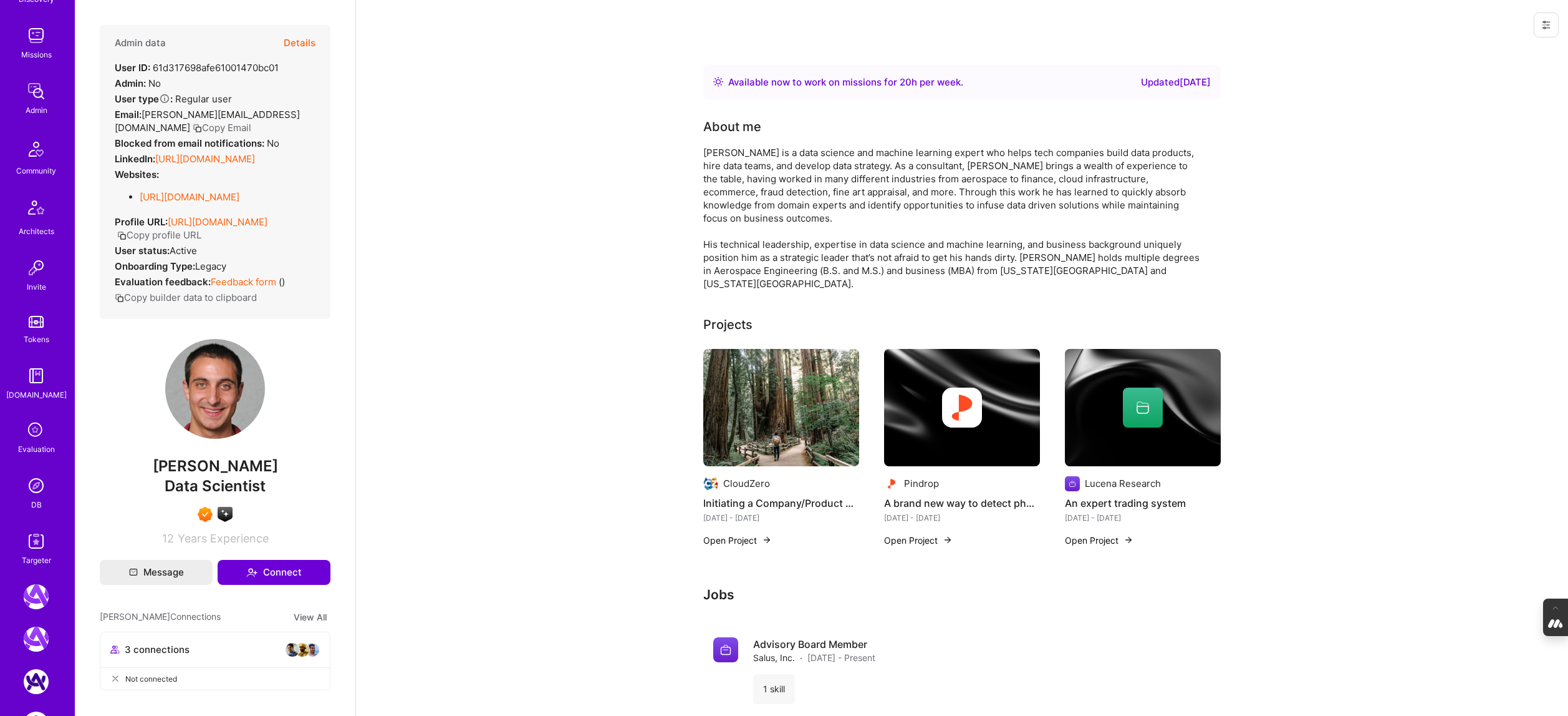
click at [36, 498] on div "DB" at bounding box center [37, 505] width 11 height 13
